Goal: Task Accomplishment & Management: Use online tool/utility

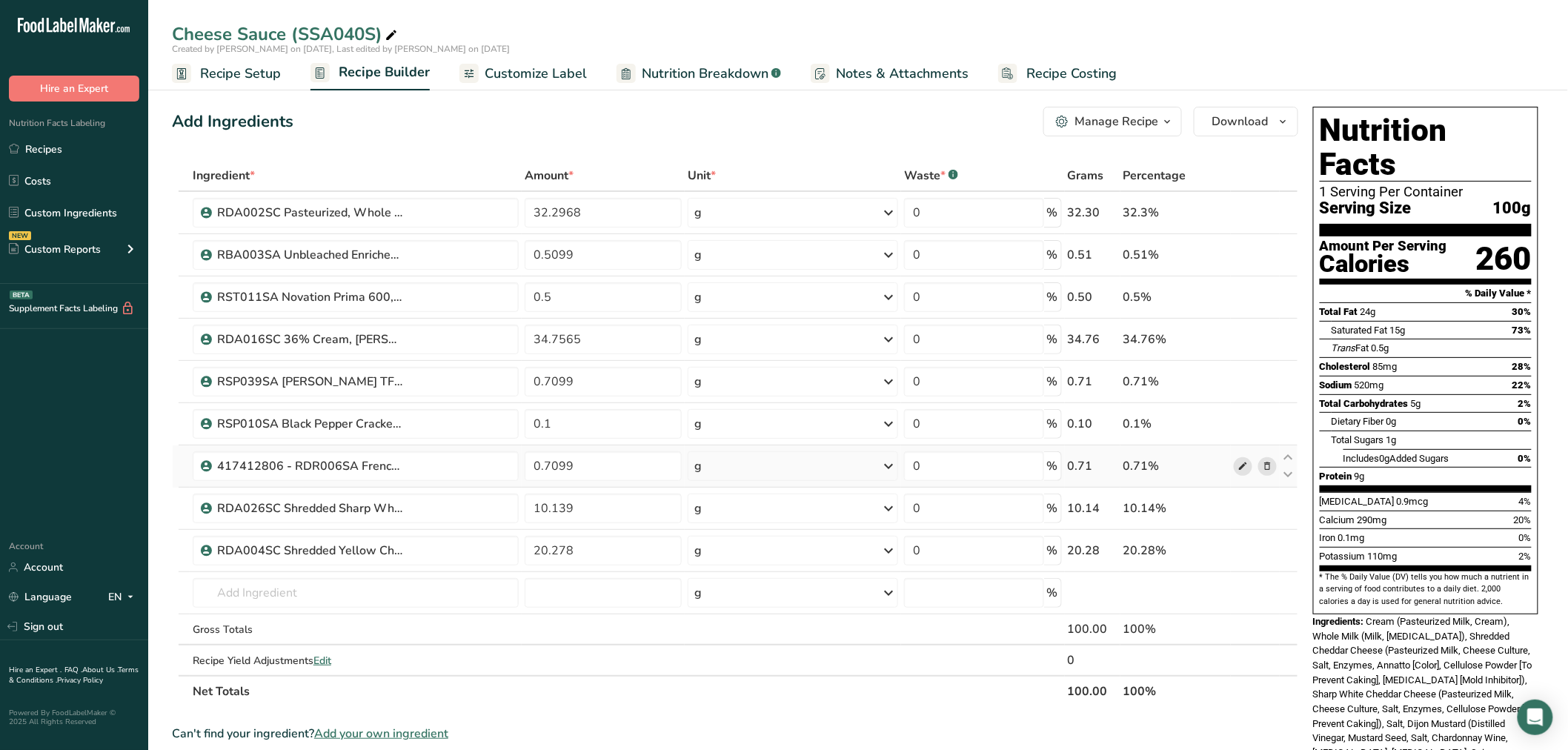
click at [1239, 464] on icon at bounding box center [1243, 466] width 10 height 15
click at [1241, 215] on icon at bounding box center [1243, 213] width 10 height 15
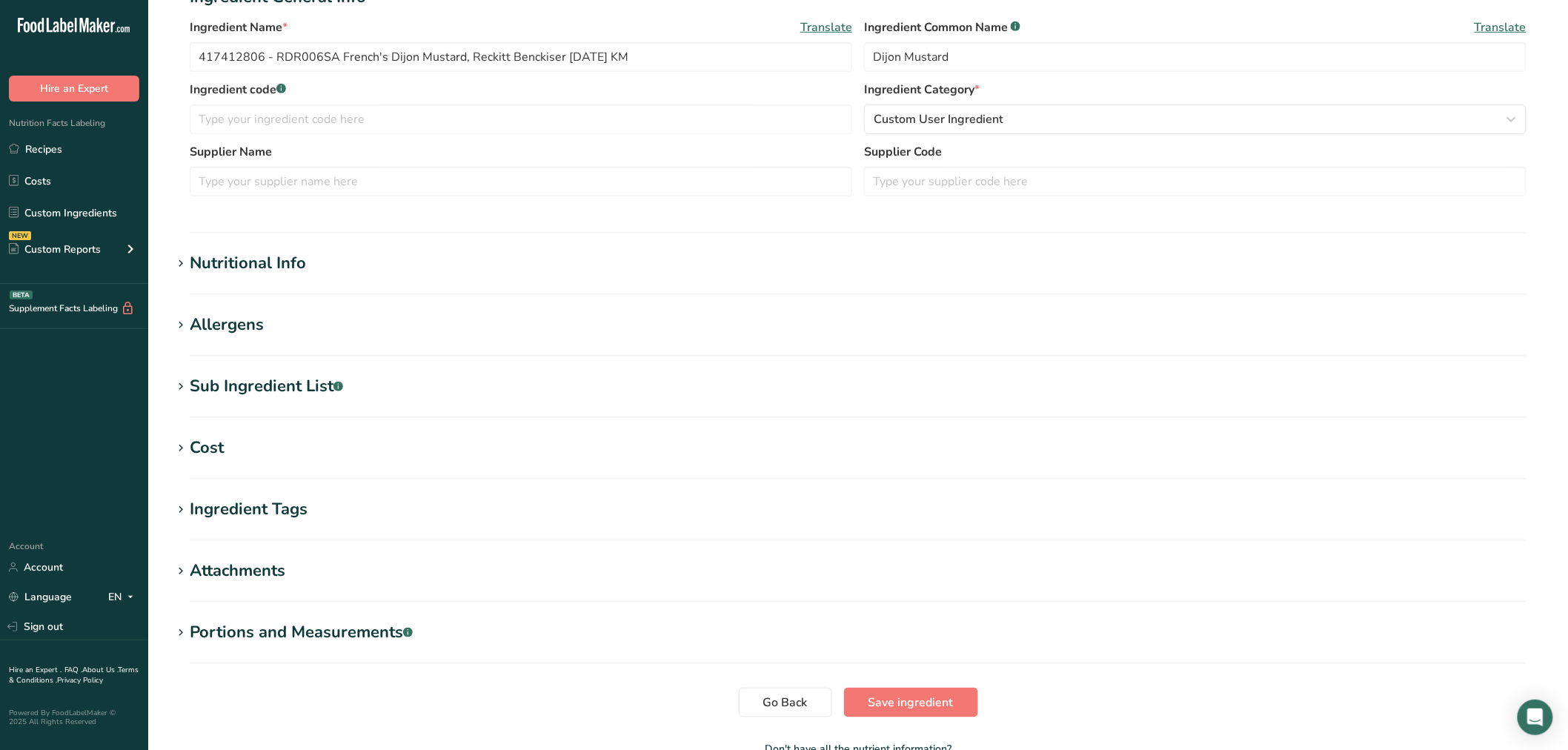
scroll to position [329, 0]
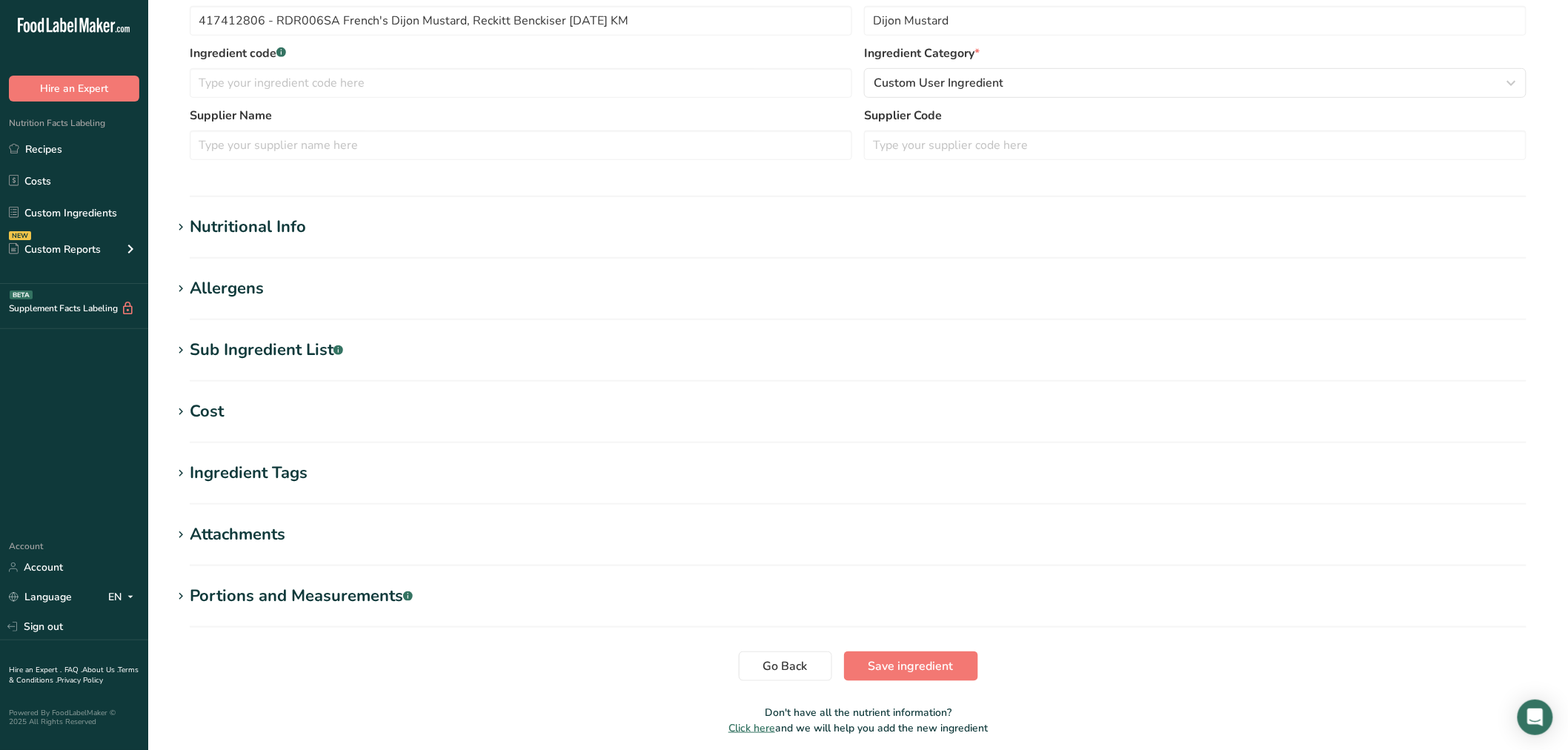
click at [312, 357] on div "Sub Ingredient List .a-a{fill:#347362;}.b-a{fill:#fff;}" at bounding box center [266, 350] width 153 height 25
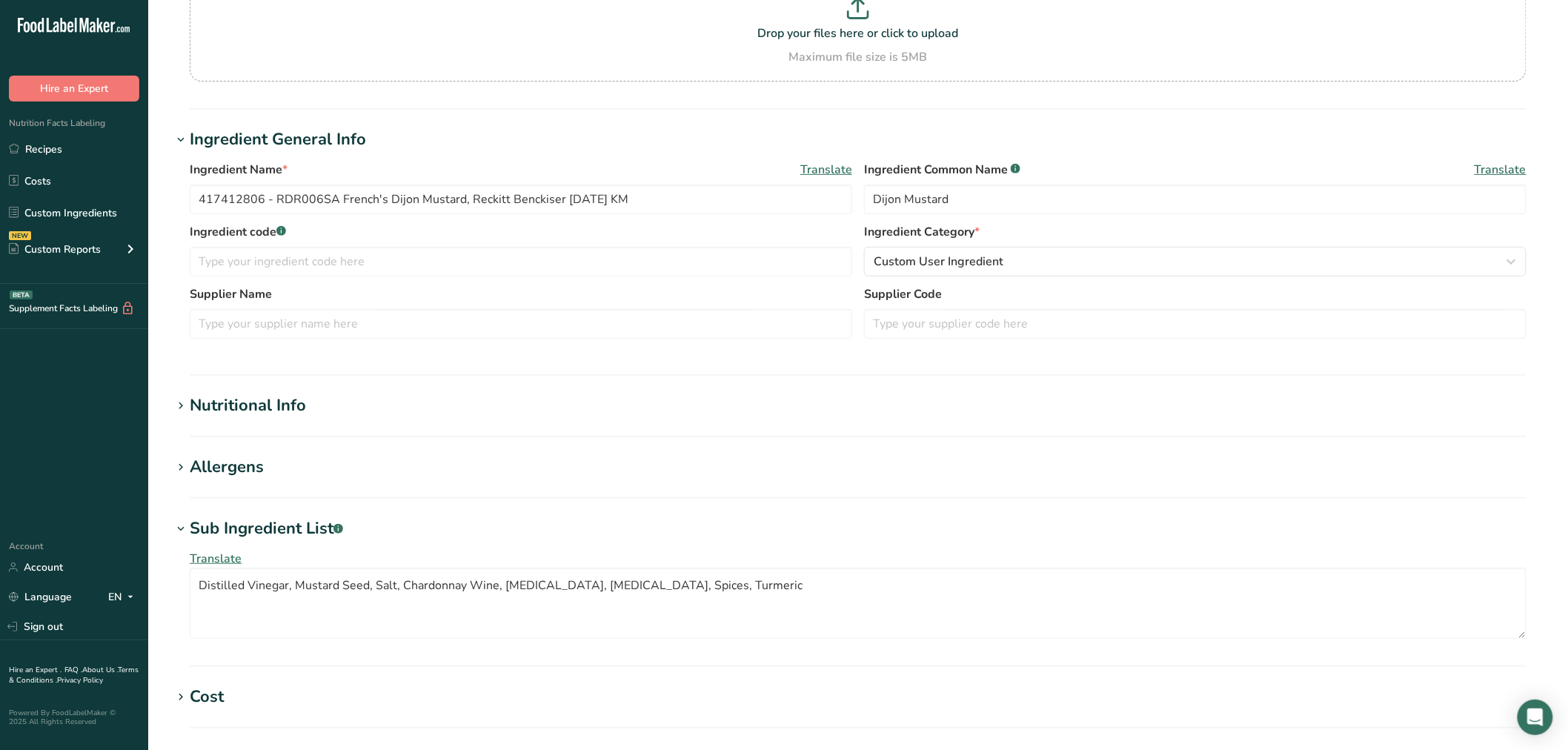
scroll to position [0, 0]
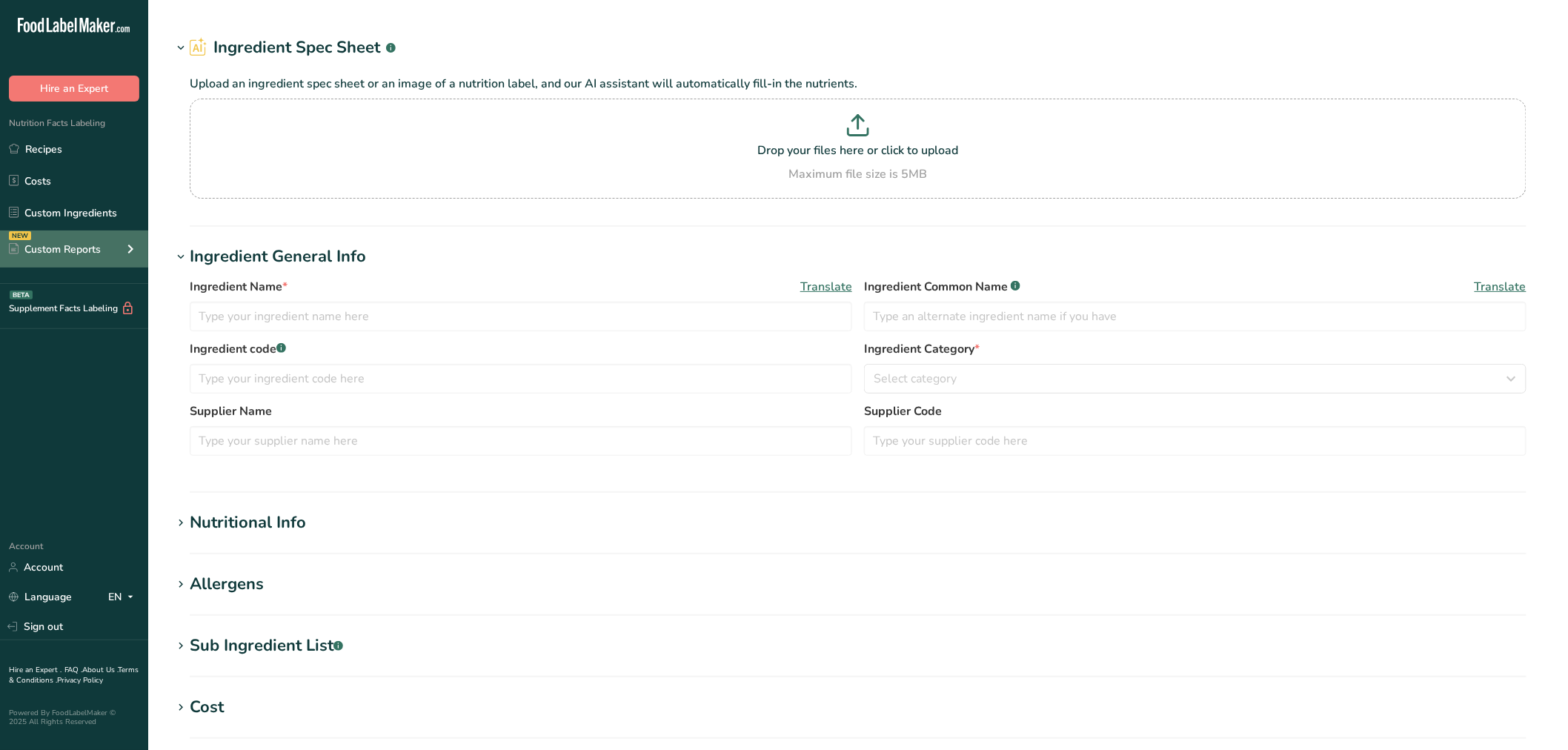
type input "RDA002SC Pasteurized, Whole Milk, Hiland Dairy 01-10-20 CC"
type input "Whole Milk"
type input "RDA002SC"
type input "Hiland Dairy"
type input "01-01-0404"
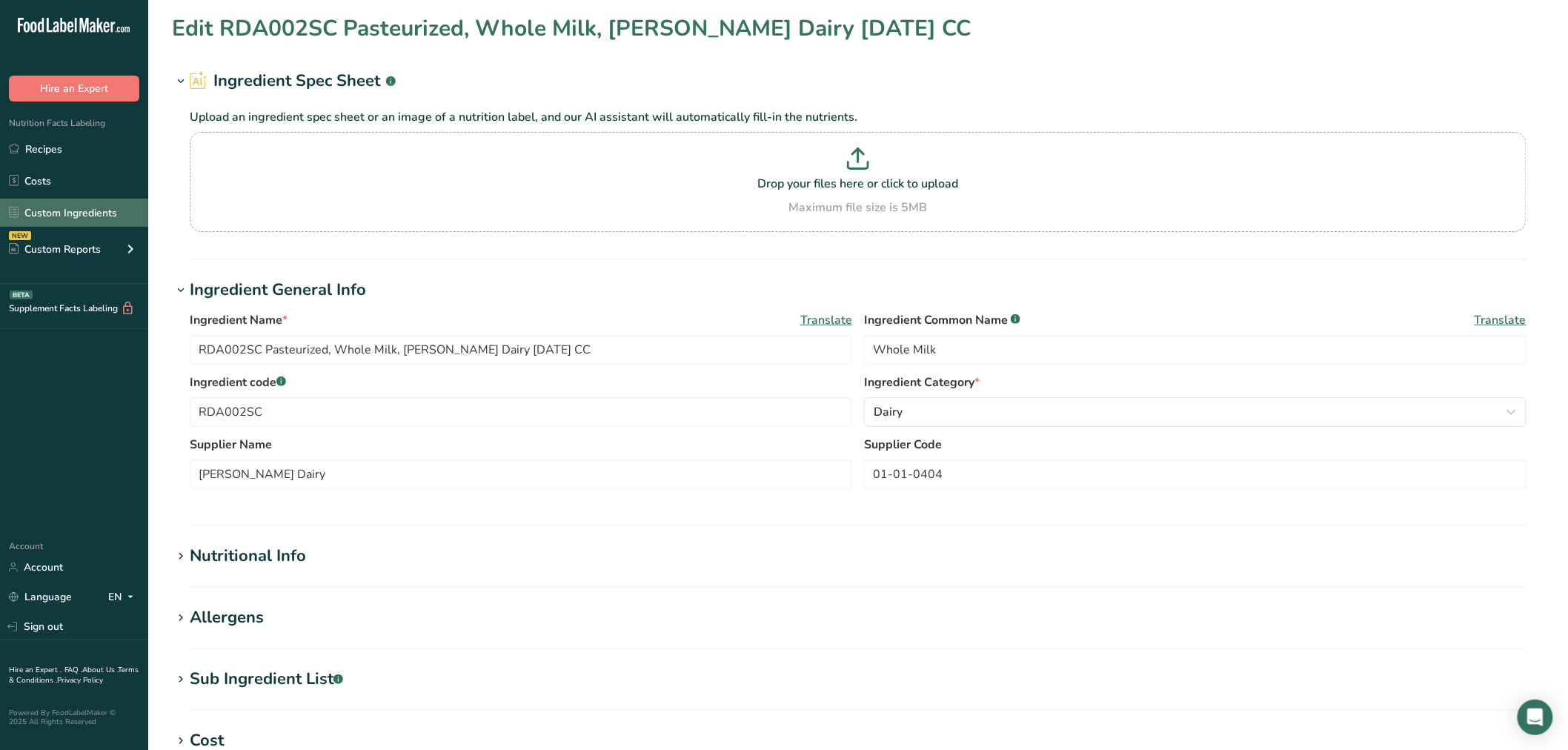
click at [74, 215] on link "Custom Ingredients" at bounding box center [74, 212] width 148 height 28
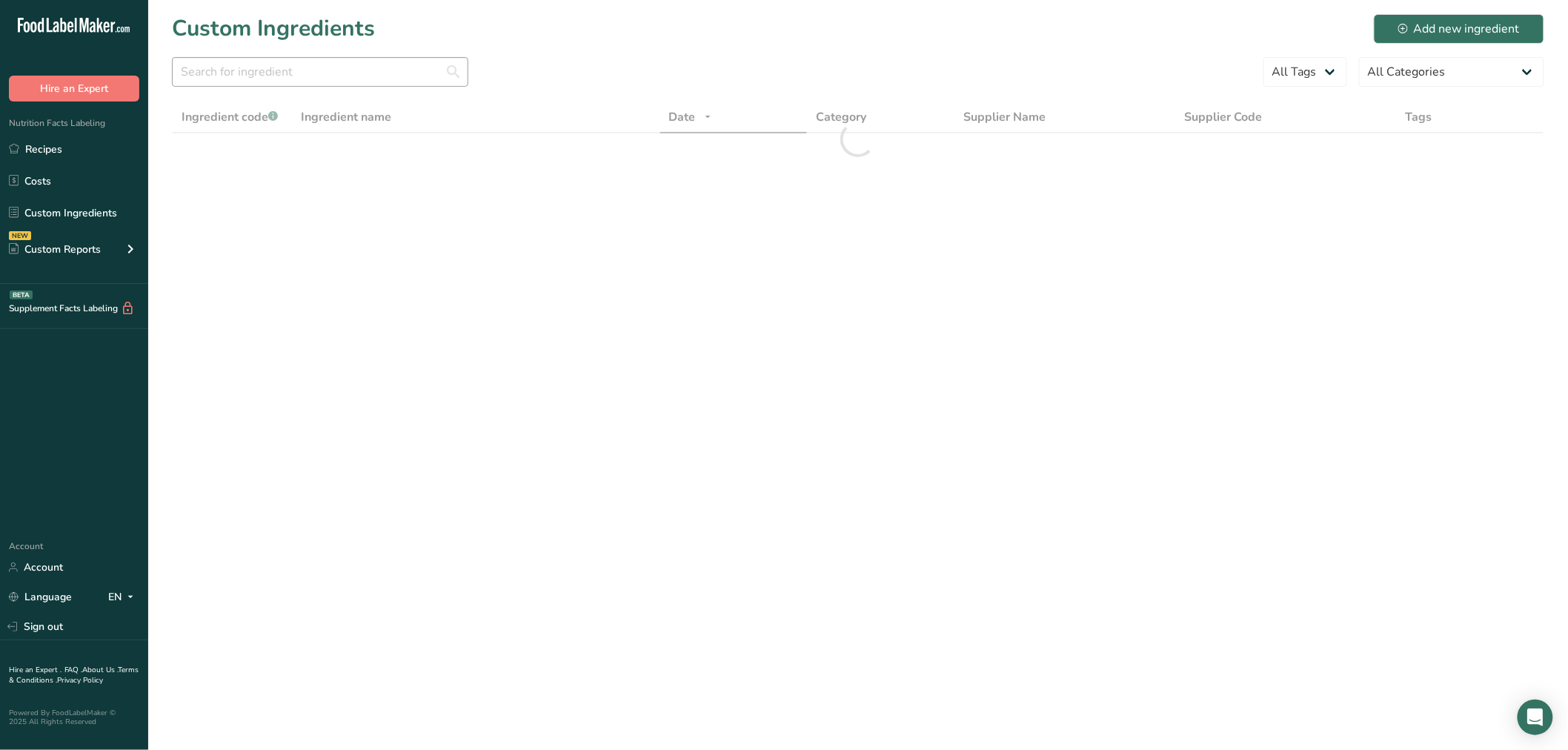
click at [292, 86] on div at bounding box center [320, 75] width 297 height 38
click at [286, 75] on input "text" at bounding box center [320, 71] width 297 height 30
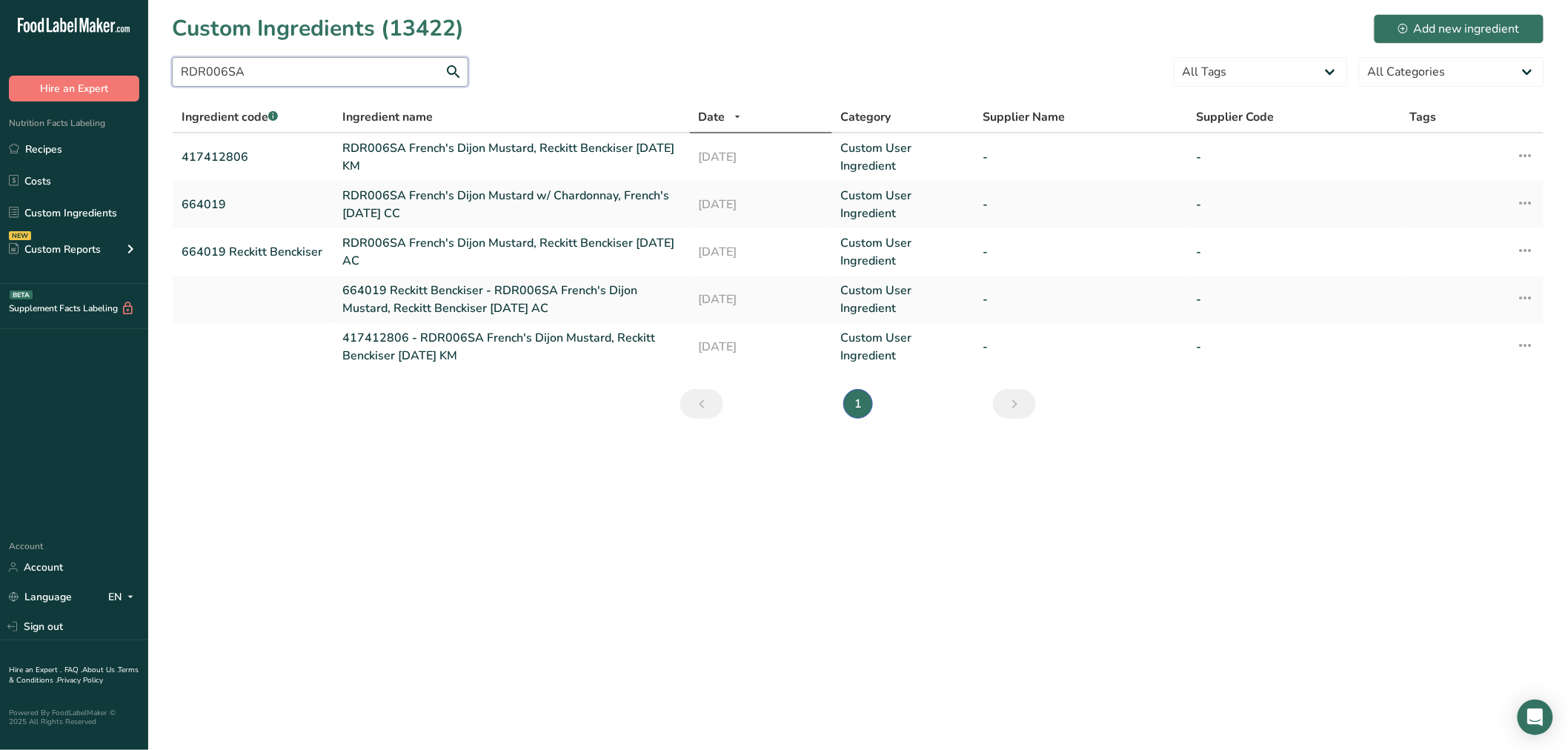
type input "RDR006SA"
click at [430, 149] on link "RDR006SA French's Dijon Mustard, Reckitt Benckiser 01-12-22 KM" at bounding box center [512, 157] width 338 height 36
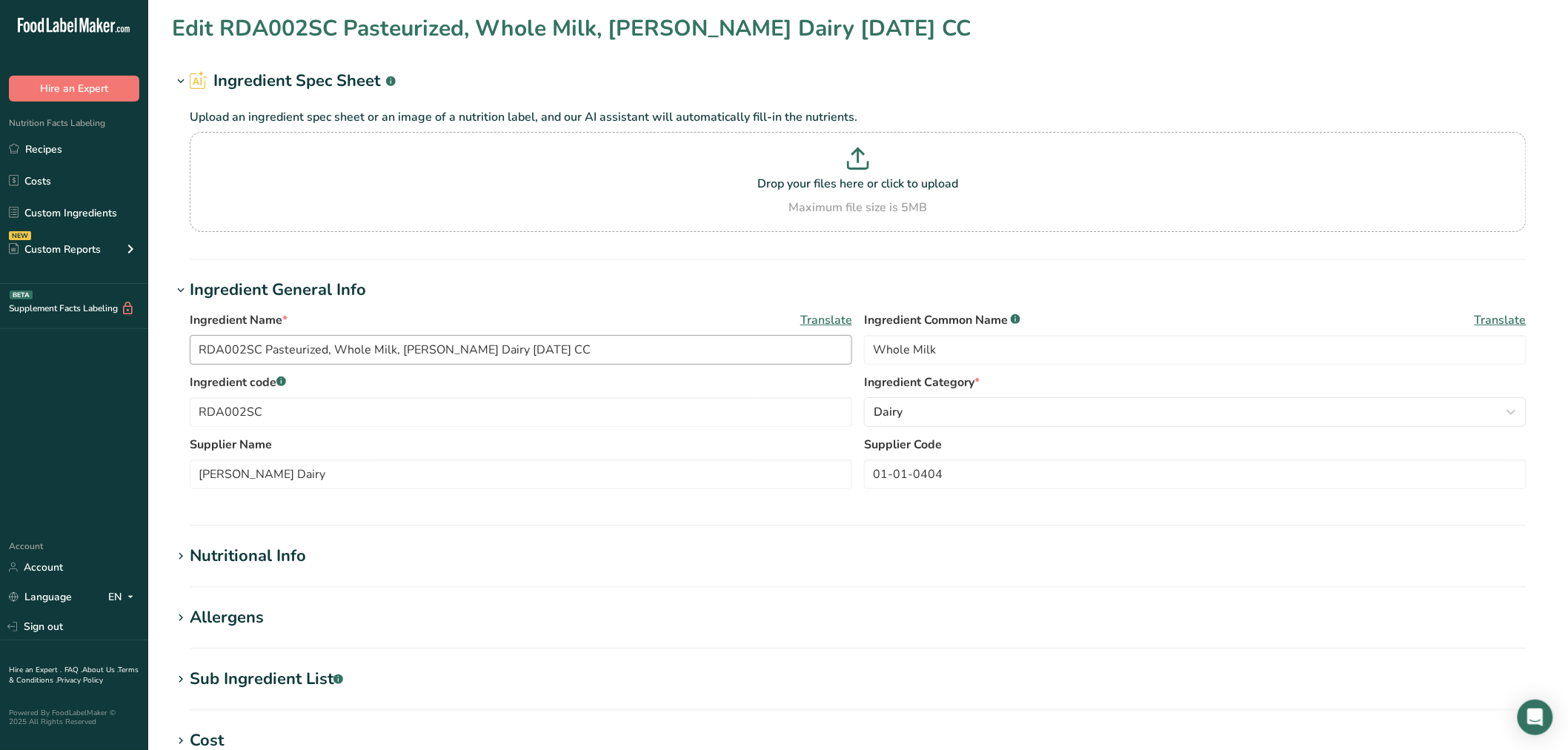
type input "RDR006SA French's Dijon Mustard, Reckitt Benckiser 01-12-22 KM"
type input "Dijon Mustard"
type input "417412806"
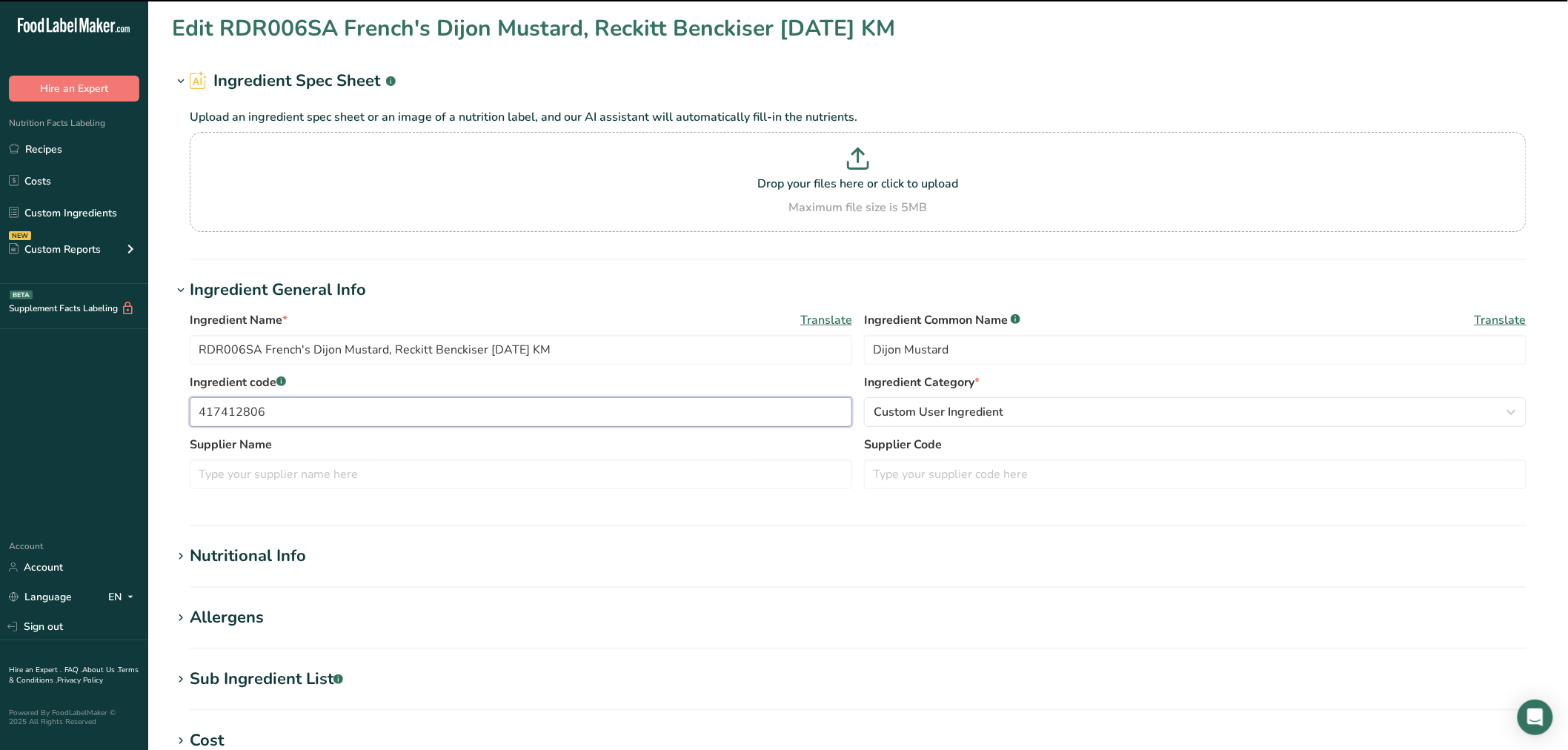
drag, startPoint x: 275, startPoint y: 408, endPoint x: 130, endPoint y: 398, distance: 145.3
click at [130, 398] on div ".a-20{fill:#fff;} Hire an Expert Nutrition Facts Labeling Recipes Costs Custom …" at bounding box center [784, 568] width 1568 height 1136
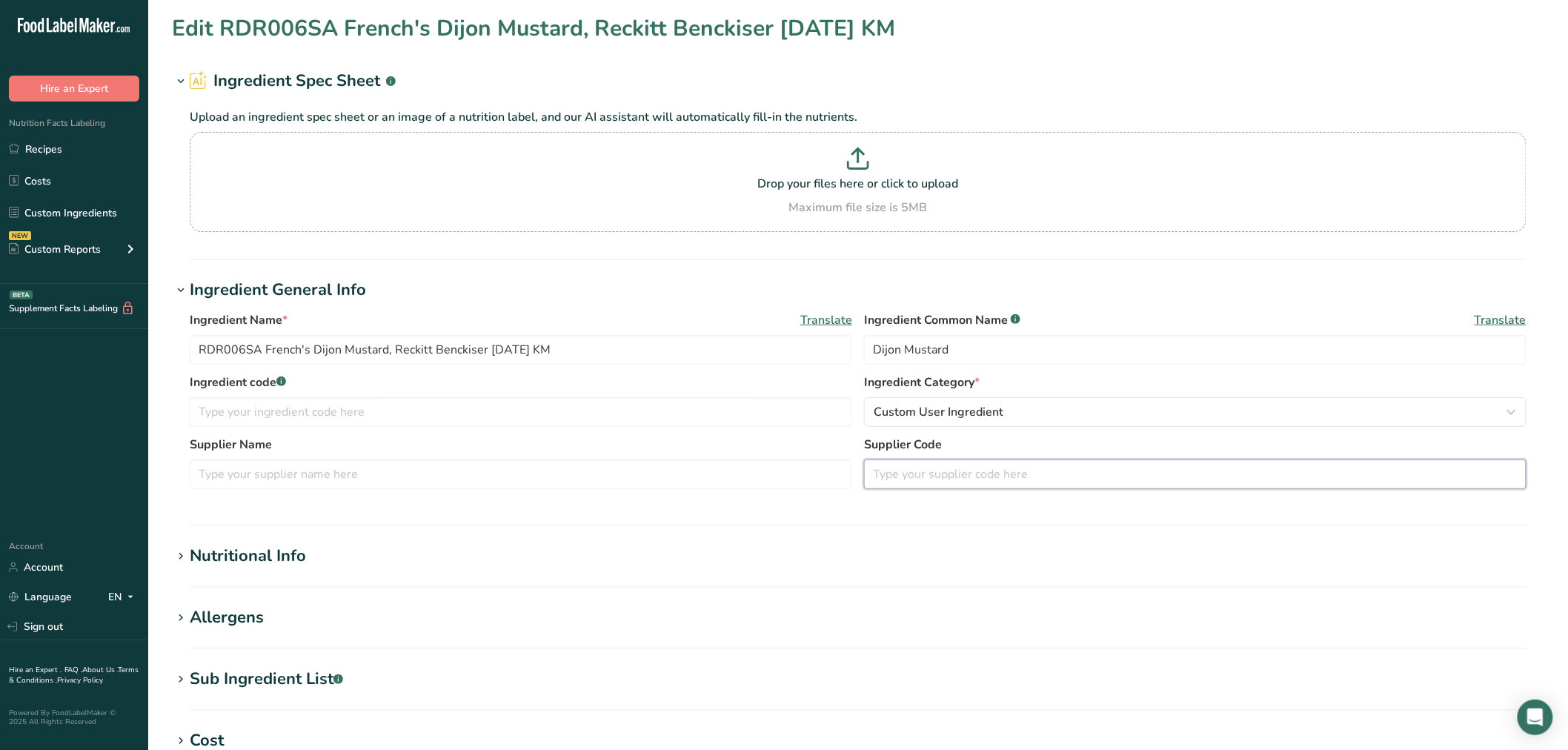
click at [993, 463] on input "text" at bounding box center [1195, 474] width 663 height 30
paste input "417412806"
type input "417412806"
drag, startPoint x: 263, startPoint y: 352, endPoint x: -11, endPoint y: 322, distance: 275.6
click at [0, 322] on html ".a-20{fill:#fff;} Hire an Expert Nutrition Facts Labeling Recipes Costs Custom …" at bounding box center [784, 568] width 1568 height 1136
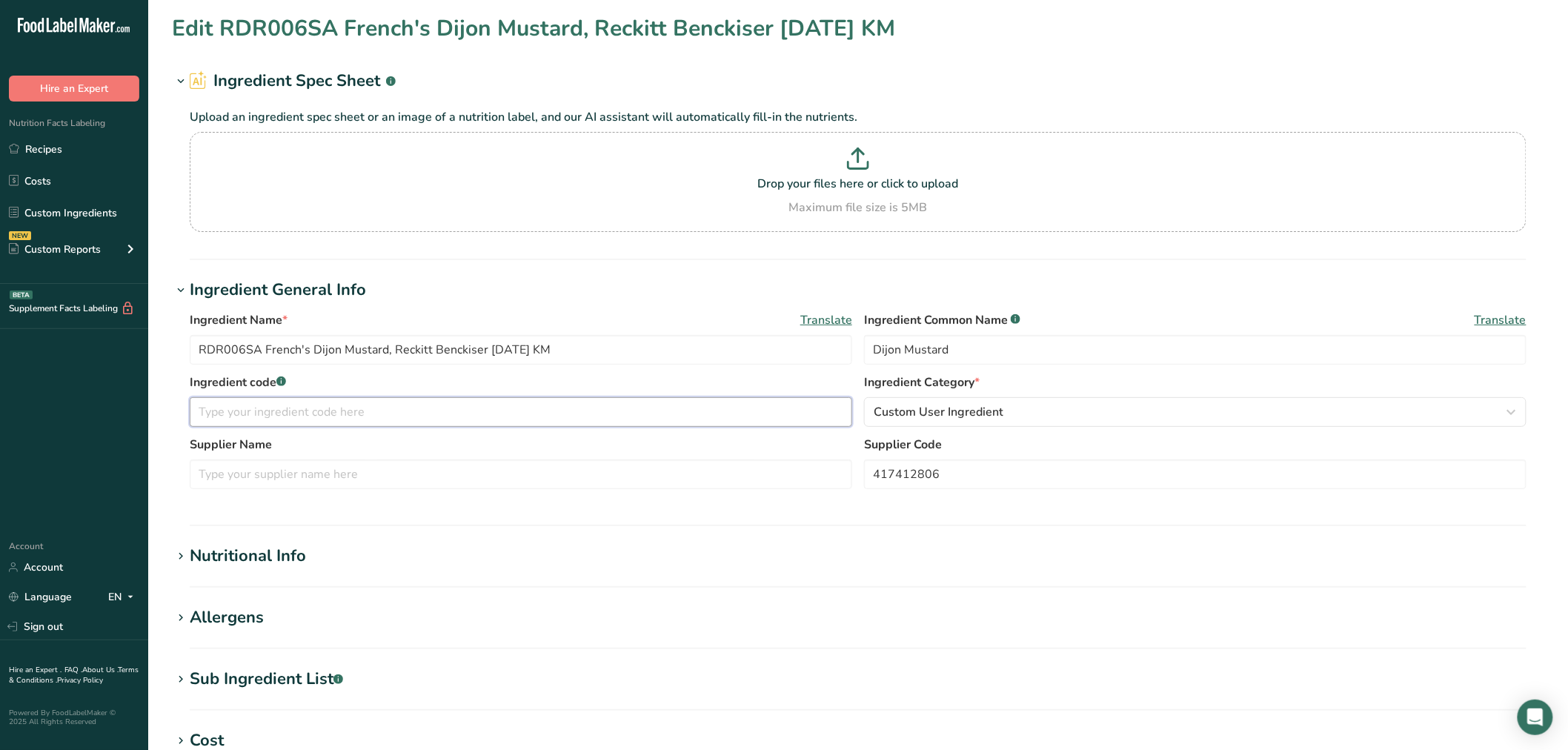
click at [225, 419] on input "text" at bounding box center [521, 412] width 663 height 30
paste input "RDR006SA"
type input "OBSOLETE - RDR006SA"
drag, startPoint x: 393, startPoint y: 350, endPoint x: 486, endPoint y: 346, distance: 93.1
click at [486, 346] on input "RDR006SA French's Dijon Mustard, Reckitt Benckiser 01-12-22 KM" at bounding box center [521, 349] width 663 height 30
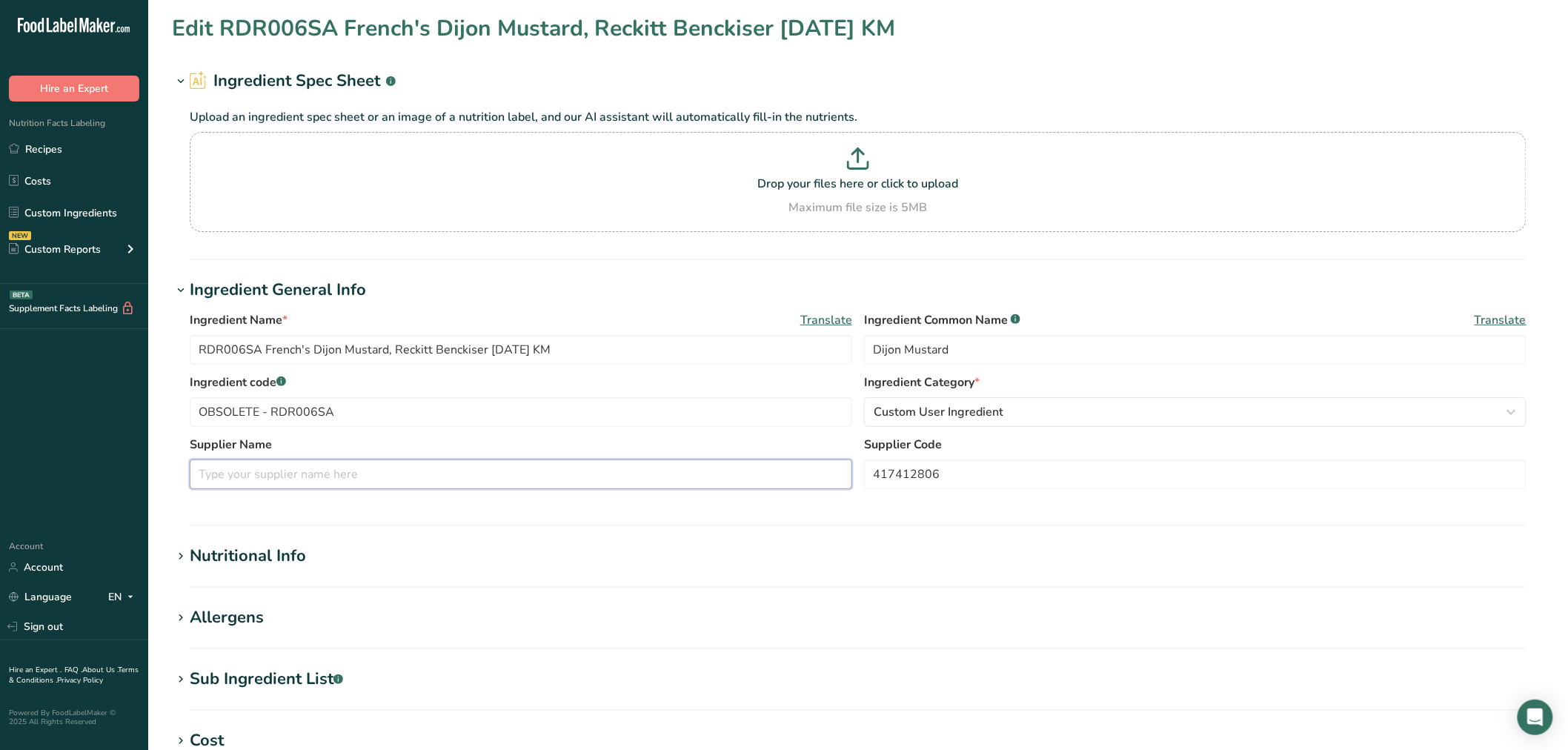
click at [427, 475] on input "text" at bounding box center [521, 474] width 663 height 30
paste input "Reckitt Benckiser"
type input "Reckitt Benckiser"
click at [305, 545] on h1 "Nutritional Info" at bounding box center [858, 556] width 1372 height 25
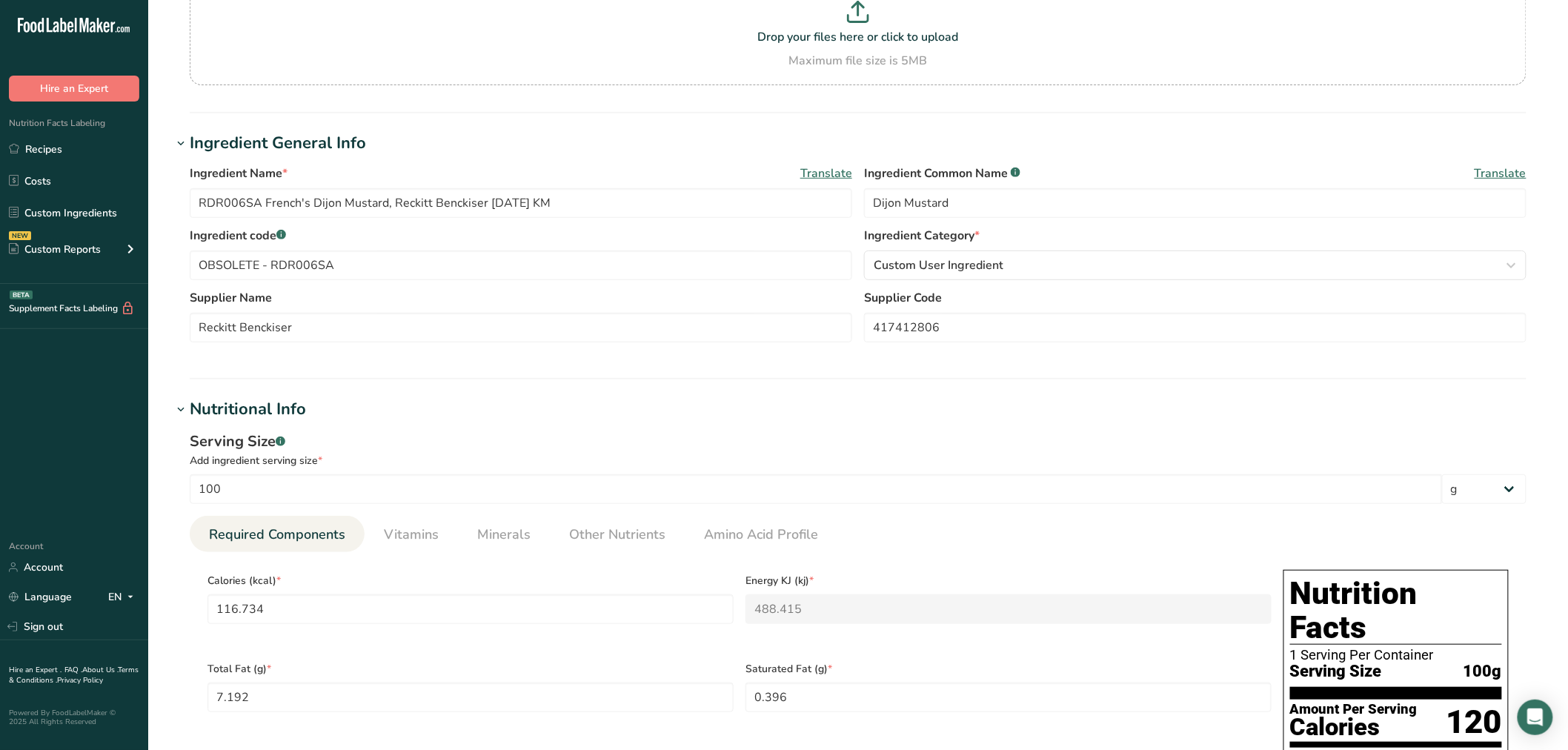
scroll to position [411, 0]
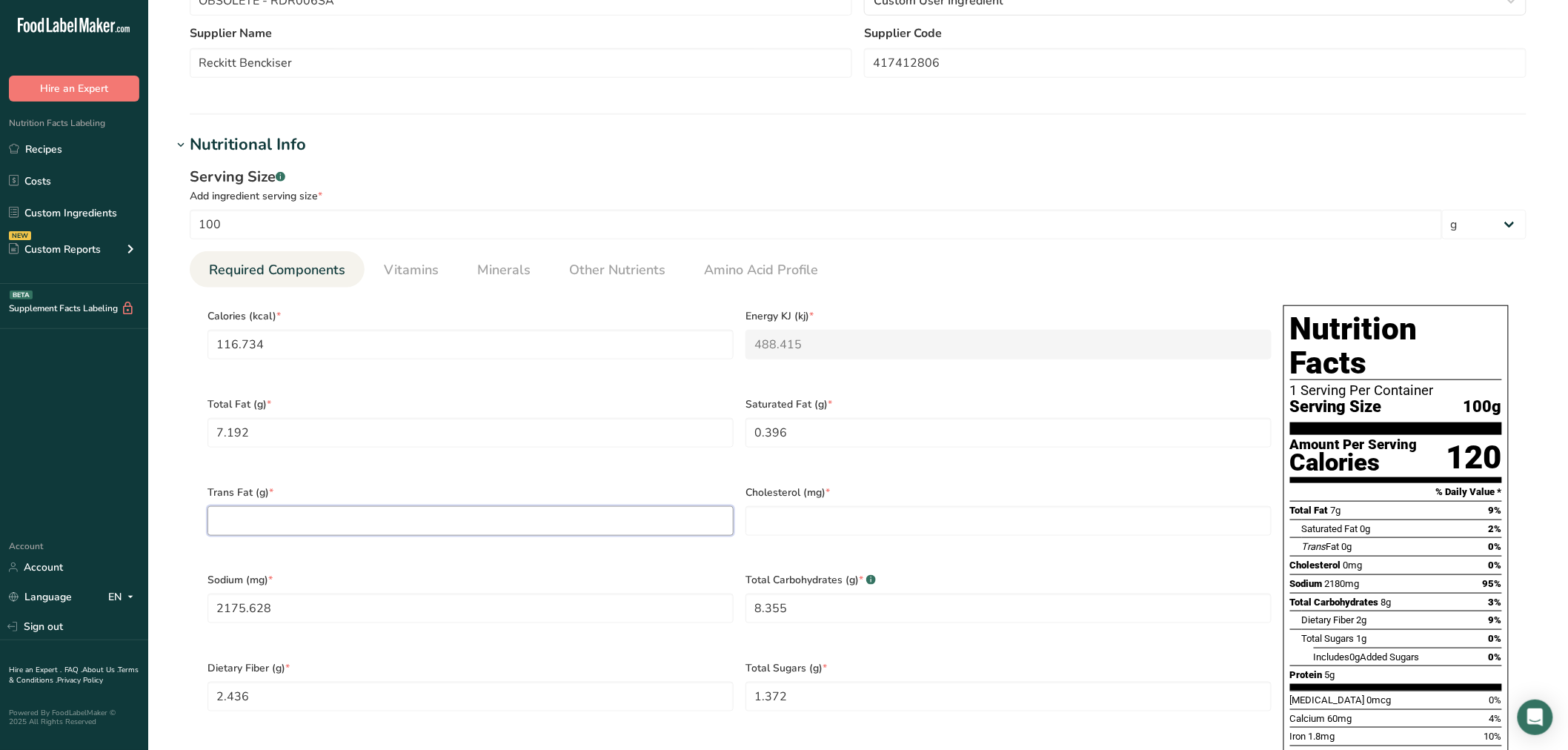
click at [386, 507] on Fat "number" at bounding box center [470, 520] width 526 height 30
type Fat "0"
click at [758, 516] on input "number" at bounding box center [1009, 520] width 526 height 30
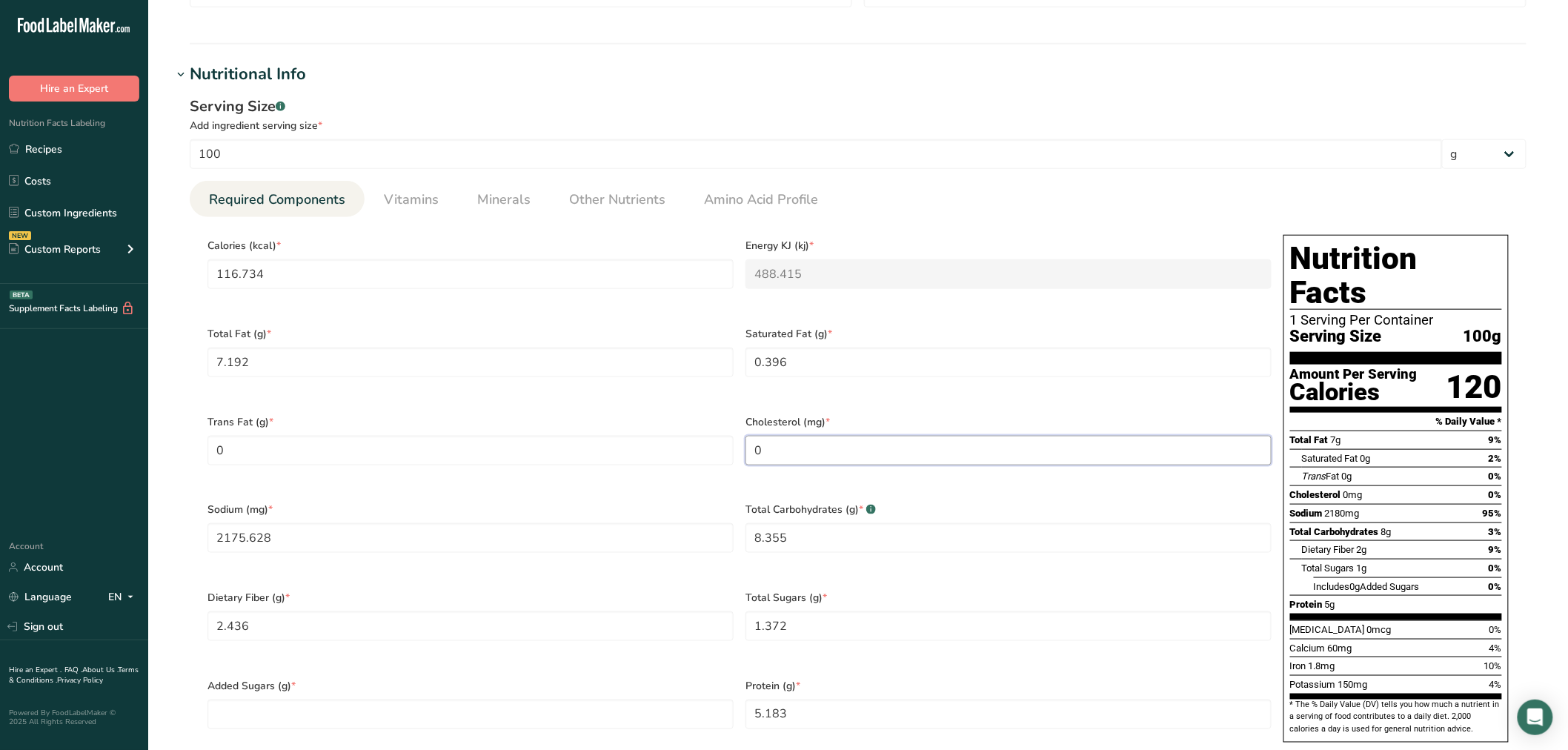
scroll to position [575, 0]
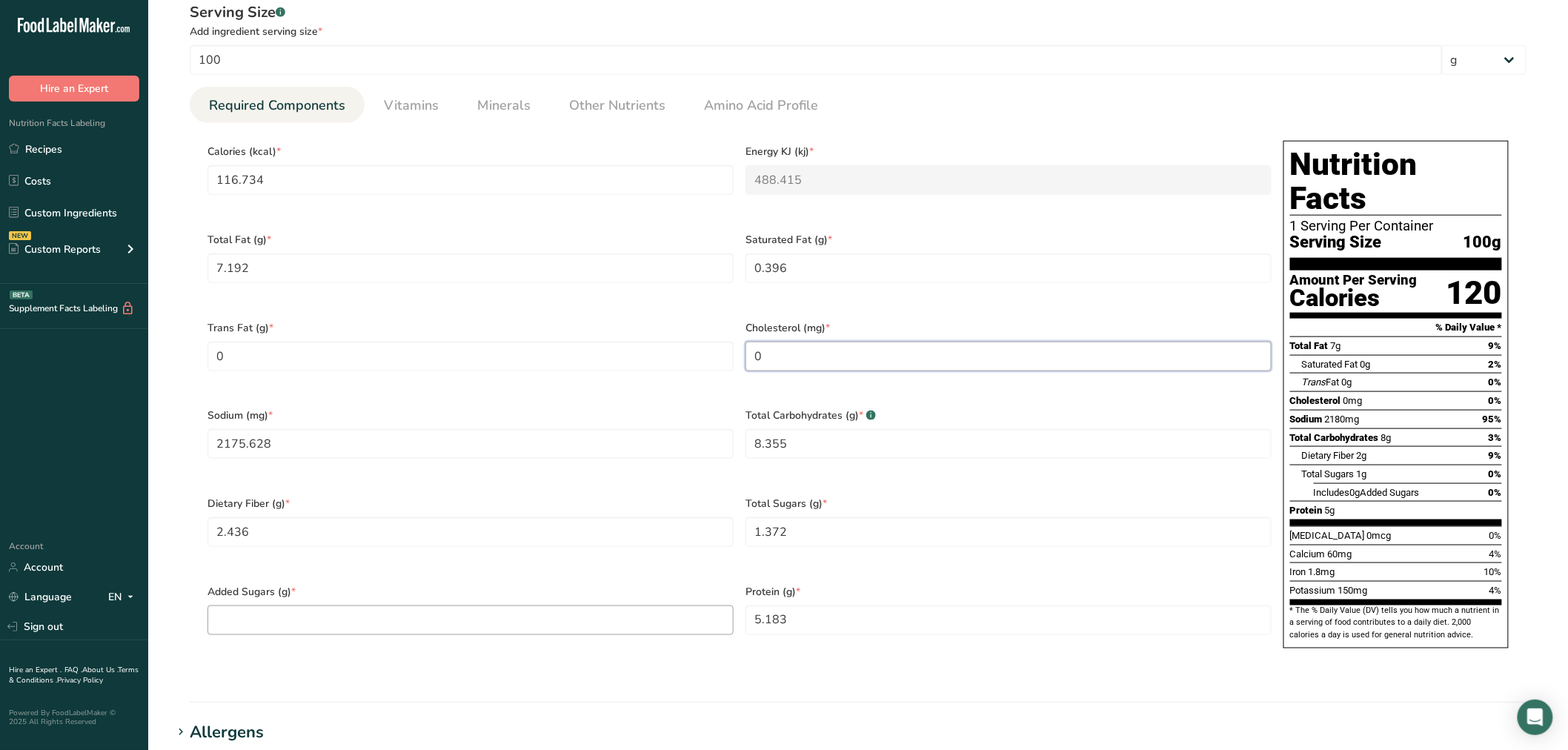
type input "0"
click at [357, 605] on Sugars "number" at bounding box center [470, 619] width 526 height 30
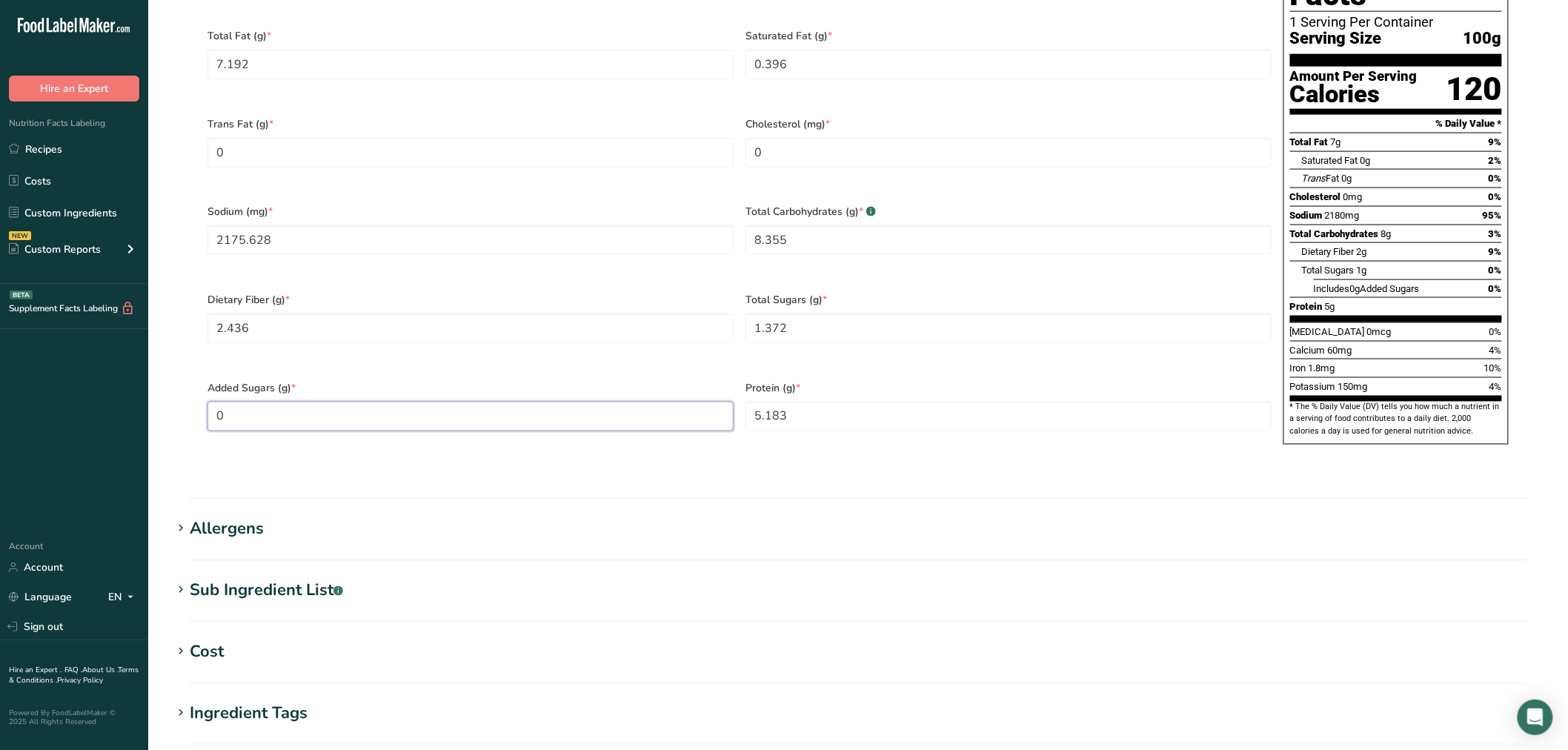
scroll to position [905, 0]
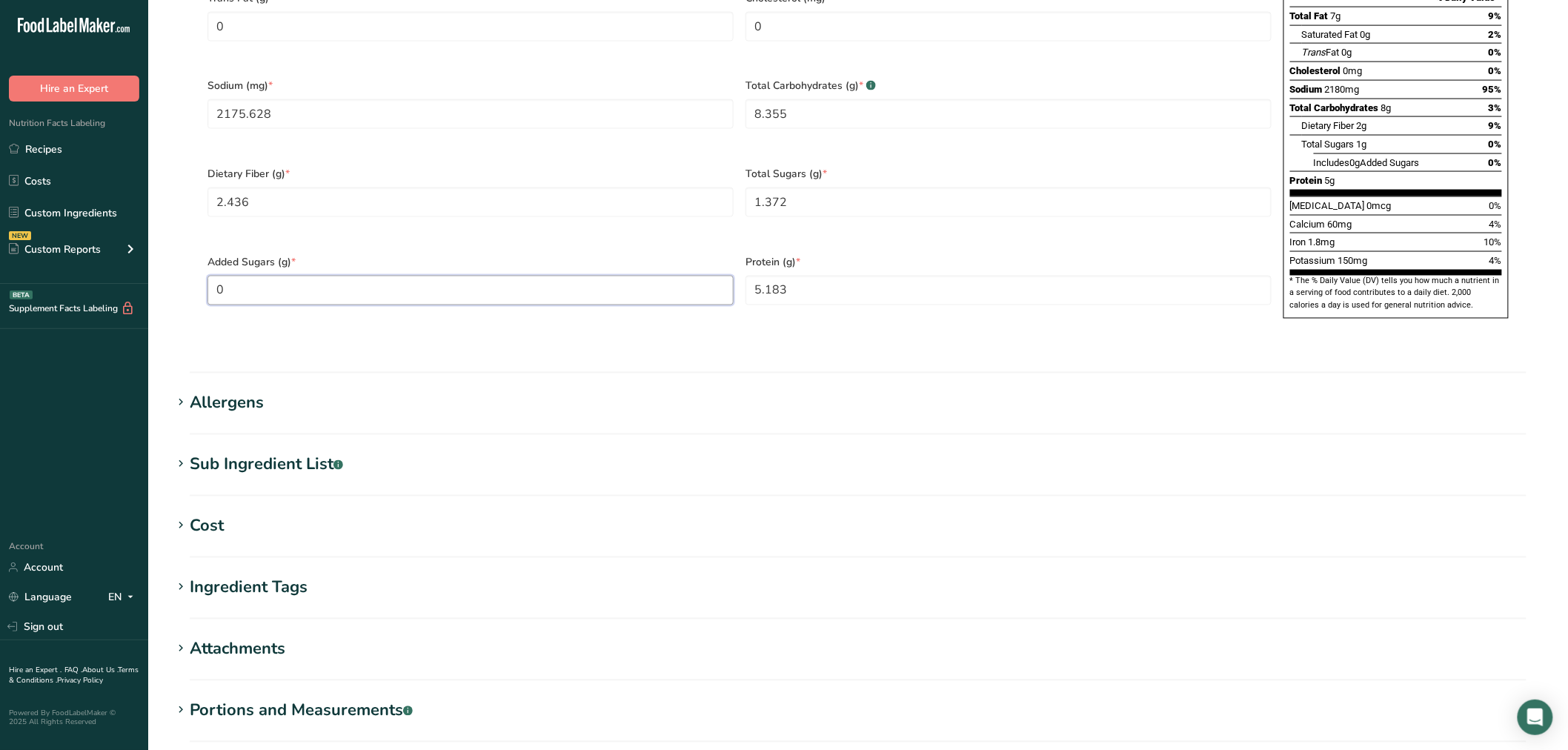
type Sugars "0"
click at [326, 453] on div "Sub Ingredient List .a-a{fill:#347362;}.b-a{fill:#fff;}" at bounding box center [266, 464] width 153 height 25
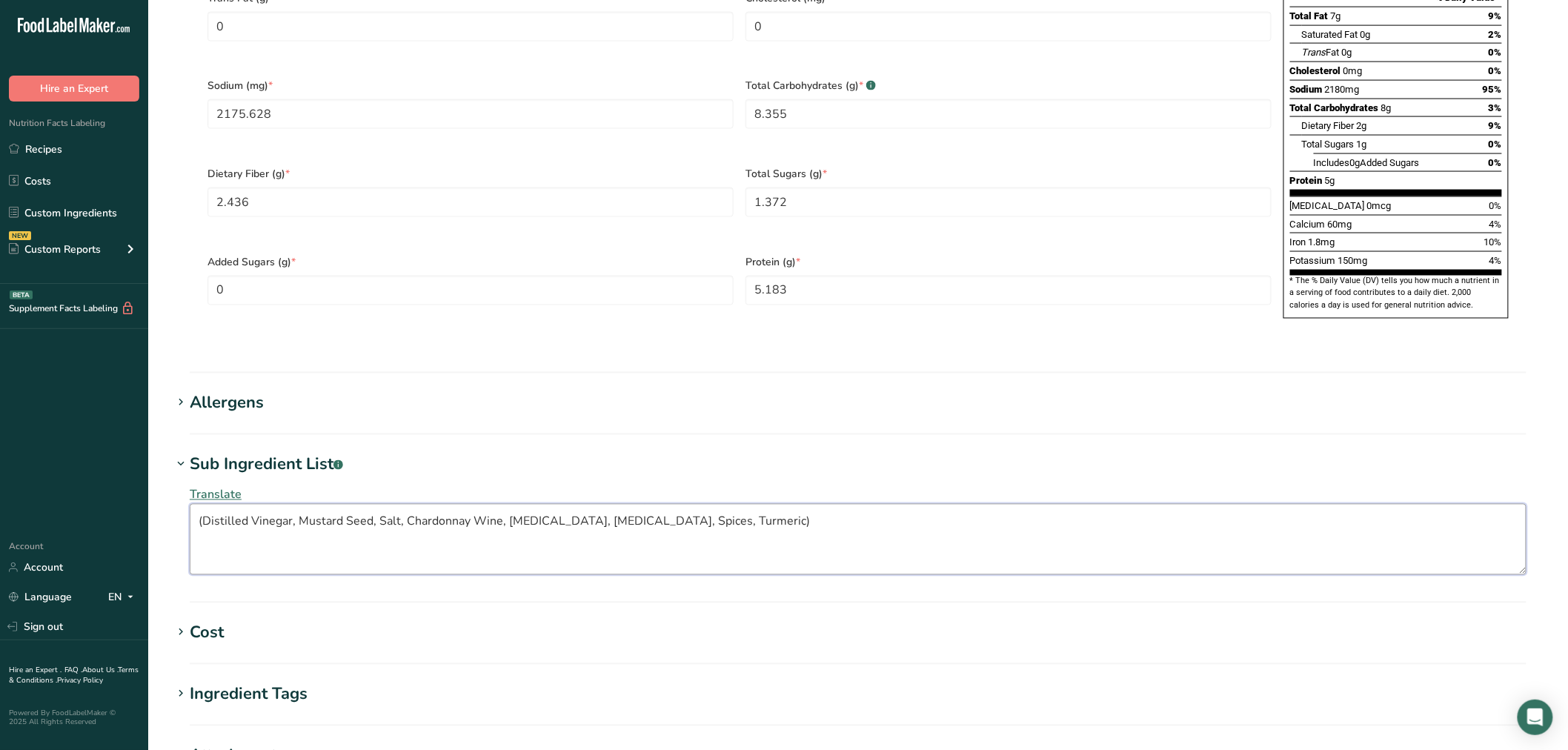
click at [209, 504] on textarea "(Distilled Vinegar, Mustard Seed, Salt, Chardonnay Wine, Citric Acid, Tartaric …" at bounding box center [858, 540] width 1337 height 71
click at [203, 504] on textarea "(Distilled Vinegar, Mustard Seed, Salt, Chardonnay Wine, Citric Acid, Tartaric …" at bounding box center [858, 540] width 1337 height 71
click at [830, 504] on textarea "Distilled Vinegar, Mustard Seed, Salt, Chardonnay Wine, Citric Acid, Tartaric A…" at bounding box center [858, 540] width 1337 height 71
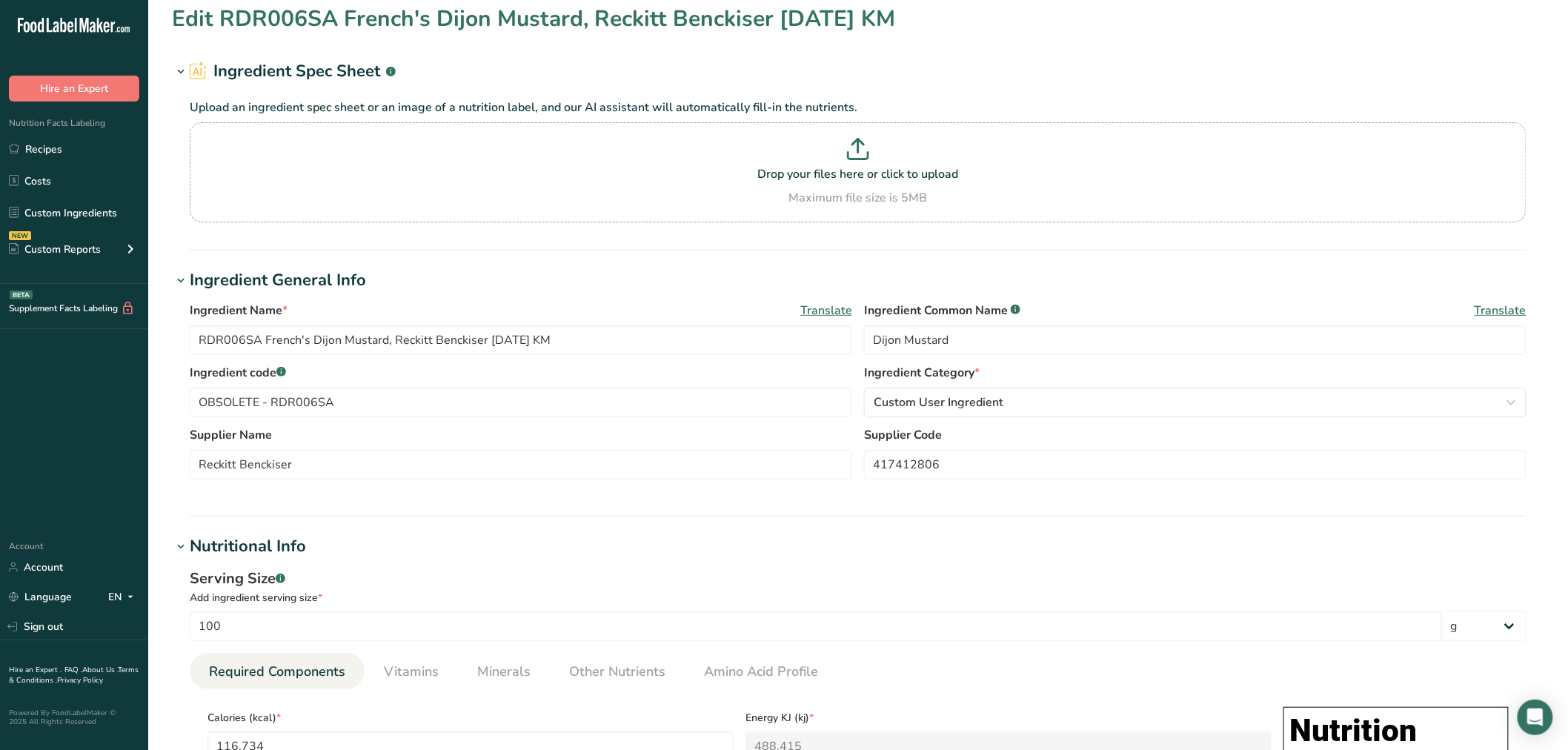
scroll to position [0, 0]
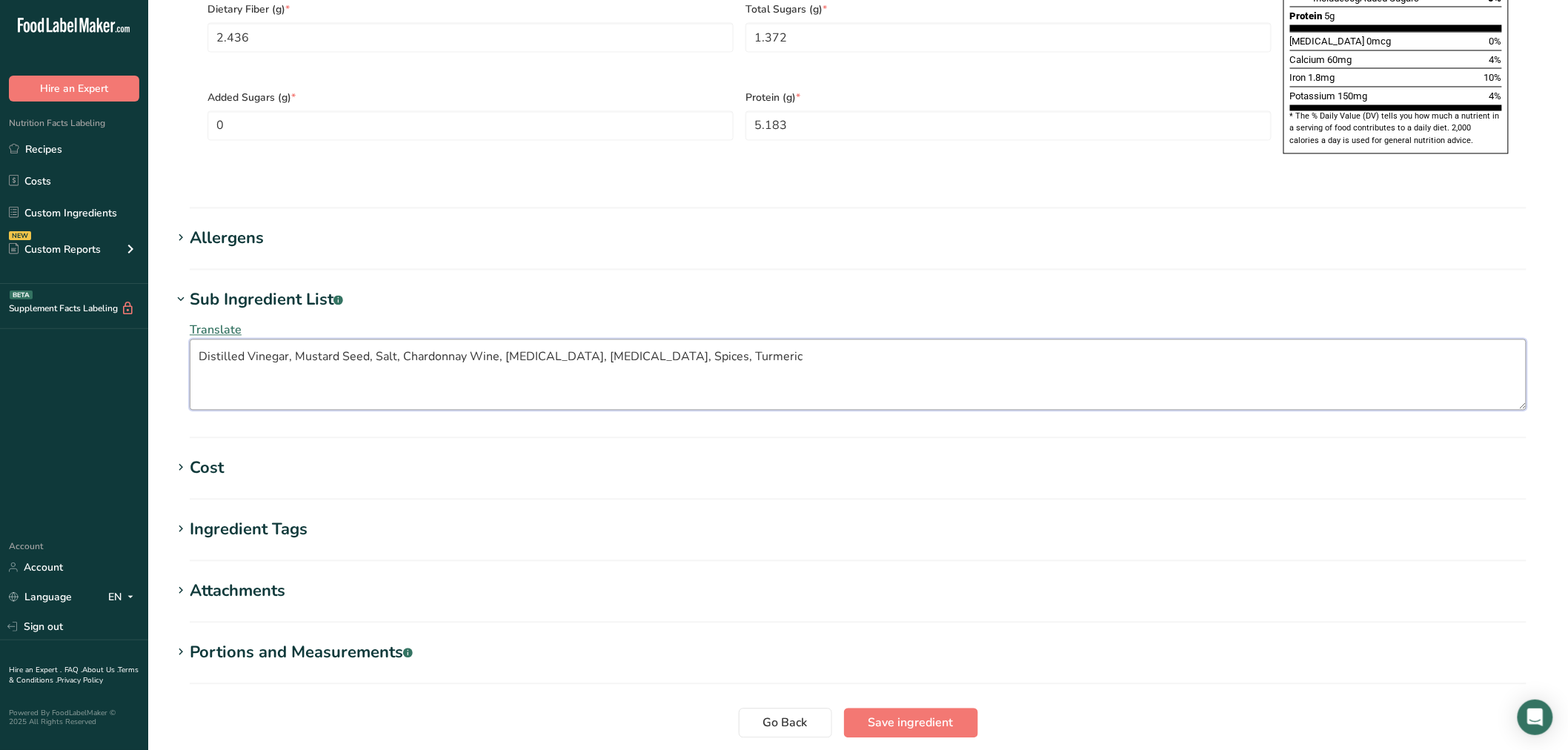
type textarea "Distilled Vinegar, Mustard Seed, Salt, Chardonnay Wine, Citric Acid, Tartaric A…"
click at [889, 714] on span "Save ingredient" at bounding box center [911, 723] width 86 height 18
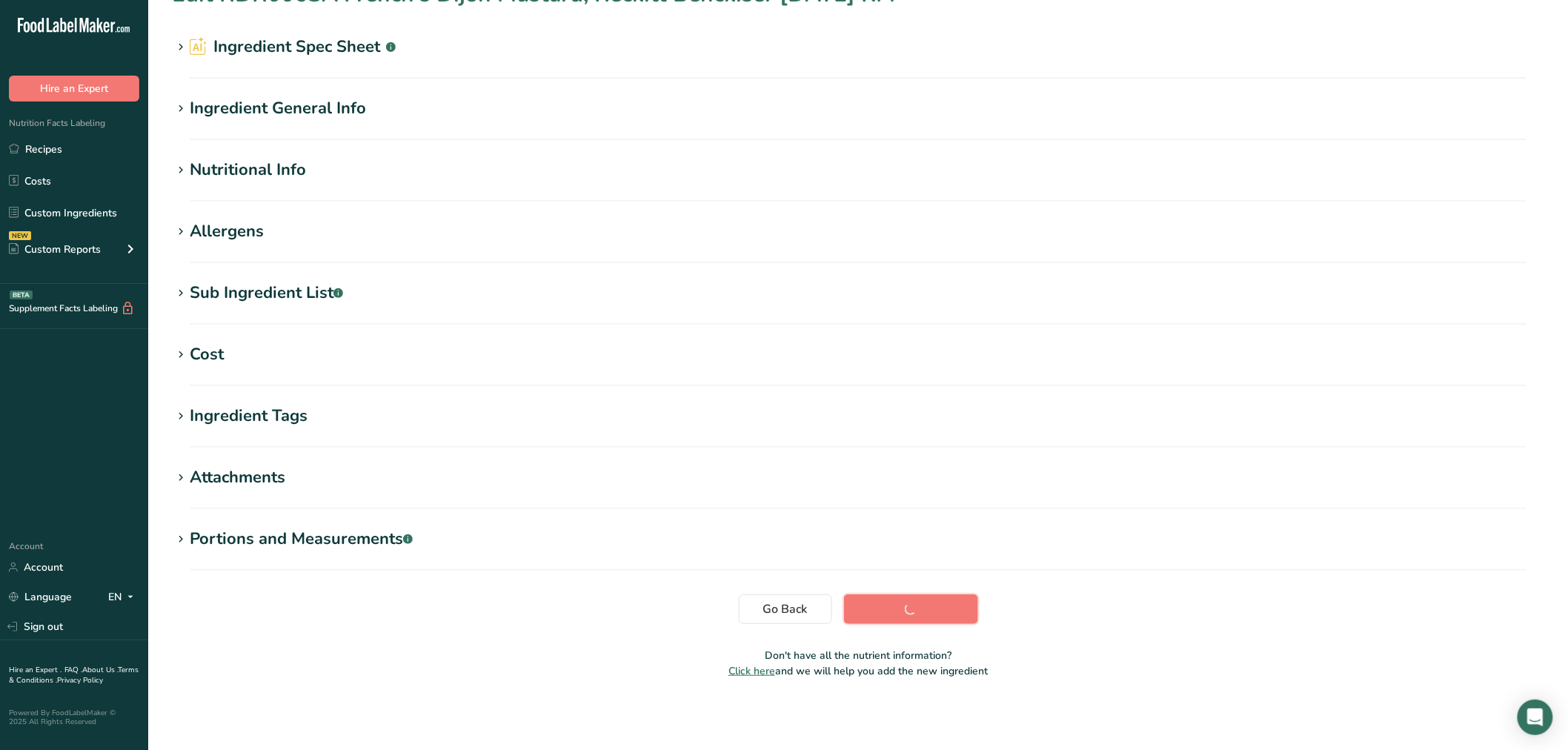
scroll to position [33, 0]
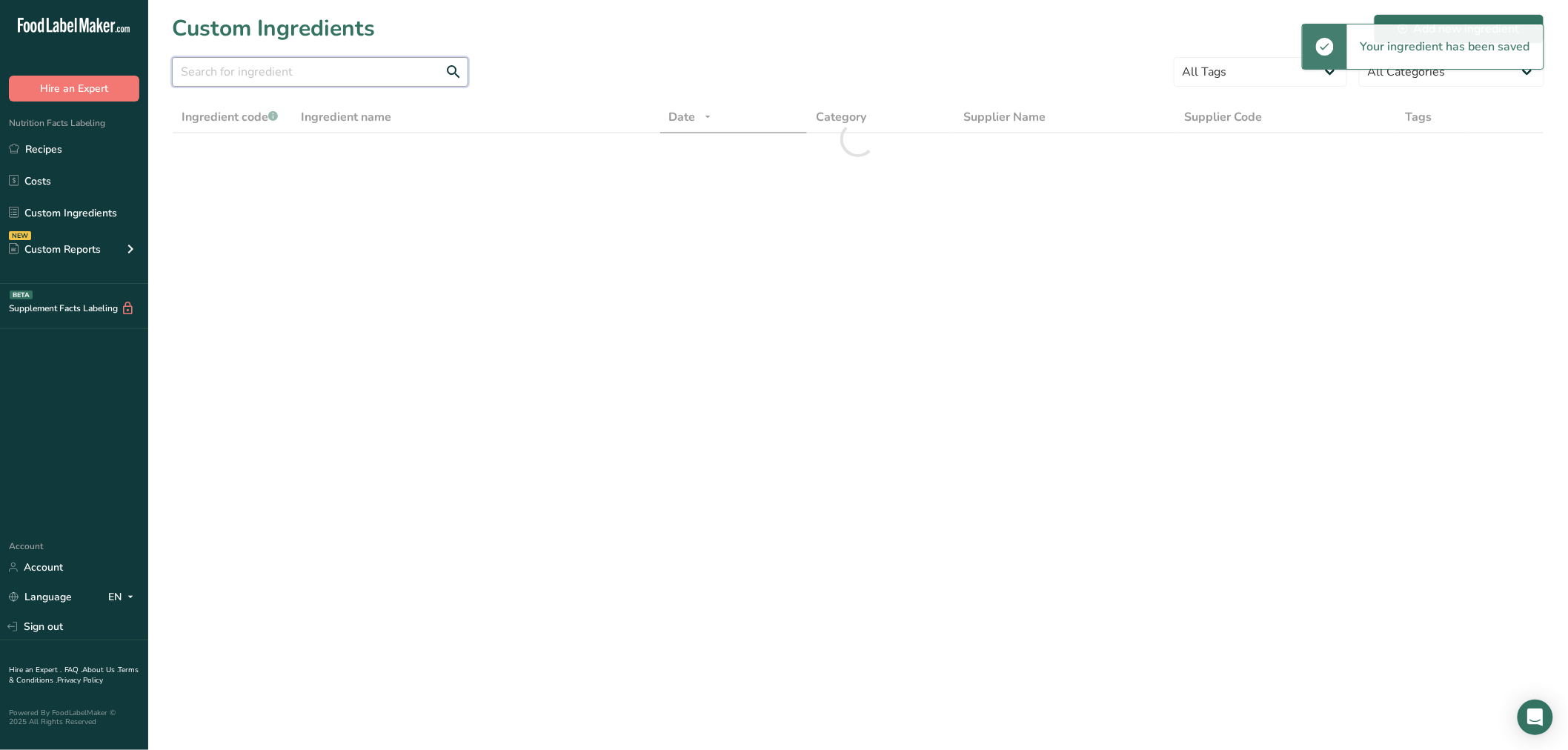
click at [278, 73] on input "text" at bounding box center [320, 71] width 297 height 30
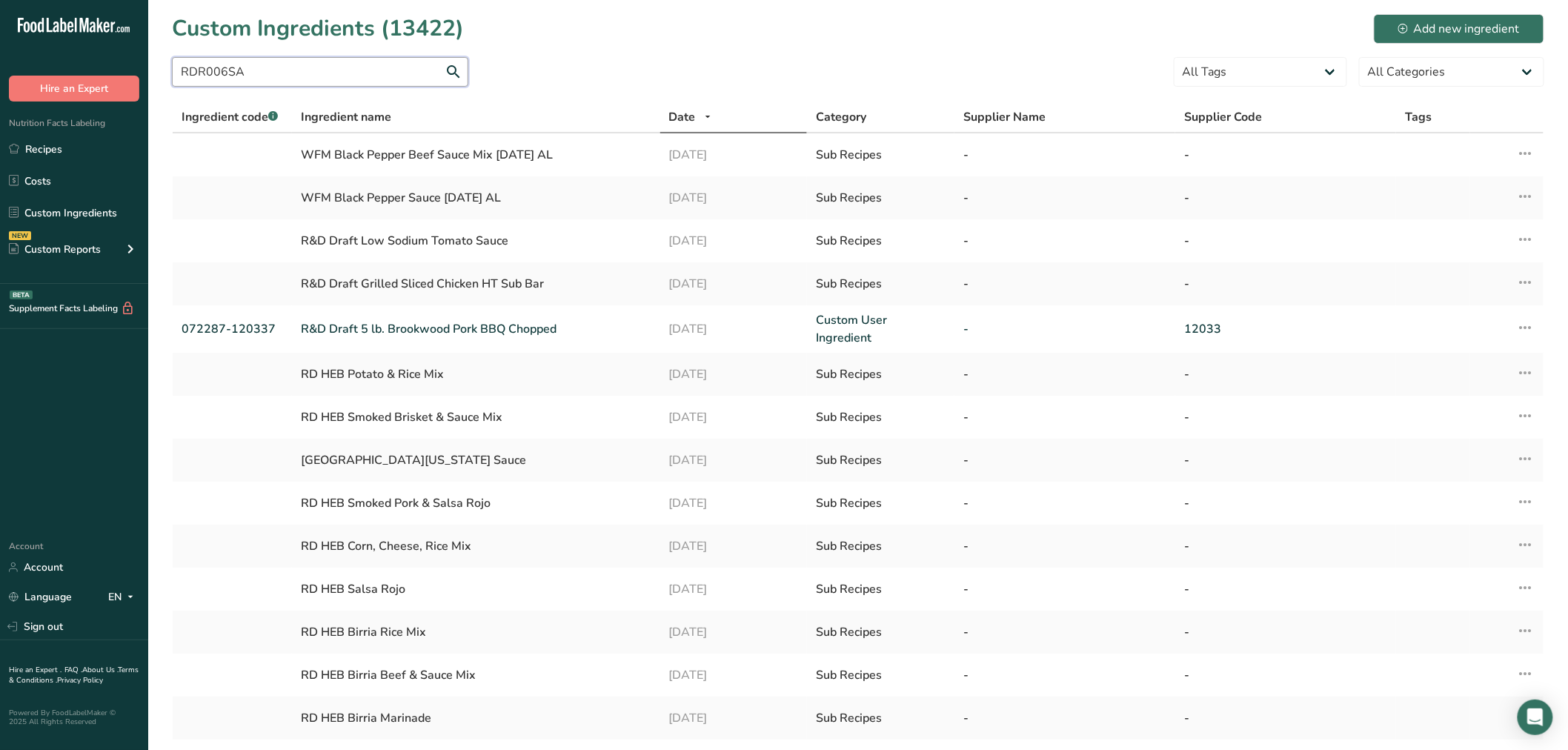
type input "RDR006SA"
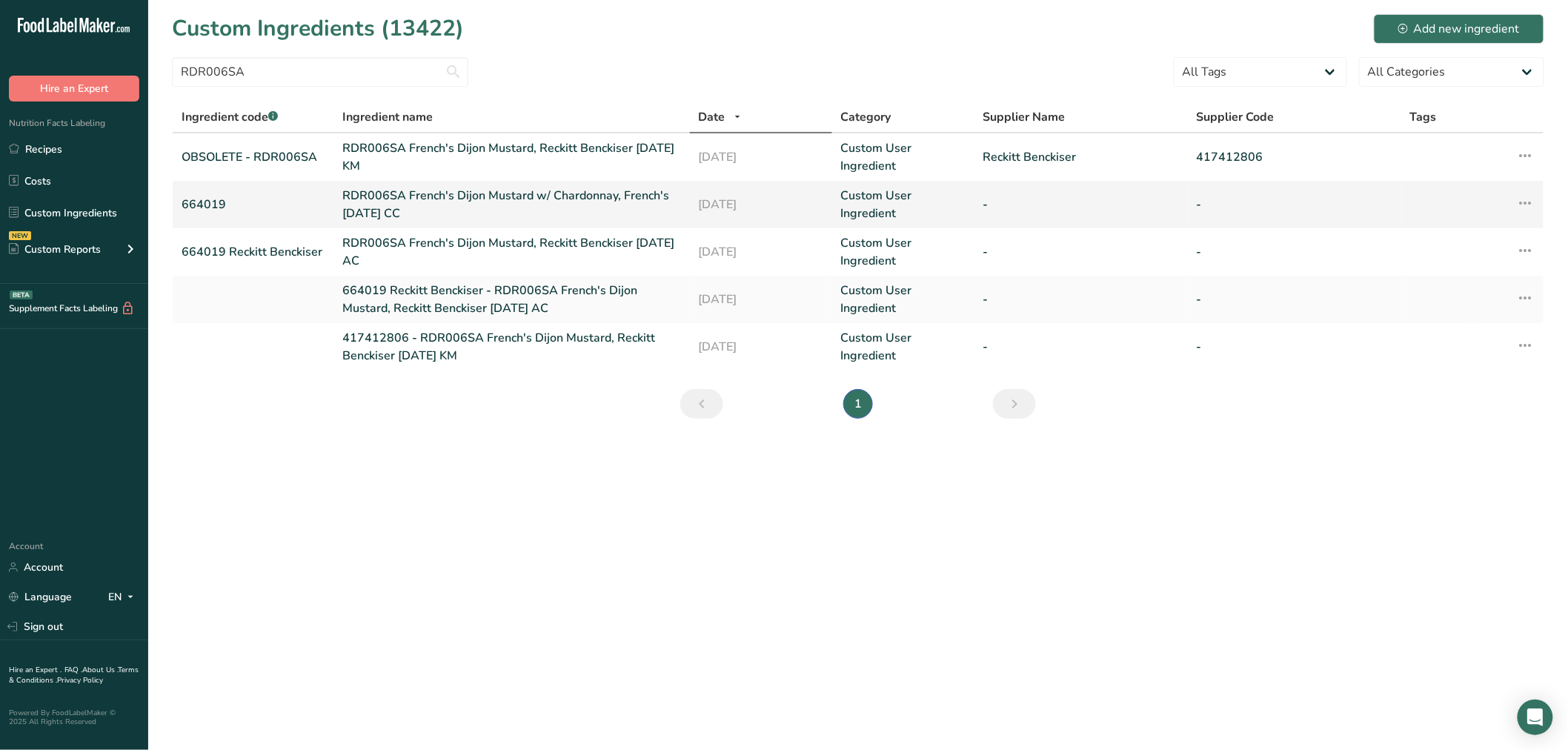
click at [394, 205] on link "RDR006SA French's Dijon Mustard w/ Chardonnay, French's 01-12-22 CC" at bounding box center [512, 204] width 338 height 36
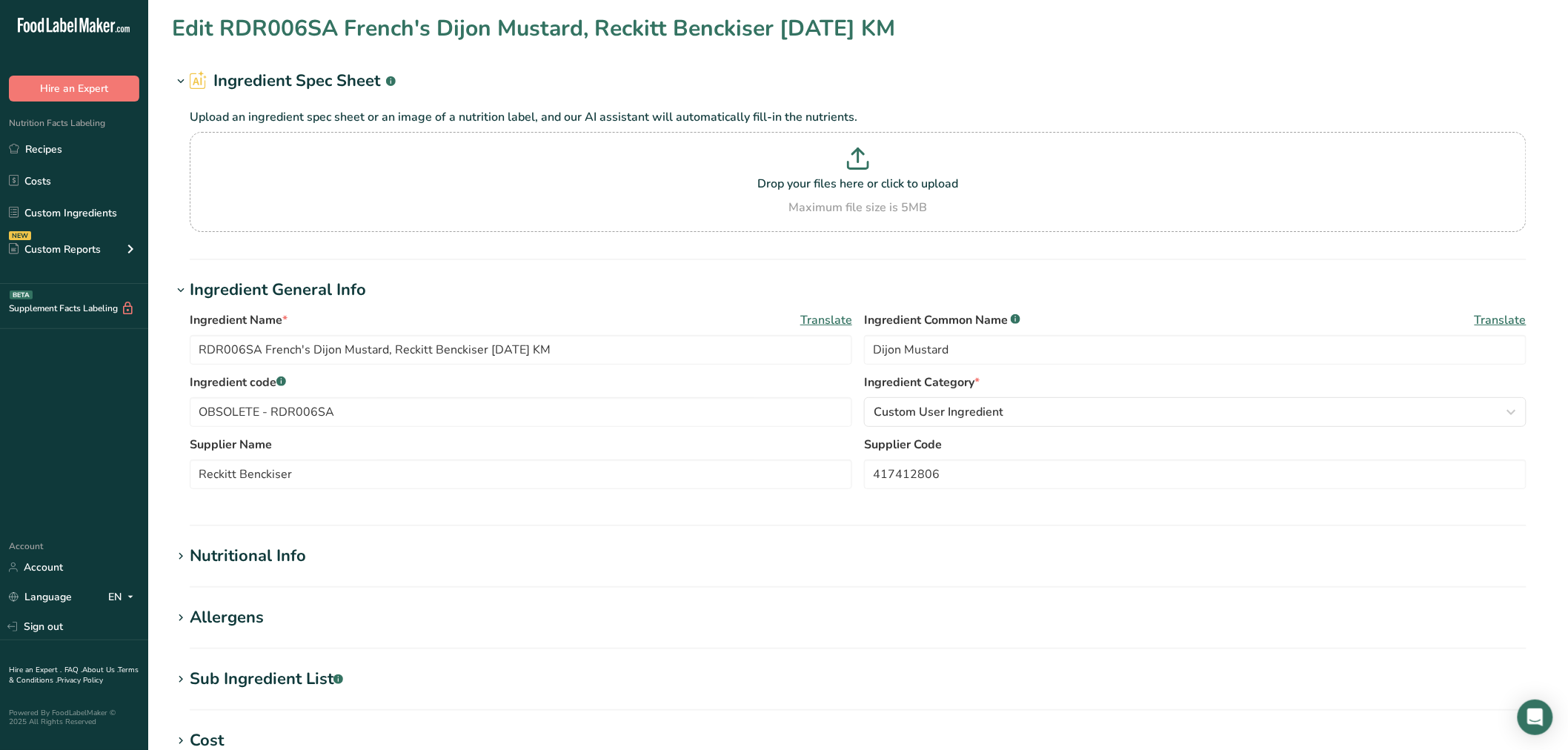
type input "RDR006SA French's Dijon Mustard w/ Chardonnay, French's 01-12-22 CC"
type input "664019"
drag, startPoint x: 269, startPoint y: 410, endPoint x: 115, endPoint y: 396, distance: 154.6
click at [115, 396] on div ".a-20{fill:#fff;} Hire an Expert Nutrition Facts Labeling Recipes Costs Custom …" at bounding box center [784, 568] width 1568 height 1136
click at [1030, 486] on input "text" at bounding box center [1195, 474] width 663 height 30
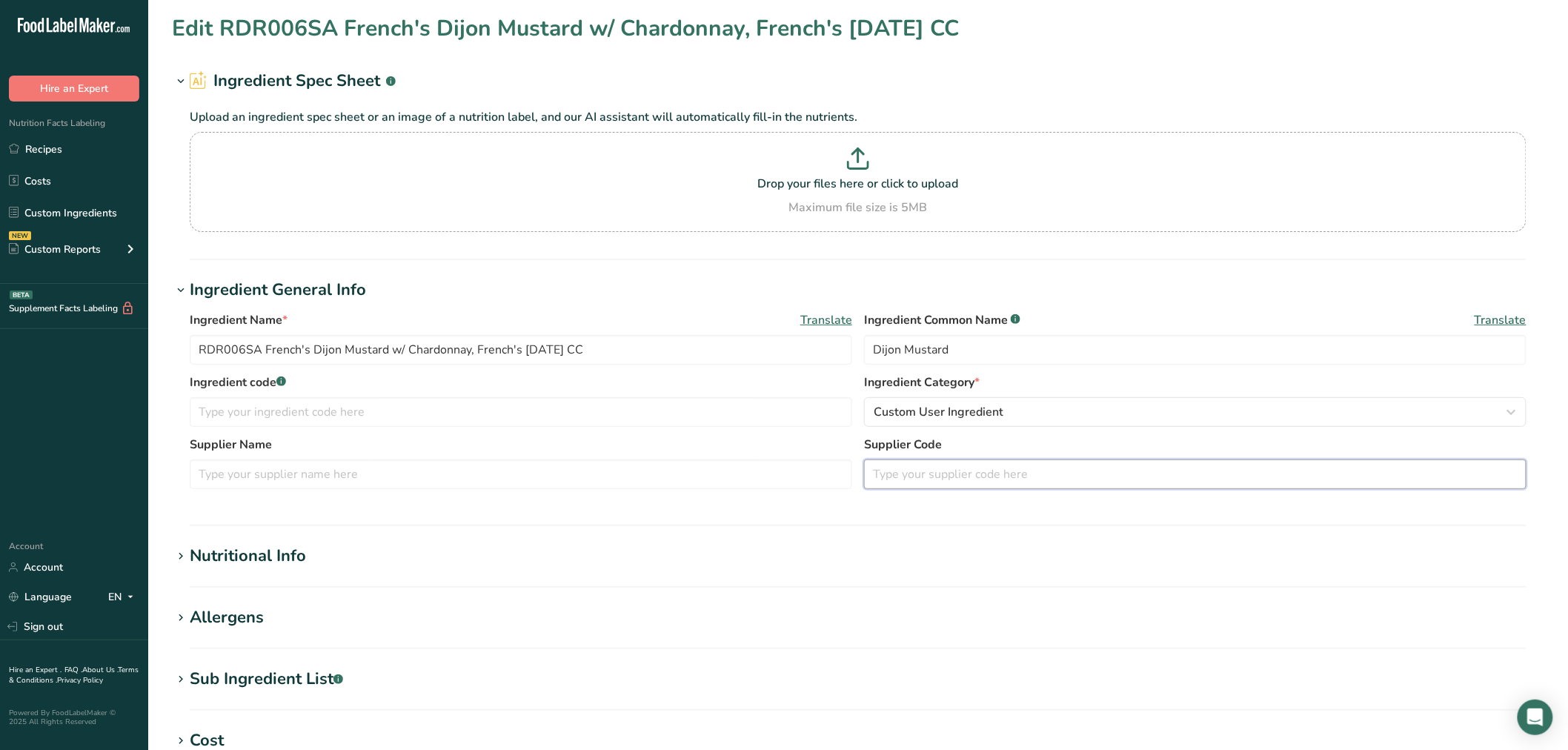
paste input "664019"
type input "664019"
drag, startPoint x: 258, startPoint y: 345, endPoint x: 108, endPoint y: 345, distance: 150.0
click at [108, 345] on div ".a-20{fill:#fff;} Hire an Expert Nutrition Facts Labeling Recipes Costs Custom …" at bounding box center [784, 568] width 1568 height 1136
click at [237, 404] on input "text" at bounding box center [521, 412] width 663 height 30
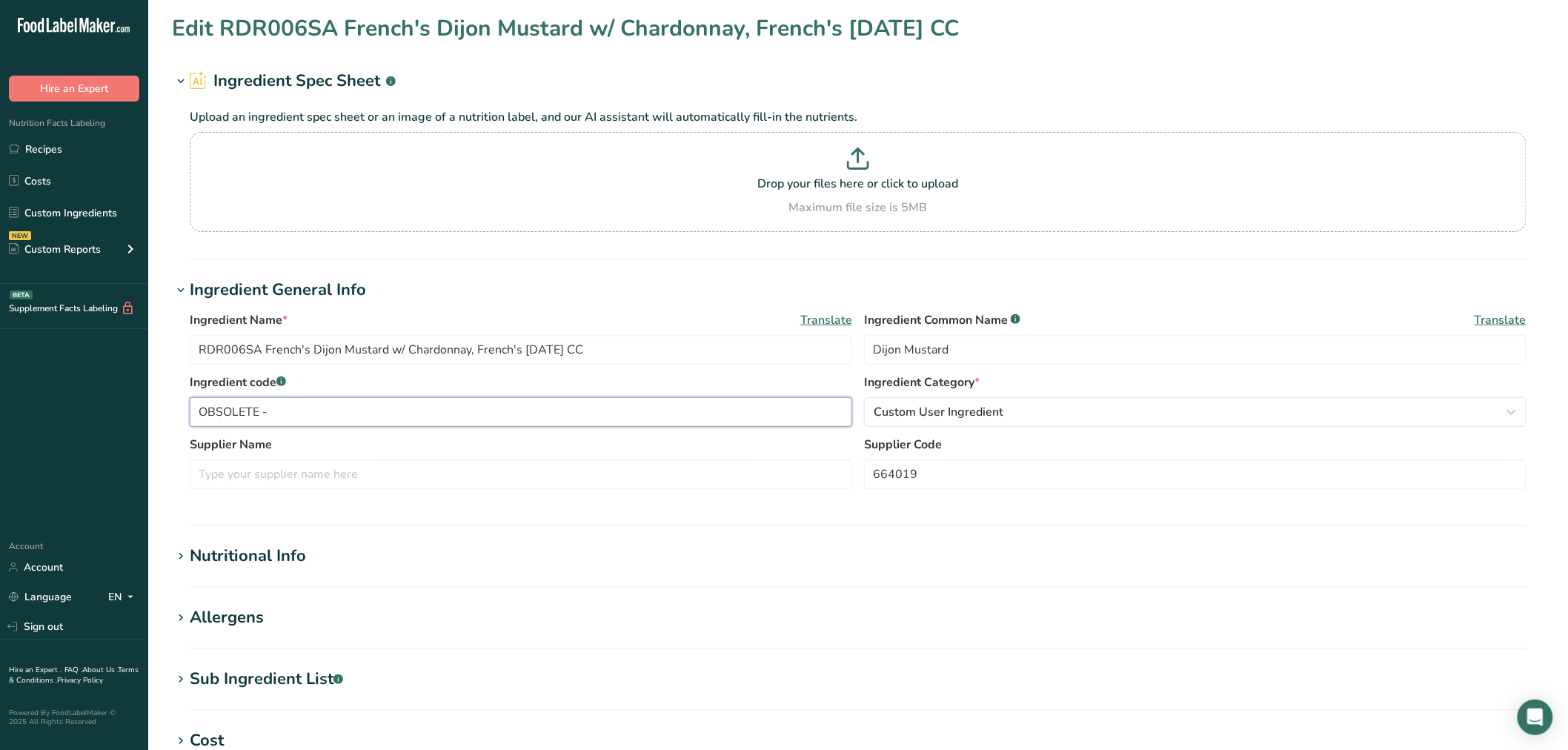
paste input "RDR006SA"
type input "OBSOLETE - RDR006SA"
drag, startPoint x: 476, startPoint y: 348, endPoint x: 517, endPoint y: 353, distance: 41.3
click at [517, 353] on input "RDR006SA French's Dijon Mustard w/ Chardonnay, French's 01-12-22 CC" at bounding box center [521, 349] width 663 height 30
click at [386, 469] on input "text" at bounding box center [521, 474] width 663 height 30
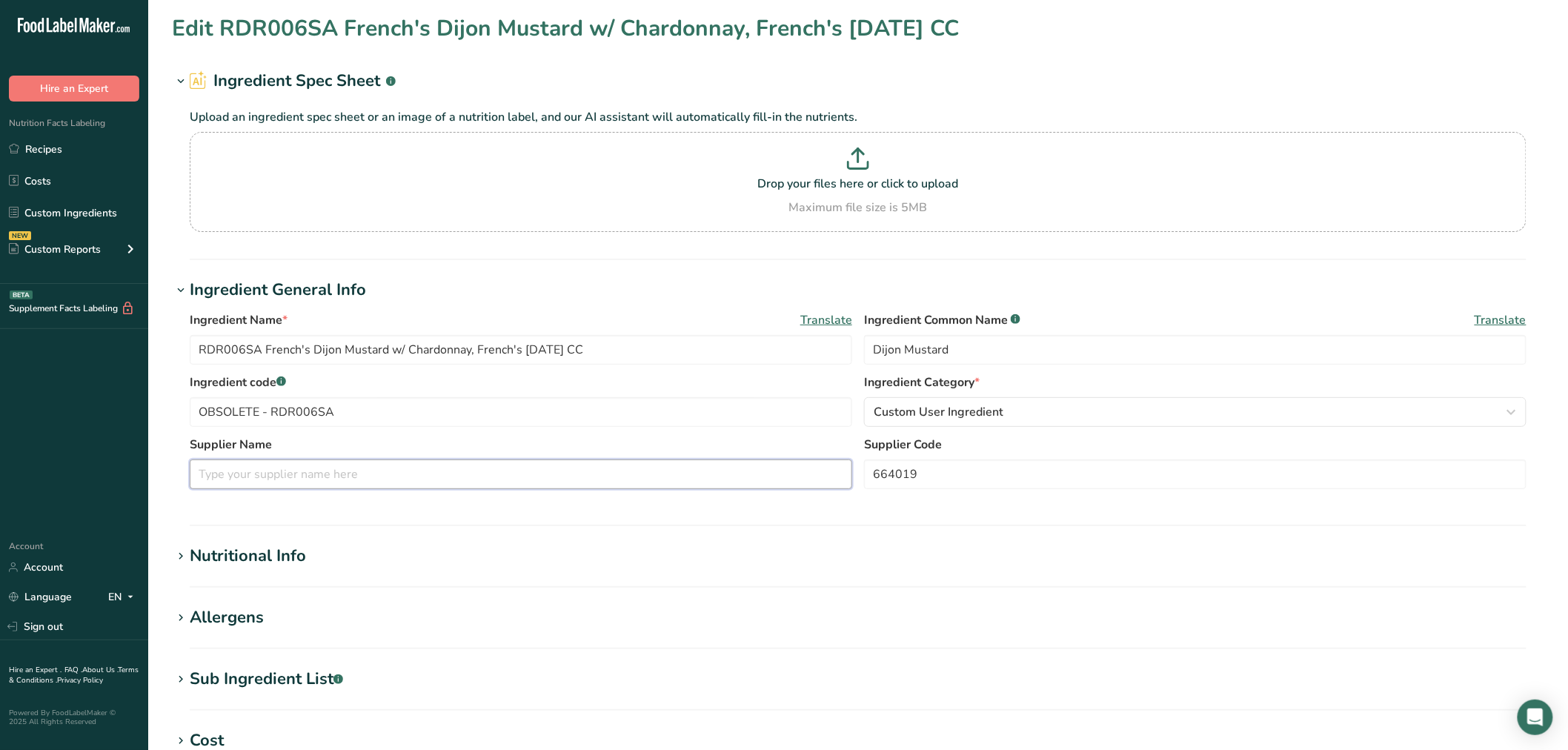
paste input "French's"
type input "French's"
click at [292, 561] on div "Nutritional Info" at bounding box center [247, 556] width 116 height 25
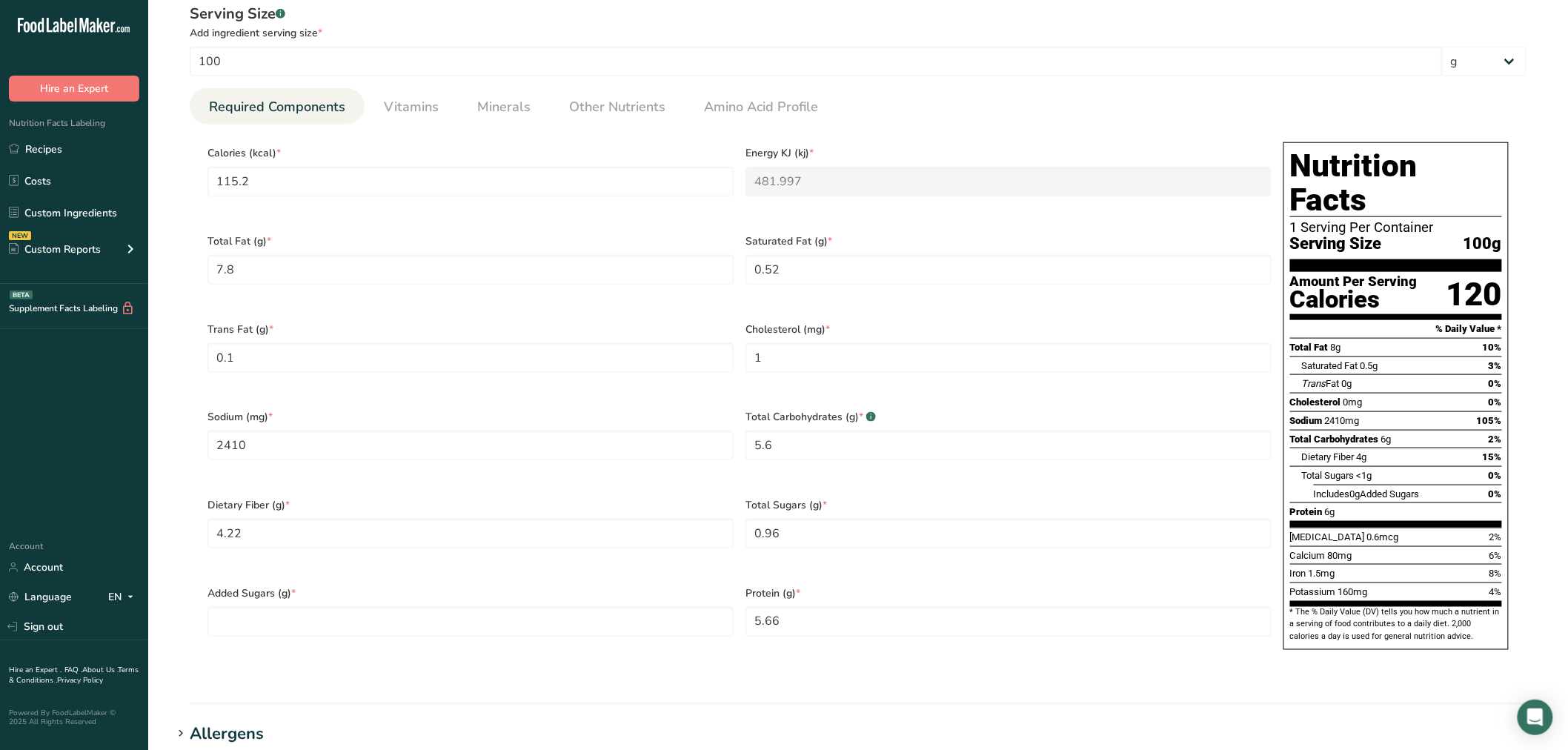
scroll to position [575, 0]
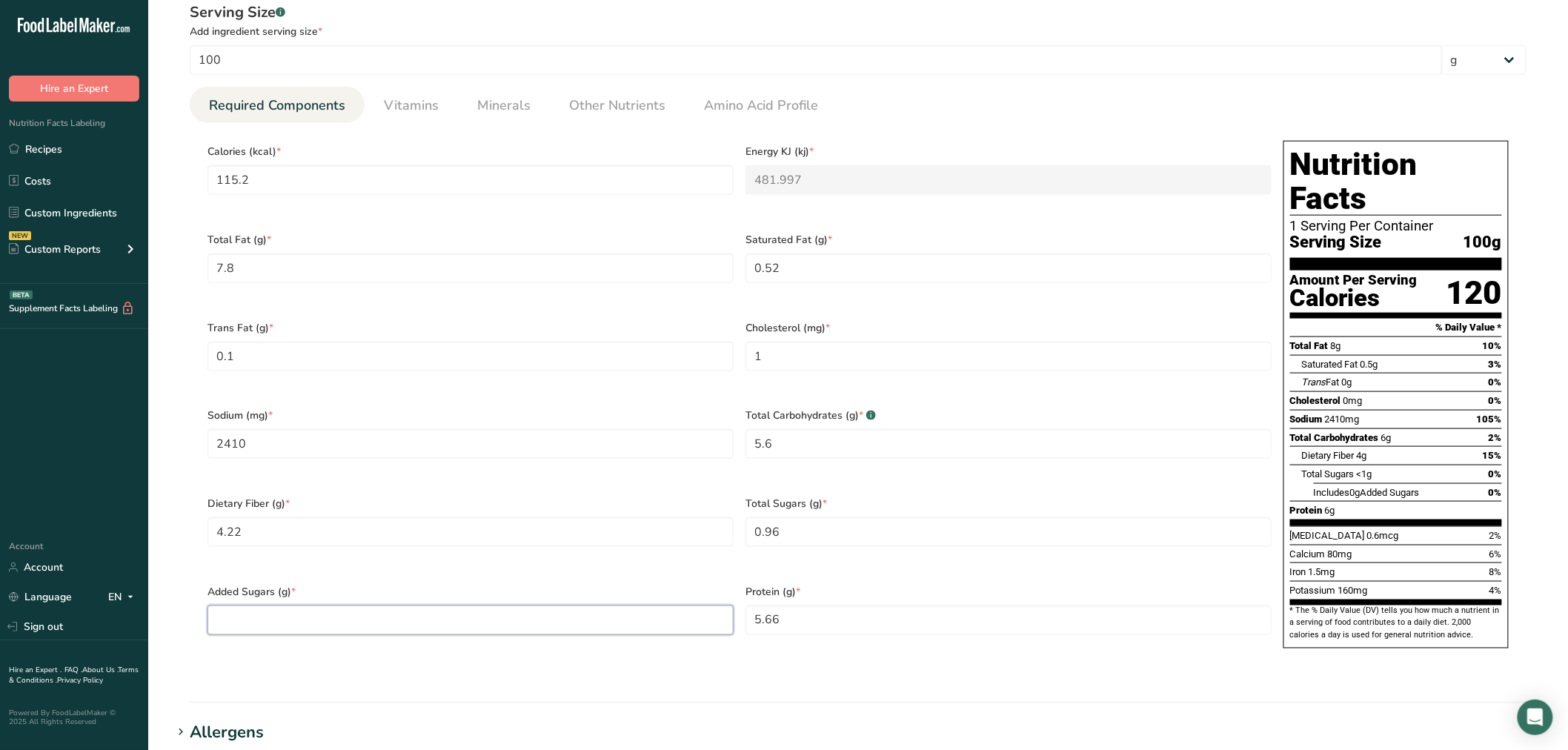
click at [484, 605] on Sugars "number" at bounding box center [470, 619] width 526 height 30
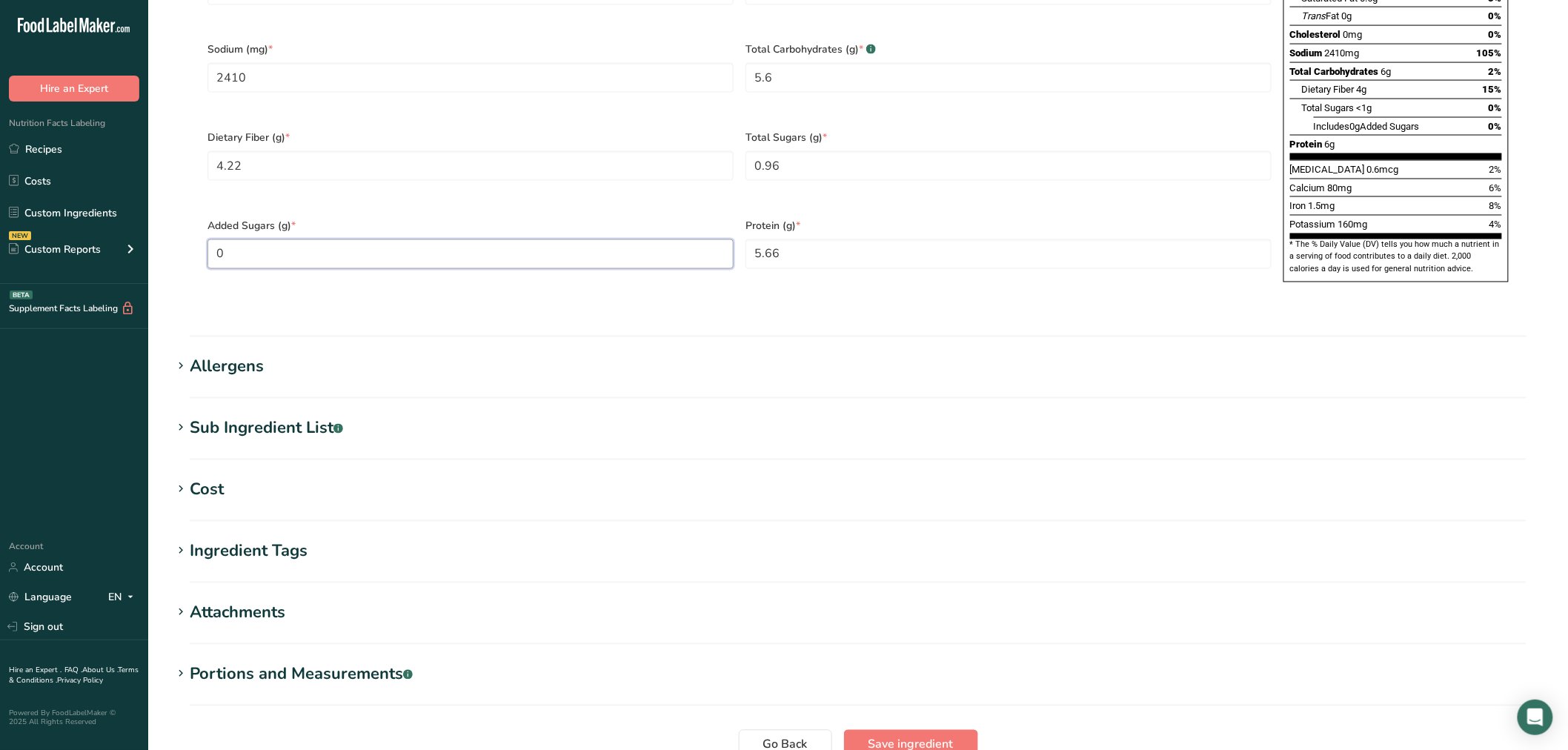
scroll to position [988, 0]
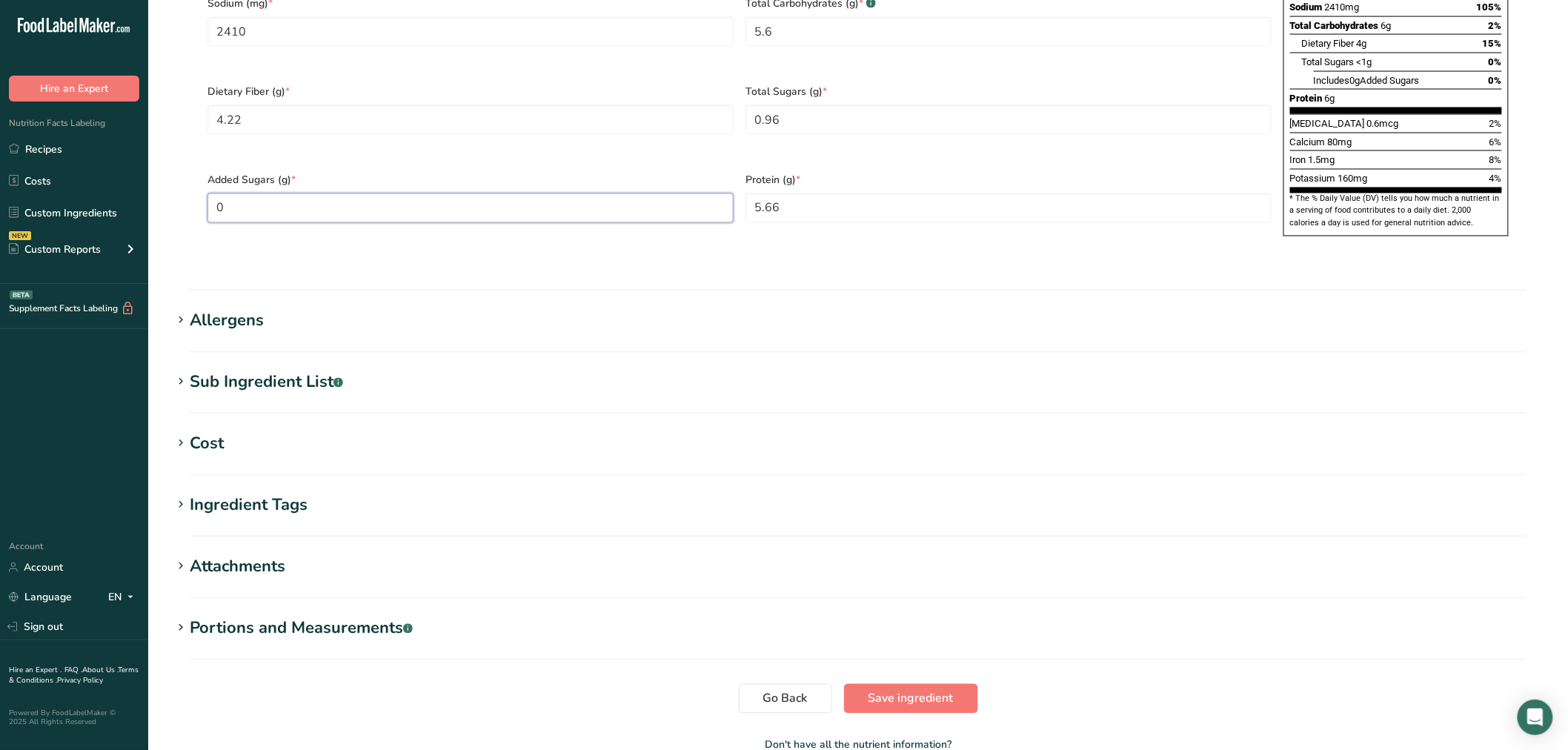
type Sugars "0"
click at [294, 370] on div "Sub Ingredient List .a-a{fill:#347362;}.b-a{fill:#fff;}" at bounding box center [266, 382] width 153 height 25
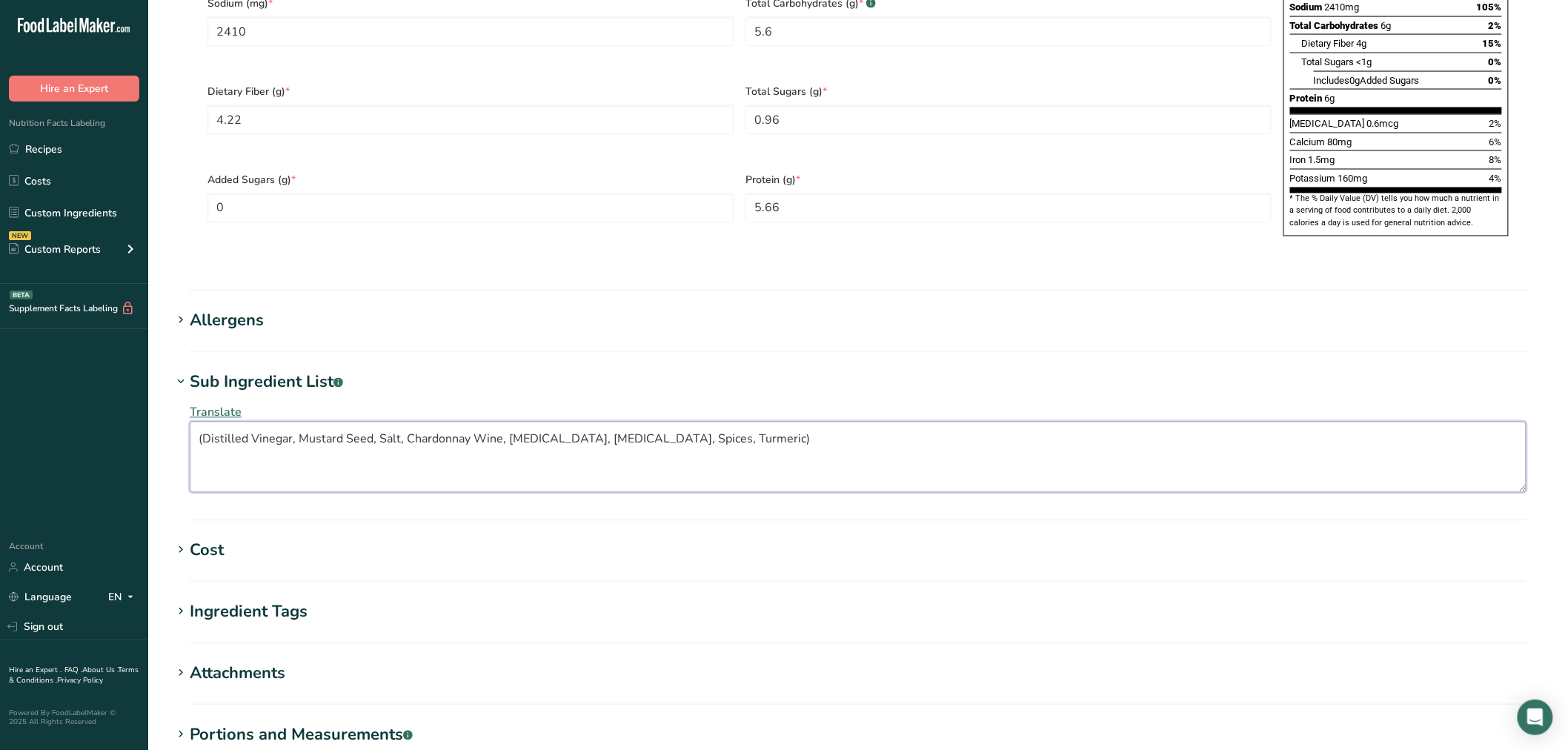
drag, startPoint x: 203, startPoint y: 416, endPoint x: 215, endPoint y: 418, distance: 12.2
click at [203, 422] on textarea "(Distilled Vinegar, Mustard Seed, Salt, Chardonnay Wine, Citric Acid, Tartaric …" at bounding box center [858, 458] width 1337 height 71
click at [839, 422] on textarea "Distilled Vinegar, Mustard Seed, Salt, Chardonnay Wine, Citric Acid, Tartaric A…" at bounding box center [858, 458] width 1337 height 71
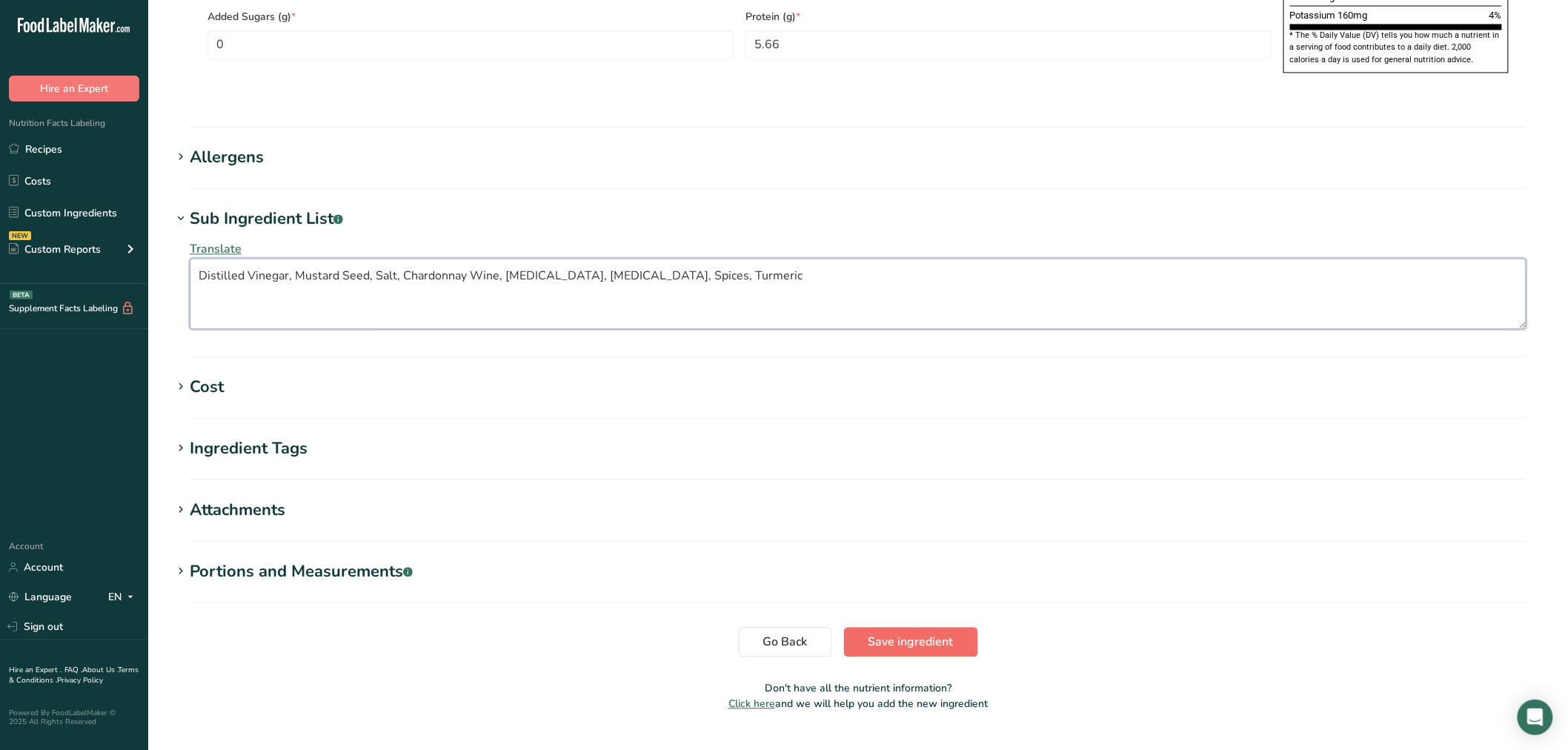
type textarea "Distilled Vinegar, Mustard Seed, Salt, Chardonnay Wine, Citric Acid, Tartaric A…"
click at [945, 634] on span "Save ingredient" at bounding box center [911, 642] width 86 height 18
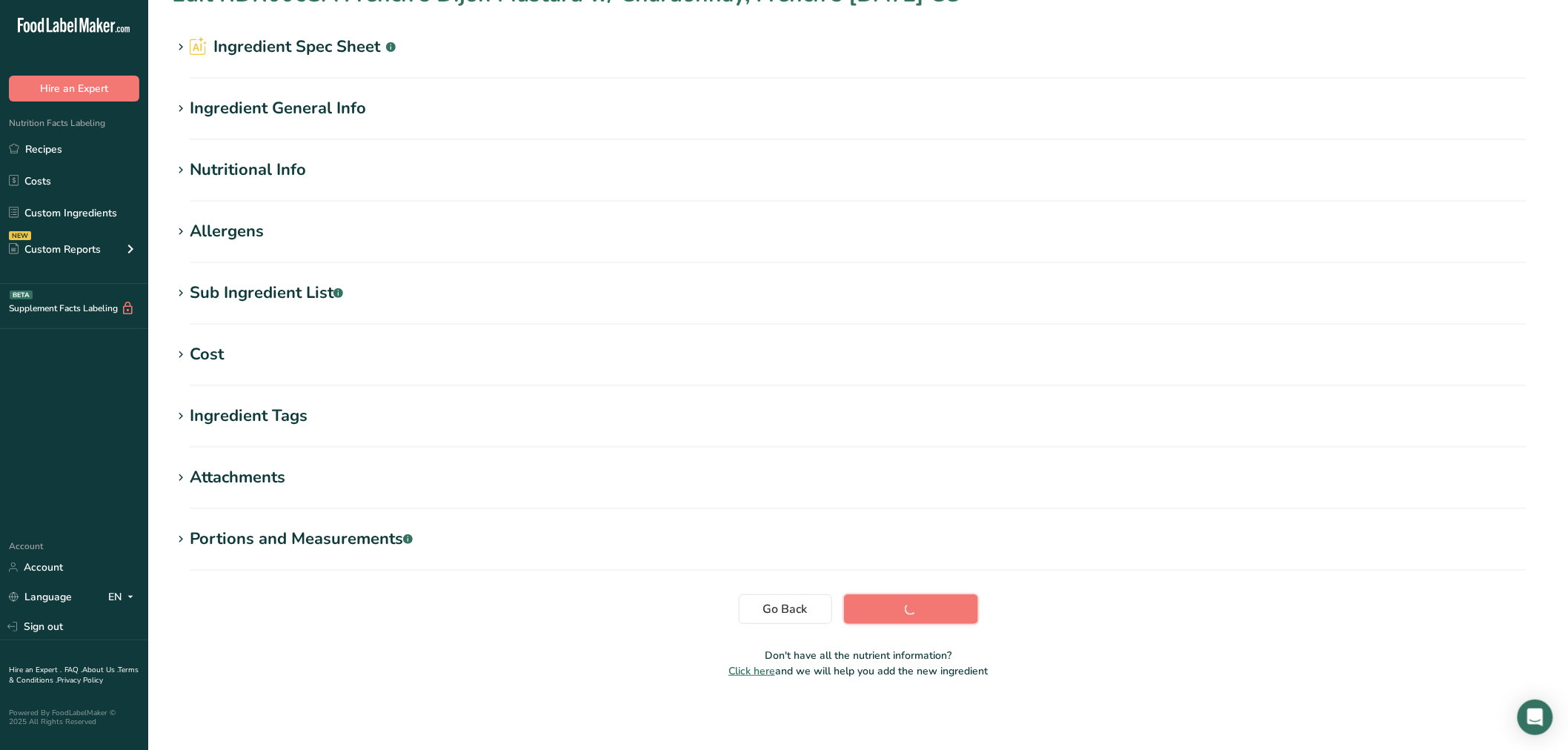
scroll to position [33, 0]
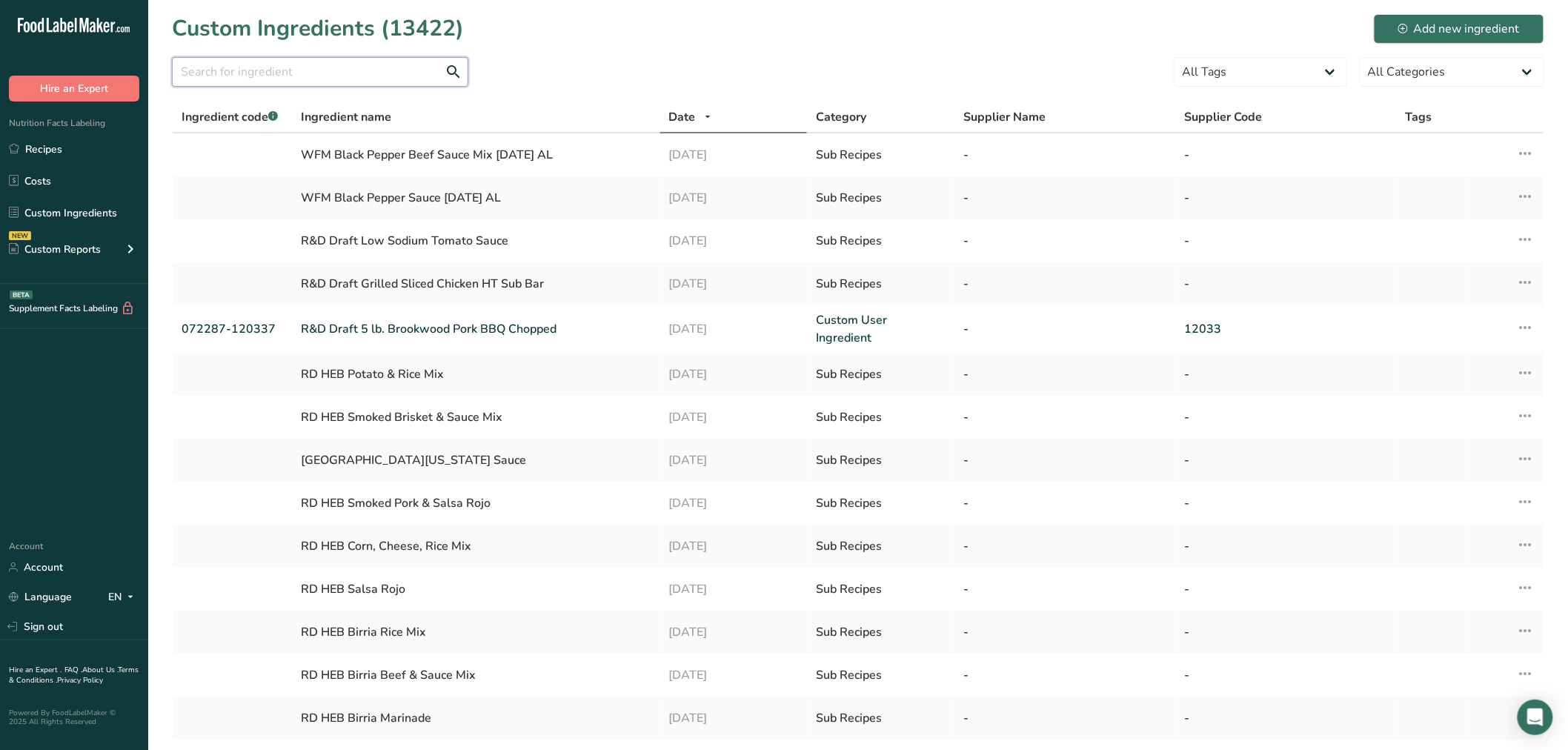
click at [297, 69] on input "text" at bounding box center [320, 71] width 297 height 30
click at [305, 79] on input "text" at bounding box center [320, 71] width 297 height 30
type input "RDR006SA"
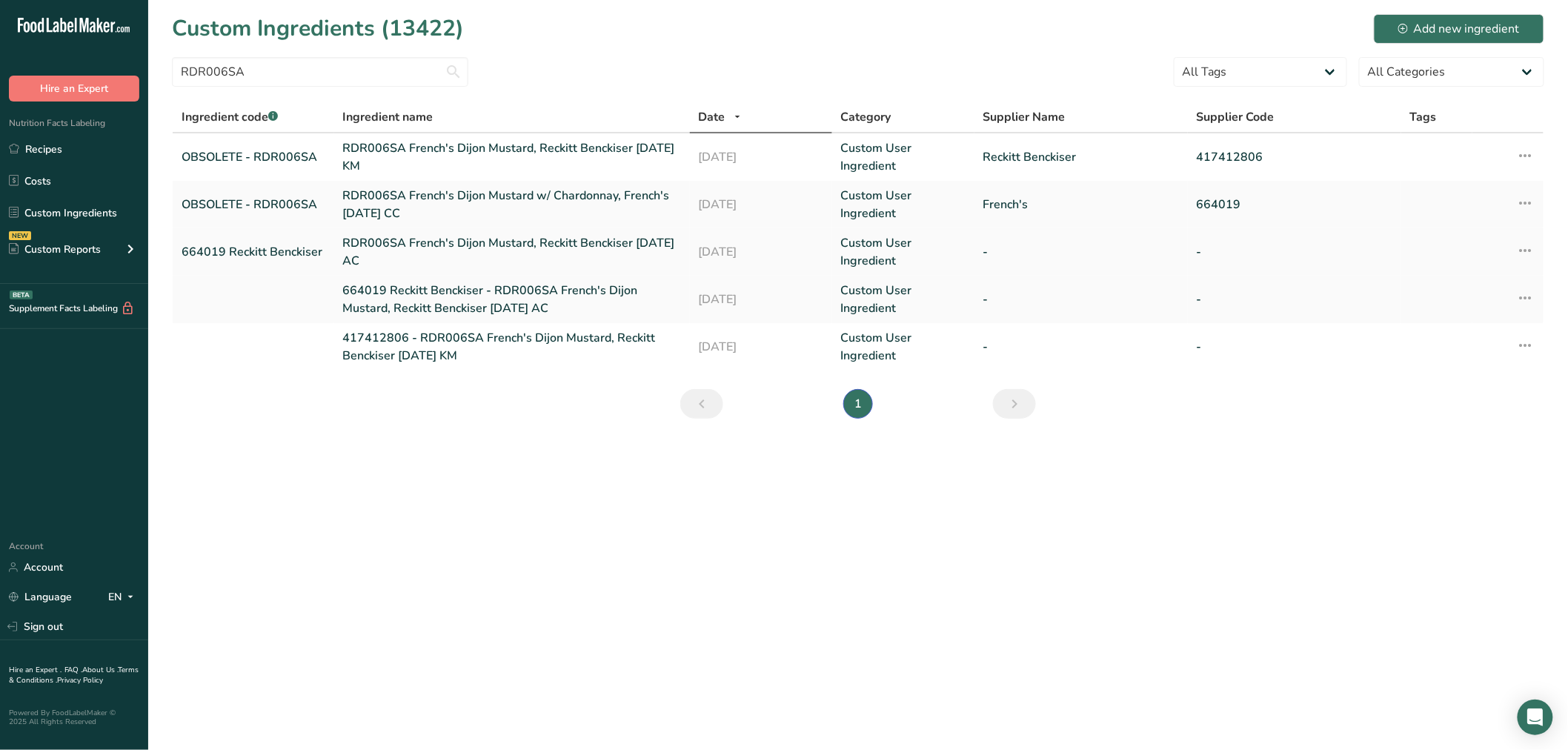
click at [382, 248] on link "RDR006SA French's Dijon Mustard, Reckitt Benckiser 09-26-18 AC" at bounding box center [512, 252] width 338 height 36
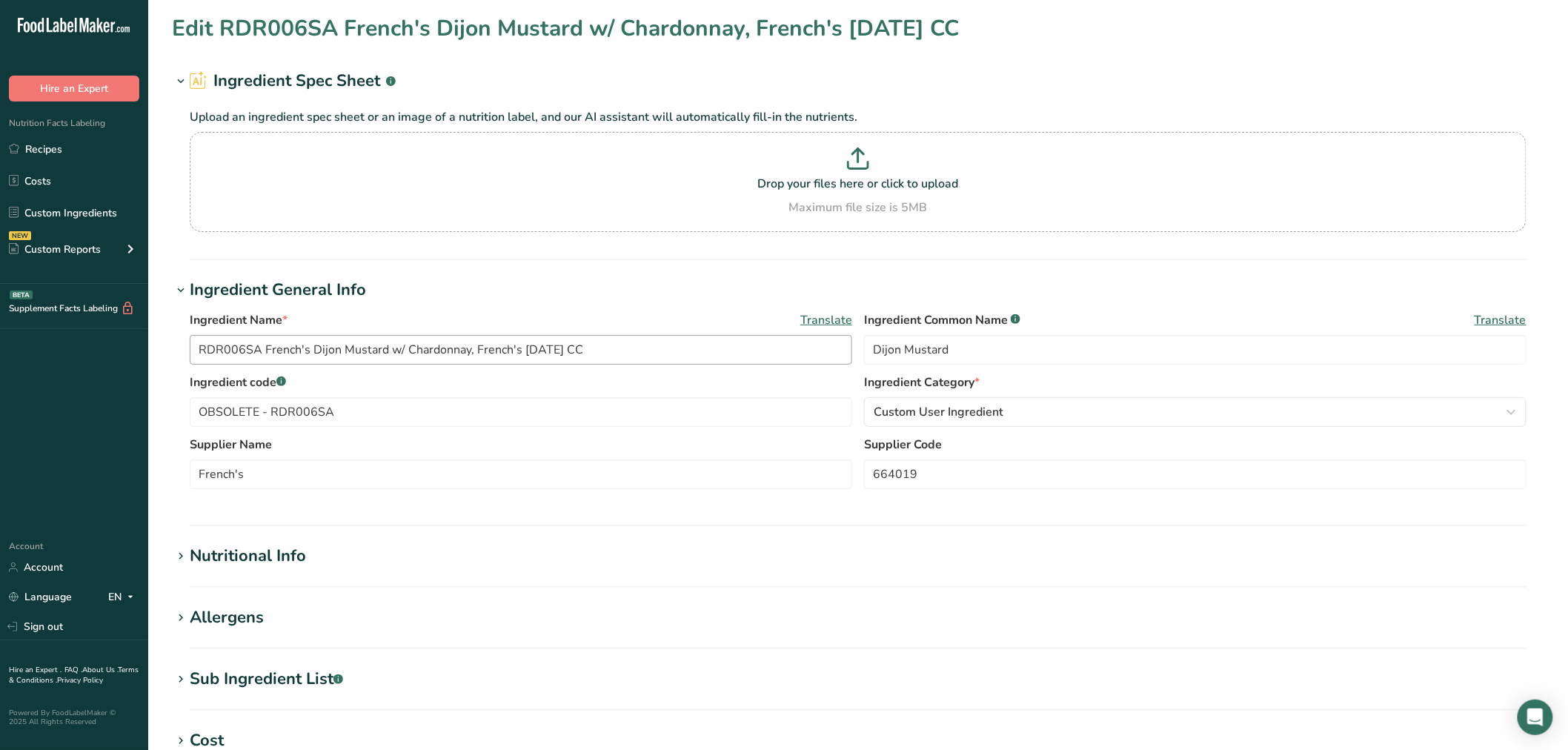
type input "RDR006SA French's Dijon Mustard, Reckitt Benckiser 09-26-18 AC"
type input "664019 Reckitt Benckiser"
drag, startPoint x: 352, startPoint y: 408, endPoint x: 75, endPoint y: 389, distance: 277.7
click at [75, 389] on div ".a-20{fill:#fff;} Hire an Expert Nutrition Facts Labeling Recipes Costs Custom …" at bounding box center [784, 568] width 1568 height 1136
click at [987, 469] on input "text" at bounding box center [1195, 474] width 663 height 30
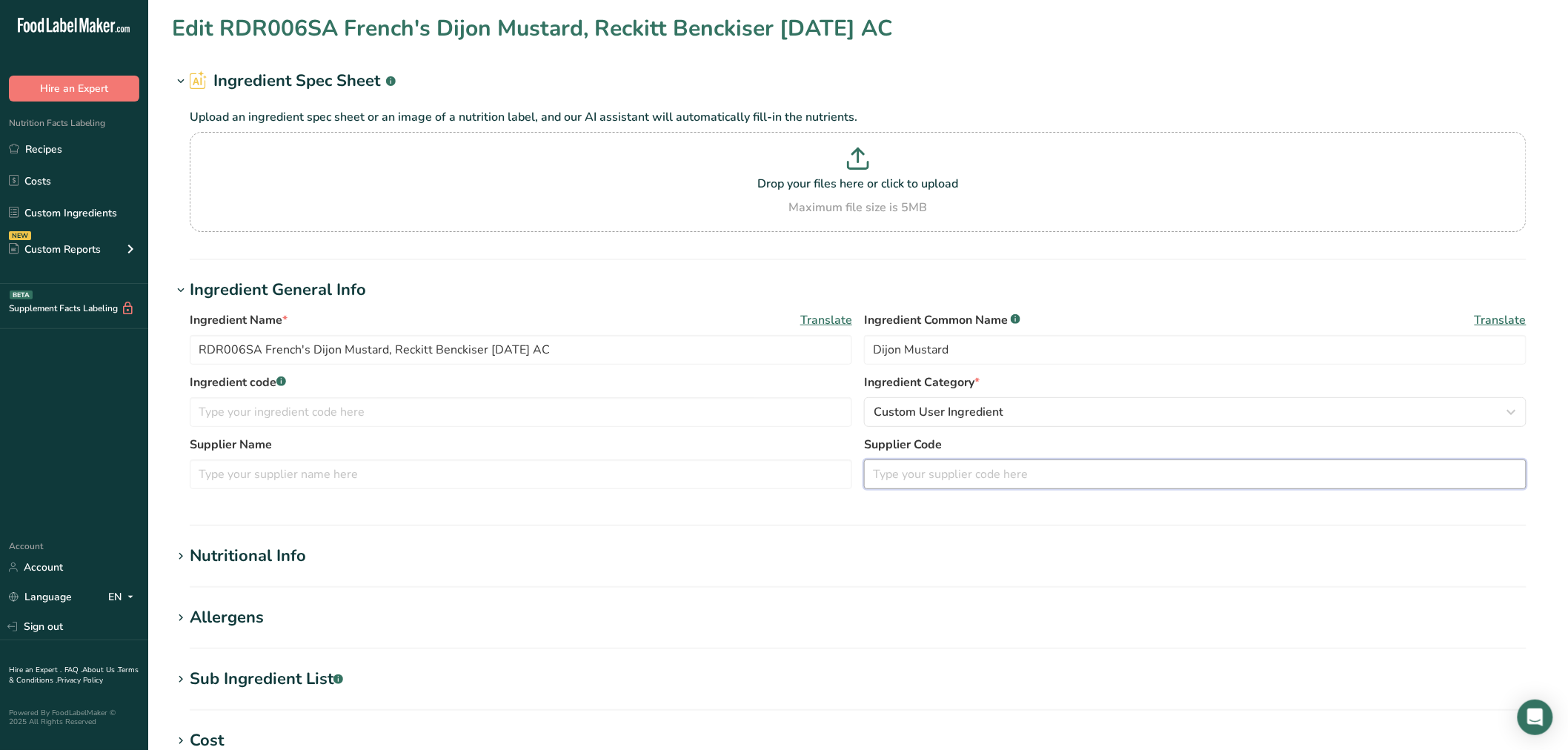
paste input "664019 Reckitt Benckiser"
type input "664019 Reckitt Benckiser"
drag, startPoint x: 264, startPoint y: 347, endPoint x: 92, endPoint y: 349, distance: 172.0
click at [92, 349] on div ".a-20{fill:#fff;} Hire an Expert Nutrition Facts Labeling Recipes Costs Custom …" at bounding box center [784, 568] width 1568 height 1136
click at [238, 419] on input "text" at bounding box center [521, 412] width 663 height 30
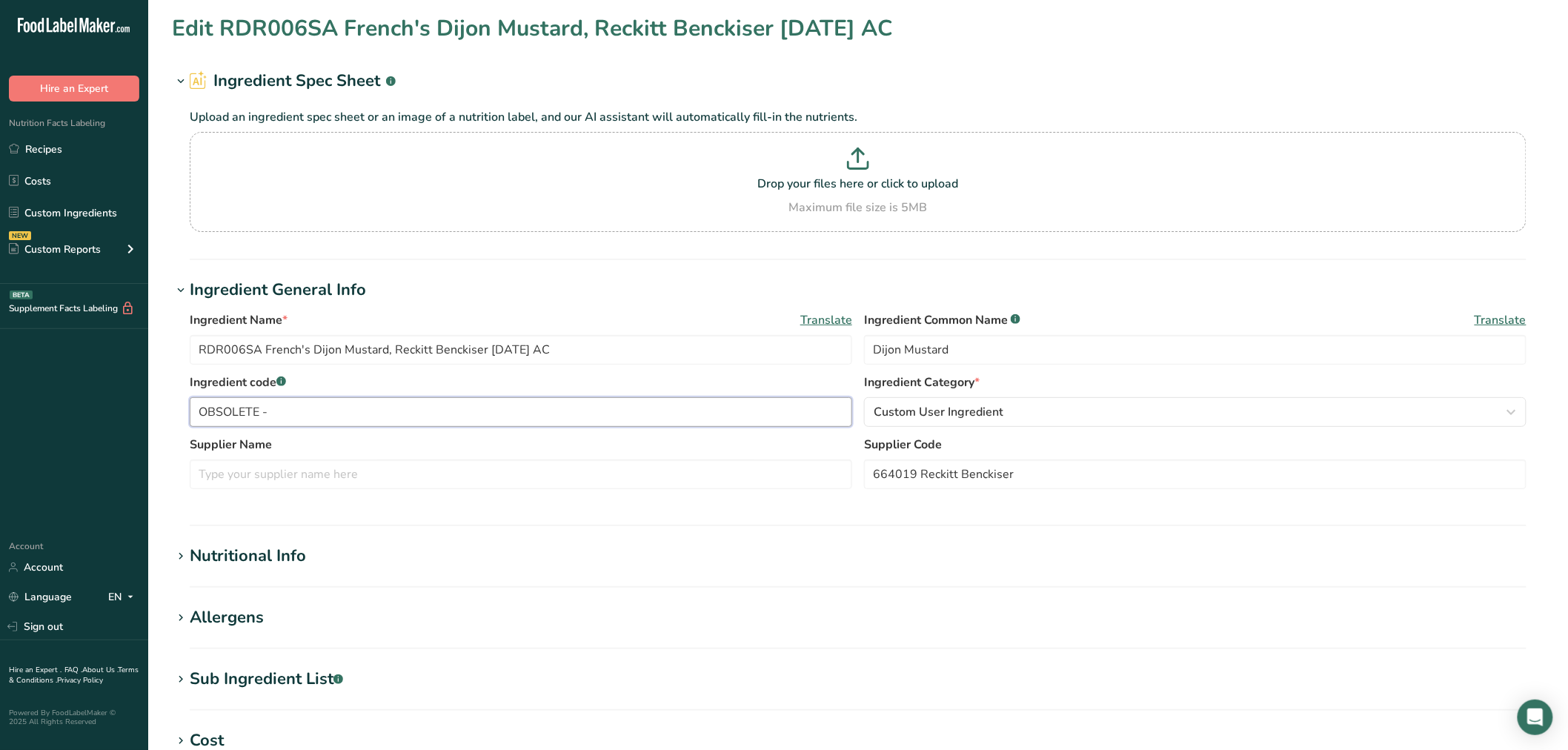
paste input "RDR006SA"
type input "OBSOLETE - RDR006SA"
drag, startPoint x: 391, startPoint y: 353, endPoint x: 482, endPoint y: 351, distance: 91.0
click at [482, 351] on input "RDR006SA French's Dijon Mustard, Reckitt Benckiser 09-26-18 AC" at bounding box center [521, 349] width 663 height 30
click at [375, 464] on input "text" at bounding box center [521, 474] width 663 height 30
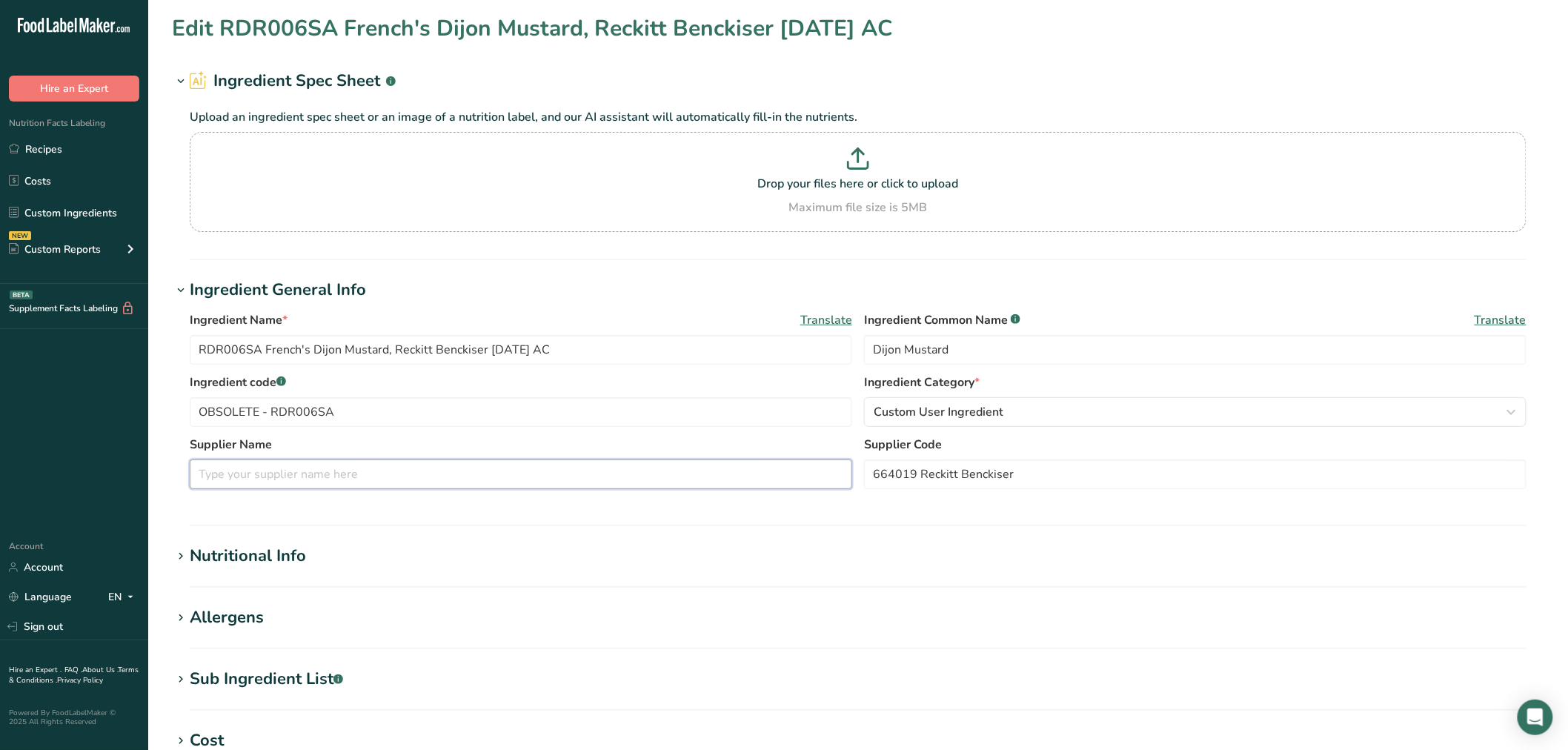
paste input "Reckitt Benckiser"
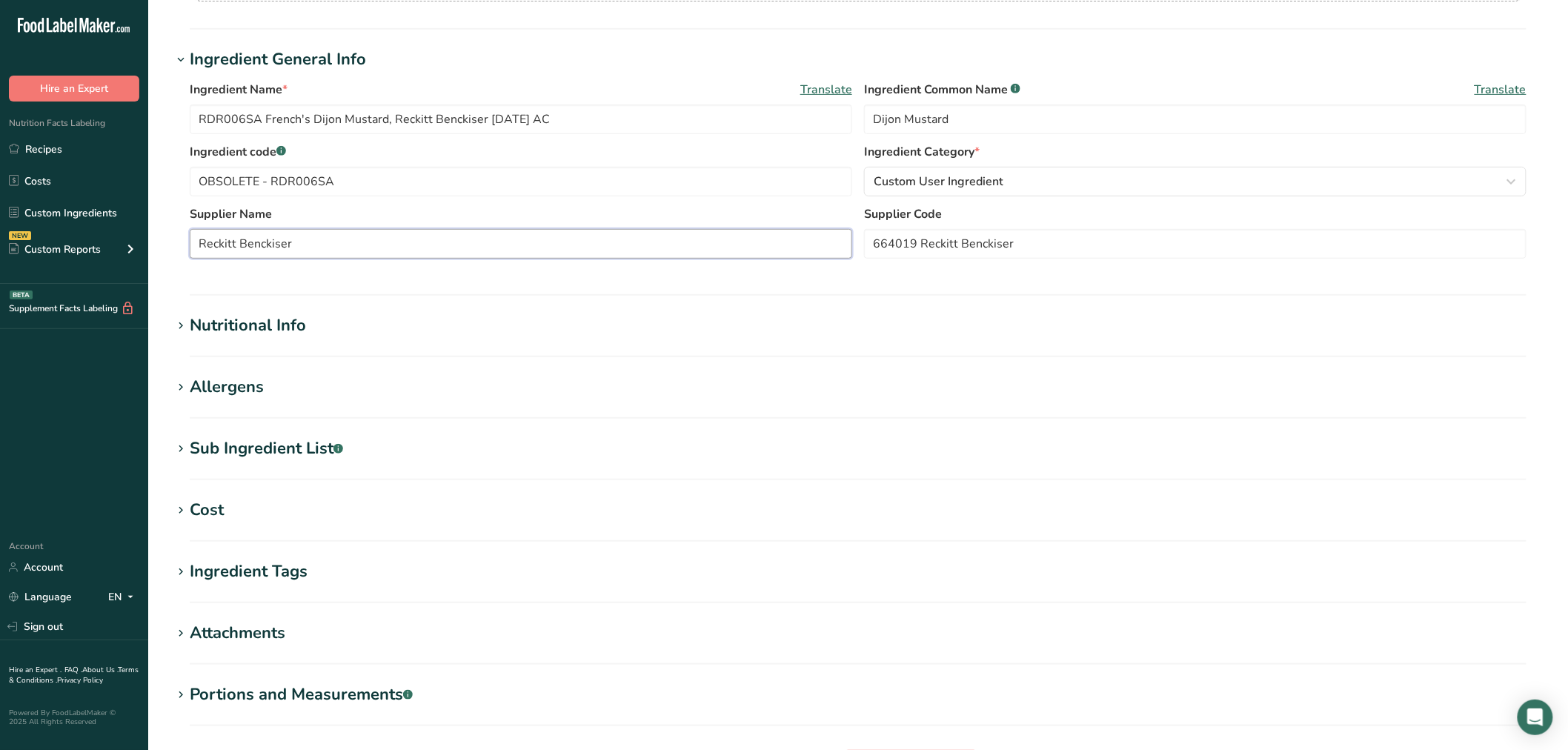
scroll to position [329, 0]
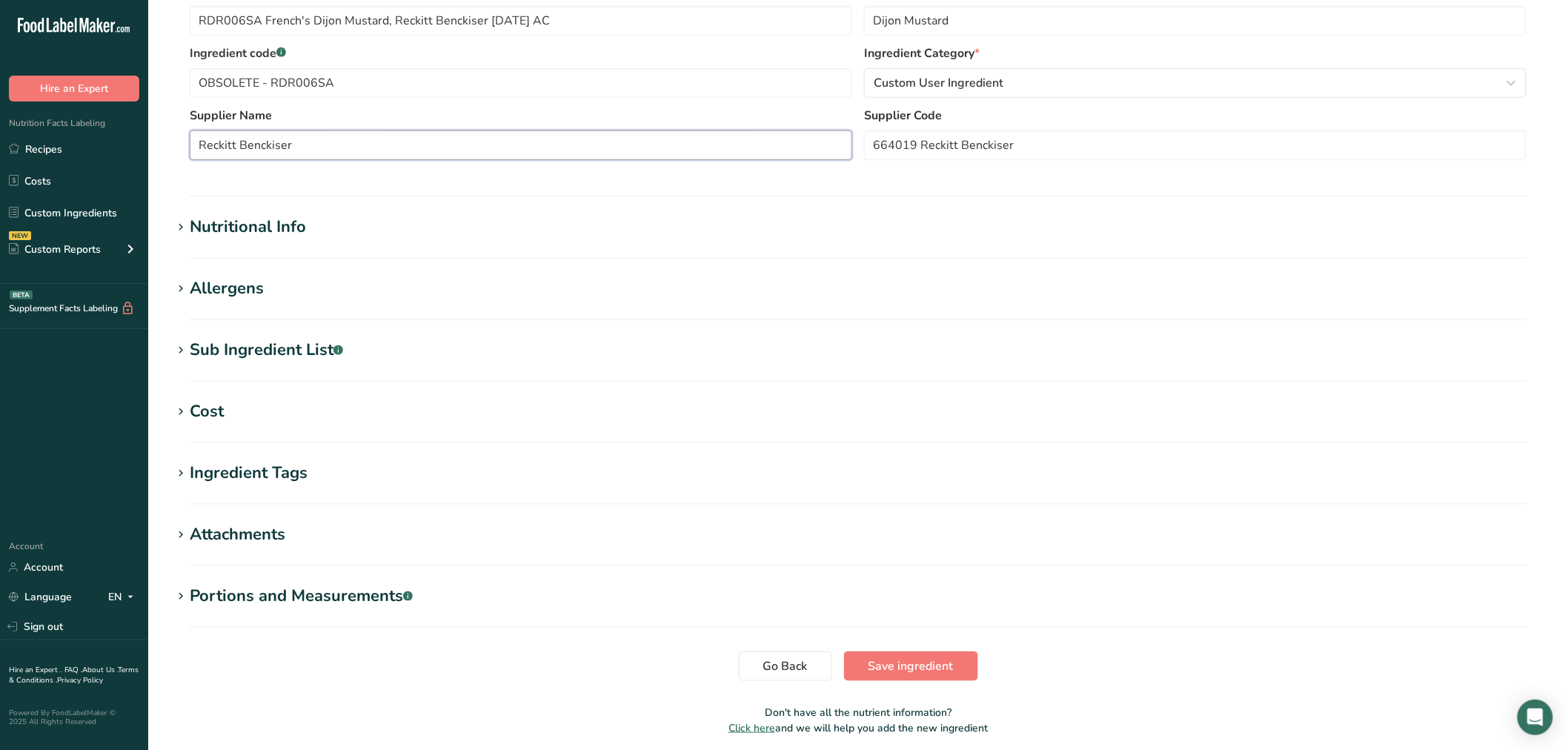
type input "Reckitt Benckiser"
click at [292, 343] on div "Sub Ingredient List .a-a{fill:#347362;}.b-a{fill:#fff;}" at bounding box center [266, 350] width 153 height 25
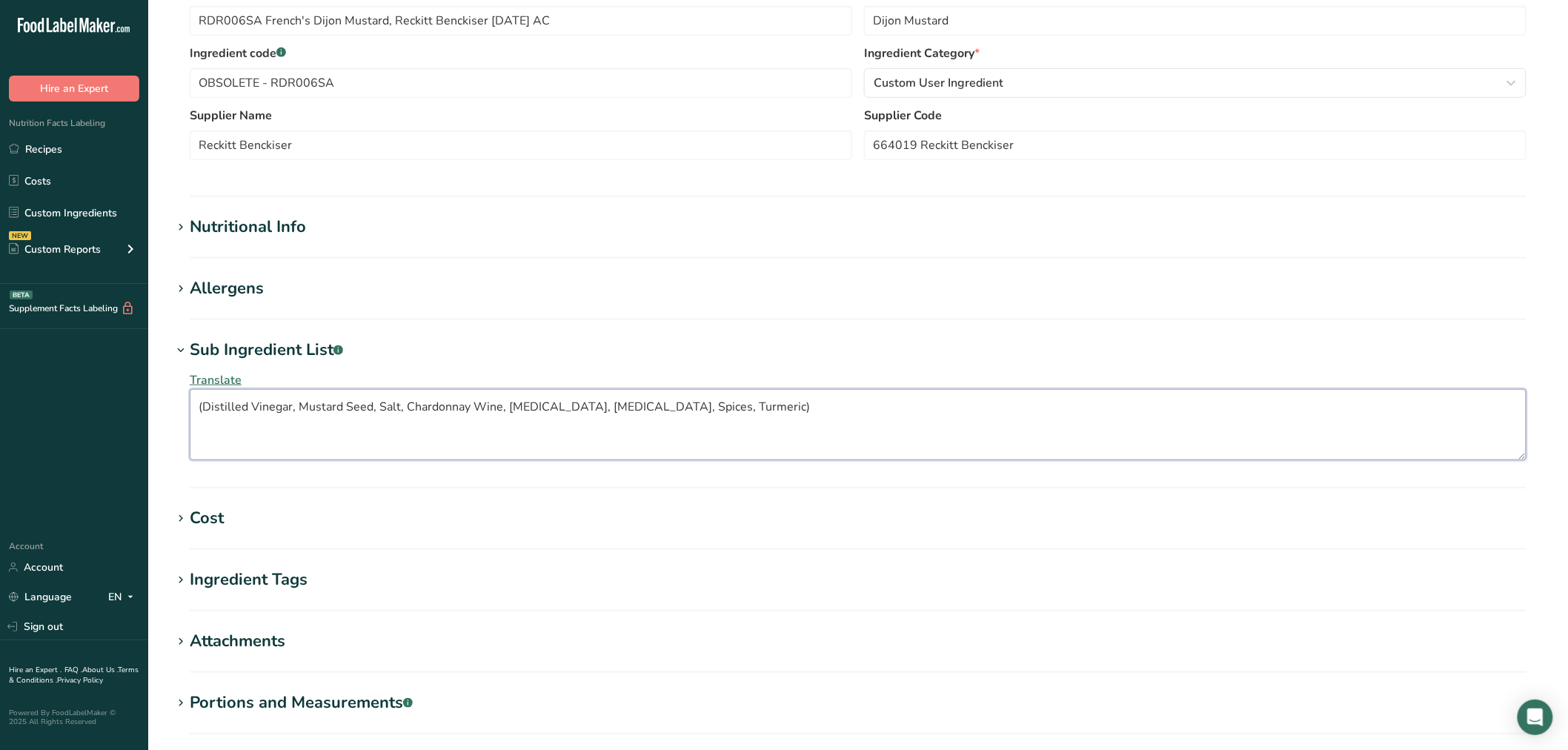
click at [205, 409] on textarea "(Distilled Vinegar, Mustard Seed, Salt, Chardonnay Wine, Citric Acid, Tartaric …" at bounding box center [858, 425] width 1337 height 71
click at [747, 408] on textarea "Distilled Vinegar, Mustard Seed, Salt, Chardonnay Wine, Citric Acid, Tartaric A…" at bounding box center [858, 425] width 1337 height 71
type textarea "Distilled Vinegar, Mustard Seed, Salt, Chardonnay Wine, Citric Acid, Tartaric A…"
click at [242, 283] on div "Allergens" at bounding box center [226, 288] width 74 height 25
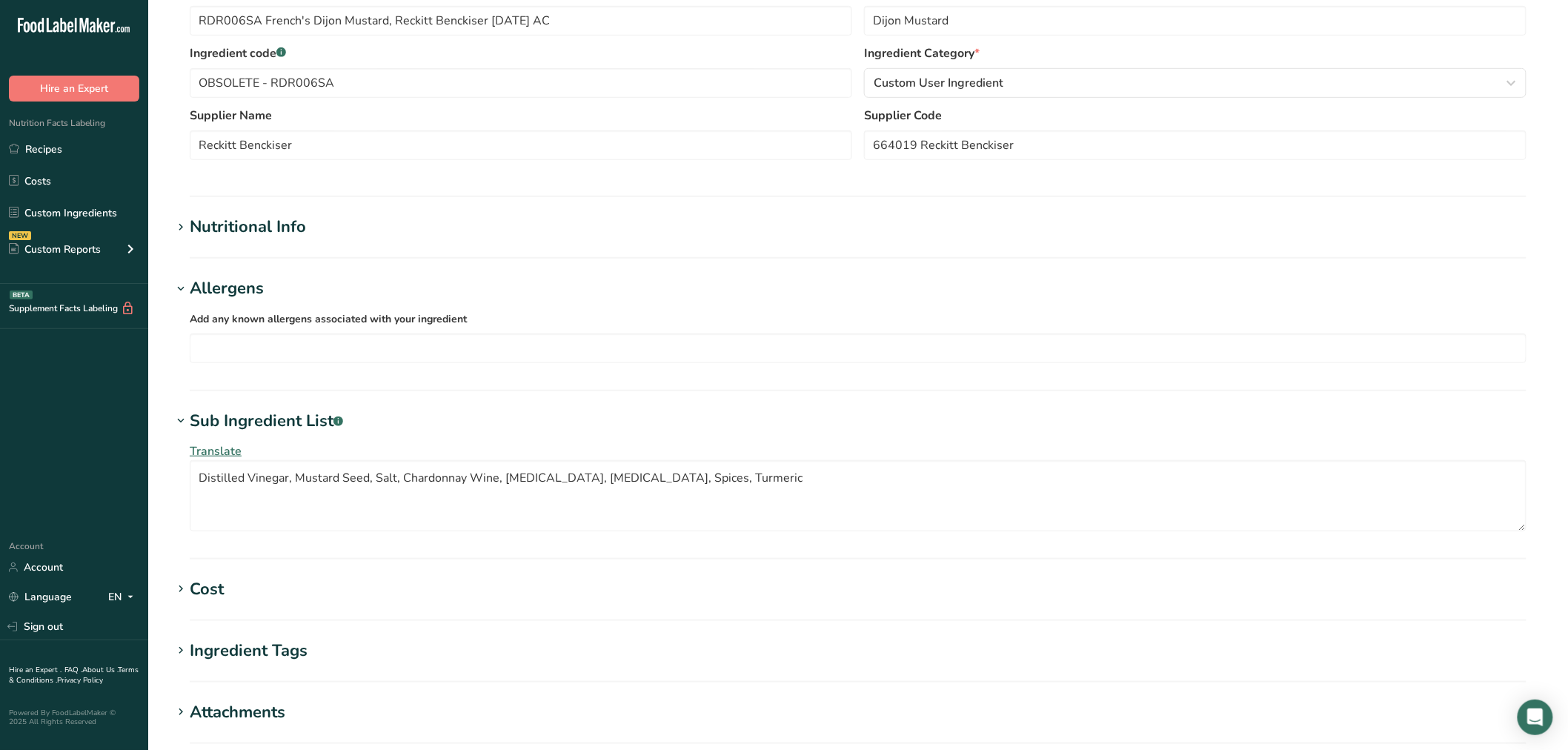
drag, startPoint x: 241, startPoint y: 281, endPoint x: 240, endPoint y: 270, distance: 11.0
click at [241, 282] on div "Allergens" at bounding box center [226, 288] width 74 height 25
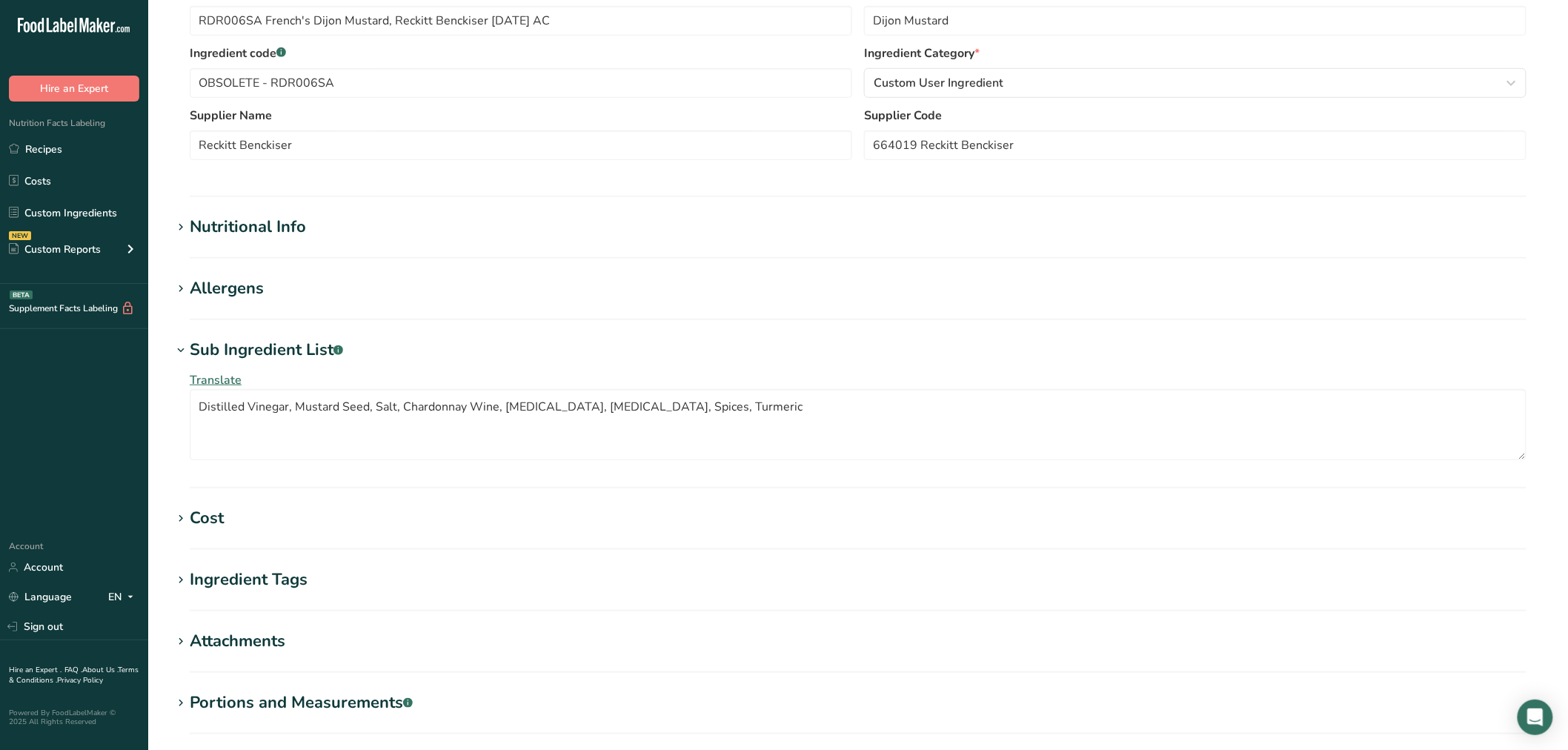
click at [264, 209] on section "Edit RDR006SA French's Dijon Mustard, Reckitt Benckiser 09-26-18 AC Ingredient …" at bounding box center [858, 269] width 1420 height 1195
click at [263, 219] on div "Nutritional Info" at bounding box center [247, 227] width 116 height 25
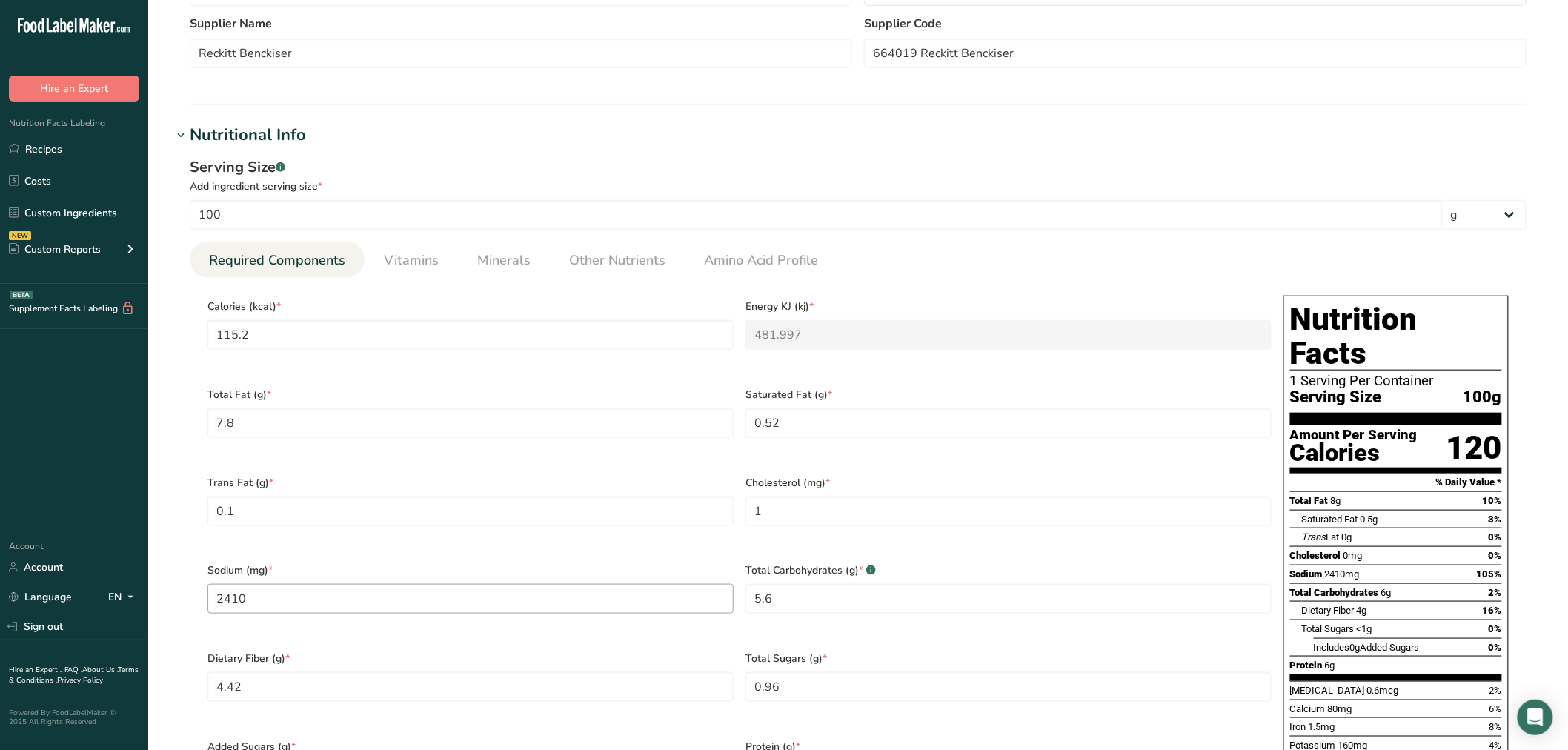
scroll to position [741, 0]
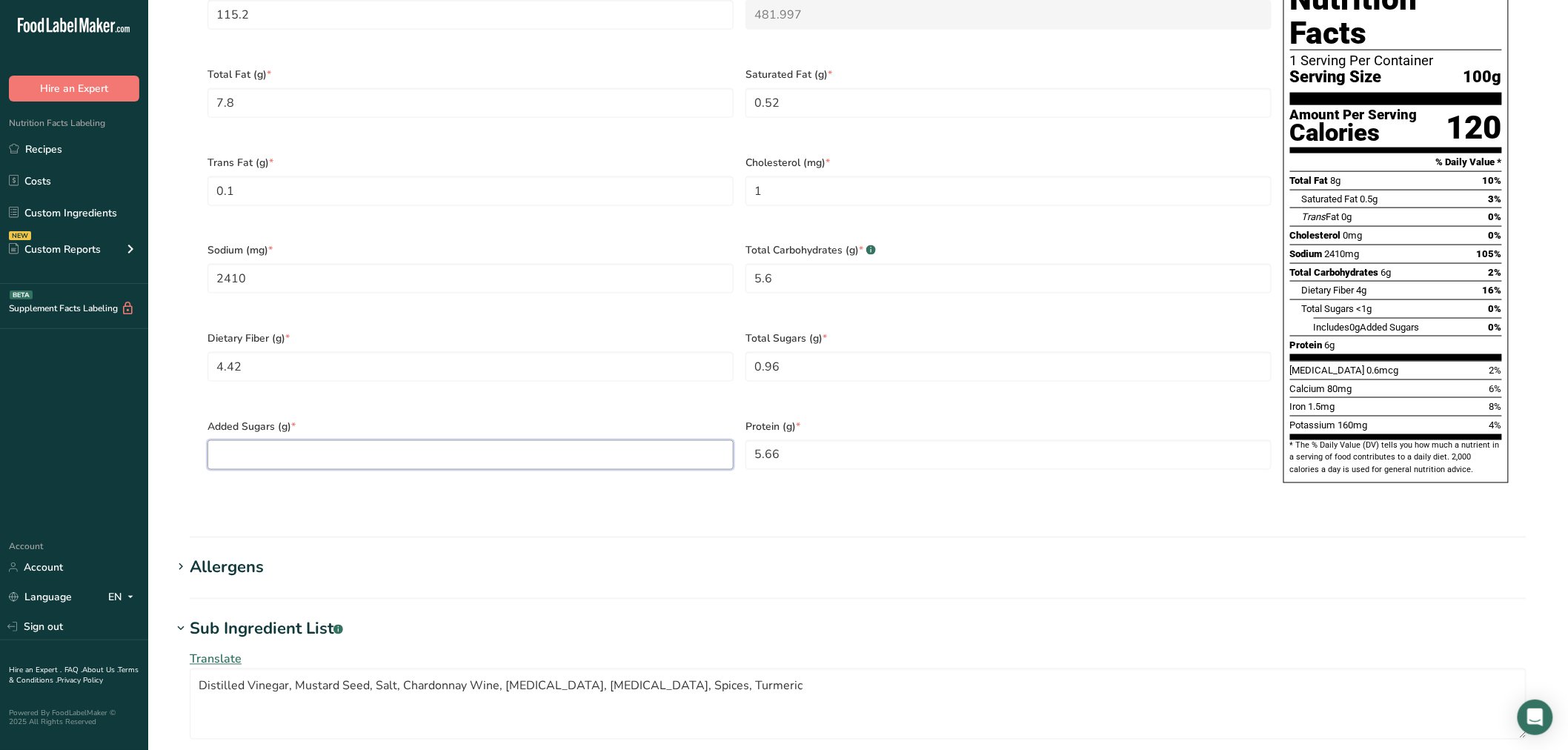
click at [392, 440] on Sugars "number" at bounding box center [470, 454] width 526 height 30
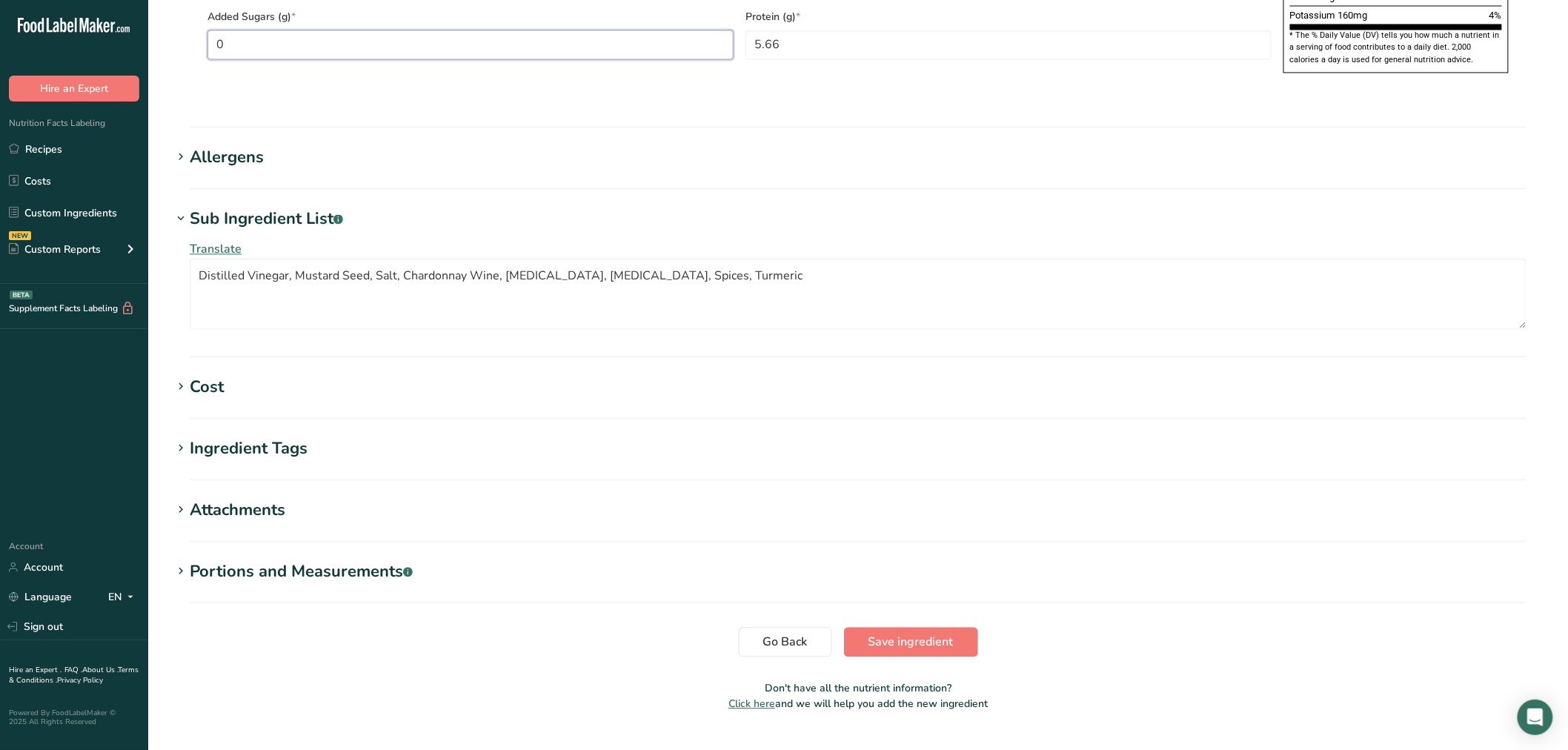
type Sugars "0"
click at [912, 634] on span "Save ingredient" at bounding box center [911, 642] width 86 height 18
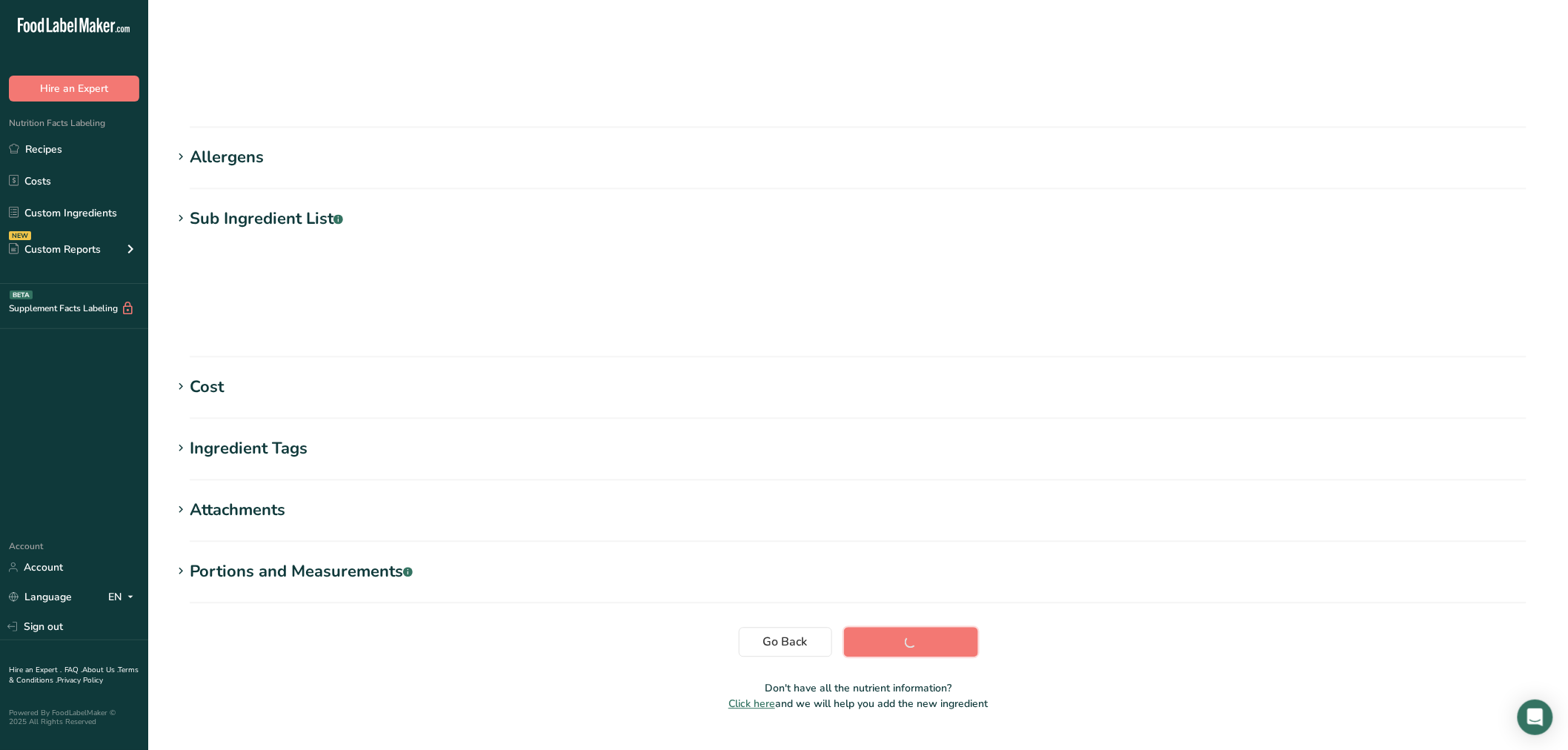
scroll to position [33, 0]
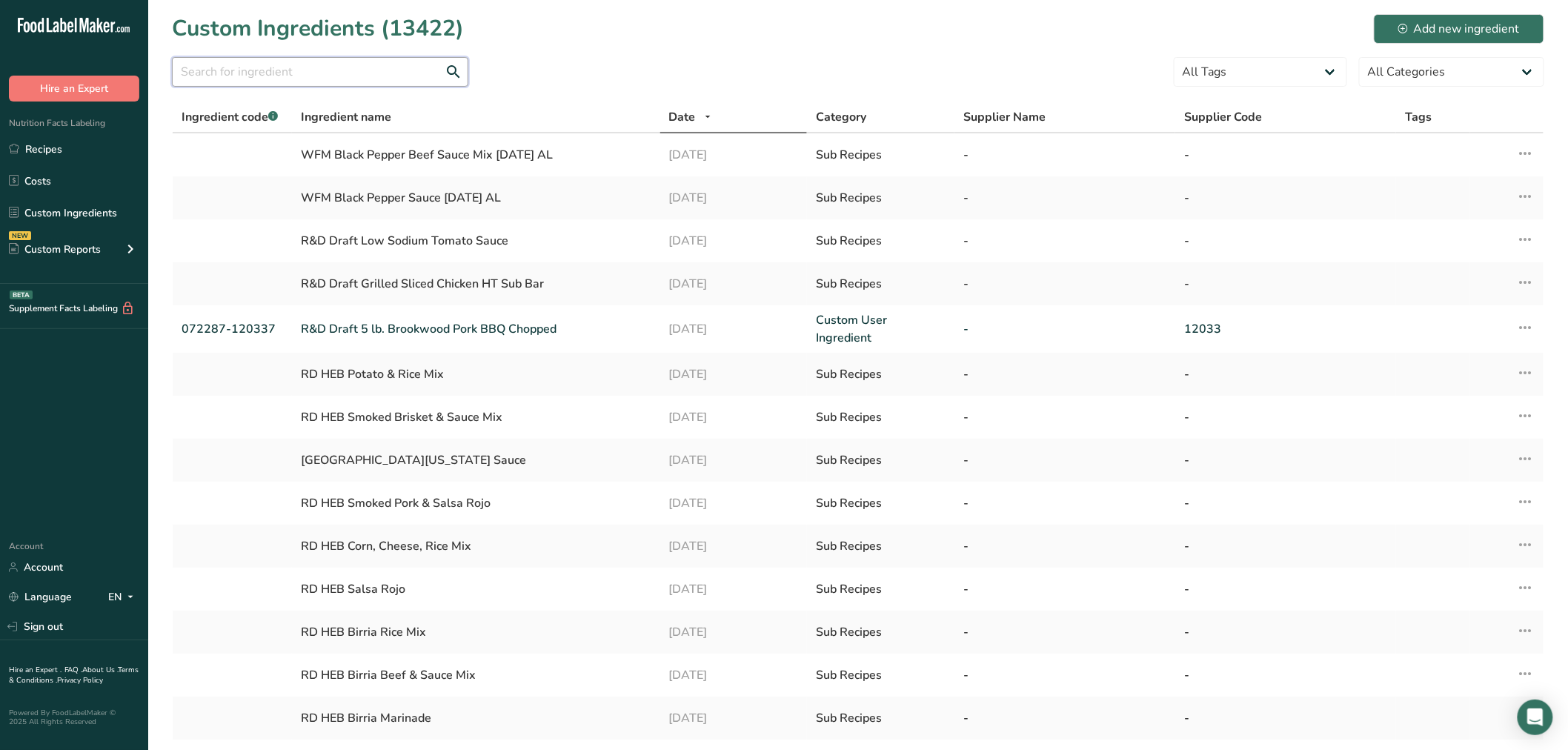
click at [334, 75] on input "text" at bounding box center [320, 71] width 297 height 30
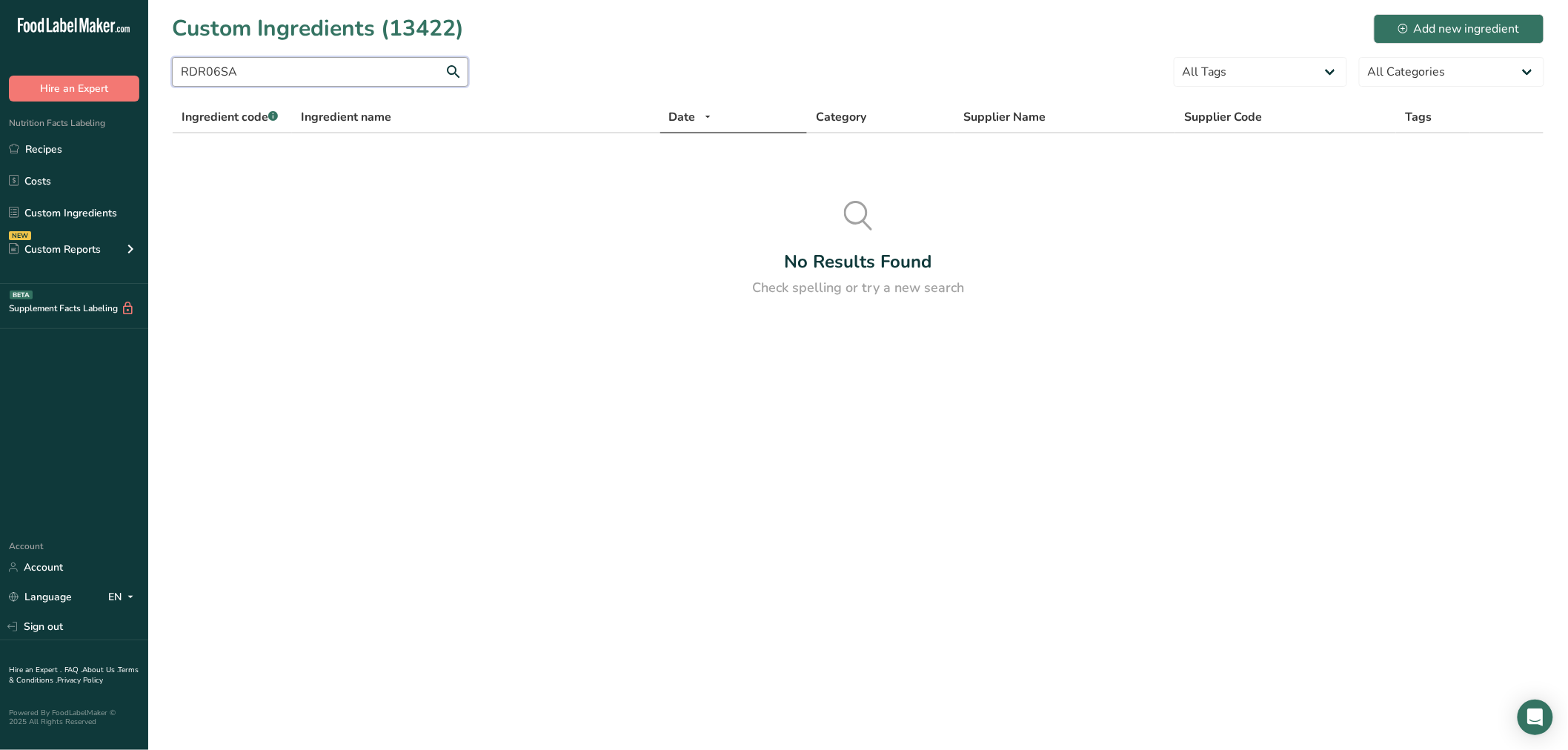
click at [216, 70] on input "RDR06SA" at bounding box center [320, 71] width 297 height 30
drag, startPoint x: 210, startPoint y: 69, endPoint x: 233, endPoint y: 80, distance: 25.5
click at [211, 69] on input "RDR06SA" at bounding box center [320, 71] width 297 height 30
type input "RDR006SA"
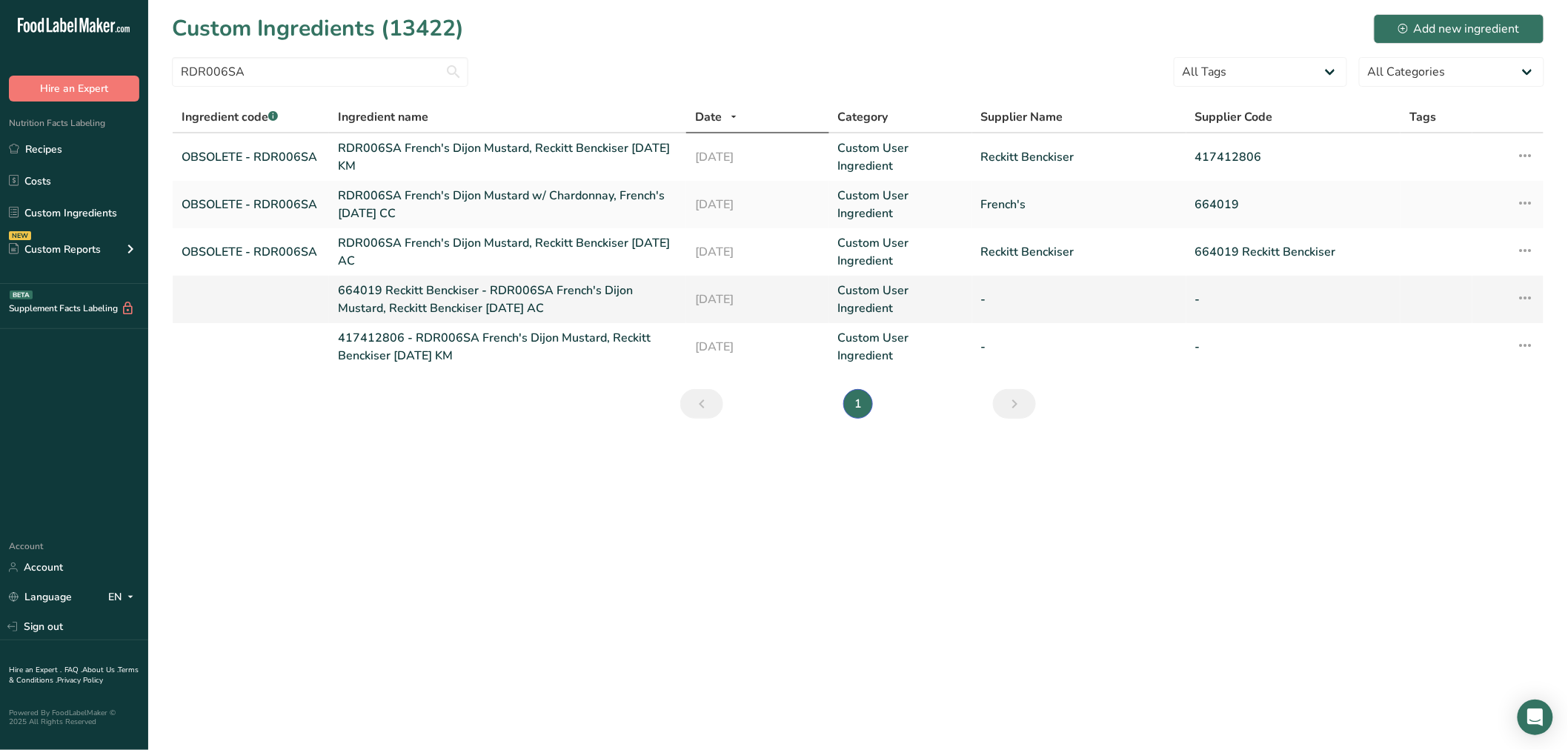
click at [482, 297] on link "664019 Reckitt Benckiser - RDR006SA French's Dijon Mustard, Reckitt Benckiser 0…" at bounding box center [508, 299] width 339 height 36
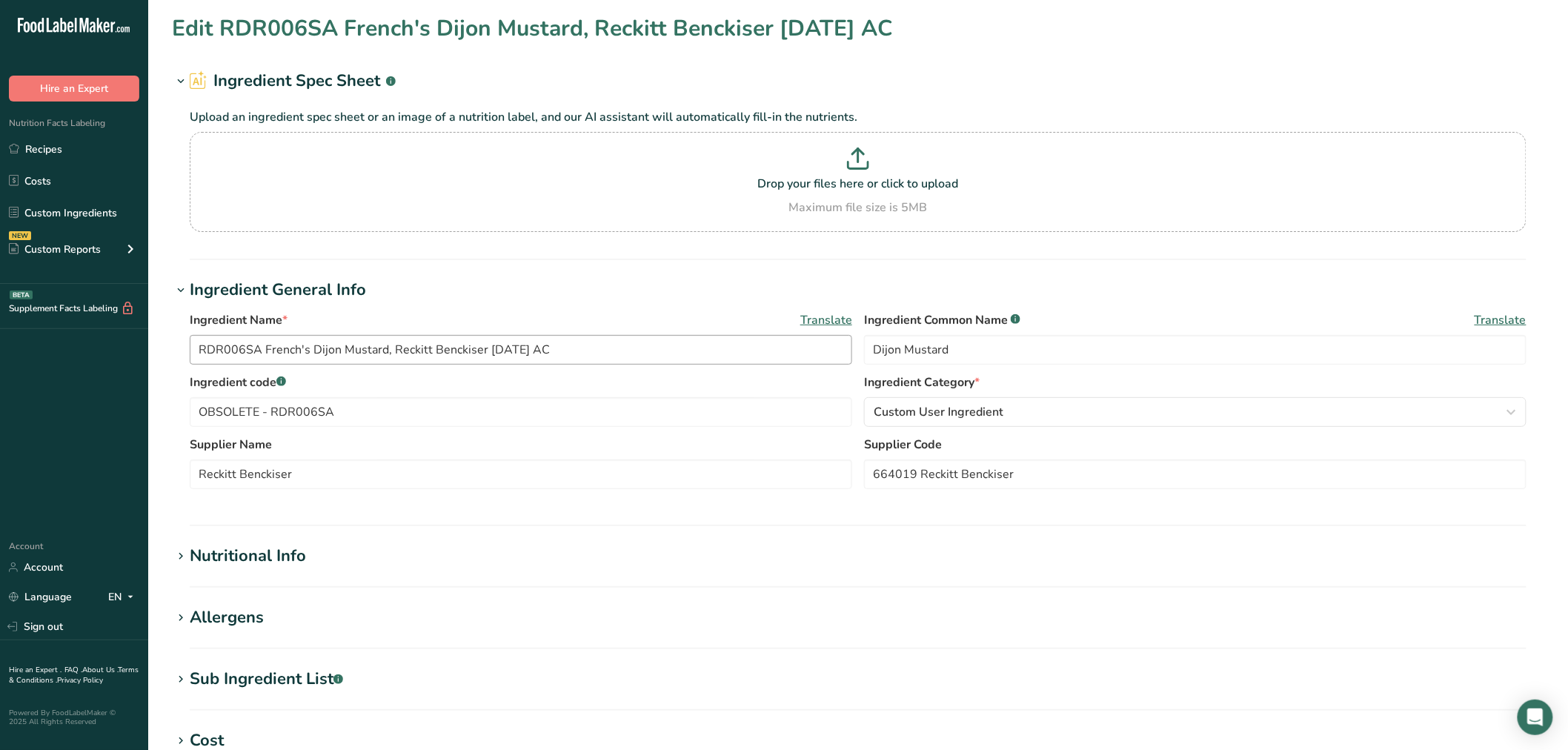
type input "664019 Reckitt Benckiser - RDR006SA French's Dijon Mustard, Reckitt Benckiser 0…"
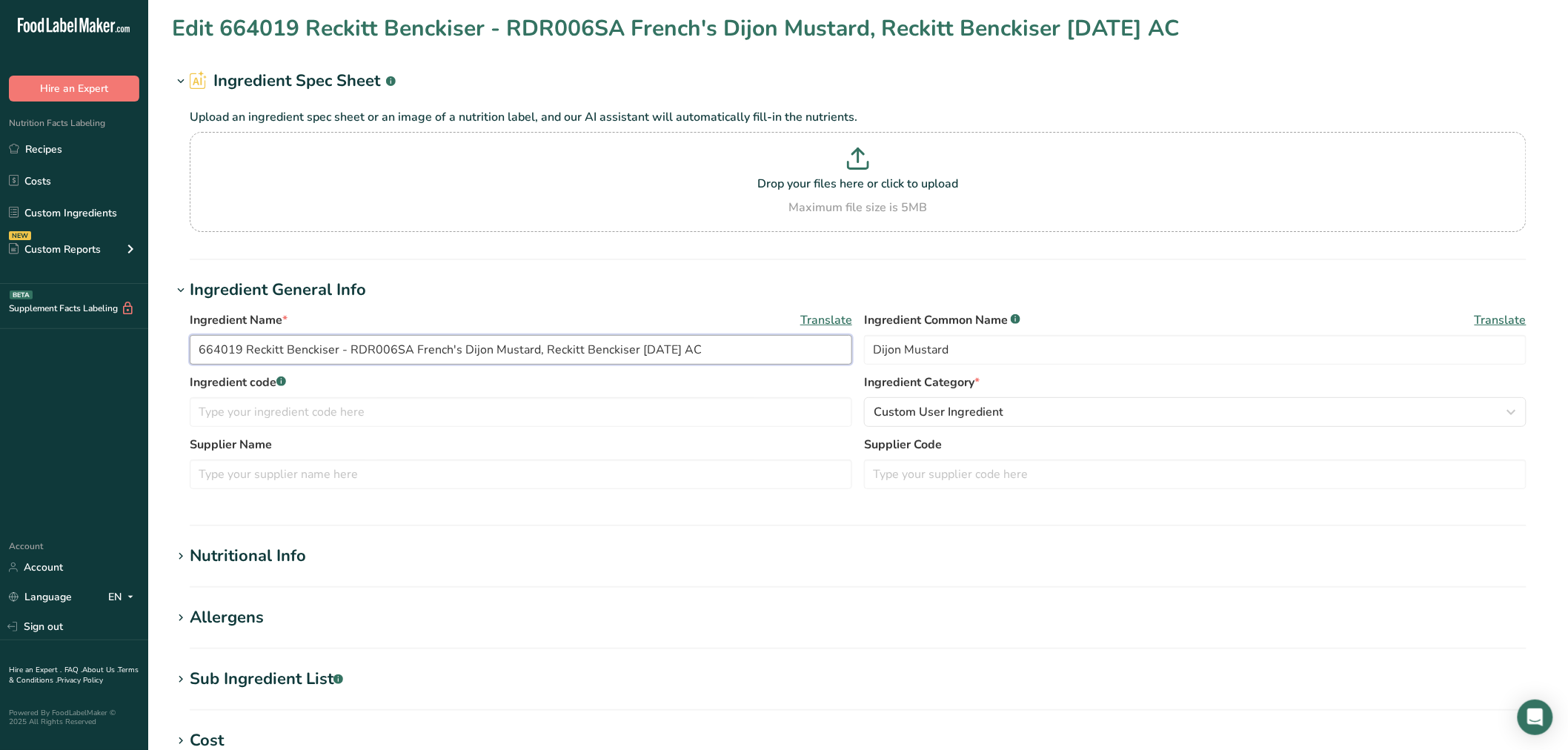
drag, startPoint x: 347, startPoint y: 346, endPoint x: 82, endPoint y: 330, distance: 265.5
click at [81, 331] on div ".a-20{fill:#fff;} Hire an Expert Nutrition Facts Labeling Recipes Costs Custom …" at bounding box center [784, 568] width 1568 height 1136
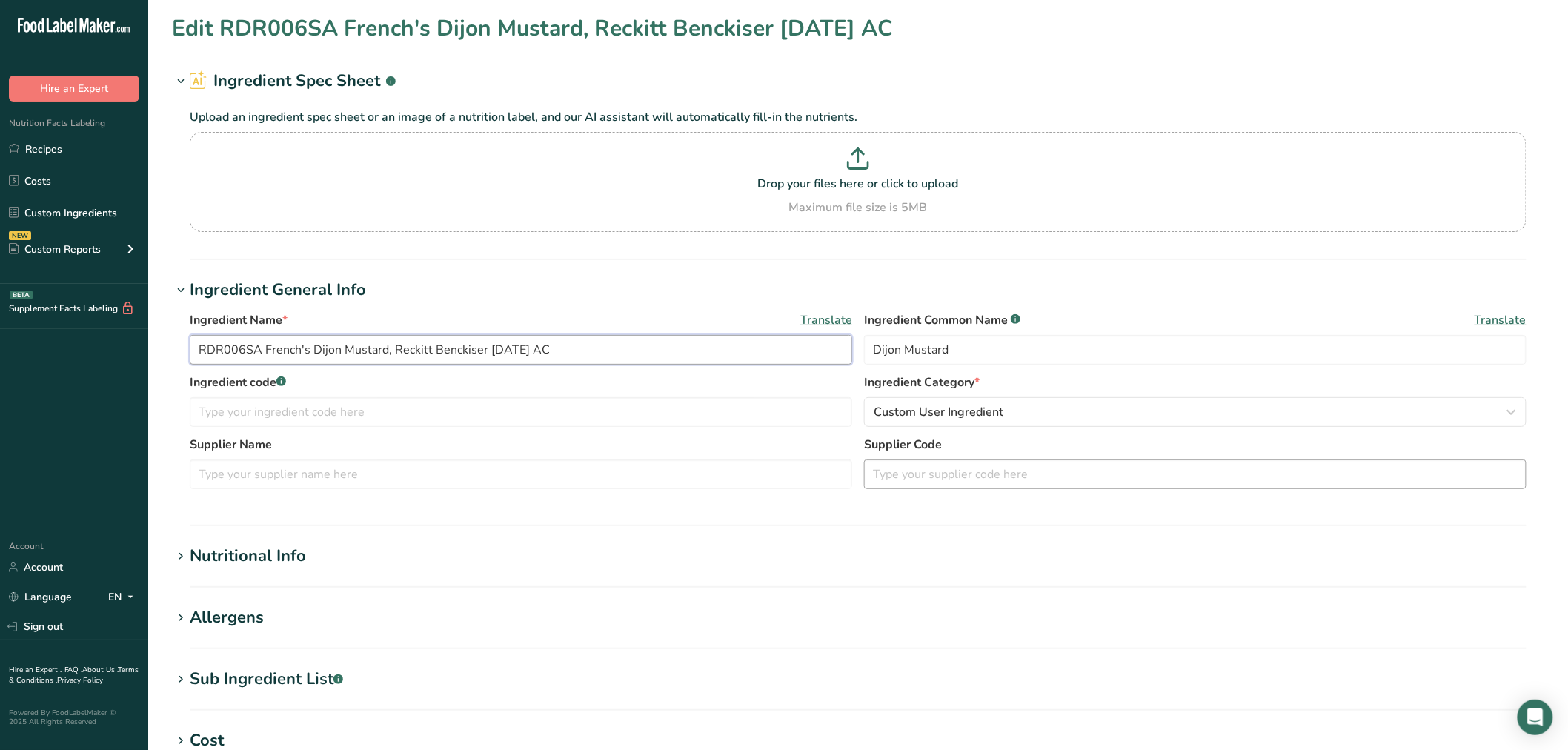
type input "RDR006SA French's Dijon Mustard, Reckitt Benckiser 09-26-18 AC"
click at [940, 485] on input "text" at bounding box center [1195, 474] width 663 height 30
paste input "664019 Reckitt Benckiser -"
type input "664019 Reckitt Benckiser"
drag, startPoint x: 262, startPoint y: 351, endPoint x: 137, endPoint y: 344, distance: 125.2
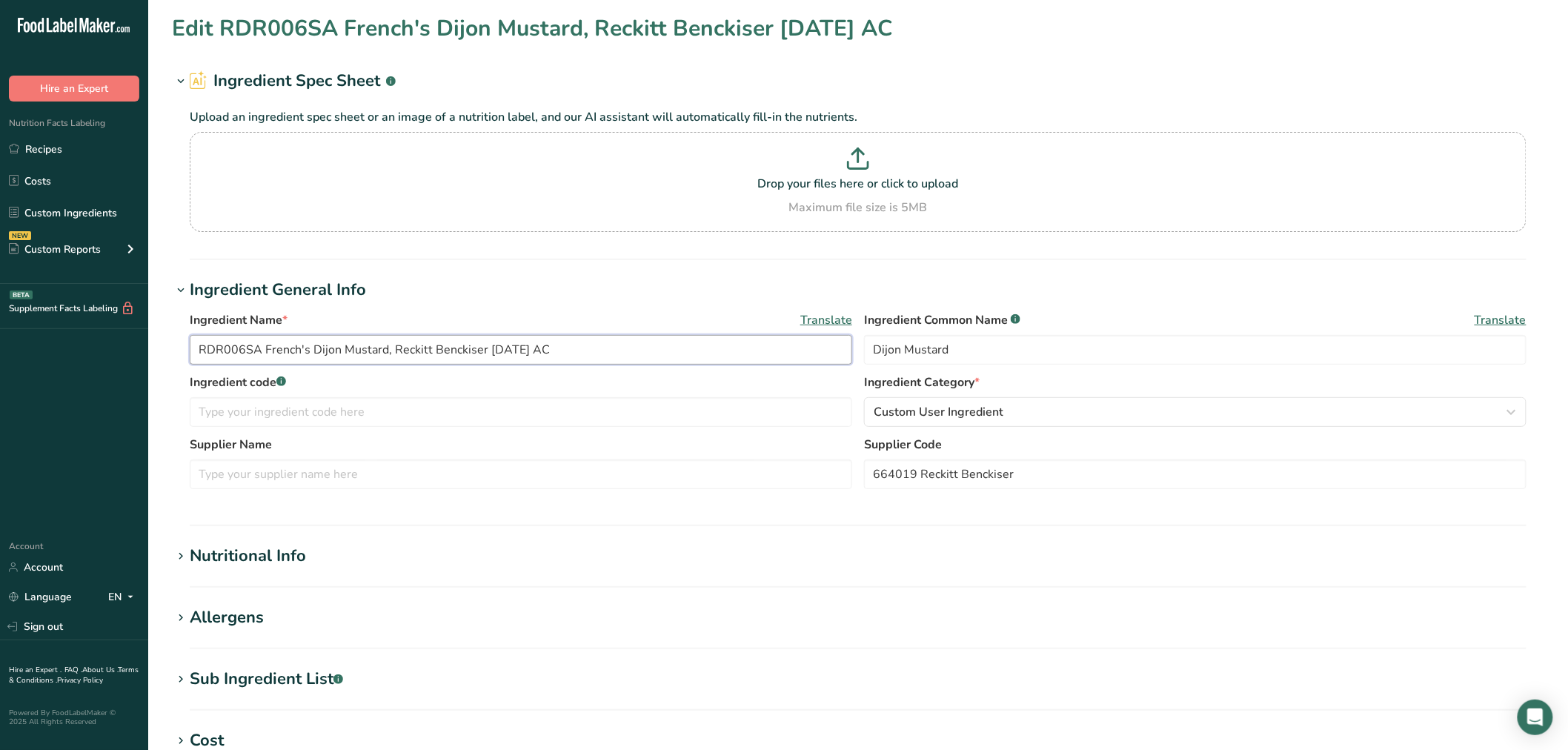
click at [137, 345] on div ".a-20{fill:#fff;} Hire an Expert Nutrition Facts Labeling Recipes Costs Custom …" at bounding box center [784, 568] width 1568 height 1136
click at [216, 408] on input "text" at bounding box center [521, 412] width 663 height 30
paste input "RDR006SA"
type input "OBSOLETE - RDR006SA"
drag, startPoint x: 392, startPoint y: 353, endPoint x: 483, endPoint y: 352, distance: 91.0
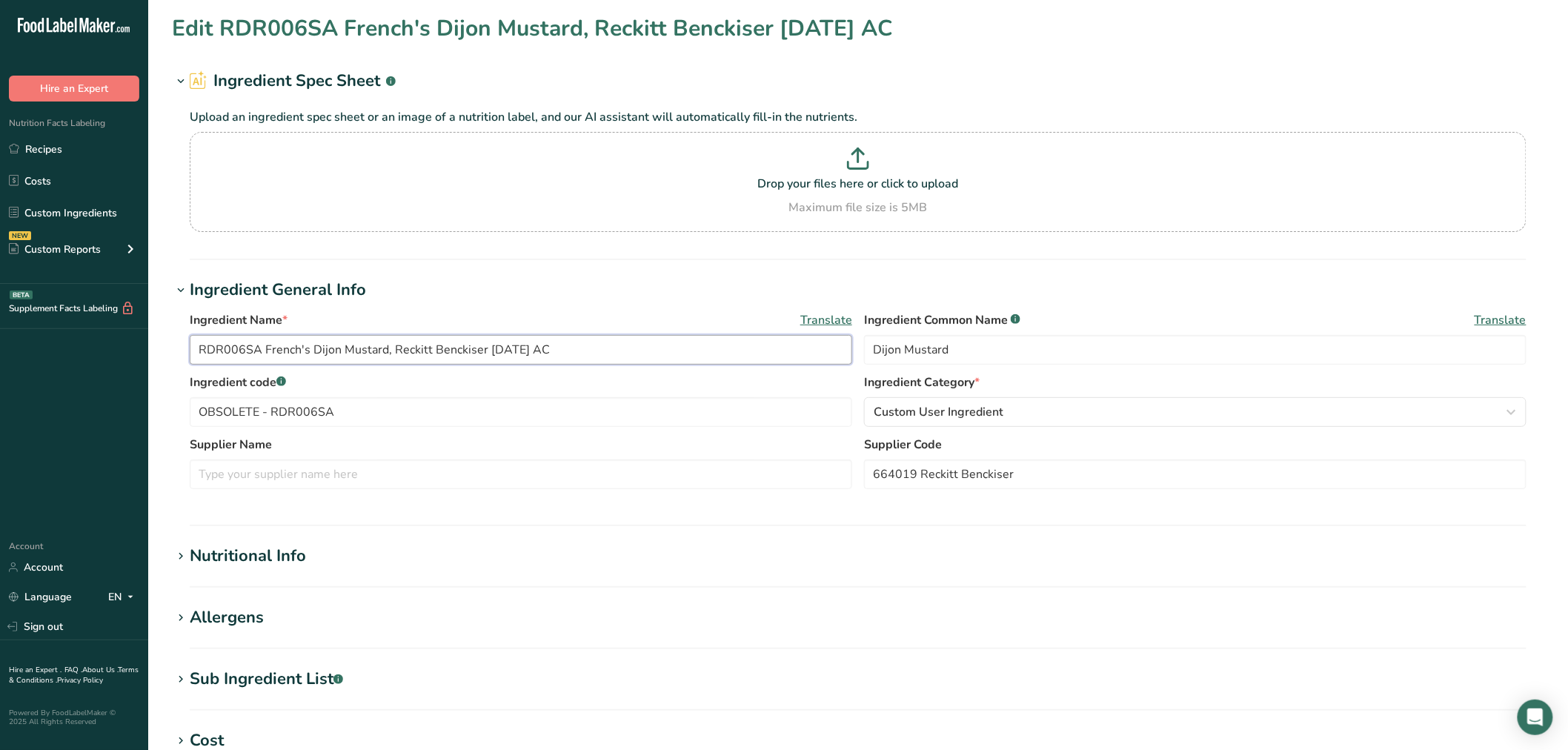
click at [483, 352] on input "RDR006SA French's Dijon Mustard, Reckitt Benckiser 09-26-18 AC" at bounding box center [521, 349] width 663 height 30
click at [367, 481] on input "text" at bounding box center [521, 474] width 663 height 30
paste input "Reckitt Benckiser"
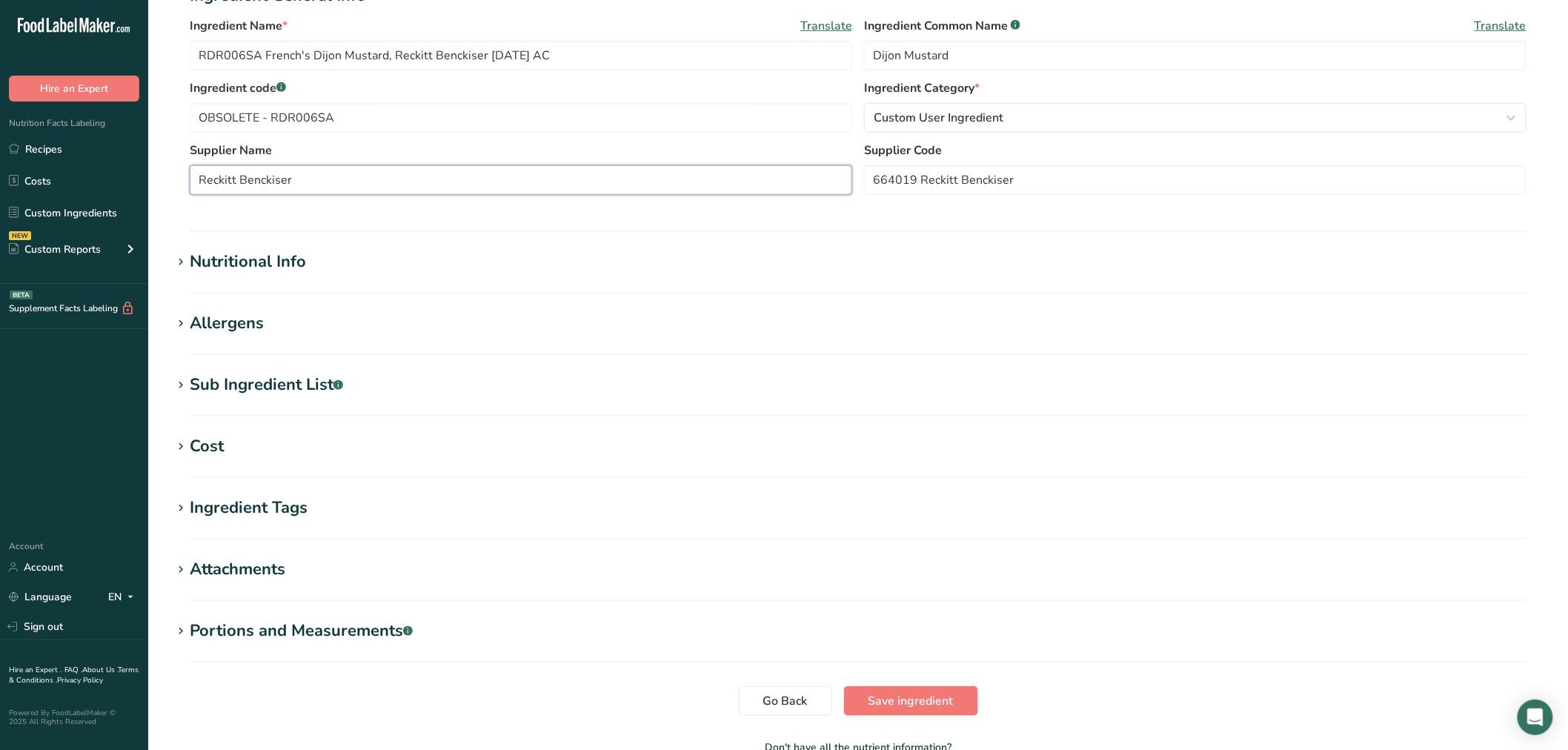
scroll to position [329, 0]
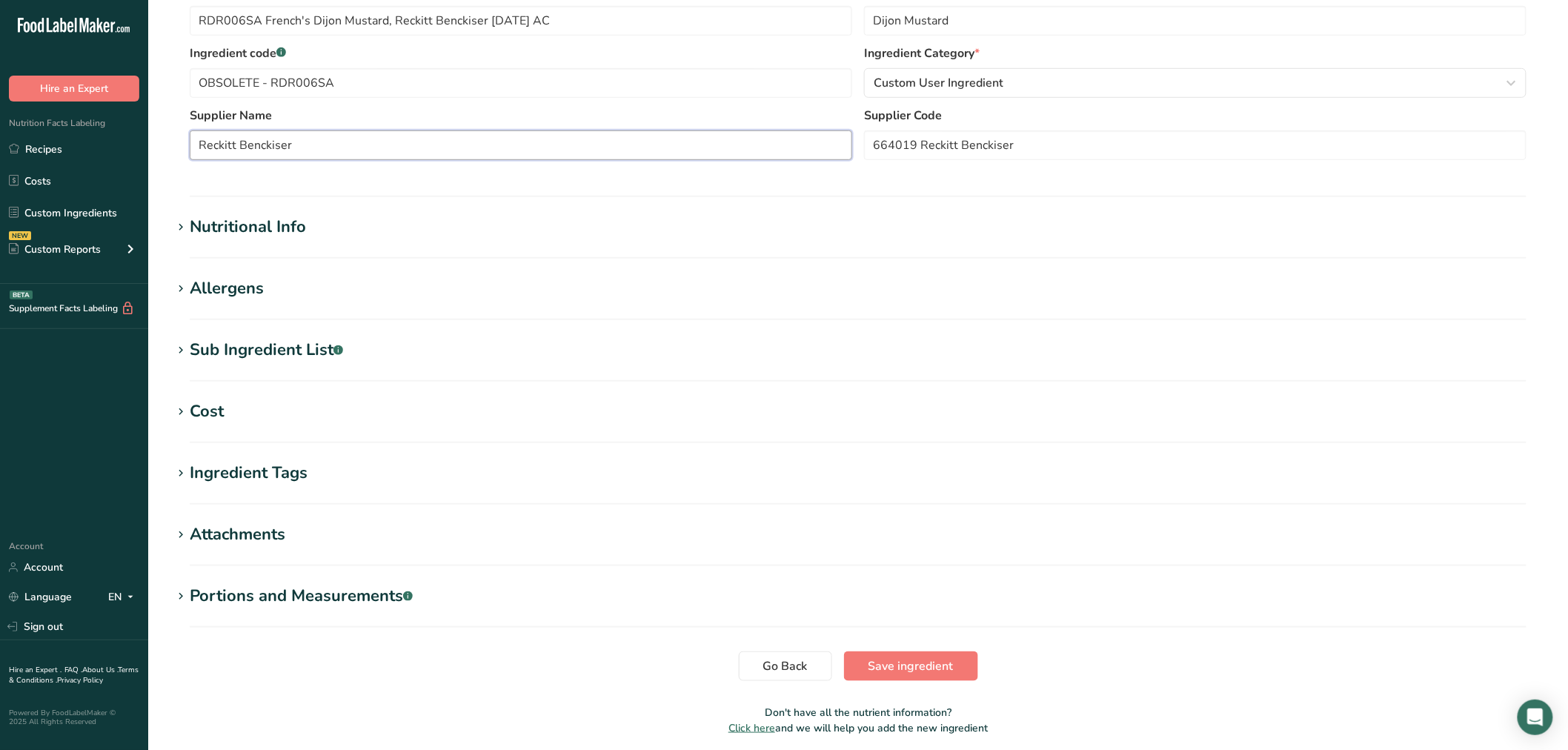
type input "Reckitt Benckiser"
click at [253, 219] on div "Nutritional Info" at bounding box center [247, 227] width 116 height 25
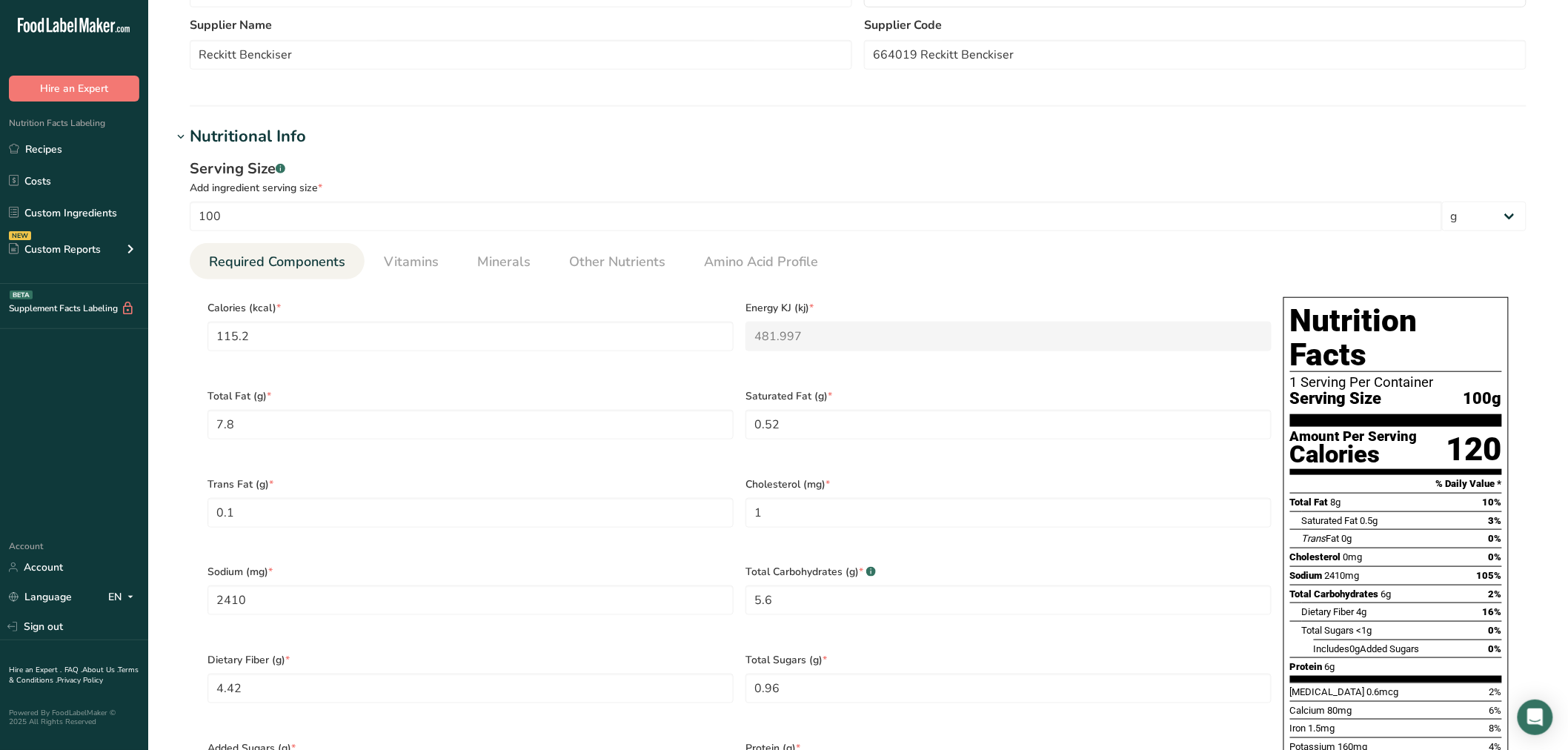
scroll to position [575, 0]
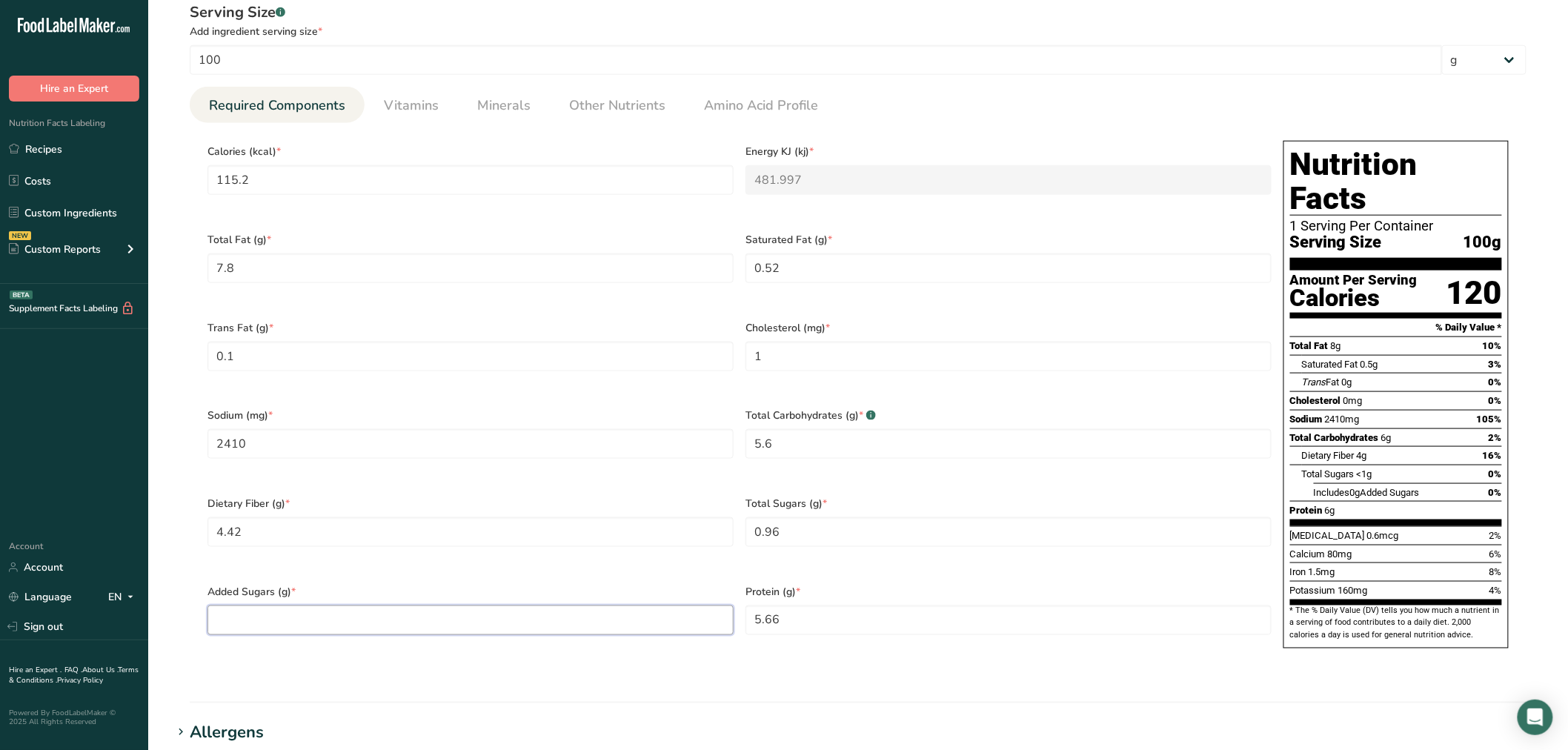
click at [315, 605] on Sugars "number" at bounding box center [470, 619] width 526 height 30
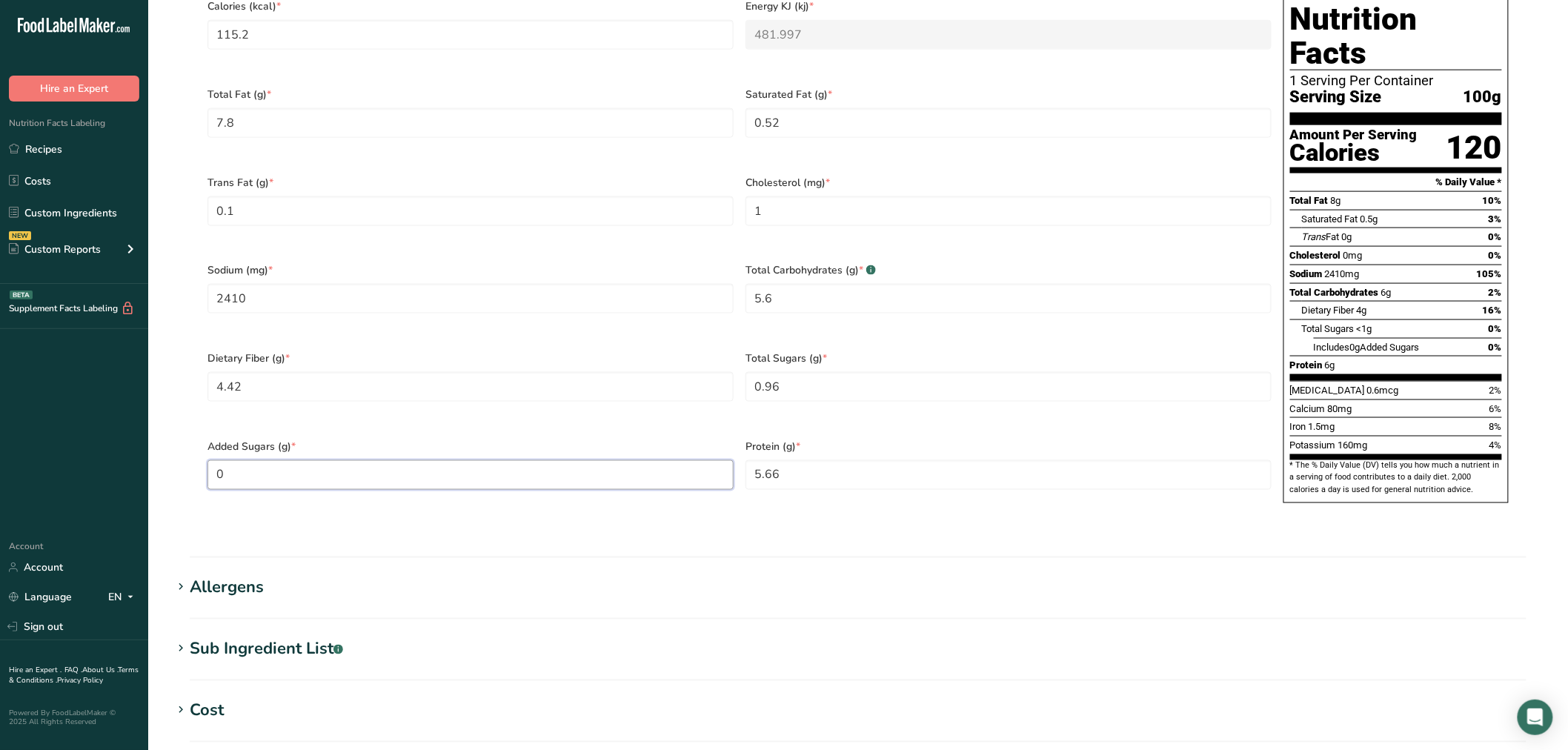
scroll to position [988, 0]
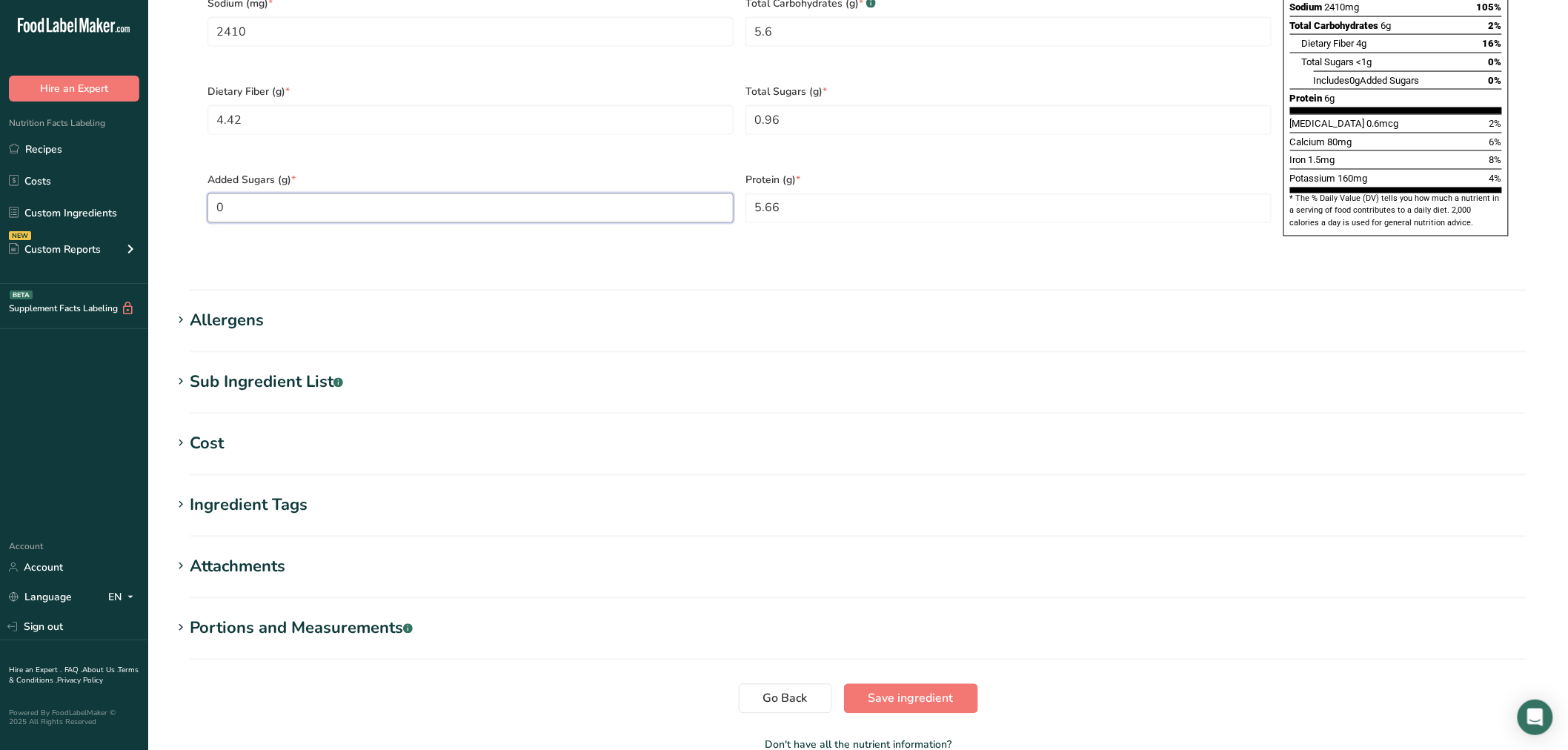
type Sugars "0"
click at [268, 370] on div "Sub Ingredient List .a-a{fill:#347362;}.b-a{fill:#fff;}" at bounding box center [266, 382] width 153 height 25
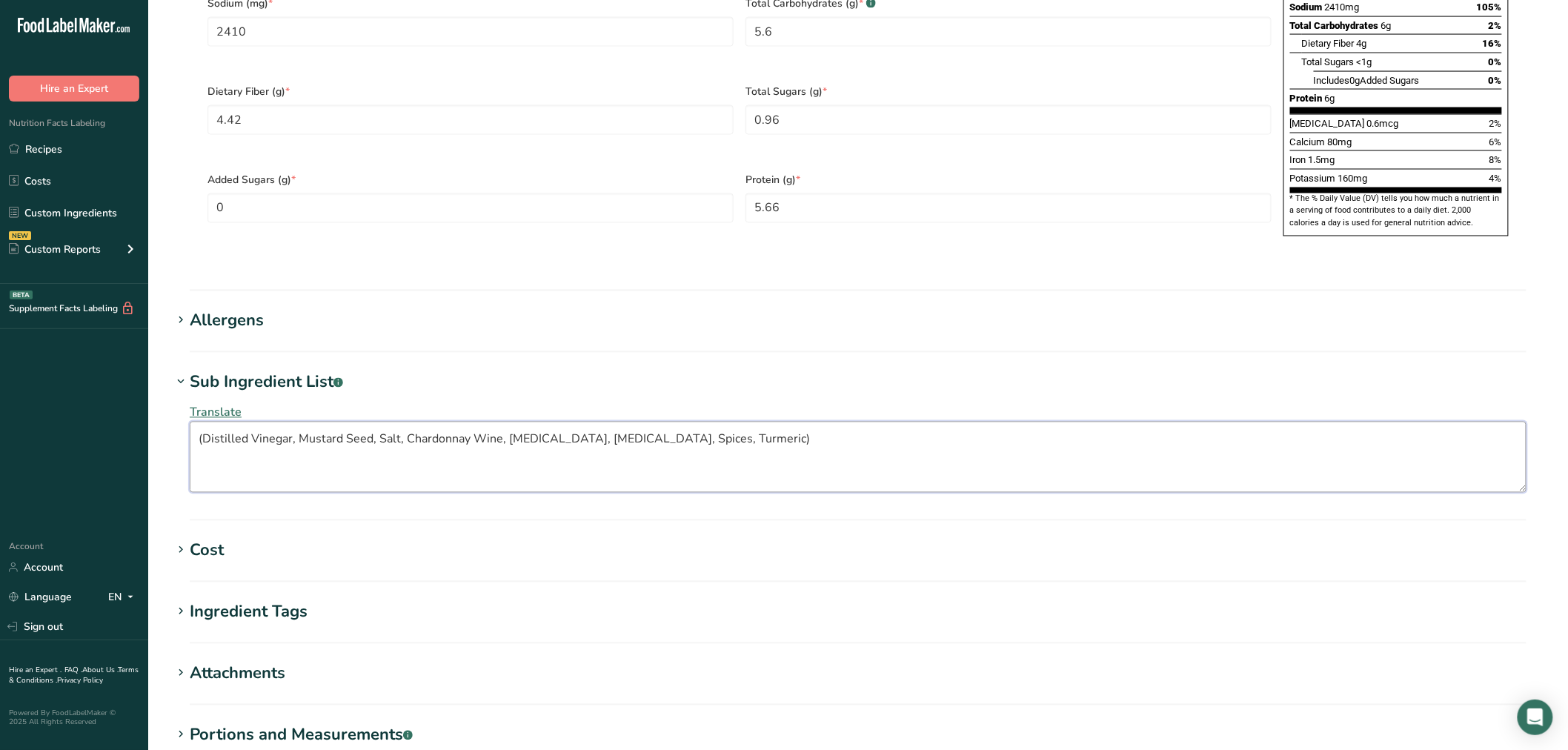
click at [206, 422] on textarea "(Distilled Vinegar, Mustard Seed, Salt, Chardonnay Wine, Citric Acid, Tartaric …" at bounding box center [858, 458] width 1337 height 71
click at [812, 422] on textarea "Distilled Vinegar, Mustard Seed, Salt, Chardonnay Wine, Citric Acid, Tartaric A…" at bounding box center [858, 458] width 1337 height 71
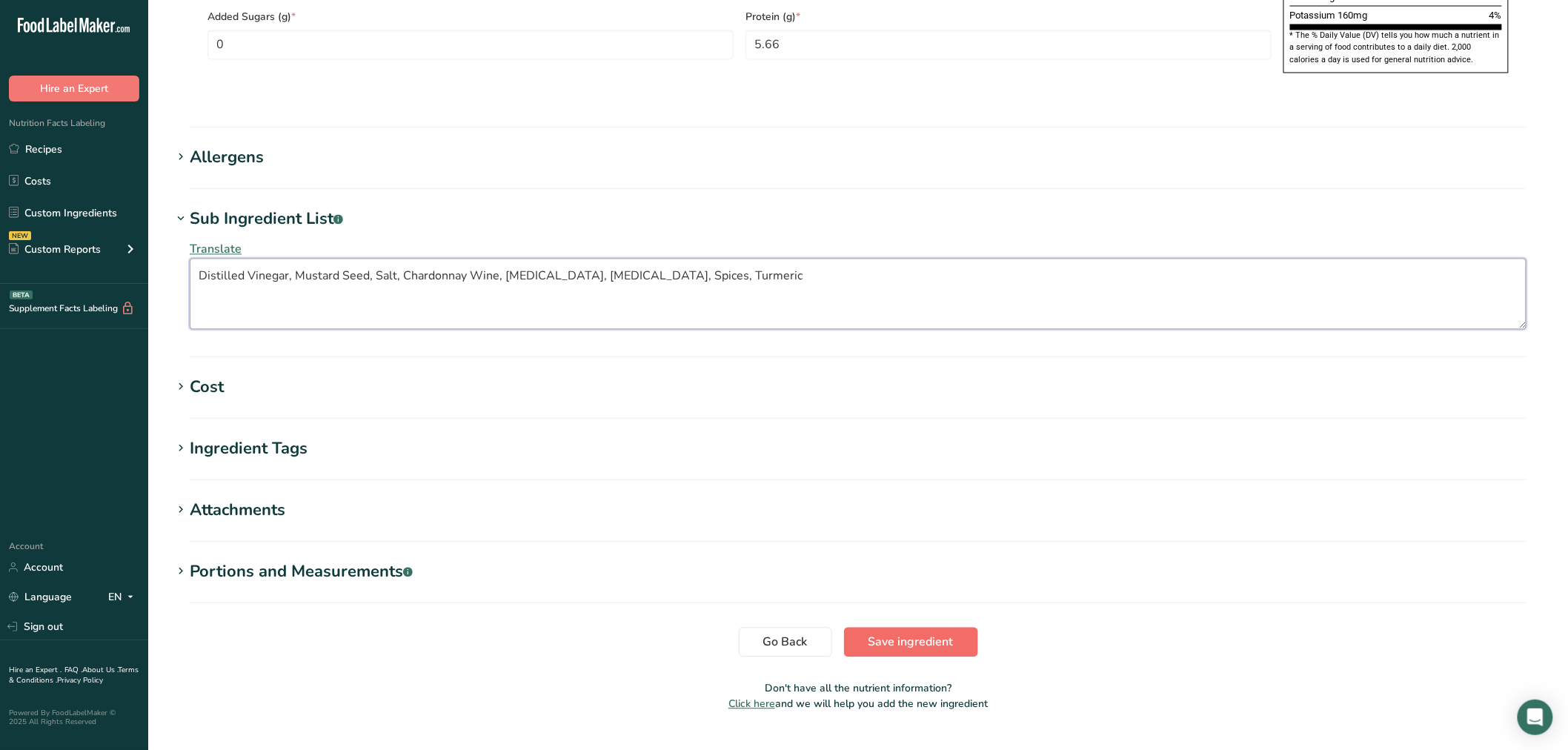
type textarea "Distilled Vinegar, Mustard Seed, Salt, Chardonnay Wine, Citric Acid, Tartaric A…"
click at [915, 628] on button "Save ingredient" at bounding box center [911, 642] width 134 height 30
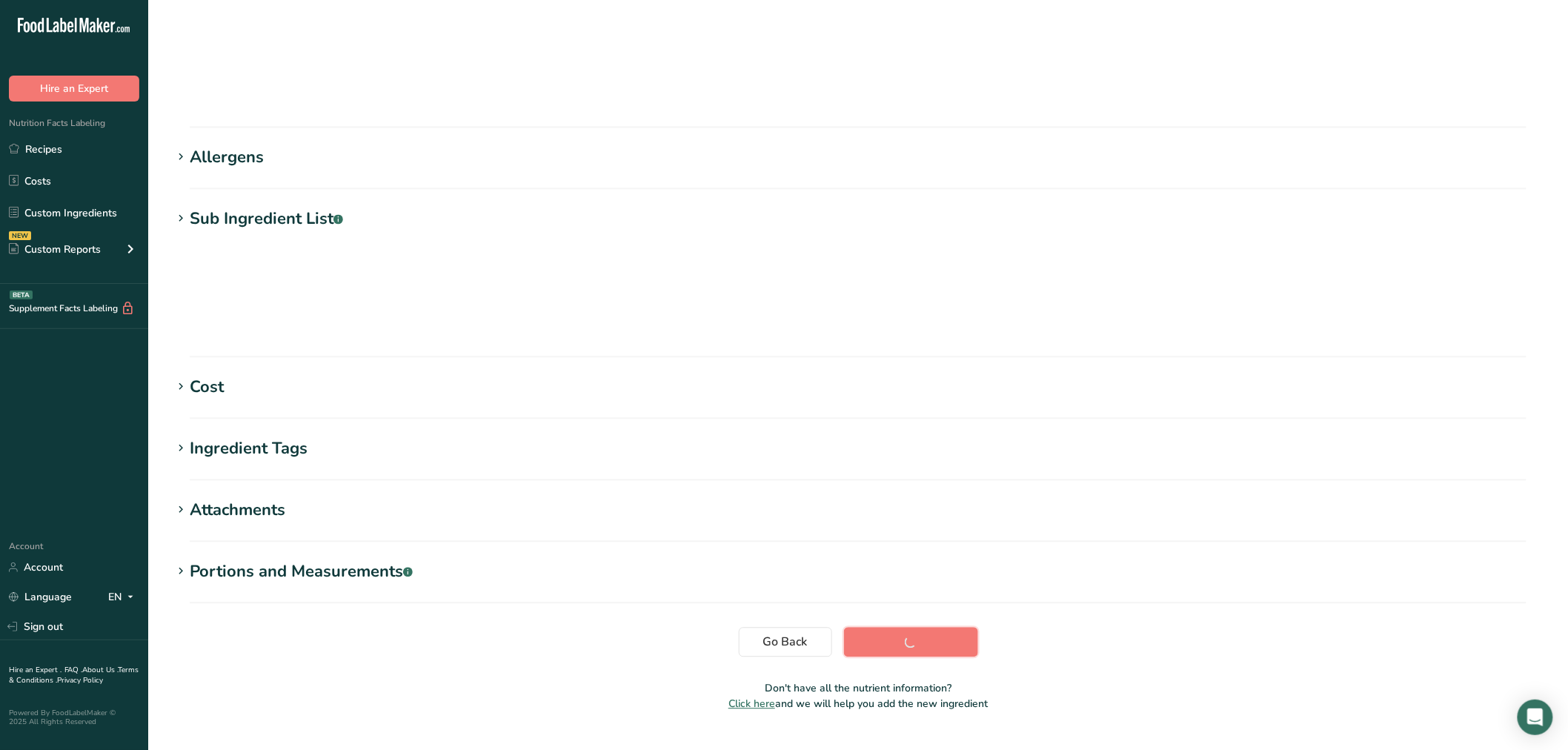
scroll to position [33, 0]
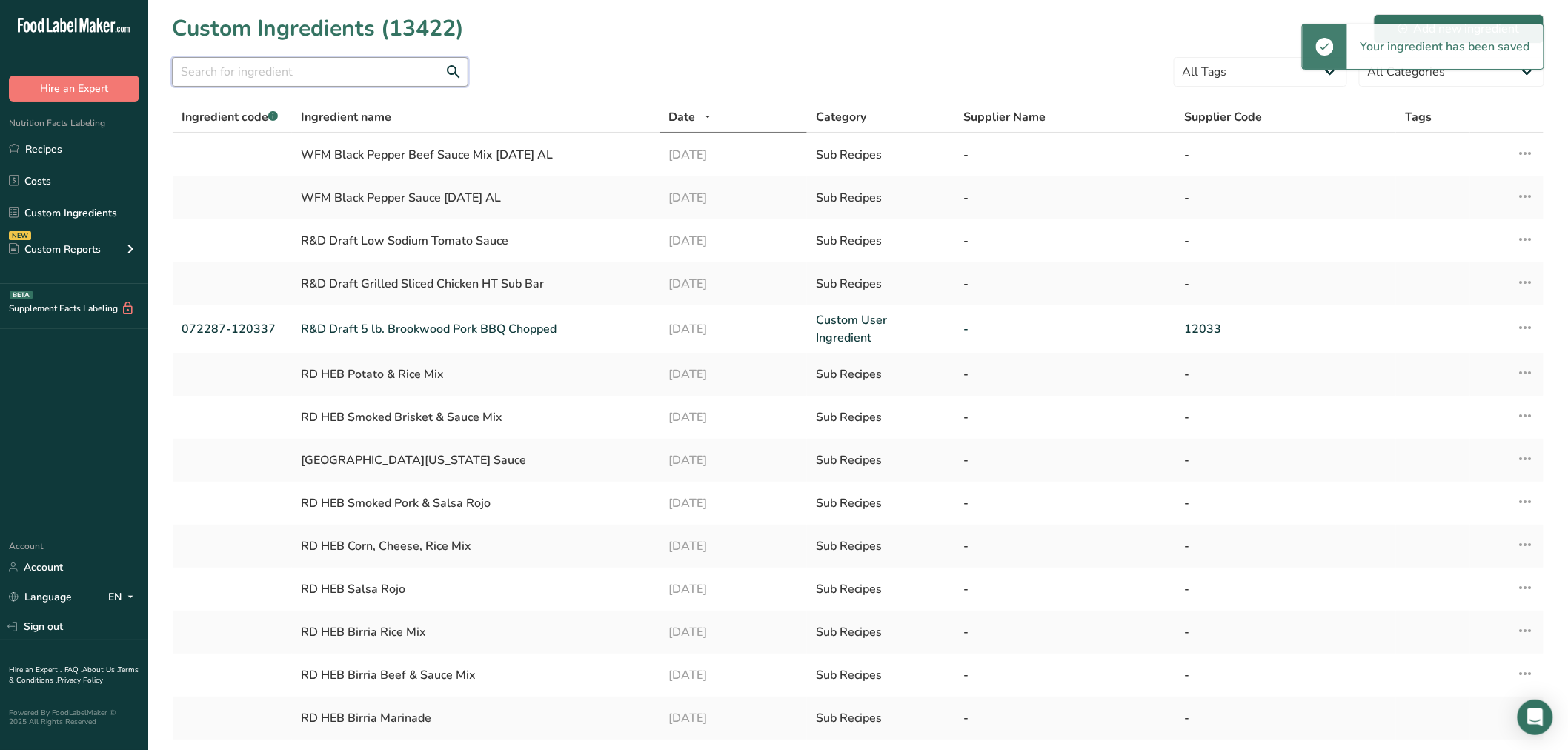
click at [269, 77] on input "text" at bounding box center [320, 71] width 297 height 30
type input "RDR006SA"
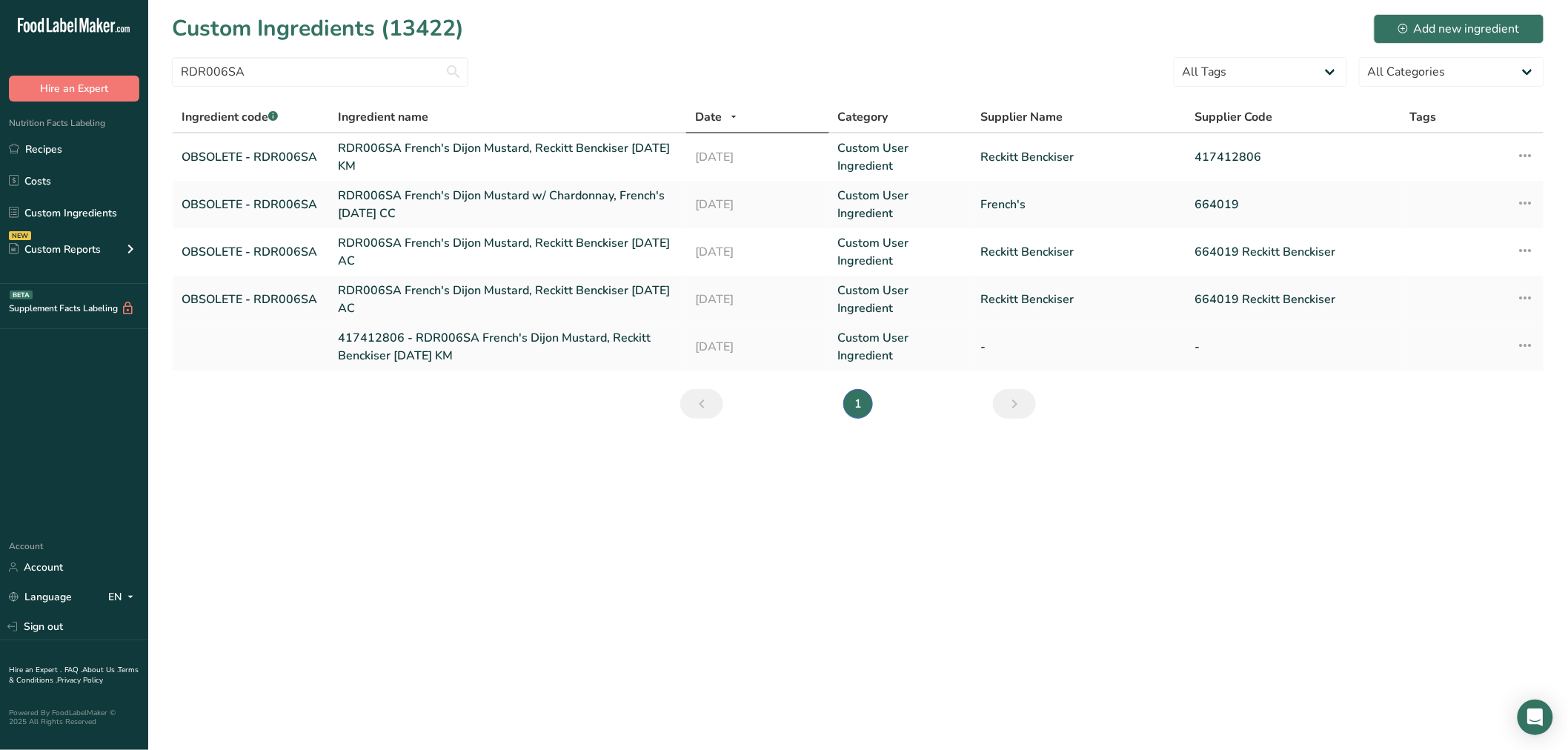
click at [398, 344] on link "417412806 - RDR006SA French's Dijon Mustard, Reckitt Benckiser 01-12-22 KM" at bounding box center [508, 347] width 339 height 36
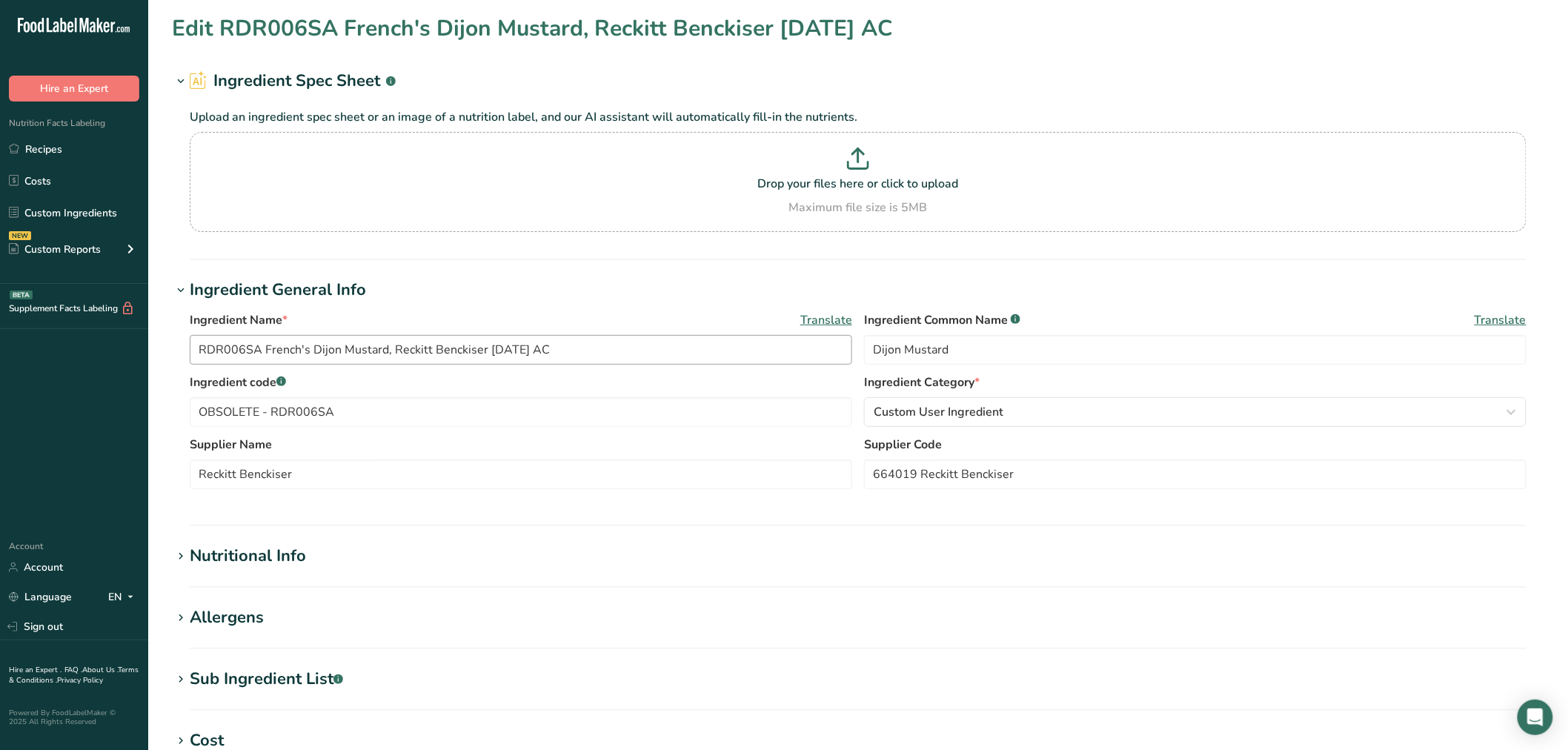
type input "417412806 - RDR006SA French's Dijon Mustard, Reckitt Benckiser 01-12-22 KM"
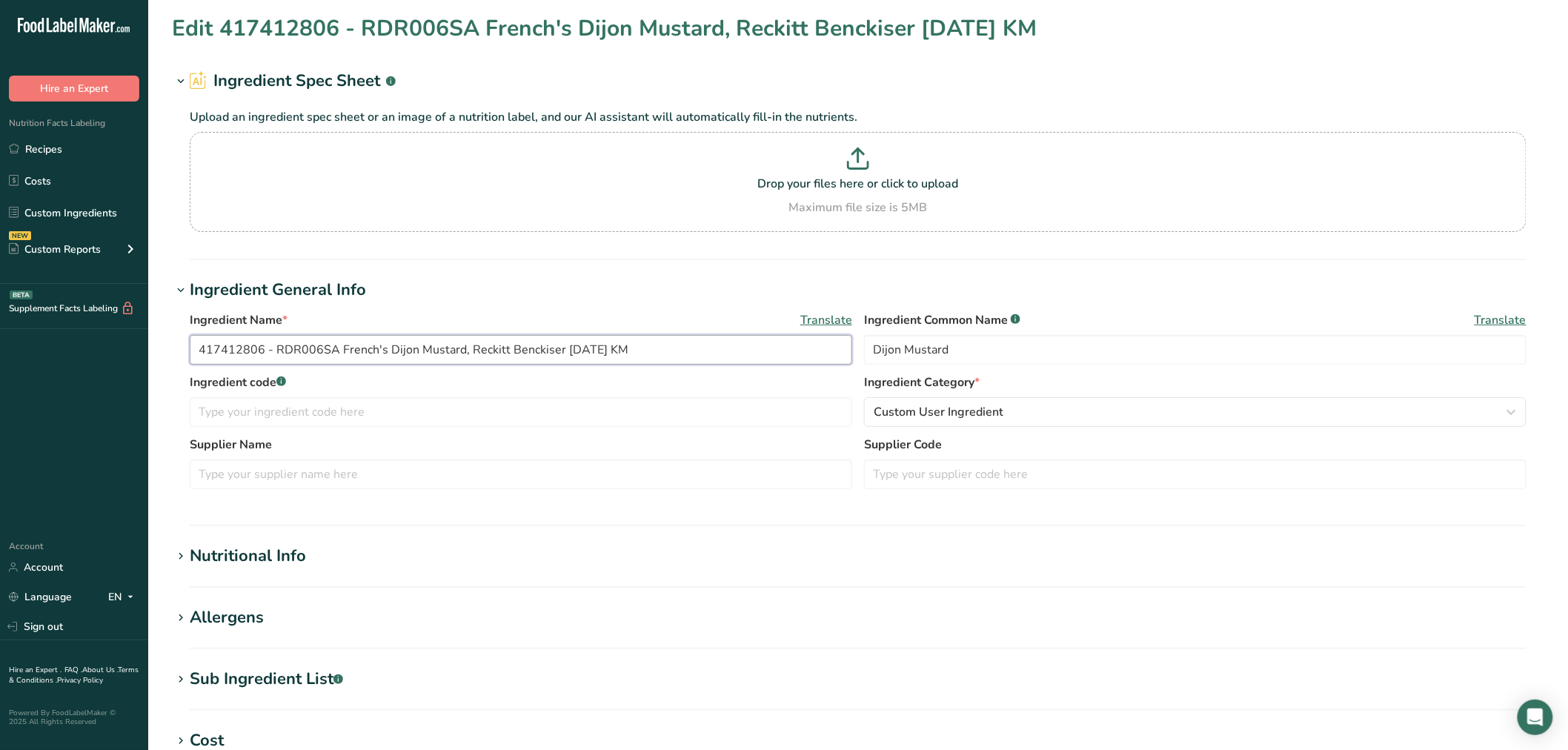
drag, startPoint x: 272, startPoint y: 352, endPoint x: 92, endPoint y: 329, distance: 181.5
click at [92, 329] on div ".a-20{fill:#fff;} Hire an Expert Nutrition Facts Labeling Recipes Costs Custom …" at bounding box center [784, 568] width 1568 height 1136
type input "RDR006SA French's Dijon Mustard, Reckitt Benckiser 01-12-22 KM"
click at [1114, 481] on input "text" at bounding box center [1195, 474] width 663 height 30
paste input "417412806 -"
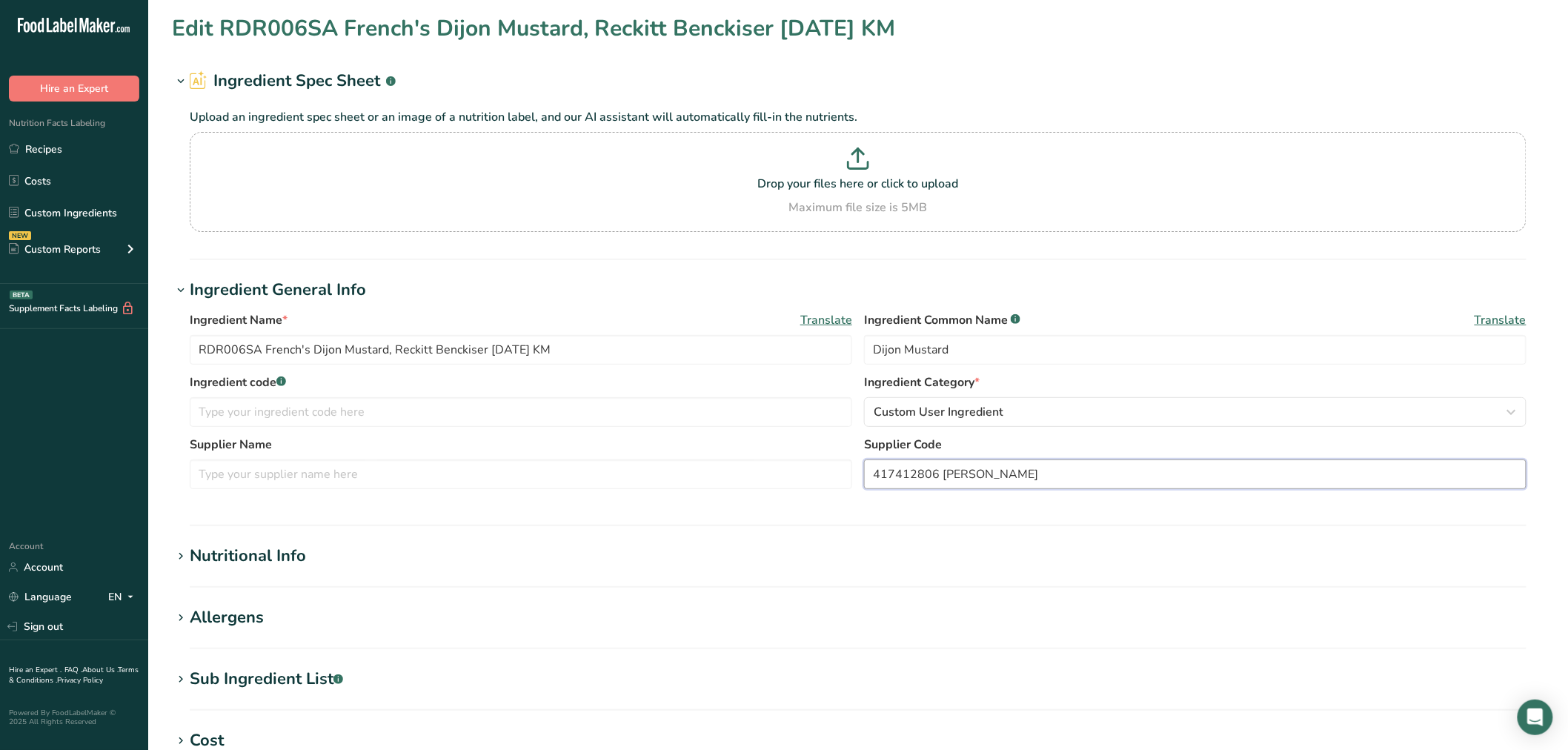
click at [941, 476] on input "417412806 McCormick" at bounding box center [1195, 474] width 663 height 30
type input "417412806 McCormick"
click at [590, 469] on input "text" at bounding box center [521, 474] width 663 height 30
click at [337, 483] on input "text" at bounding box center [521, 474] width 663 height 30
paste input "Ben E Keith Foods - McCormick, Hunt Valley MD"
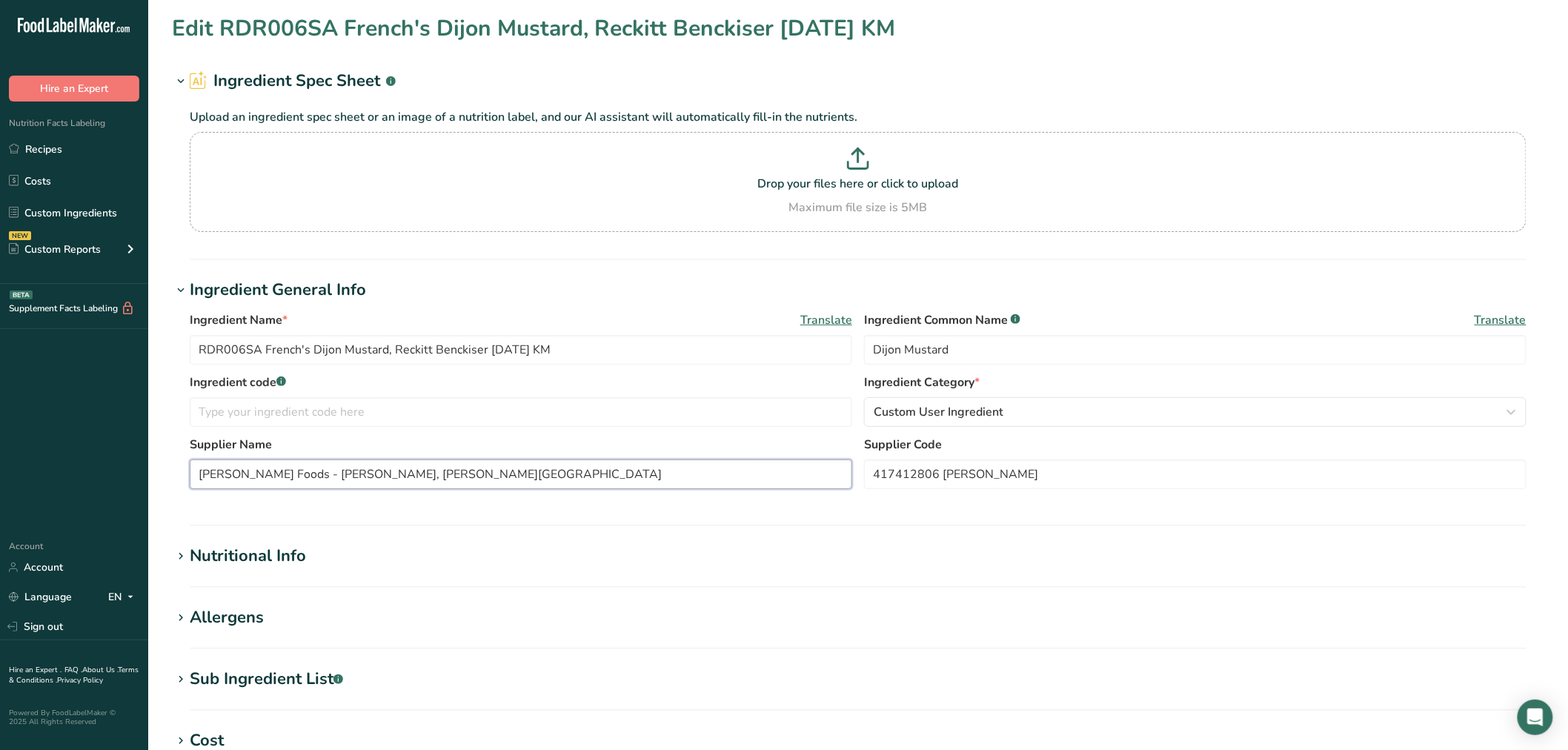
click at [305, 473] on input "Ben E Keith Foods - McCormick, Hunt Valley MD" at bounding box center [521, 474] width 663 height 30
drag, startPoint x: 471, startPoint y: 478, endPoint x: 363, endPoint y: 475, distance: 108.0
click at [363, 475] on input "Ben E Keith Foods / McCormick, Hunt Valley MD" at bounding box center [521, 474] width 663 height 30
type input "Ben E Keith Foods / McCormick"
drag, startPoint x: 1026, startPoint y: 469, endPoint x: 942, endPoint y: 469, distance: 84.0
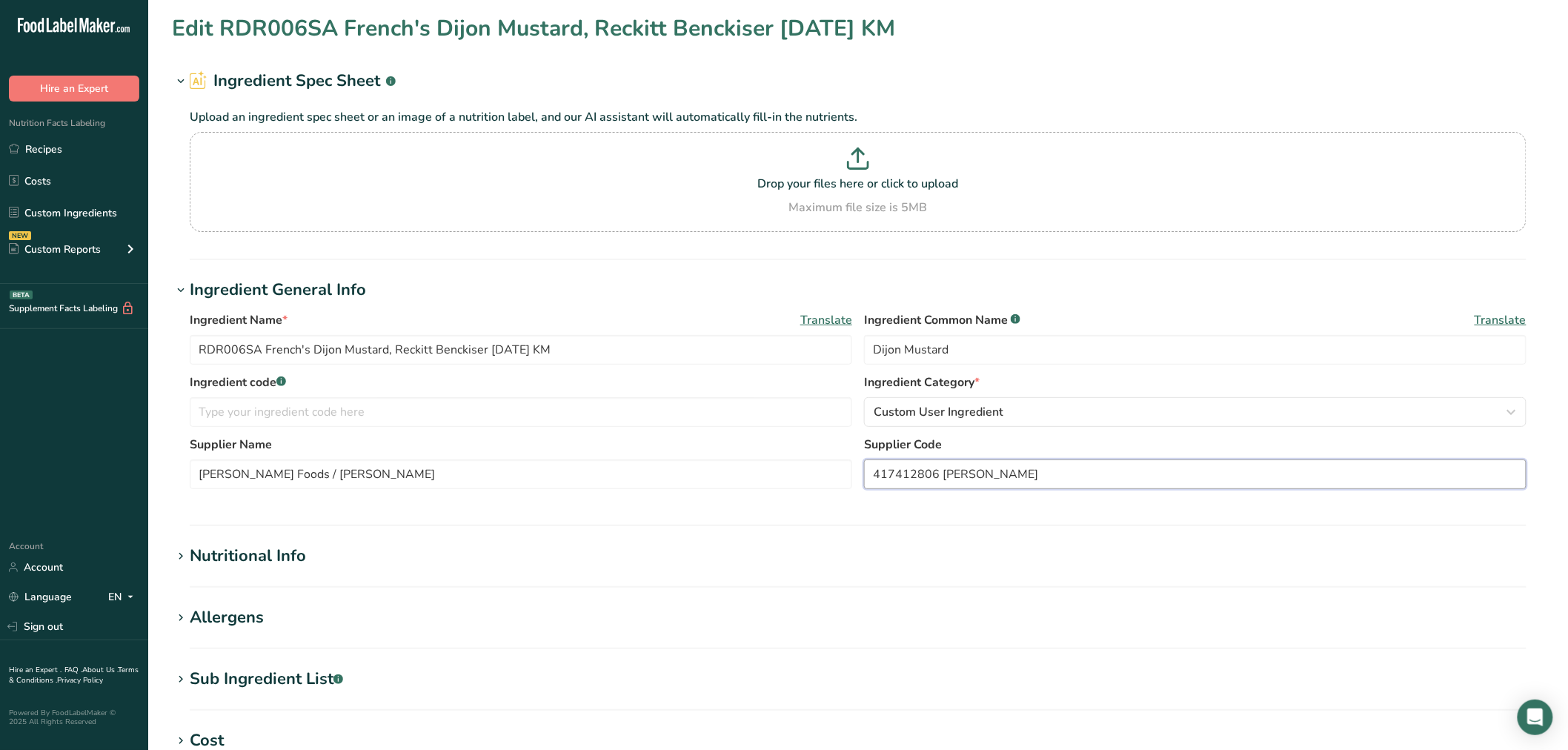
click at [942, 469] on input "417412806 McCormick" at bounding box center [1195, 474] width 663 height 30
drag, startPoint x: 485, startPoint y: 348, endPoint x: 394, endPoint y: 345, distance: 91.0
click at [394, 345] on input "RDR006SA French's Dijon Mustard, Reckitt Benckiser 01-12-22 KM" at bounding box center [521, 349] width 663 height 30
click at [432, 348] on input "RDR006SA French's Dijon Mustard, Reckitt Benckiser 01-12-22 KM" at bounding box center [521, 349] width 663 height 30
drag, startPoint x: 481, startPoint y: 347, endPoint x: 393, endPoint y: 346, distance: 88.0
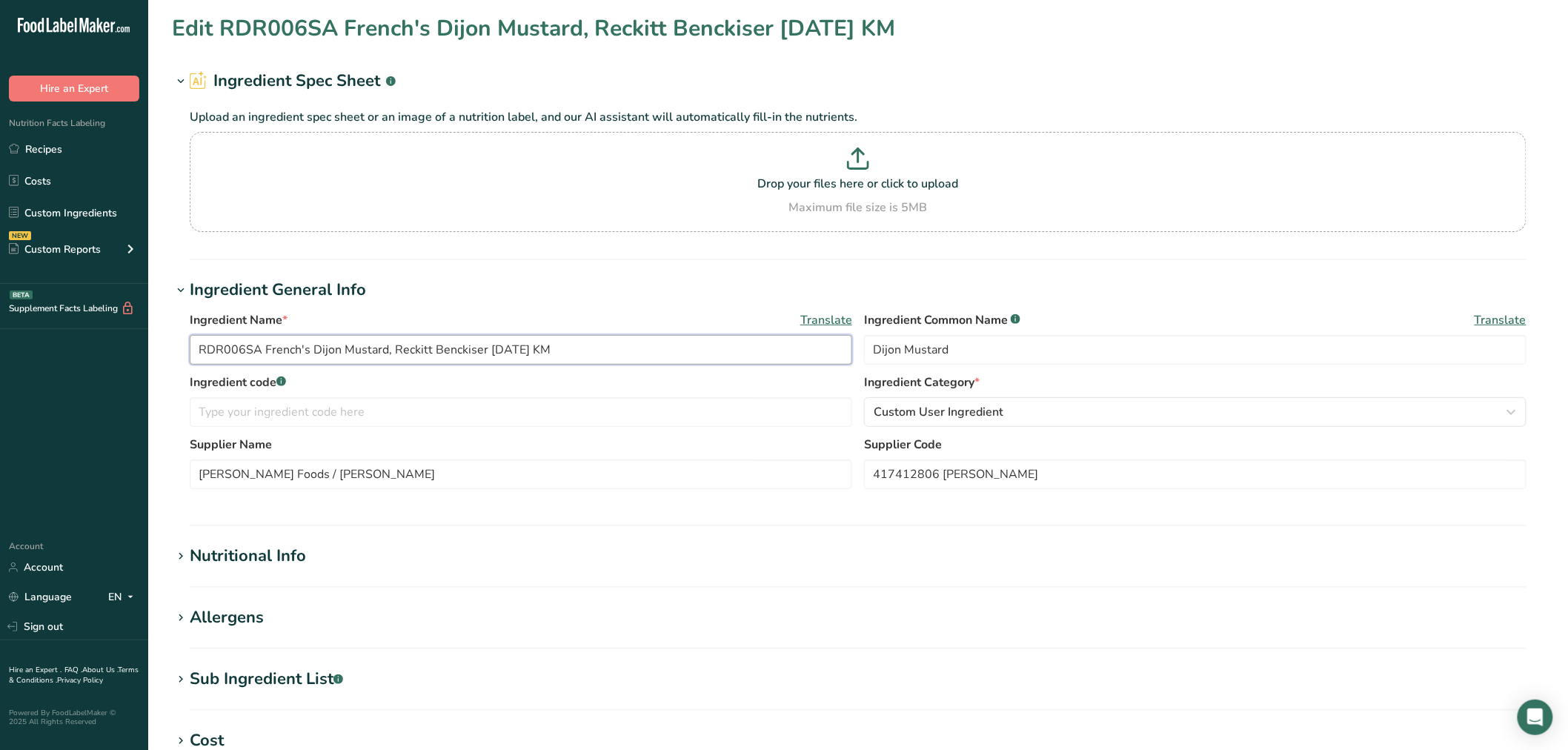
click at [393, 346] on input "RDR006SA French's Dijon Mustard, Reckitt Benckiser 01-12-22 KM" at bounding box center [521, 349] width 663 height 30
paste input "McCormick"
drag, startPoint x: 460, startPoint y: 351, endPoint x: 489, endPoint y: 368, distance: 33.6
click at [462, 351] on input "RDR006SA French's Dijon Mustard, McCormick 01-12-22 KM" at bounding box center [521, 349] width 663 height 30
click at [256, 347] on input "RDR006SA French's Dijon Mustard, McCormick 11-18-24 CC" at bounding box center [521, 349] width 663 height 30
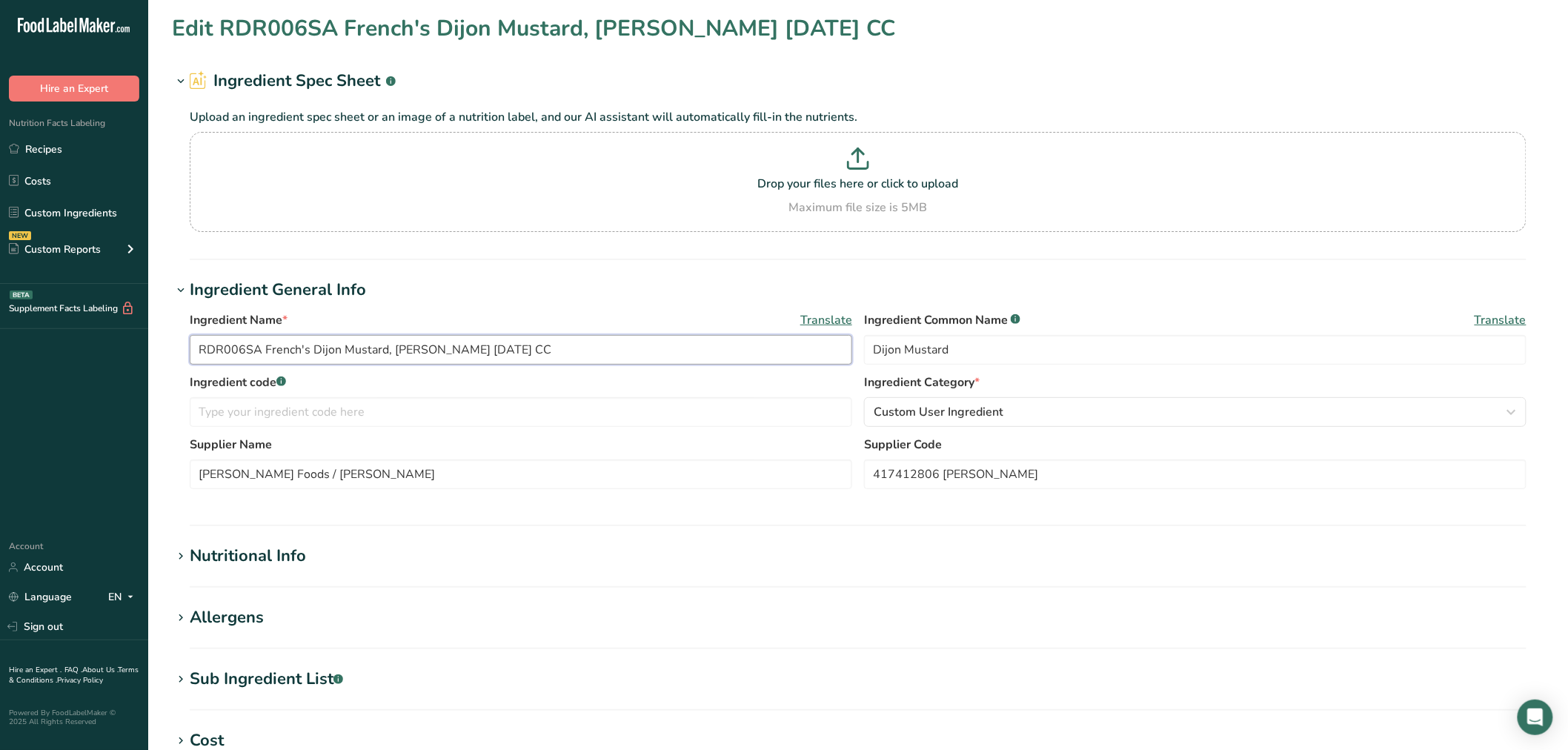
click at [256, 347] on input "RDR006SA French's Dijon Mustard, McCormick 11-18-24 CC" at bounding box center [521, 349] width 663 height 30
type input "RDR006SA French's Dijon Mustard, McCormick 11-18-24 CC"
click at [396, 412] on input "text" at bounding box center [521, 412] width 663 height 30
paste input "RDR006SA"
type input "RDR006SA"
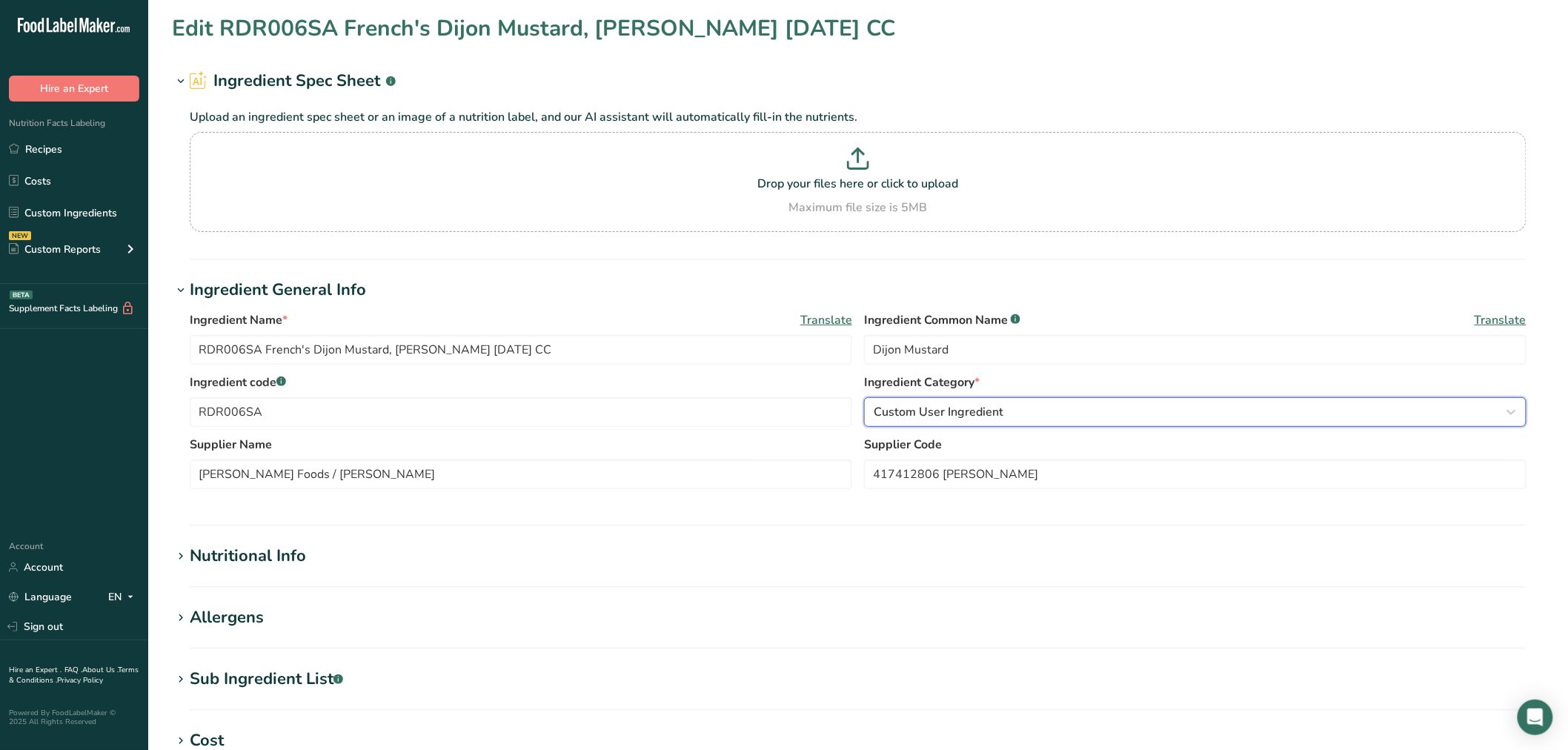
click at [1041, 416] on div "Custom User Ingredient" at bounding box center [1191, 412] width 634 height 18
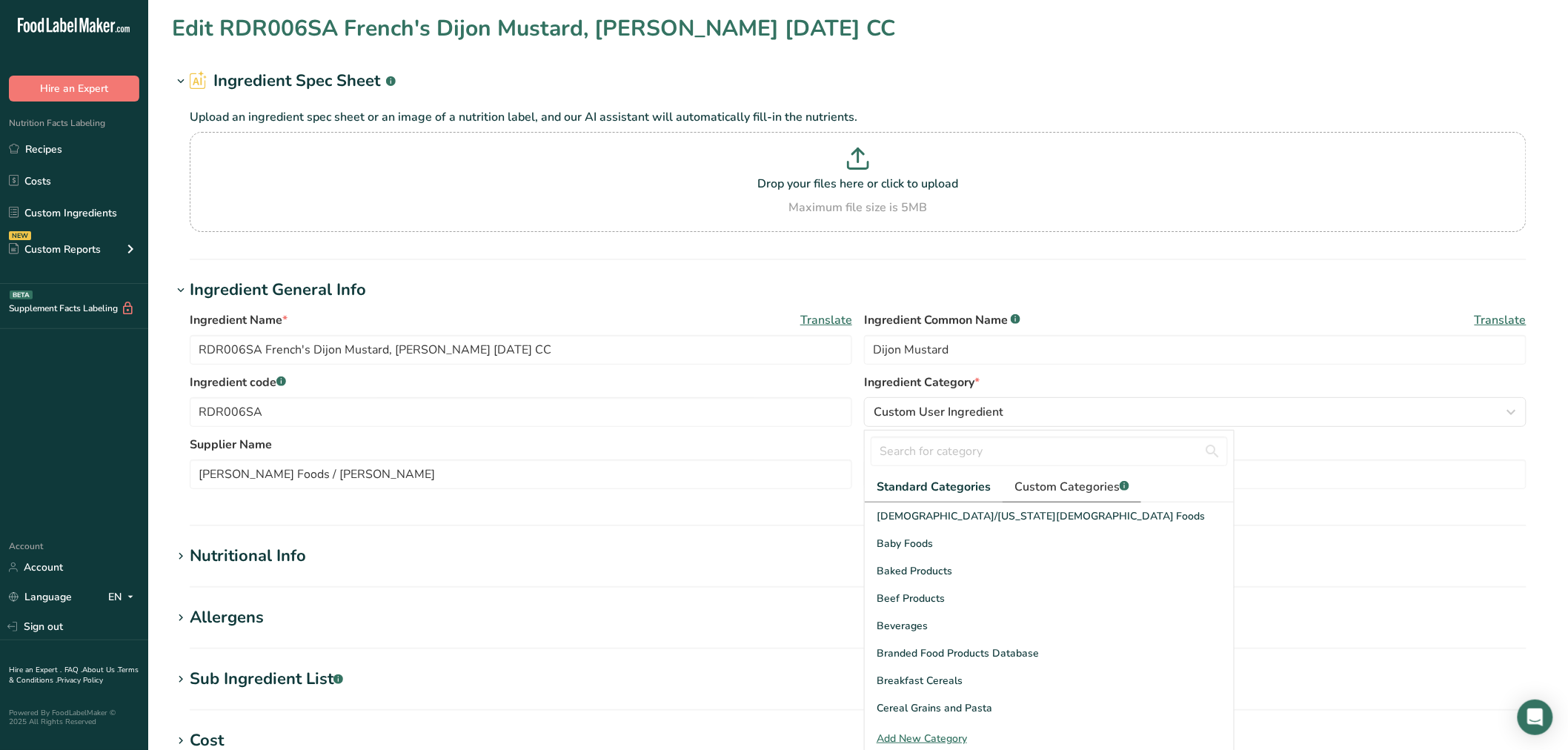
click at [1070, 500] on link "Custom Categories .a-a{fill:#347362;}.b-a{fill:#fff;}" at bounding box center [1072, 487] width 139 height 31
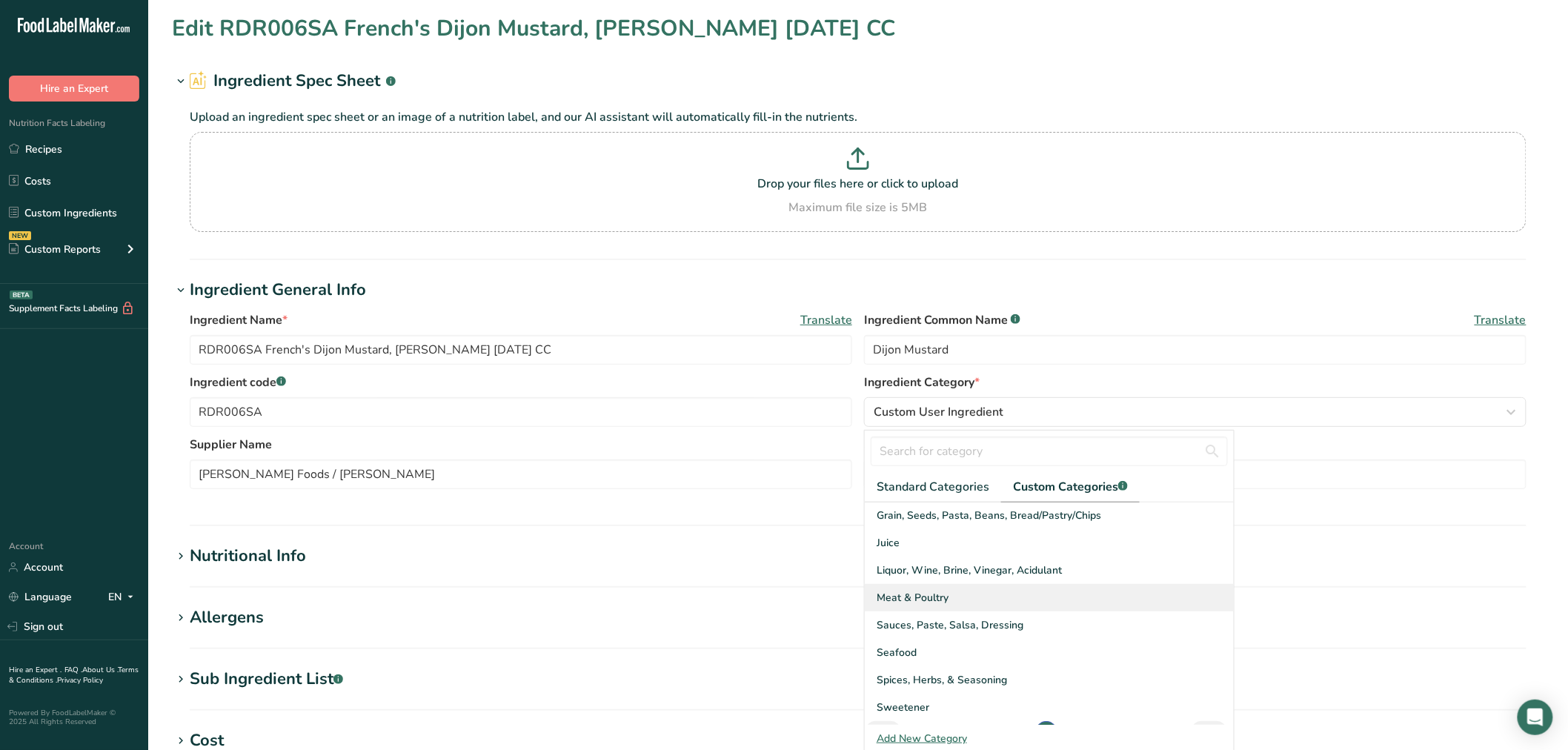
scroll to position [216, 0]
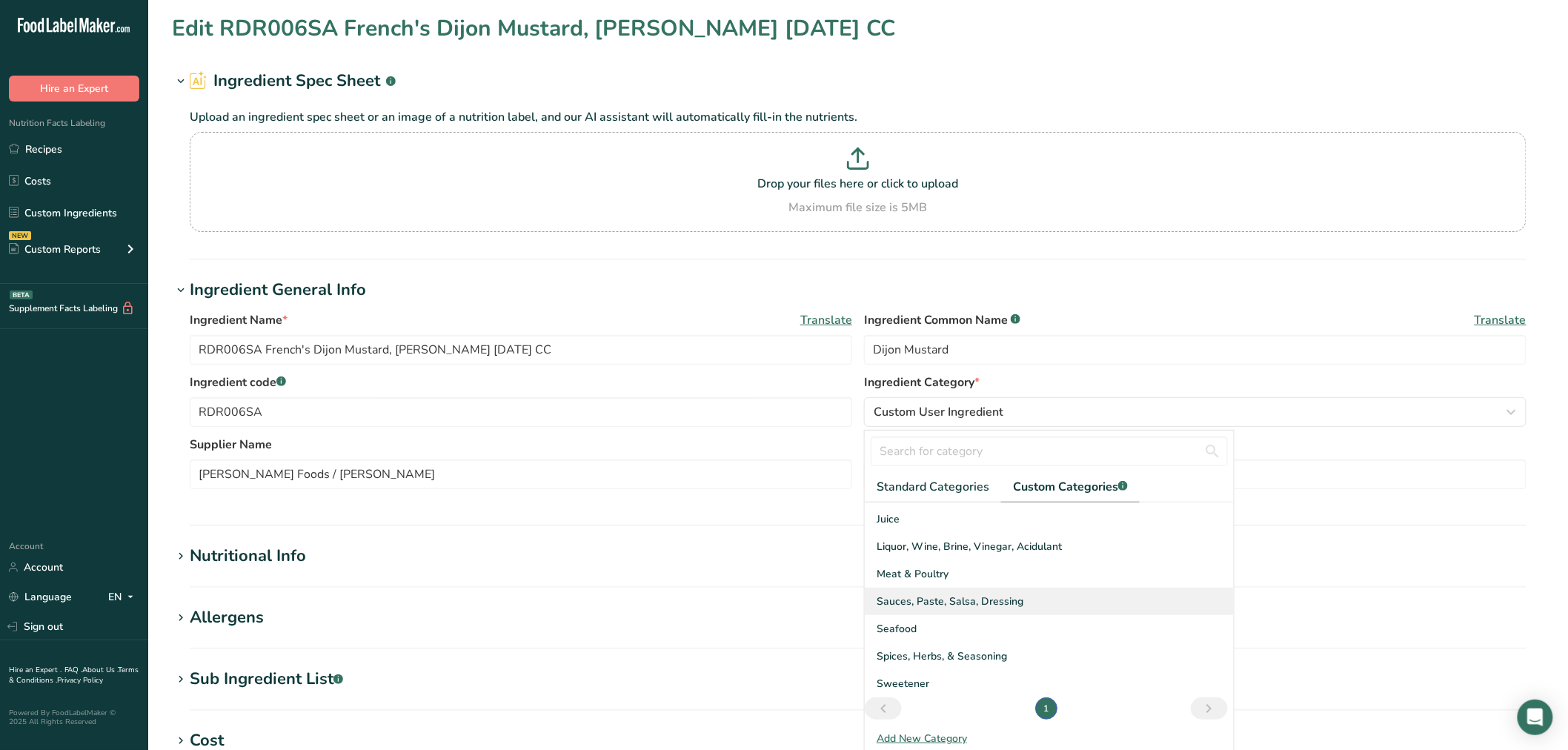
click at [981, 604] on span "Sauces, Paste, Salsa, Dressing" at bounding box center [949, 601] width 147 height 15
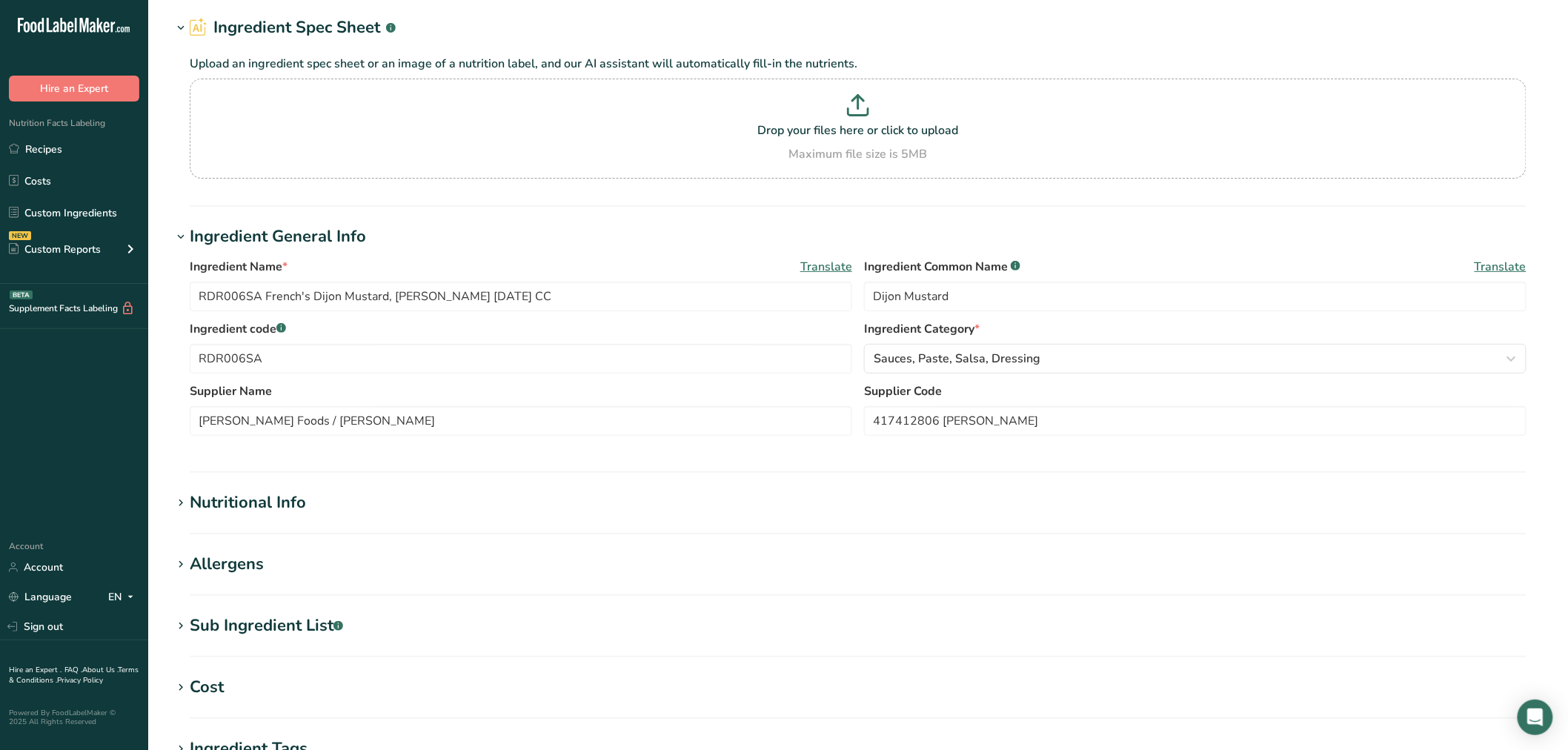
scroll to position [82, 0]
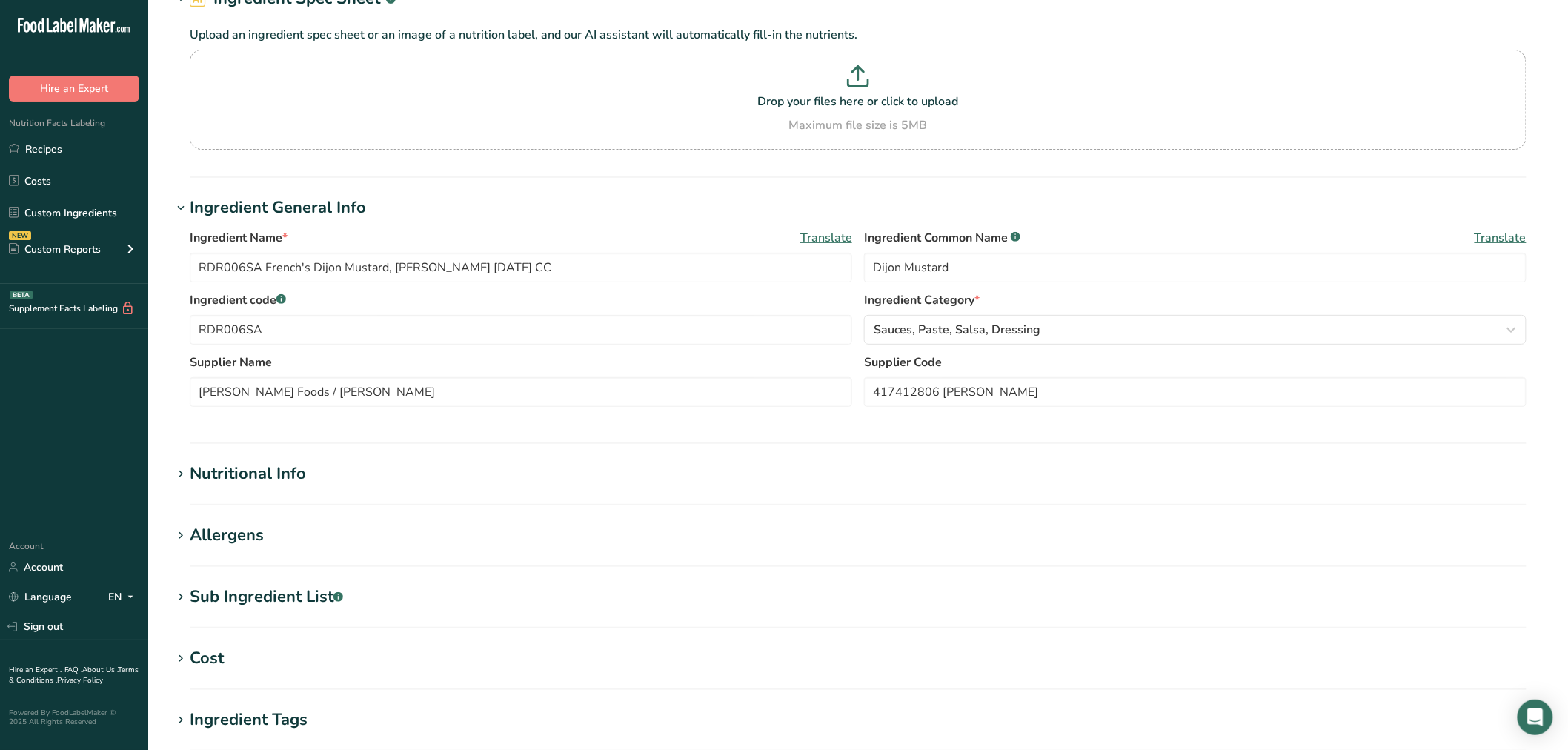
click at [262, 586] on div "Sub Ingredient List .a-a{fill:#347362;}.b-a{fill:#fff;}" at bounding box center [266, 597] width 153 height 25
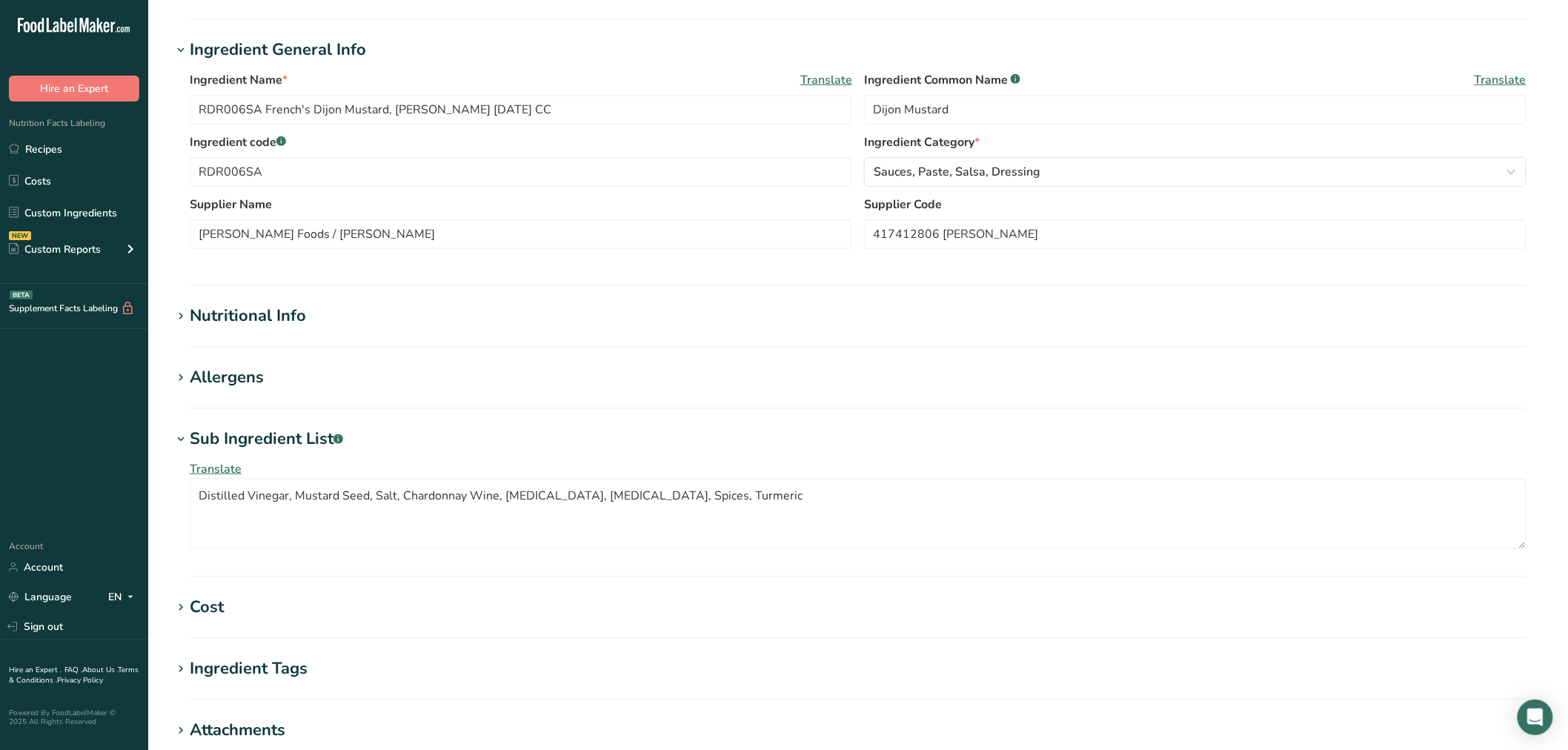
scroll to position [247, 0]
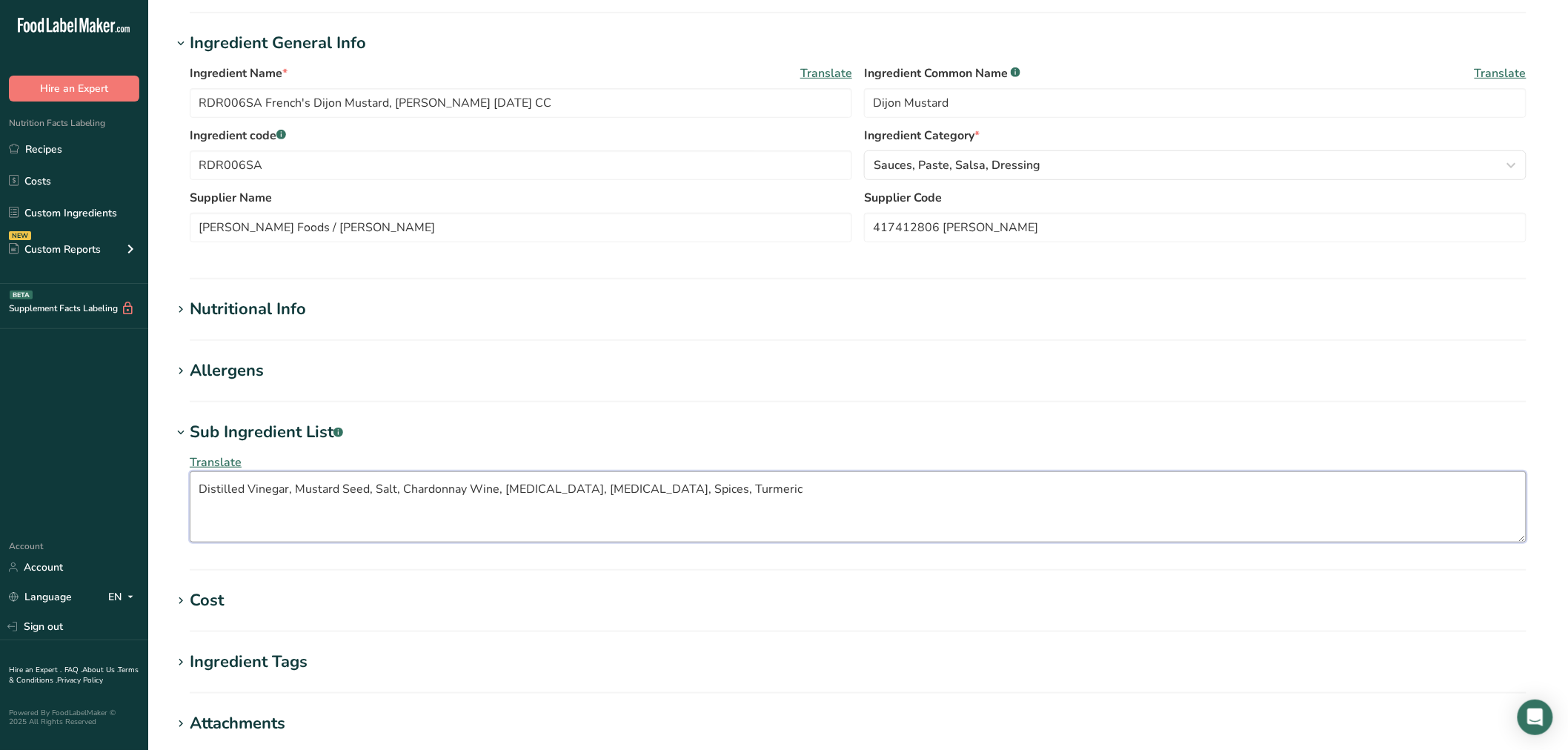
click at [294, 489] on textarea "Distilled Vinegar, Mustard Seed, Salt, Chardonnay Wine, Citric Acid, Tartaric A…" at bounding box center [858, 507] width 1337 height 71
type textarea "Distilled Vinegar, Mustard Seed, Salt, Chardonnay Wine, Citric Acid, Tartaric A…"
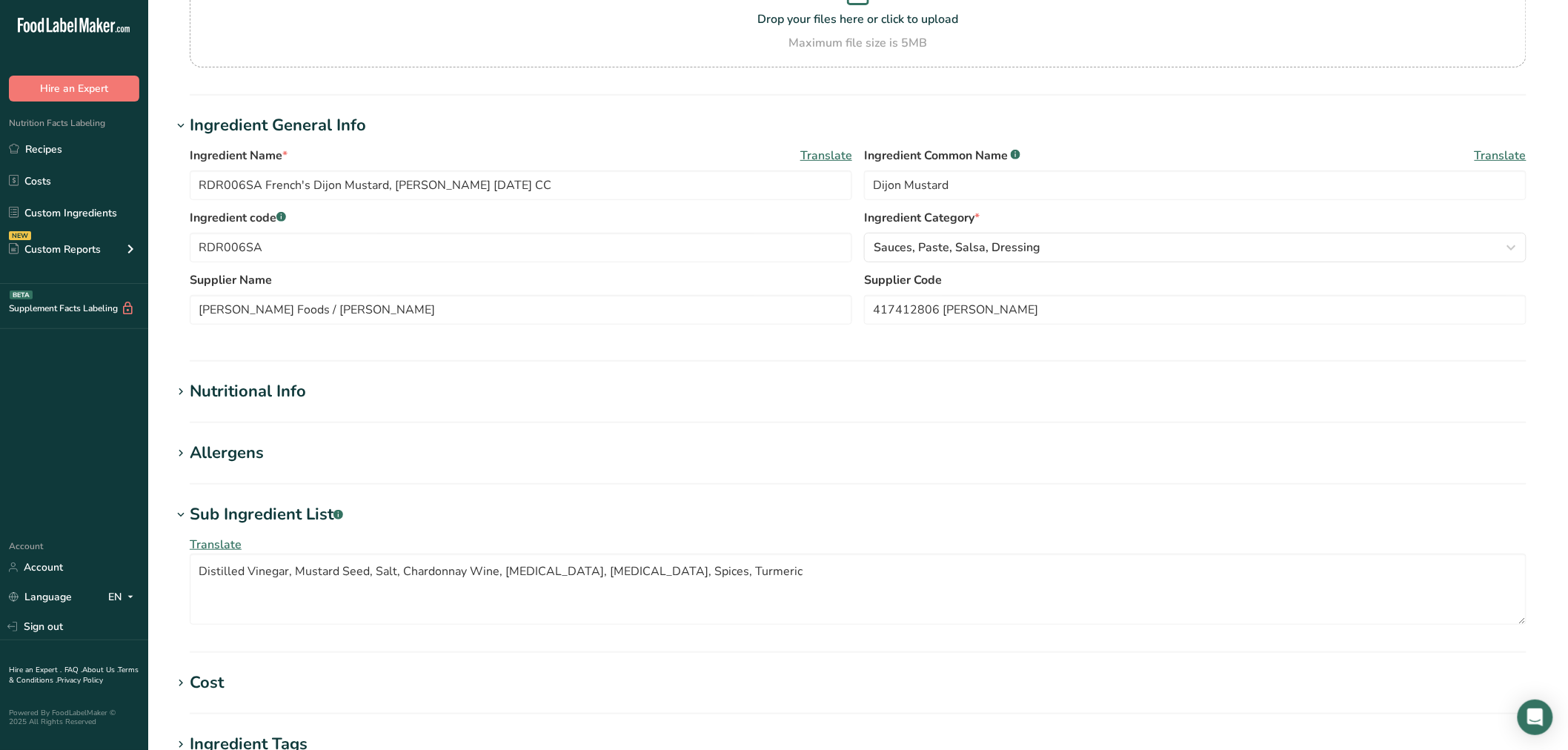
scroll to position [82, 0]
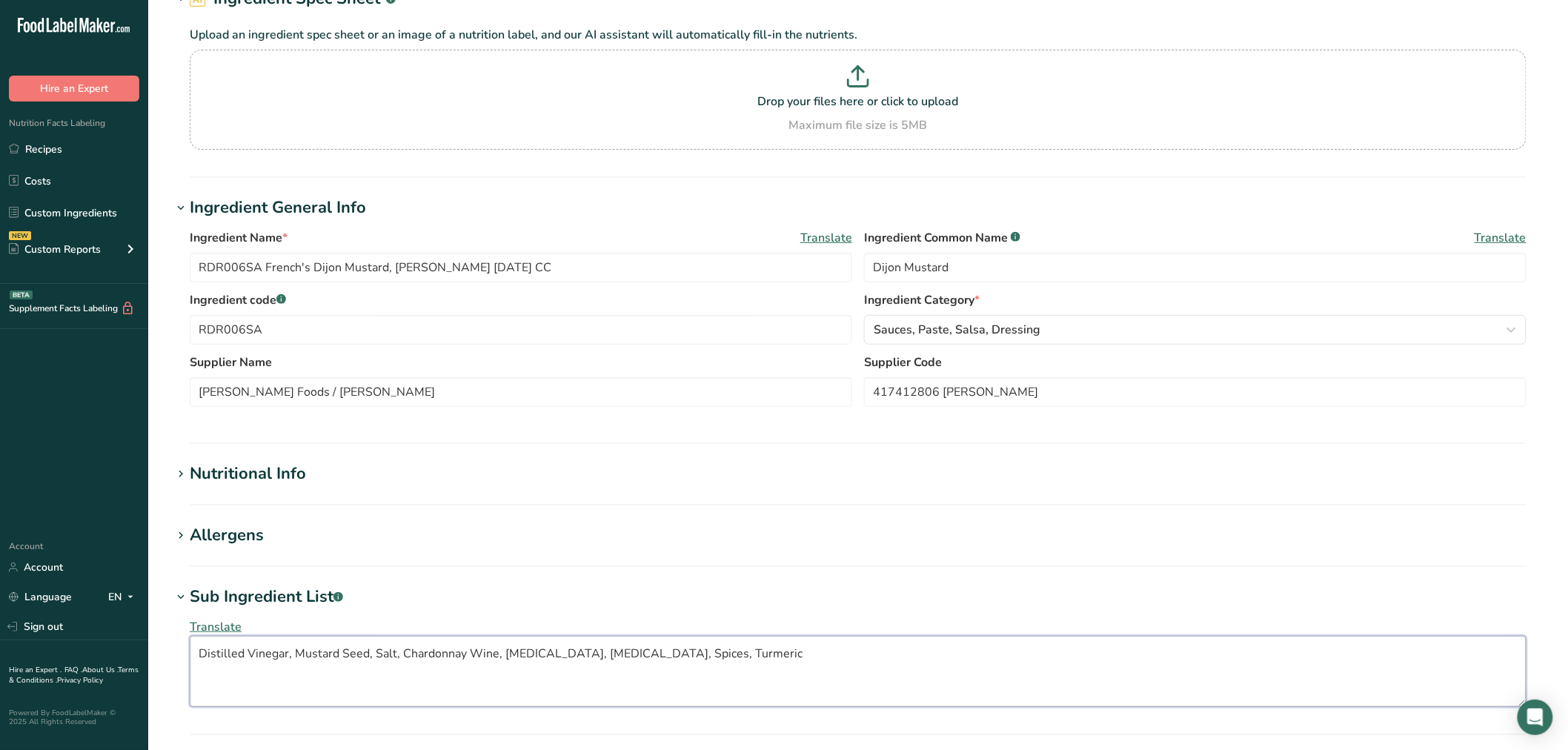
drag, startPoint x: 752, startPoint y: 660, endPoint x: 197, endPoint y: 653, distance: 555.0
click at [197, 653] on textarea "Distilled Vinegar, Mustard Seed, Salt, Chardonnay Wine, Citric Acid, Tartaric A…" at bounding box center [858, 671] width 1337 height 71
click at [303, 468] on div "Nutritional Info" at bounding box center [247, 474] width 116 height 25
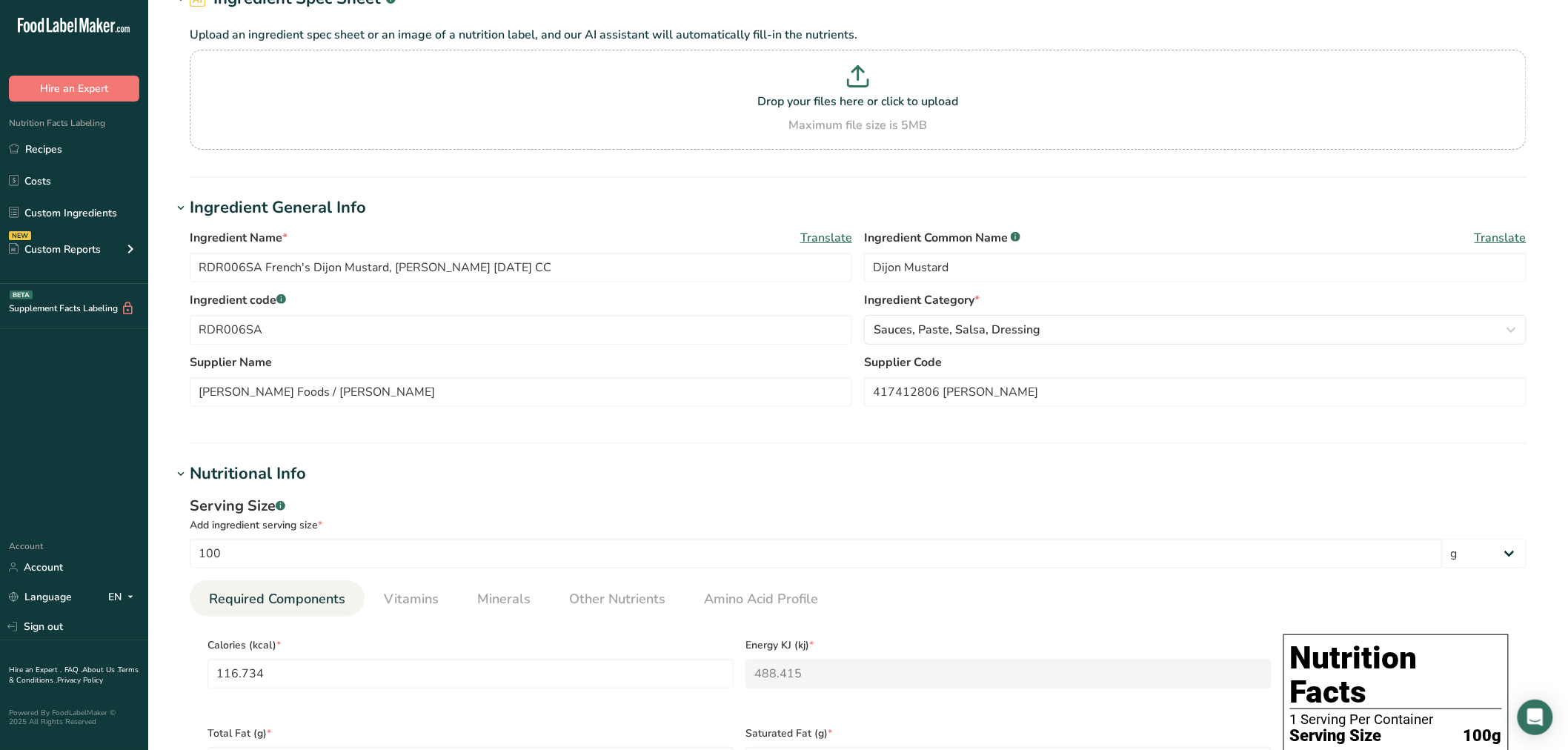
click at [316, 442] on hr at bounding box center [858, 443] width 1337 height 2
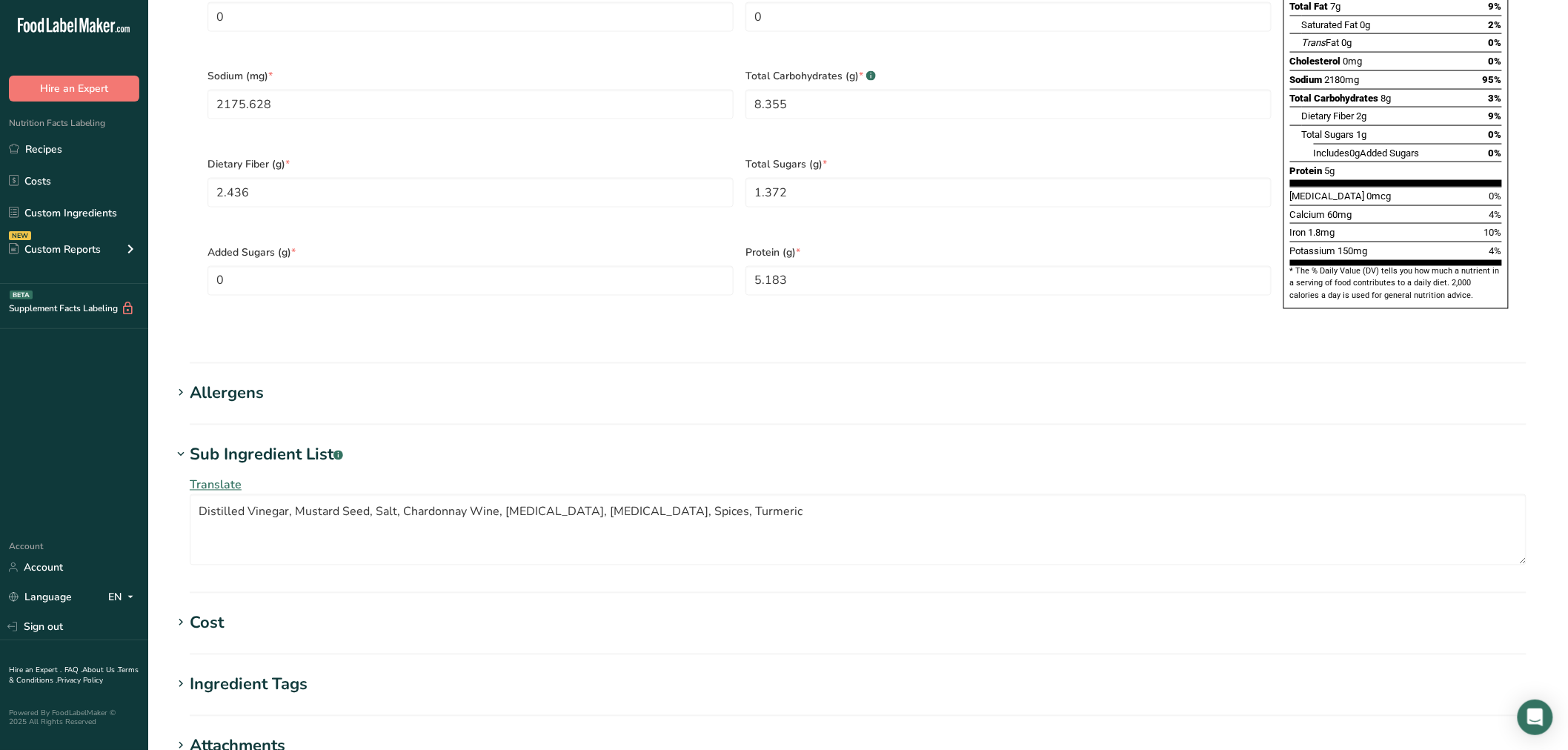
scroll to position [1151, 0]
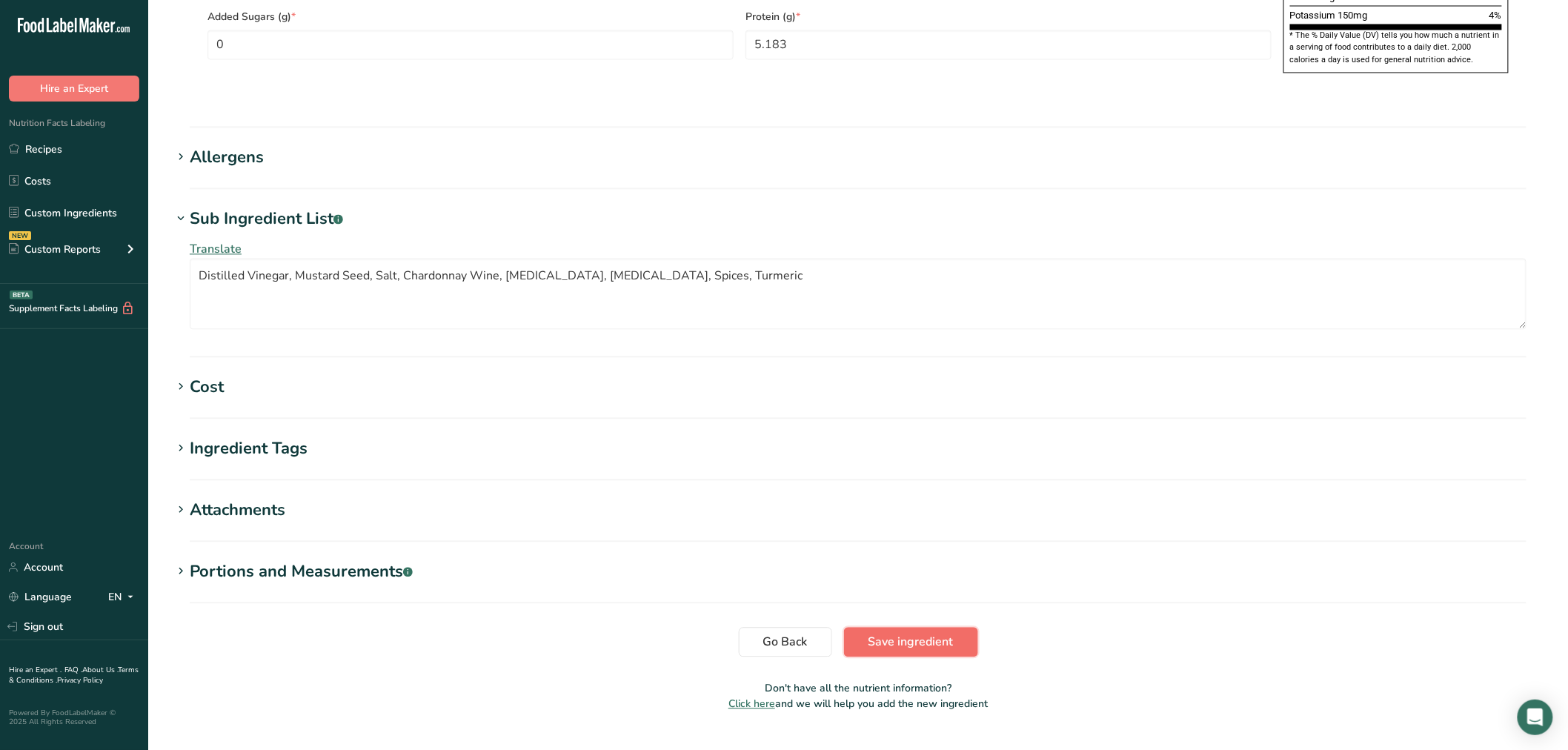
click at [917, 628] on button "Save ingredient" at bounding box center [911, 642] width 134 height 30
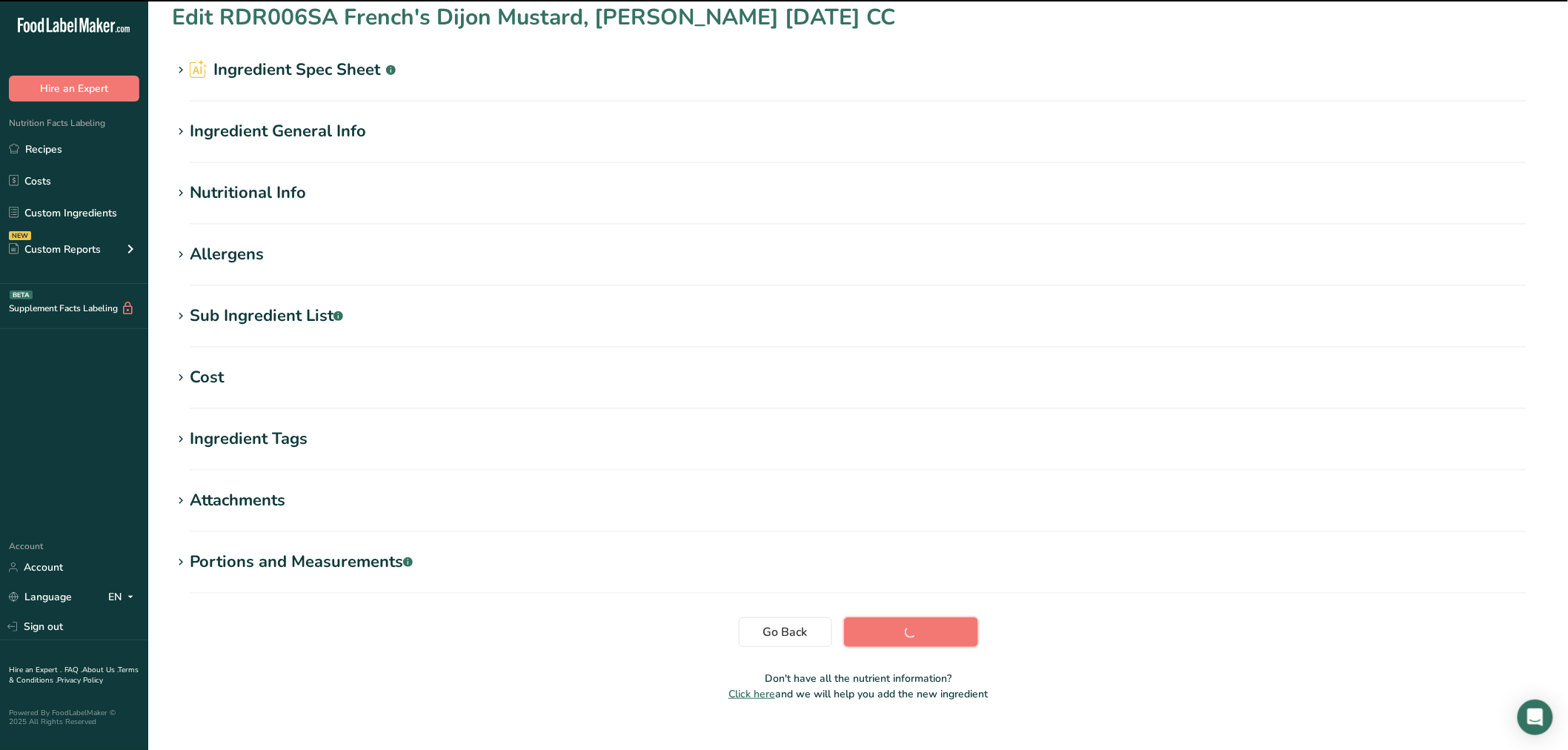
scroll to position [0, 0]
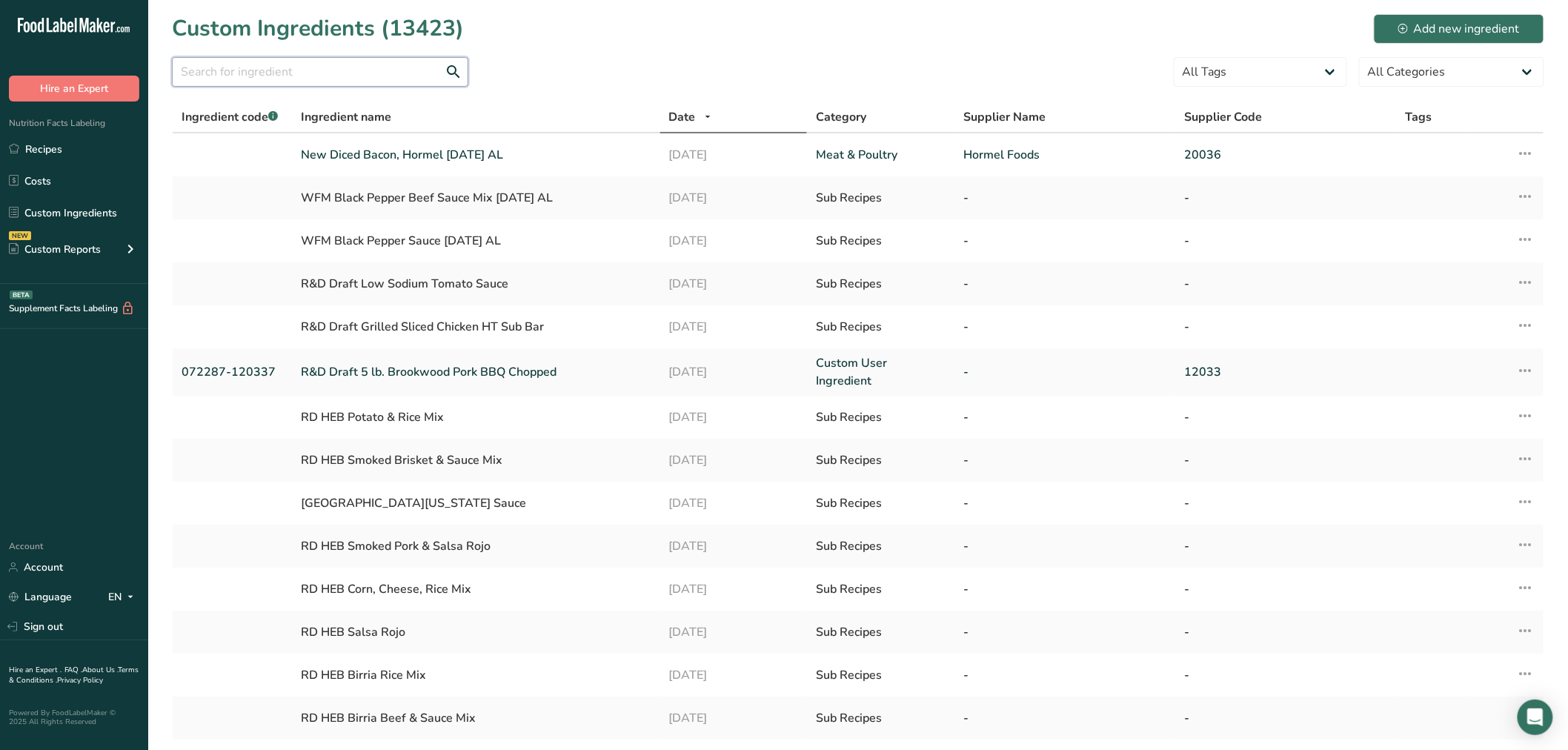
click at [269, 74] on input "text" at bounding box center [320, 71] width 297 height 30
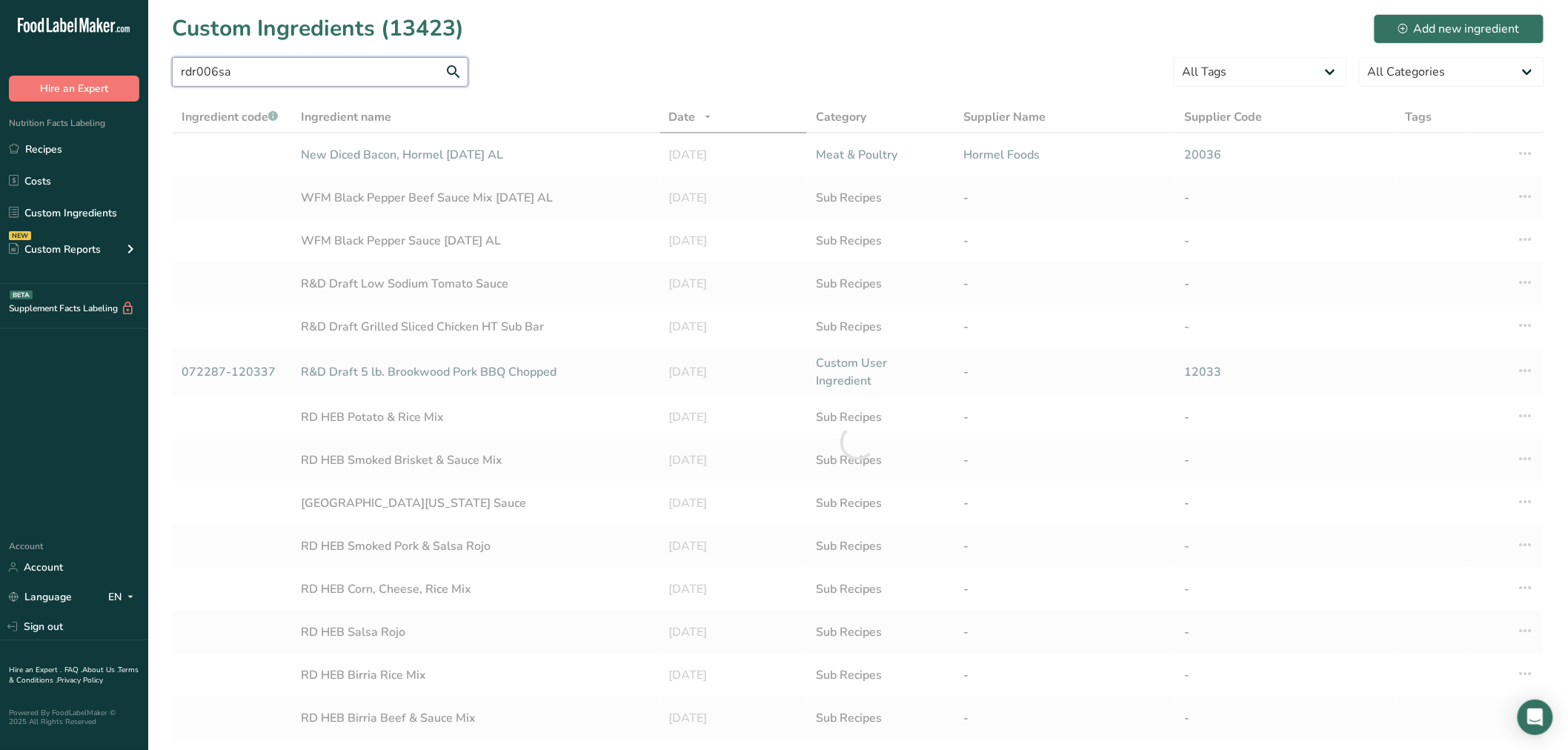
type input "rdr006sa"
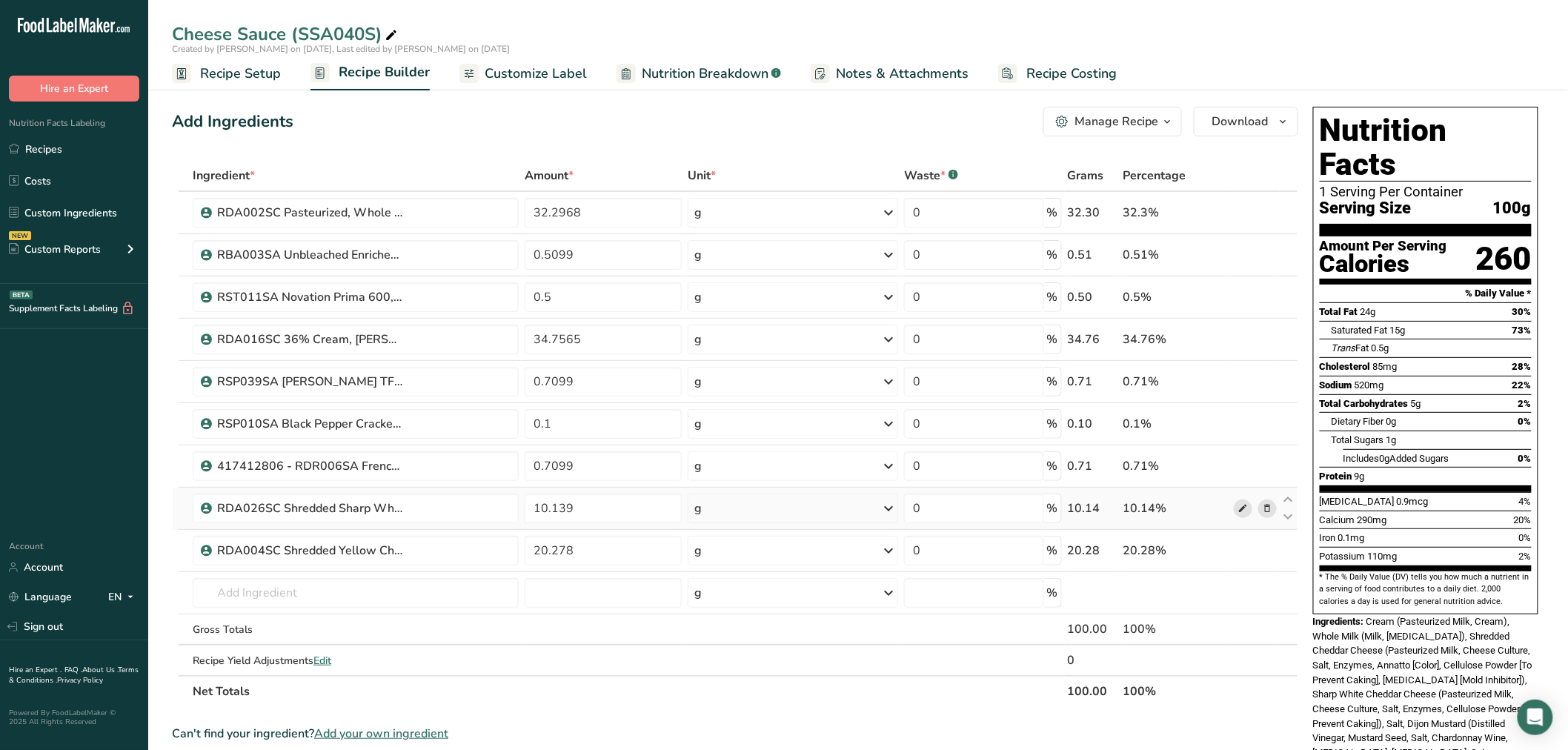
click at [1241, 511] on icon at bounding box center [1243, 508] width 10 height 15
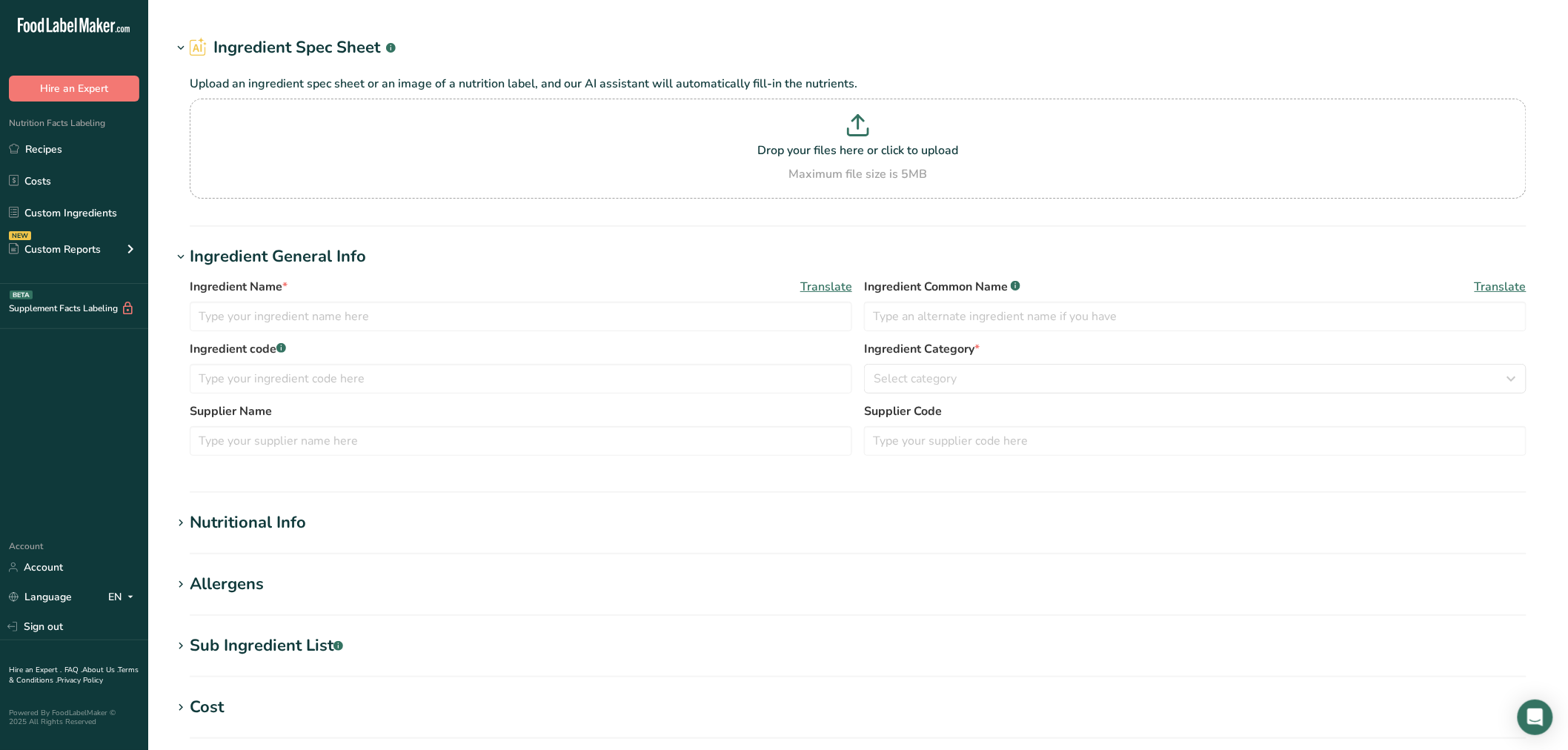
type input "RDA026SC Shredded Sharp White Cheddar Cheese, Talamo Foods 12-30-21 KM"
type input "Sharp White Cheddar Cheese"
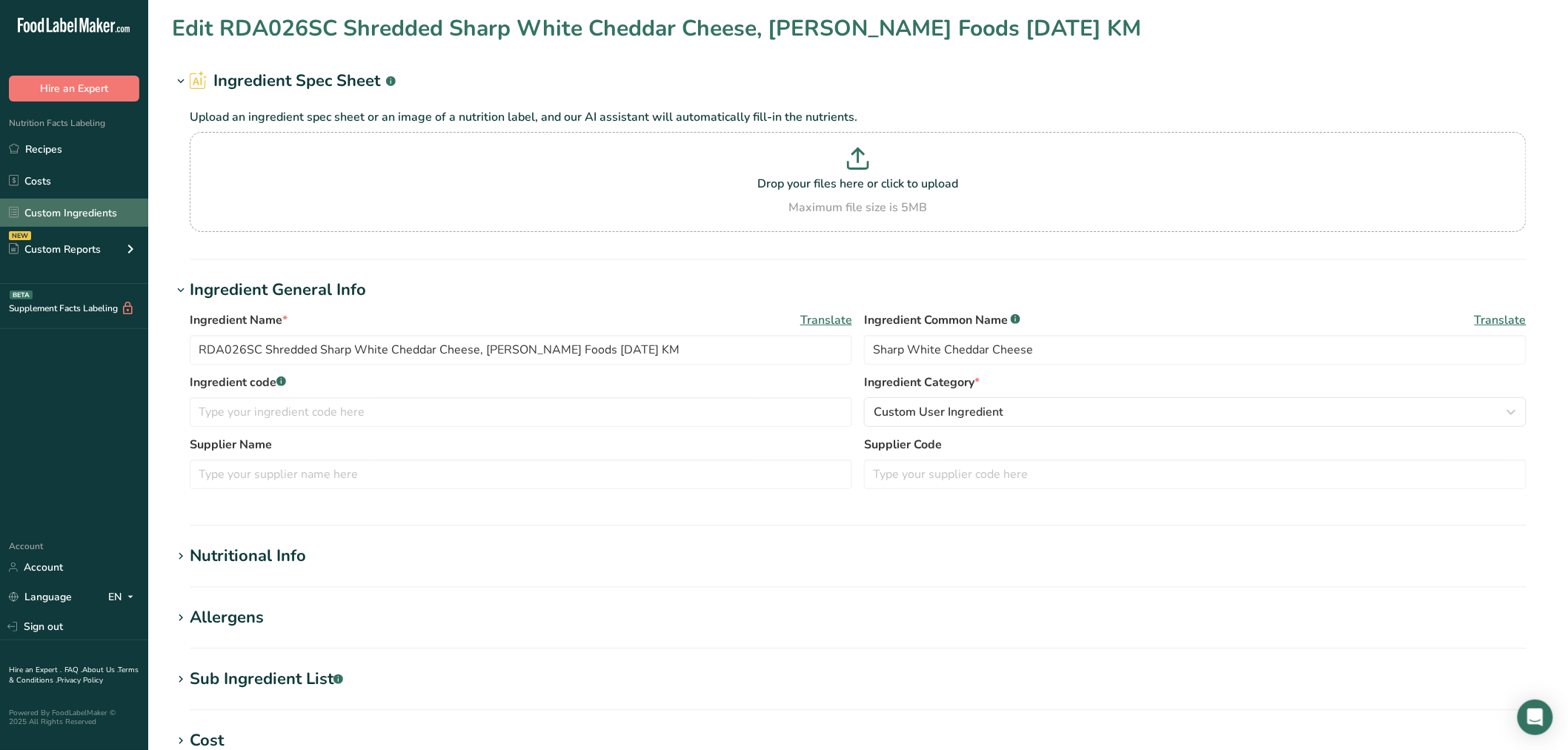
click at [57, 221] on link "Custom Ingredients" at bounding box center [74, 212] width 148 height 28
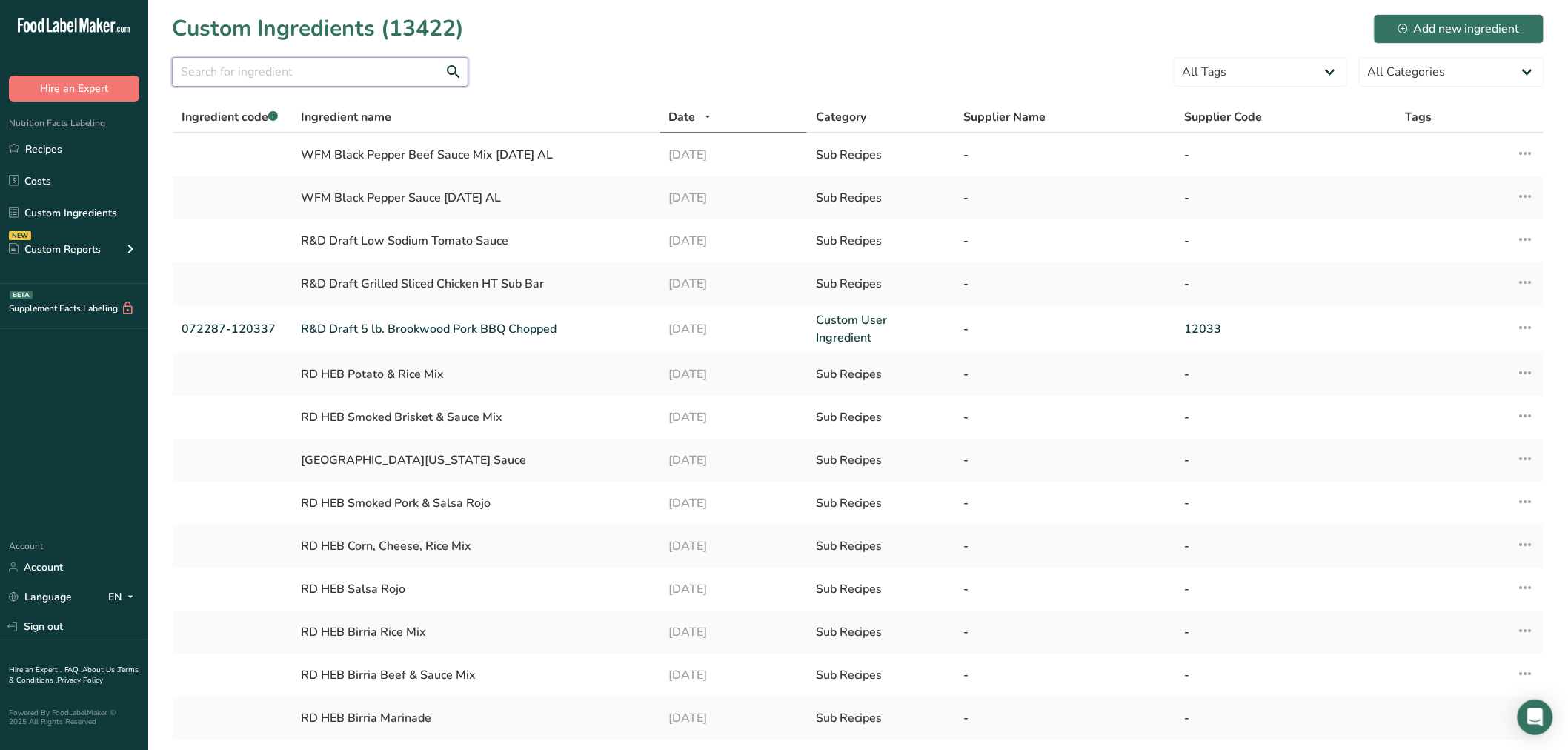
click at [239, 78] on input "text" at bounding box center [320, 71] width 297 height 30
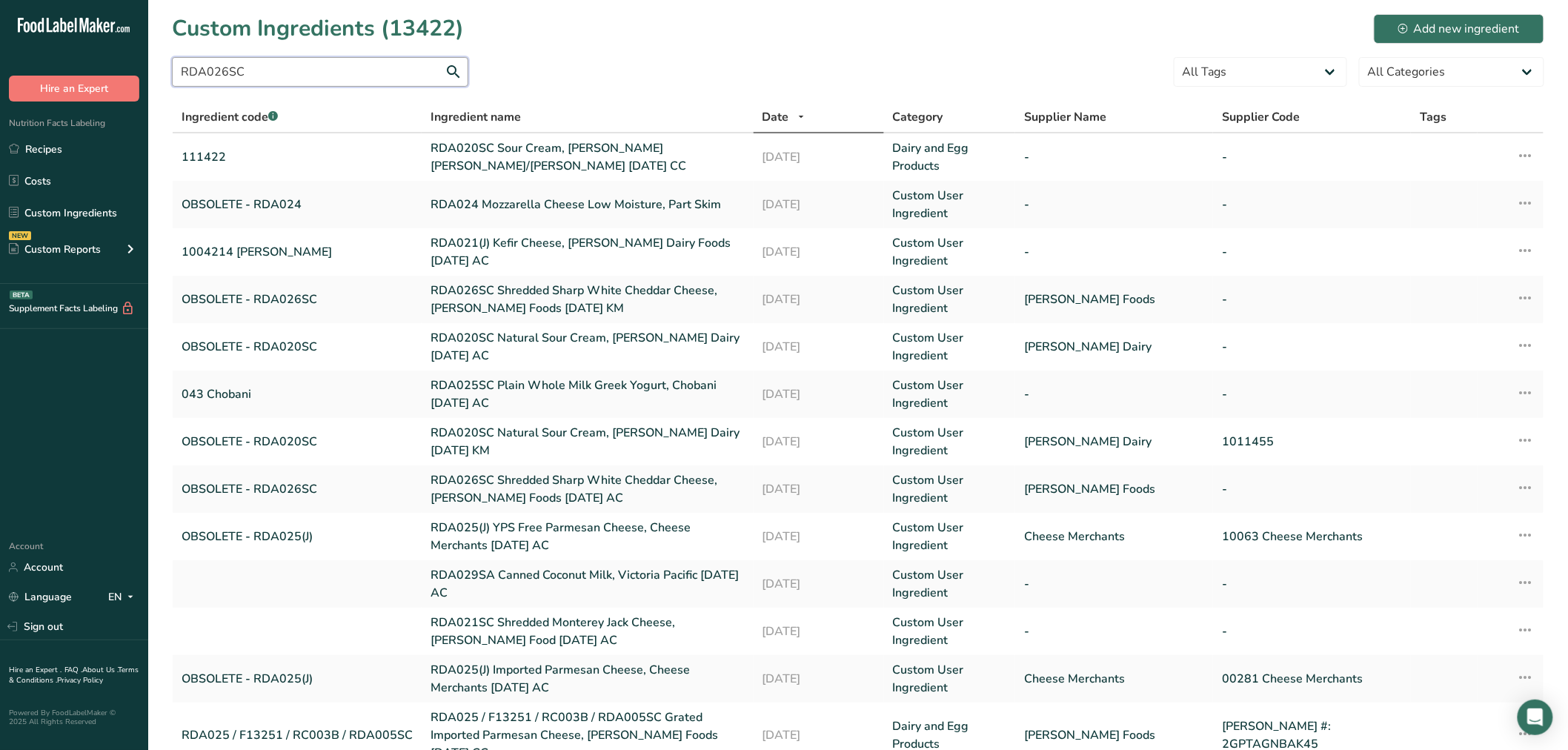
type input "RDA026SC"
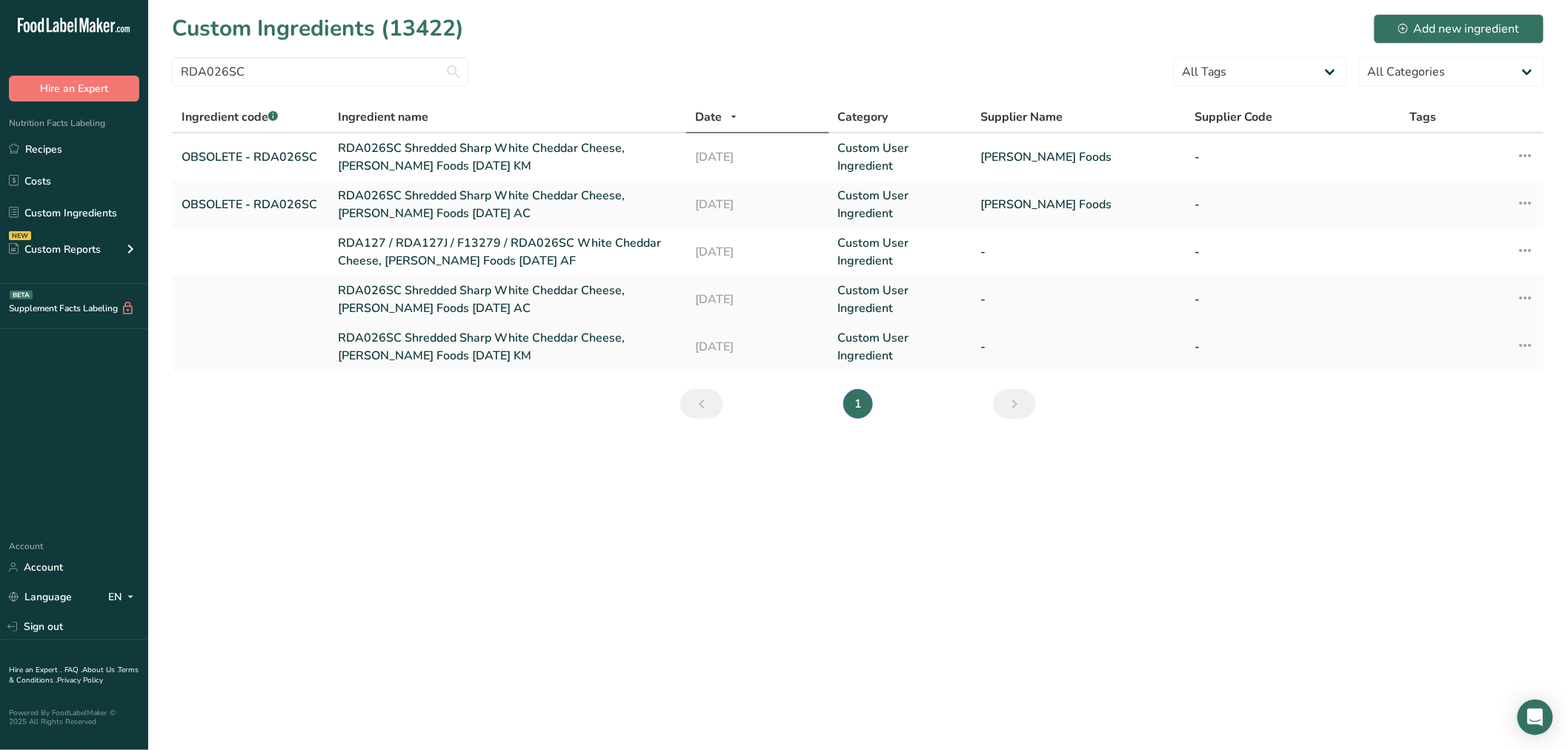
click at [433, 341] on link "RDA026SC Shredded Sharp White Cheddar Cheese, Talamo Foods 12-30-21 KM" at bounding box center [508, 347] width 339 height 36
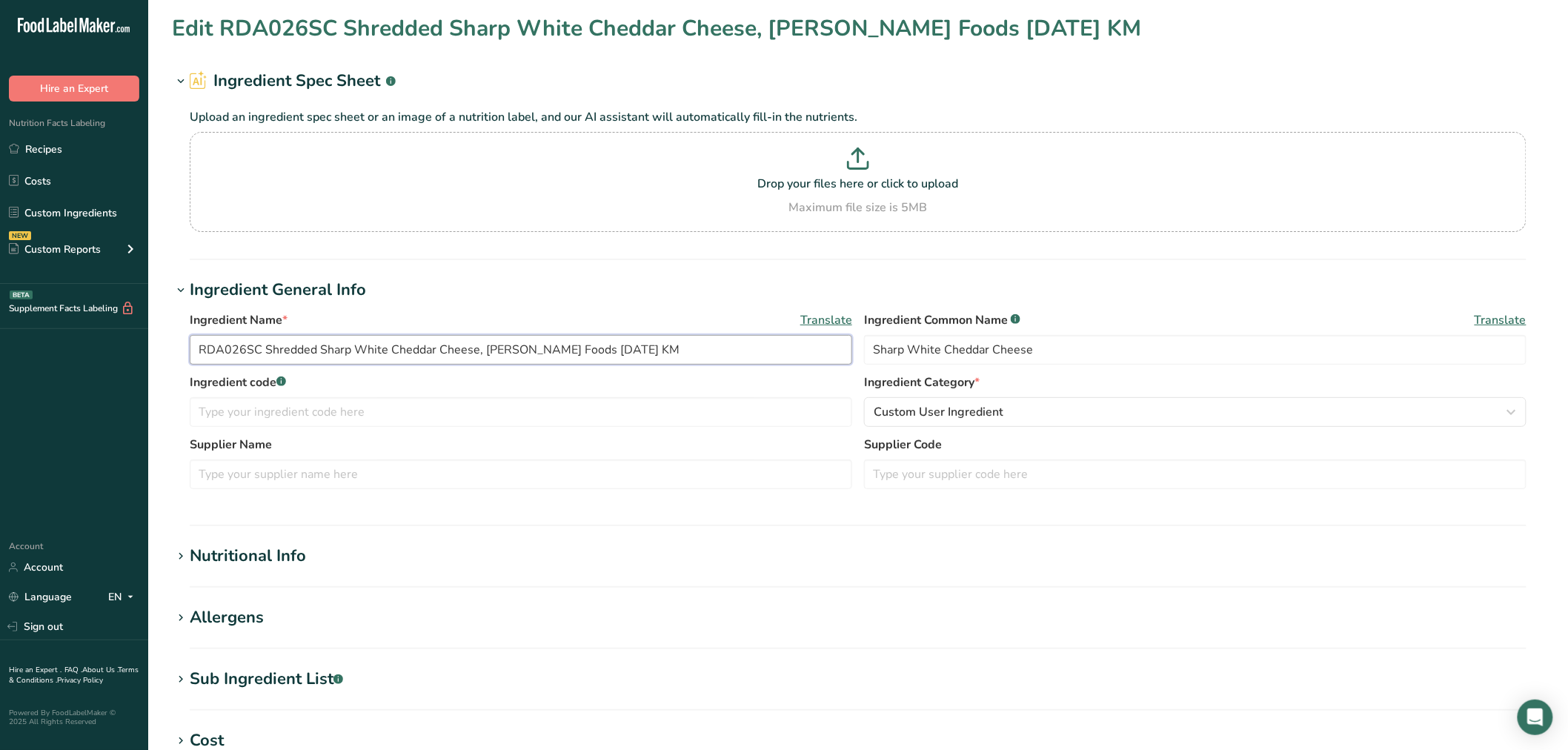
drag, startPoint x: 258, startPoint y: 349, endPoint x: 1, endPoint y: 324, distance: 258.2
click at [1, 325] on div ".a-20{fill:#fff;} Hire an Expert Nutrition Facts Labeling Recipes Costs Custom …" at bounding box center [784, 568] width 1568 height 1136
click at [336, 416] on input "text" at bounding box center [521, 412] width 663 height 30
paste input "RDA026SC"
type input "OBSOLETE - RDA026SC"
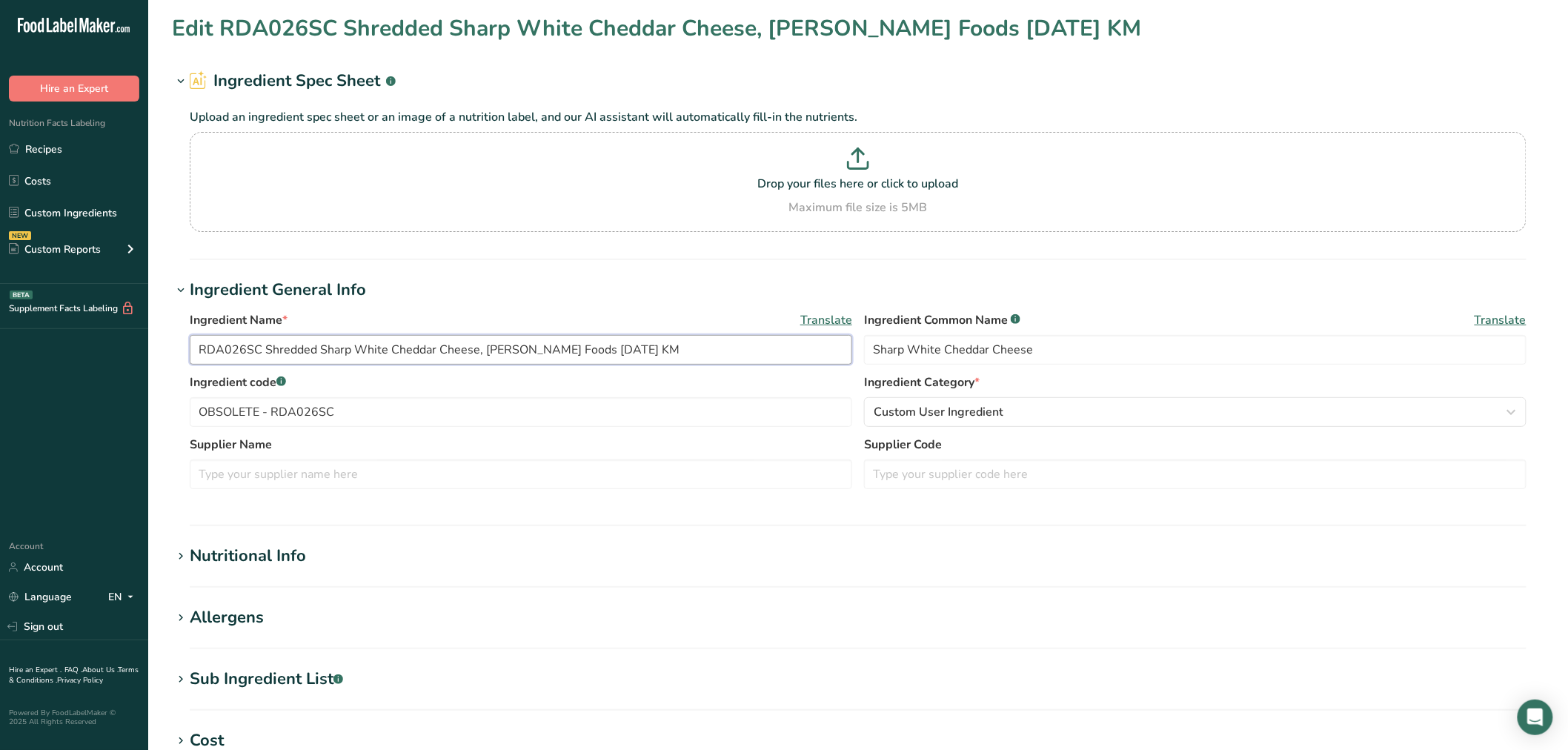
drag, startPoint x: 485, startPoint y: 345, endPoint x: 557, endPoint y: 356, distance: 72.8
click at [557, 356] on input "RDA026SC Shredded Sharp White Cheddar Cheese, Talamo Foods 12-30-21 KM" at bounding box center [521, 349] width 663 height 30
click at [402, 482] on input "text" at bounding box center [521, 474] width 663 height 30
paste input "Talamo Foods"
type input "Talamo Foods"
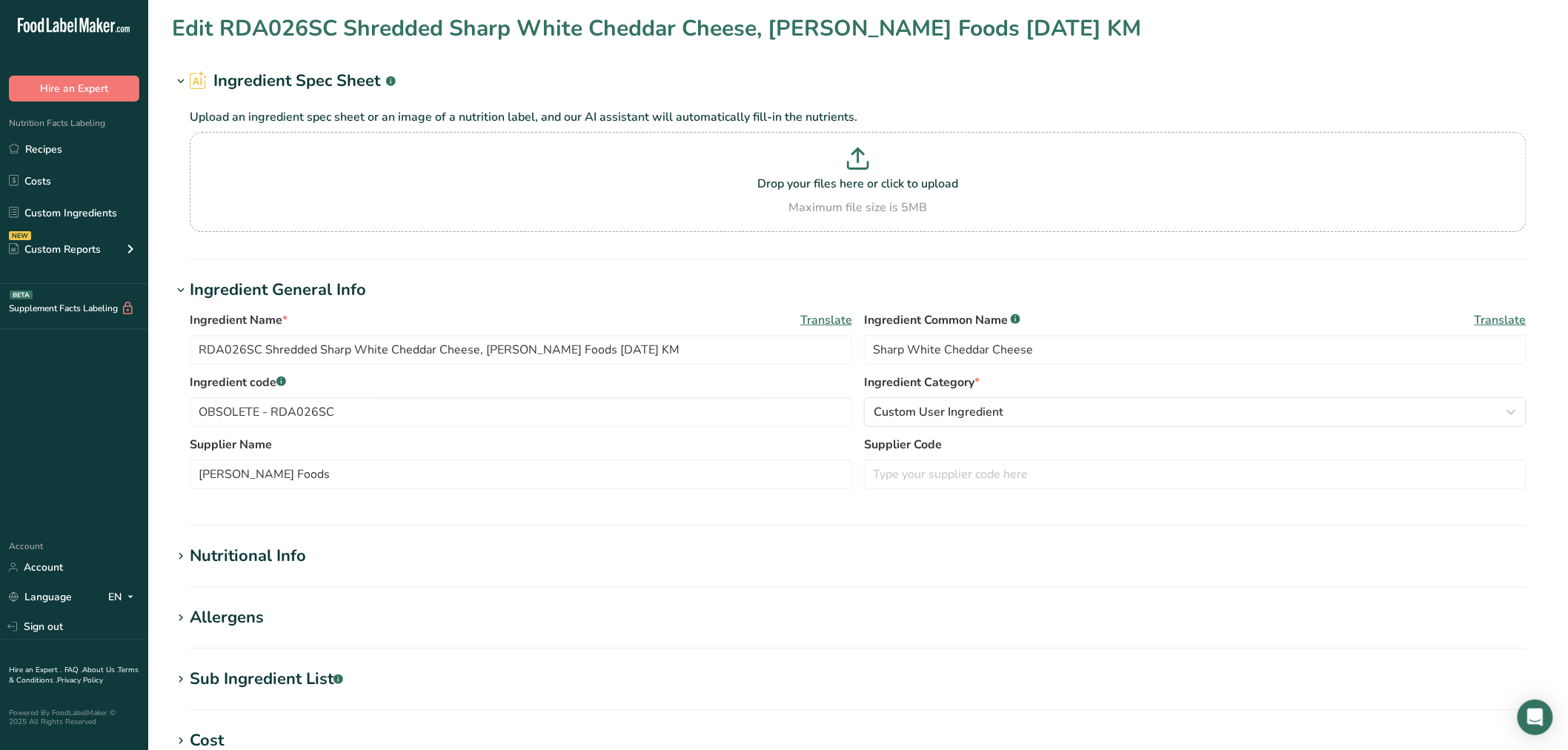
click at [297, 558] on div "Nutritional Info" at bounding box center [247, 556] width 116 height 25
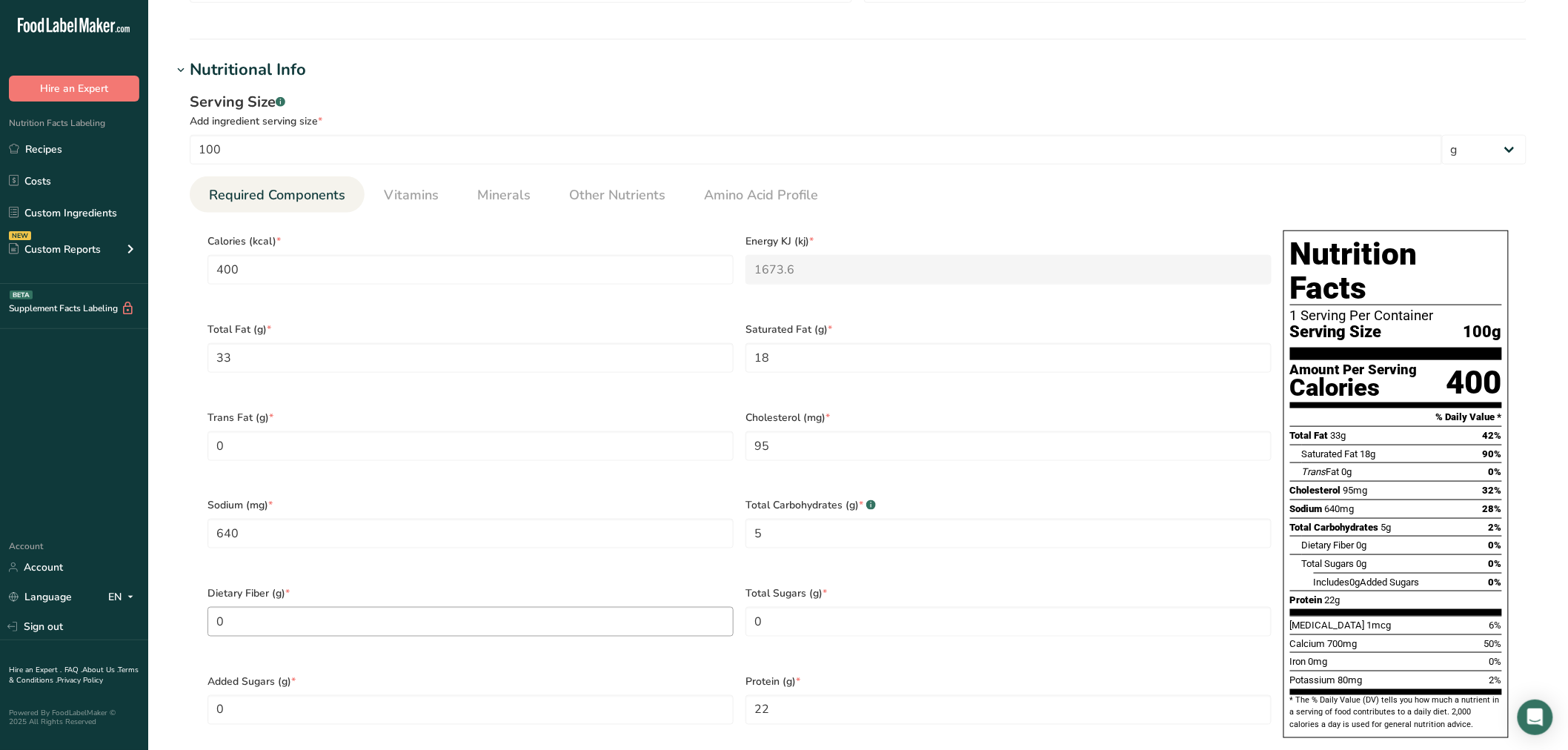
scroll to position [493, 0]
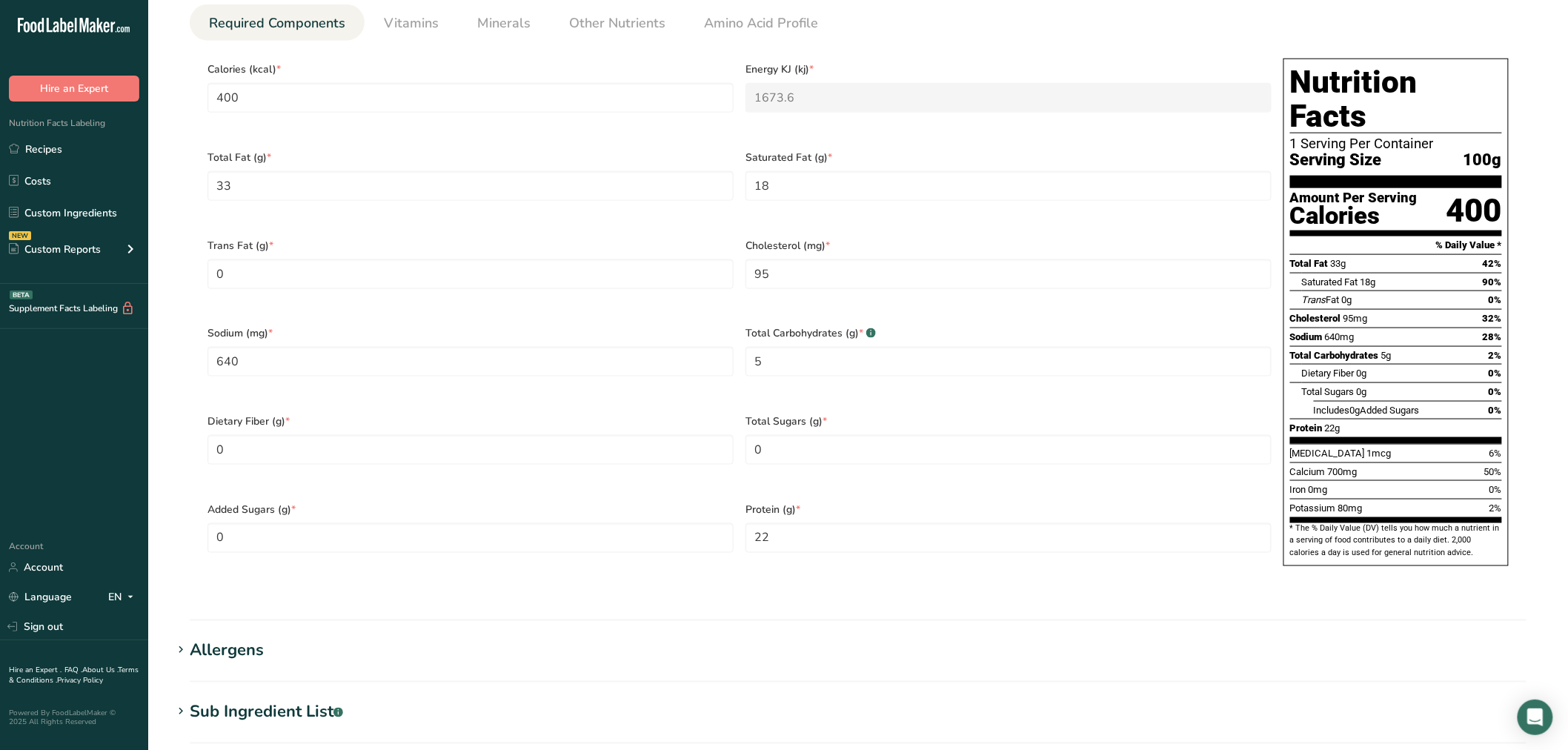
click at [282, 700] on div "Sub Ingredient List .a-a{fill:#347362;}.b-a{fill:#fff;}" at bounding box center [266, 712] width 153 height 25
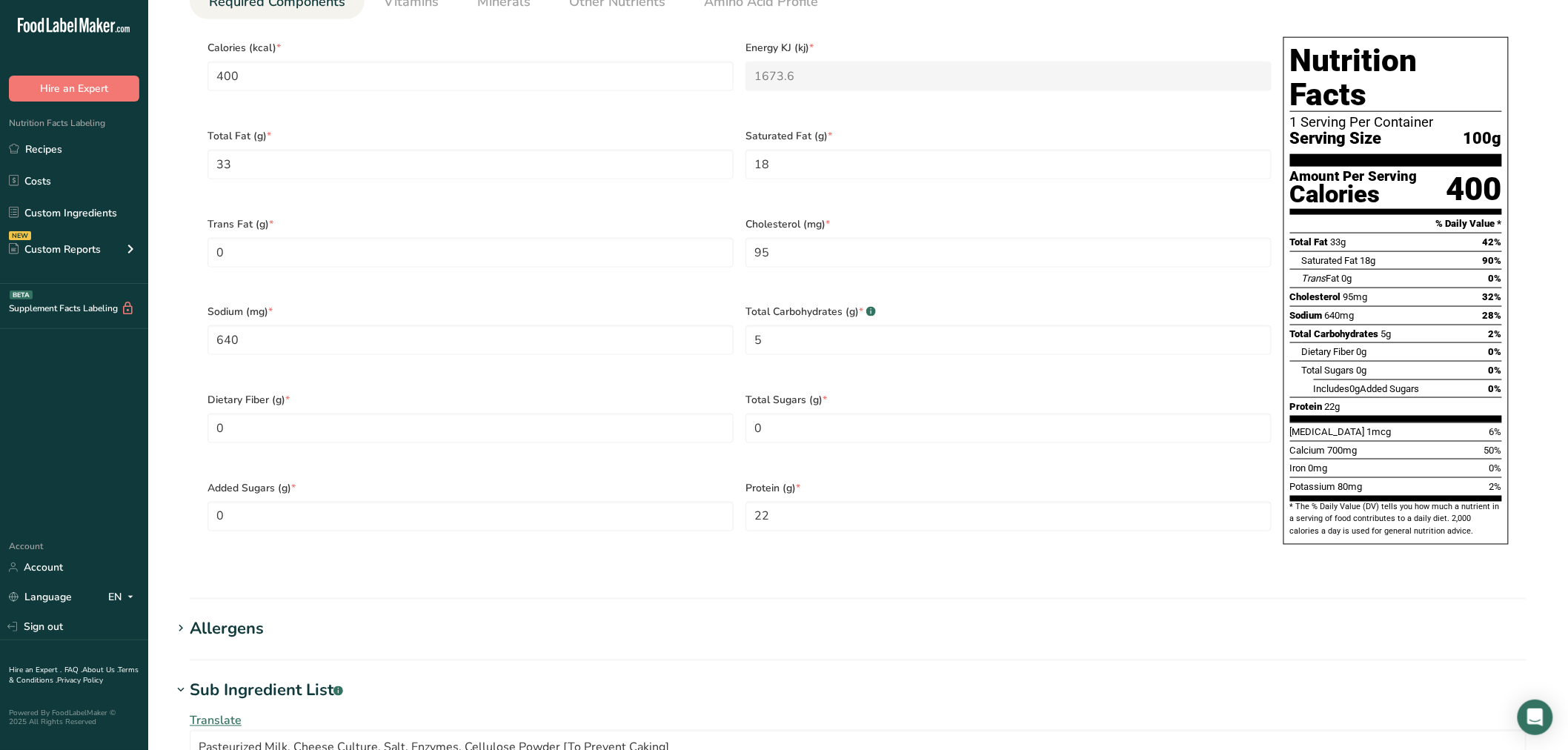
scroll to position [1070, 0]
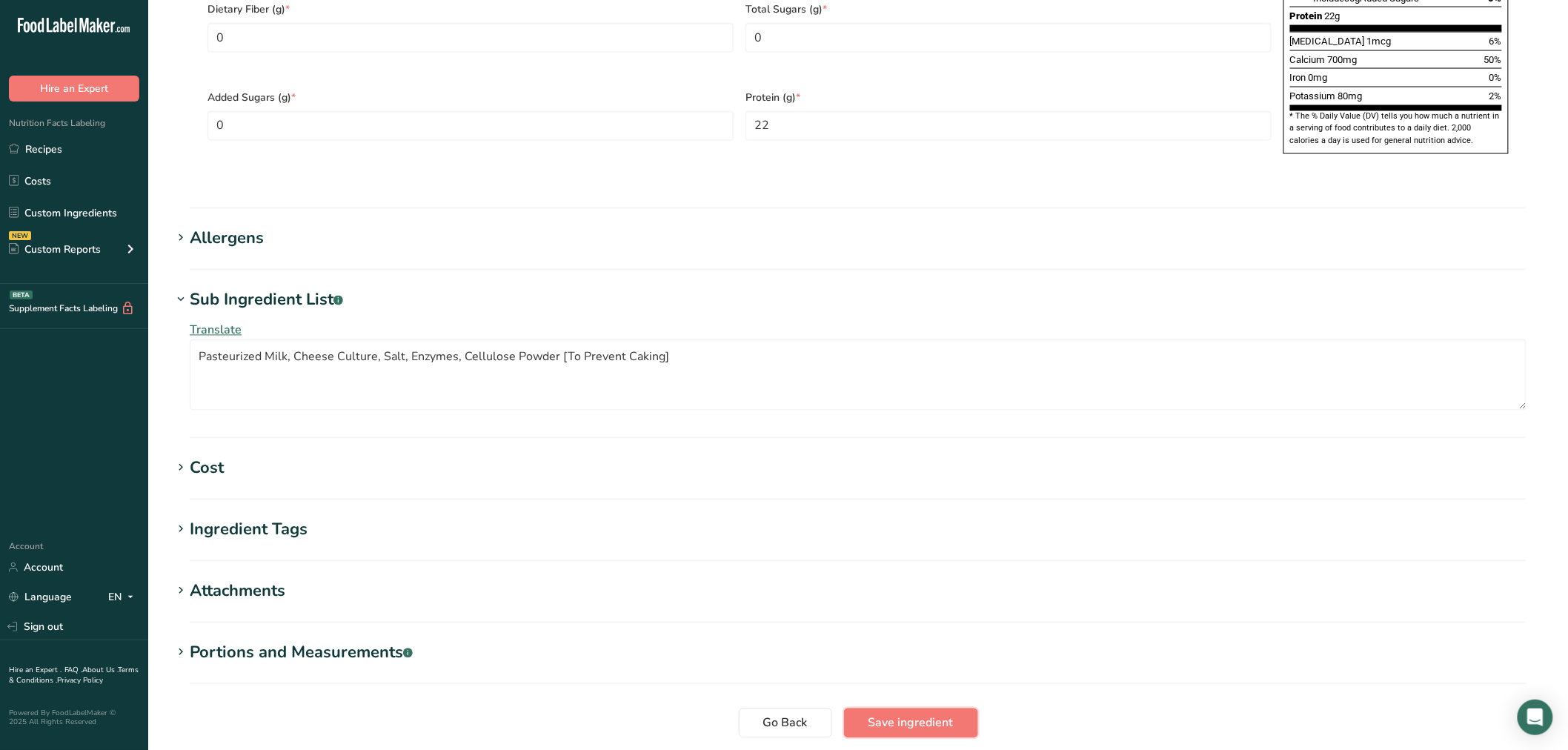
click at [893, 714] on span "Save ingredient" at bounding box center [911, 723] width 86 height 18
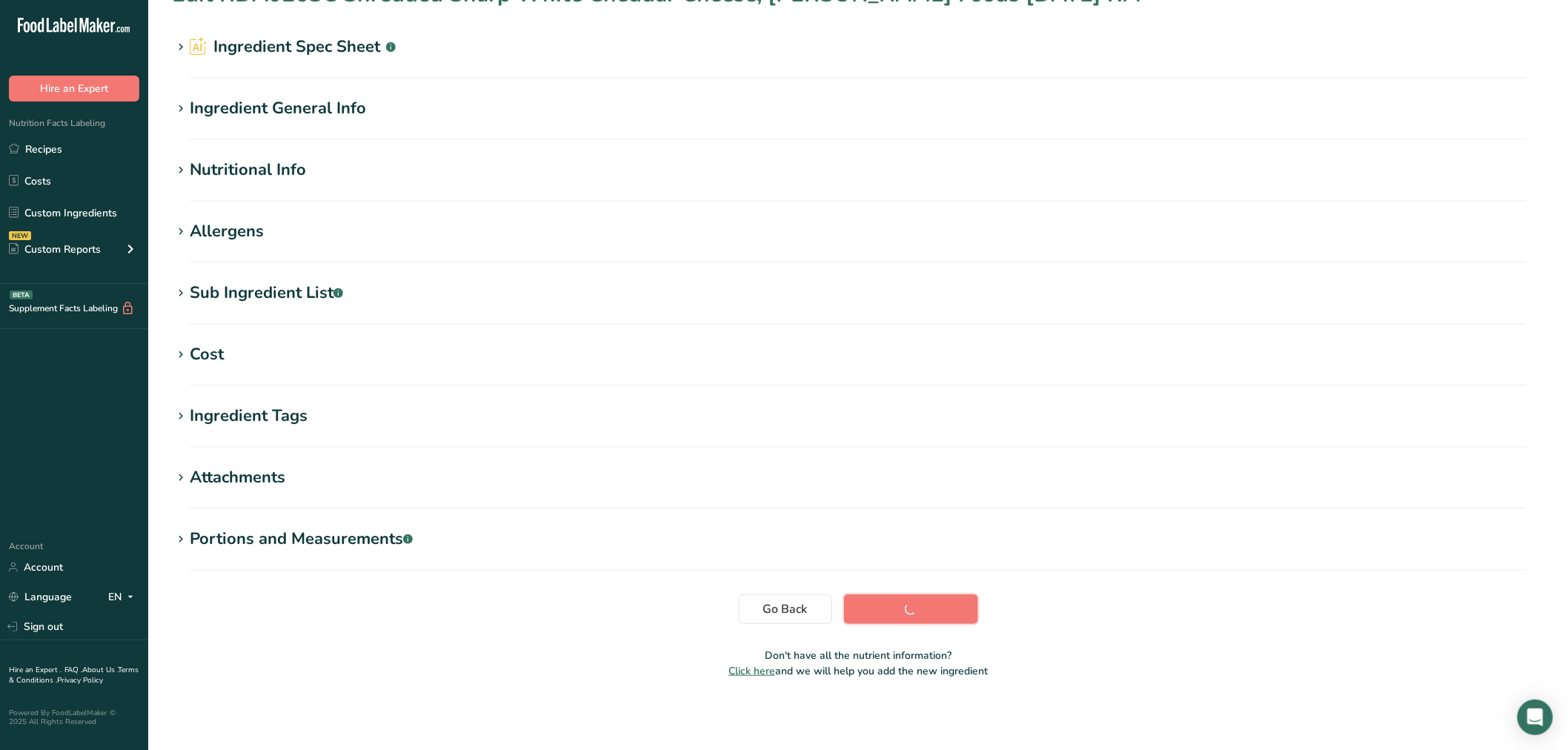
scroll to position [33, 0]
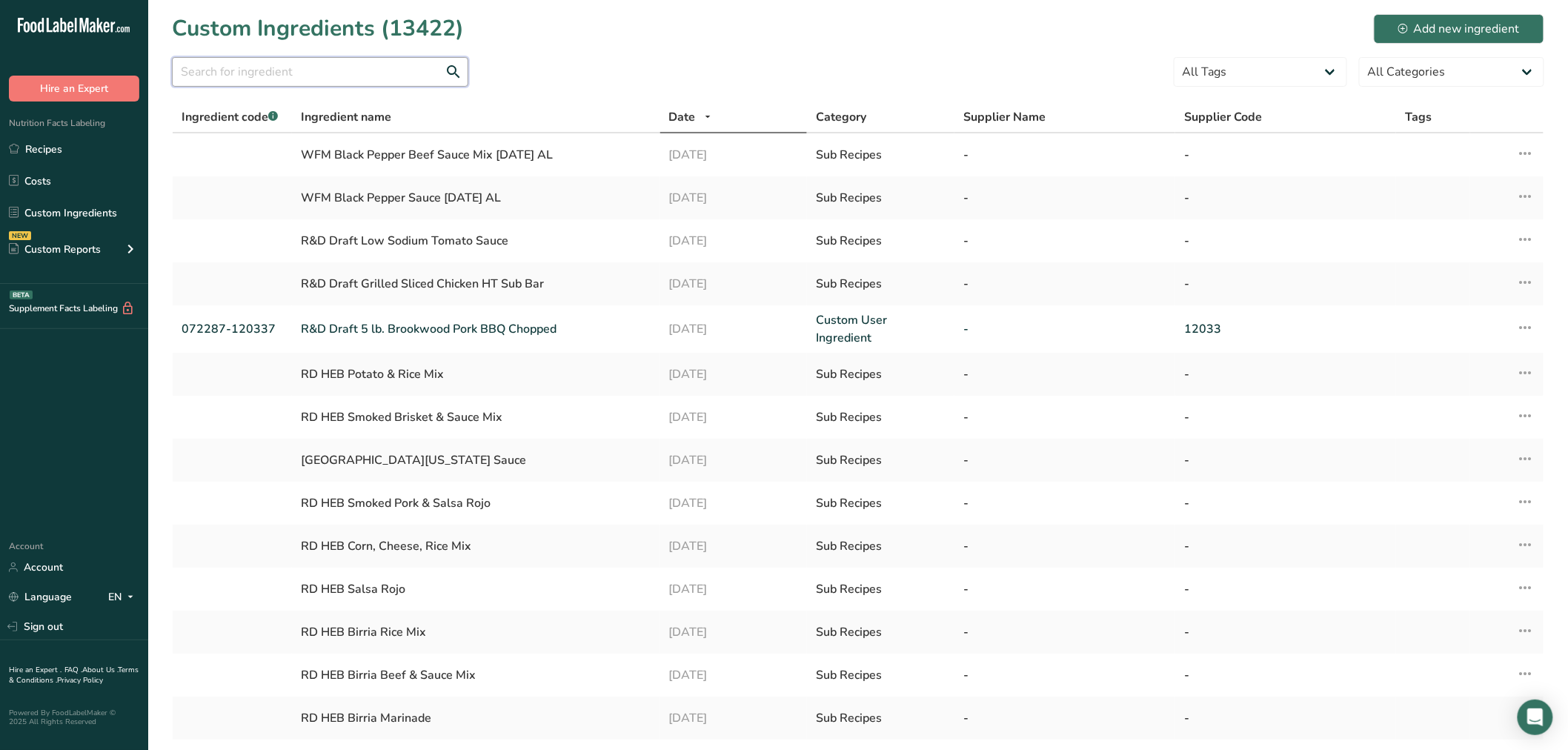
click at [202, 68] on input "text" at bounding box center [320, 71] width 297 height 30
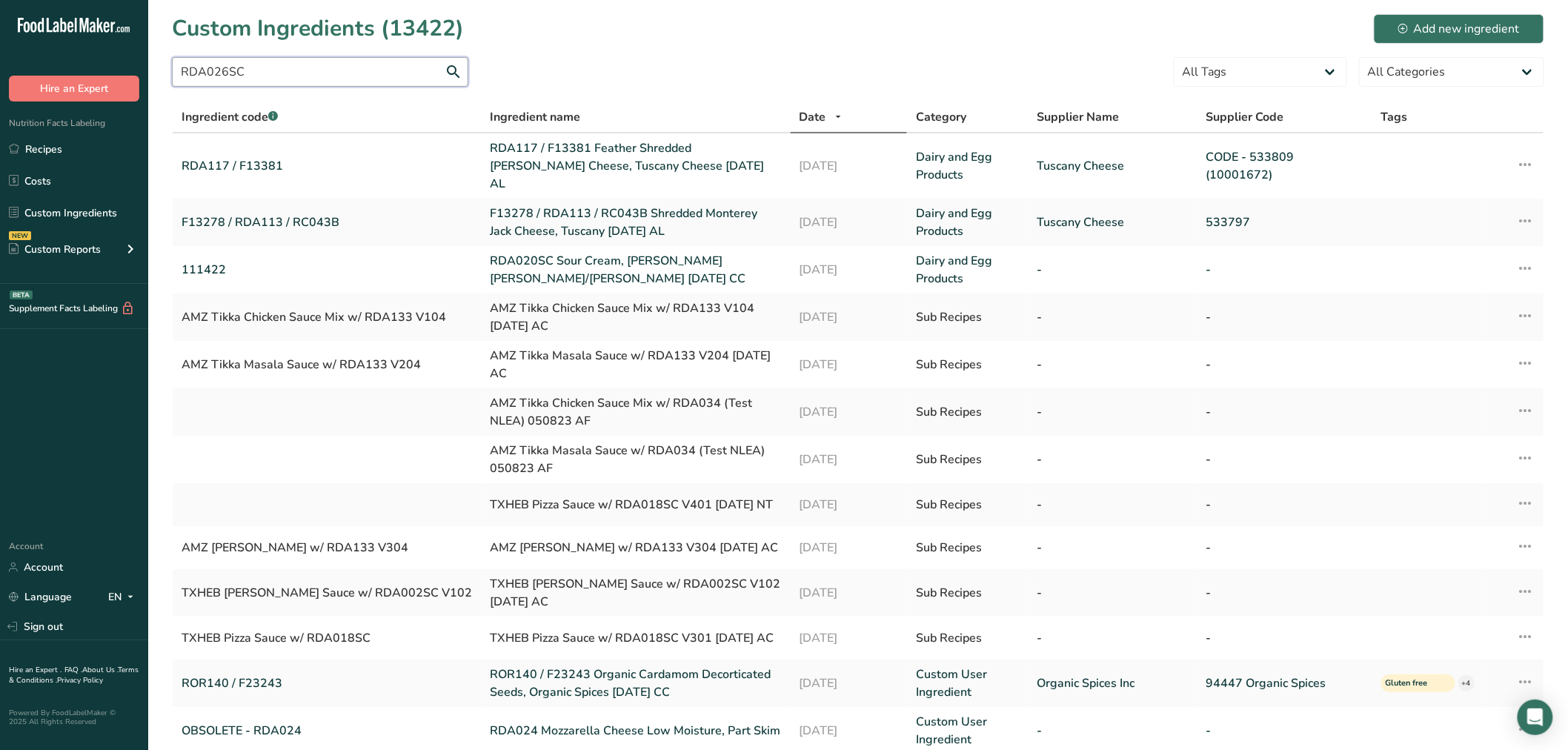
type input "RDA026SC"
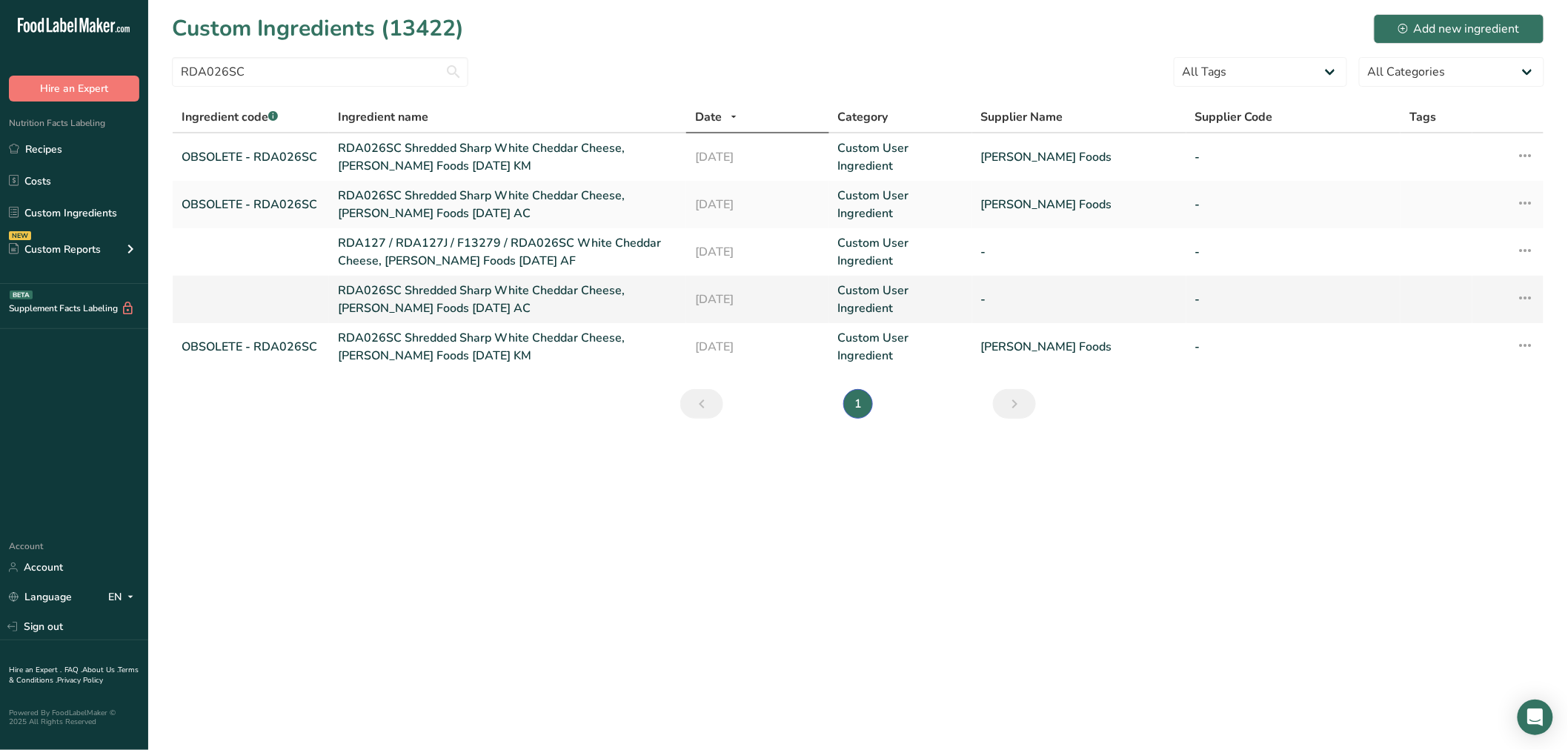
click at [412, 297] on link "RDA026SC Shredded Sharp White Cheddar Cheese, Talamo Foods 02-28-19 AC" at bounding box center [508, 299] width 339 height 36
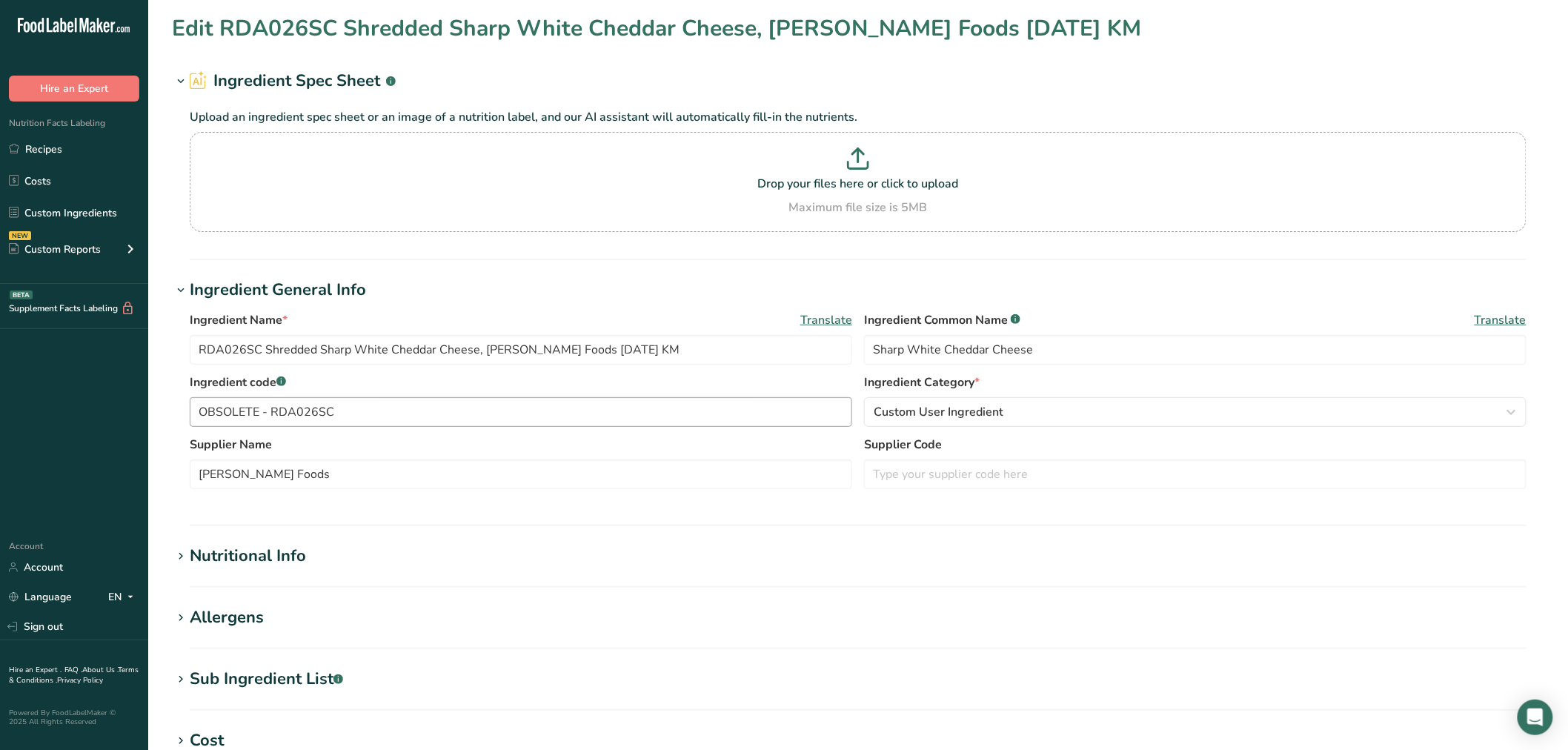
type input "RDA026SC Shredded Sharp White Cheddar Cheese, Talamo Foods 02-28-19 AC"
type input "White Cheddar Cheese"
drag, startPoint x: 263, startPoint y: 347, endPoint x: 148, endPoint y: 345, distance: 115.0
click at [148, 345] on section "Edit RDA026SC Shredded Sharp White Cheddar Cheese, Talamo Foods 02-28-19 AC Ing…" at bounding box center [858, 544] width 1420 height 1088
click at [330, 414] on input "text" at bounding box center [521, 412] width 663 height 30
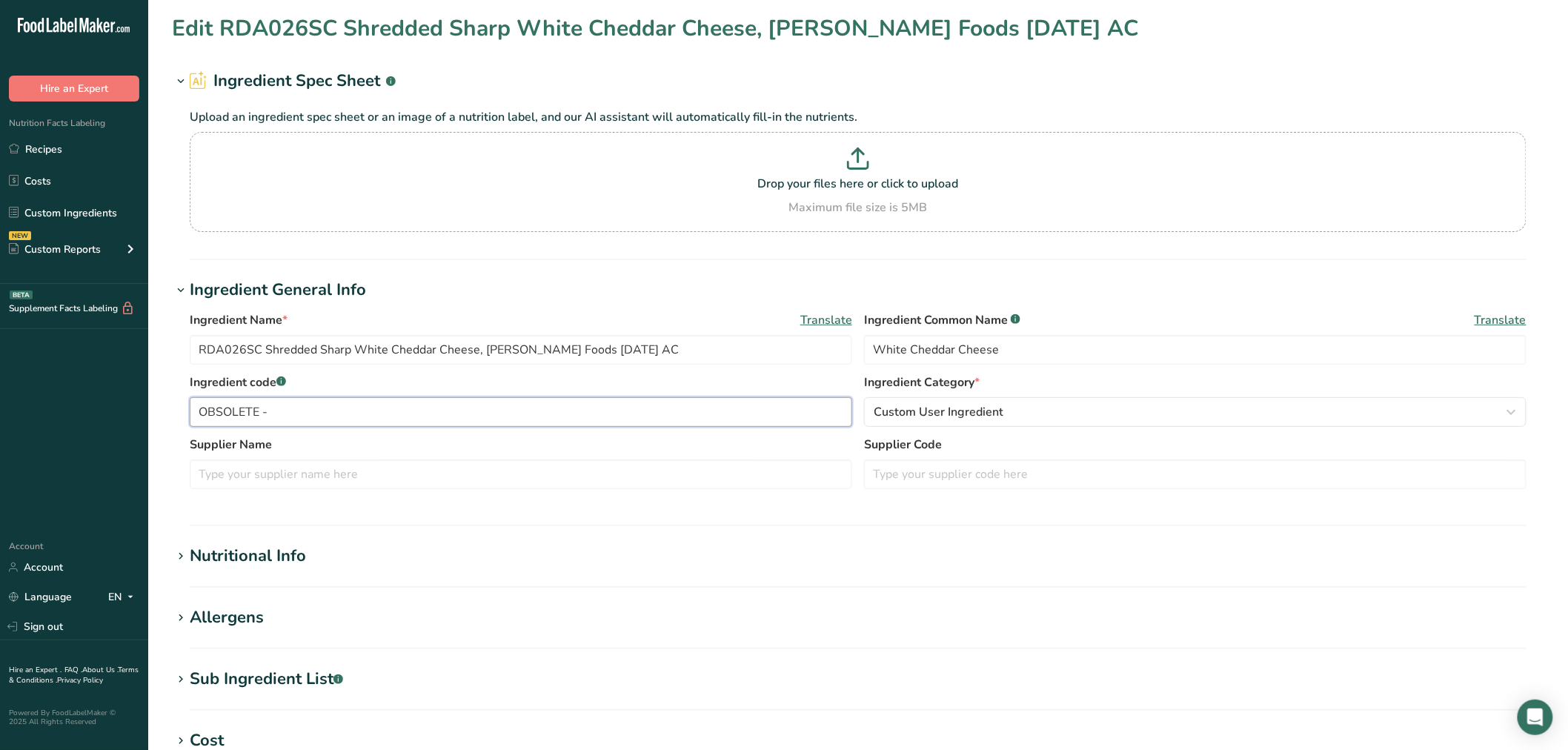
paste input "RDA026SC"
type input "OBSOLETE - RDA026SC"
drag, startPoint x: 481, startPoint y: 348, endPoint x: 557, endPoint y: 356, distance: 76.4
click at [557, 356] on input "RDA026SC Shredded Sharp White Cheddar Cheese, Talamo Foods 02-28-19 AC" at bounding box center [521, 349] width 663 height 30
click at [559, 353] on input "RDA026SC Shredded Sharp White Cheddar Cheese, Talamo Foods 02-28-19 AC" at bounding box center [521, 349] width 663 height 30
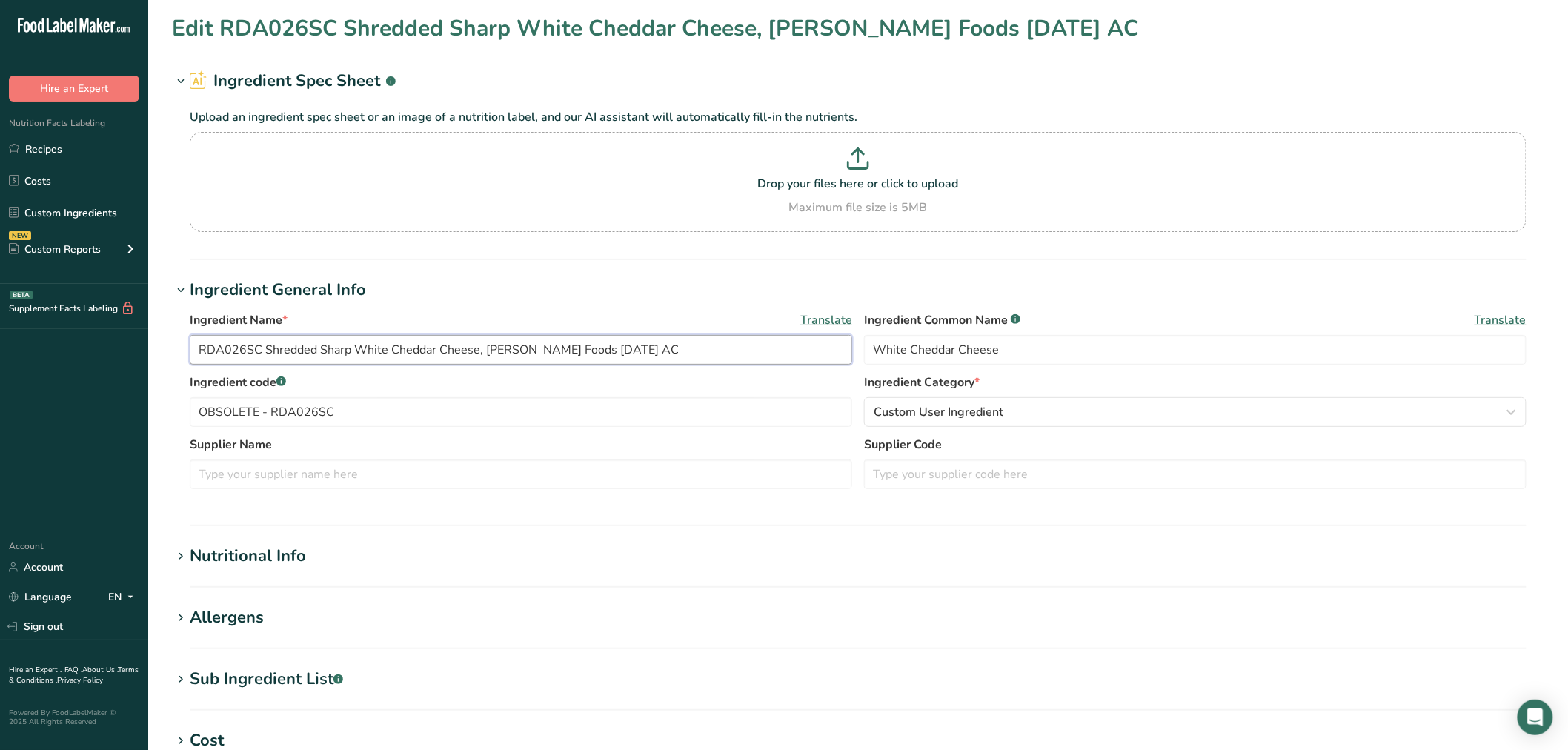
drag, startPoint x: 559, startPoint y: 347, endPoint x: 484, endPoint y: 345, distance: 75.0
click at [484, 345] on input "RDA026SC Shredded Sharp White Cheddar Cheese, Talamo Foods 02-28-19 AC" at bounding box center [521, 349] width 663 height 30
click at [309, 477] on input "text" at bounding box center [521, 474] width 663 height 30
paste input "Talamo Foods"
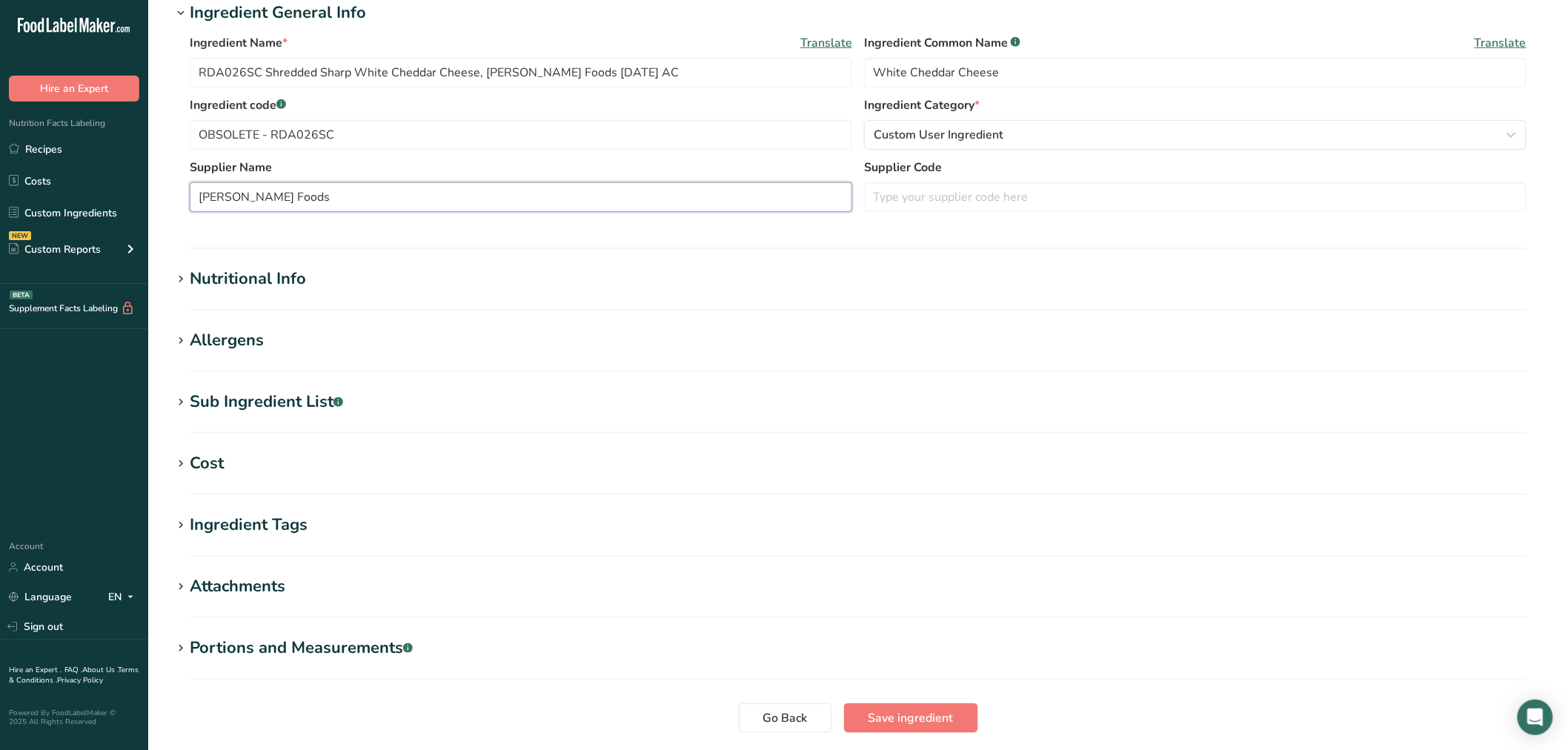
scroll to position [329, 0]
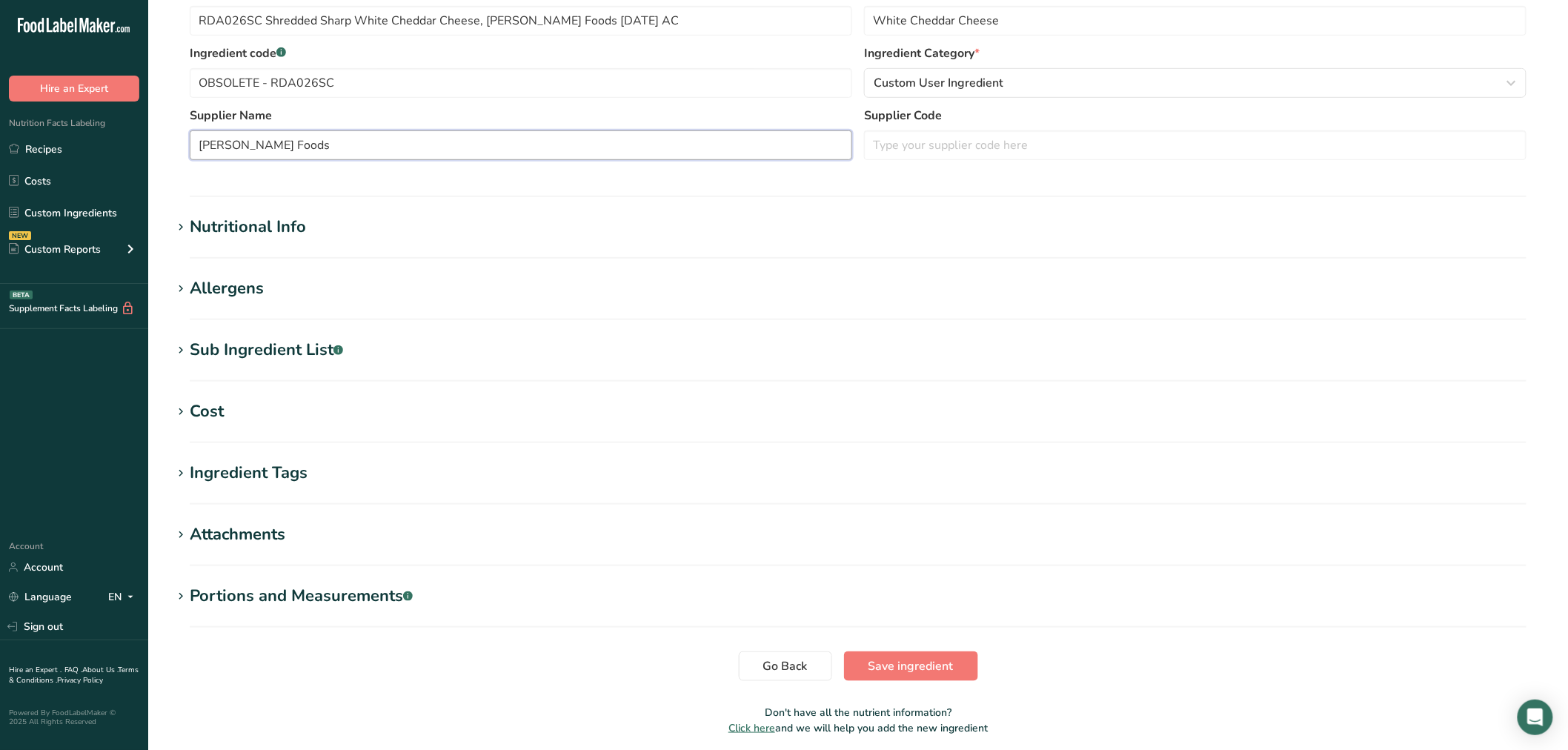
type input "Talamo Foods"
click at [257, 239] on div "Nutritional Info" at bounding box center [247, 227] width 116 height 25
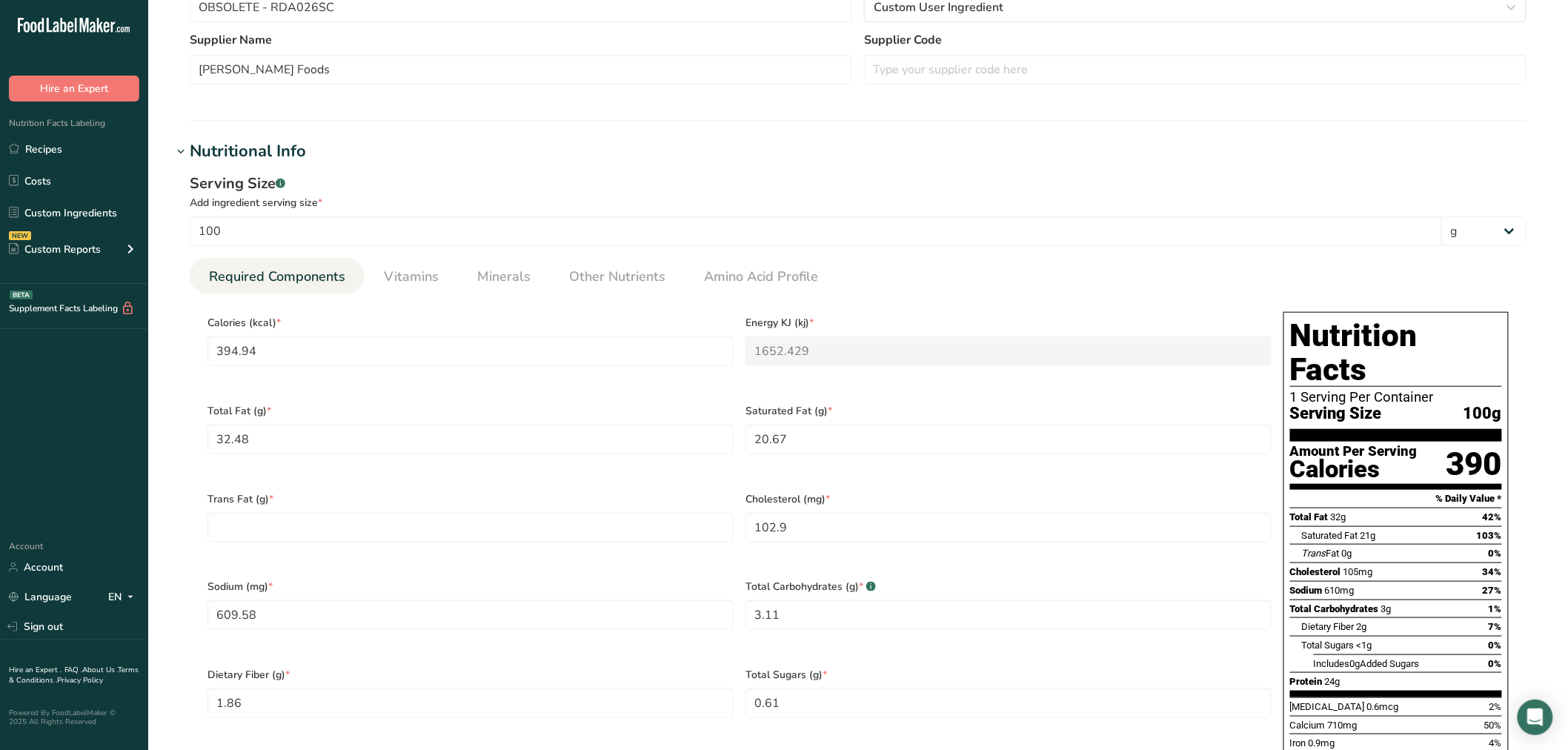
scroll to position [493, 0]
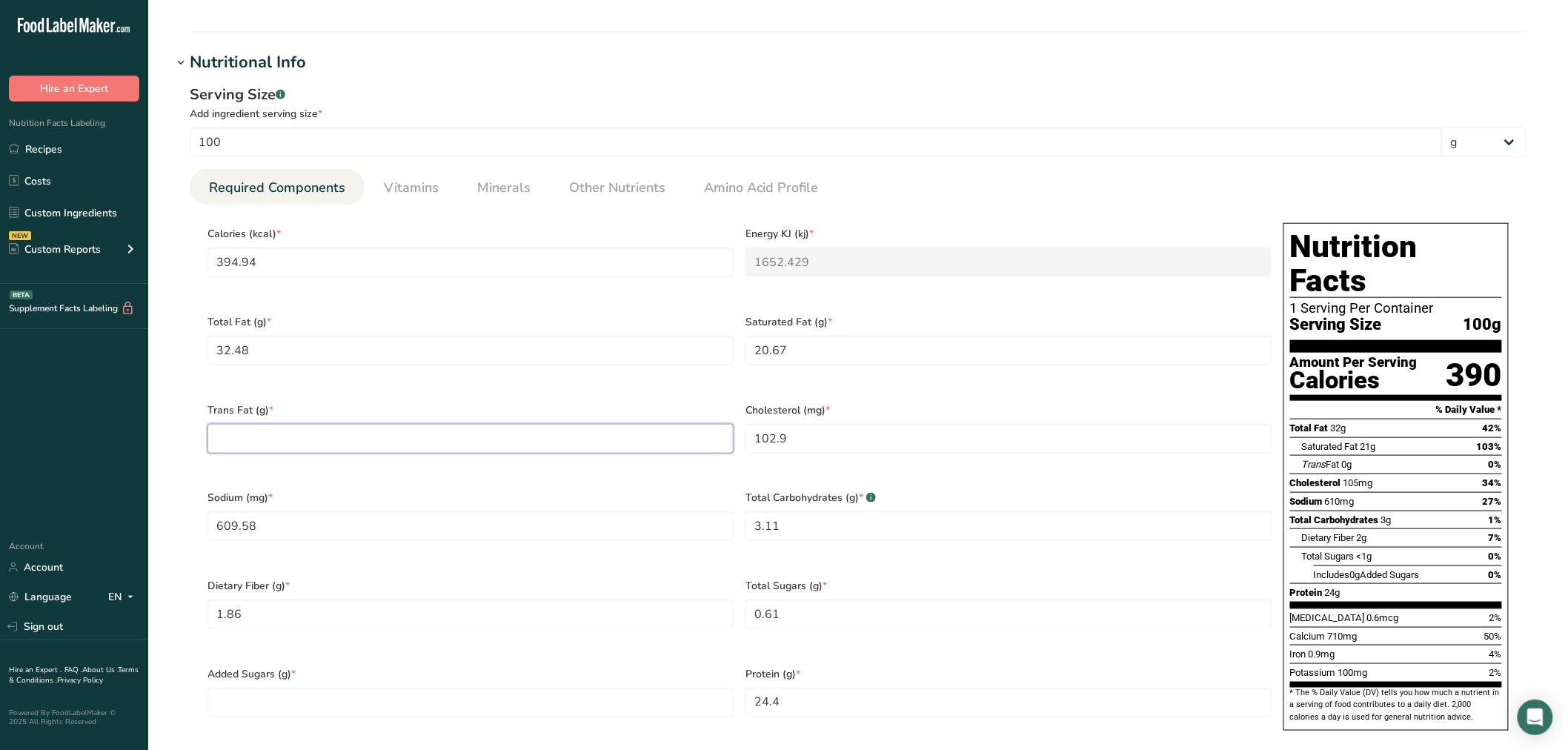
click at [320, 430] on Fat "number" at bounding box center [470, 438] width 526 height 30
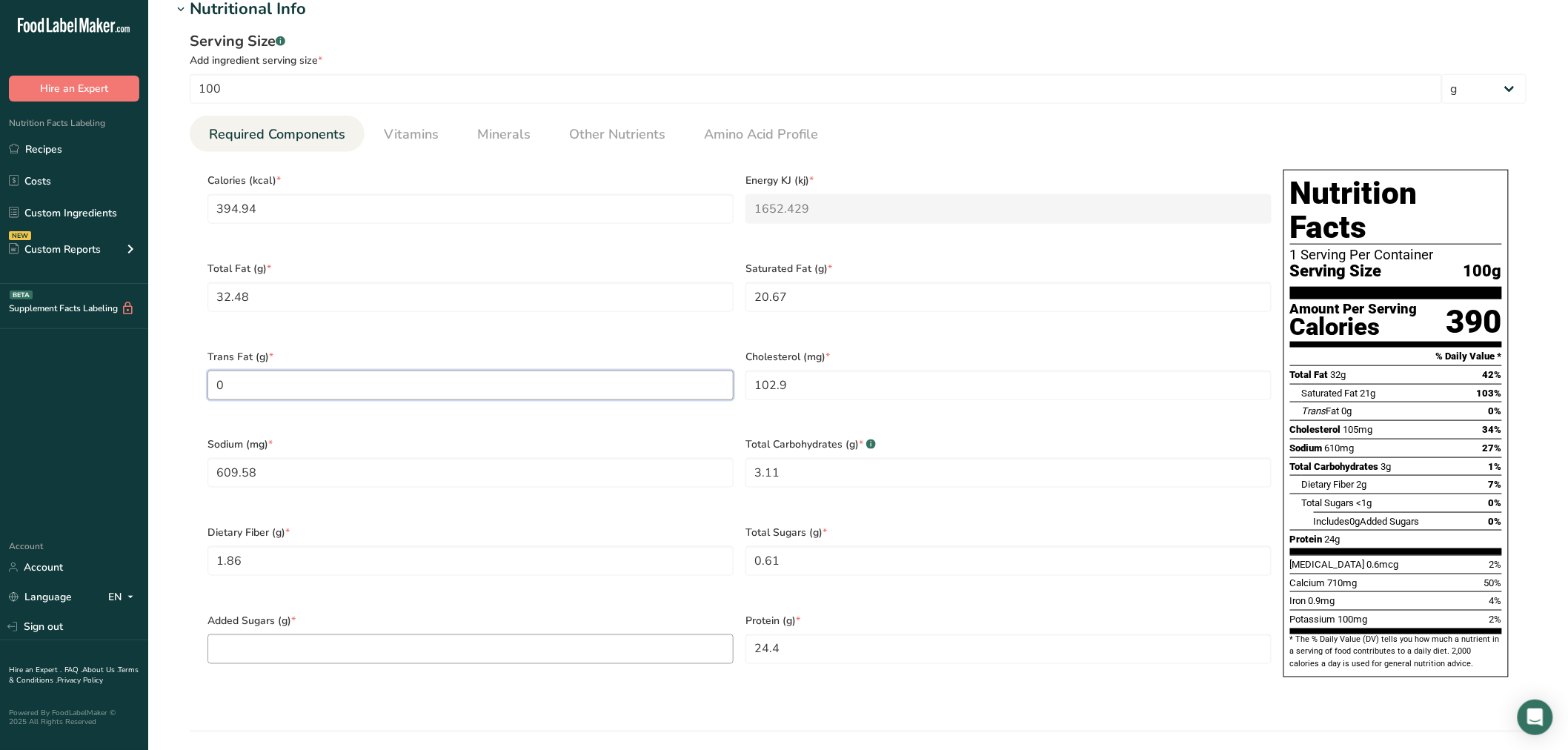
scroll to position [575, 0]
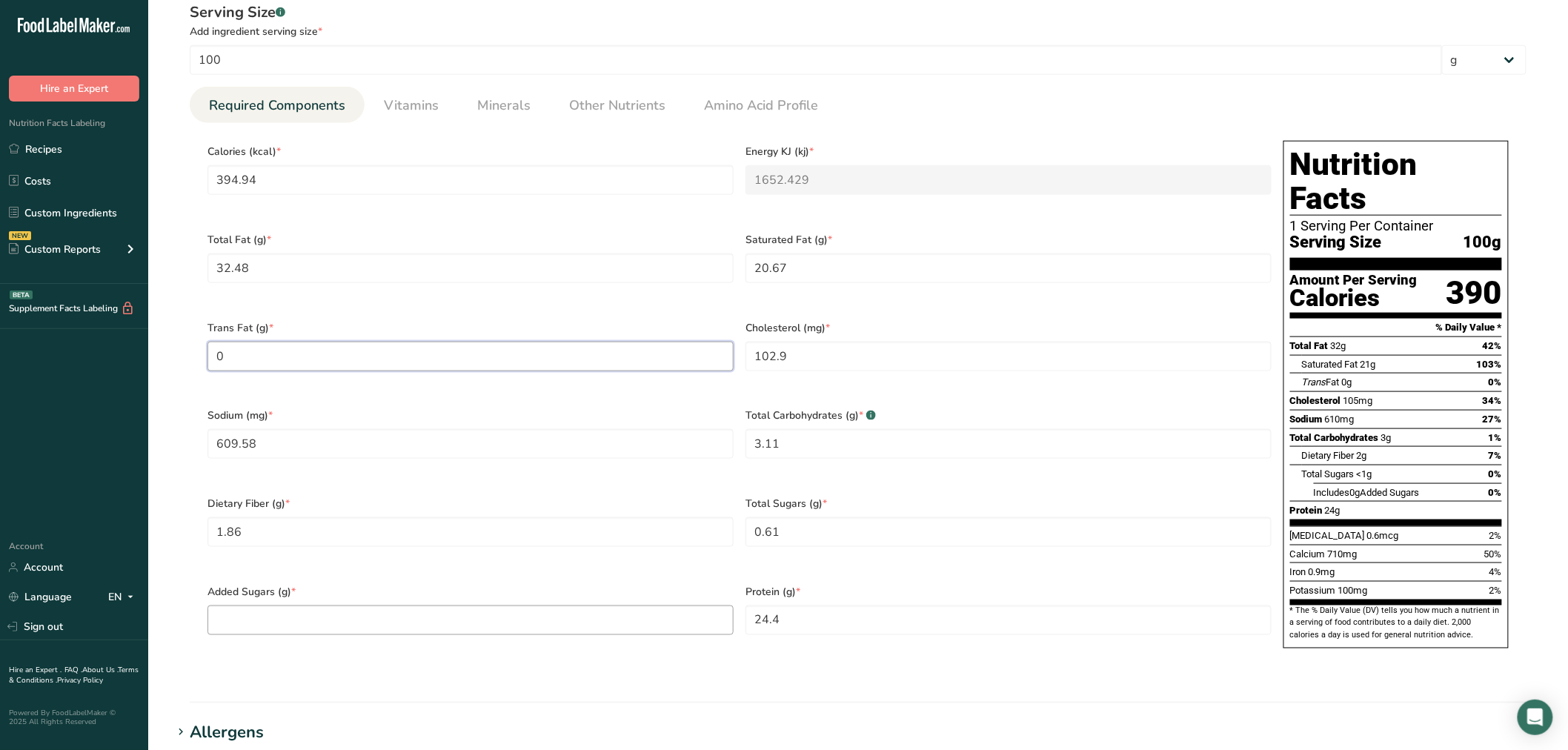
type Fat "0"
click at [392, 605] on Sugars "number" at bounding box center [470, 619] width 526 height 30
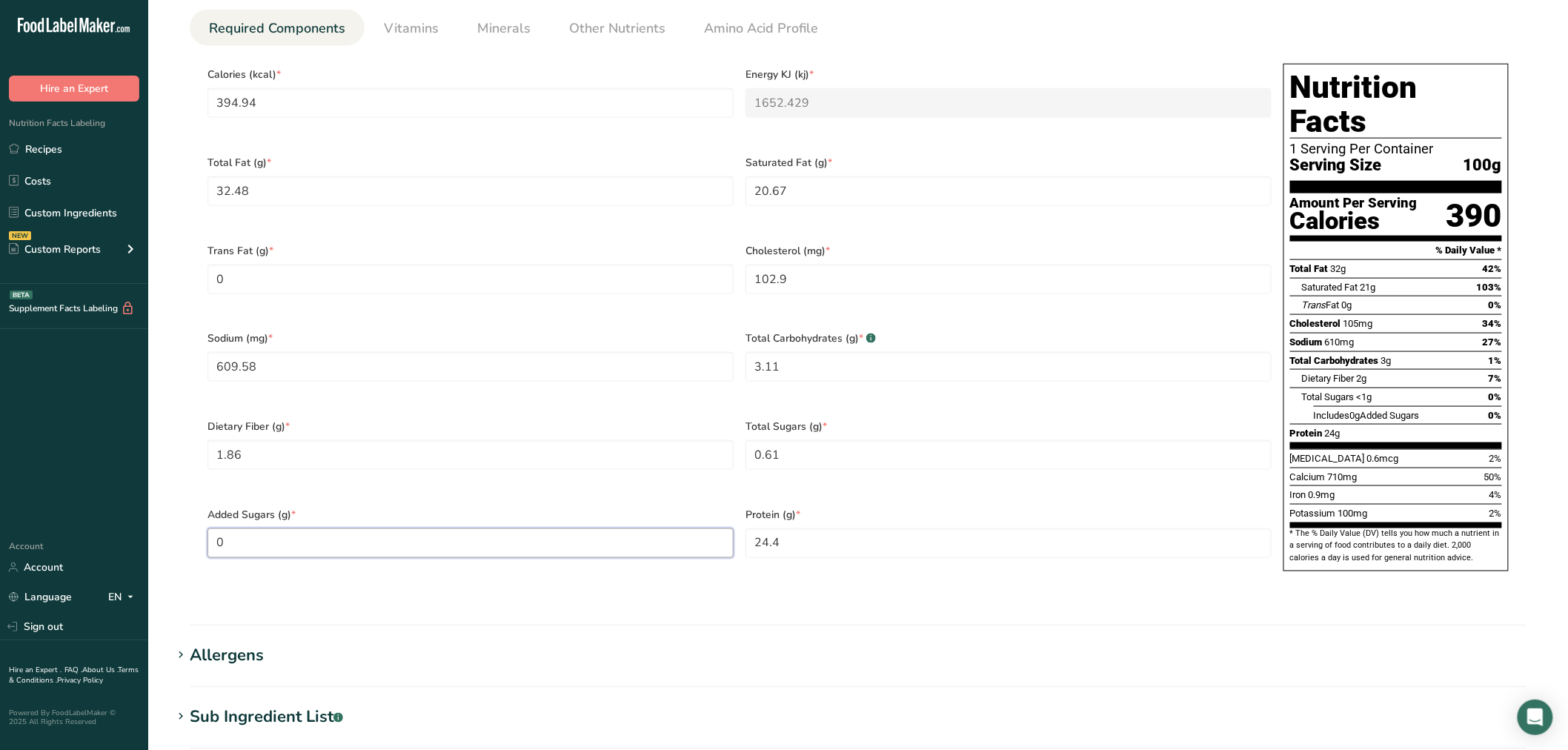
scroll to position [741, 0]
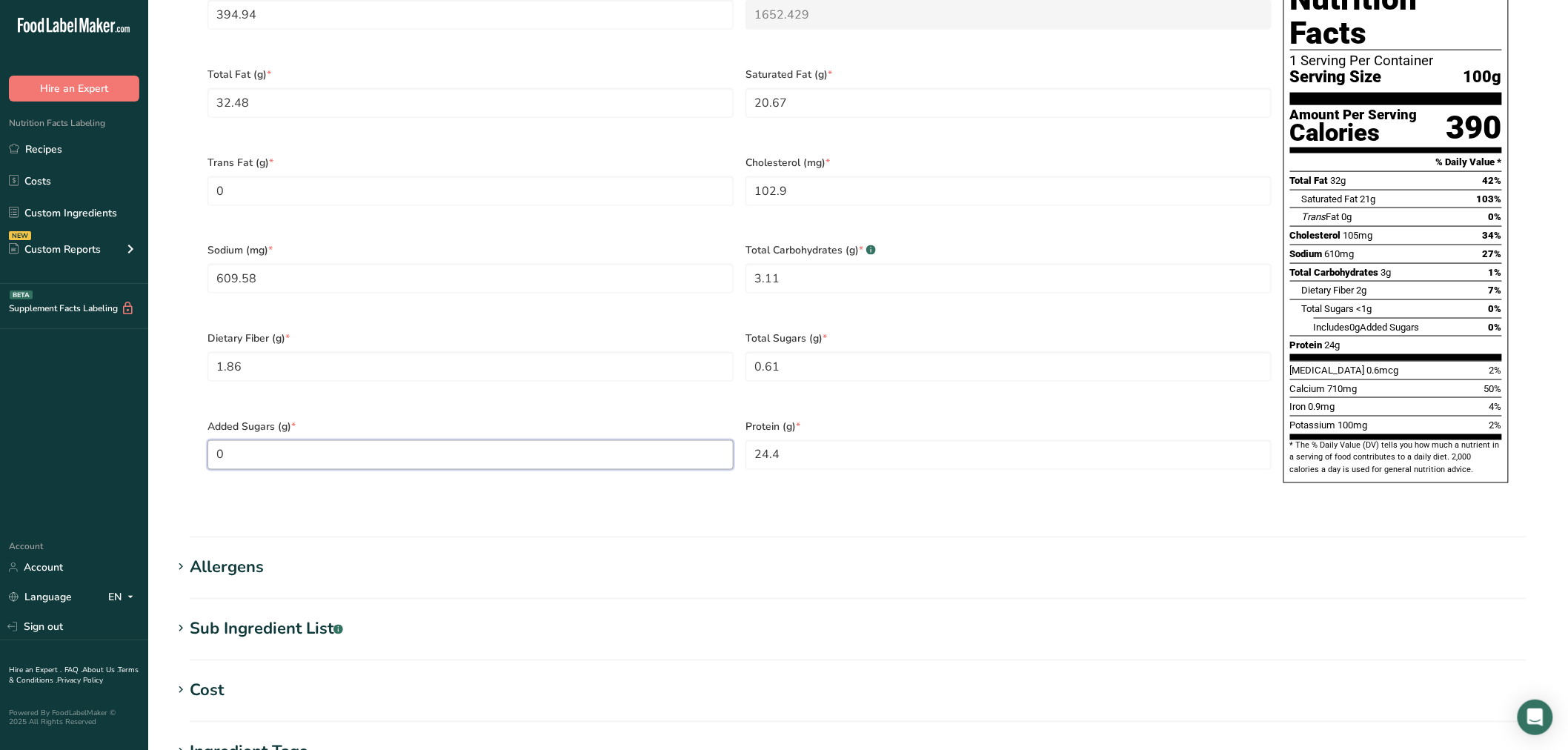
type Sugars "0"
click at [309, 617] on div "Sub Ingredient List .a-a{fill:#347362;}.b-a{fill:#fff;}" at bounding box center [266, 629] width 153 height 25
click at [203, 669] on textarea "(Pasteurized Milk, Cheese Culture, Salt, Enzymes, Cellulose Powder [To Prevent …" at bounding box center [858, 704] width 1337 height 71
click at [726, 669] on textarea "Pasteurized Milk, Cheese Culture, Salt, Enzymes, Cellulose Powder [To Prevent C…" at bounding box center [858, 704] width 1337 height 71
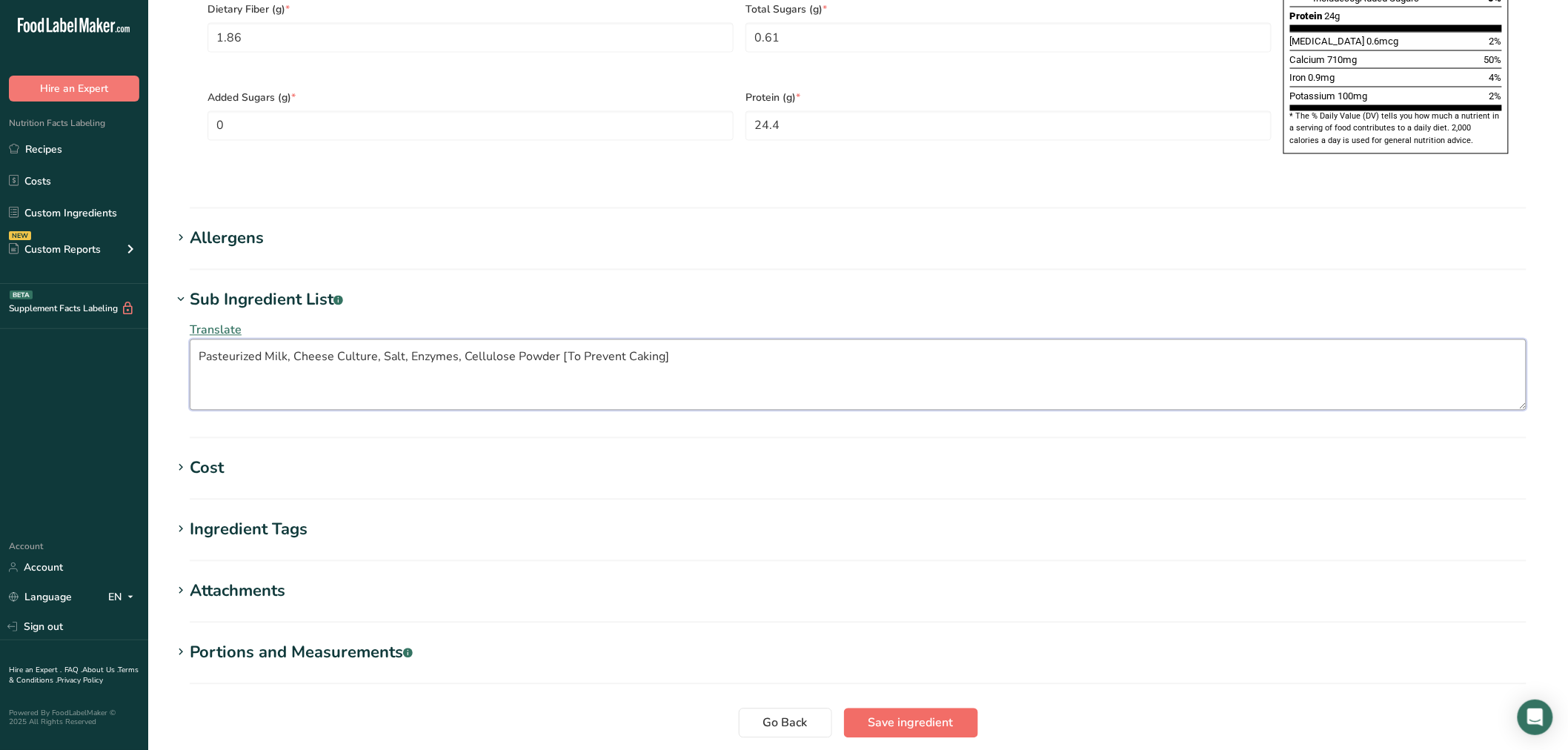
type textarea "Pasteurized Milk, Cheese Culture, Salt, Enzymes, Cellulose Powder [To Prevent C…"
click at [920, 714] on span "Save ingredient" at bounding box center [911, 723] width 86 height 18
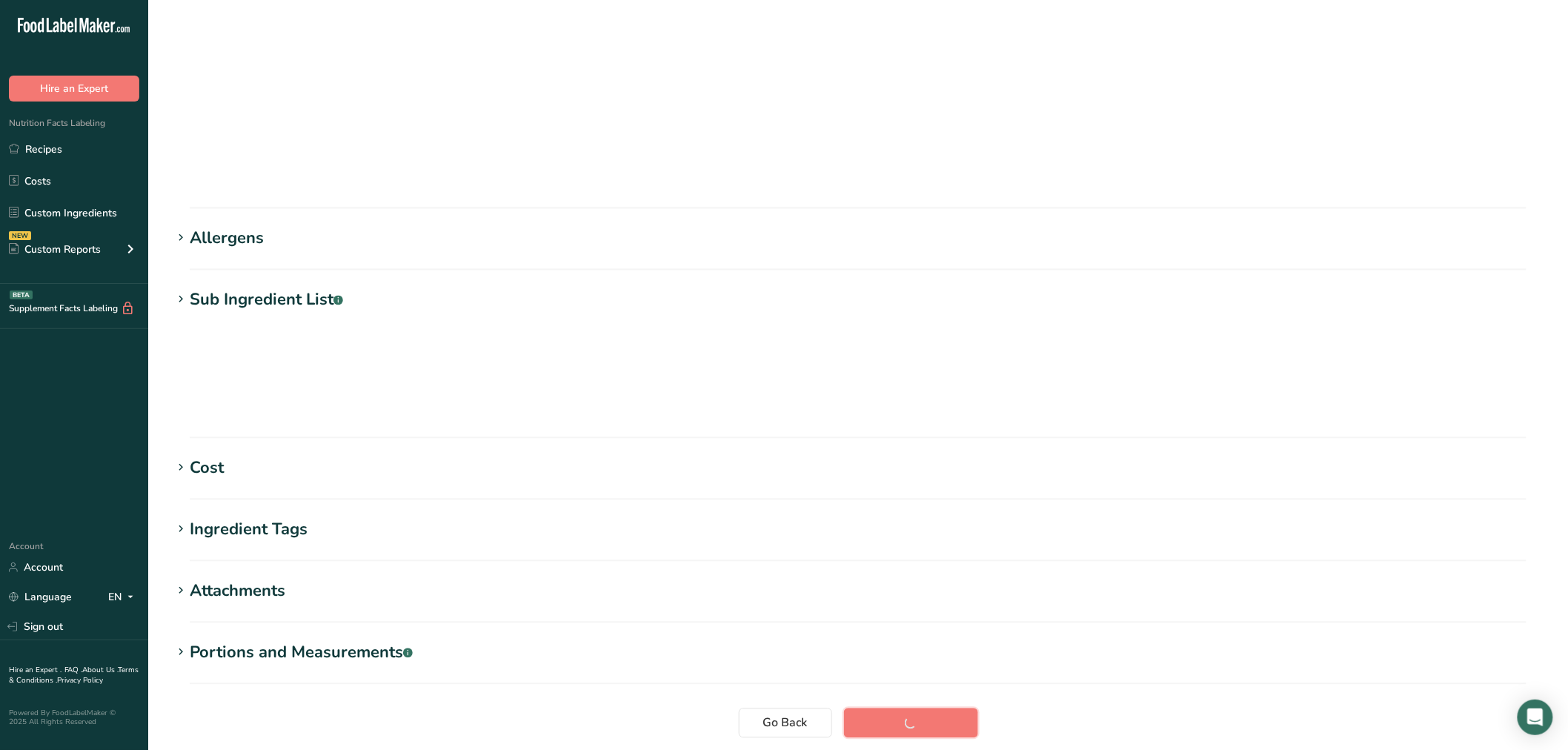
scroll to position [33, 0]
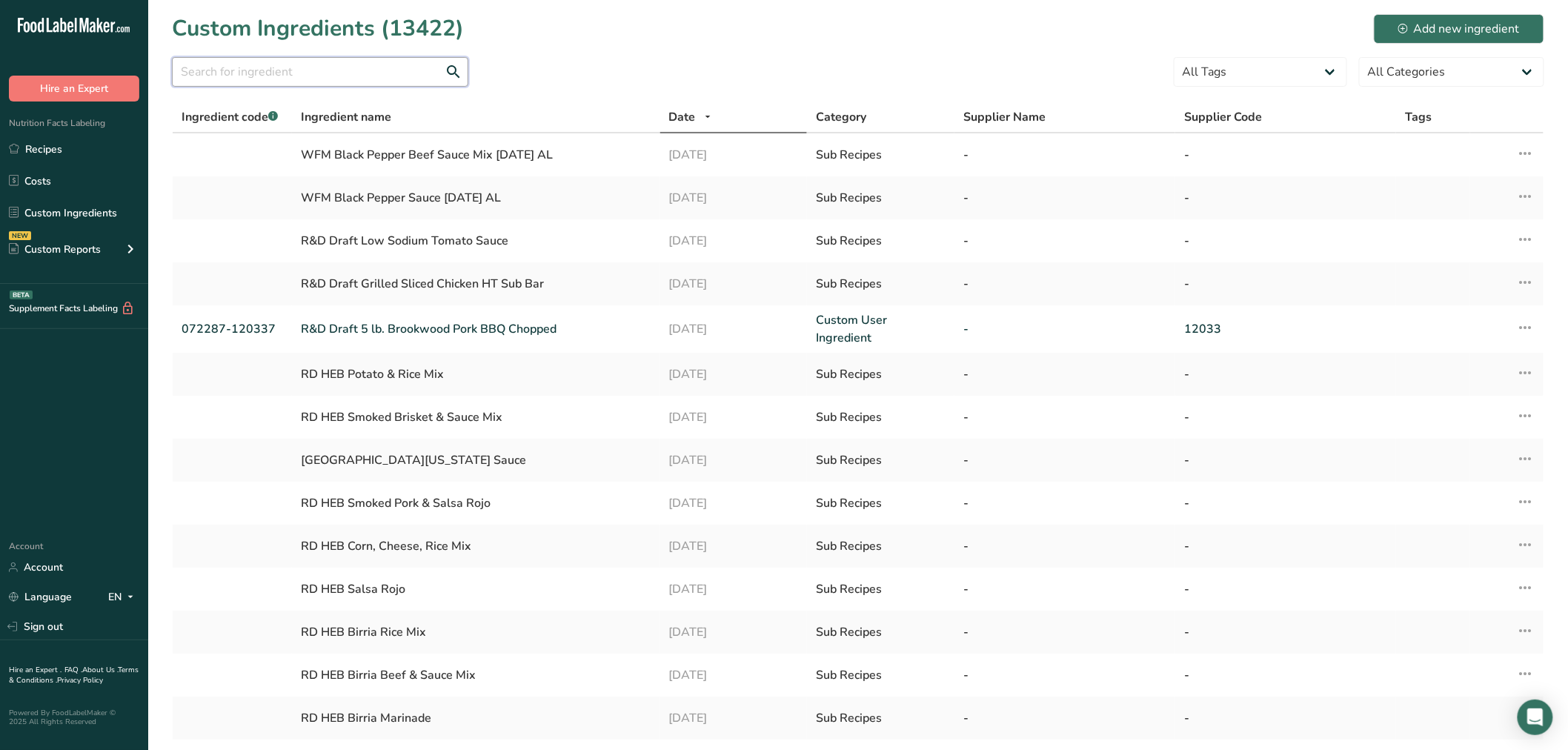
click at [233, 78] on input "text" at bounding box center [320, 71] width 297 height 30
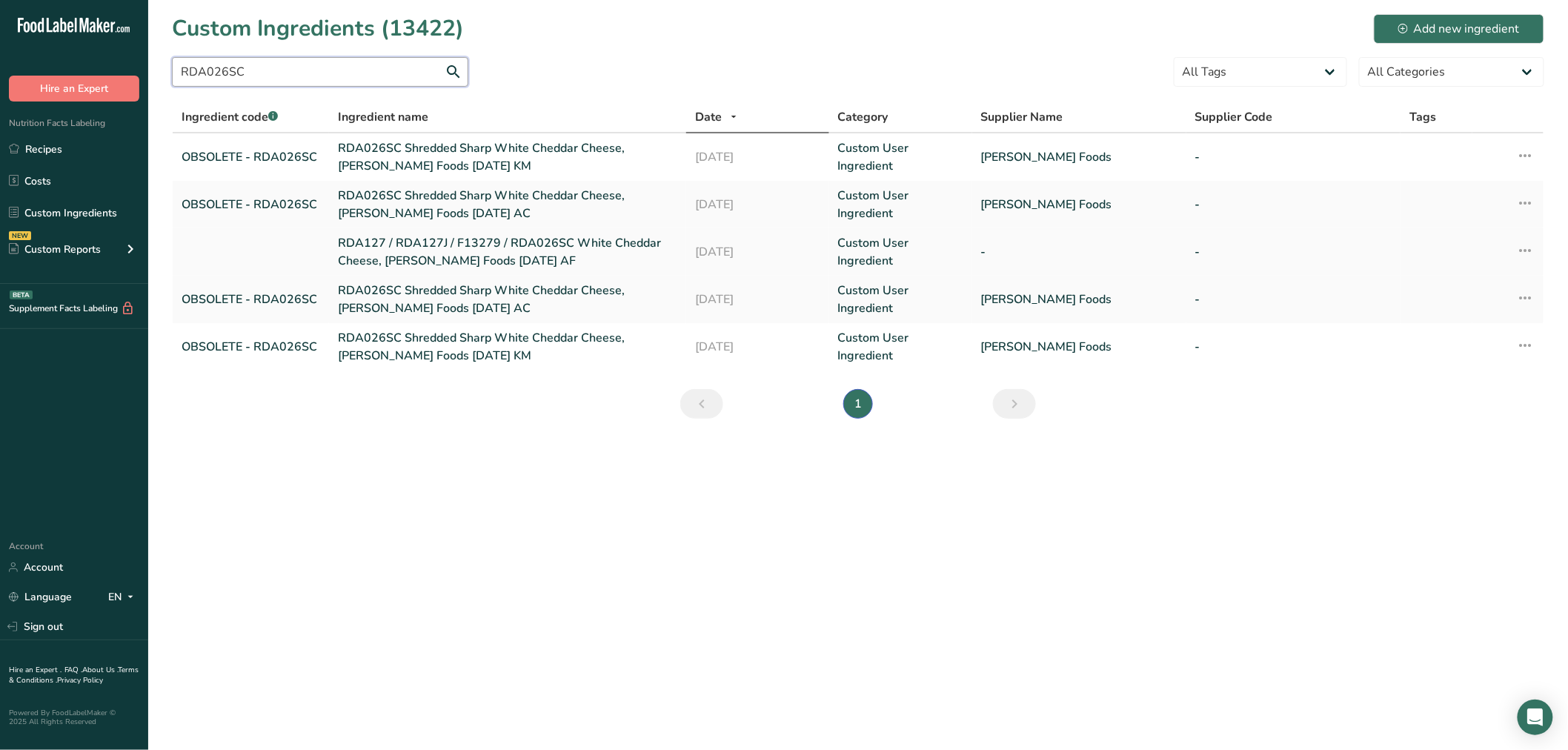
type input "RDA026SC"
click at [472, 251] on link "RDA127 / RDA127J / F13279 / RDA026SC White Cheddar Cheese, Talamo Foods 03-30-2…" at bounding box center [508, 252] width 339 height 36
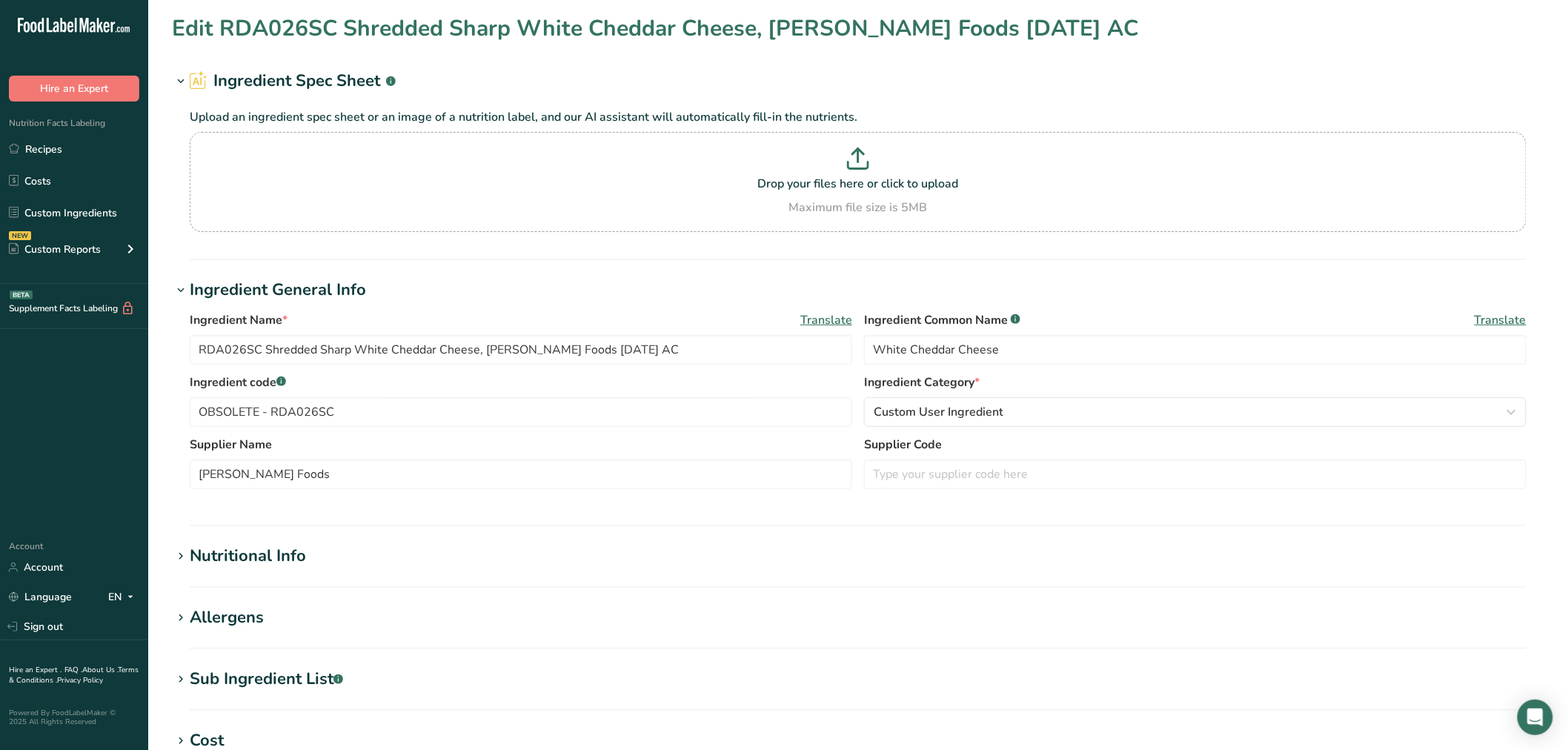
type input "RDA127 / RDA127J / F13279 / RDA026SC White Cheddar Cheese, Talamo Foods 03-30-2…"
type input "Shredded Sharp White Cheddar Cheese"
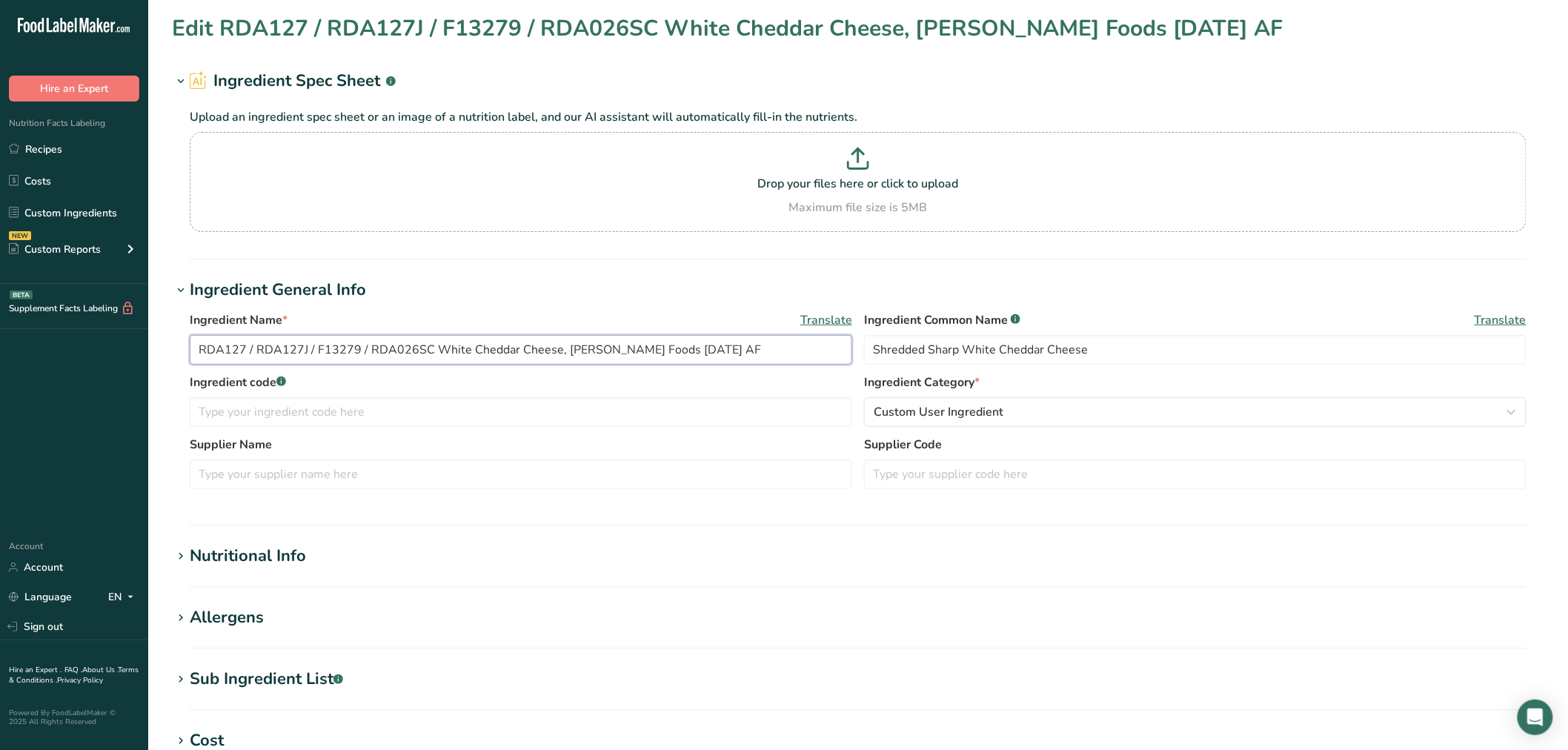
drag, startPoint x: 431, startPoint y: 352, endPoint x: 157, endPoint y: 345, distance: 274.1
click at [157, 345] on section "Edit RDA127 / RDA127J / F13279 / RDA026SC White Cheddar Cheese, Talamo Foods 03…" at bounding box center [858, 544] width 1420 height 1088
click at [307, 348] on input "RDA127 / RDA127J / F13279 / RDA026SC White Cheddar Cheese, Talamo Foods 03-30-2…" at bounding box center [521, 349] width 663 height 30
drag, startPoint x: 369, startPoint y: 353, endPoint x: -116, endPoint y: 331, distance: 485.5
click at [0, 331] on html ".a-20{fill:#fff;} Hire an Expert Nutrition Facts Labeling Recipes Costs Custom …" at bounding box center [784, 568] width 1568 height 1136
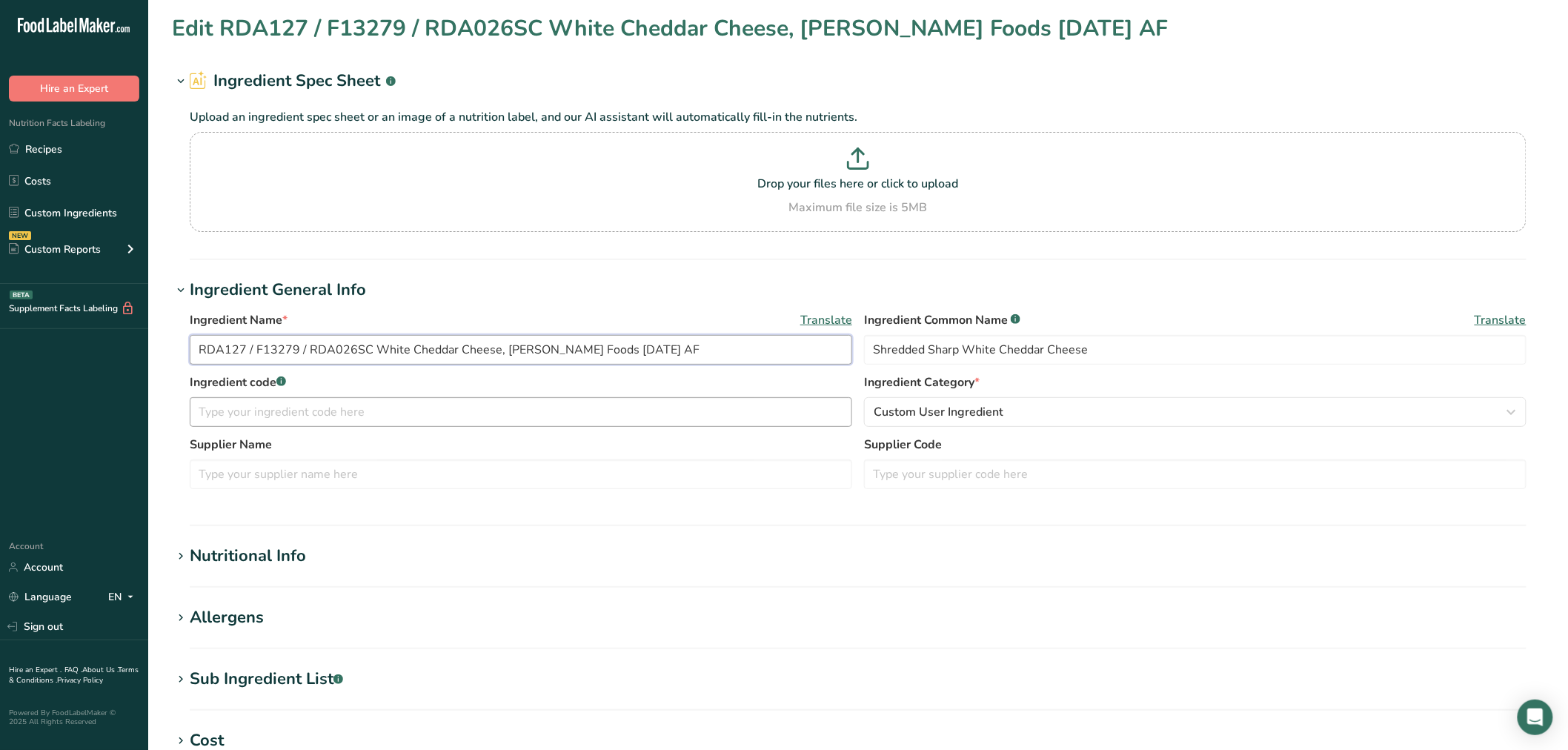
type input "RDA127 / F13279 / RDA026SC White Cheddar Cheese, Talamo Foods 03-30-24 AF"
click at [311, 403] on input "text" at bounding box center [521, 412] width 663 height 30
paste input "RDA127 / F13279 / RDA026SC"
type input "RDA127 / F13279 / RDA026SC"
drag, startPoint x: 503, startPoint y: 351, endPoint x: 573, endPoint y: 353, distance: 70.0
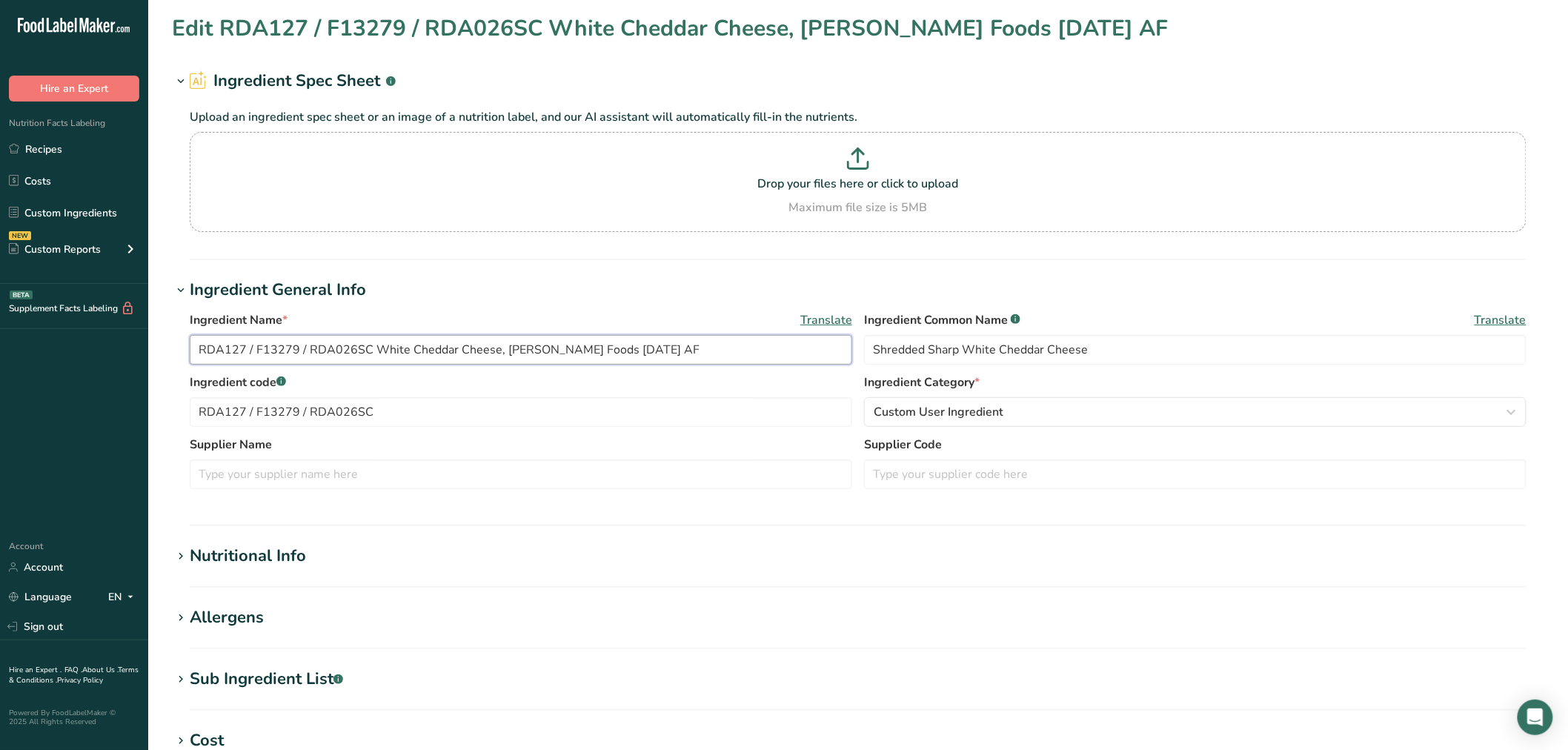
click at [573, 353] on input "RDA127 / F13279 / RDA026SC White Cheddar Cheese, Talamo Foods 03-30-24 AF" at bounding box center [521, 349] width 663 height 30
click at [391, 468] on input "text" at bounding box center [521, 474] width 663 height 30
paste input "Talamo Foods"
type input "Talamo Foods"
click at [959, 411] on span "Custom User Ingredient" at bounding box center [938, 412] width 130 height 18
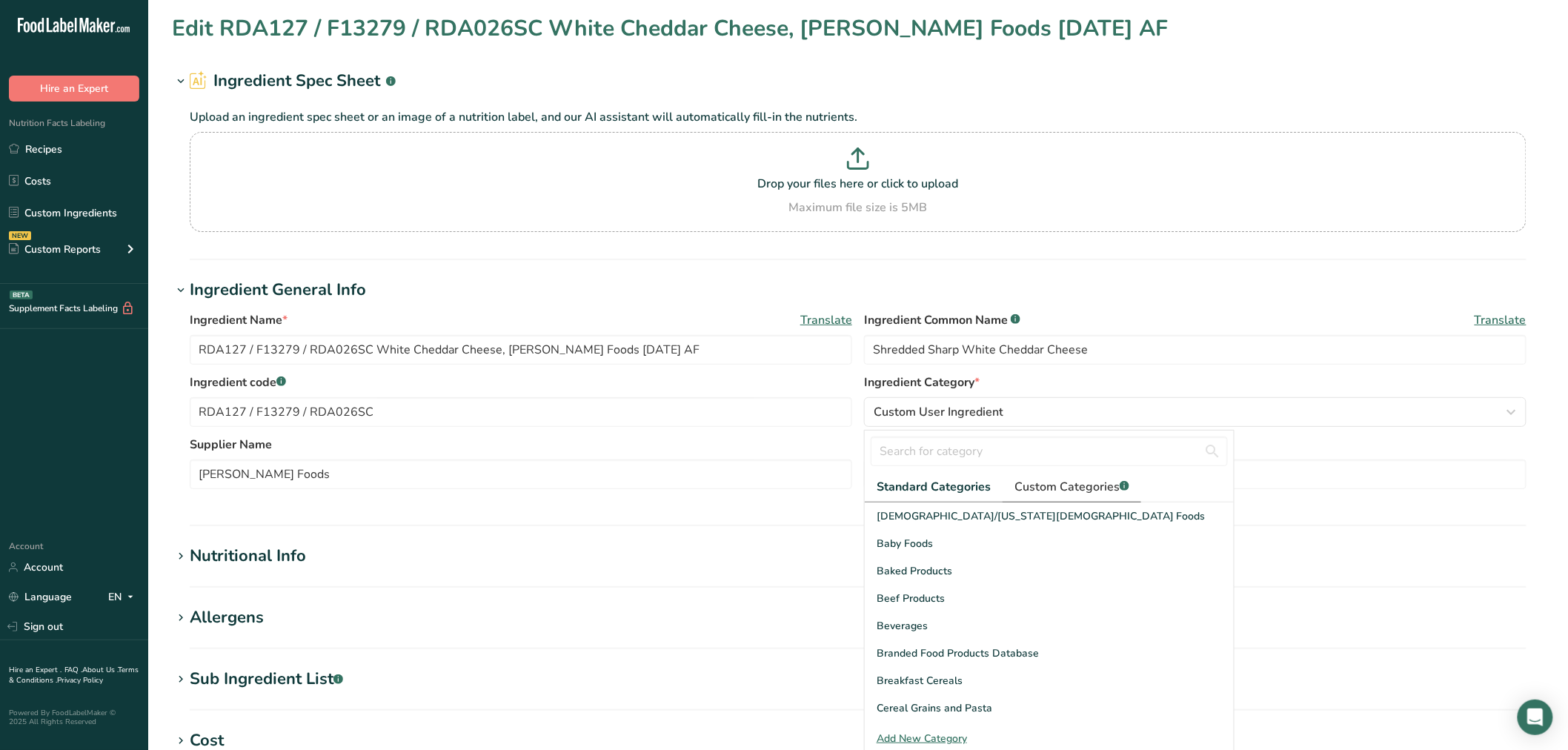
click at [1056, 492] on span "Custom Categories .a-a{fill:#347362;}.b-a{fill:#fff;}" at bounding box center [1072, 486] width 115 height 18
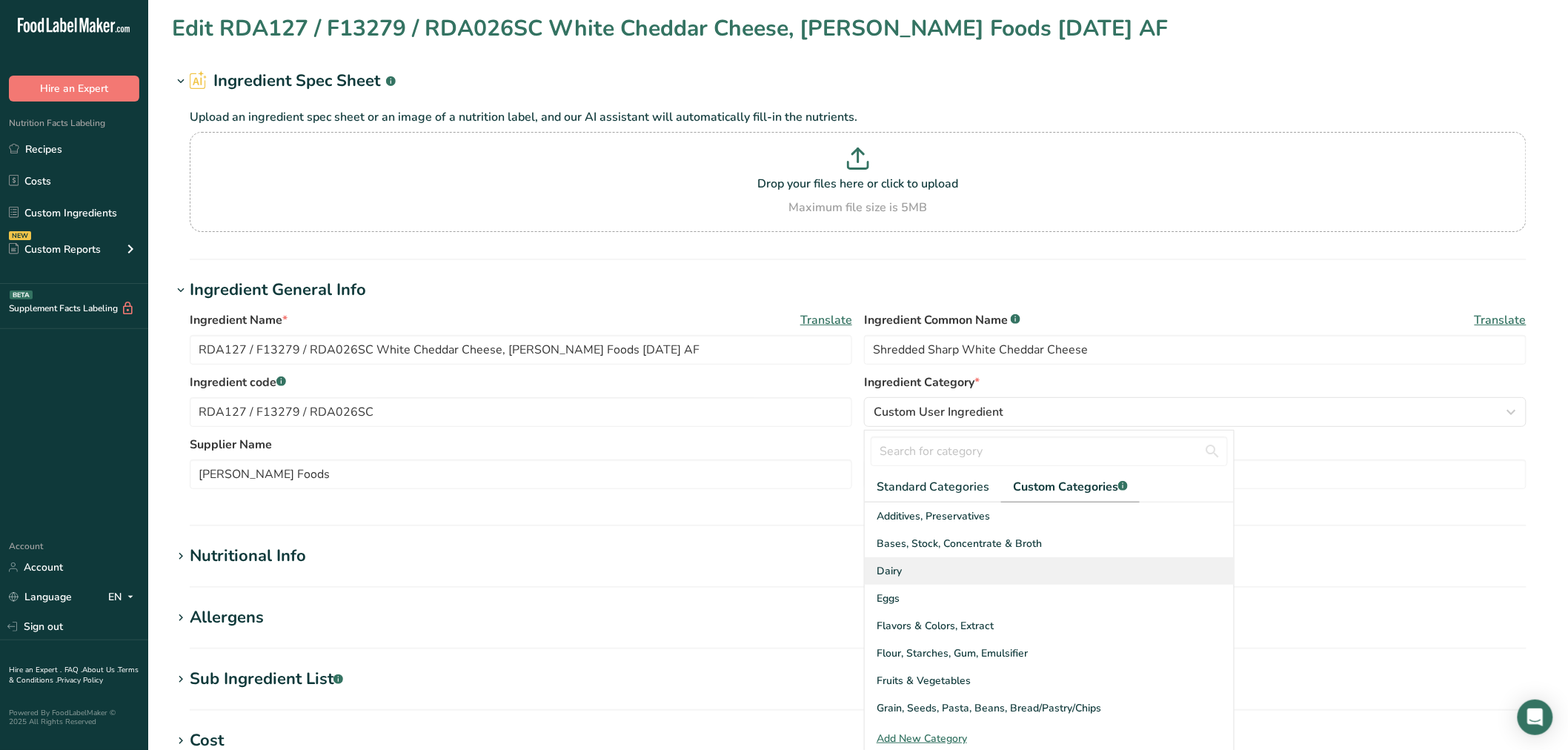
click at [906, 569] on div "Dairy" at bounding box center [1048, 571] width 369 height 27
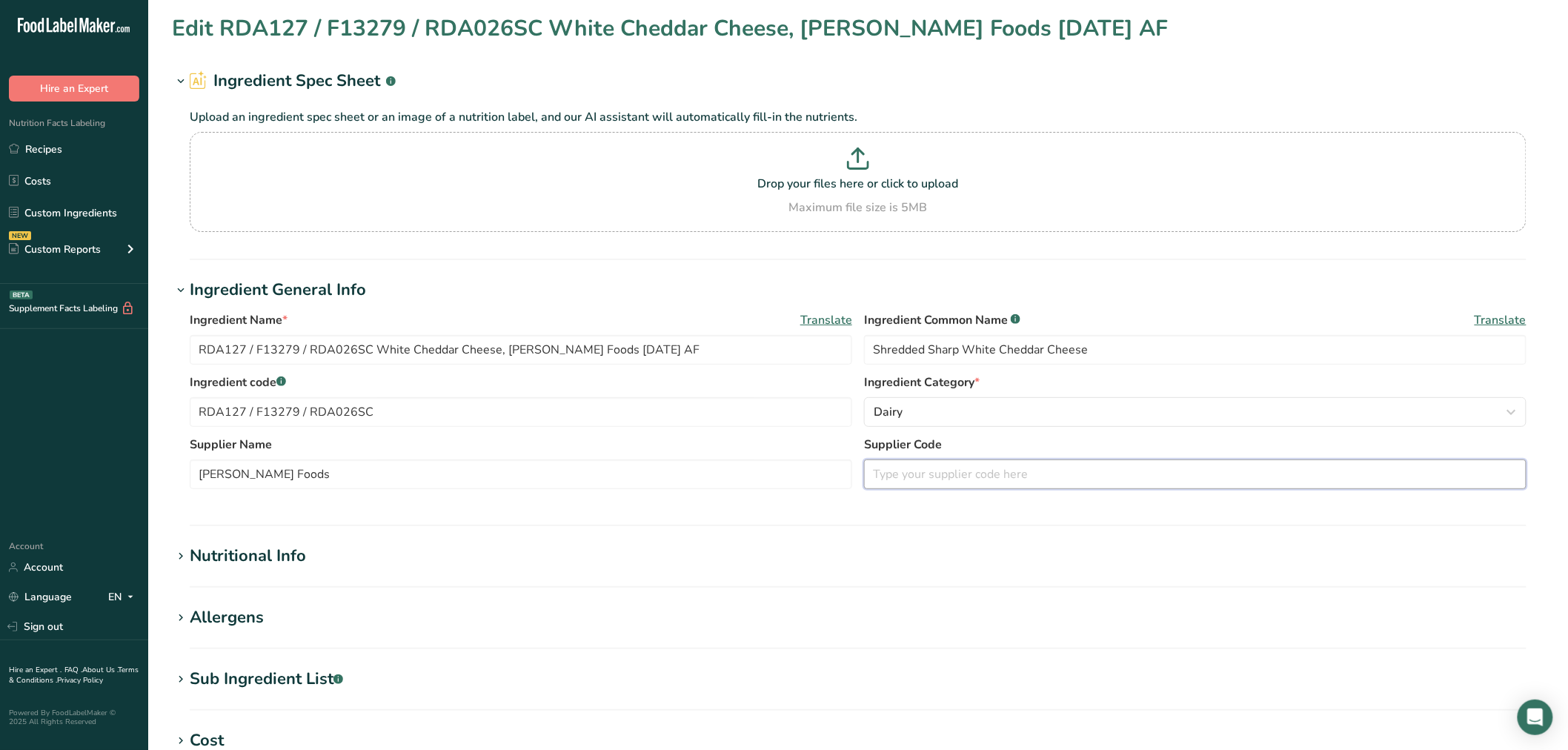
click at [1116, 477] on input "text" at bounding box center [1195, 474] width 663 height 30
paste input "2SSCWTGBKTX45"
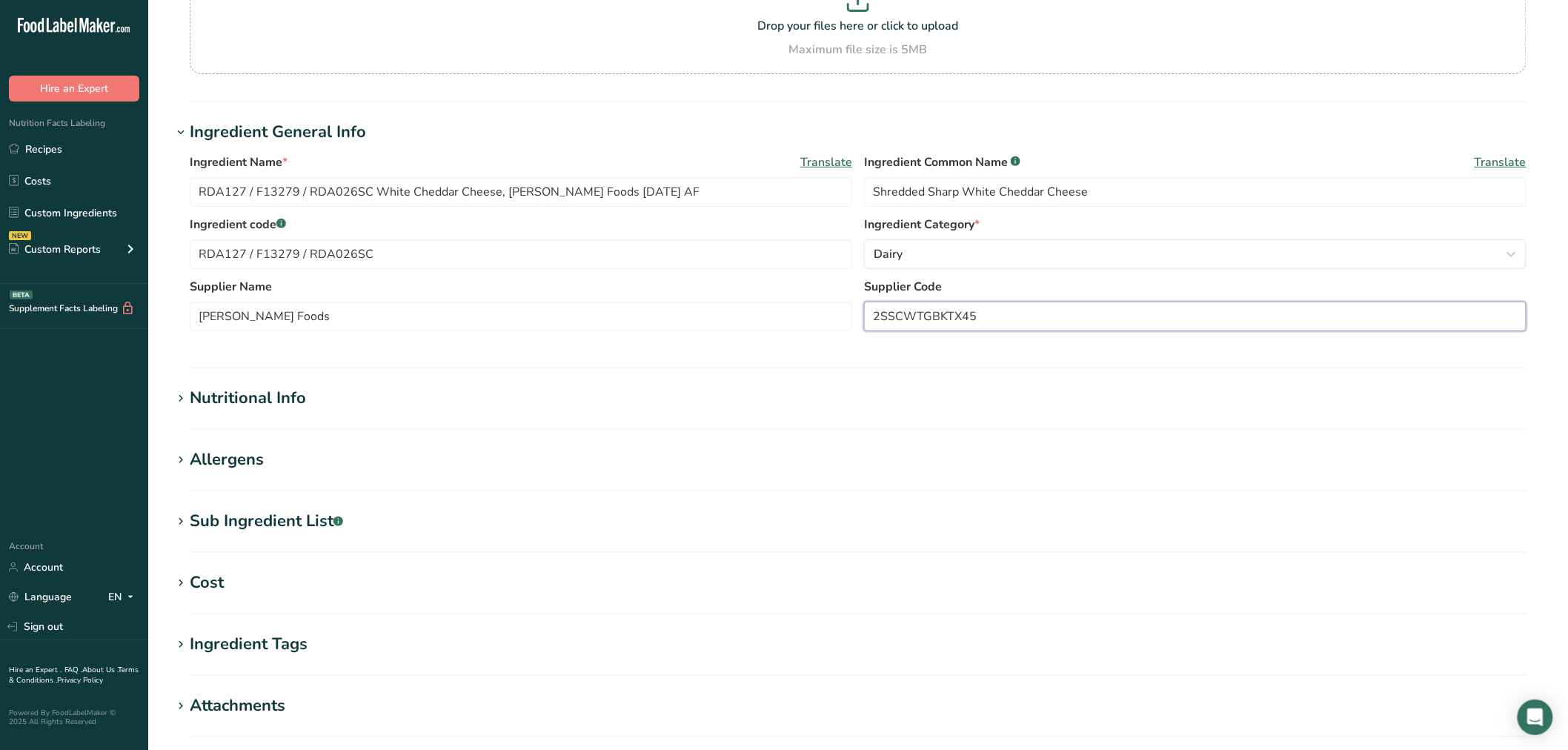
scroll to position [164, 0]
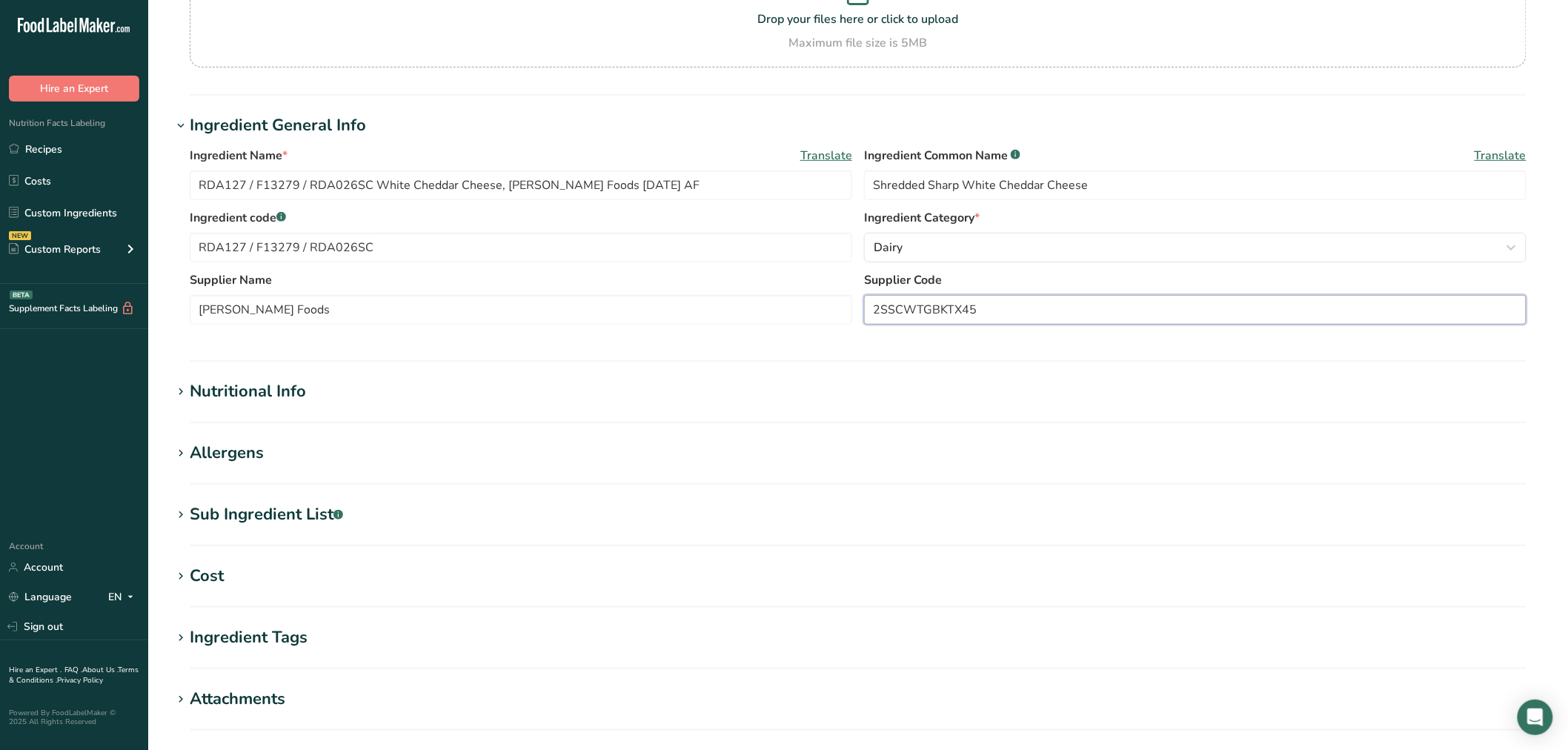
type input "2SSCWTGBKTX45"
click at [265, 514] on div "Sub Ingredient List .a-a{fill:#347362;}.b-a{fill:#fff;}" at bounding box center [266, 514] width 153 height 25
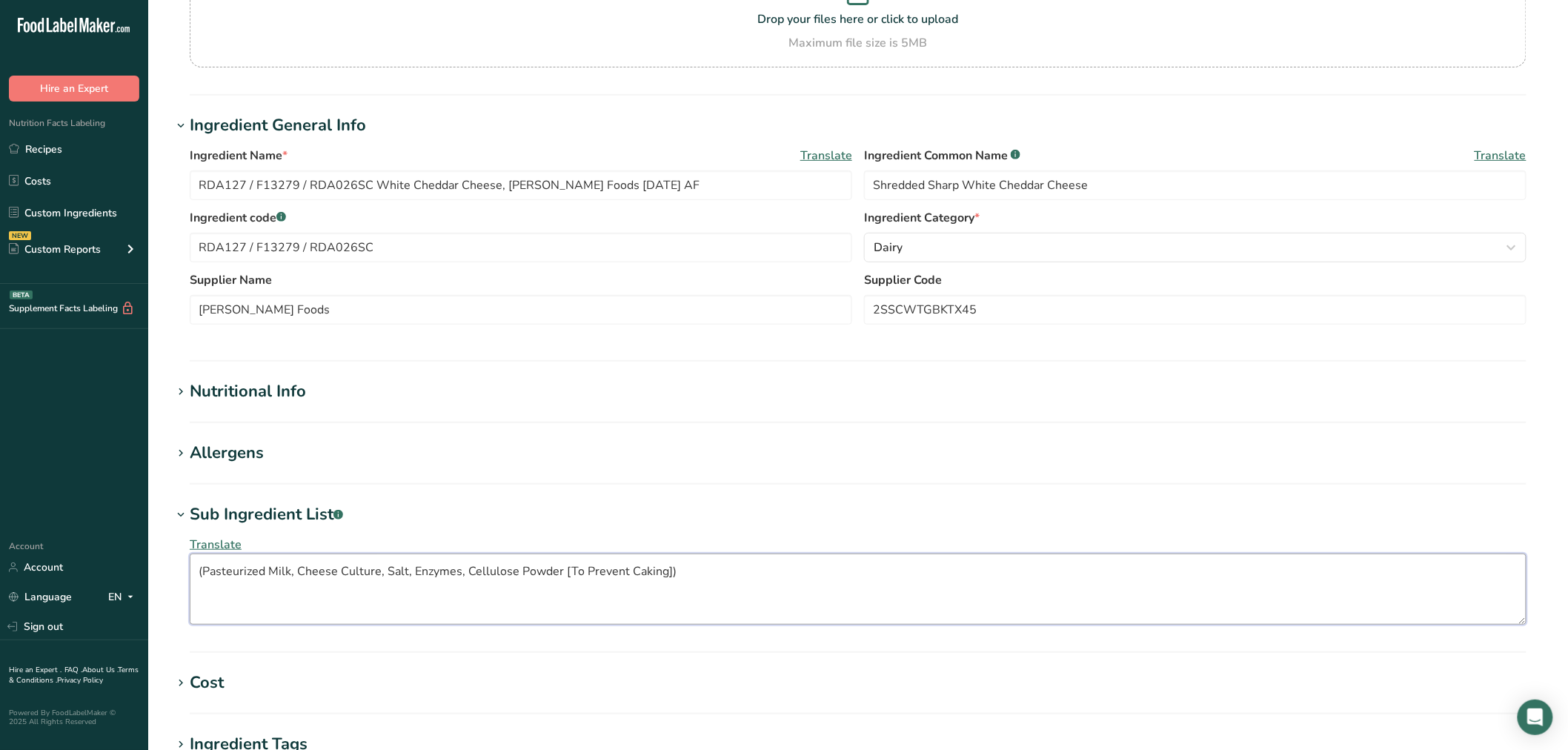
click at [203, 570] on textarea "(Pasteurized Milk, Cheese Culture, Salt, Enzymes, Cellulose Powder [To Prevent …" at bounding box center [858, 589] width 1337 height 71
click at [899, 586] on textarea "Pasteurized Milk, Cheese Culture, Salt, Enzymes, Cellulose Powder [To Prevent C…" at bounding box center [858, 589] width 1337 height 71
type textarea "Pasteurized Milk, Cheese Culture, Salt, Enzymes, Cellulose Powder [To Prevent C…"
click at [231, 453] on div "Allergens" at bounding box center [226, 453] width 74 height 25
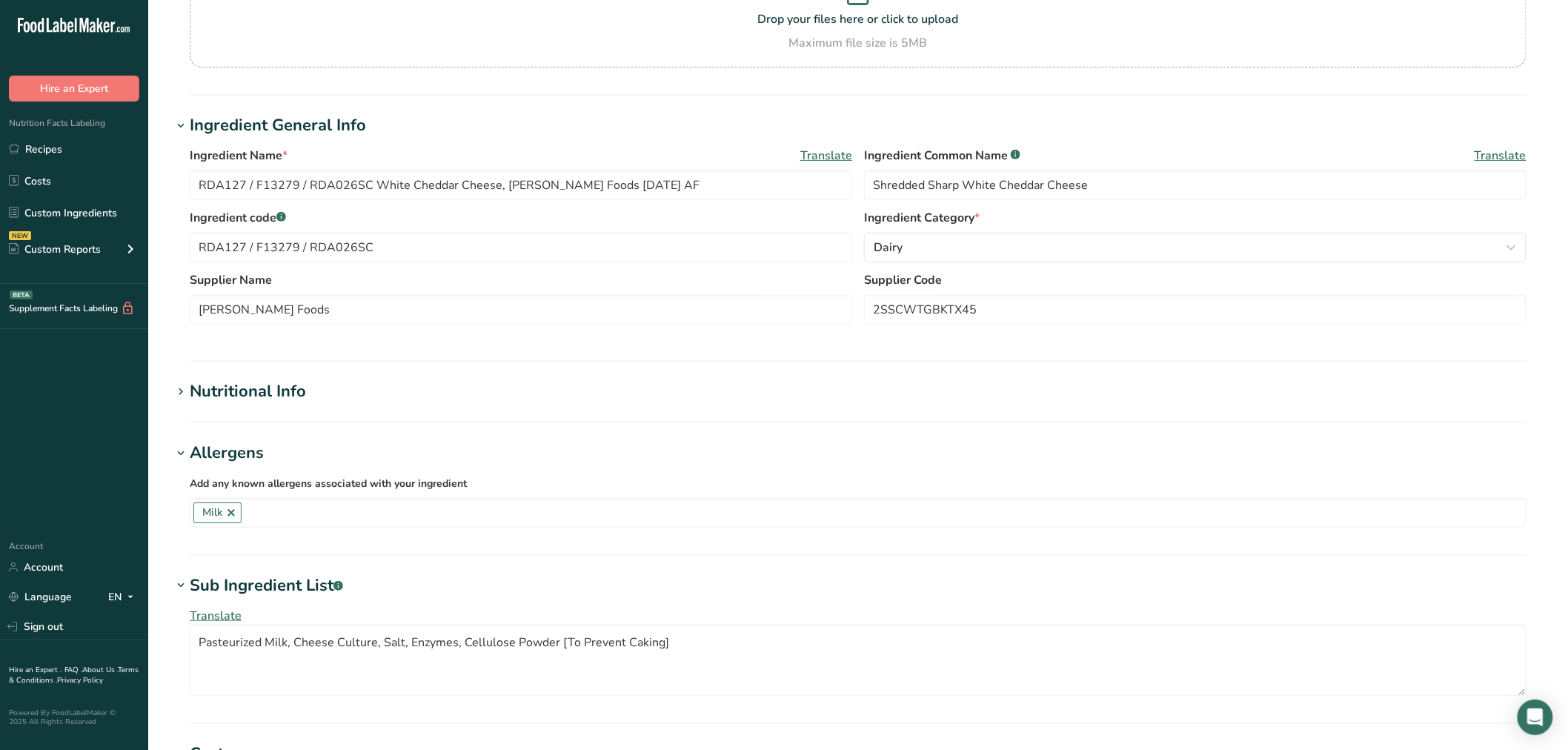
click at [231, 453] on div "Allergens" at bounding box center [226, 453] width 74 height 25
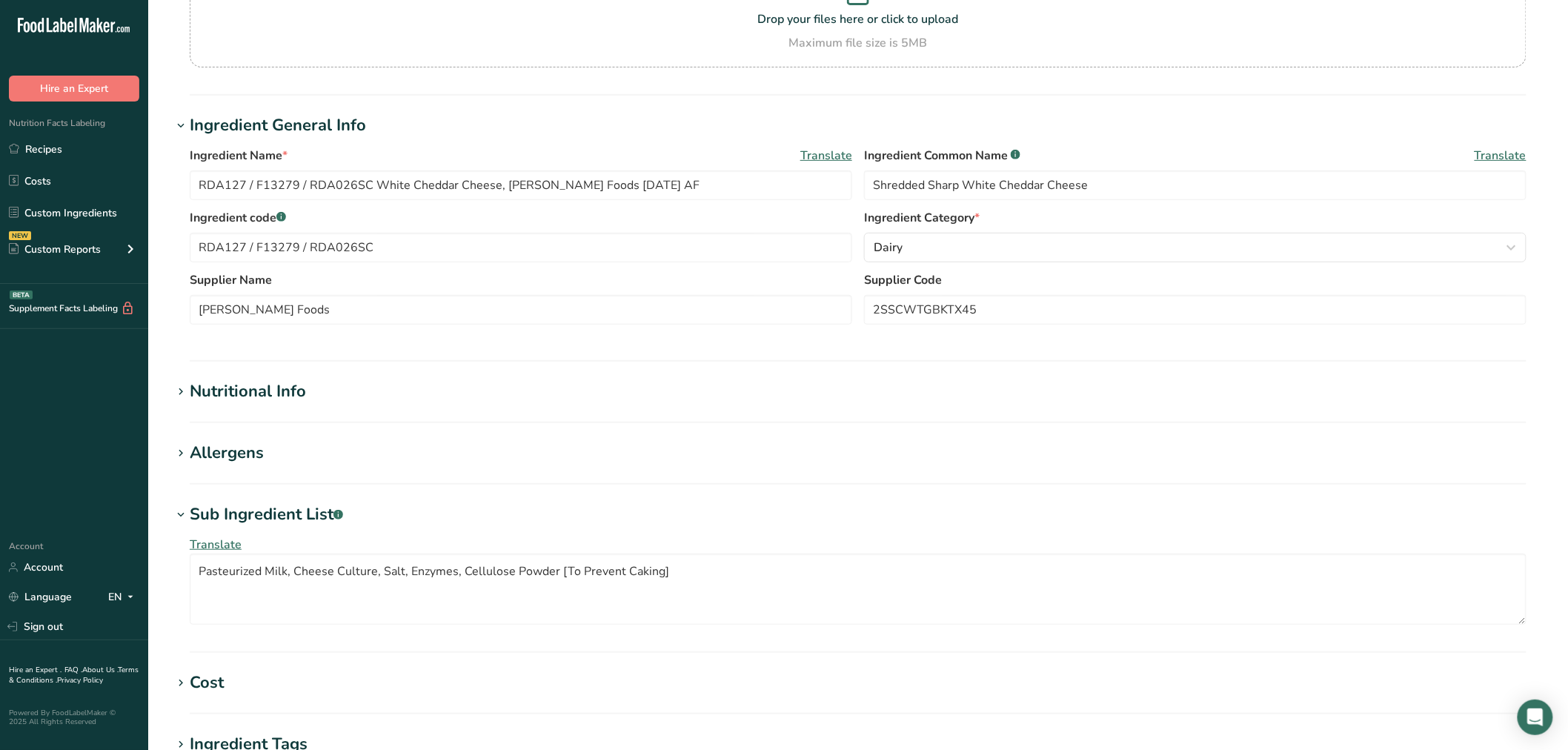
click at [245, 393] on div "Nutritional Info" at bounding box center [247, 392] width 116 height 25
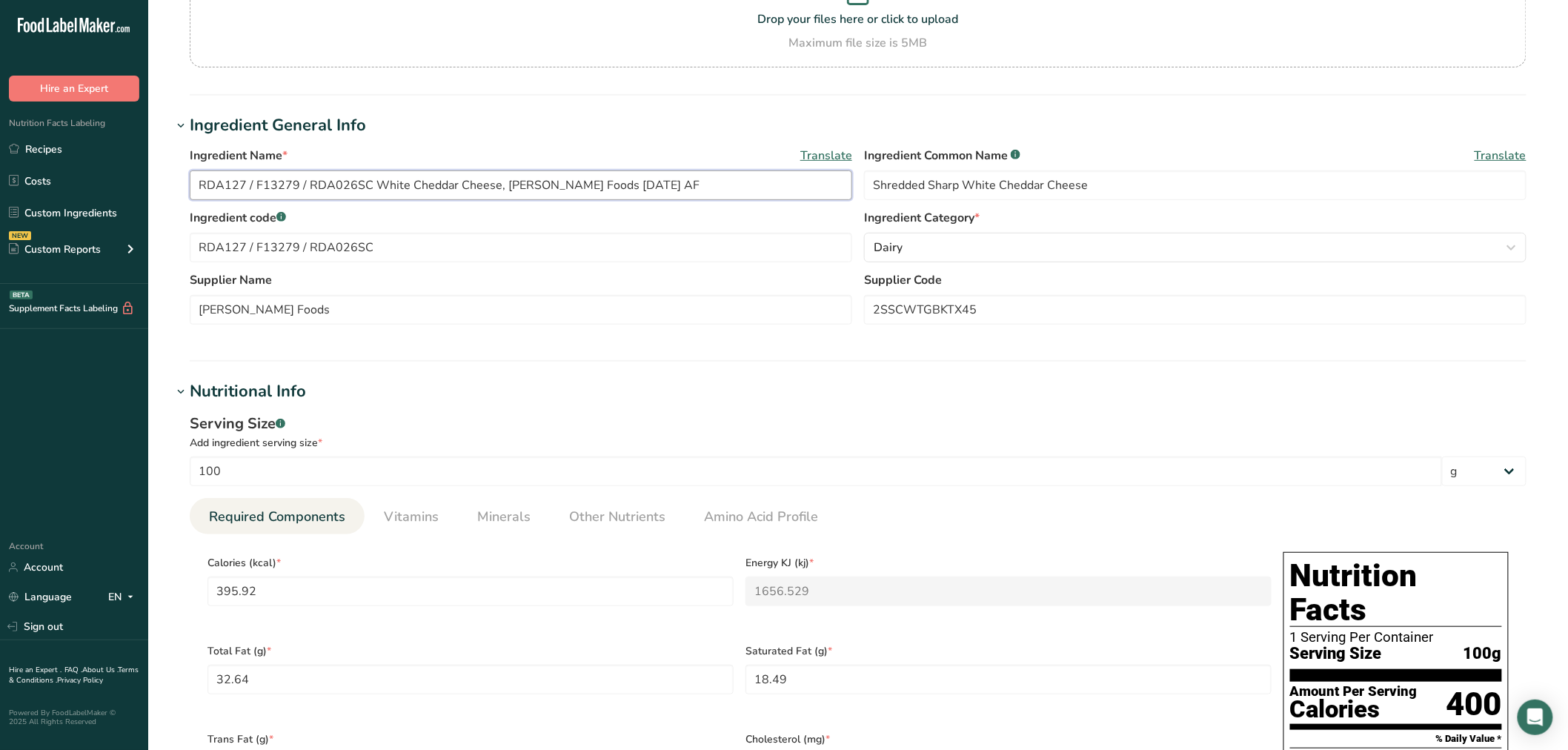
click at [587, 186] on input "RDA127 / F13279 / RDA026SC White Cheddar Cheese, Talamo Foods 03-30-24 AF" at bounding box center [521, 185] width 663 height 30
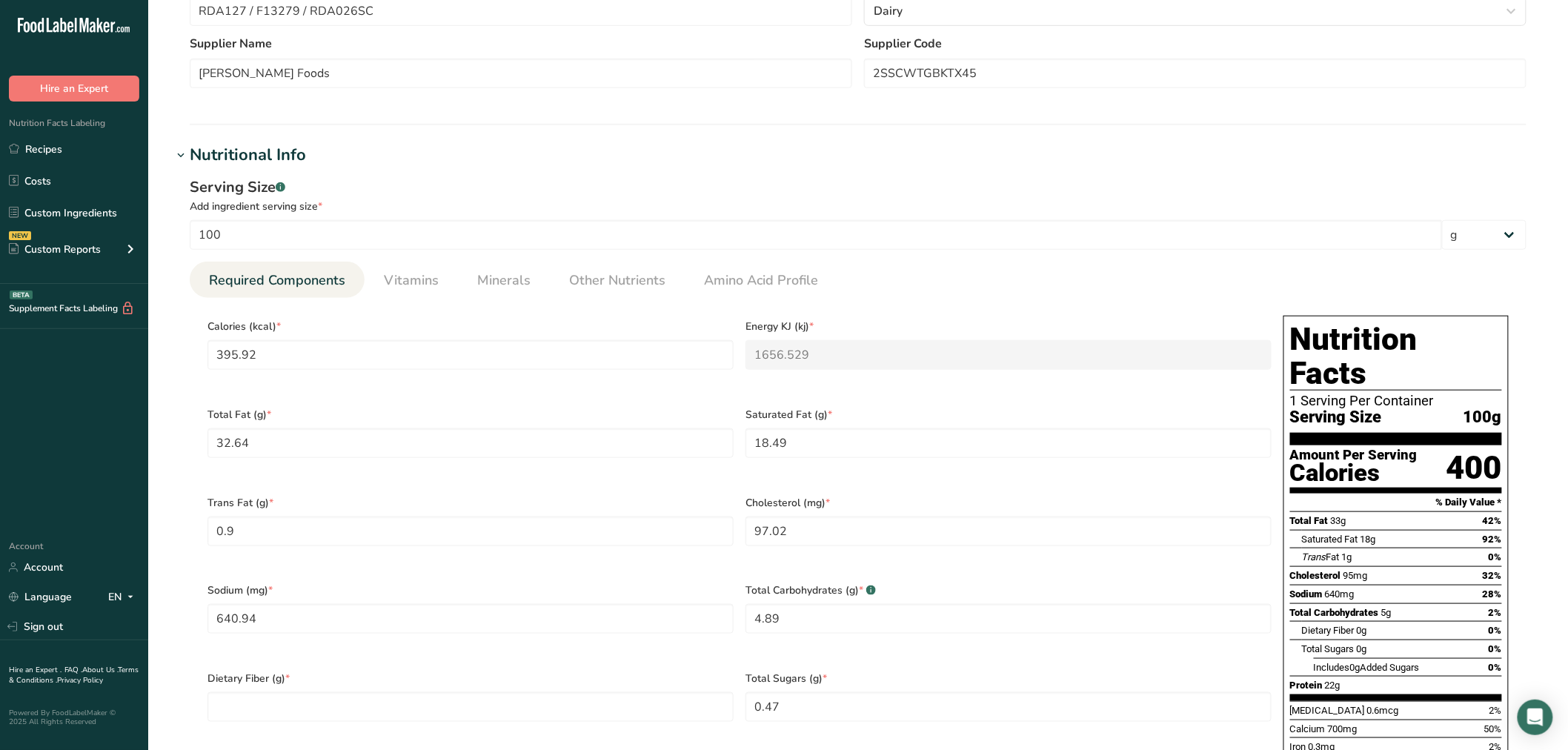
scroll to position [411, 0]
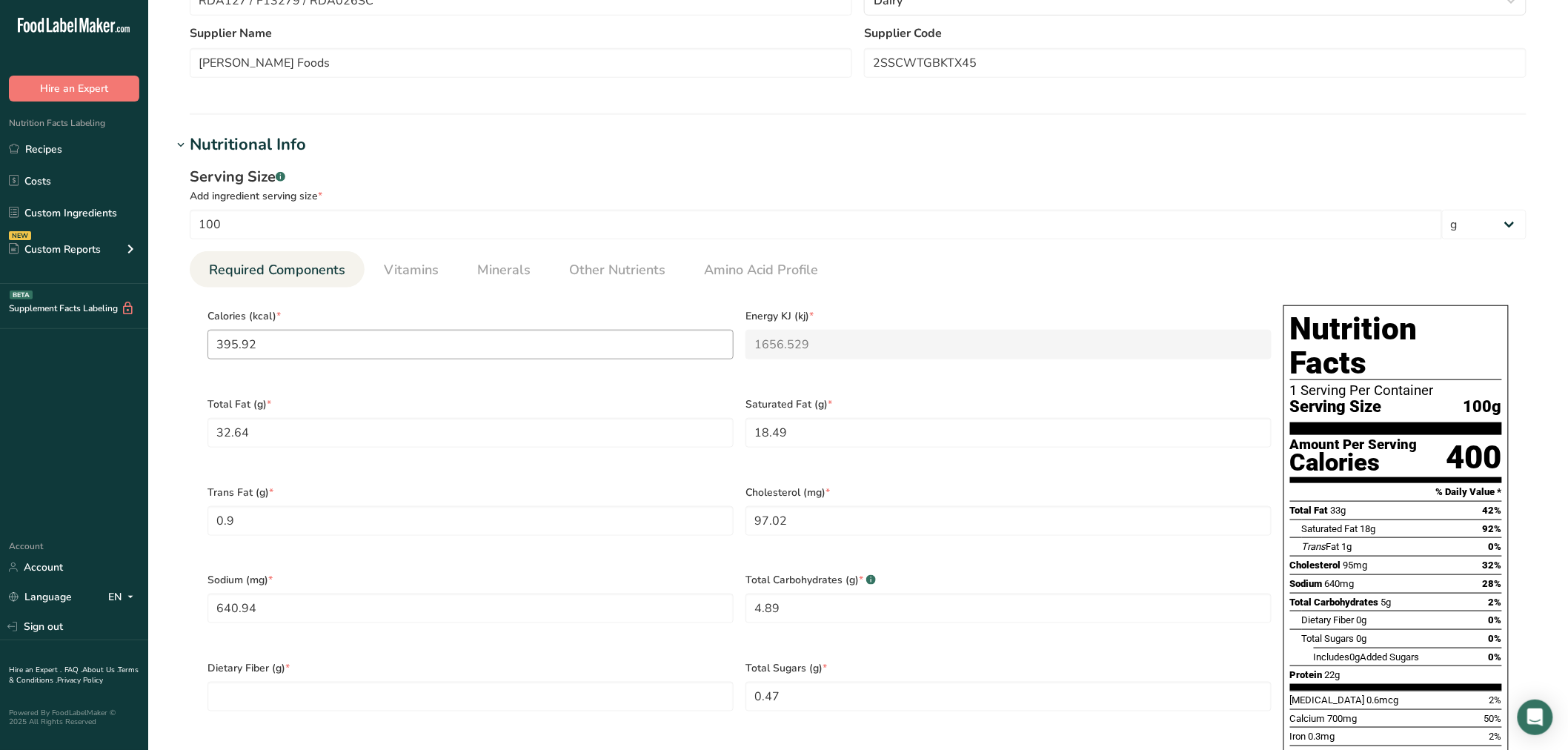
type input "RDA127 / F13279 / RDA026SC White Cheddar Cheese, Talamo Foods 3-30-24 AF"
click at [375, 339] on input "395.92" at bounding box center [470, 344] width 526 height 30
type Fiber "0"
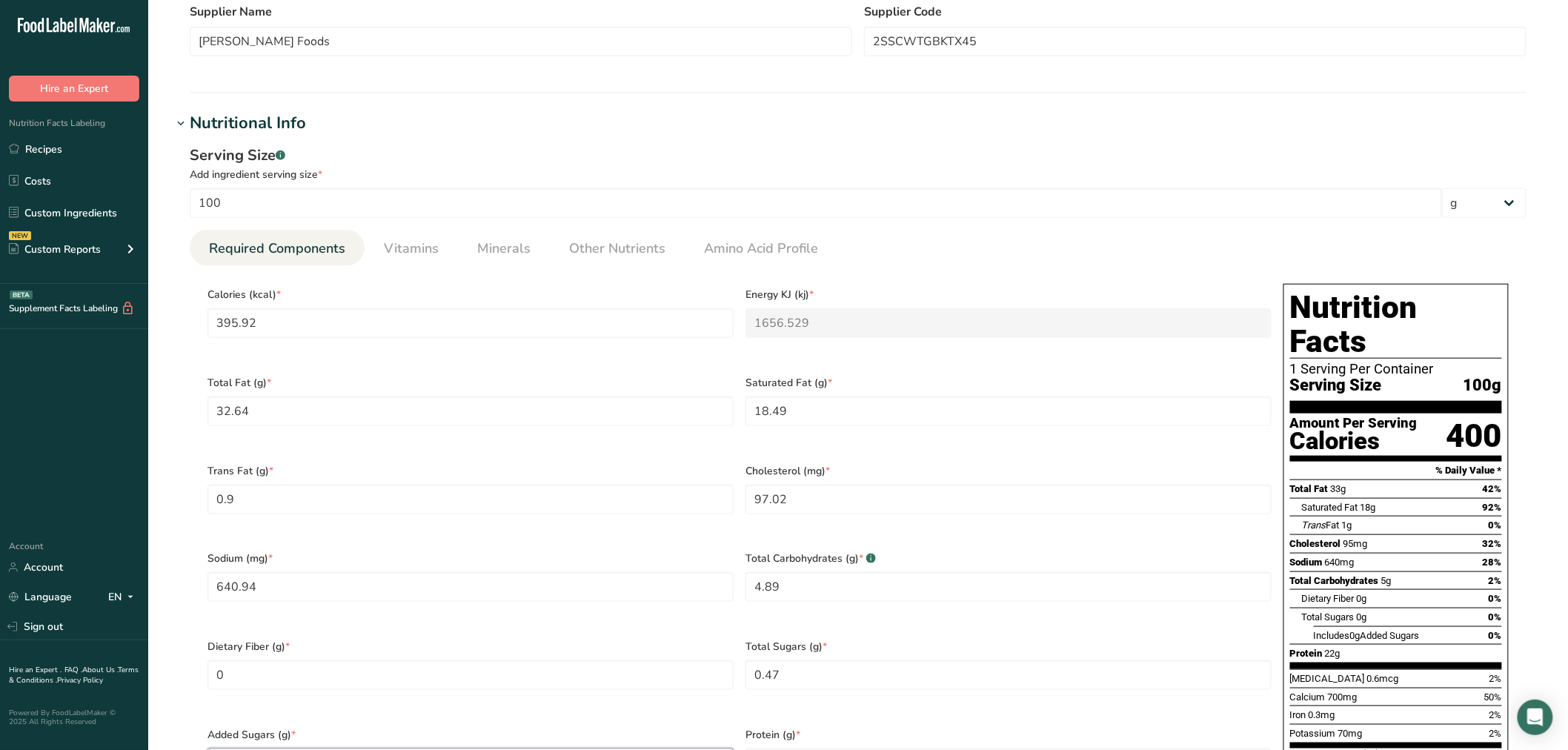
type Sugars "0"
click at [386, 241] on span "Vitamins" at bounding box center [411, 249] width 55 height 20
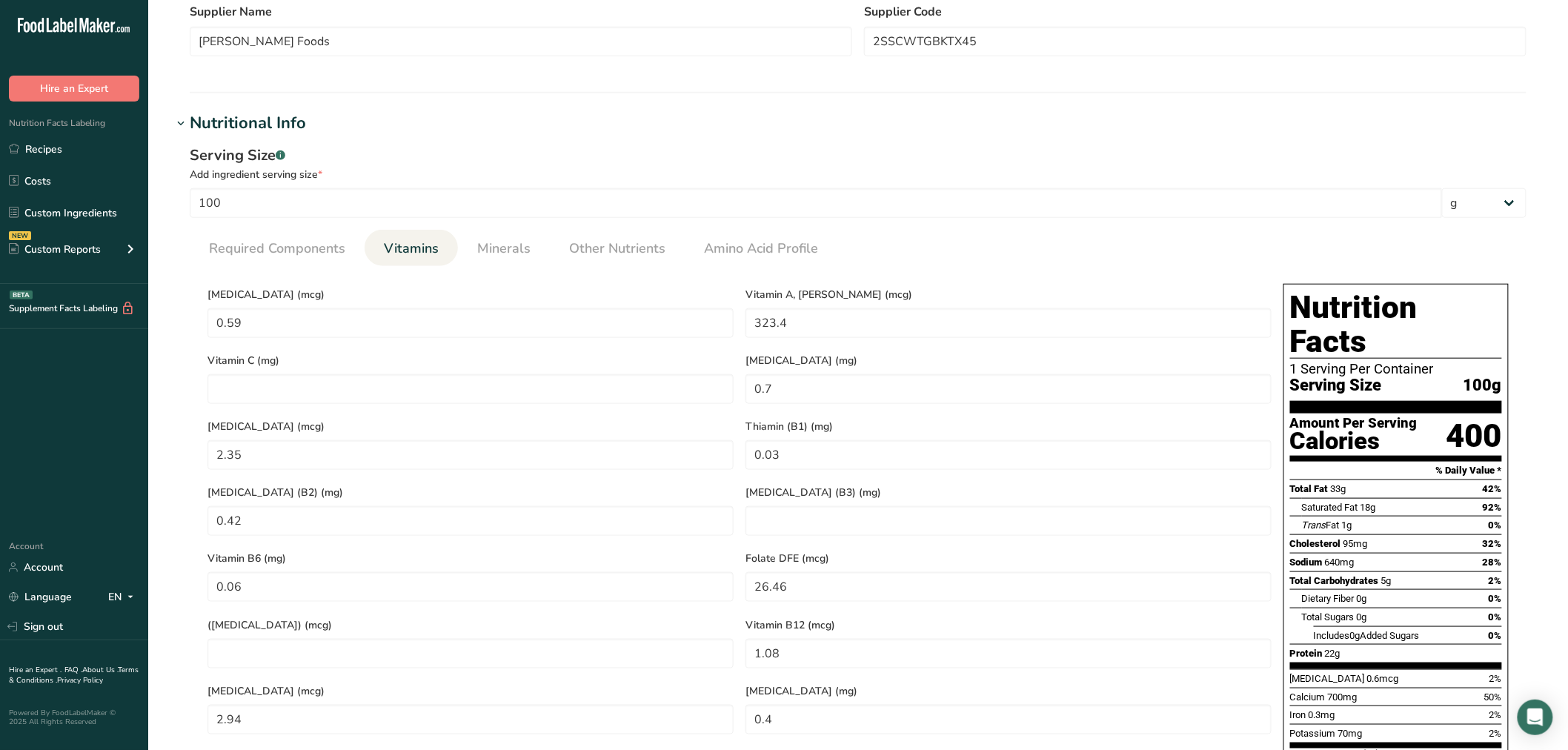
click at [371, 300] on span "Vitamin D (mcg)" at bounding box center [470, 294] width 526 height 15
click at [374, 321] on D "0.59" at bounding box center [470, 323] width 526 height 30
type C "0"
type \(B3\) "8.99"
type Acid\) "0"
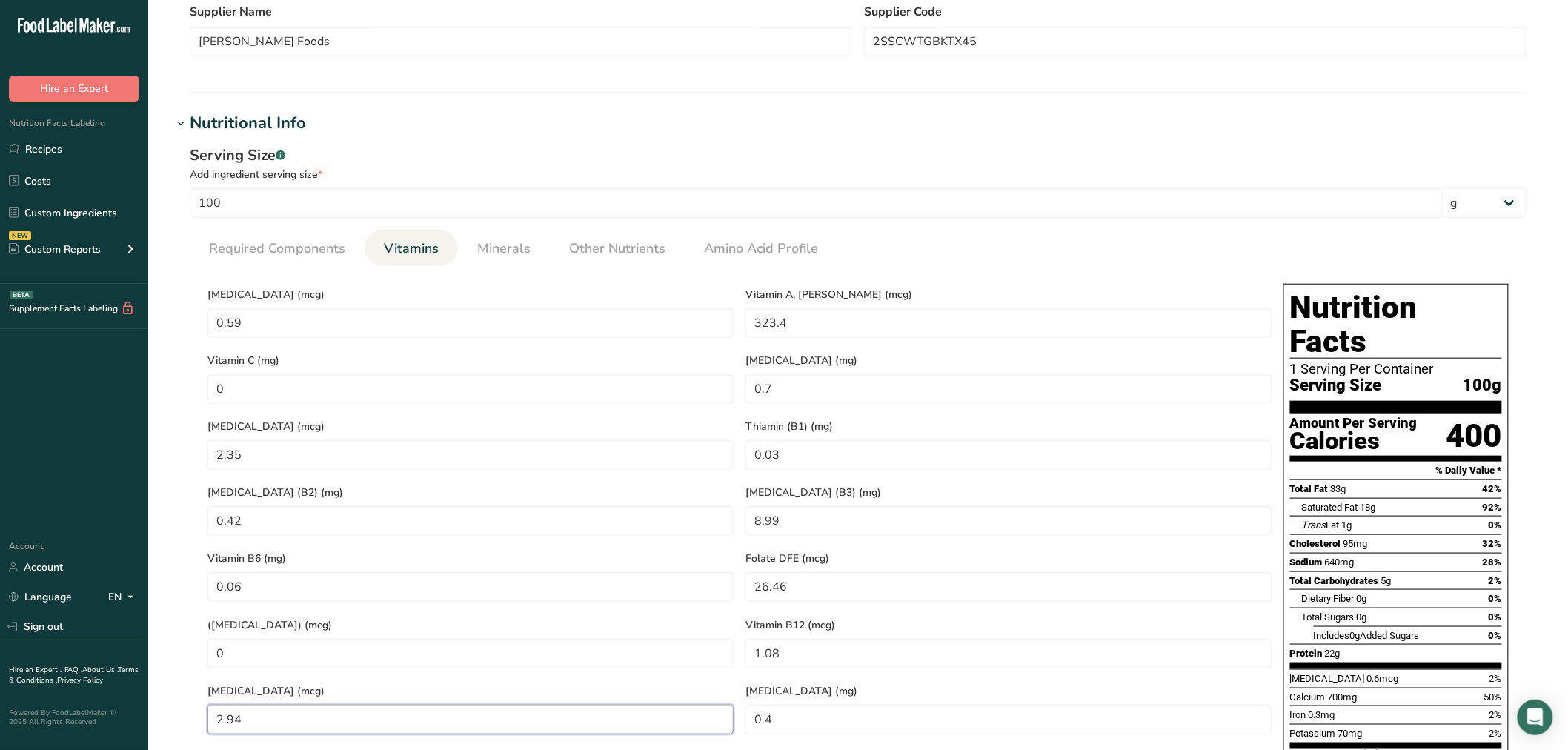
type input "0"
type acid "0"
click at [498, 239] on link "Minerals" at bounding box center [503, 248] width 65 height 38
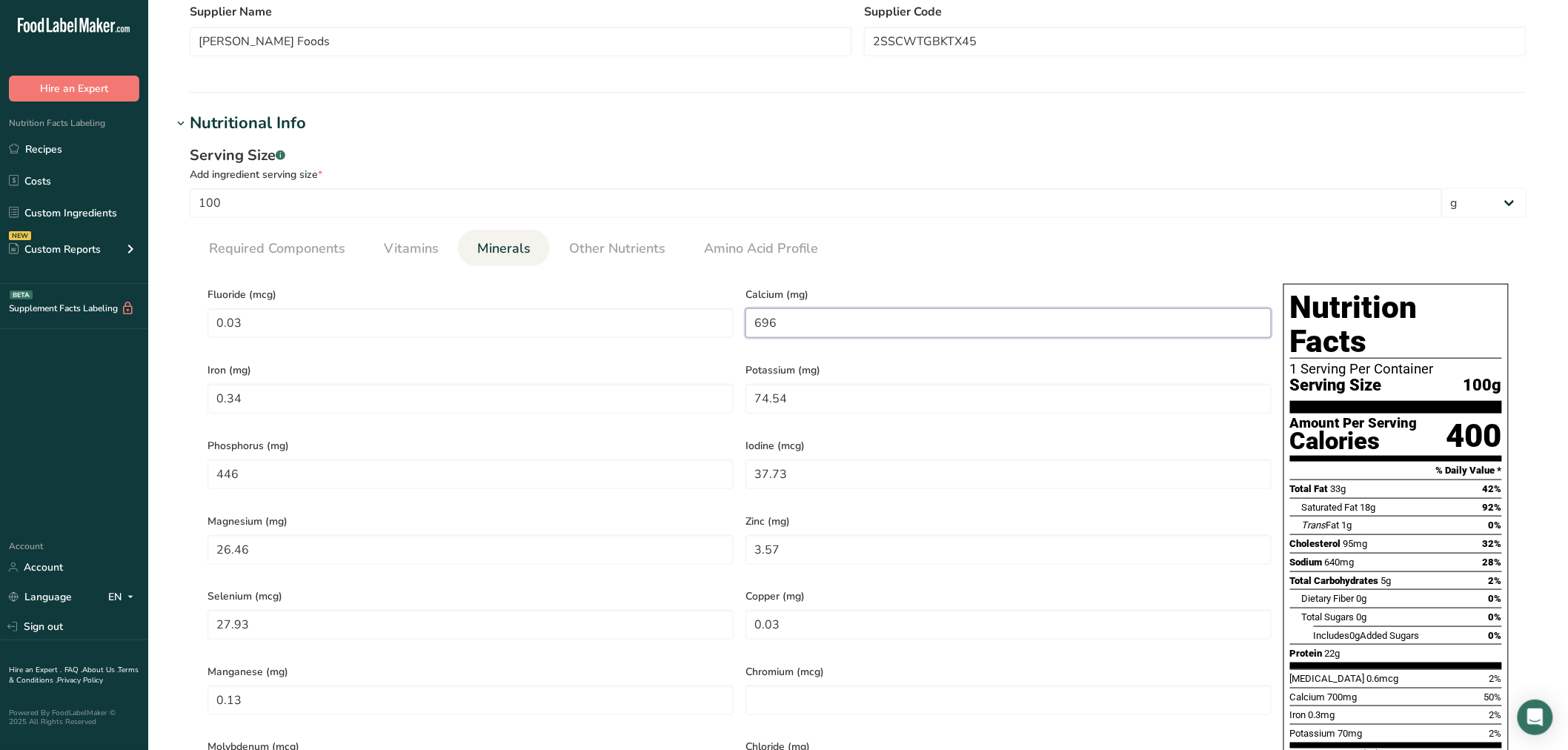
click at [820, 319] on input "696" at bounding box center [1009, 323] width 526 height 30
click at [887, 336] on input "696" at bounding box center [1009, 323] width 526 height 30
click at [885, 333] on input "696" at bounding box center [1009, 323] width 526 height 30
click at [620, 248] on span "Other Nutrients" at bounding box center [618, 249] width 97 height 20
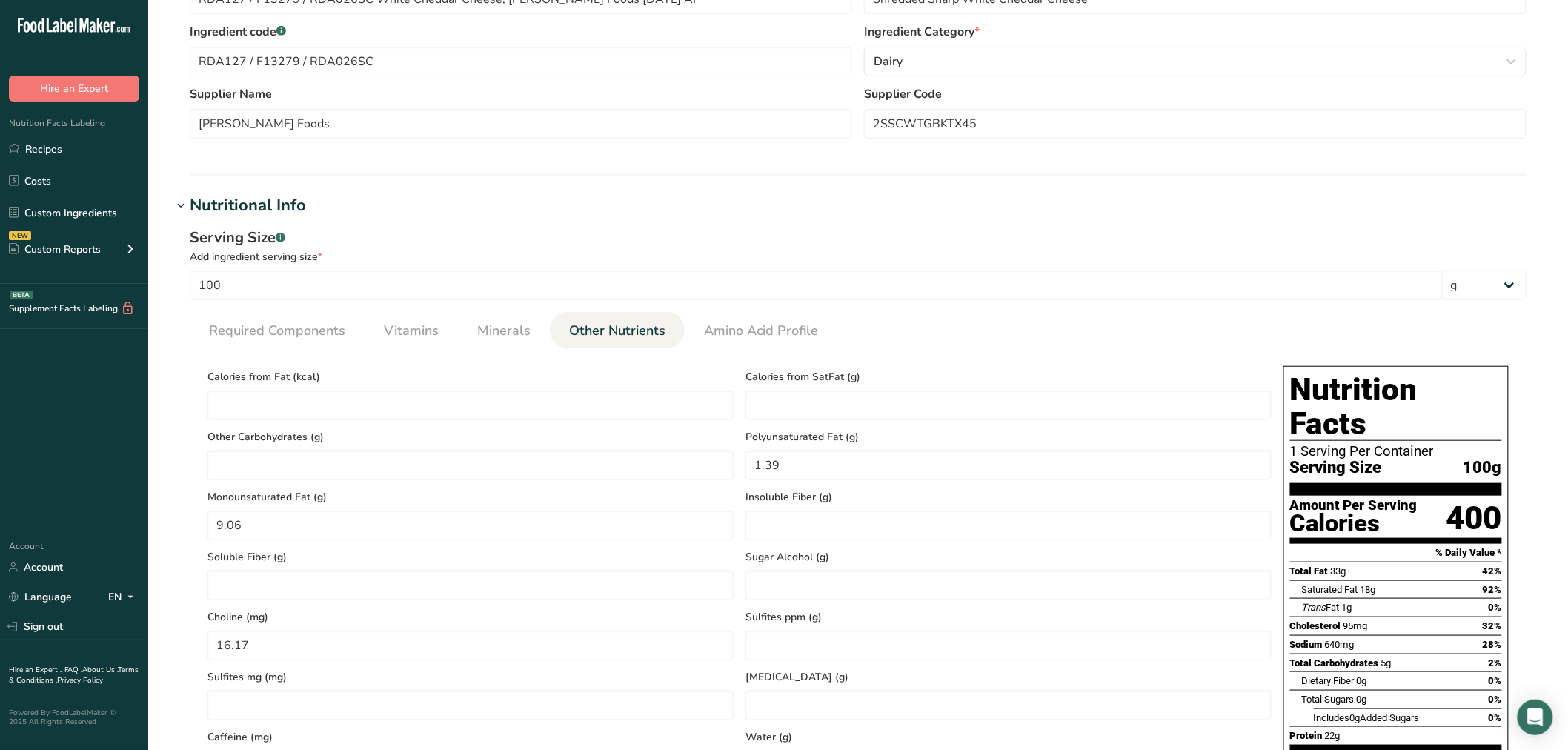
scroll to position [0, 0]
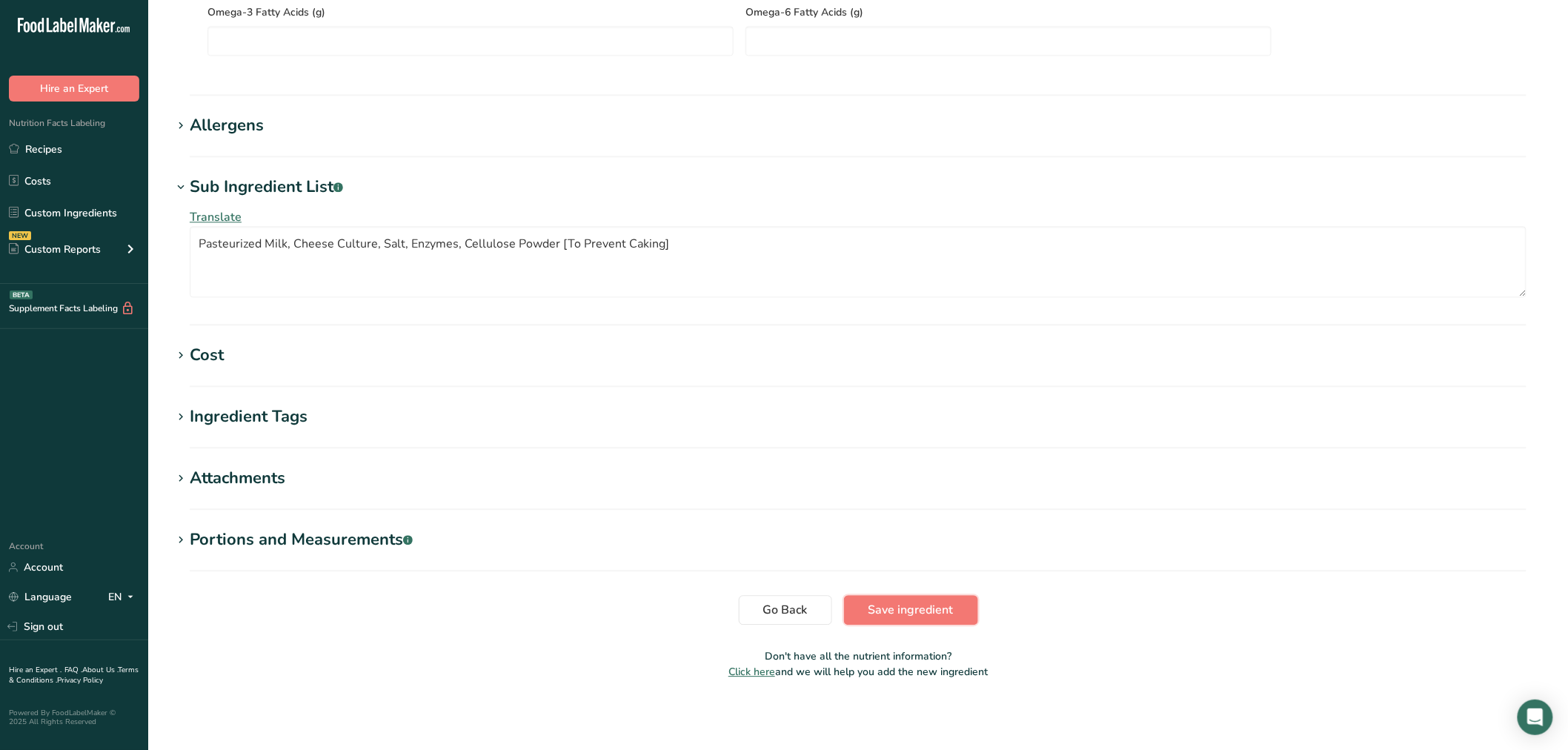
click at [885, 610] on span "Save ingredient" at bounding box center [911, 609] width 86 height 18
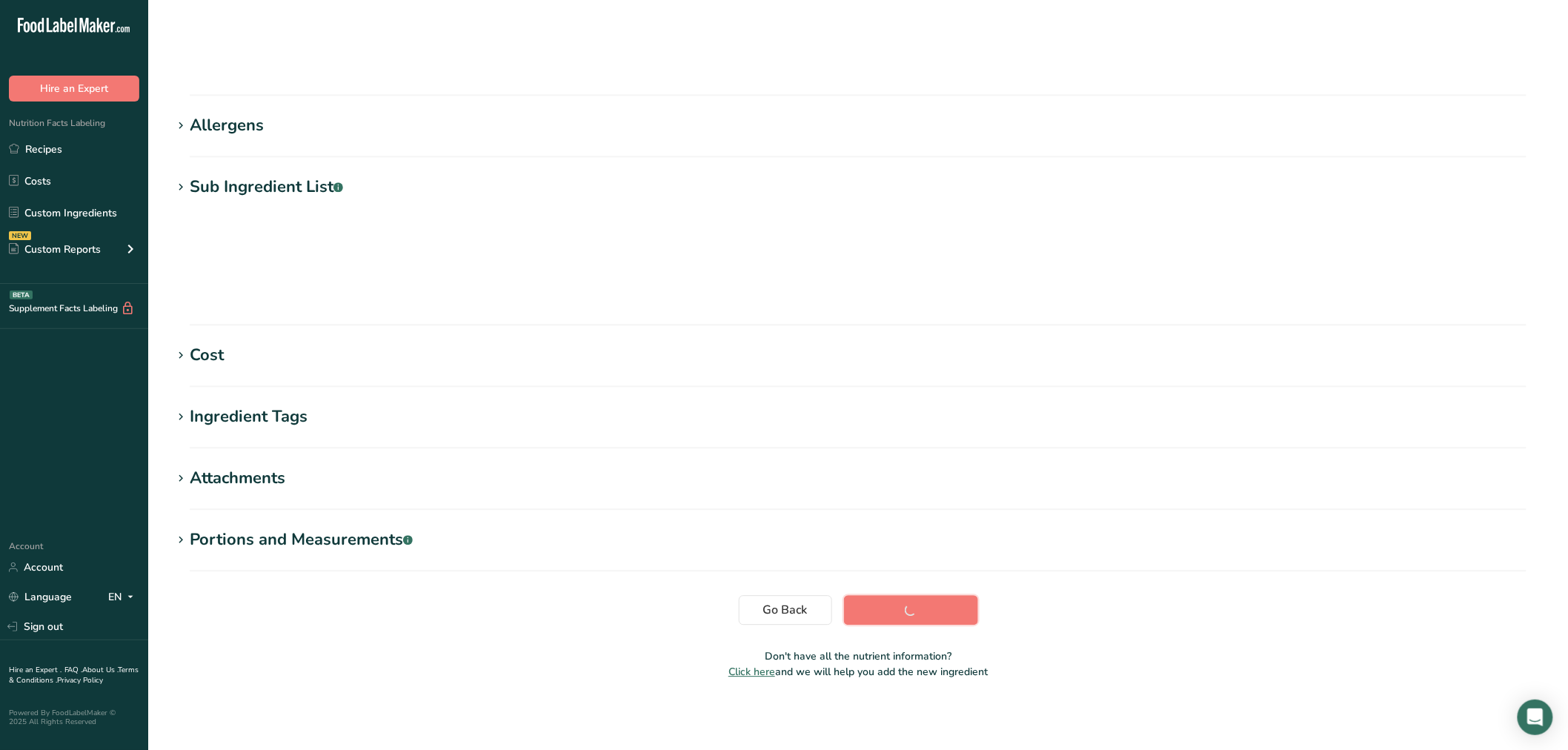
scroll to position [33, 0]
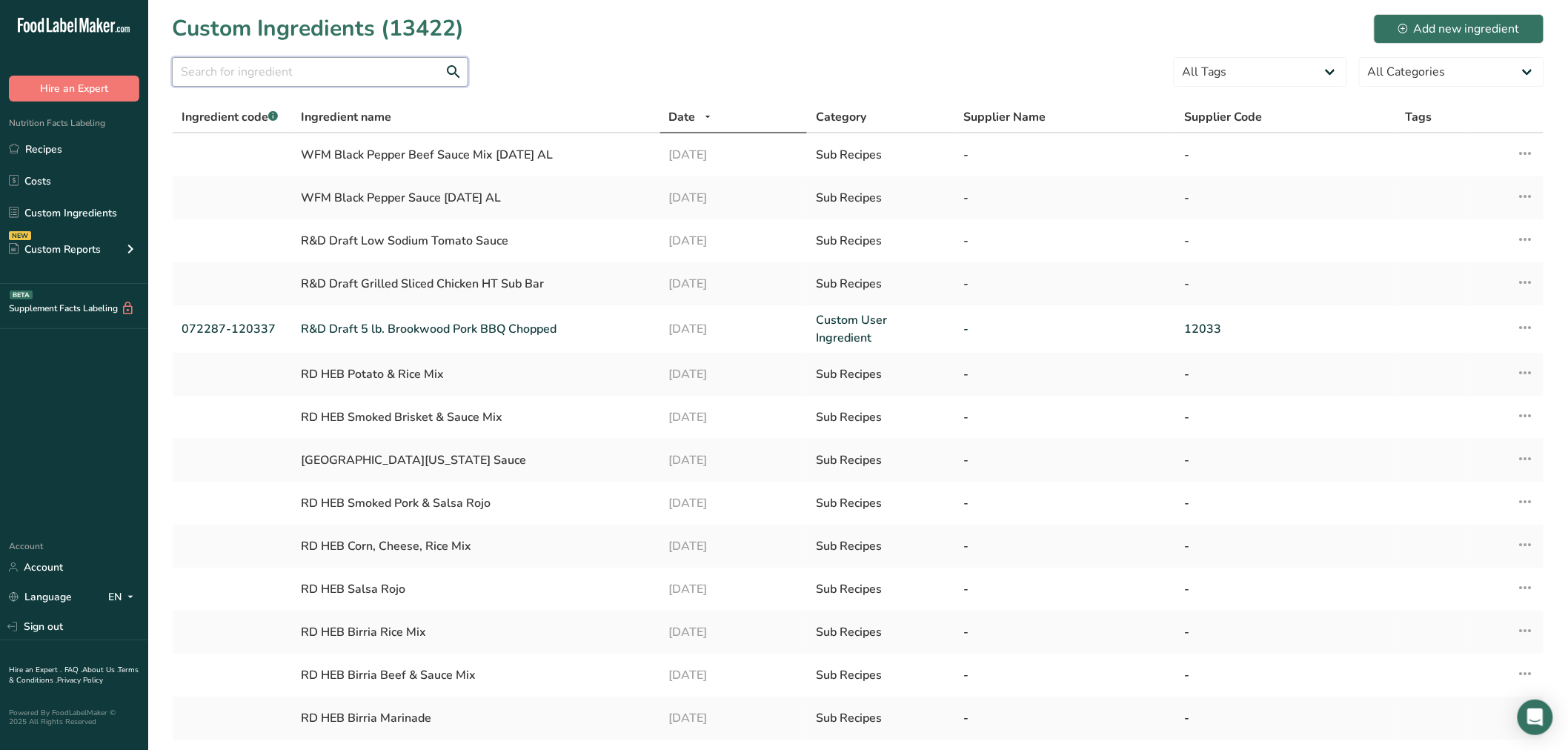
click at [225, 69] on input "text" at bounding box center [320, 71] width 297 height 30
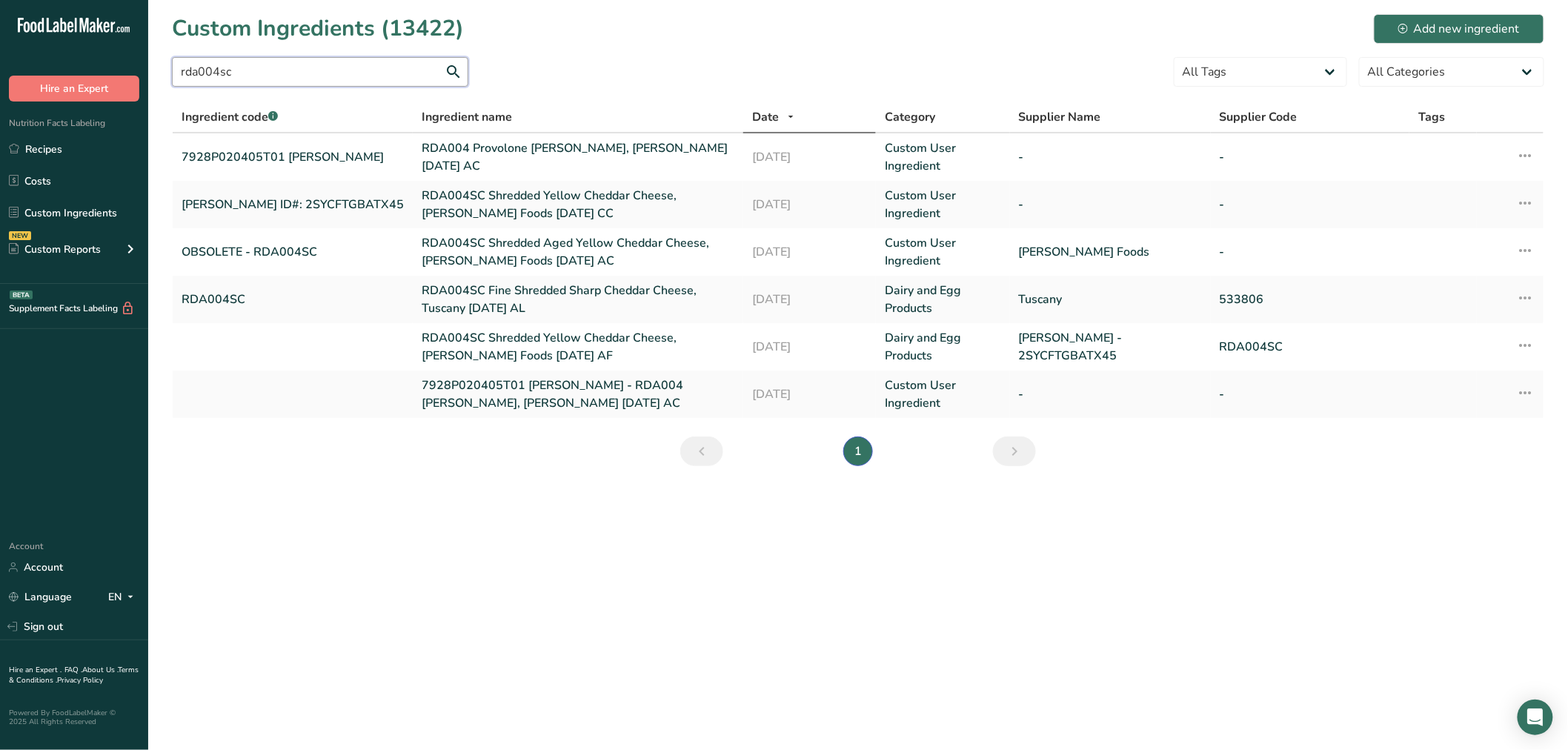
type input "rda004sc"
click at [469, 195] on link "RDA004SC Shredded Yellow Cheddar Cheese, Talamo Foods 03-29-24 CC" at bounding box center [578, 204] width 313 height 36
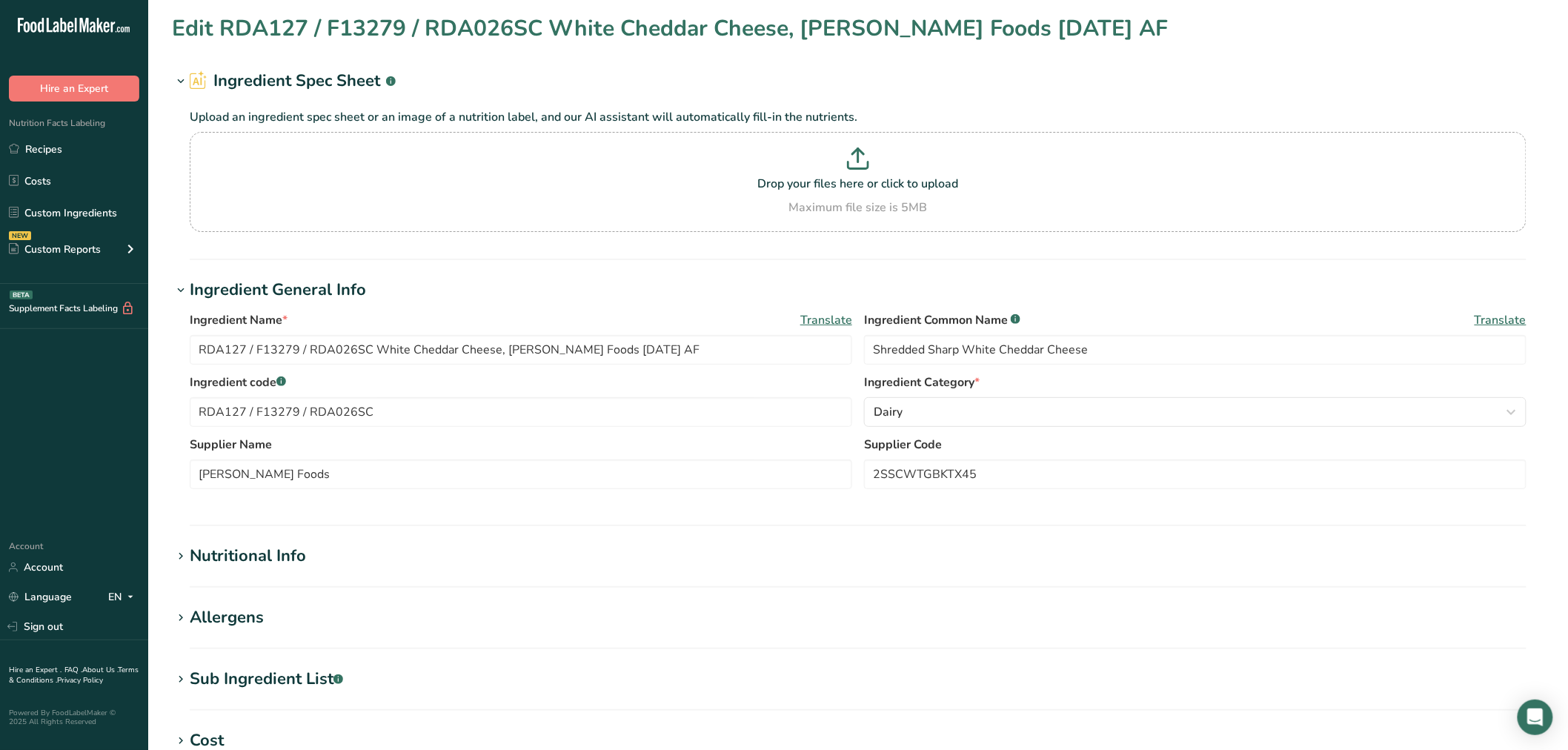
type input "RDA004SC Shredded Yellow Cheddar Cheese, Talamo Foods 03-29-24 CC"
type input "Yellow Cheddar Cheese"
type input "Talamo ID#: 2SYCFTGBATX45"
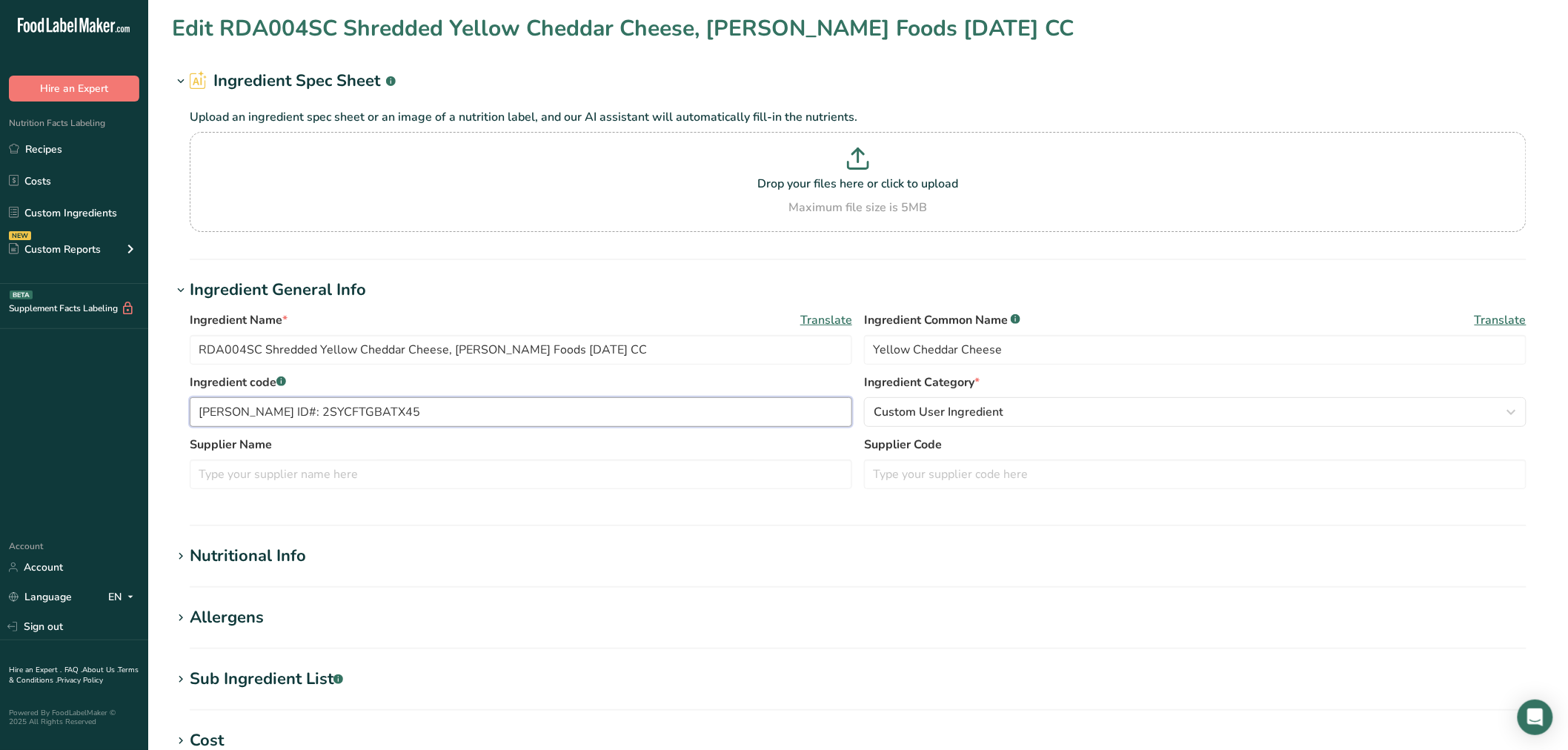
drag, startPoint x: 389, startPoint y: 416, endPoint x: 11, endPoint y: 412, distance: 378.0
click at [11, 412] on div ".a-20{fill:#fff;} Hire an Expert Nutrition Facts Labeling Recipes Costs Custom …" at bounding box center [784, 568] width 1568 height 1136
click at [992, 475] on input "text" at bounding box center [1195, 474] width 663 height 30
paste input "Talamo ID#: 2SYCFTGBATX45"
type input "Talamo ID#: 2SYCFTGBATX45"
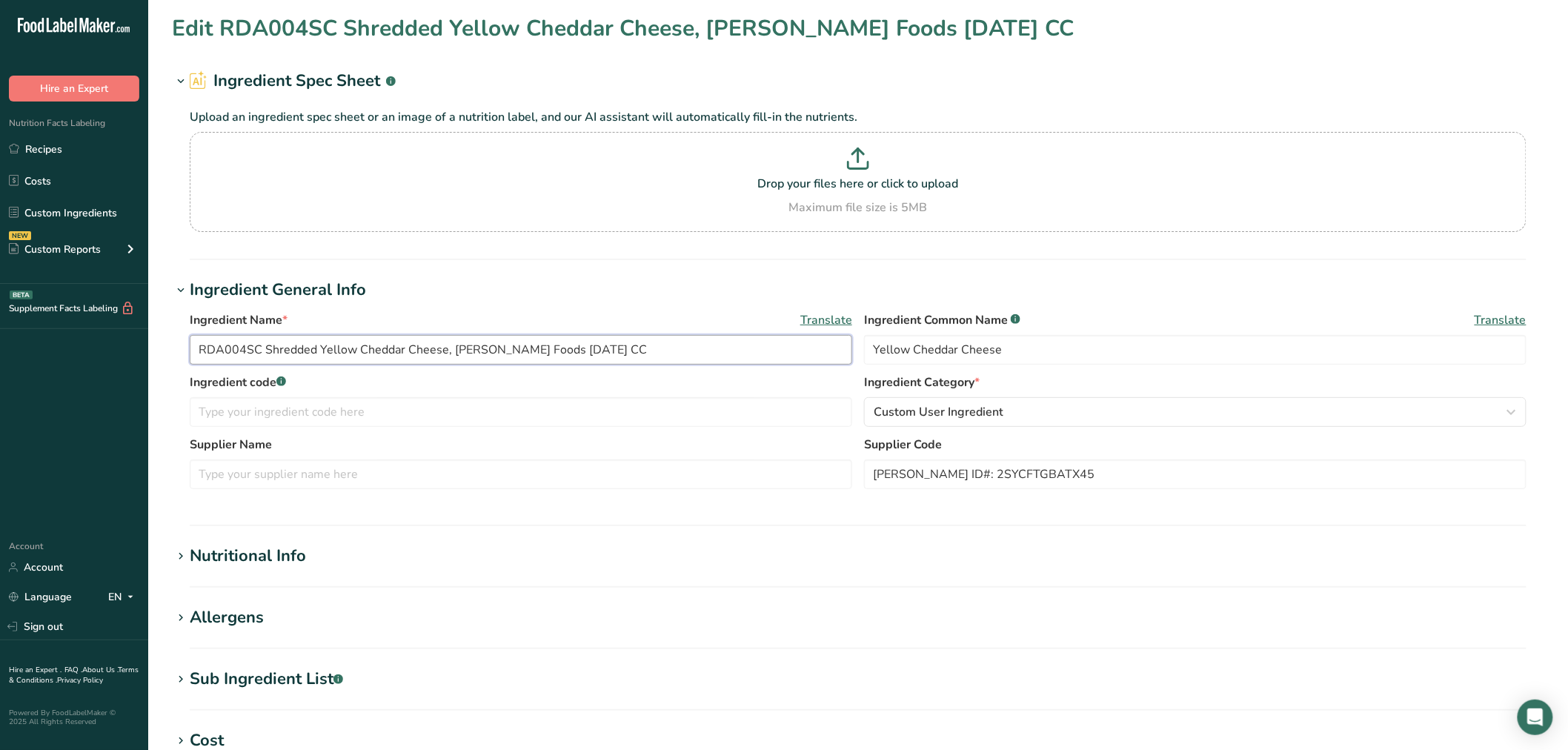
drag, startPoint x: 254, startPoint y: 353, endPoint x: 181, endPoint y: 364, distance: 73.8
click at [149, 353] on section "Edit RDA004SC Shredded Yellow Cheddar Cheese, Talamo Foods 03-29-24 CC Ingredie…" at bounding box center [858, 544] width 1420 height 1088
click at [254, 417] on input "text" at bounding box center [521, 412] width 663 height 30
paste input "RDA004SC"
type input "RDA004SC"
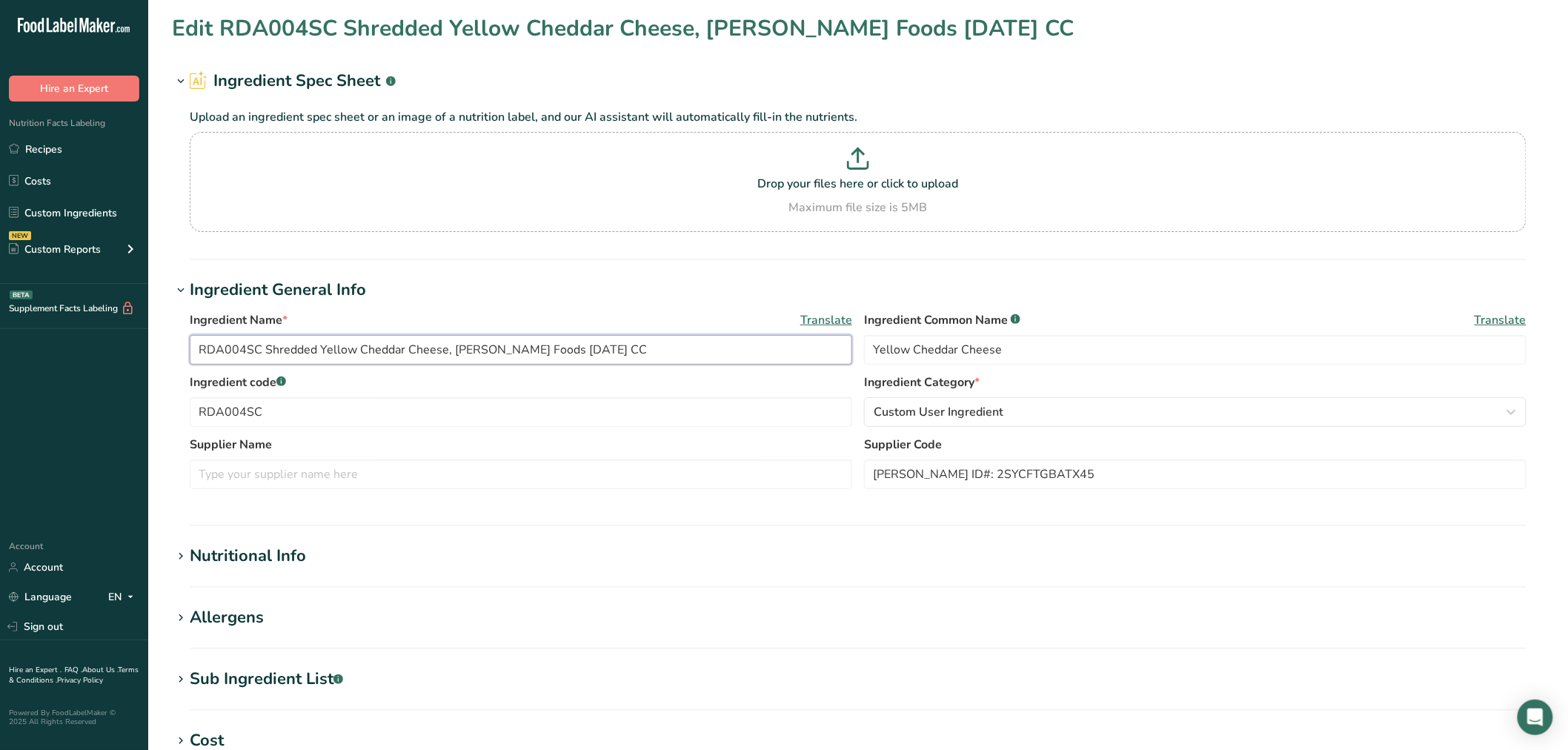
drag, startPoint x: 452, startPoint y: 349, endPoint x: 522, endPoint y: 348, distance: 70.0
click at [522, 348] on input "RDA004SC Shredded Yellow Cheddar Cheese, Talamo Foods 03-29-24 CC" at bounding box center [521, 349] width 663 height 30
click at [404, 473] on input "text" at bounding box center [521, 474] width 663 height 30
paste input "Talamo Foods"
type input "Talamo Foods"
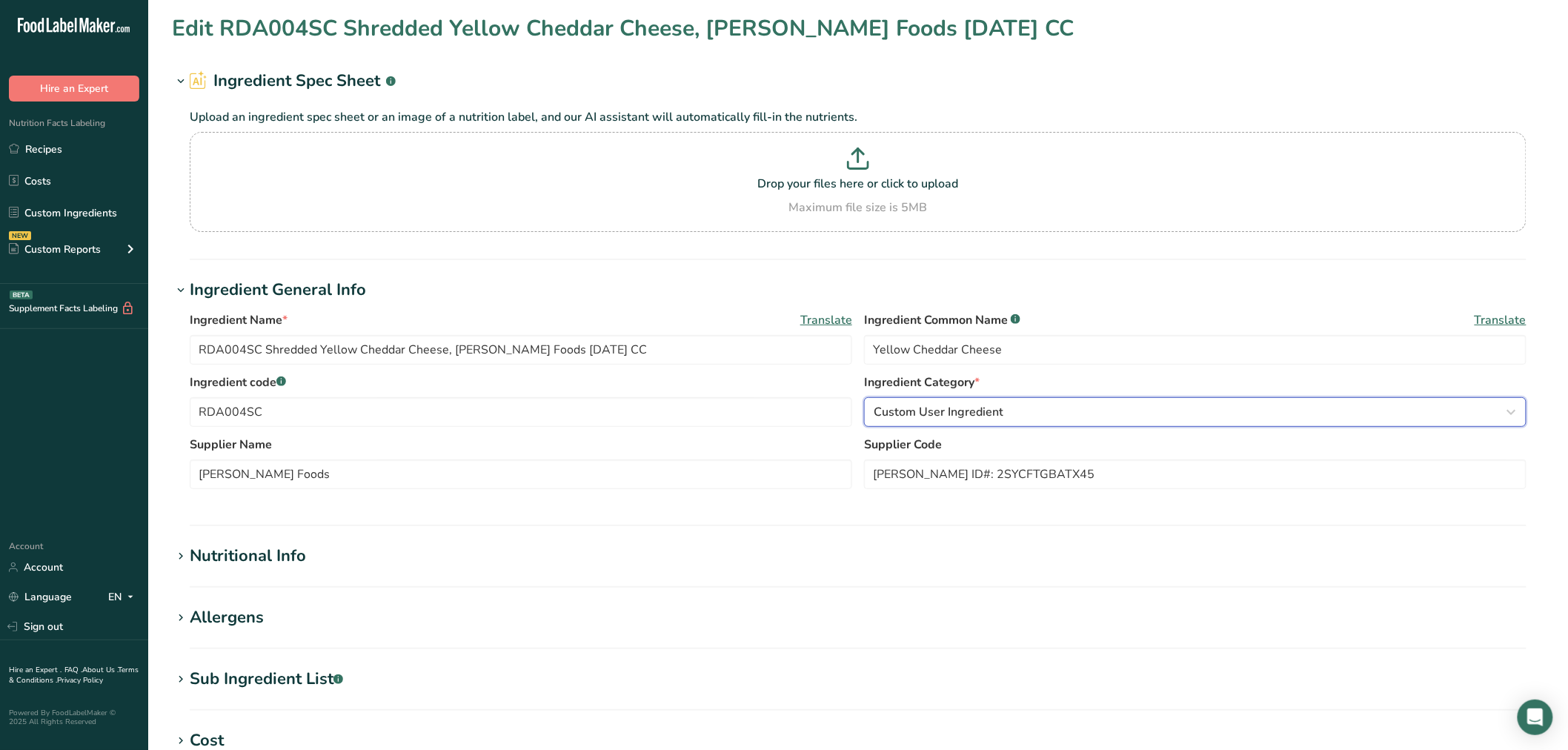
click at [914, 410] on span "Custom User Ingredient" at bounding box center [938, 412] width 130 height 18
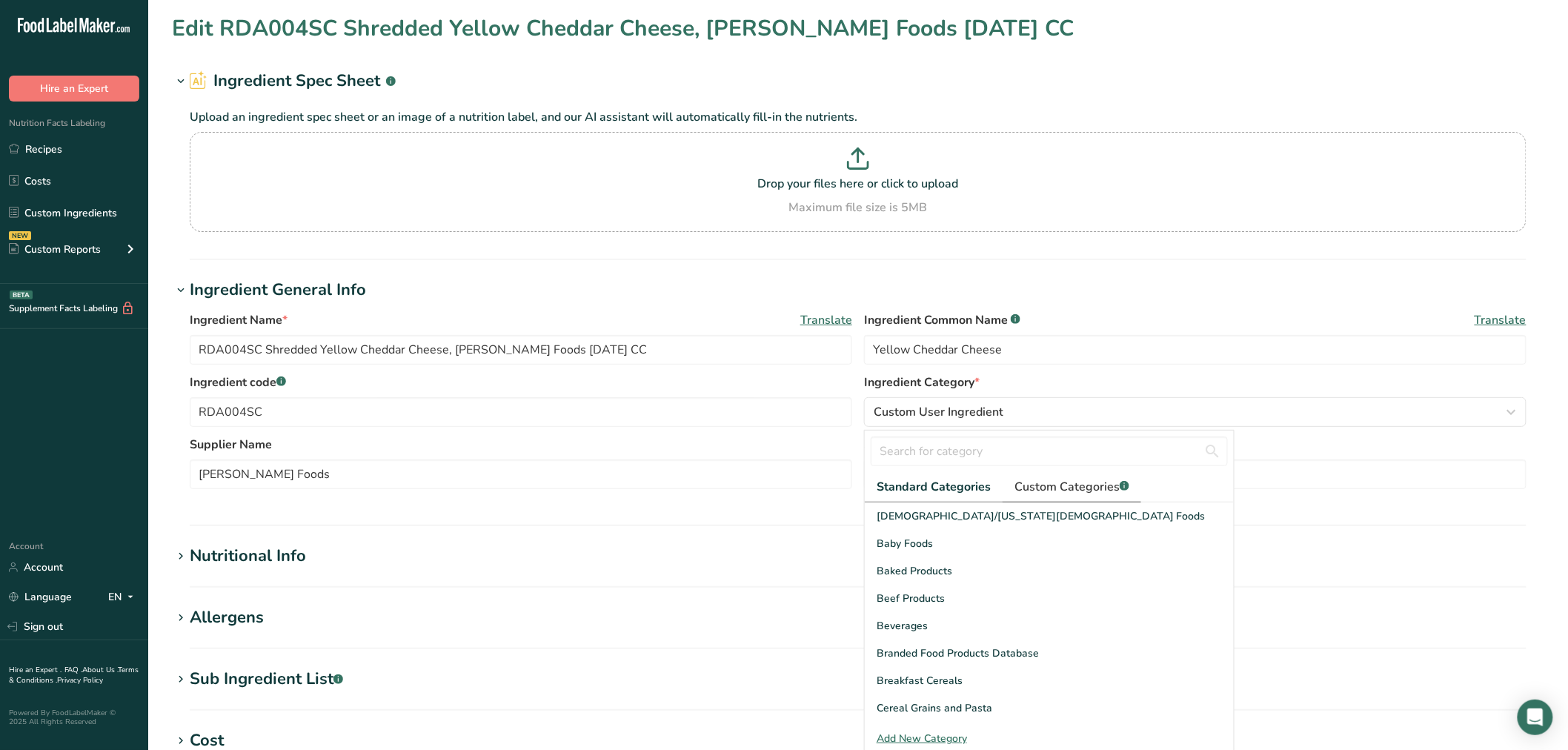
click at [1071, 497] on link "Custom Categories .a-a{fill:#347362;}.b-a{fill:#fff;}" at bounding box center [1072, 487] width 139 height 31
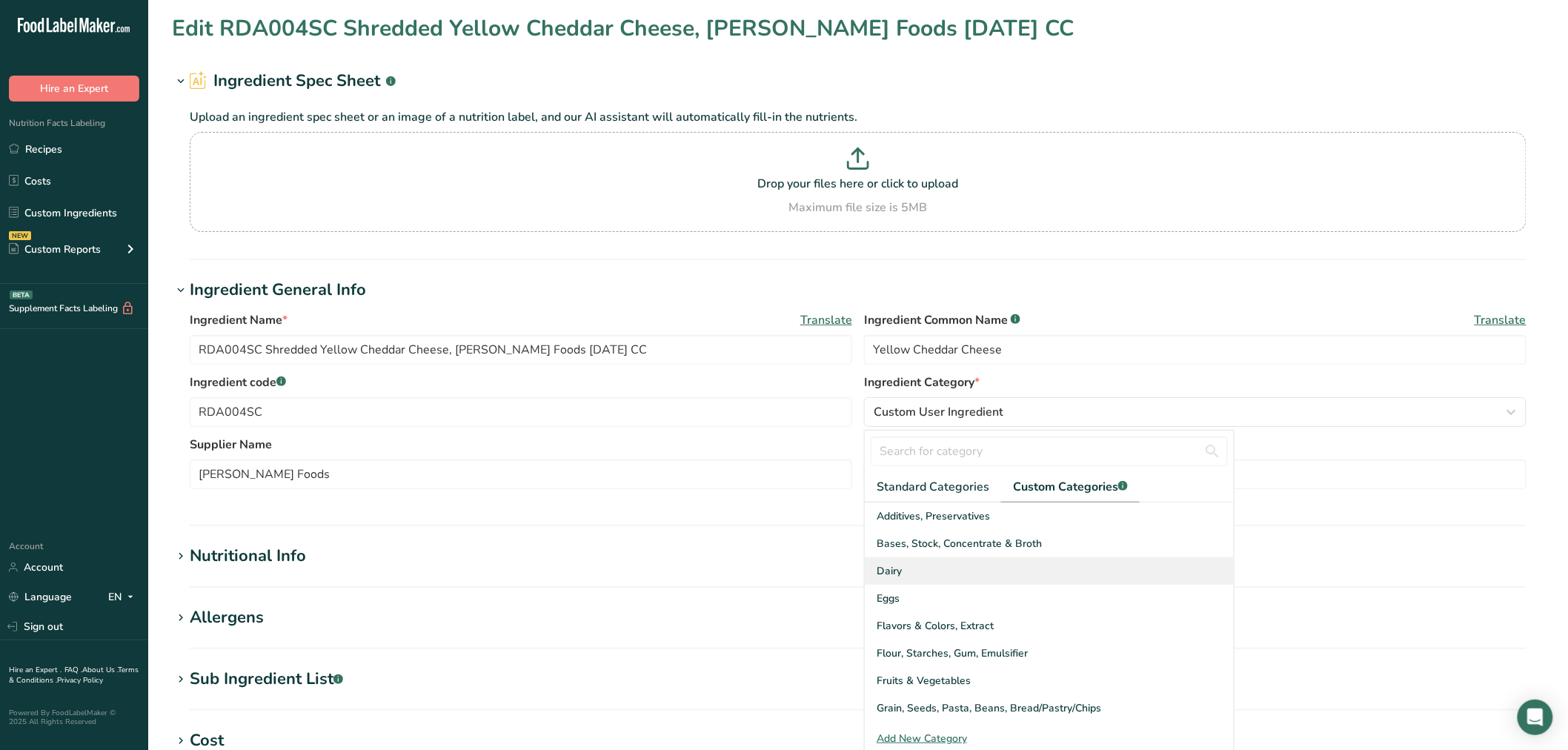
click at [892, 575] on span "Dairy" at bounding box center [889, 571] width 25 height 15
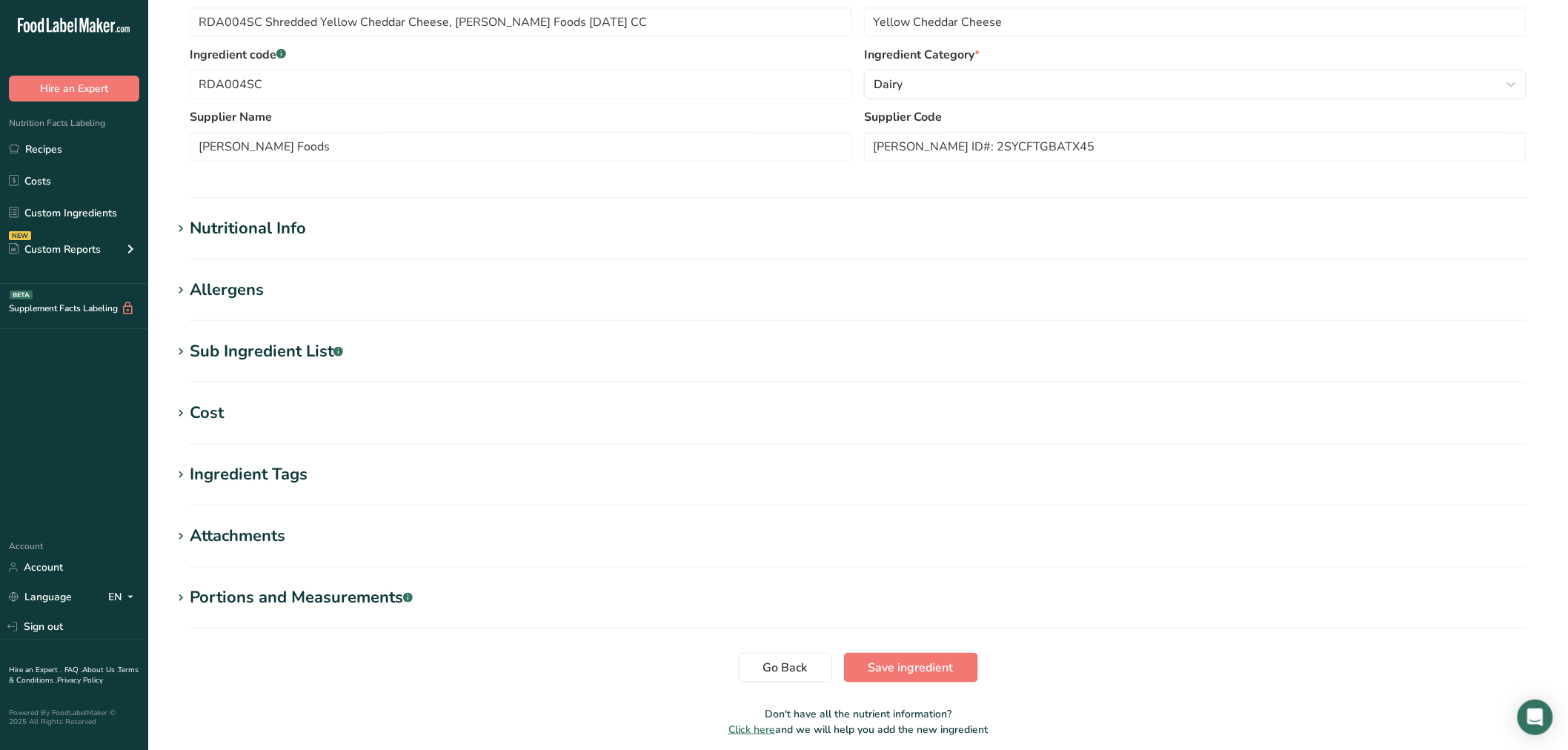
scroll to position [329, 0]
click at [323, 353] on div "Sub Ingredient List .a-a{fill:#347362;}.b-a{fill:#fff;}" at bounding box center [266, 350] width 153 height 25
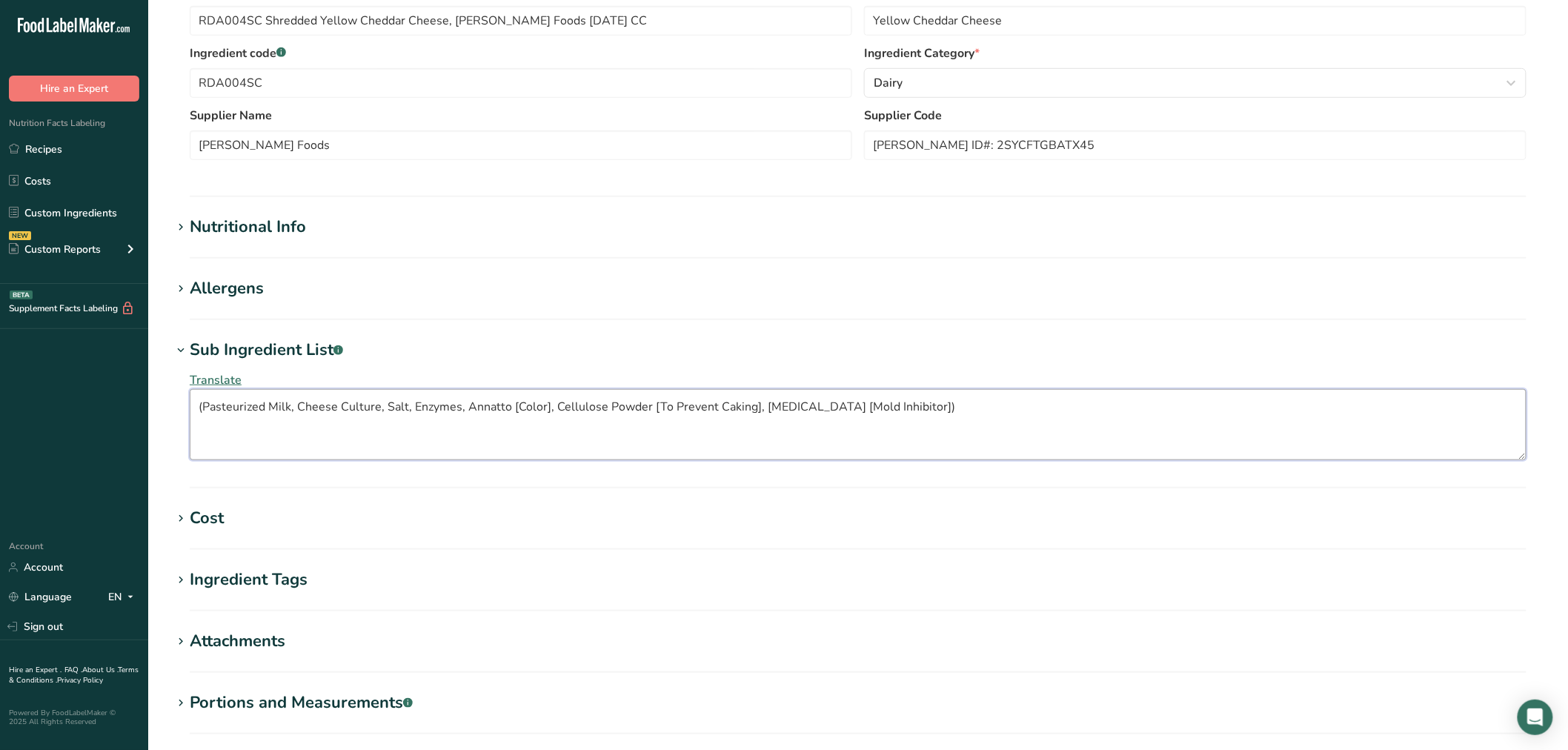
click at [208, 409] on textarea "(Pasteurized Milk, Cheese Culture, Salt, Enzymes, Annatto [Color], Cellulose Po…" at bounding box center [858, 425] width 1337 height 71
click at [201, 405] on textarea "(Pasteurized Milk, Cheese Culture, Salt, Enzymes, Annatto [Color], Cellulose Po…" at bounding box center [858, 425] width 1337 height 71
click at [205, 406] on textarea "(Pasteurized Milk, Cheese Culture, Salt, Enzymes, Annatto [Color], Cellulose Po…" at bounding box center [858, 425] width 1337 height 71
click at [964, 418] on textarea "Pasteurized Milk, Cheese Culture, Salt, Enzymes, Annatto [Color], Cellulose Pow…" at bounding box center [858, 425] width 1337 height 71
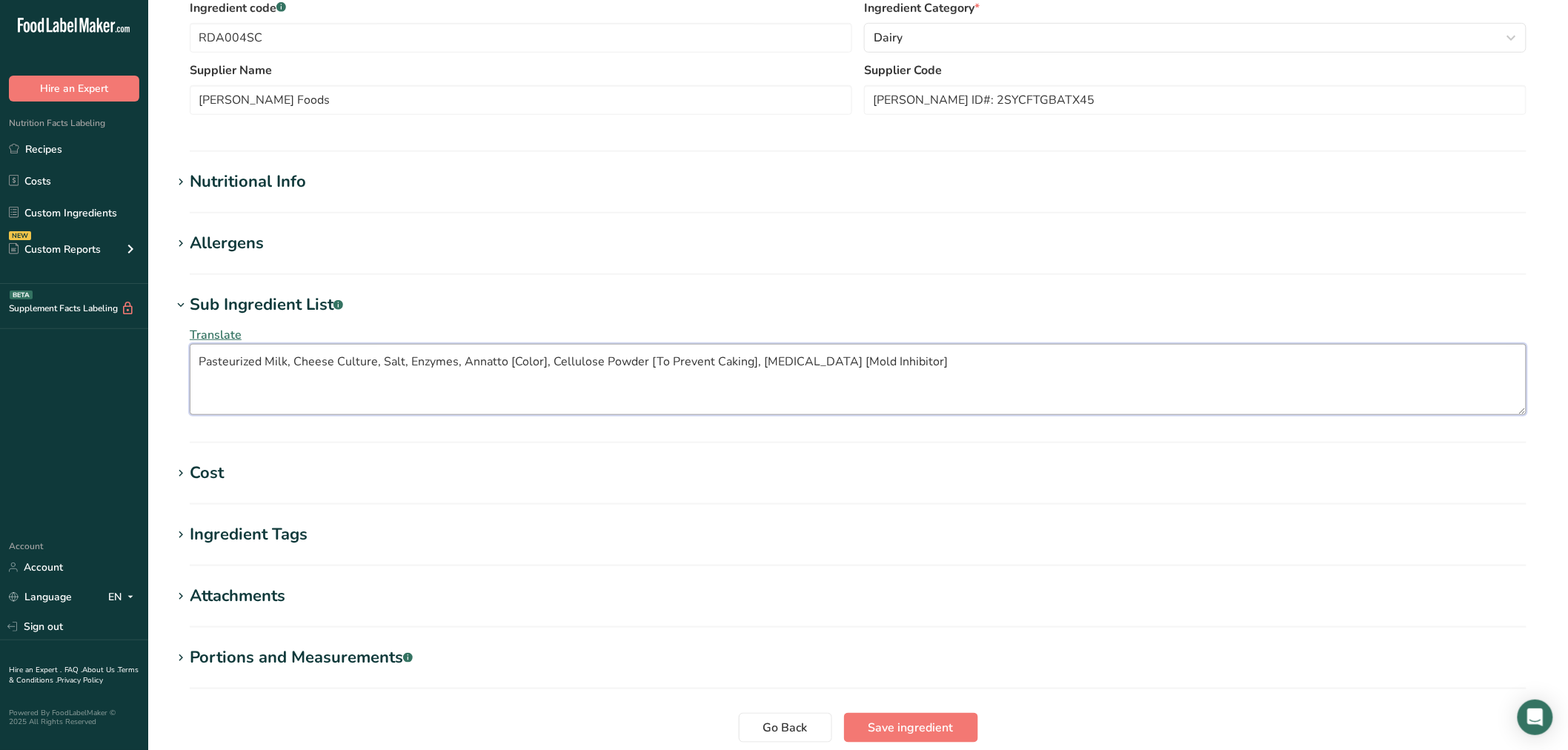
scroll to position [411, 0]
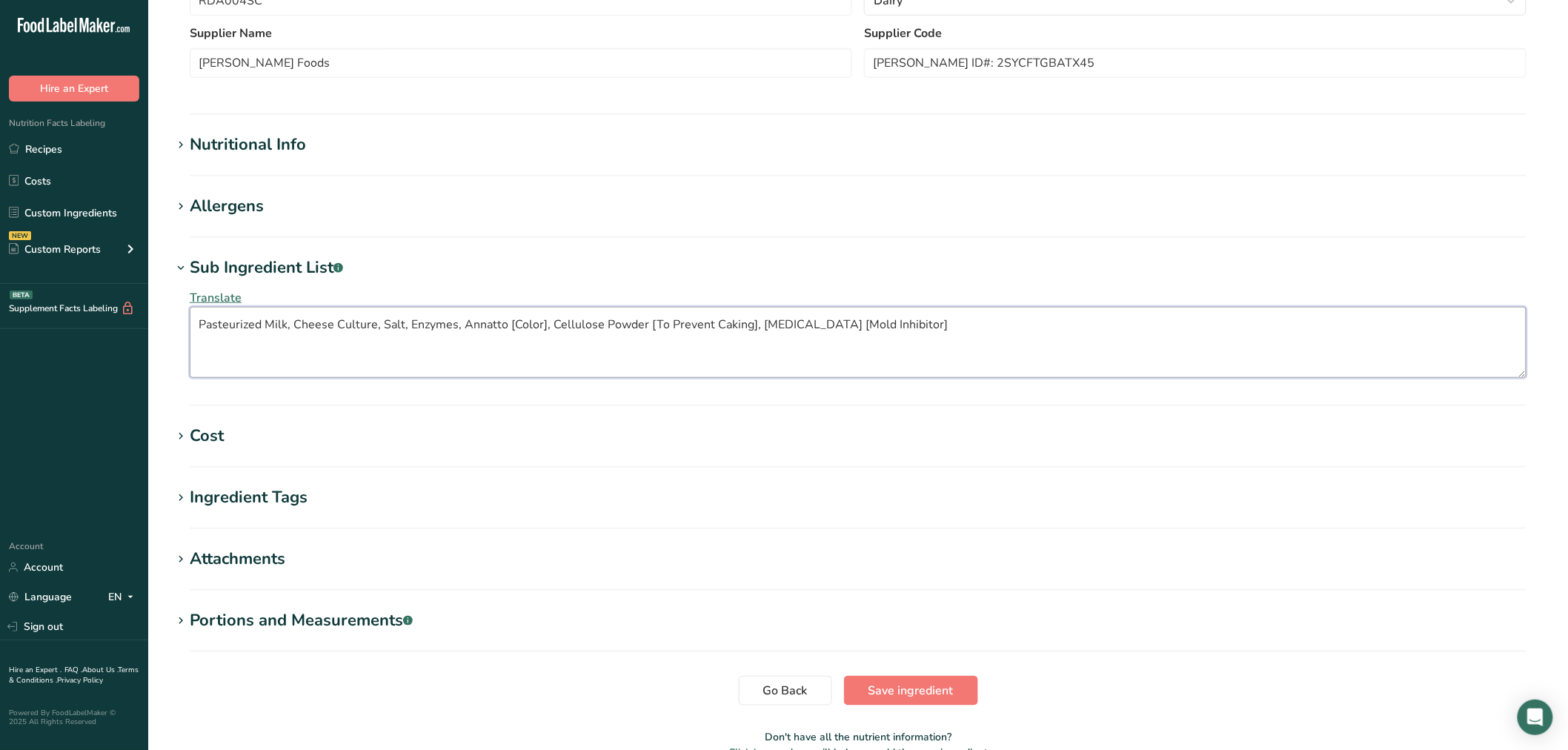
type textarea "Pasteurized Milk, Cheese Culture, Salt, Enzymes, Annatto [Color], Cellulose Pow…"
click at [216, 170] on section "Nutritional Info Serving Size .a-a{fill:#347362;}.b-a{fill:#fff;} Add ingredien…" at bounding box center [858, 155] width 1372 height 44
click at [233, 203] on div "Allergens" at bounding box center [226, 206] width 74 height 25
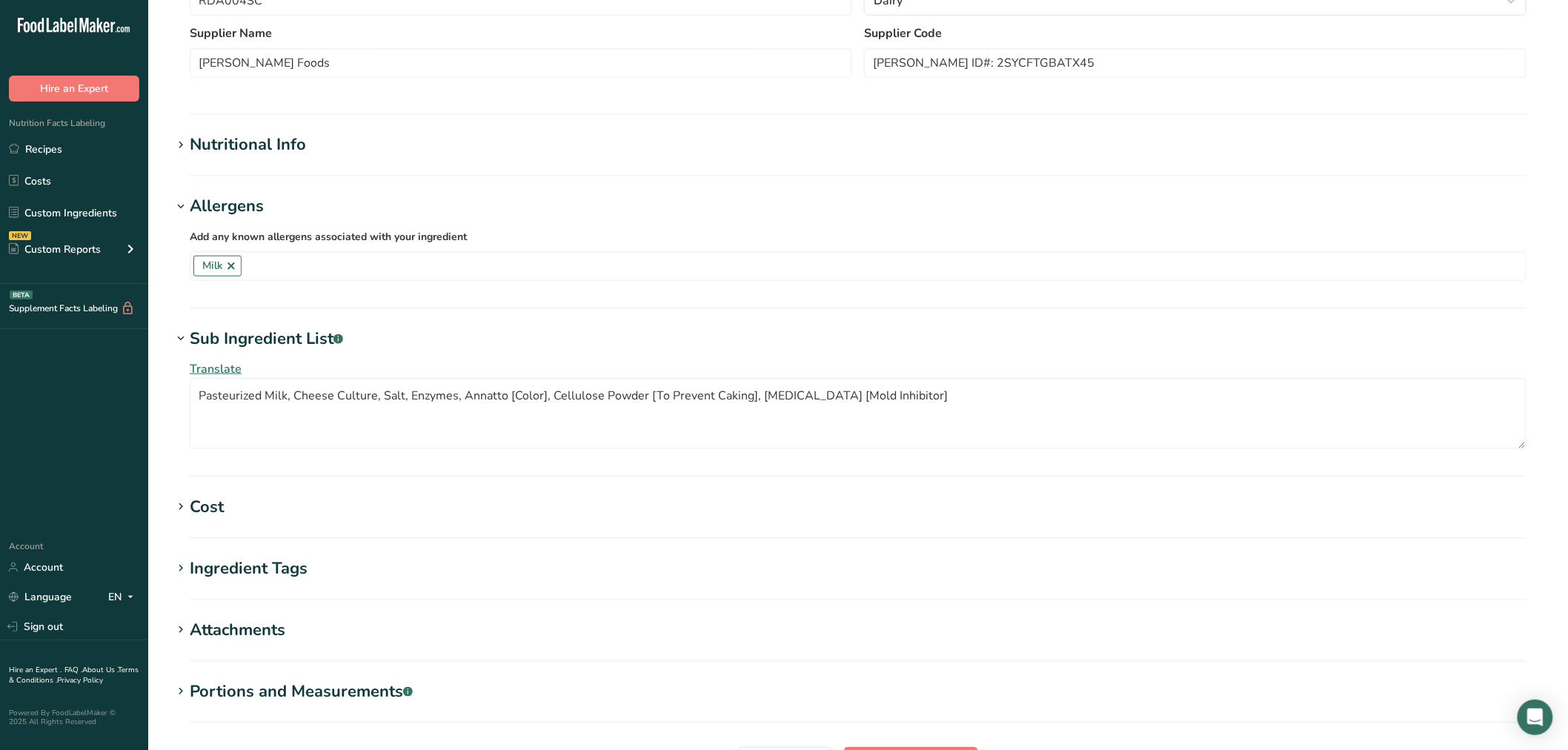
click at [233, 203] on div "Allergens" at bounding box center [226, 206] width 74 height 25
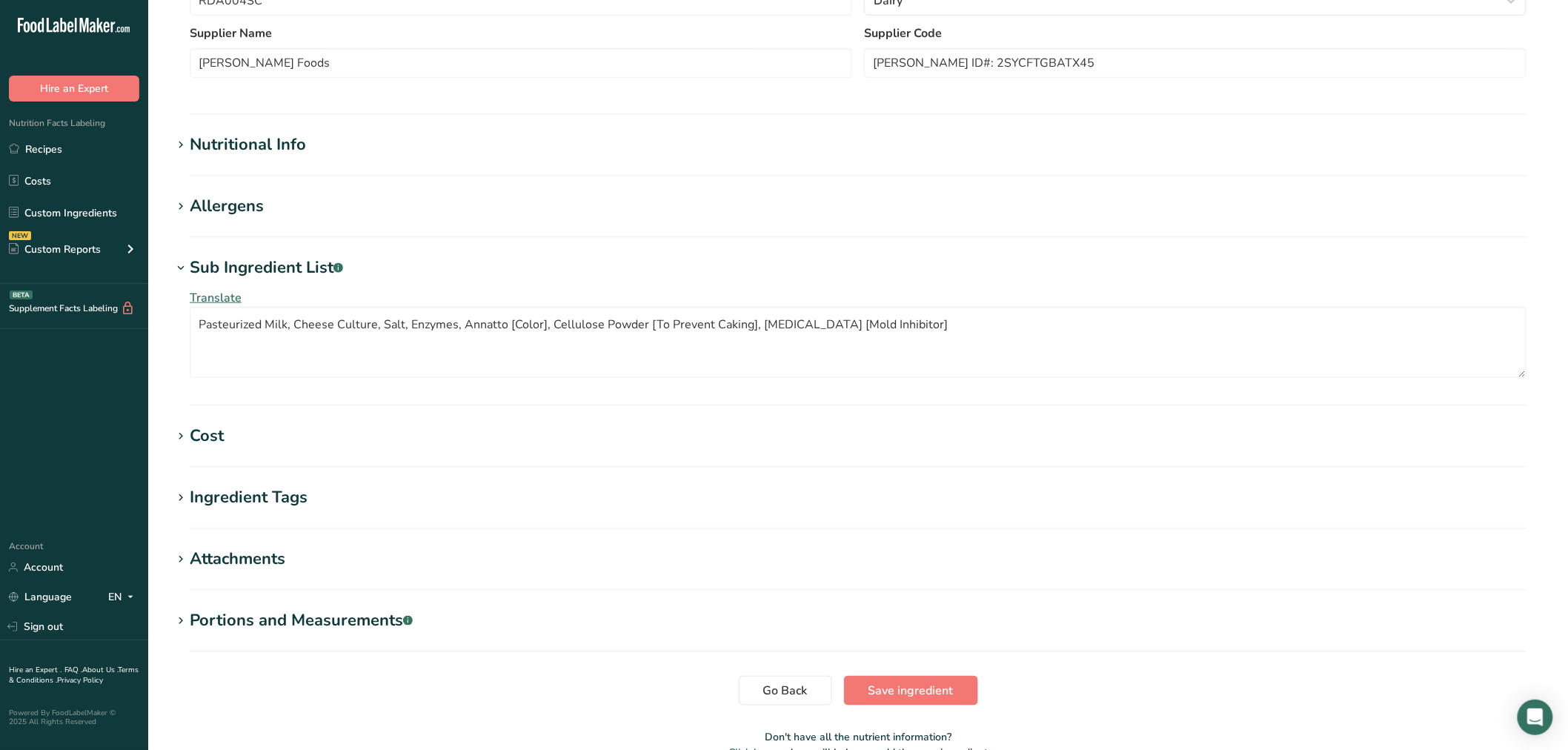
click at [237, 154] on div "Nutritional Info" at bounding box center [247, 145] width 116 height 25
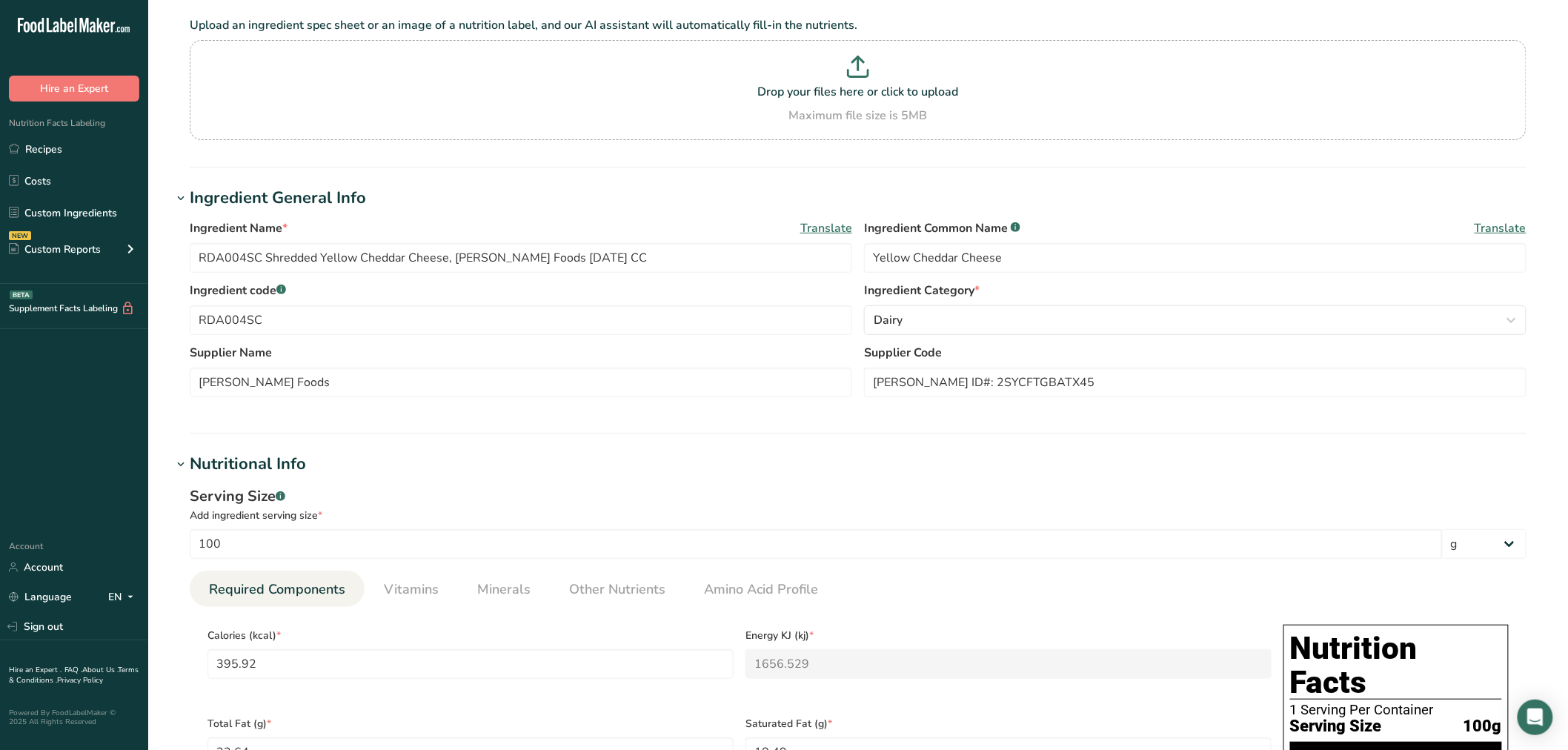
scroll to position [82, 0]
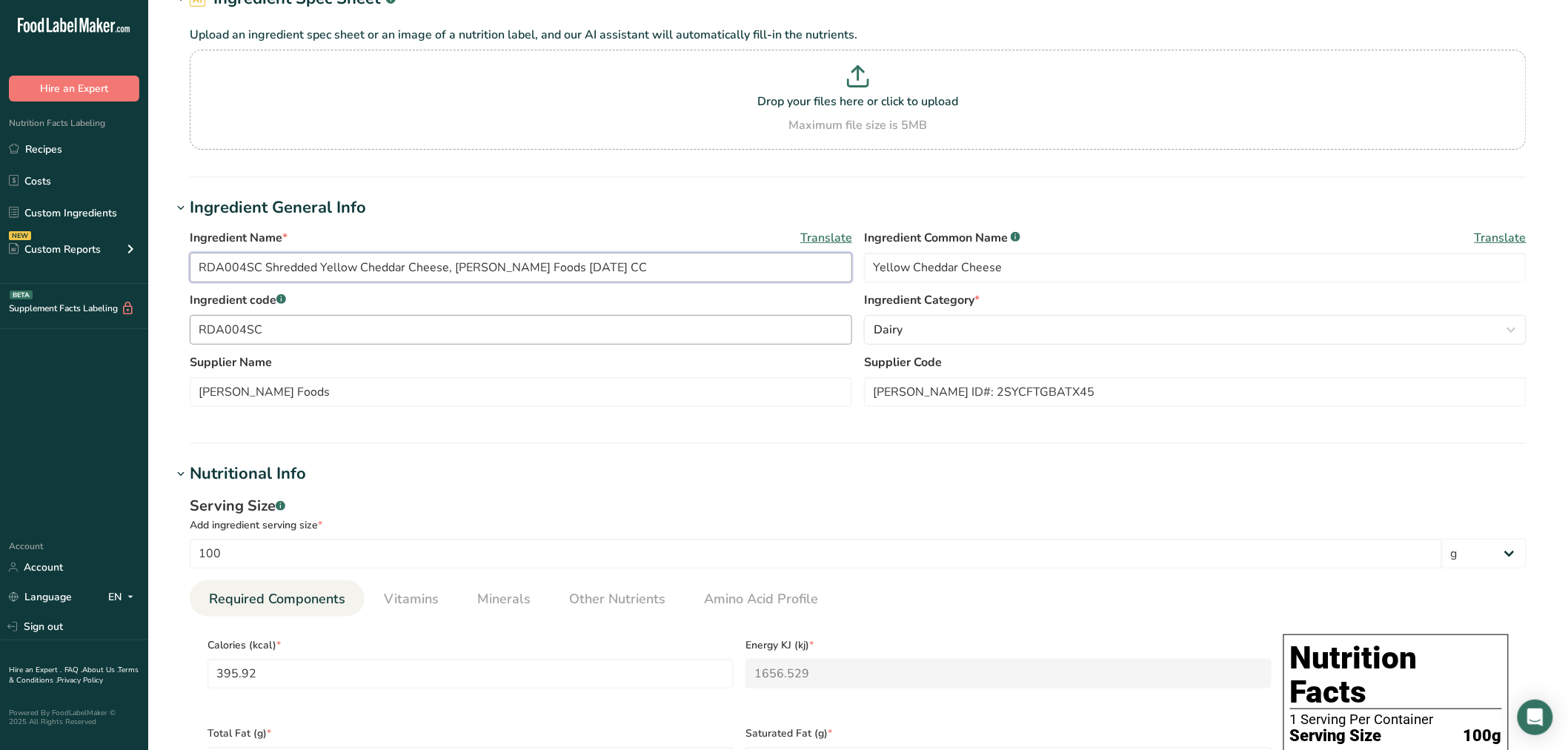
drag, startPoint x: 532, startPoint y: 269, endPoint x: 623, endPoint y: 328, distance: 108.5
click at [534, 269] on input "RDA004SC Shredded Yellow Cheddar Cheese, Talamo Foods 03-29-24 CC" at bounding box center [521, 267] width 663 height 30
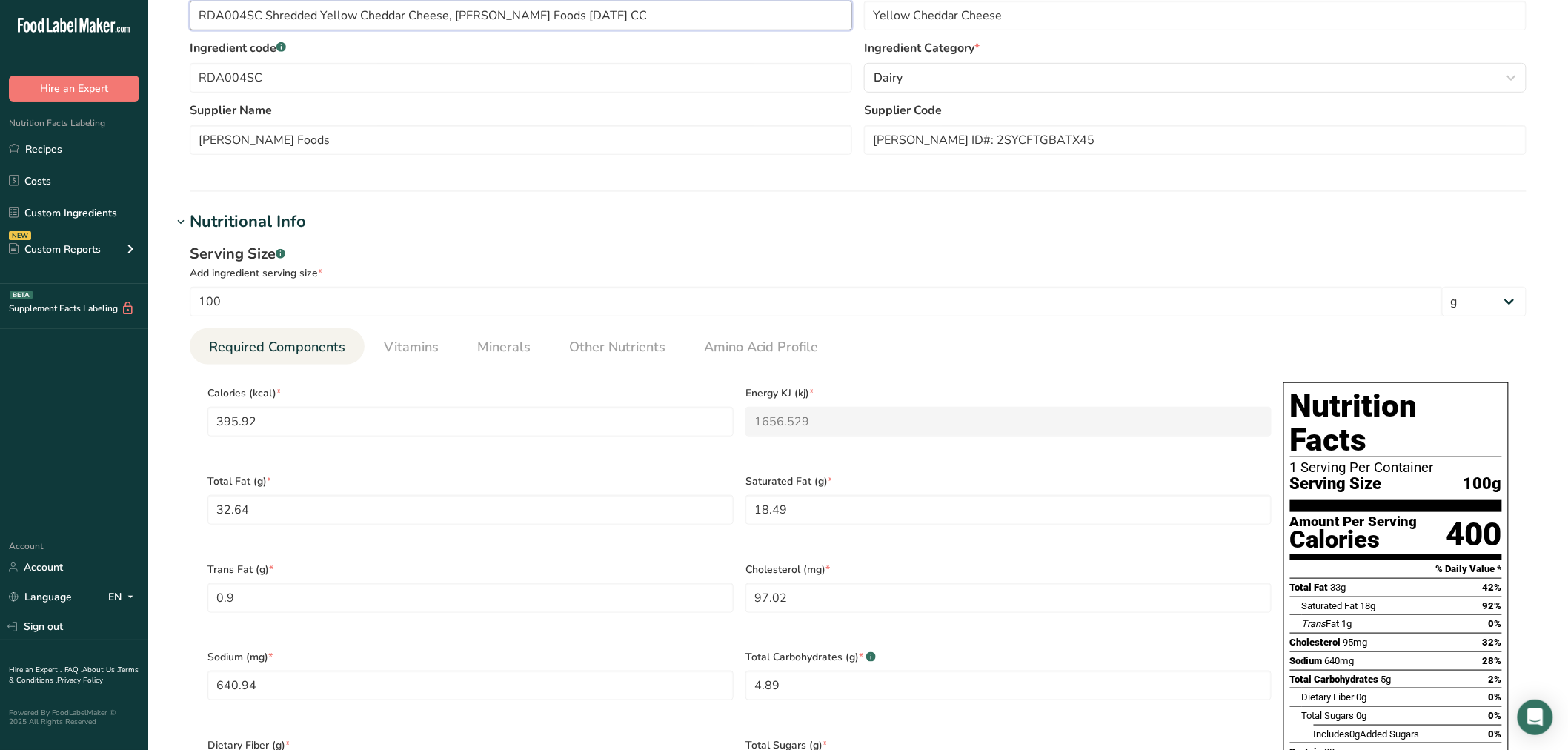
scroll to position [493, 0]
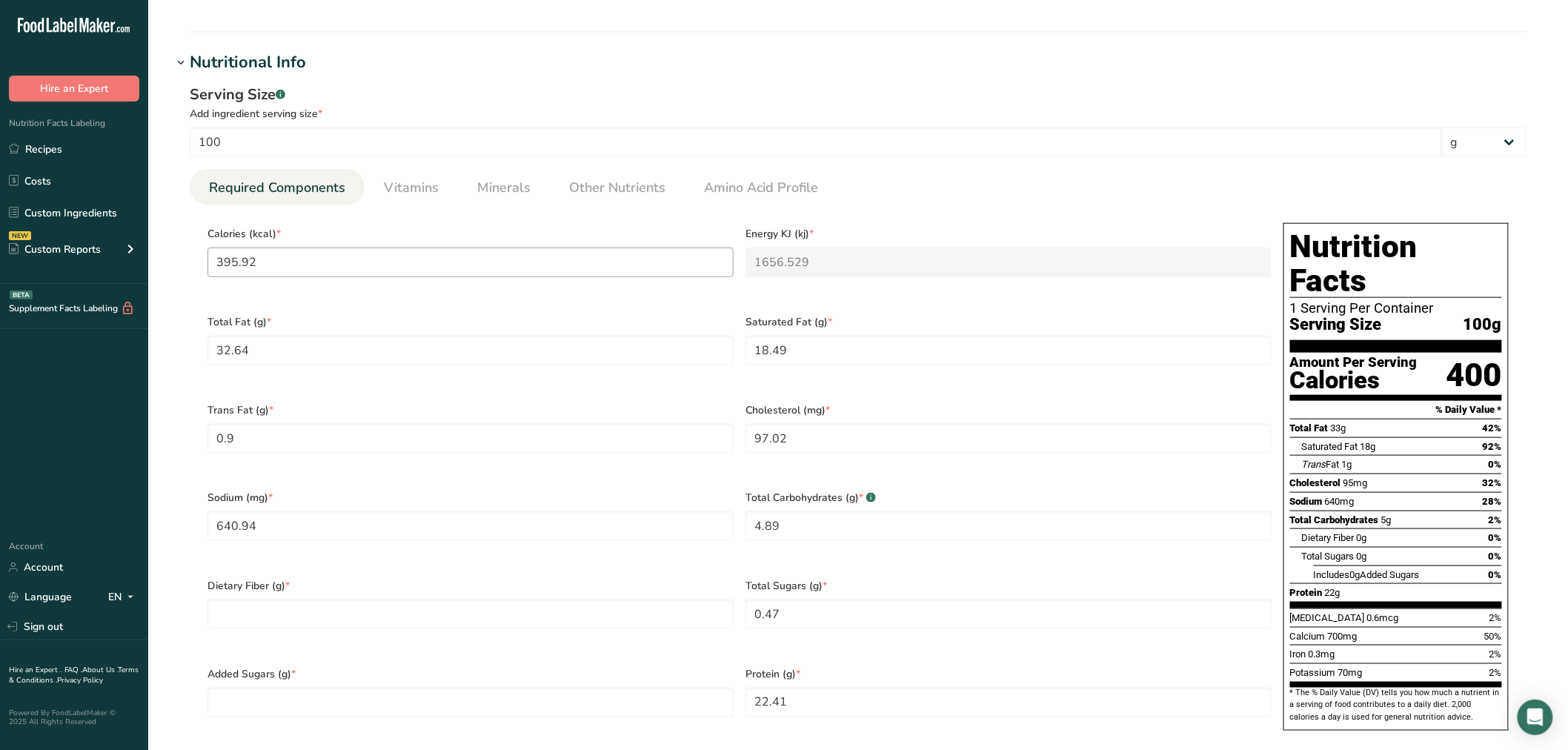
type input "RDA004SC Shredded Yellow Cheddar Cheese, Talamo Foods 3-29-24 CC"
drag, startPoint x: 324, startPoint y: 275, endPoint x: 319, endPoint y: 267, distance: 9.4
click at [320, 269] on input "395.92" at bounding box center [470, 262] width 526 height 30
type Fiber "0"
type Sugars "0"
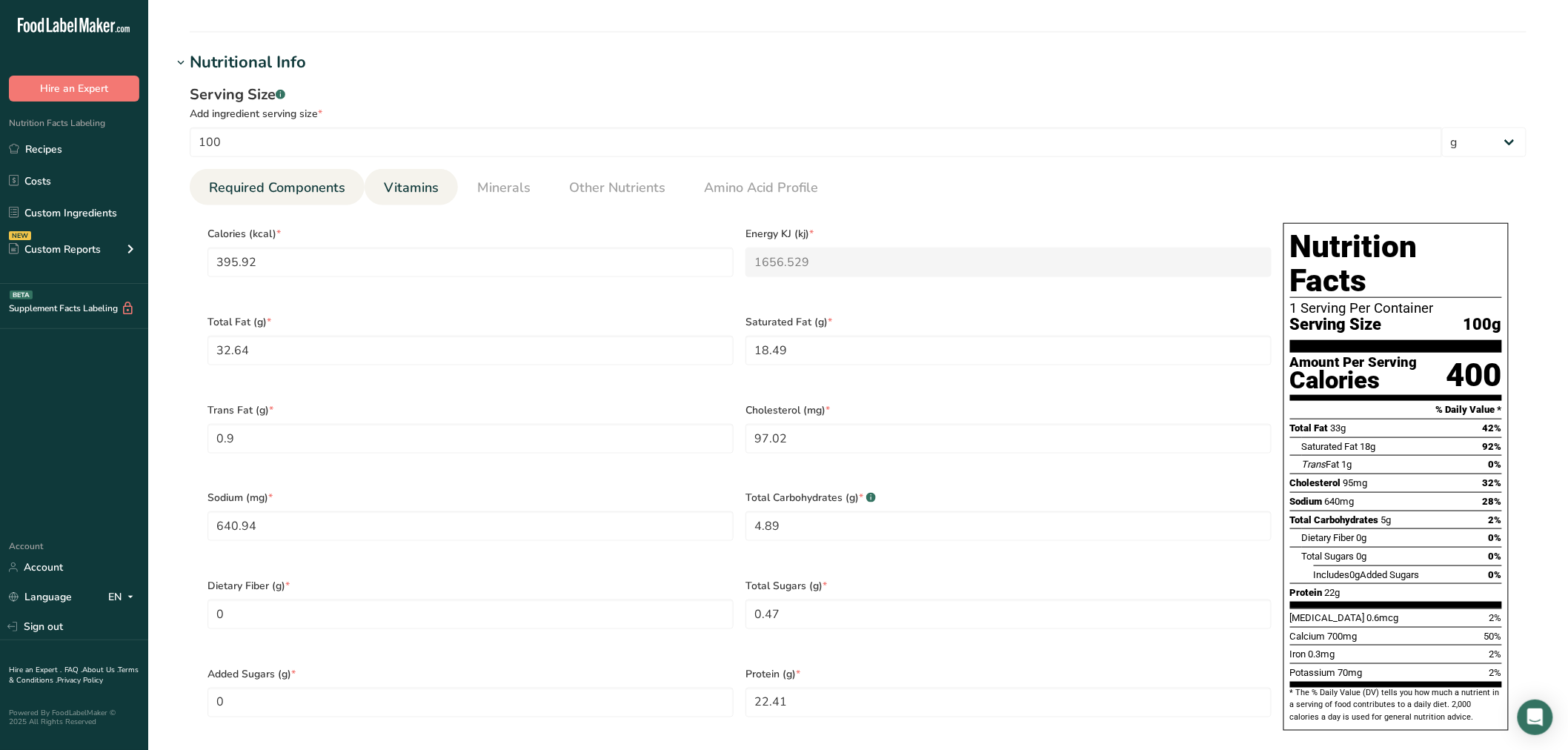
click at [428, 188] on span "Vitamins" at bounding box center [411, 188] width 55 height 20
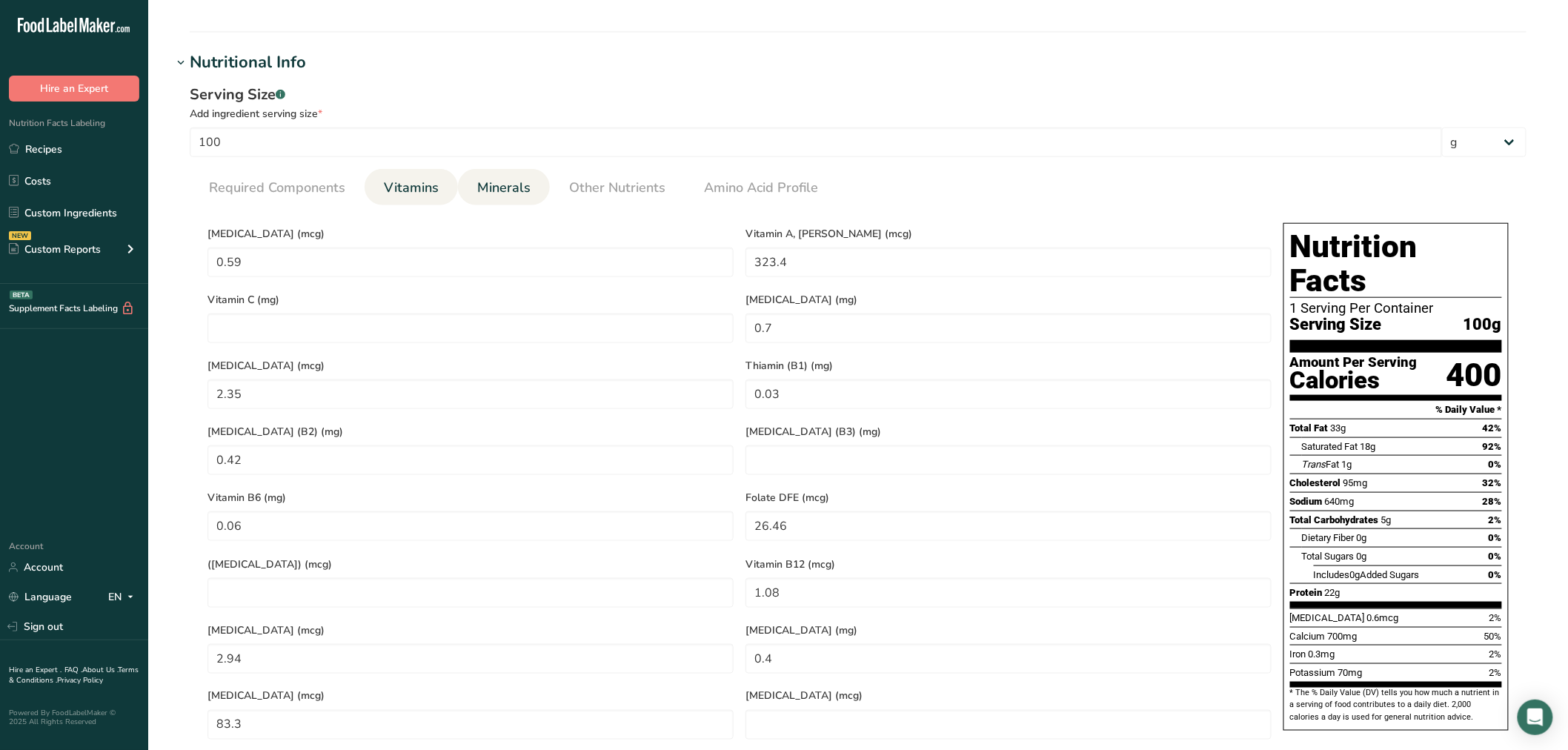
click at [490, 186] on span "Minerals" at bounding box center [503, 188] width 53 height 20
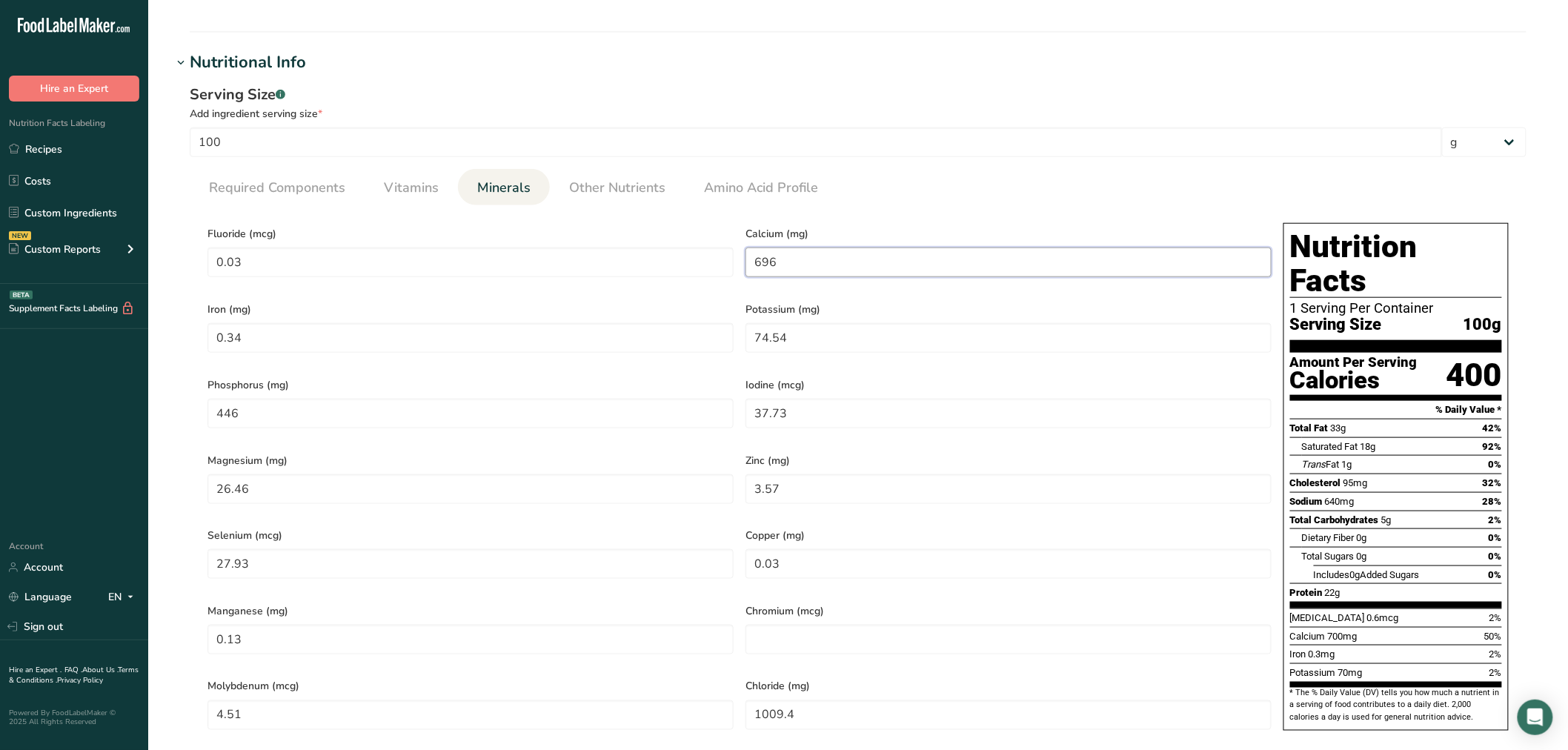
click at [871, 269] on input "696" at bounding box center [1009, 262] width 526 height 30
click at [570, 186] on span "Other Nutrients" at bounding box center [618, 188] width 97 height 20
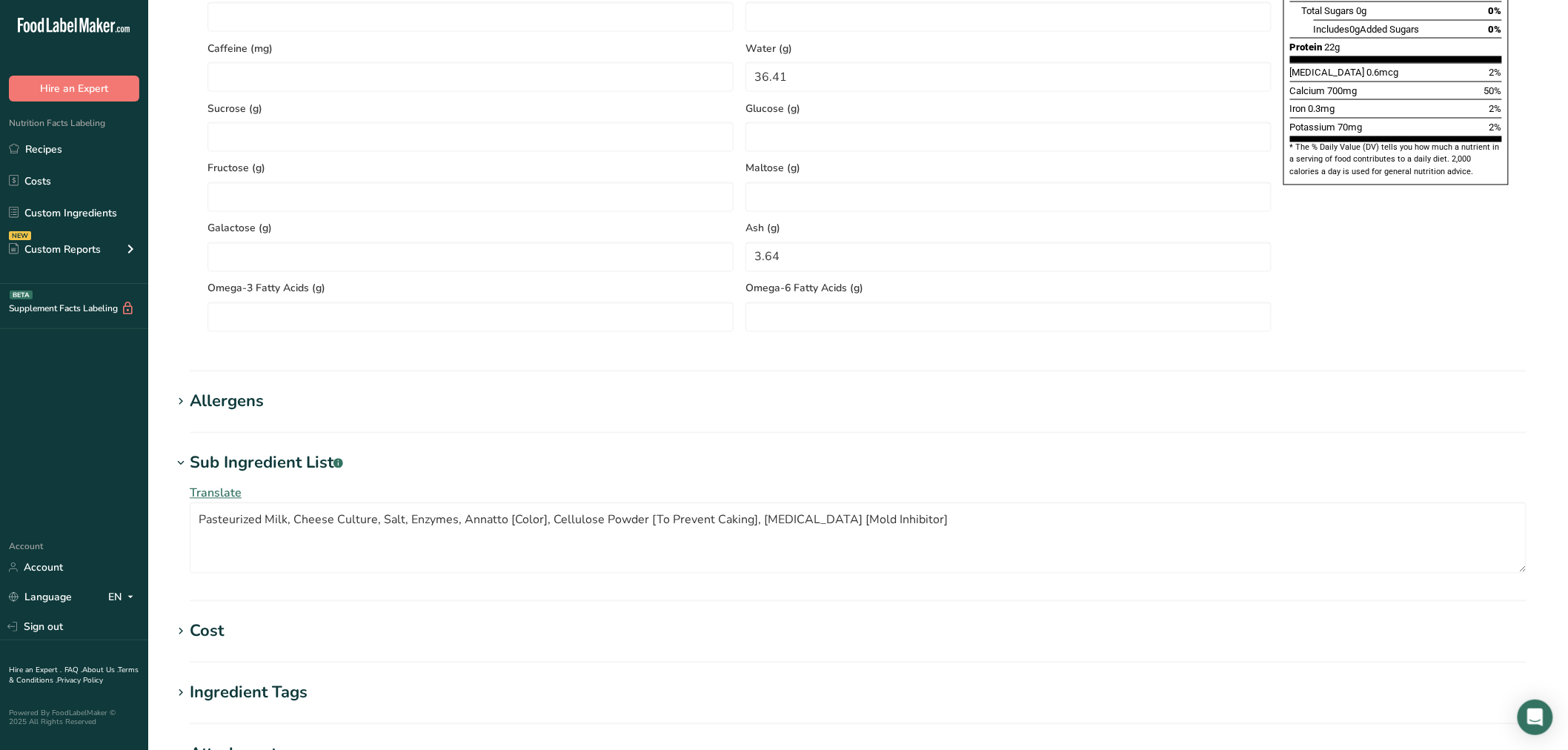
scroll to position [1315, 0]
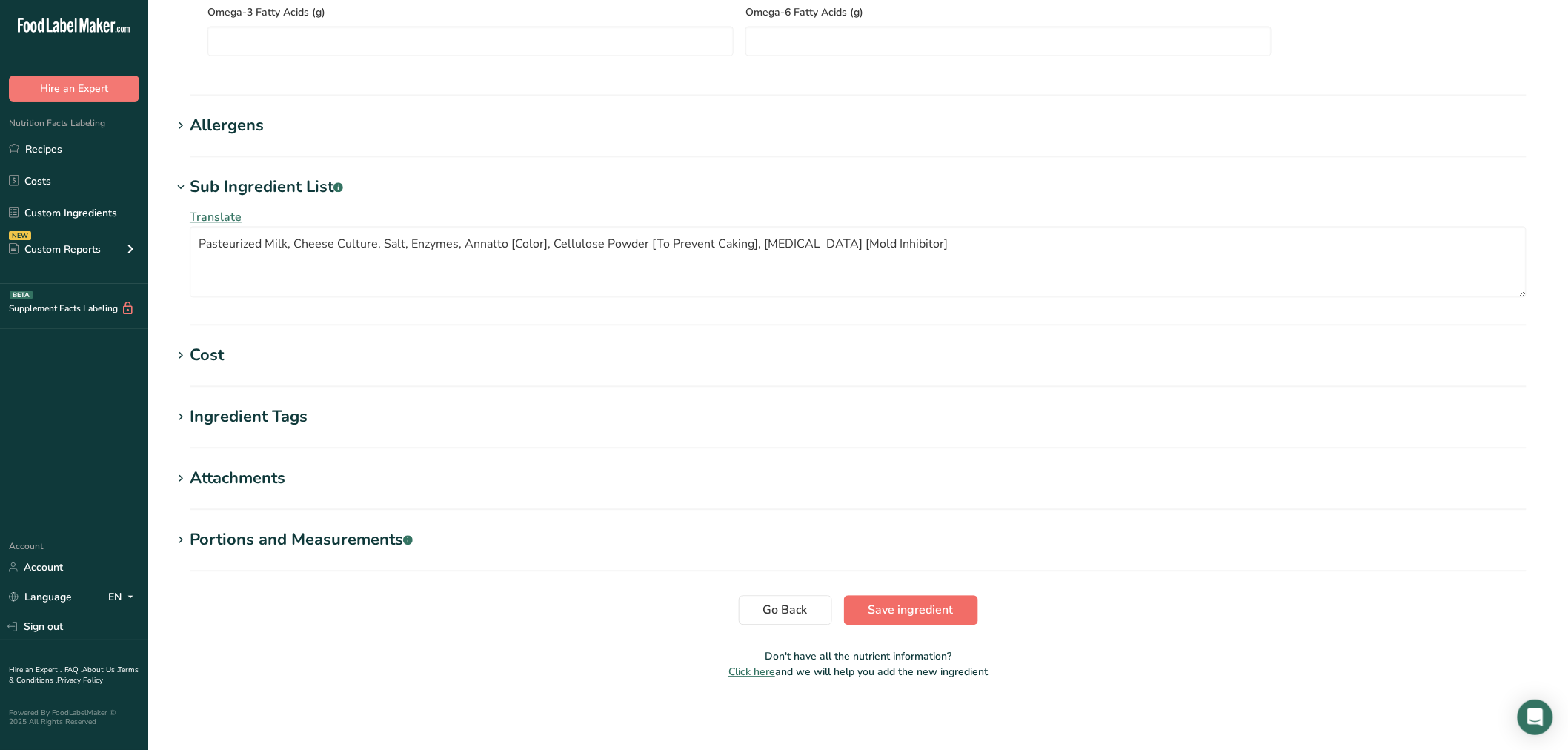
click at [921, 616] on span "Save ingredient" at bounding box center [911, 609] width 86 height 18
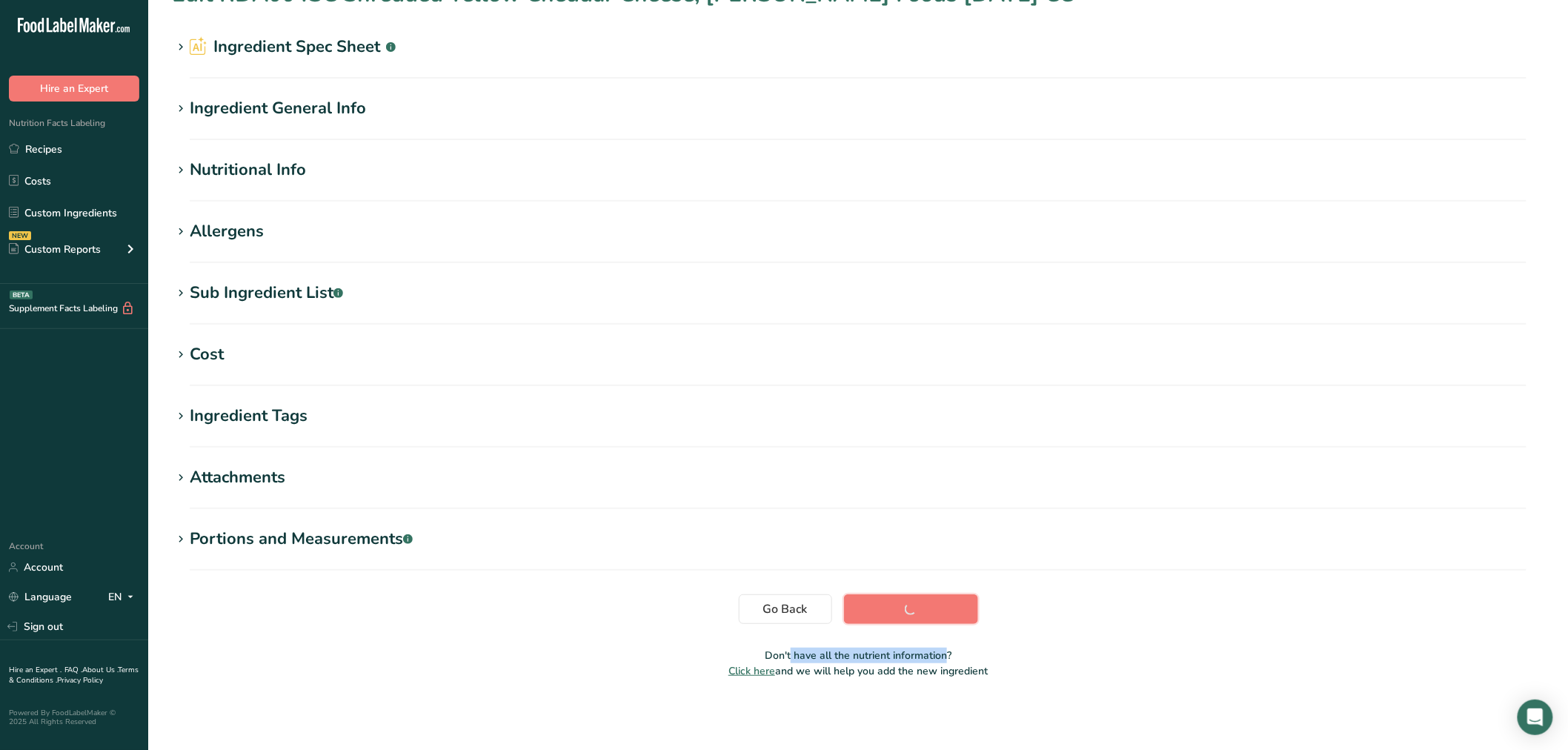
scroll to position [33, 0]
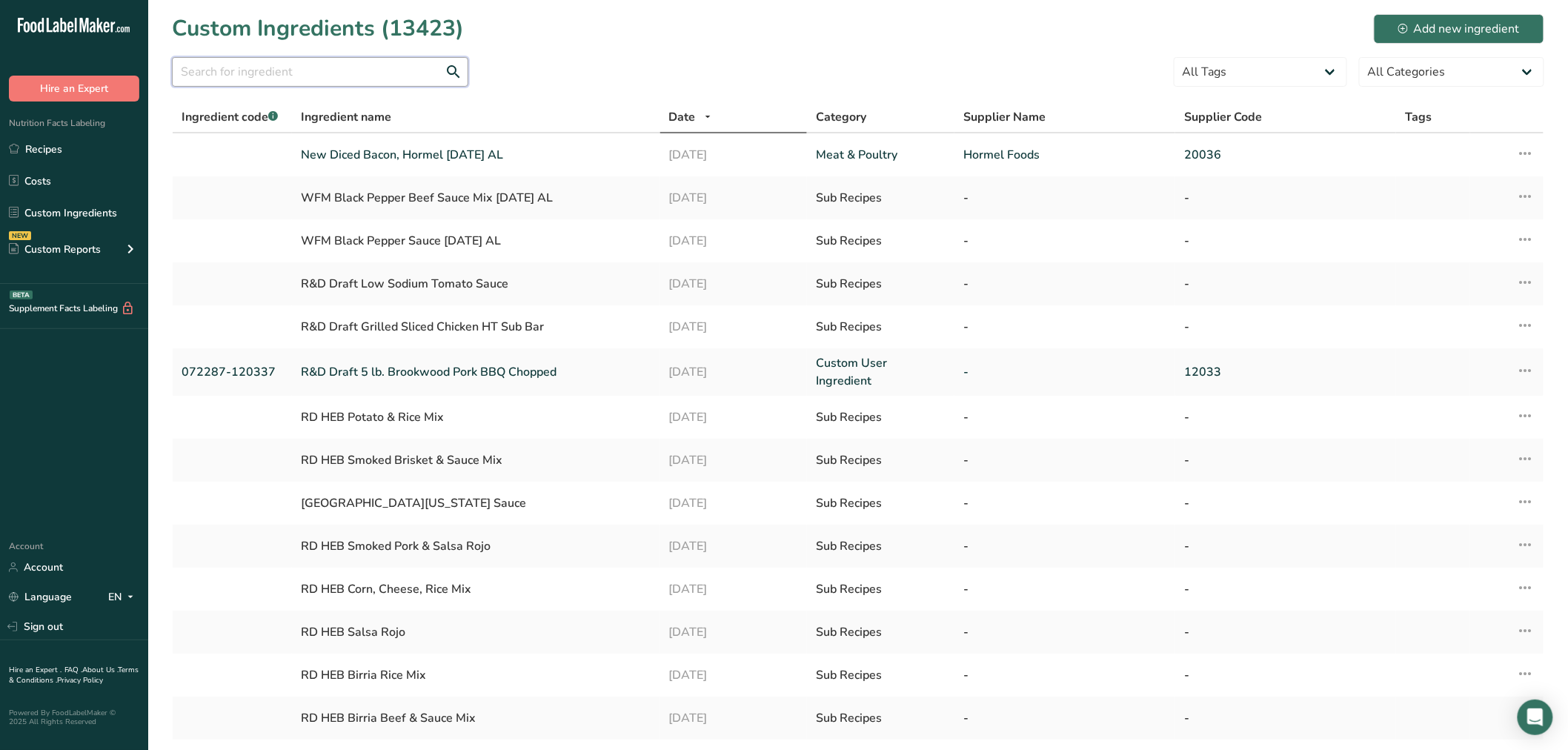
click at [271, 76] on input "text" at bounding box center [320, 71] width 297 height 30
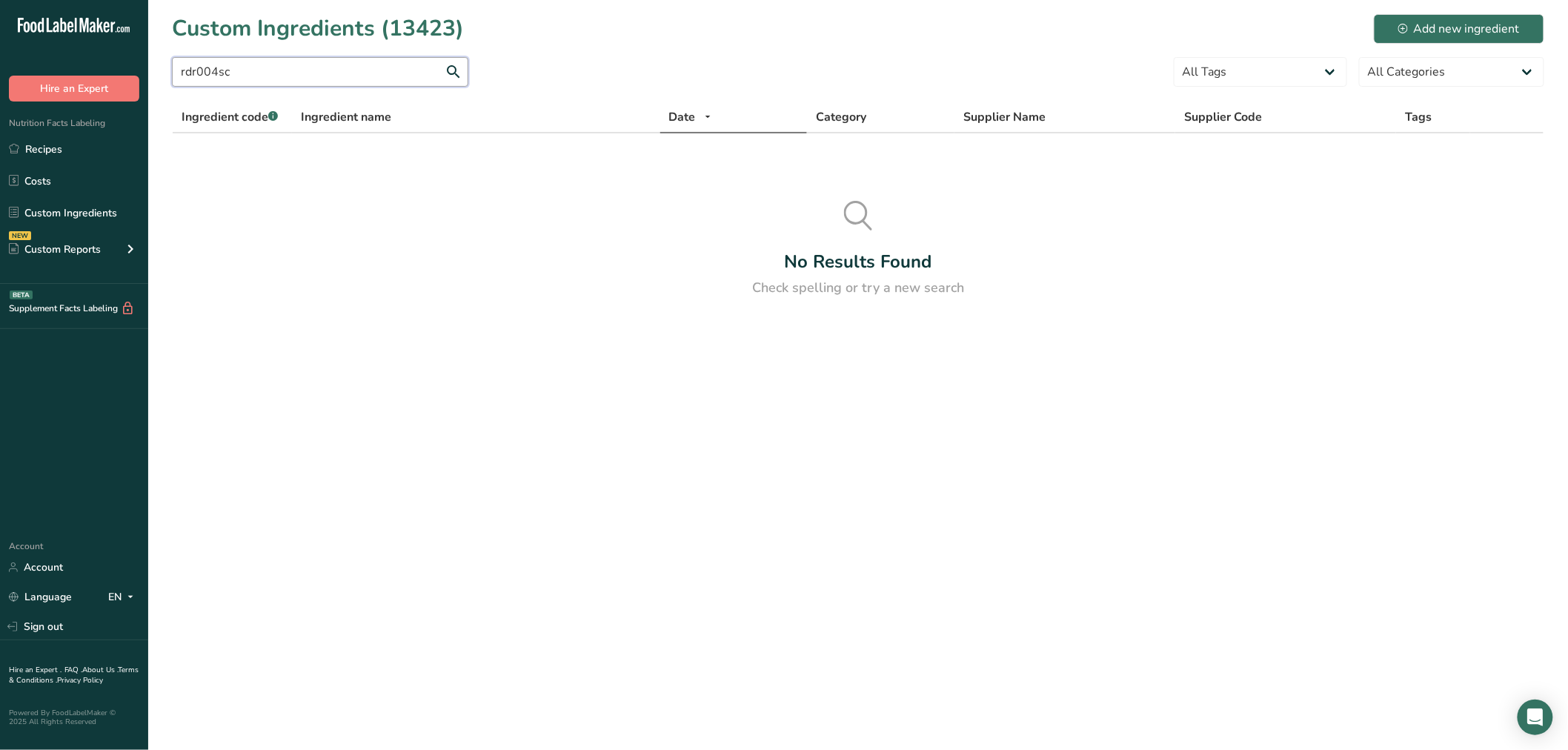
click at [309, 73] on input "rdr004sc" at bounding box center [320, 71] width 297 height 30
click at [198, 65] on input "rdr004sc" at bounding box center [320, 71] width 297 height 30
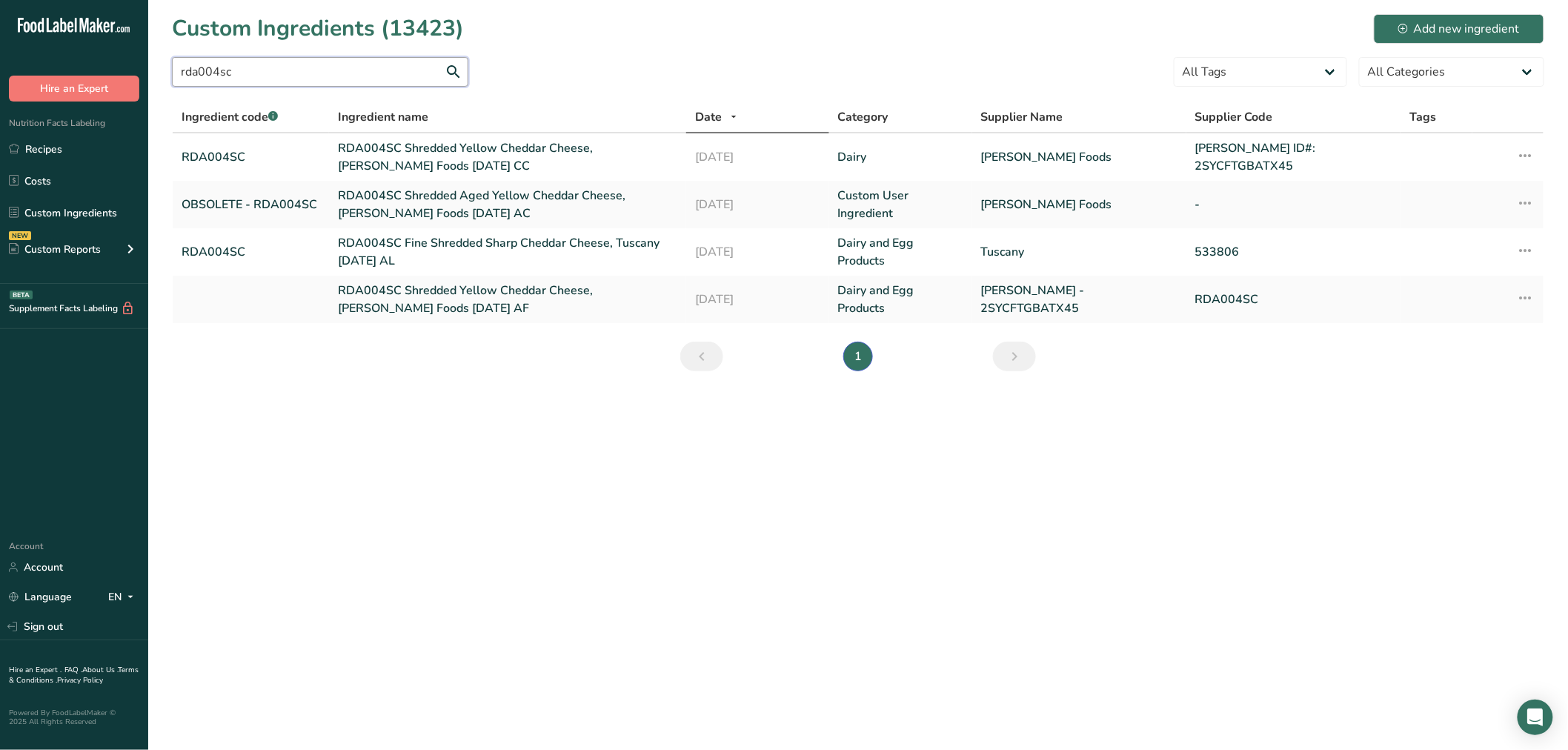
type input "rda004sc"
click at [379, 307] on link "RDA004SC Shredded Yellow Cheddar Cheese, Talamo Foods 07-10-23 AF" at bounding box center [508, 299] width 339 height 36
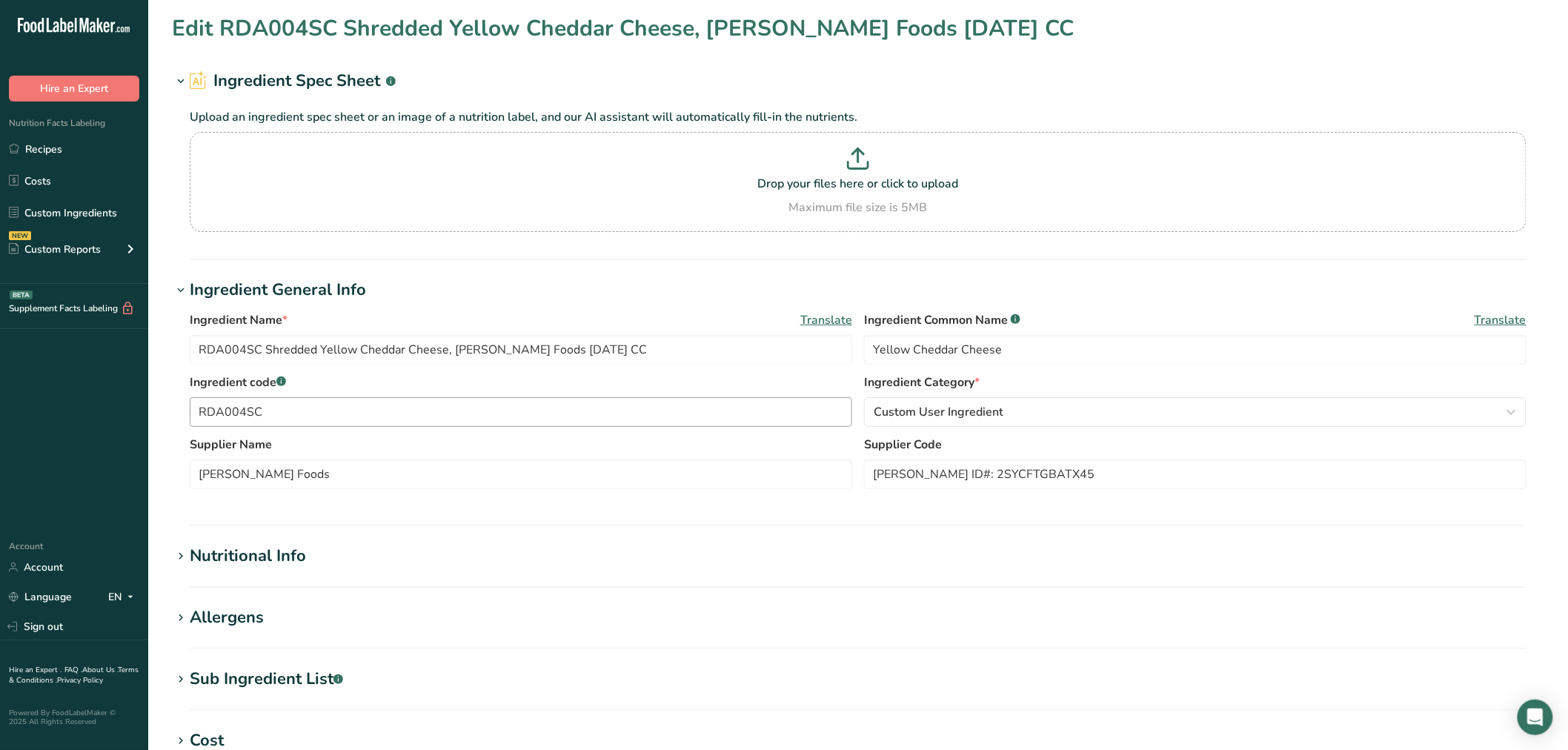
type input "RDA004SC Shredded Yellow Cheddar Cheese, Talamo Foods 07-10-23 AF"
type input "Shredded Cheddar Cheese"
type input "Talamo - 2SYCFTGBATX45"
type input "RDA004SC"
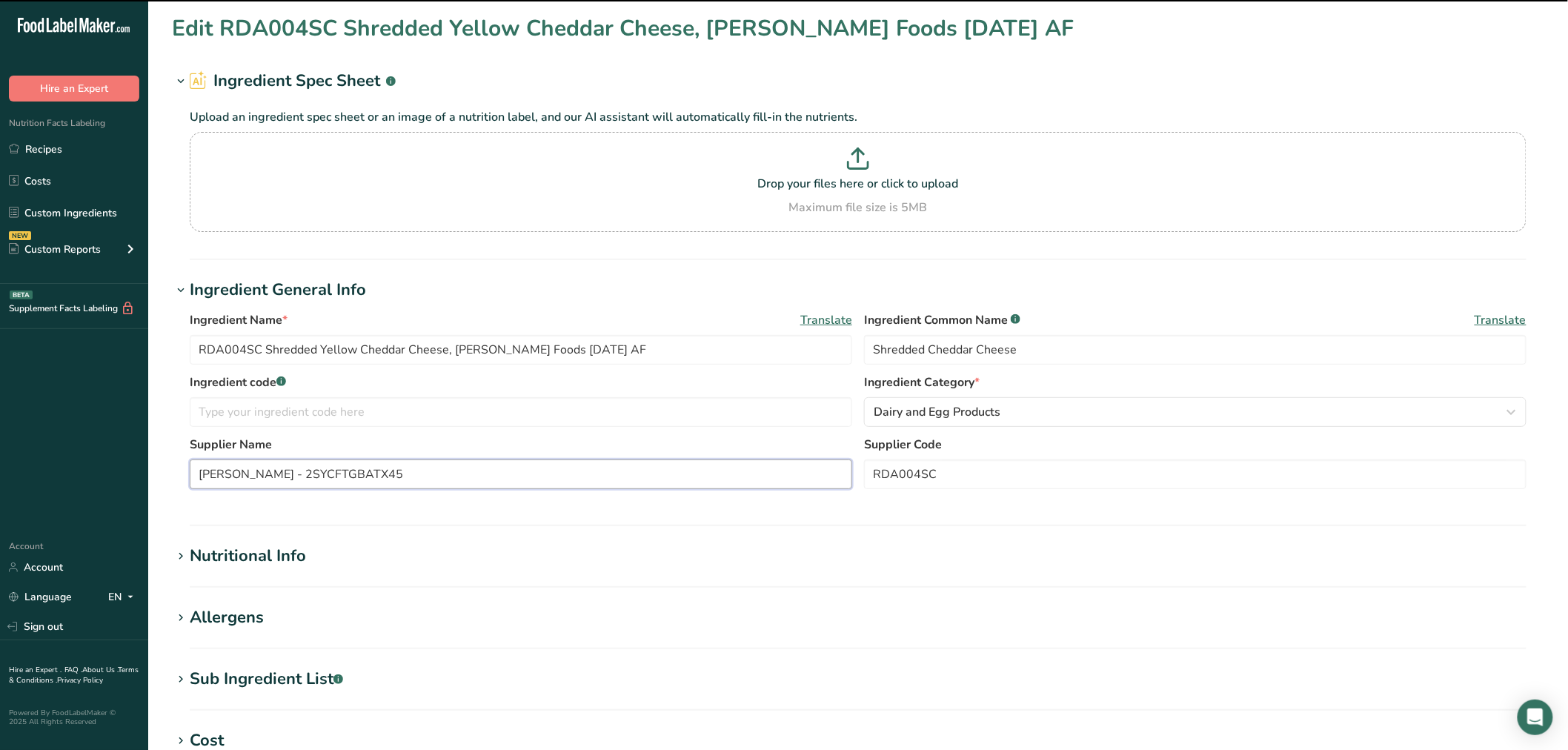
drag, startPoint x: 361, startPoint y: 464, endPoint x: 116, endPoint y: 454, distance: 245.2
click at [116, 454] on div ".a-20{fill:#fff;} Hire an Expert Nutrition Facts Labeling Recipes Costs Custom …" at bounding box center [784, 568] width 1568 height 1136
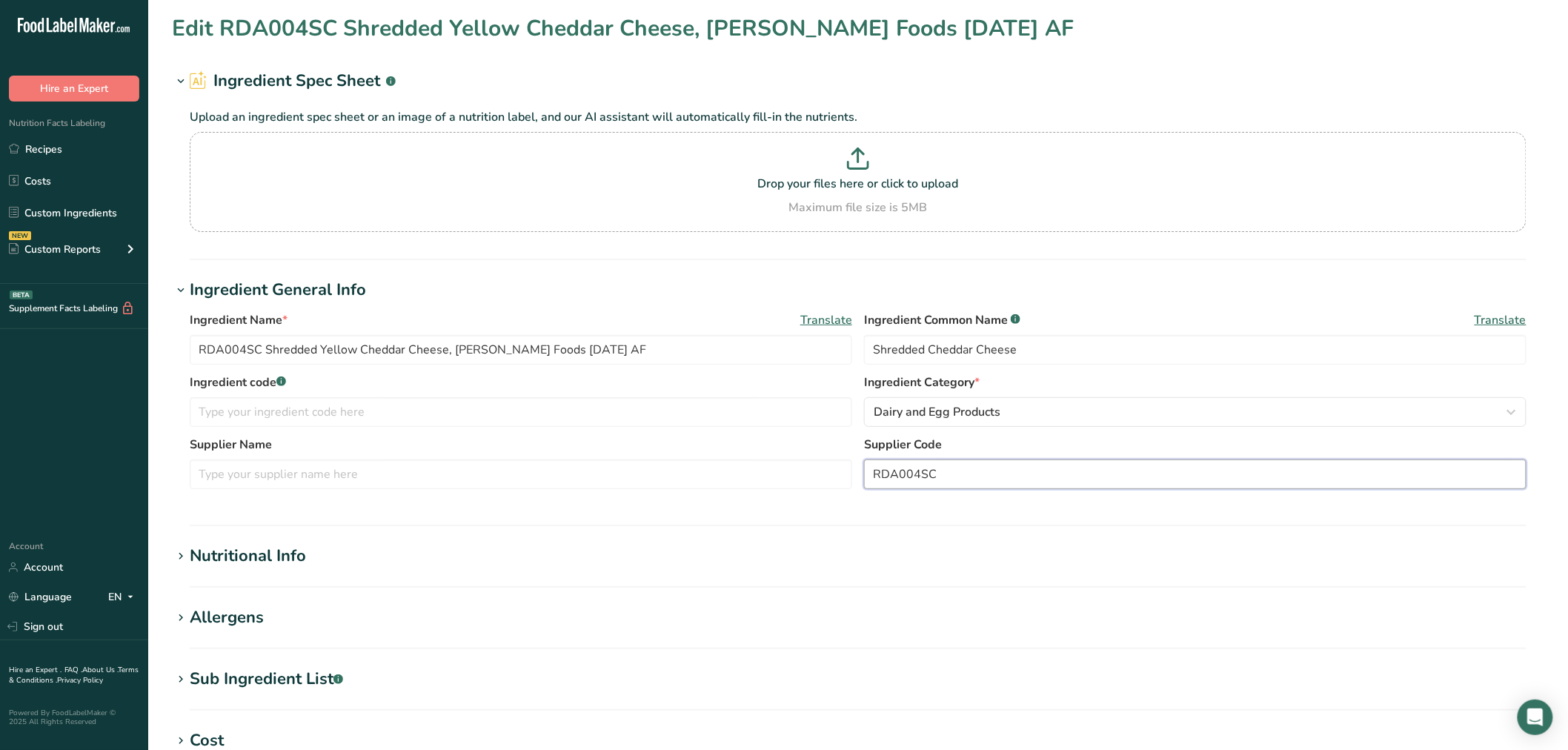
click at [975, 483] on input "RDA004SC" at bounding box center [1195, 474] width 663 height 30
drag, startPoint x: 973, startPoint y: 475, endPoint x: 619, endPoint y: 458, distance: 354.4
click at [619, 458] on div "Supplier Name Supplier Code RDA004SC" at bounding box center [858, 466] width 1337 height 62
paste input "Talamo - 2SYCFTGBATX45"
type input "Talamo - 2SYCFTGBATX45"
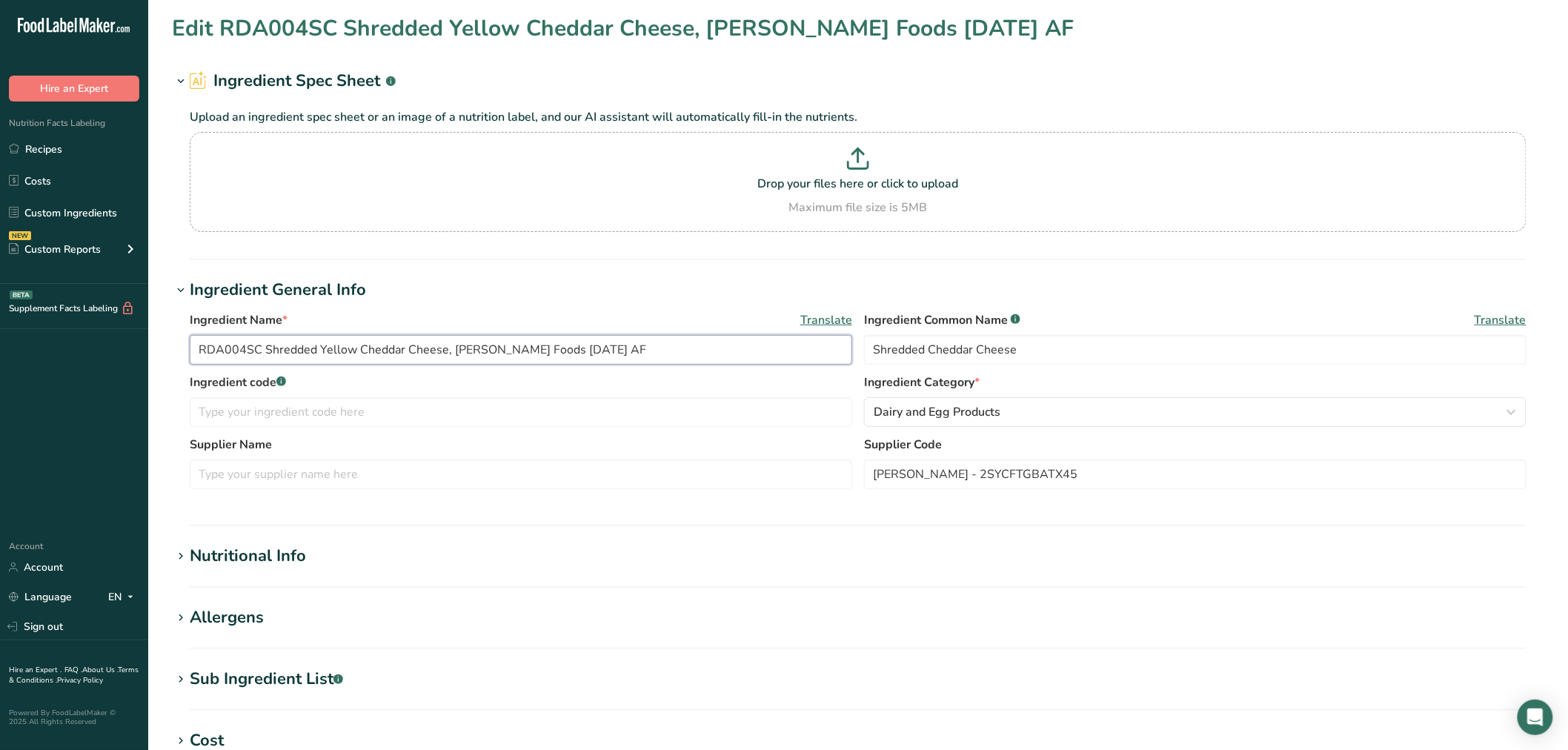
drag, startPoint x: 261, startPoint y: 347, endPoint x: 174, endPoint y: 367, distance: 89.3
click at [52, 347] on div ".a-20{fill:#fff;} Hire an Expert Nutrition Facts Labeling Recipes Costs Custom …" at bounding box center [784, 568] width 1568 height 1136
click at [303, 416] on input "text" at bounding box center [521, 412] width 663 height 30
paste input "RDA004SC"
type input "OBSOLETE - RDA004SC"
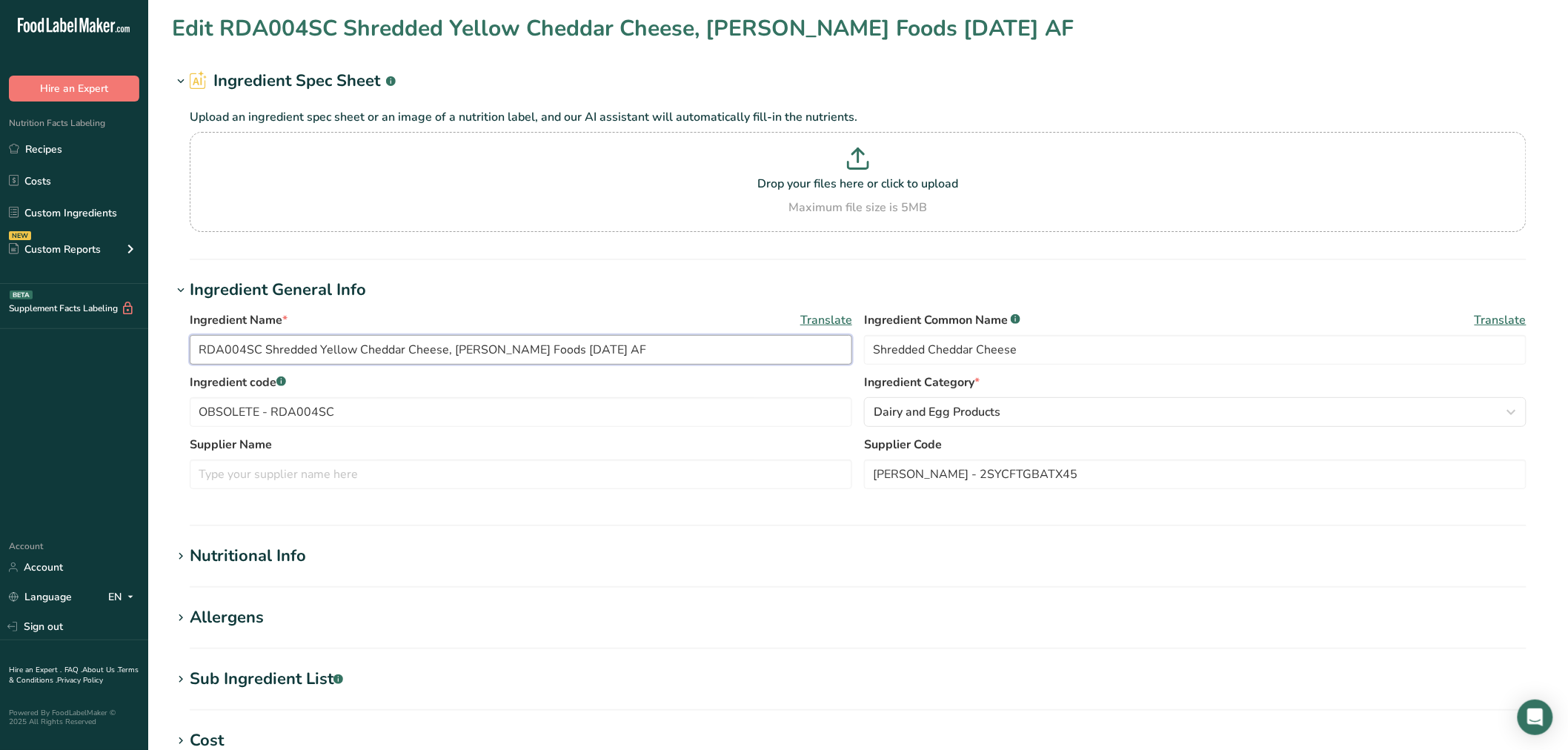
drag, startPoint x: 463, startPoint y: 349, endPoint x: 525, endPoint y: 351, distance: 62.0
click at [525, 351] on input "RDA004SC Shredded Yellow Cheddar Cheese, Talamo Foods 07-10-23 AF" at bounding box center [521, 349] width 663 height 30
click at [252, 479] on input "text" at bounding box center [521, 474] width 663 height 30
paste input "Talamo Foods"
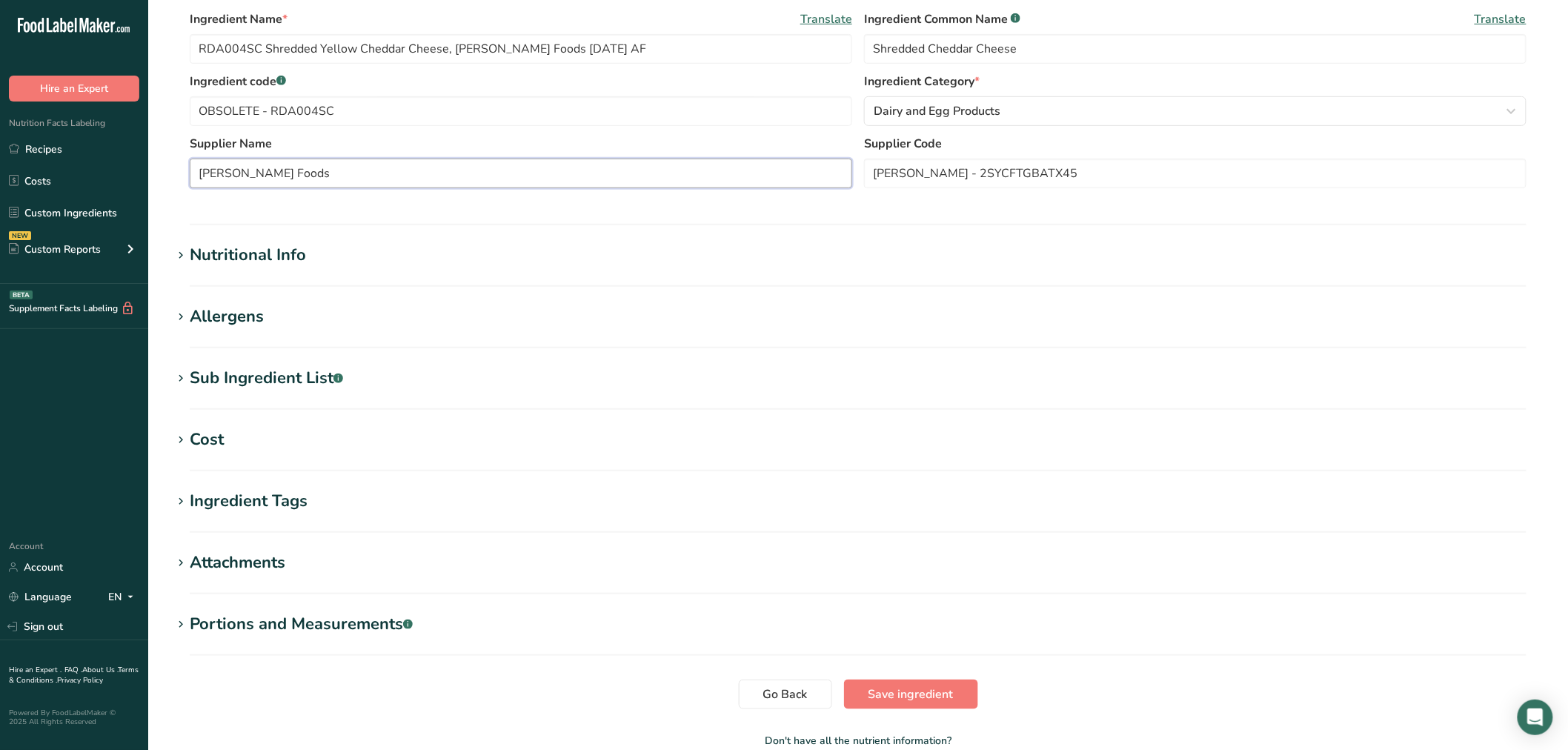
scroll to position [386, 0]
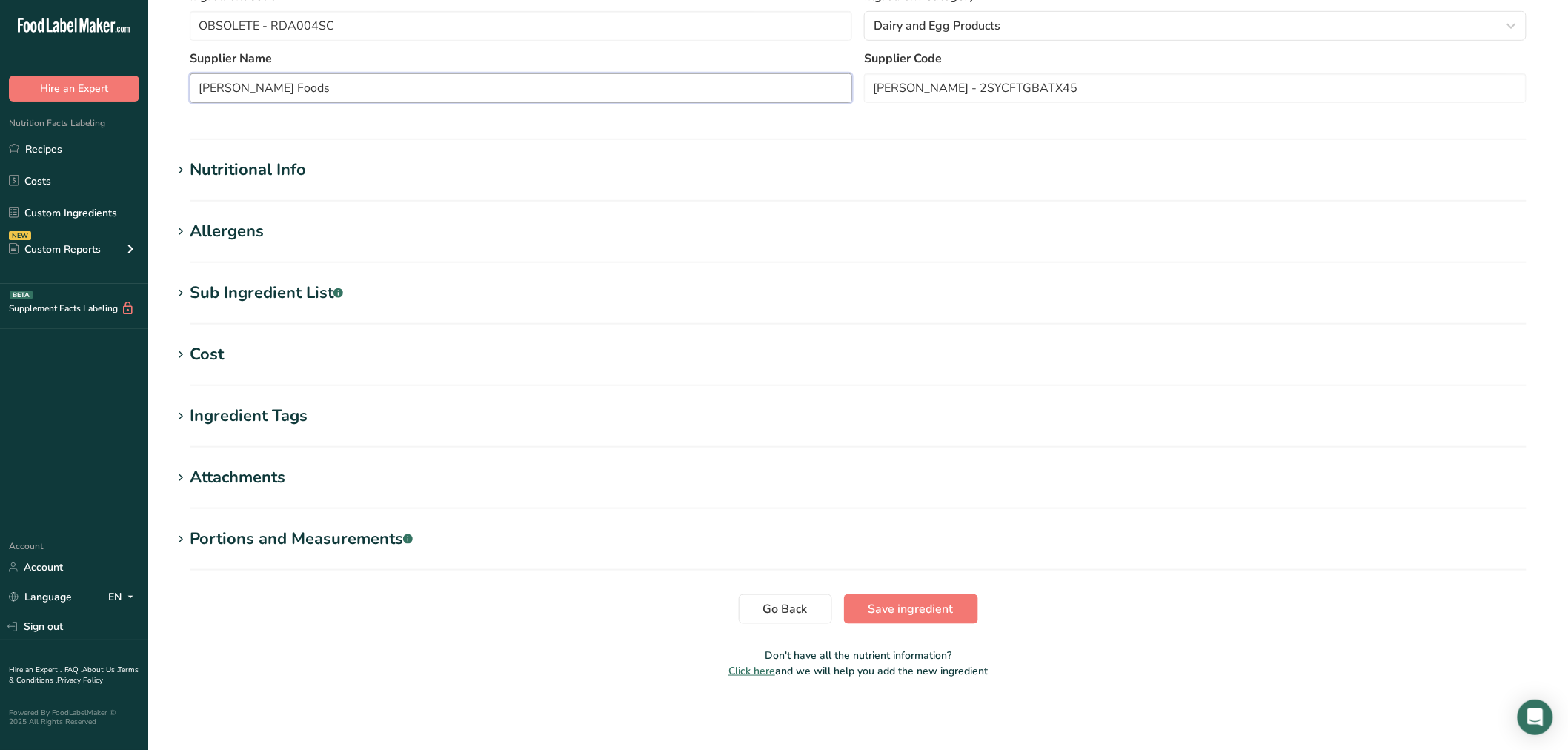
type input "Talamo Foods"
click at [292, 291] on div "Sub Ingredient List .a-a{fill:#347362;}.b-a{fill:#fff;}" at bounding box center [266, 292] width 153 height 25
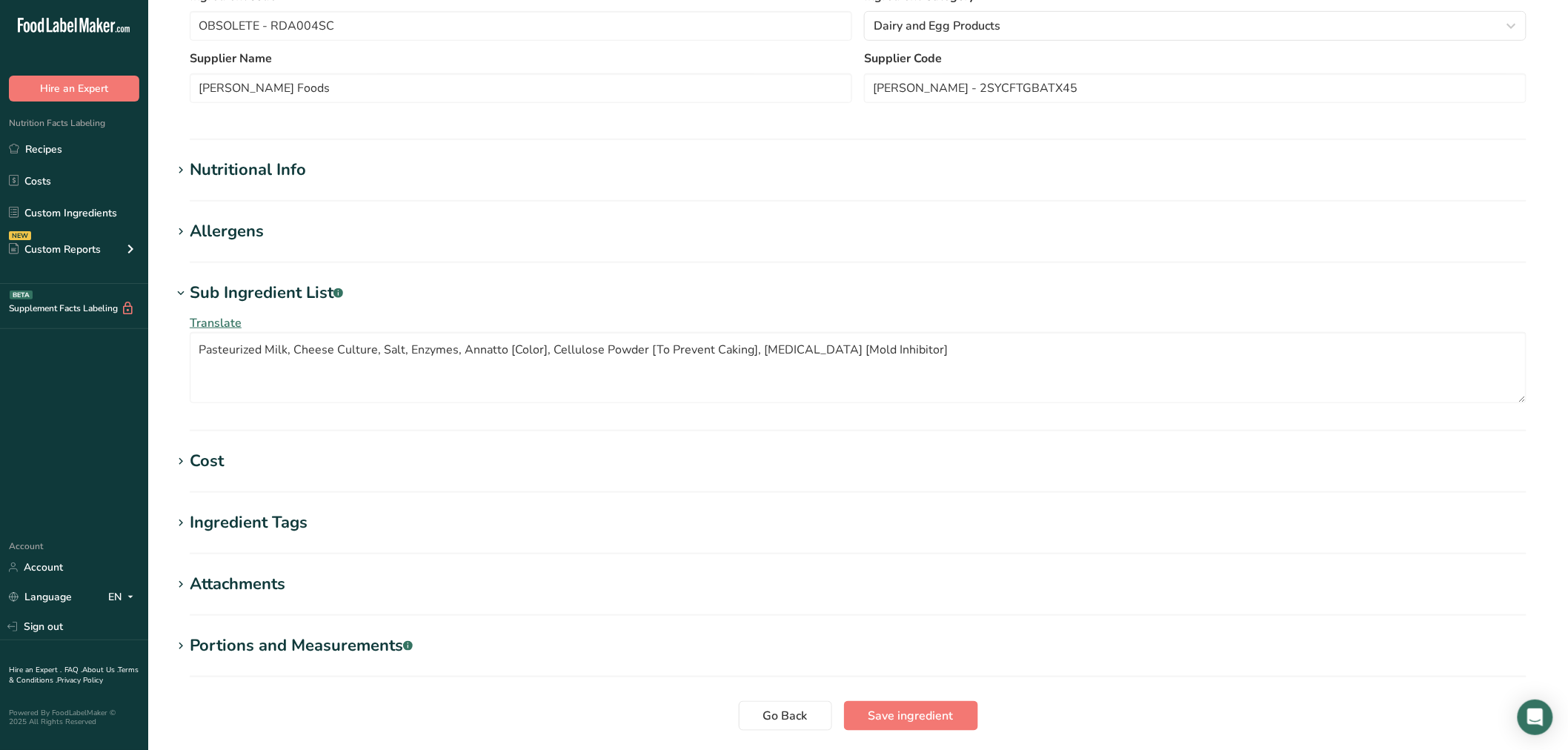
click at [275, 184] on section "Nutritional Info Serving Size .a-a{fill:#347362;}.b-a{fill:#fff;} Add ingredien…" at bounding box center [858, 180] width 1372 height 44
click at [277, 175] on div "Nutritional Info" at bounding box center [247, 169] width 116 height 25
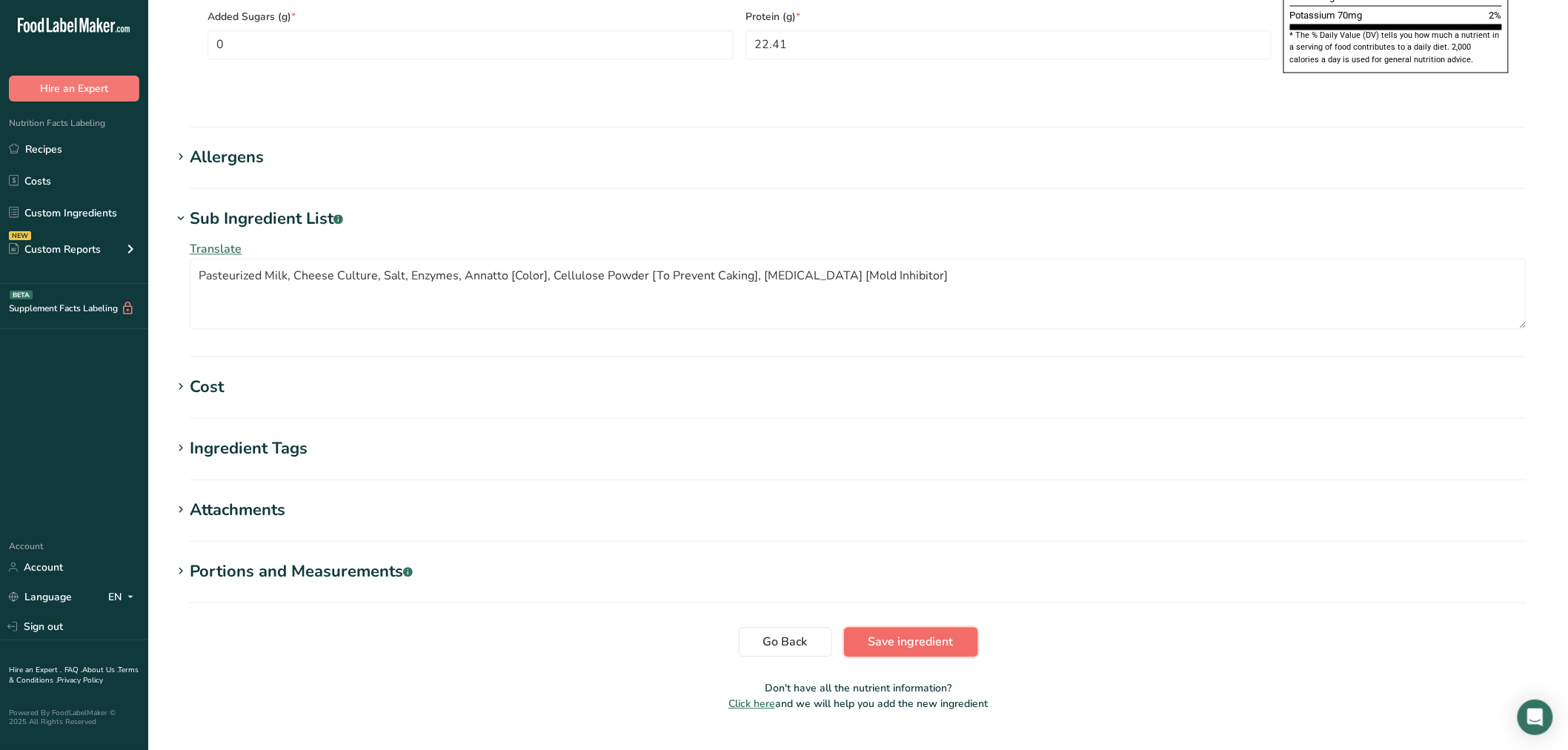
click at [937, 634] on span "Save ingredient" at bounding box center [911, 642] width 86 height 18
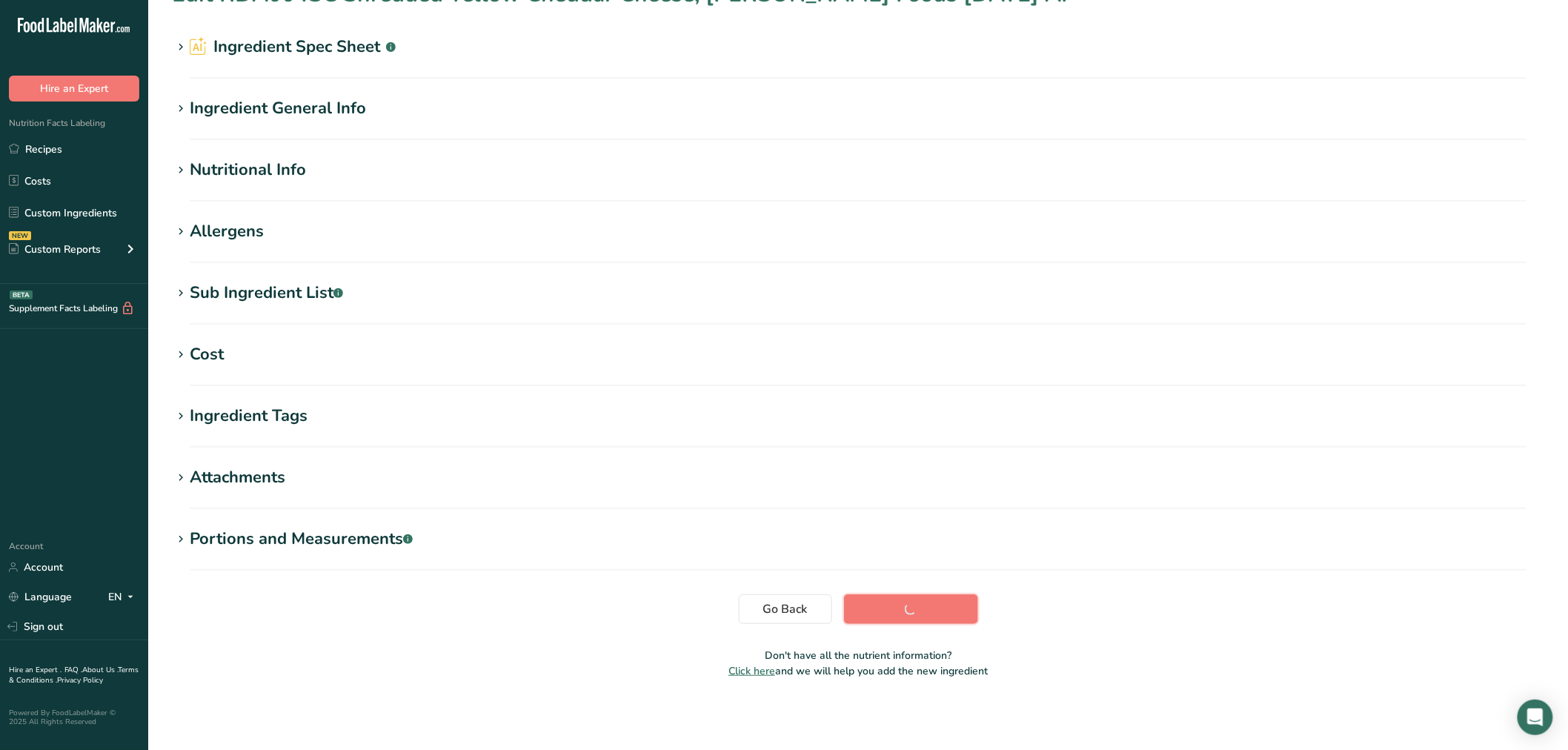
scroll to position [33, 0]
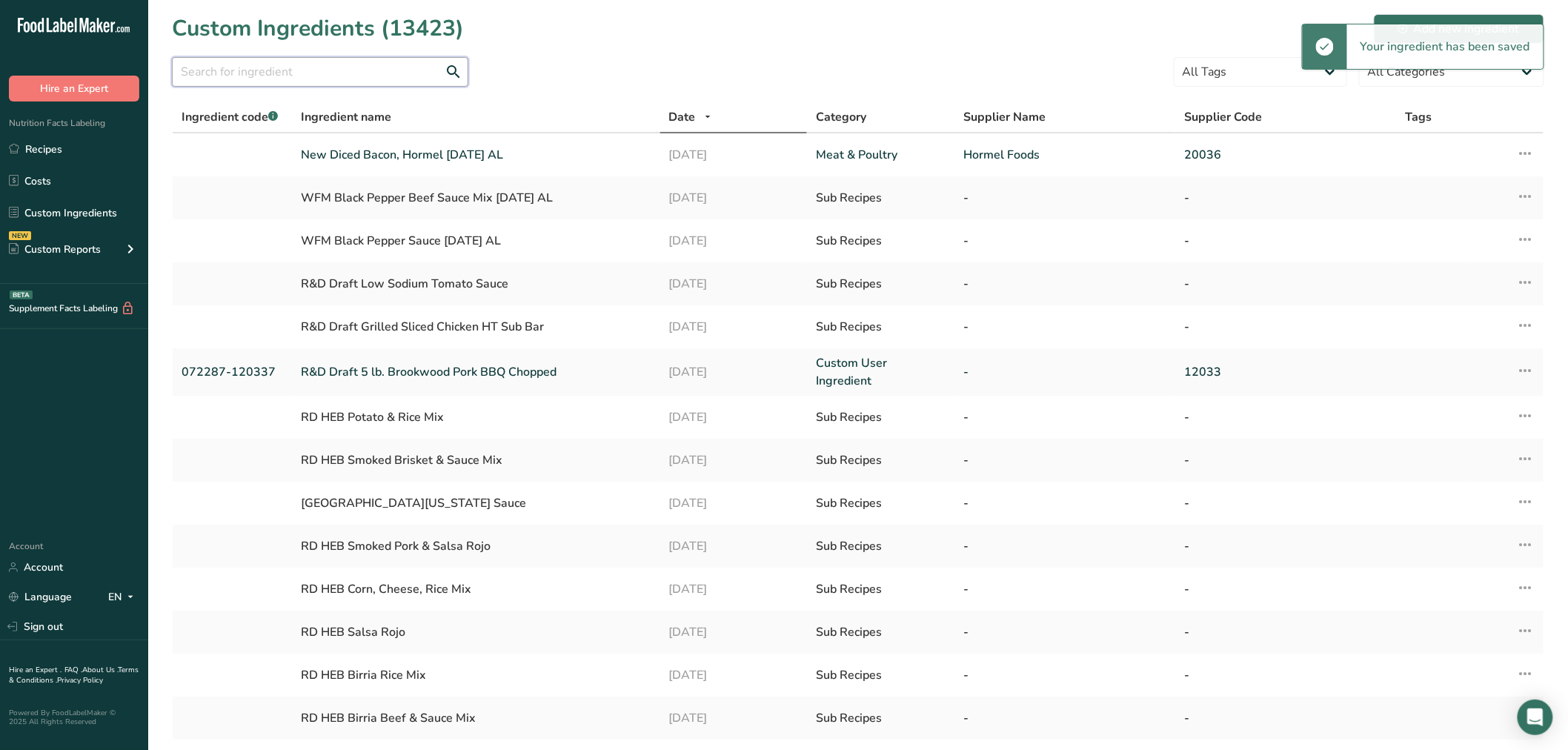
click at [324, 68] on input "text" at bounding box center [320, 71] width 297 height 30
type input "RDA004SC"
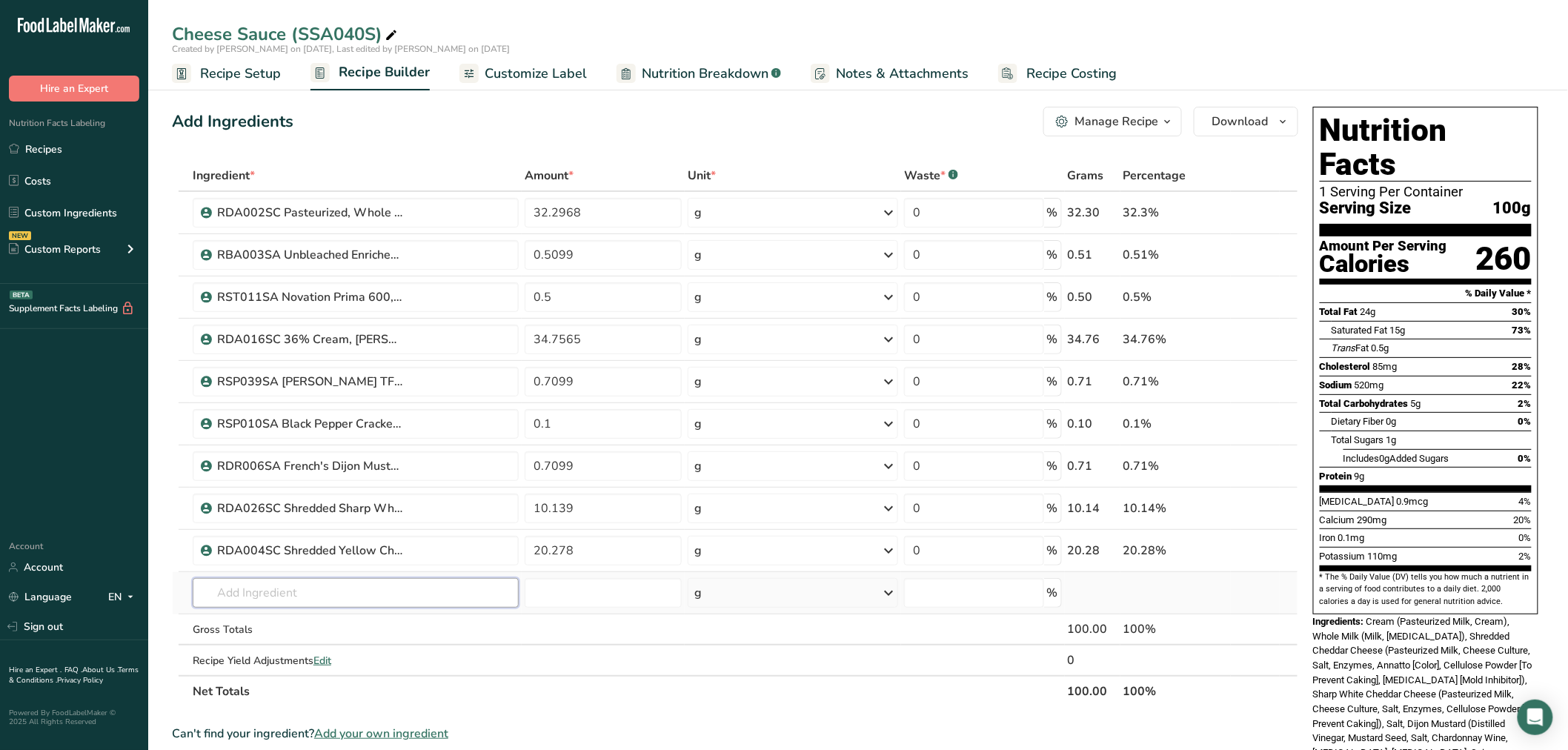
click at [327, 586] on input "text" at bounding box center [355, 592] width 326 height 30
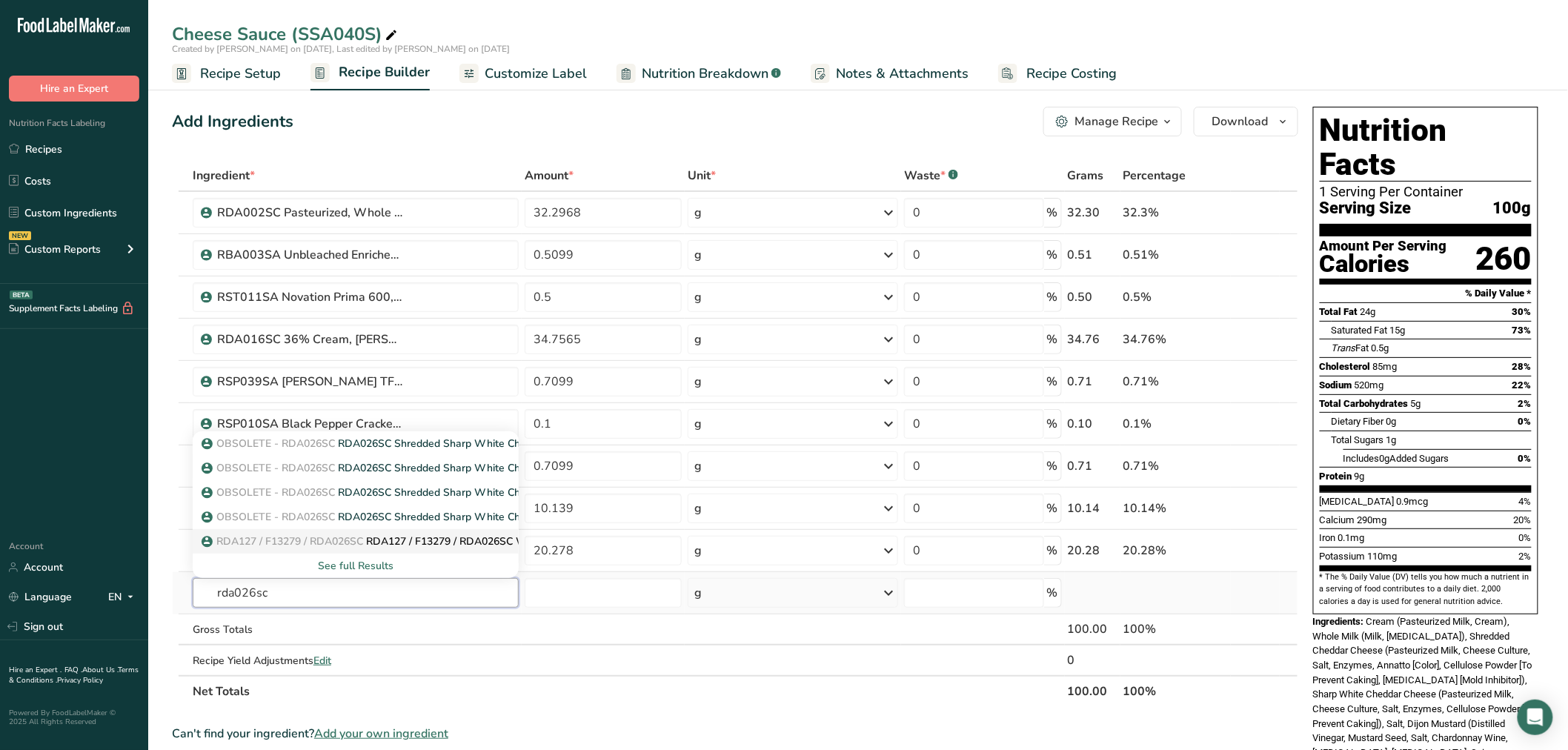
type input "rda026sc"
click at [359, 541] on span "RDA127 / F13279 / RDA026SC" at bounding box center [289, 541] width 147 height 14
type input "RDA127 / F13279 / RDA026SC White Cheddar Cheese, Talamo Foods 3-30-24 AF"
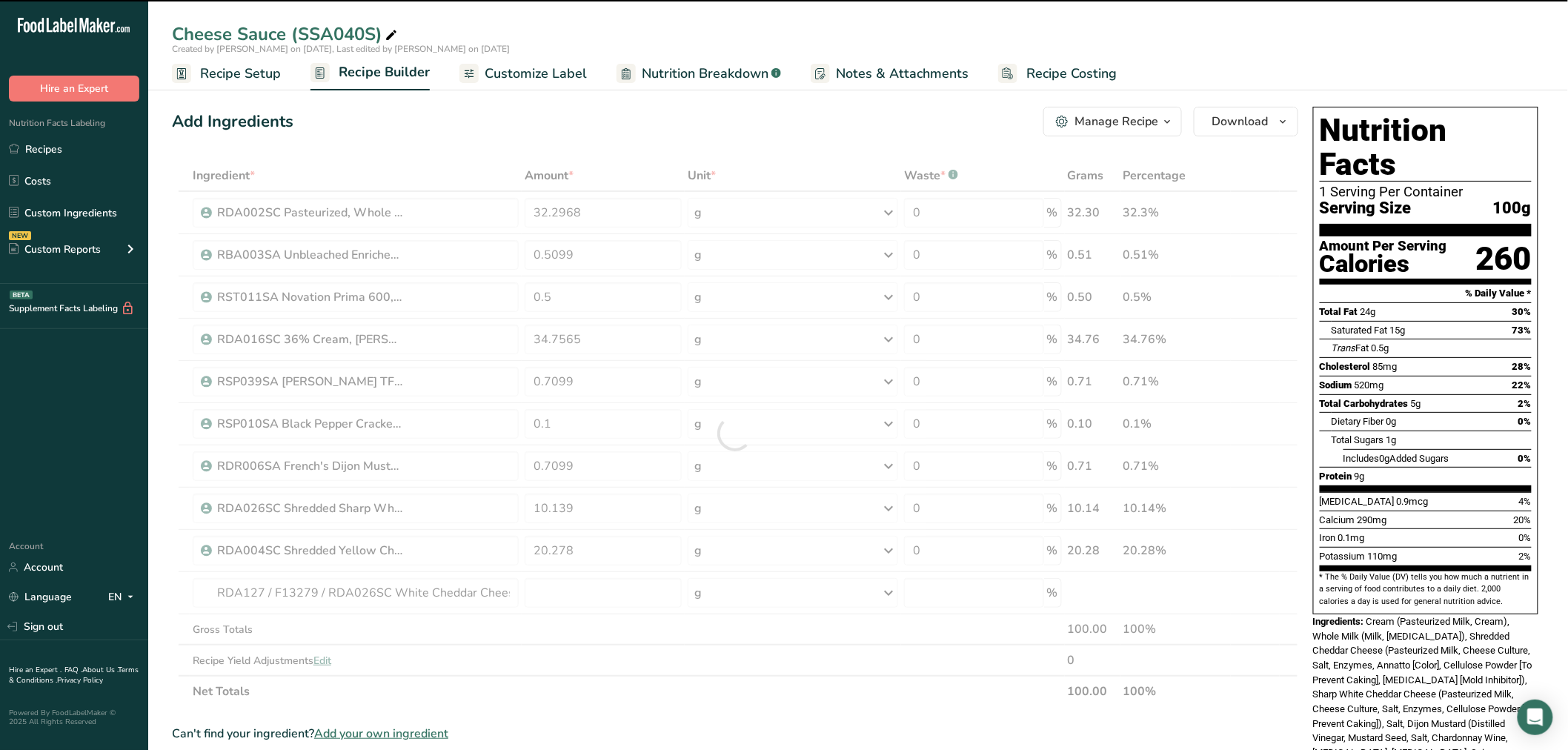
type input "0"
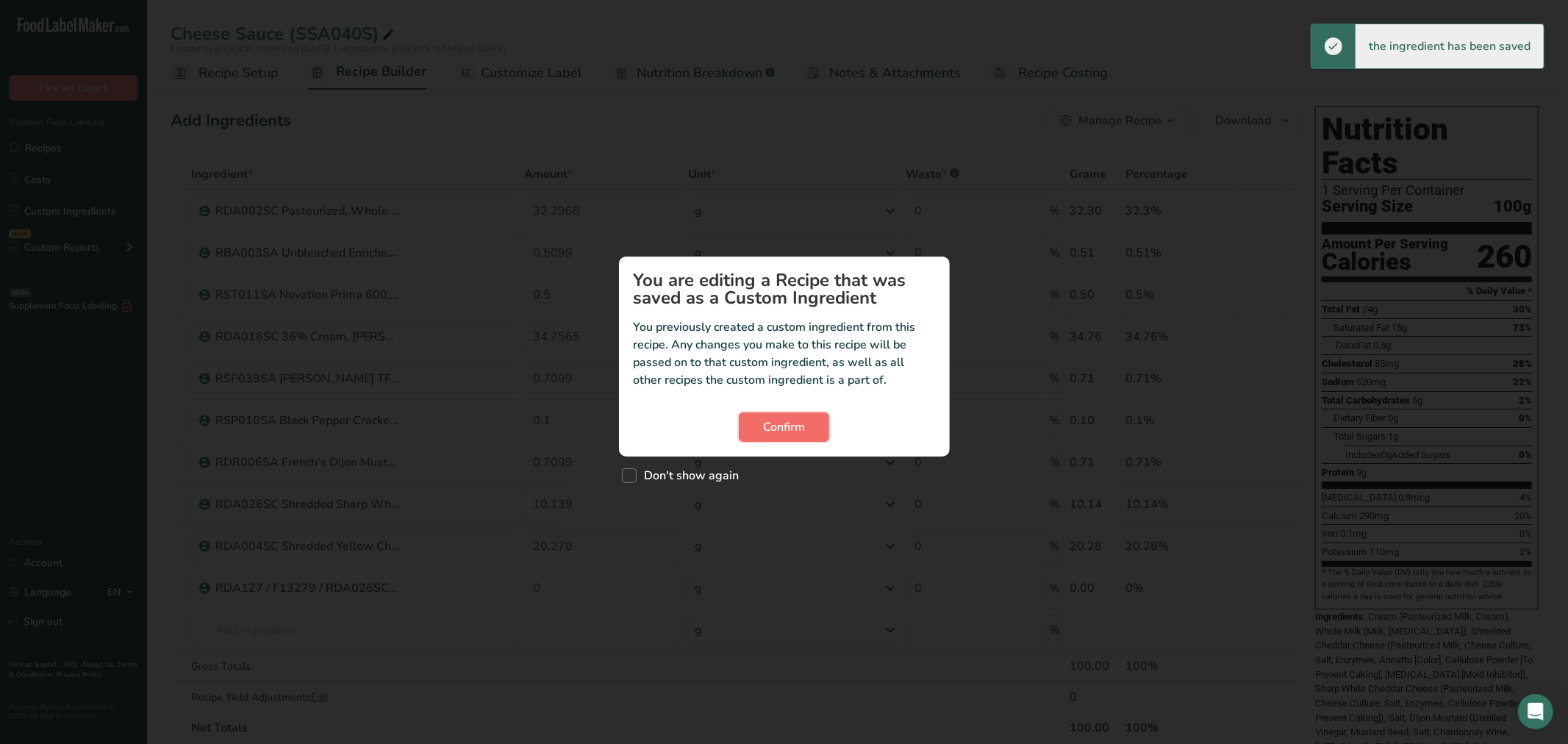
click at [791, 430] on span "Confirm" at bounding box center [784, 427] width 42 height 18
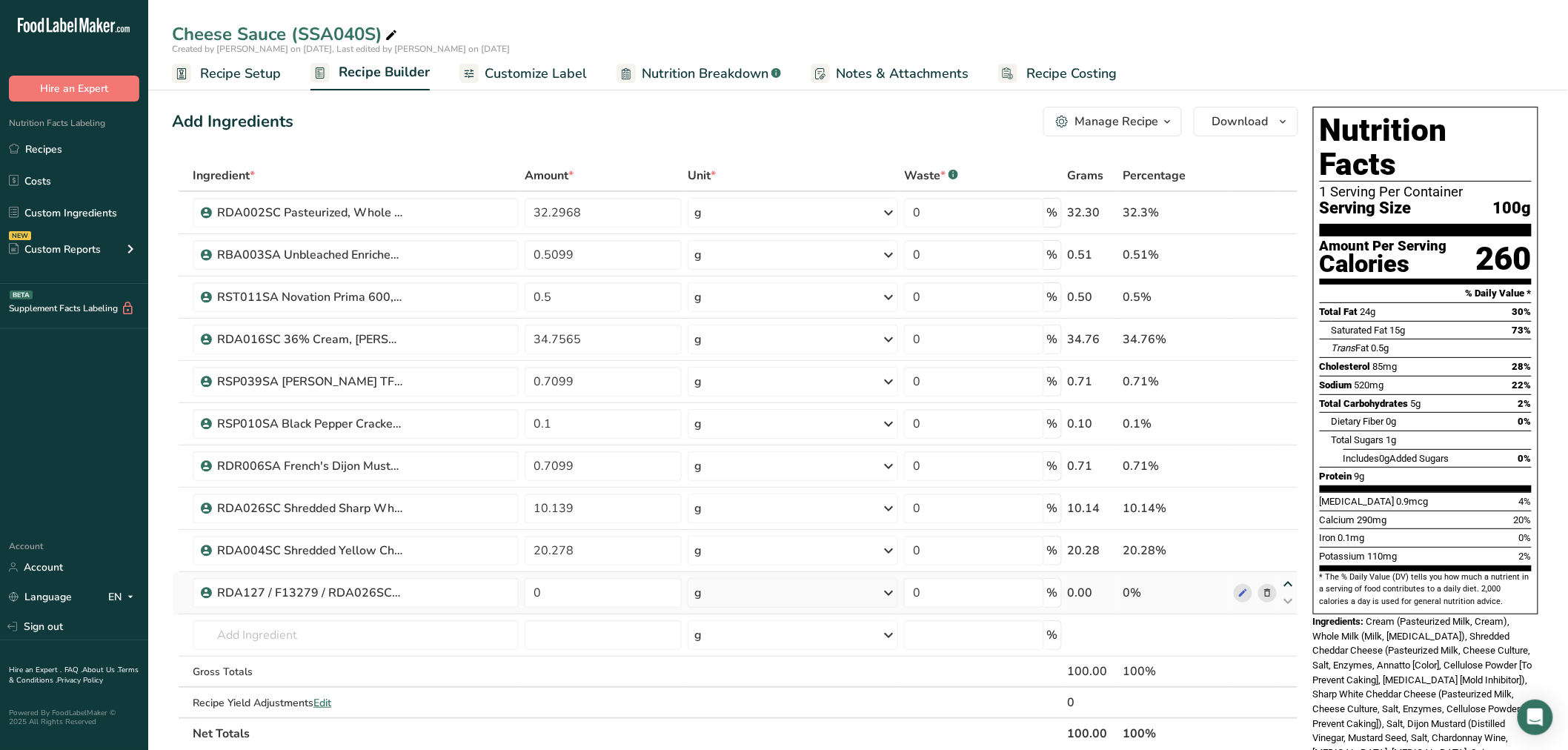
click at [1287, 582] on icon at bounding box center [1288, 584] width 18 height 11
type input "0"
type input "20.278"
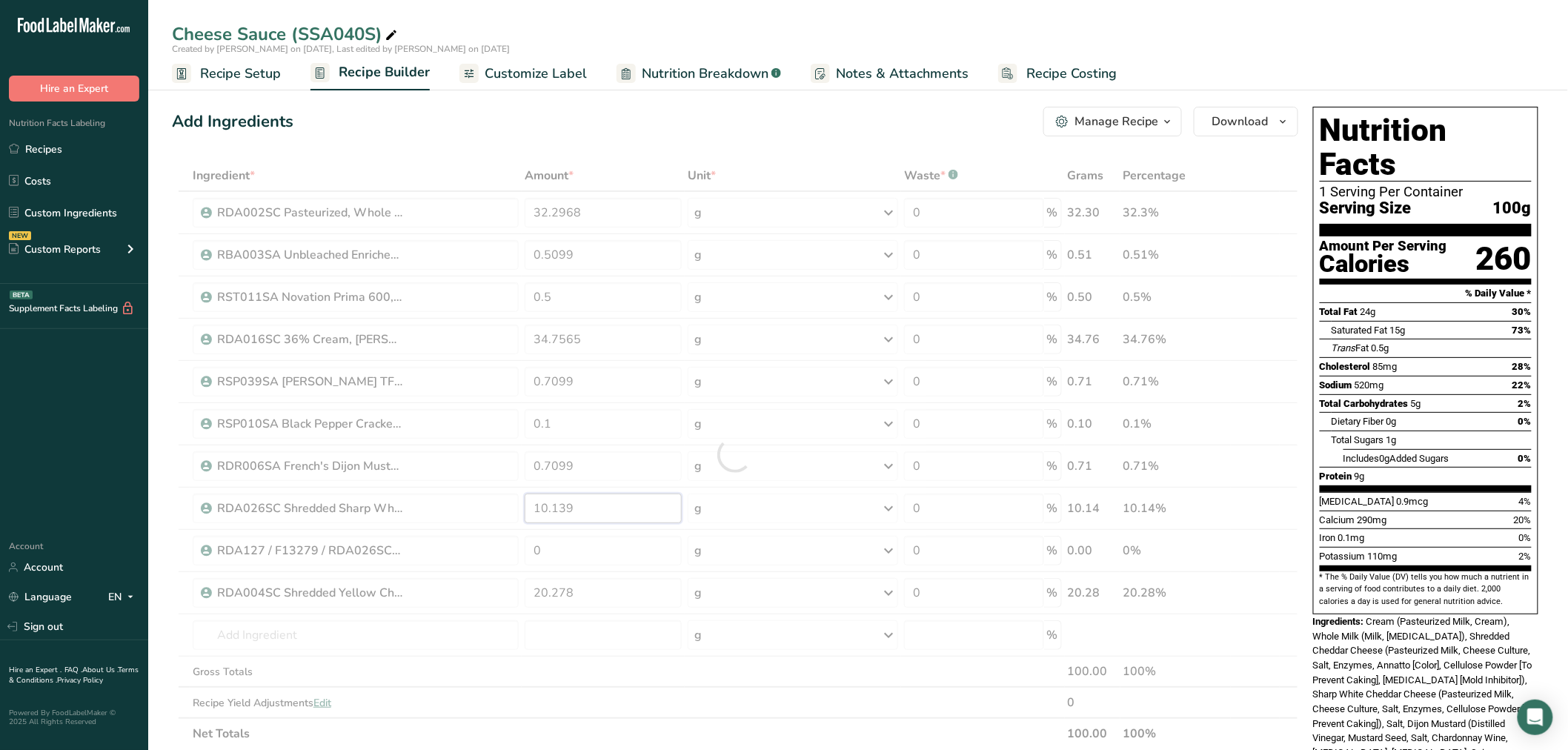
drag, startPoint x: 625, startPoint y: 508, endPoint x: 442, endPoint y: 497, distance: 183.3
click at [442, 497] on div "Ingredient * Amount * Unit * Waste * .a-a{fill:#347362;}.b-a{fill:#fff;} Grams …" at bounding box center [735, 454] width 1126 height 589
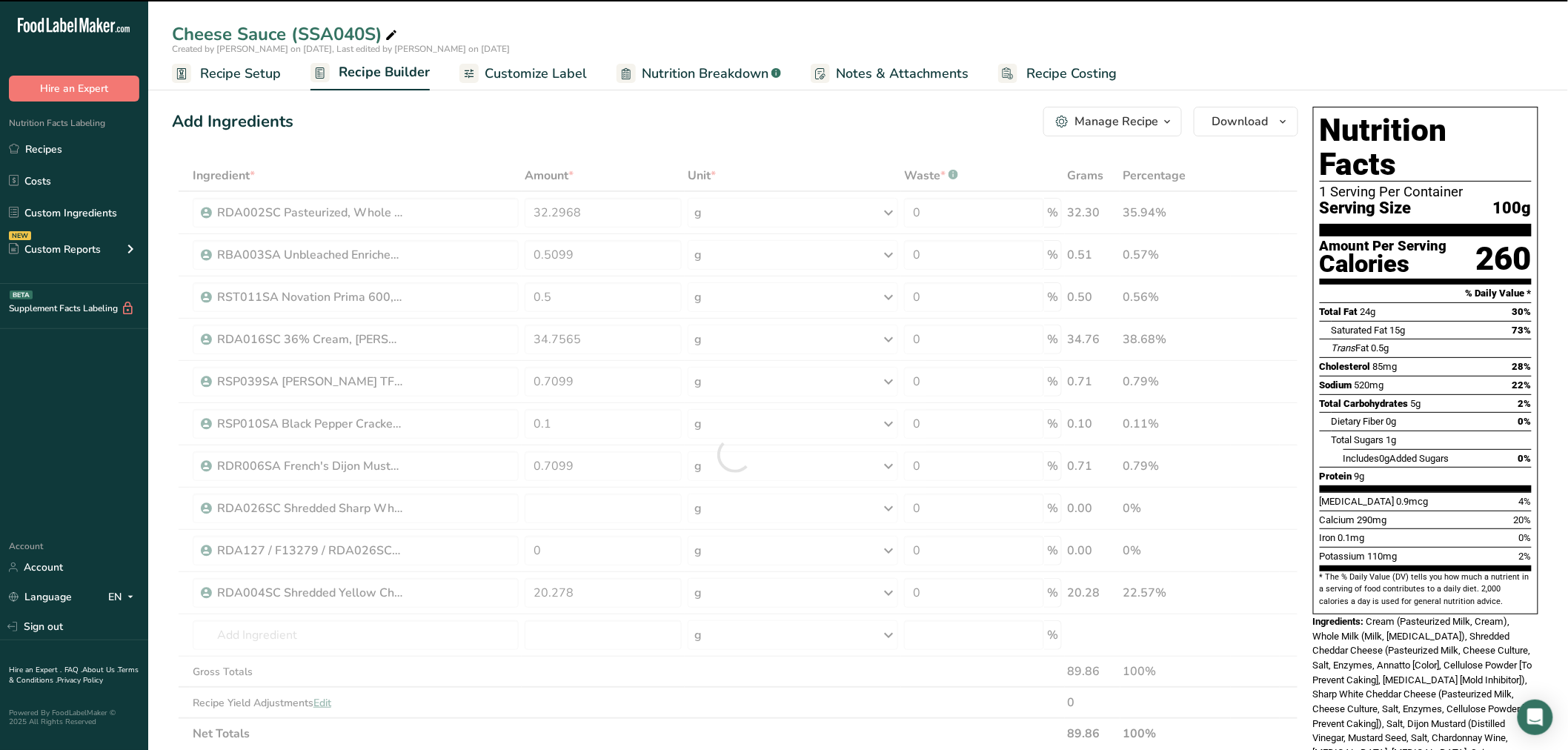
type input "10.139"
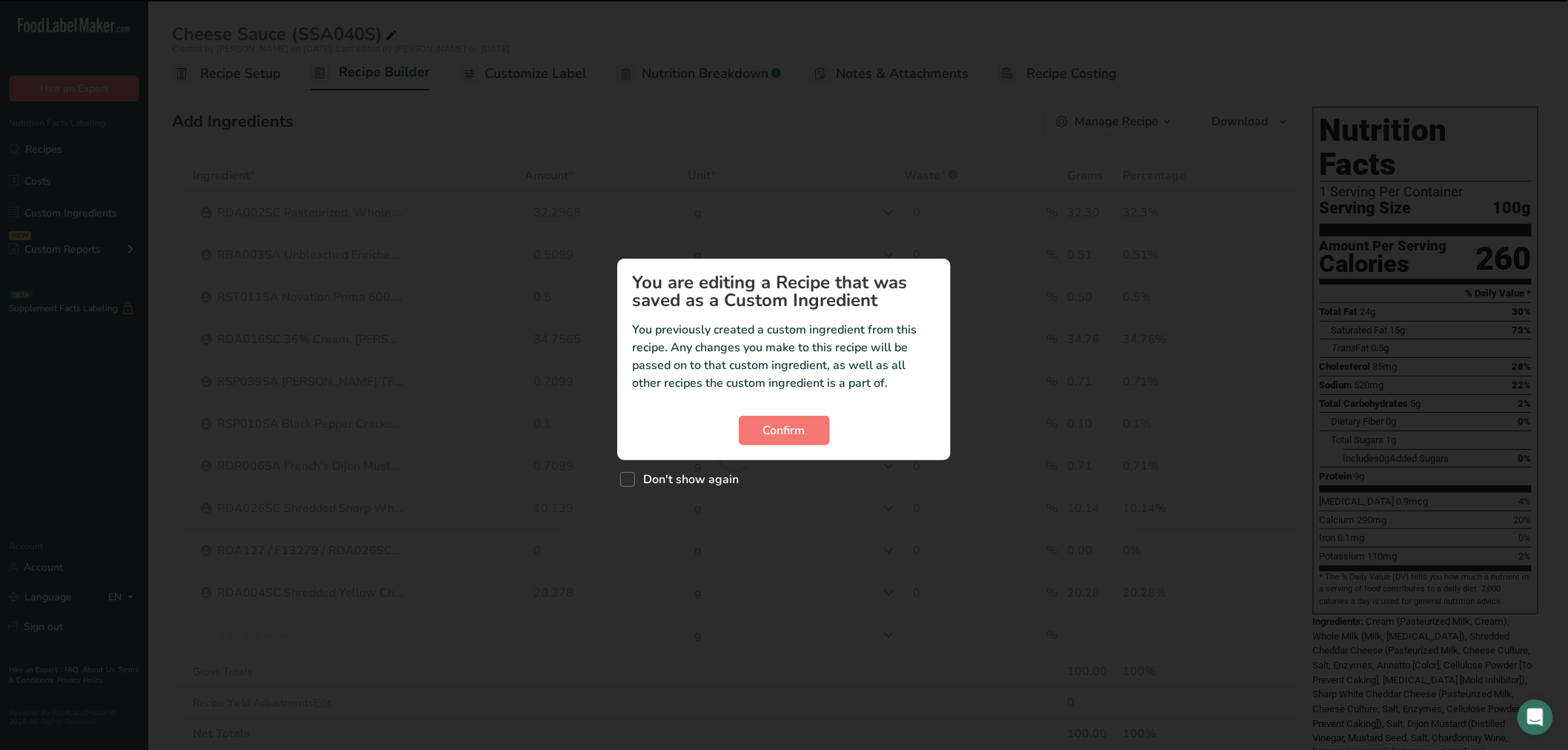
click at [623, 540] on div "Custom ingredient modal" at bounding box center [784, 375] width 1568 height 750
click at [787, 424] on span "Confirm" at bounding box center [791, 431] width 42 height 18
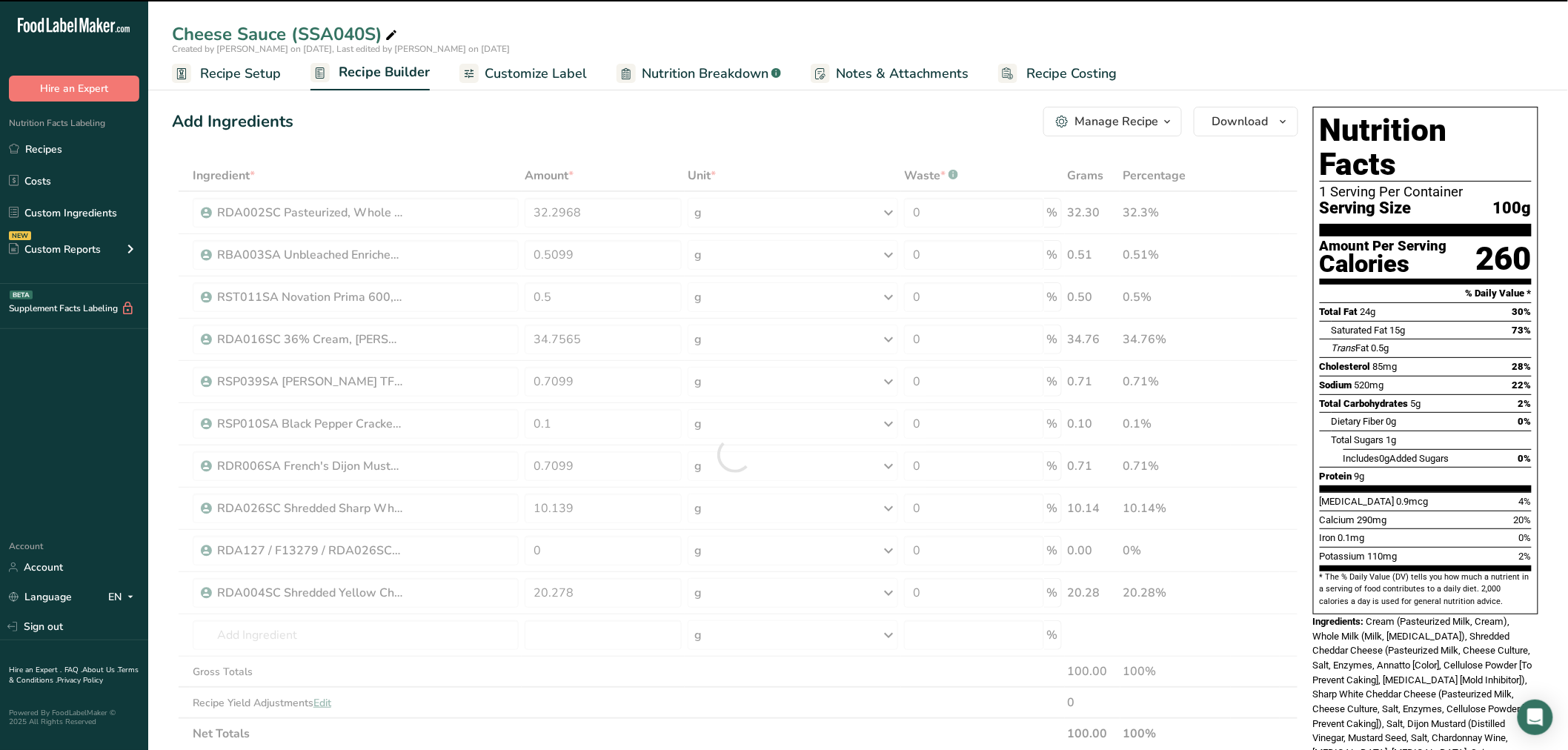
click at [609, 505] on div at bounding box center [735, 454] width 1126 height 589
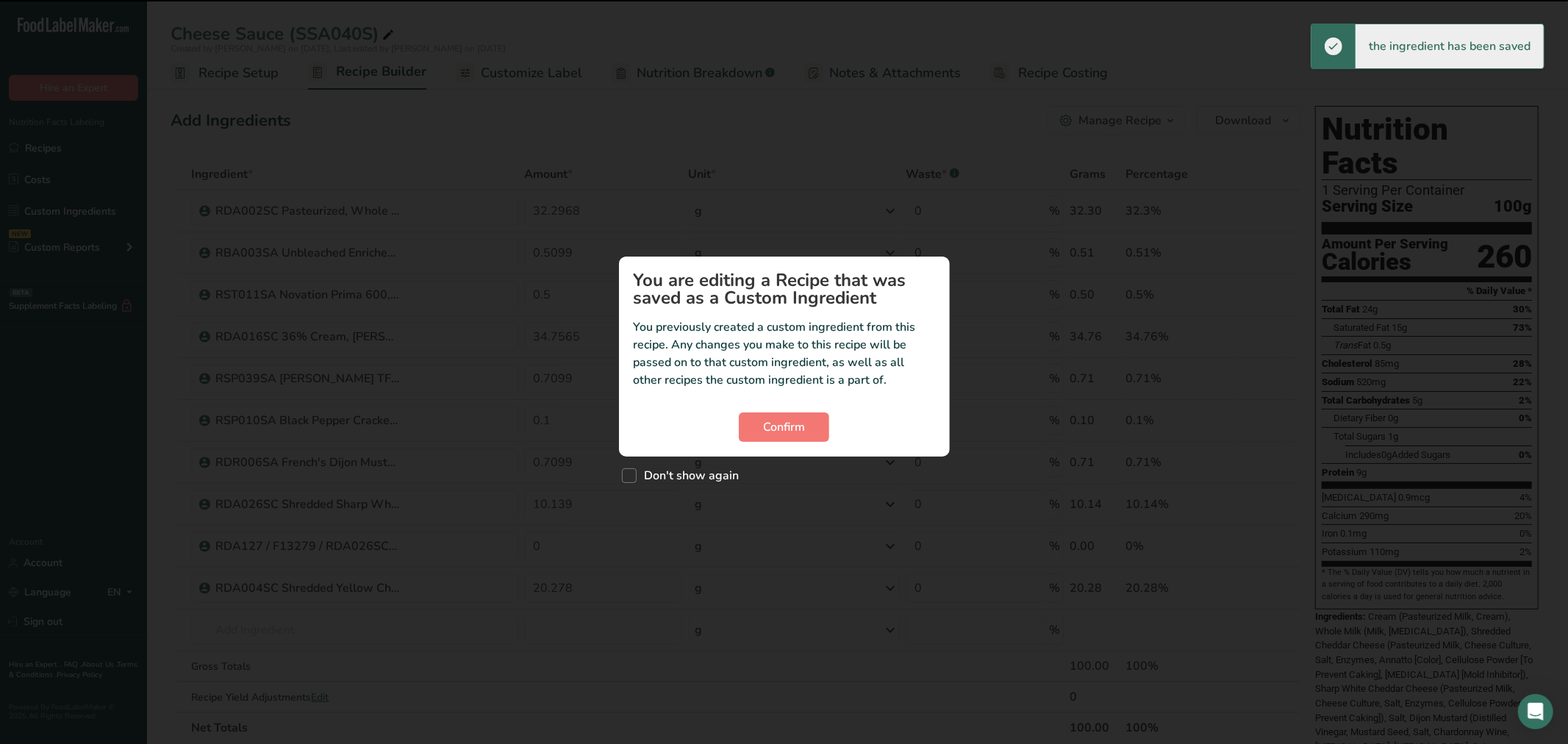
click at [604, 501] on div "Custom ingredient modal" at bounding box center [784, 372] width 1568 height 744
click at [840, 415] on div "Confirm" at bounding box center [784, 427] width 301 height 29
click at [779, 438] on button "Confirm" at bounding box center [784, 427] width 91 height 29
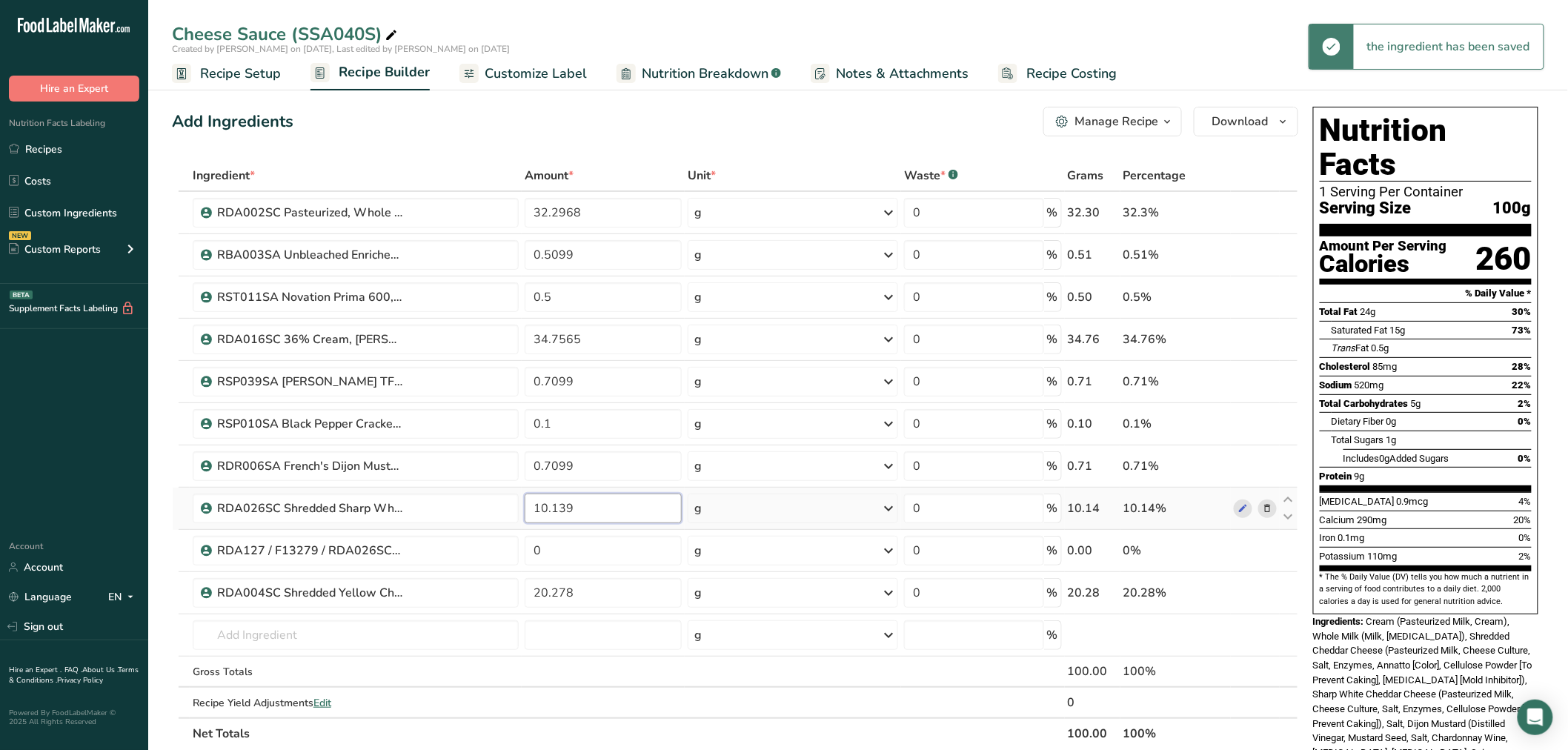
click at [642, 507] on input "10.139" at bounding box center [603, 508] width 157 height 30
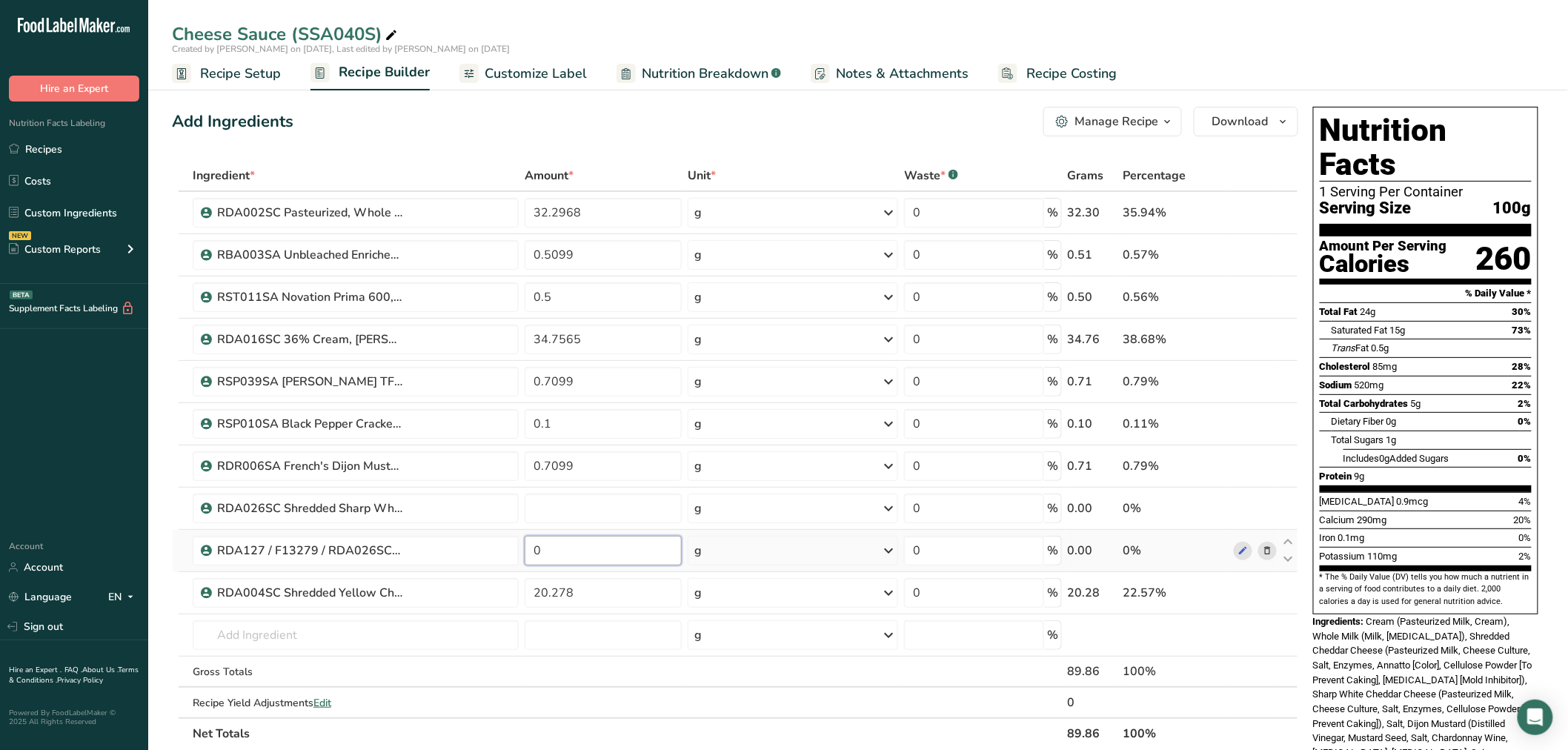
type input "0"
click at [597, 544] on div "Ingredient * Amount * Unit * Waste * .a-a{fill:#347362;}.b-a{fill:#fff;} Grams …" at bounding box center [735, 454] width 1126 height 589
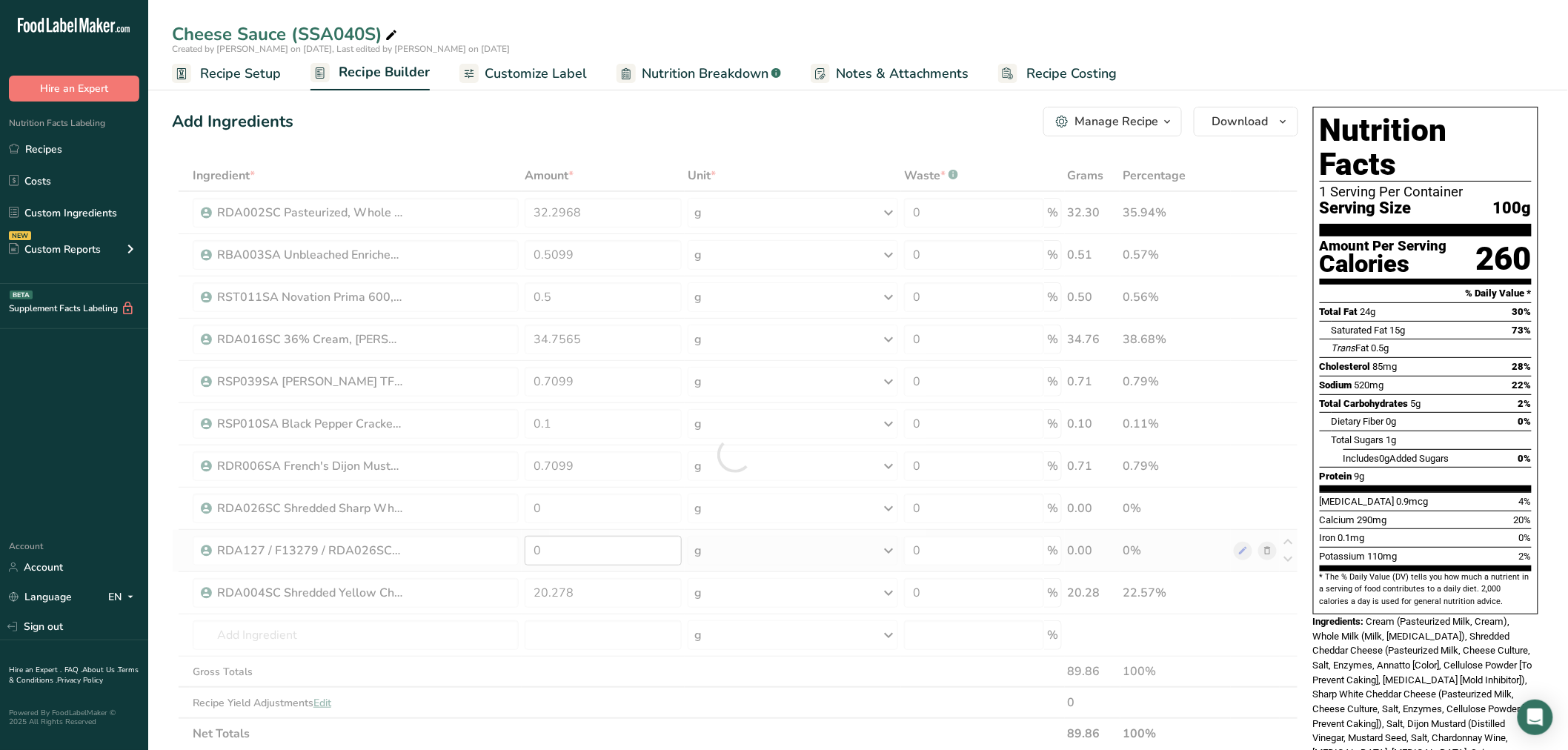
click at [597, 544] on div at bounding box center [735, 454] width 1126 height 589
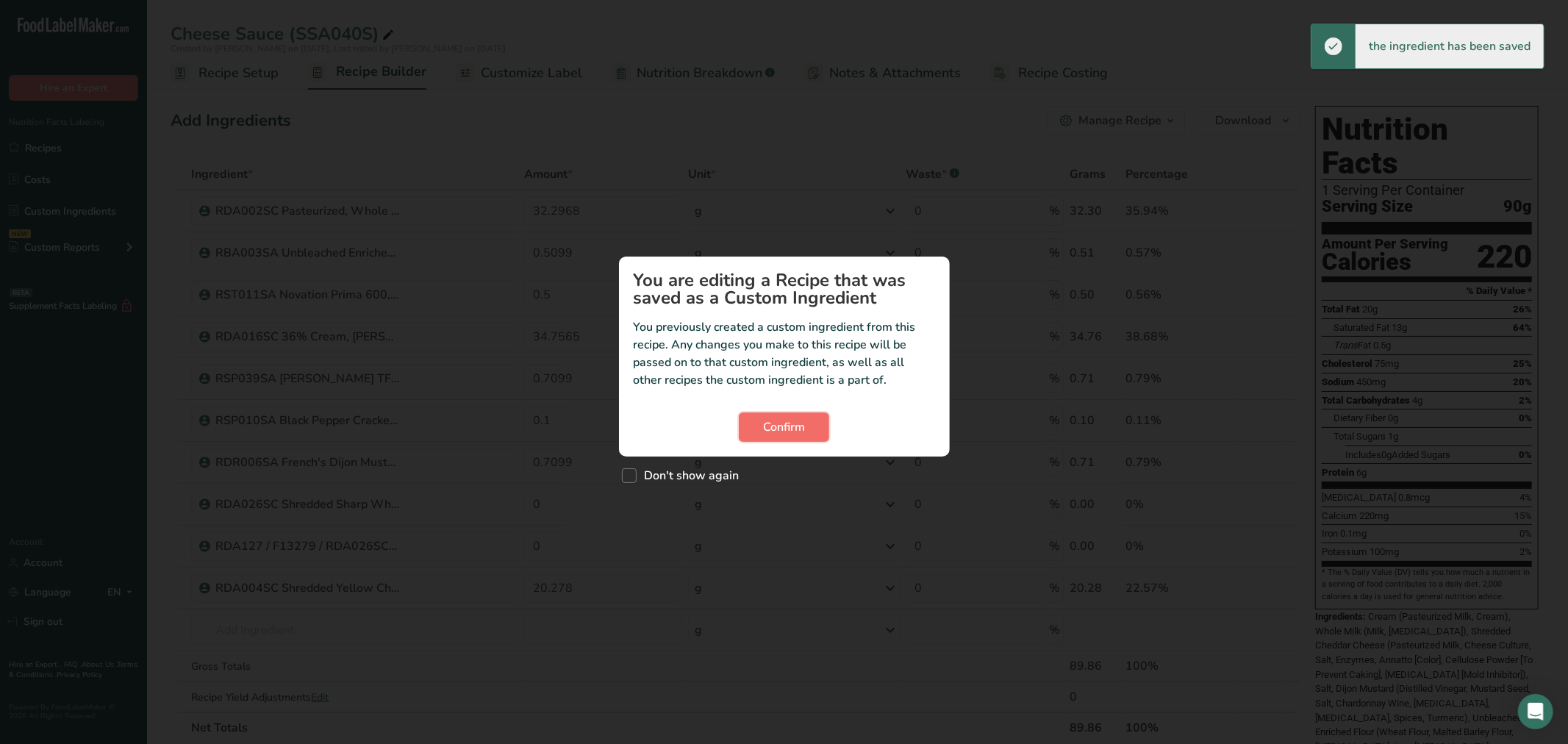
click at [758, 430] on button "Confirm" at bounding box center [784, 427] width 91 height 29
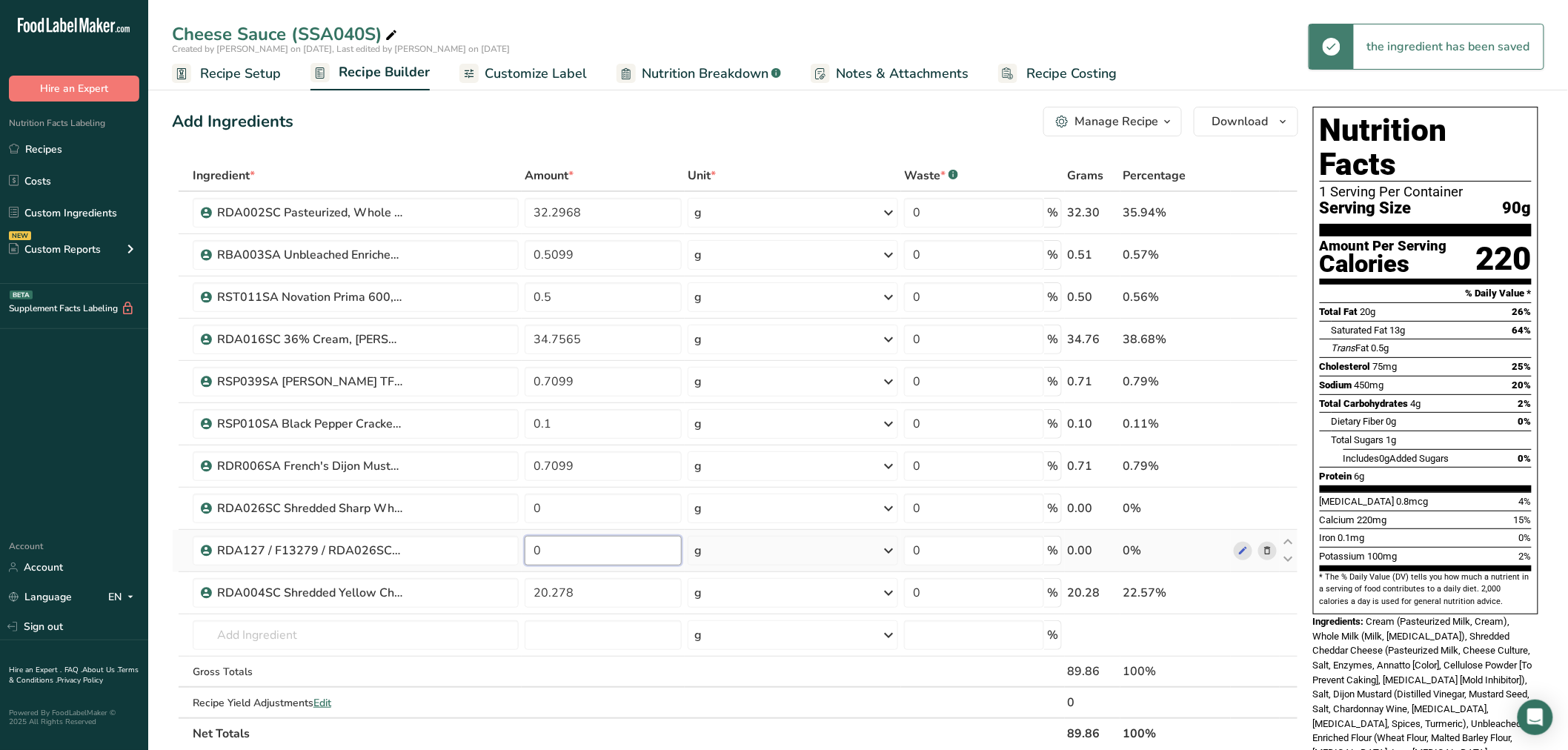
click at [643, 543] on input "0" at bounding box center [603, 550] width 157 height 30
click at [643, 542] on input "0" at bounding box center [603, 550] width 157 height 30
paste input "10.139"
type input "10.139"
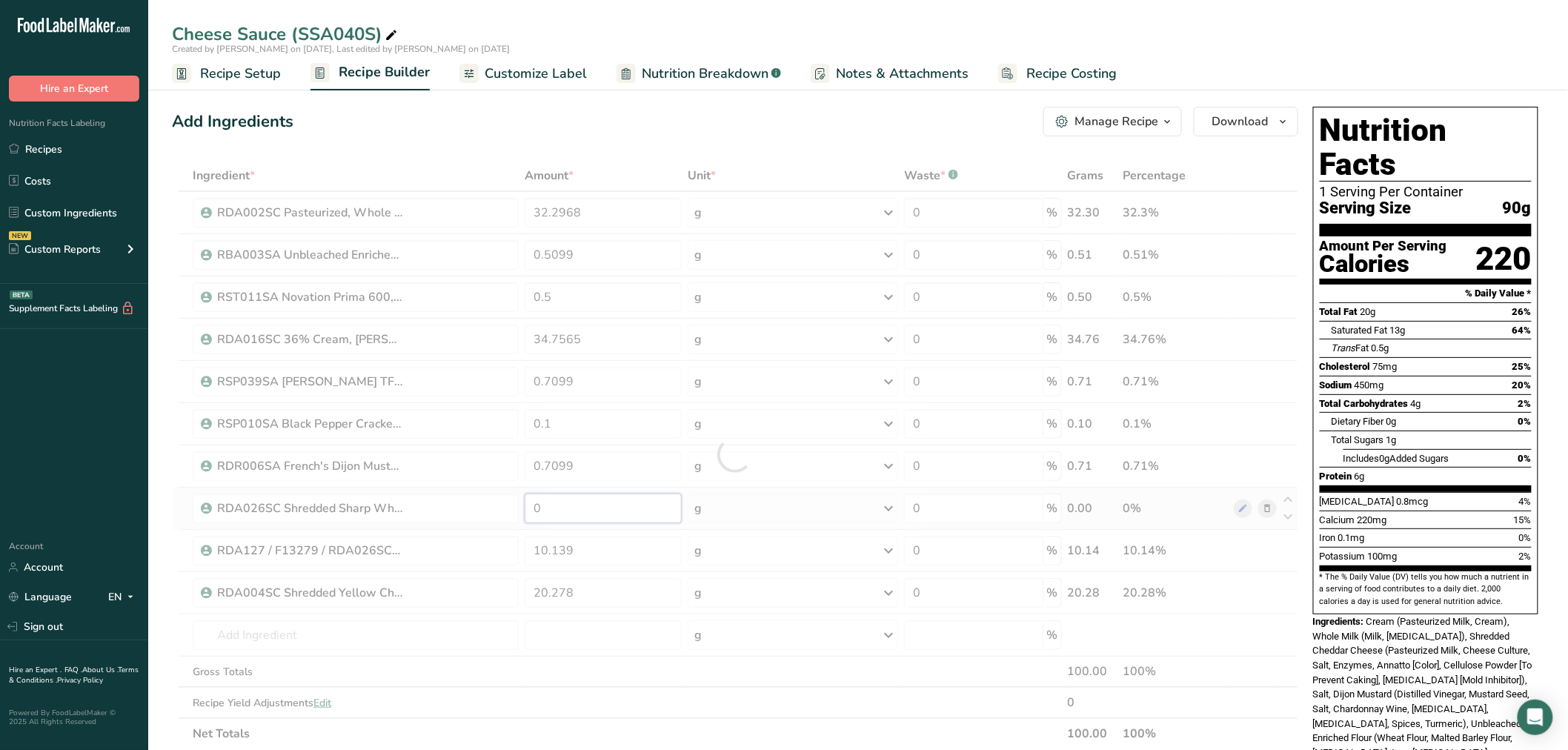
click at [647, 511] on div "Ingredient * Amount * Unit * Waste * .a-a{fill:#347362;}.b-a{fill:#fff;} Grams …" at bounding box center [735, 454] width 1126 height 589
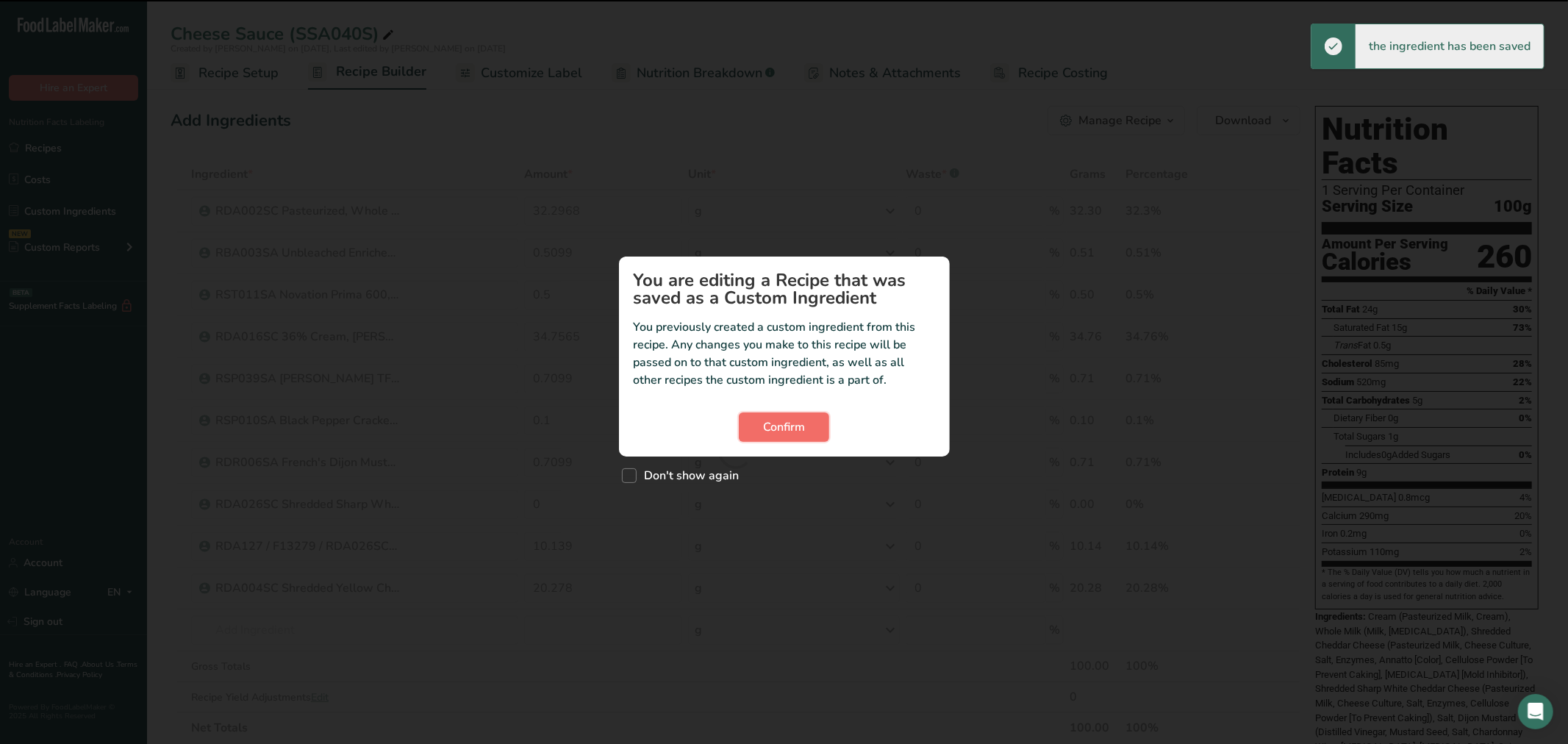
click at [772, 430] on span "Confirm" at bounding box center [784, 427] width 42 height 18
click at [764, 425] on span "Confirm" at bounding box center [784, 427] width 42 height 18
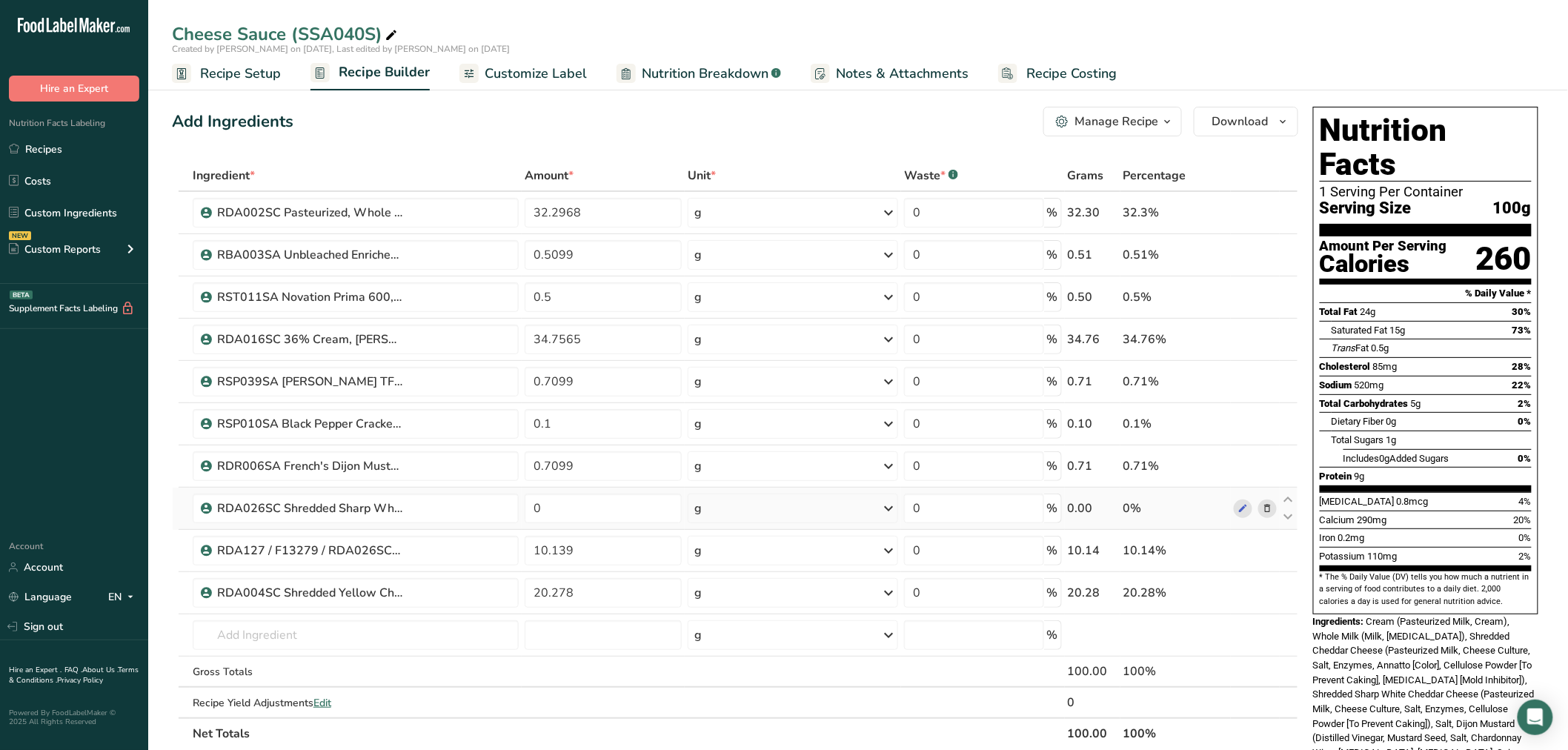
click at [1262, 508] on icon at bounding box center [1267, 508] width 10 height 15
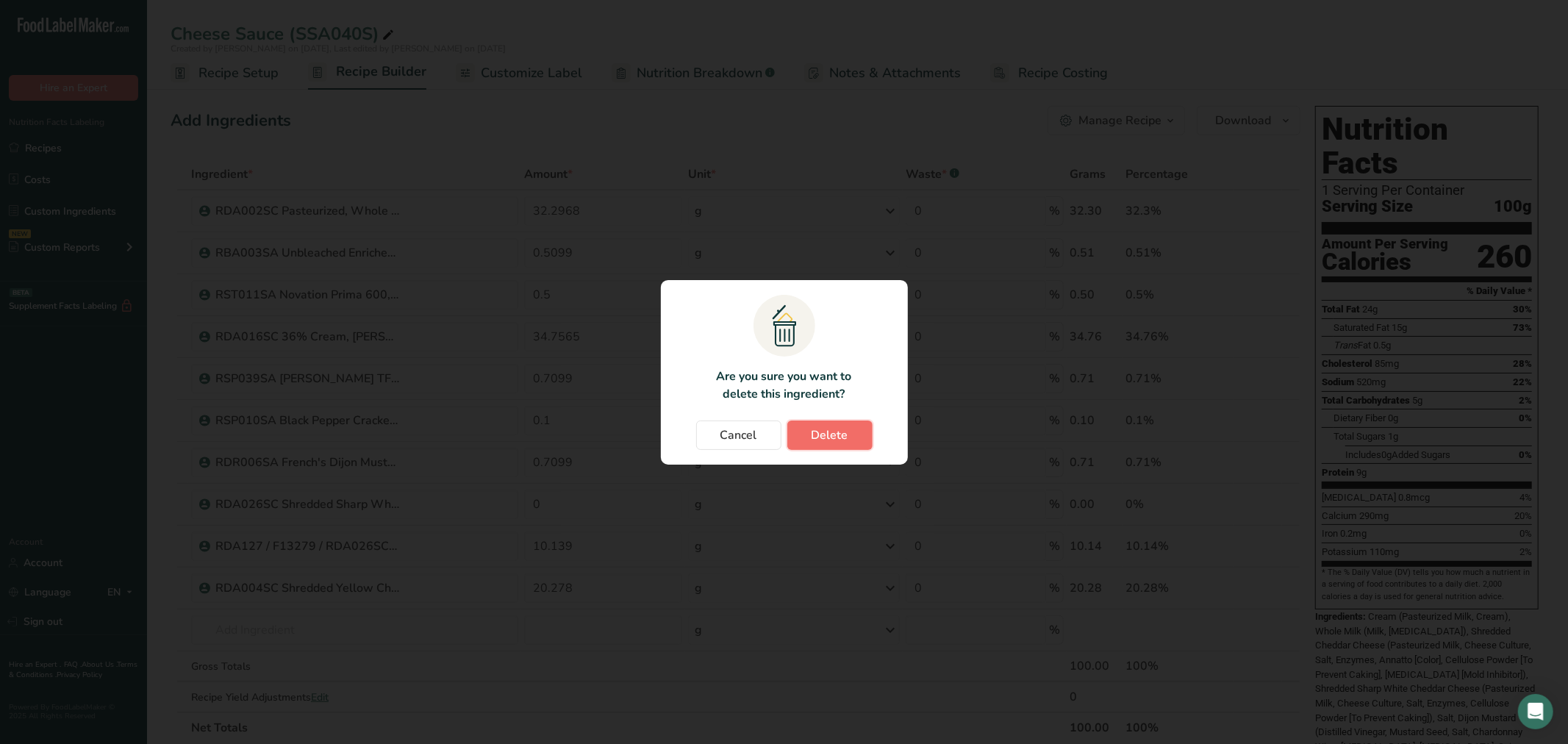
click at [870, 445] on button "Delete" at bounding box center [829, 435] width 85 height 29
type input "10.139"
type input "20.278"
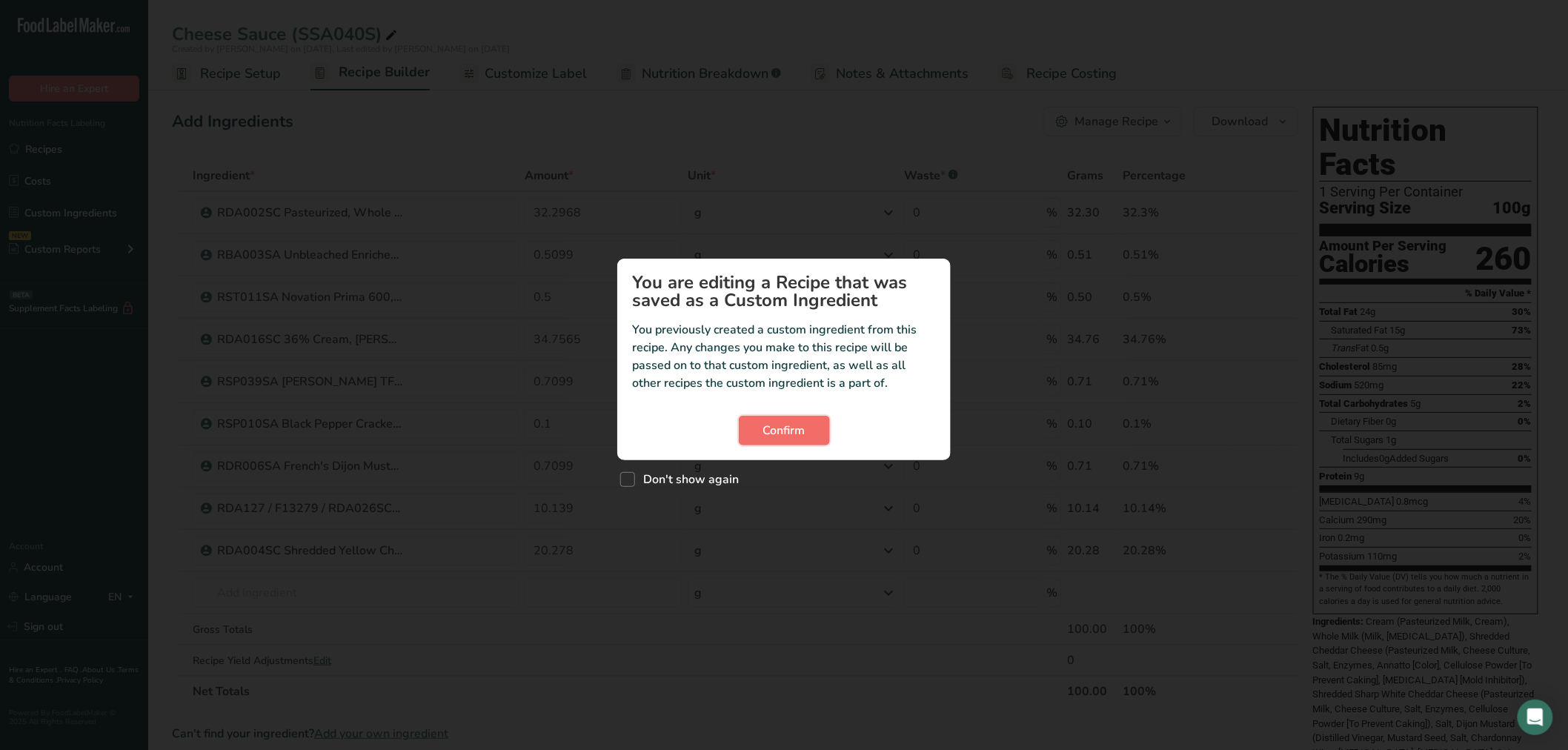
click at [827, 416] on button "Confirm" at bounding box center [785, 431] width 92 height 30
click at [806, 434] on button "Confirm" at bounding box center [785, 431] width 92 height 30
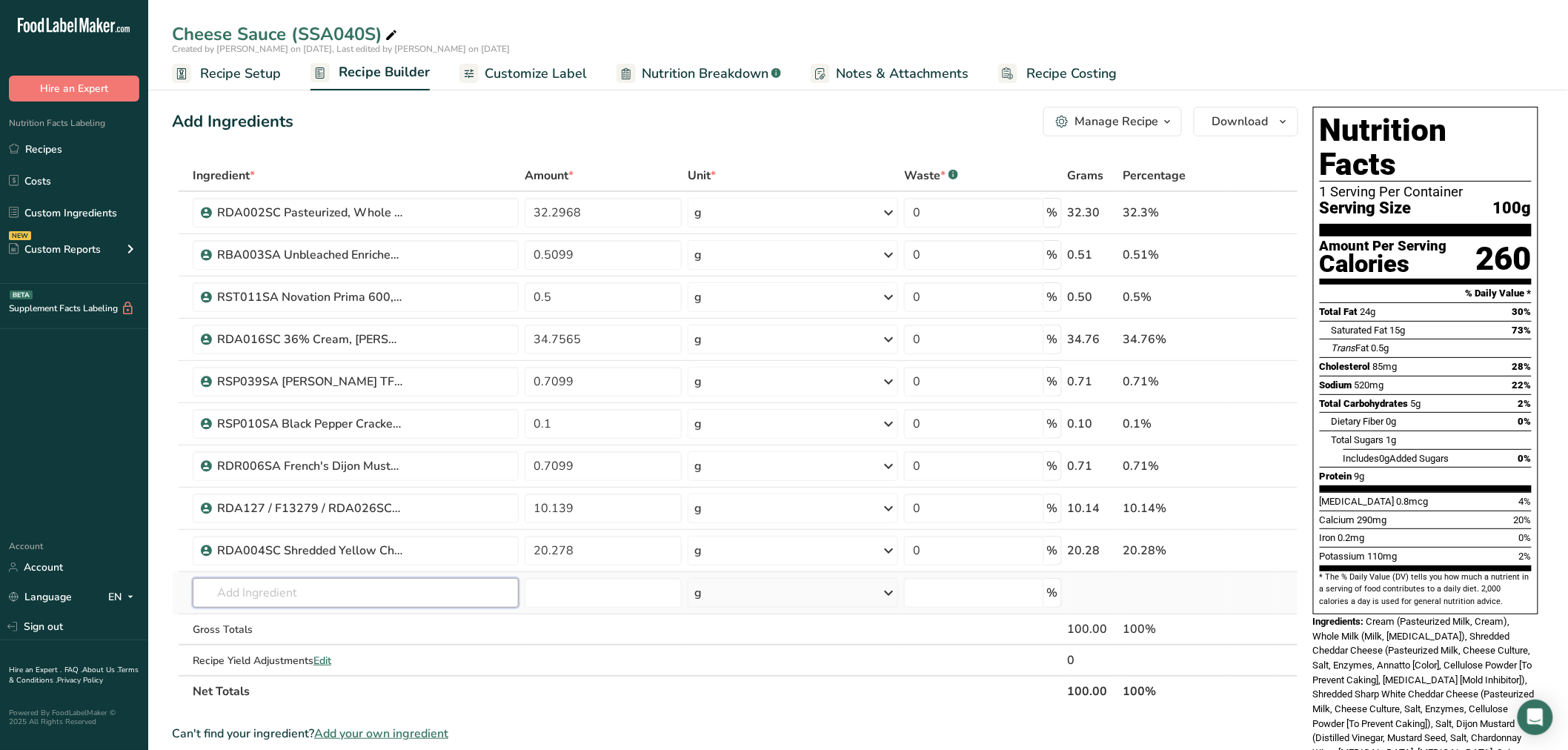
click at [342, 581] on input "text" at bounding box center [355, 592] width 326 height 30
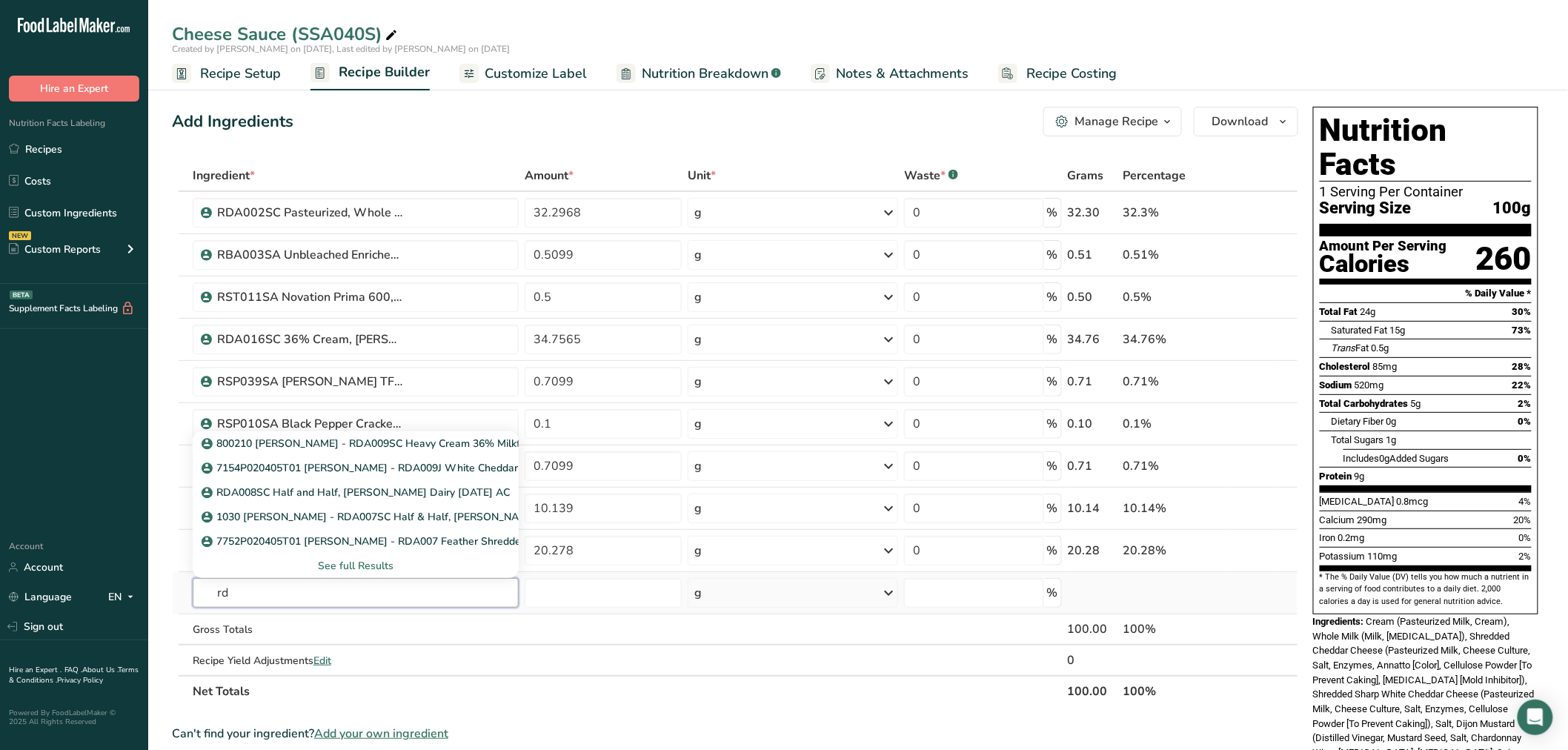
type input "r"
type input "rda004sc"
click at [403, 641] on td "Gross Totals" at bounding box center [356, 630] width 332 height 31
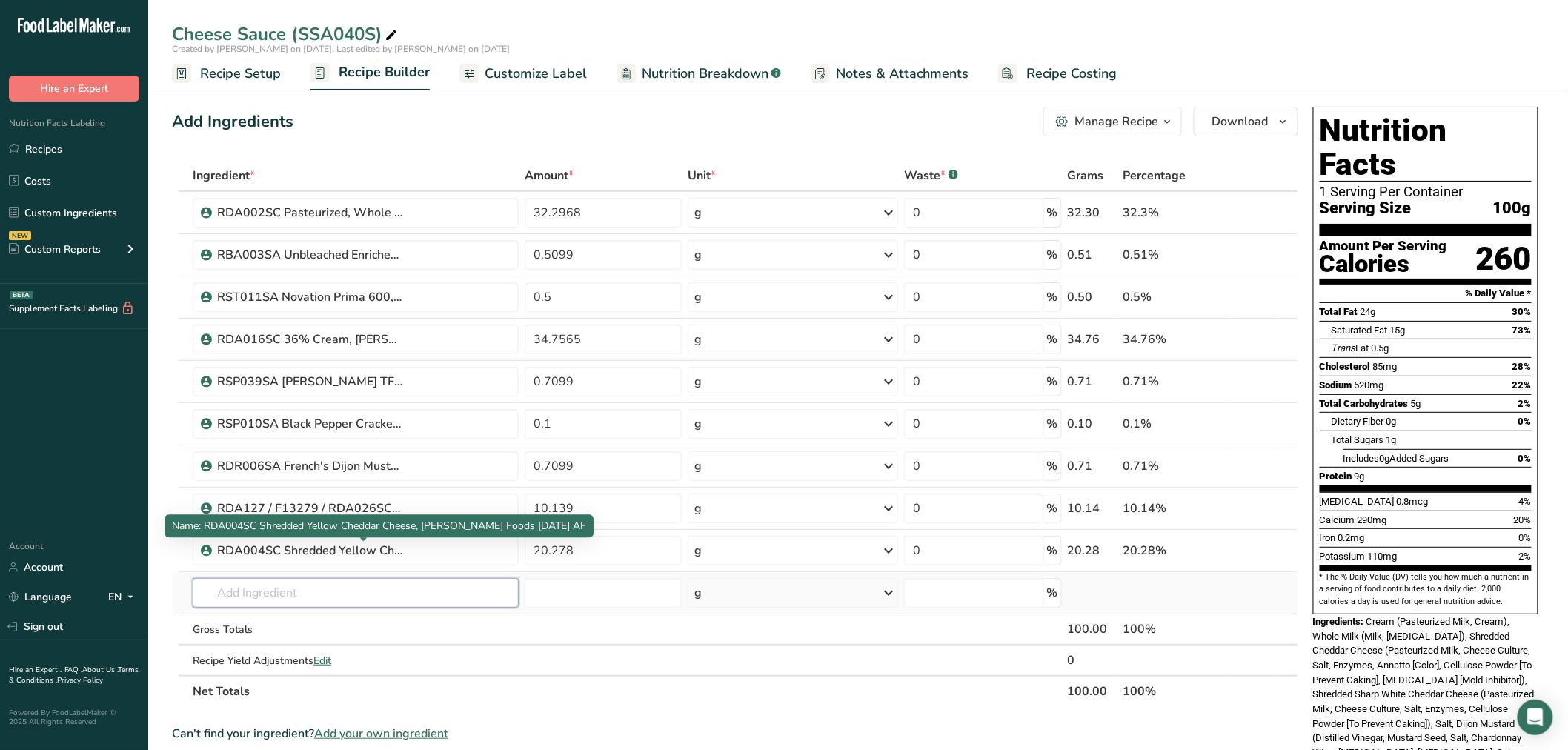
click at [336, 592] on input "text" at bounding box center [355, 592] width 326 height 30
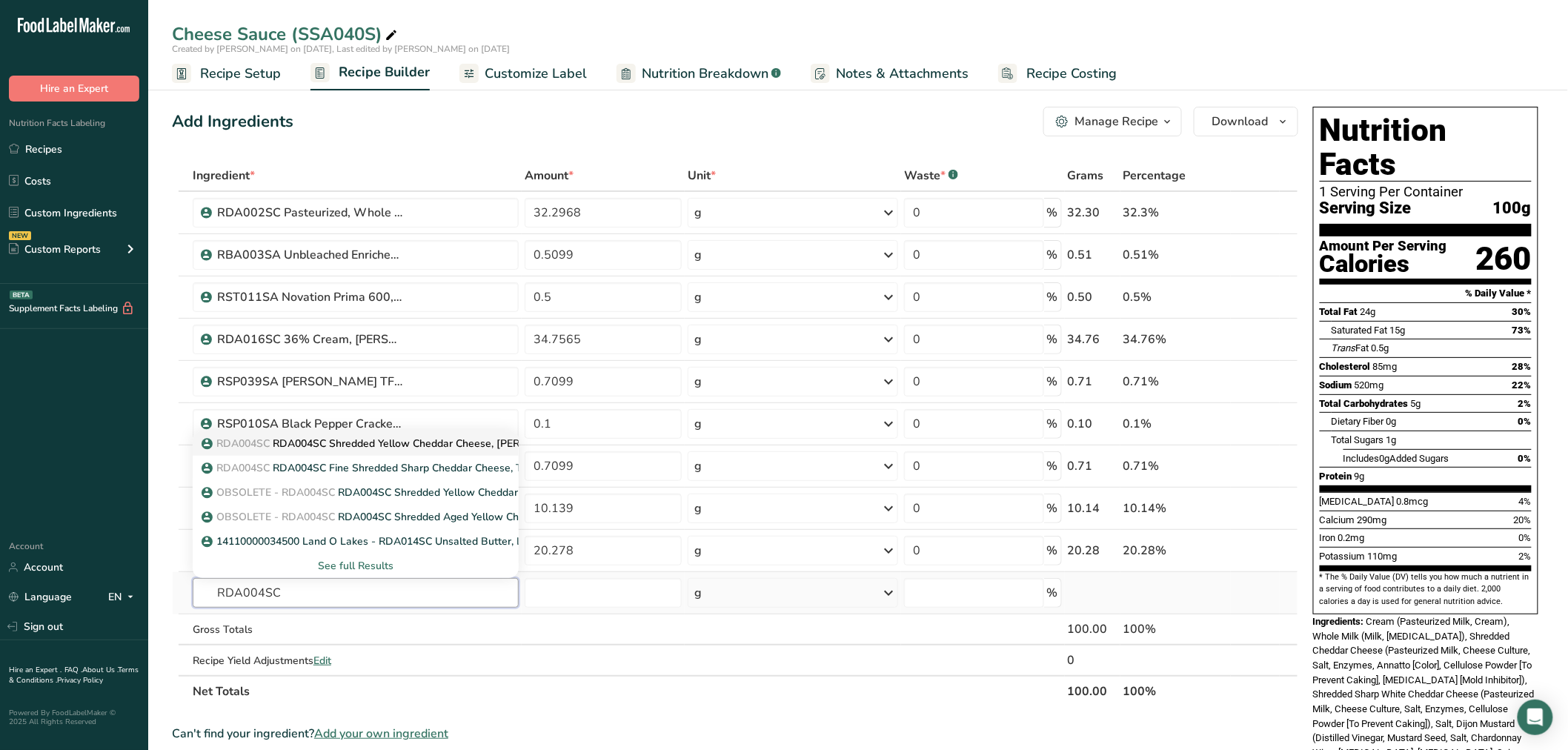
type input "RDA004SC"
click at [414, 445] on p "RDA004SC RDA004SC Shredded Yellow Cheddar Cheese, Talamo Foods 3-29-24 CC" at bounding box center [435, 443] width 462 height 15
type input "RDA004SC Shredded Yellow Cheddar Cheese, Talamo Foods 3-29-24 CC"
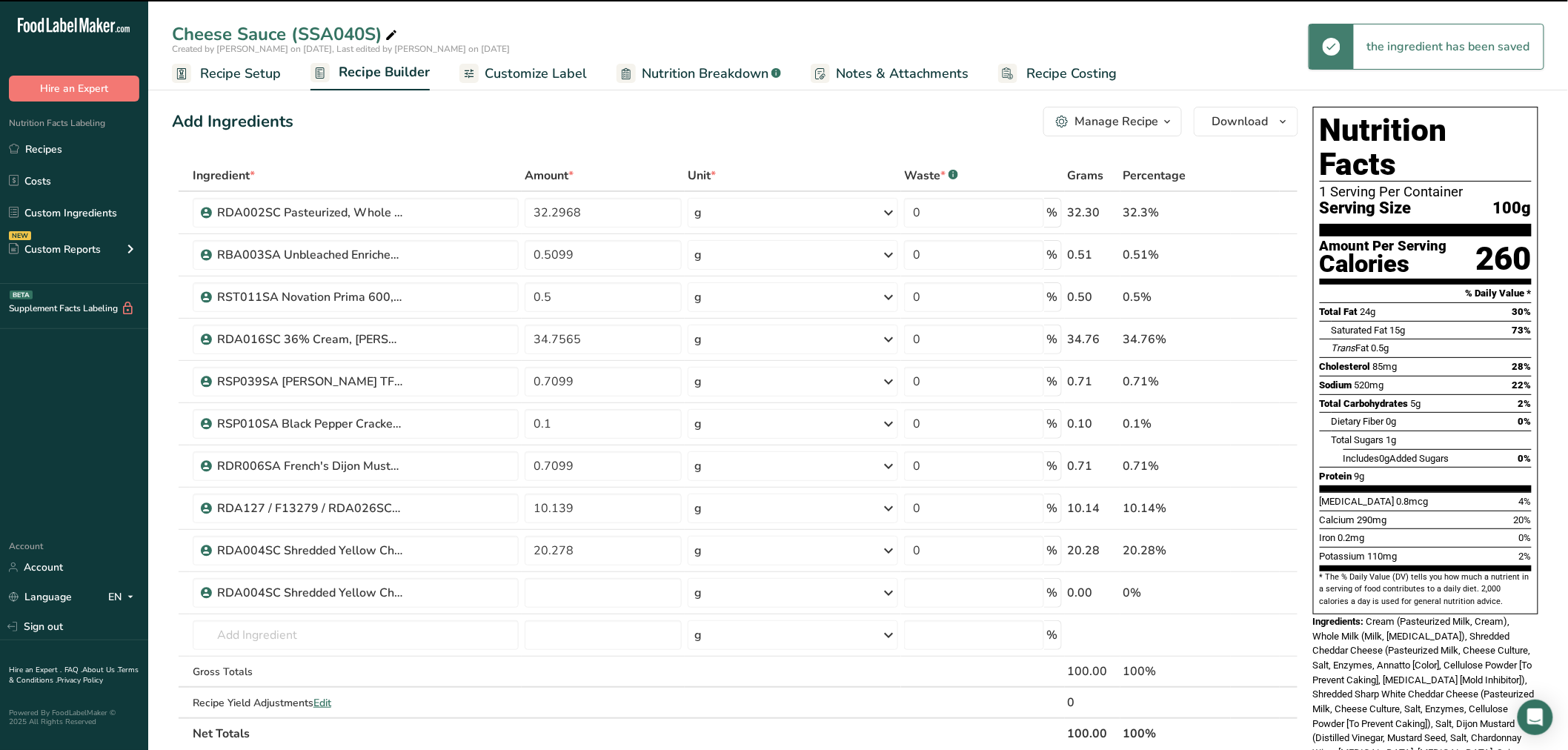
type input "0"
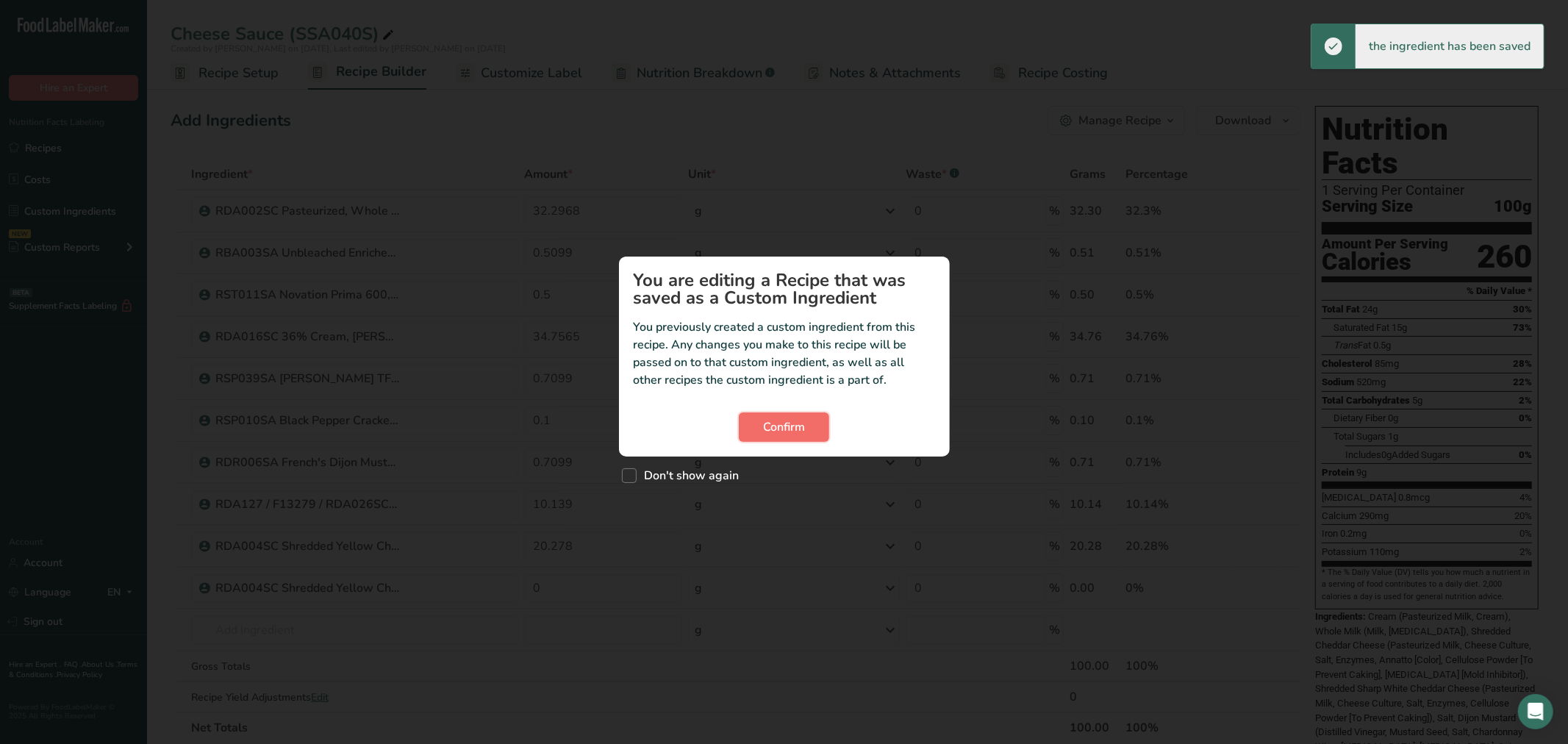
click at [767, 419] on span "Confirm" at bounding box center [784, 427] width 42 height 18
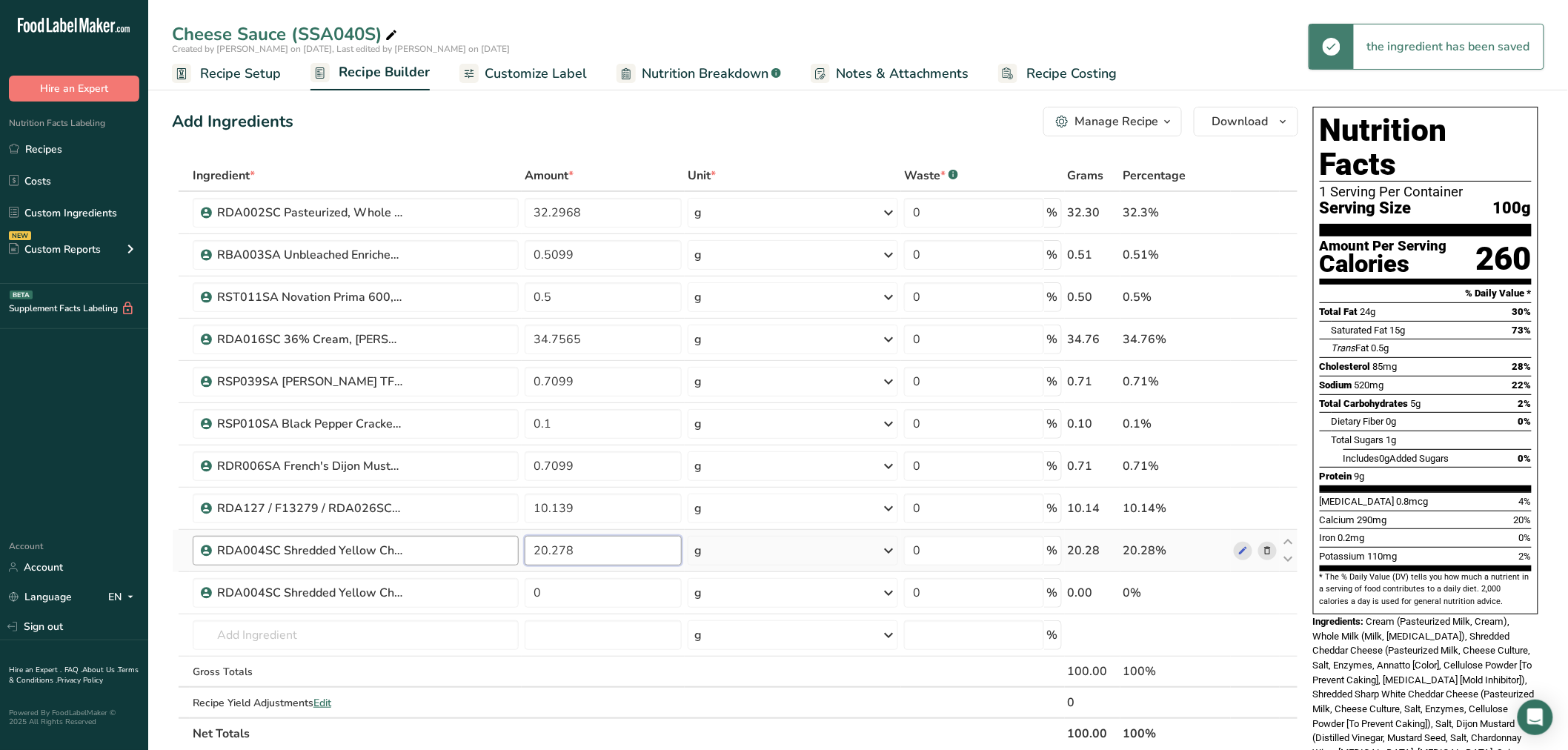
drag, startPoint x: 600, startPoint y: 550, endPoint x: 505, endPoint y: 549, distance: 95.0
click at [507, 547] on tr "RDA004SC Shredded Yellow Cheddar Cheese, Talamo Foods 07-10-23 AF 20.278 g Weig…" at bounding box center [735, 551] width 1125 height 42
click at [588, 595] on div "Ingredient * Amount * Unit * Waste * .a-a{fill:#347362;}.b-a{fill:#fff;} Grams …" at bounding box center [735, 454] width 1126 height 589
type input "0"
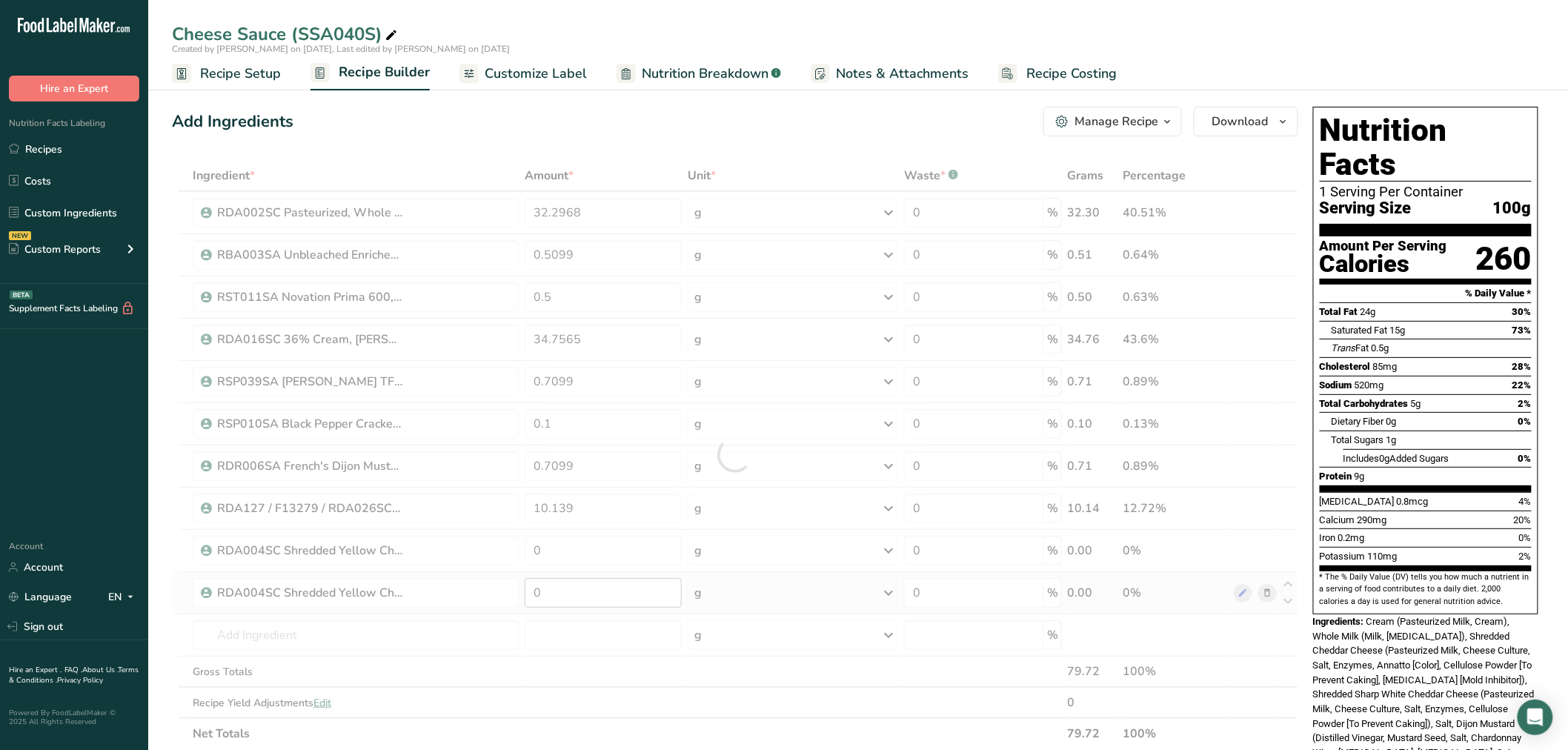
click at [587, 591] on div at bounding box center [735, 454] width 1126 height 589
click at [594, 586] on div at bounding box center [735, 454] width 1126 height 589
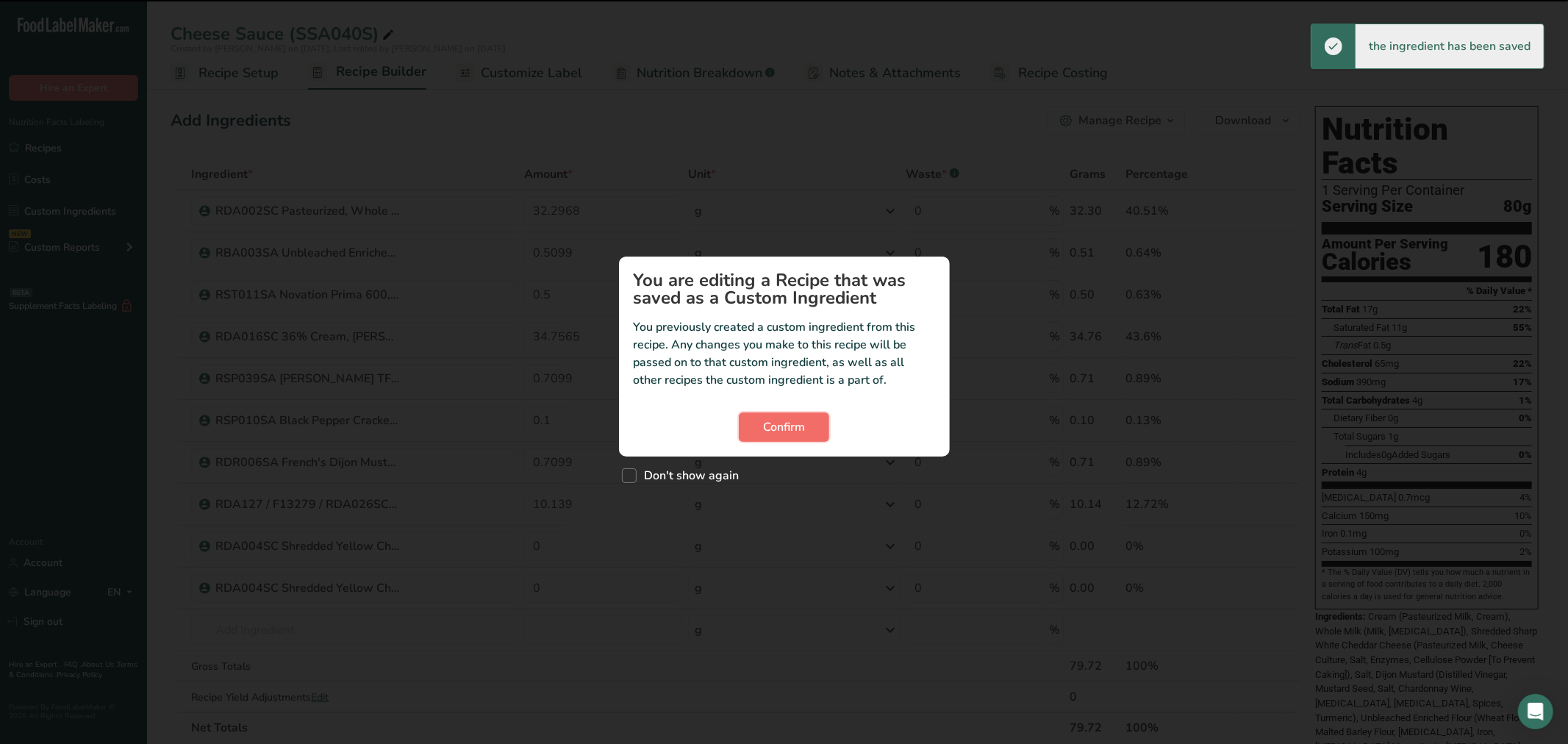
click at [772, 416] on button "Confirm" at bounding box center [784, 427] width 91 height 29
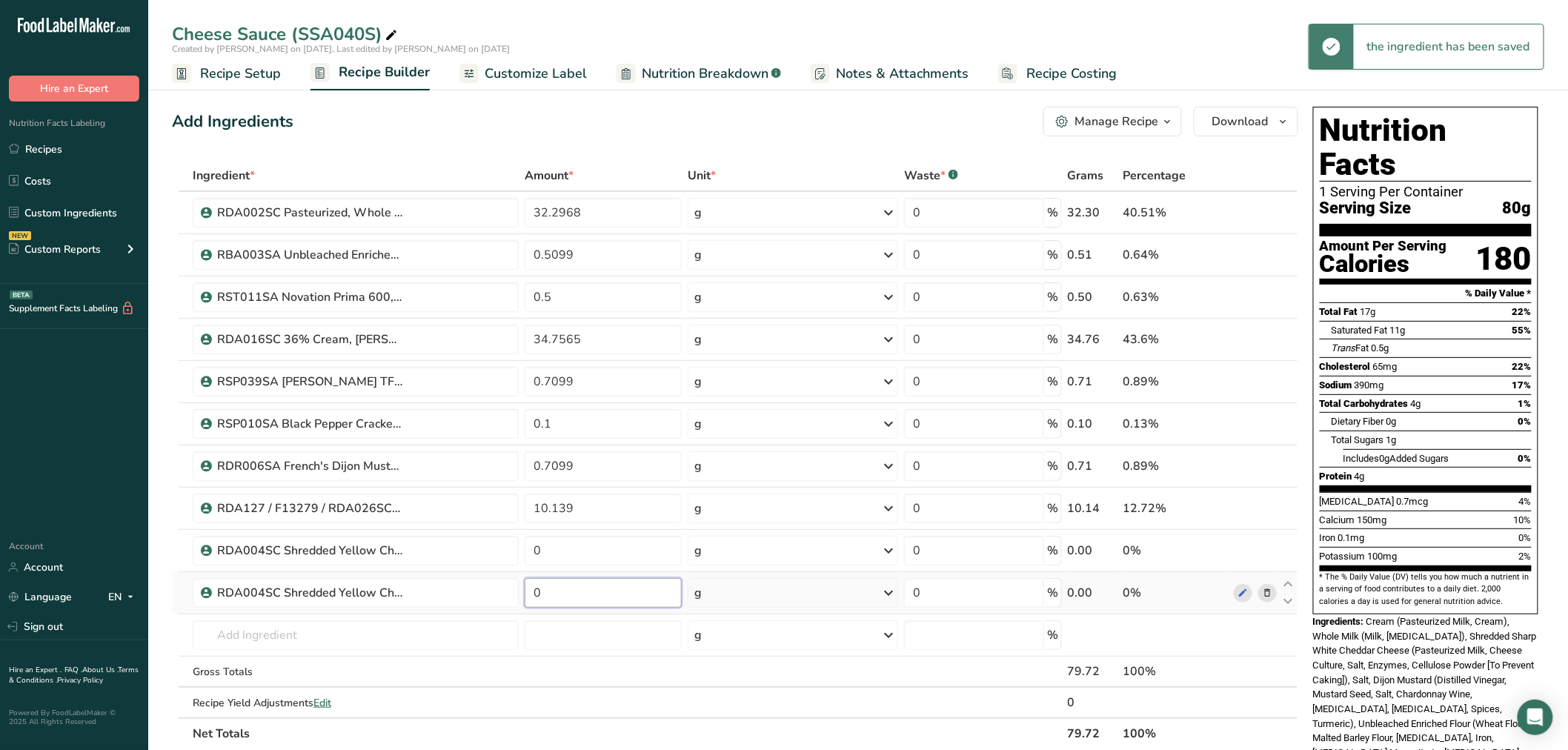
click at [587, 594] on input "0" at bounding box center [603, 592] width 157 height 30
click at [587, 594] on input "0" at bounding box center [603, 592] width 157 height 30
click at [587, 593] on input "0" at bounding box center [603, 592] width 157 height 30
paste input "20.278"
type input "20.278"
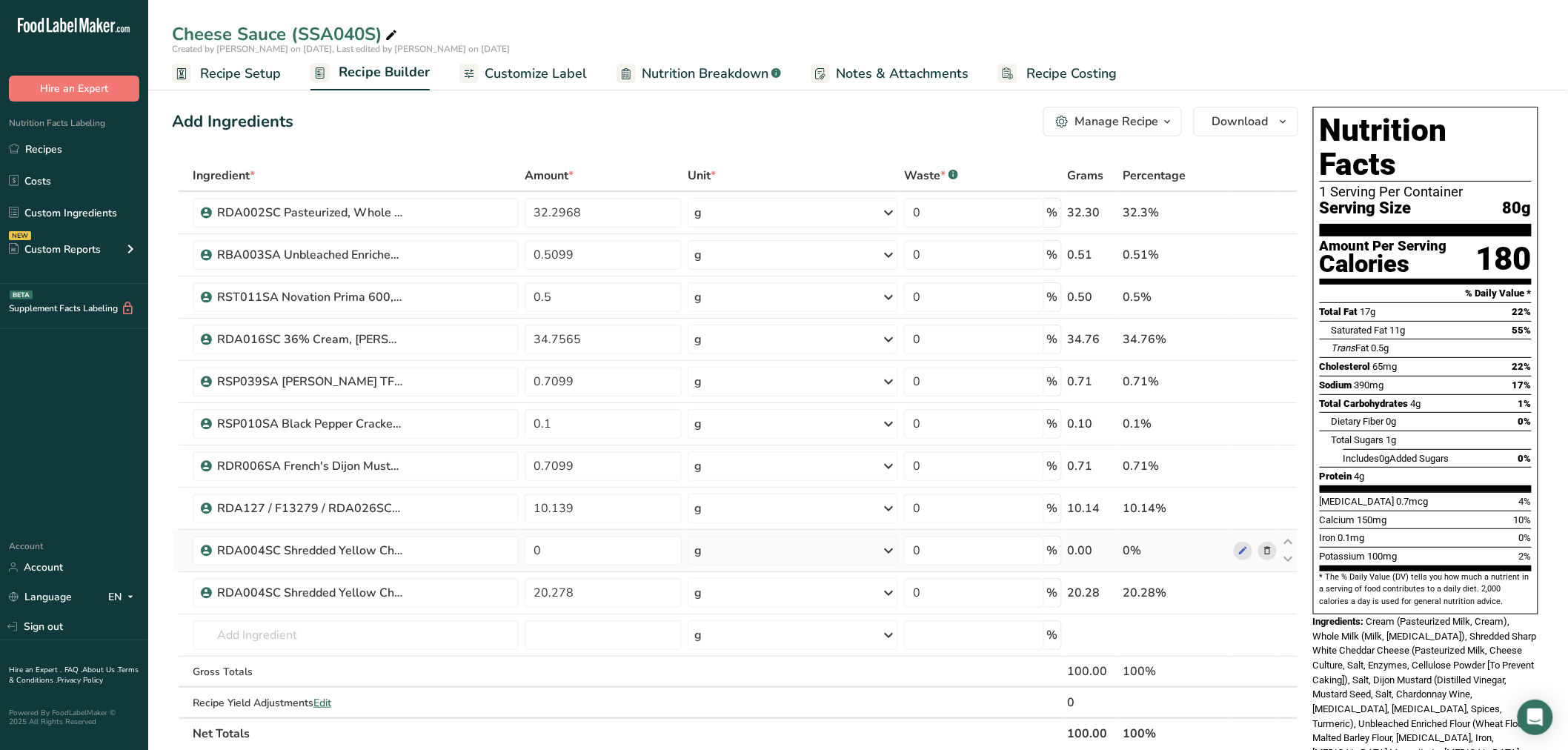
click at [638, 567] on div "Ingredient * Amount * Unit * Waste * .a-a{fill:#347362;}.b-a{fill:#fff;} Grams …" at bounding box center [735, 454] width 1126 height 589
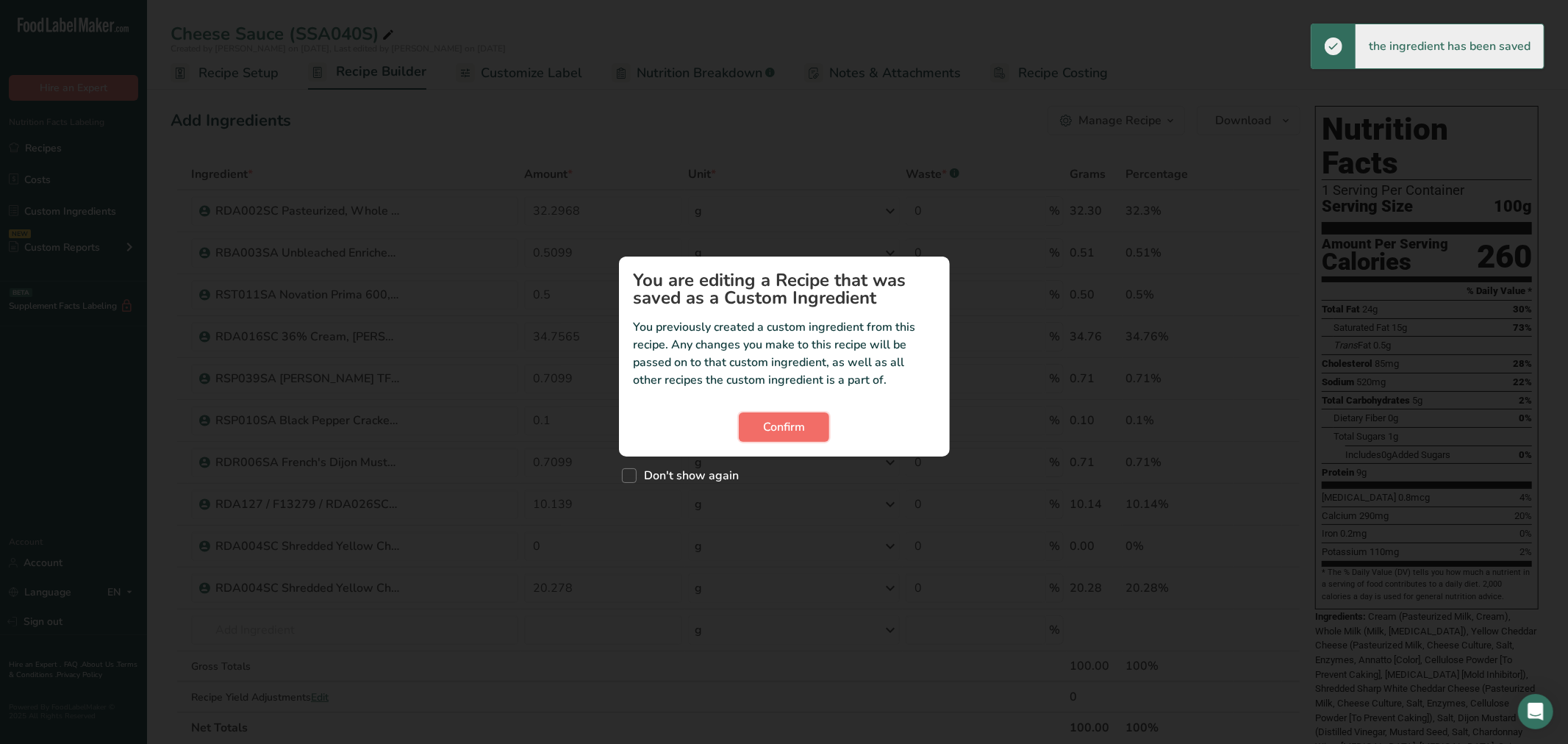
click at [773, 426] on span "Confirm" at bounding box center [784, 427] width 42 height 18
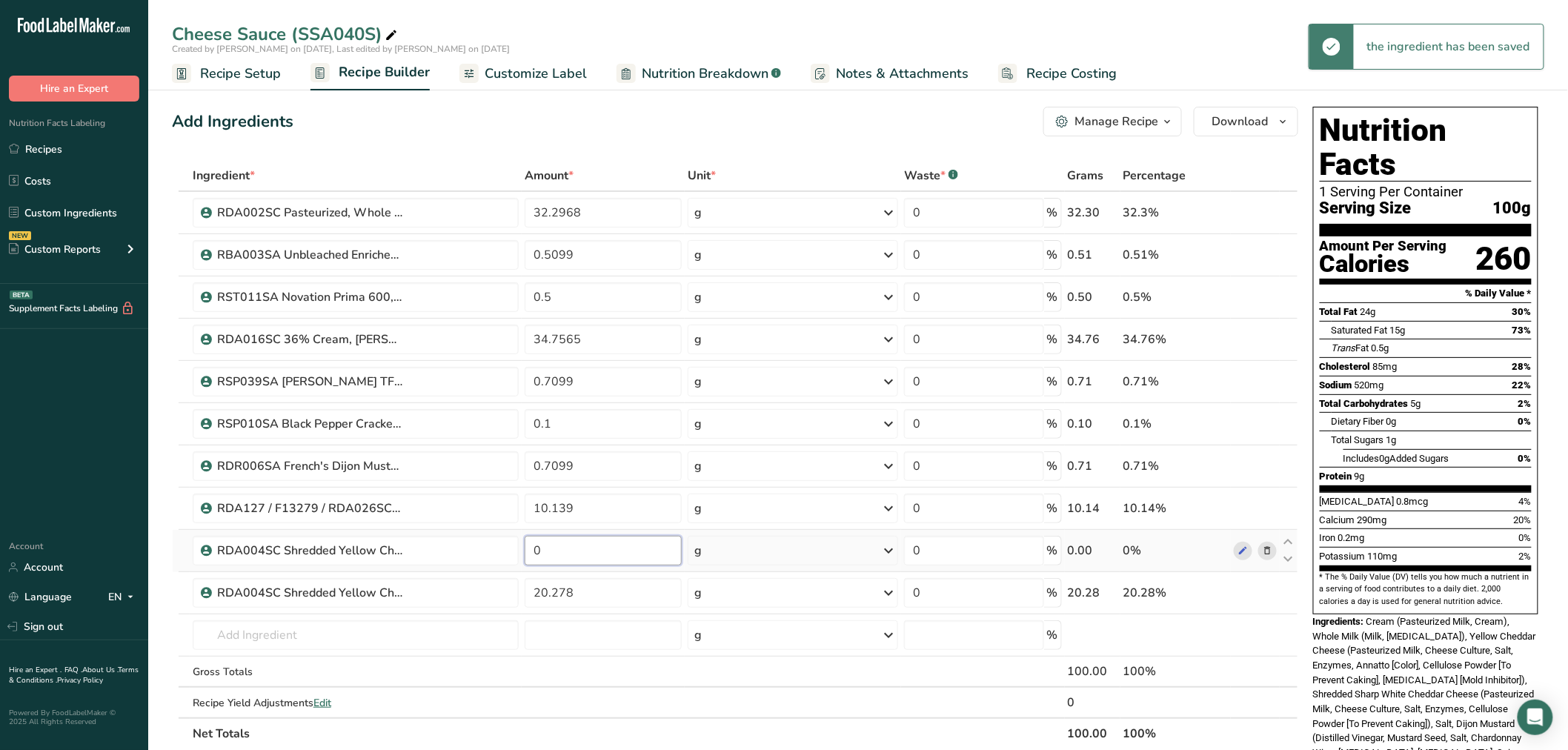
click at [612, 554] on input "0" at bounding box center [603, 550] width 157 height 30
click at [1270, 547] on div "Ingredient * Amount * Unit * Waste * .a-a{fill:#347362;}.b-a{fill:#fff;} Grams …" at bounding box center [735, 454] width 1126 height 589
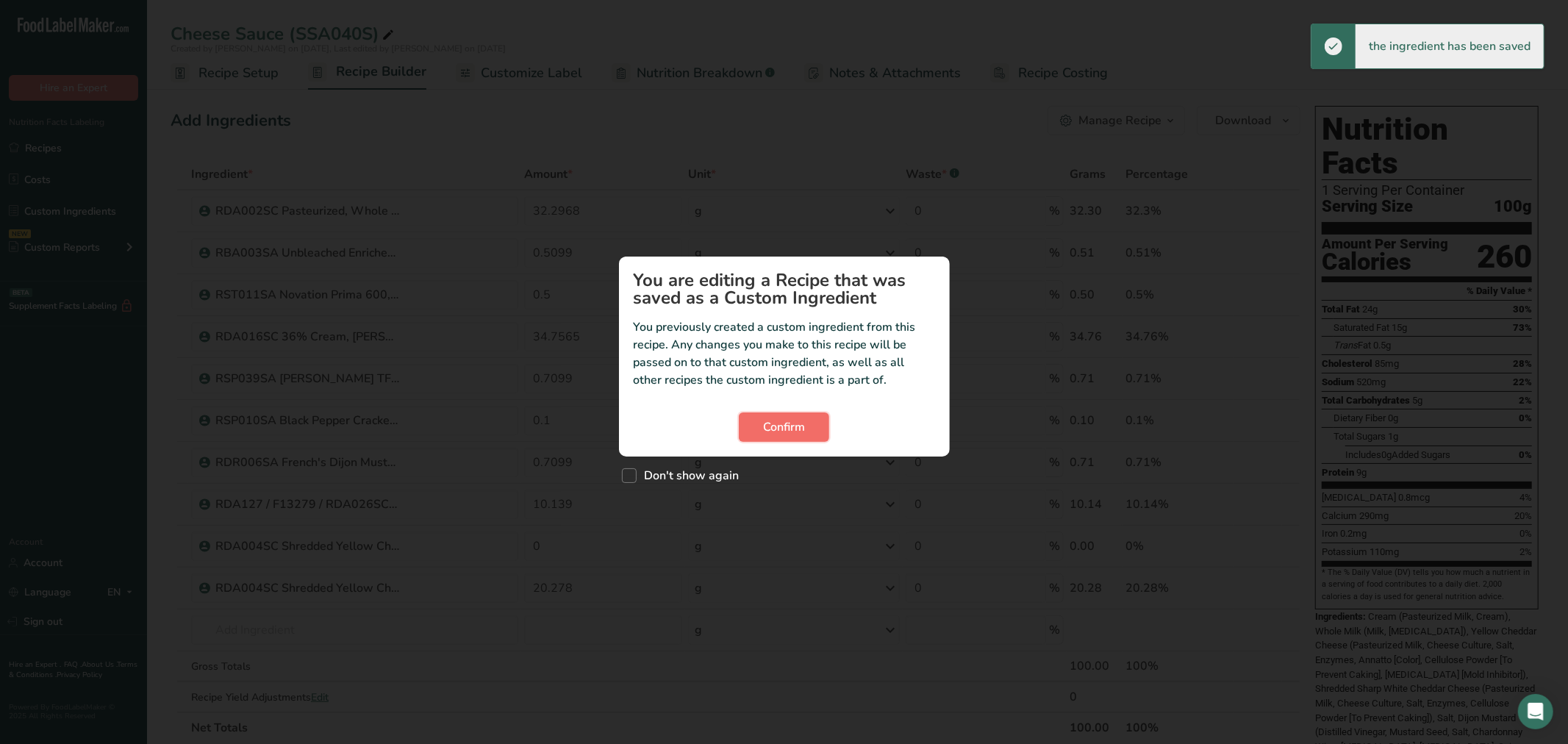
click at [769, 413] on button "Confirm" at bounding box center [784, 427] width 91 height 29
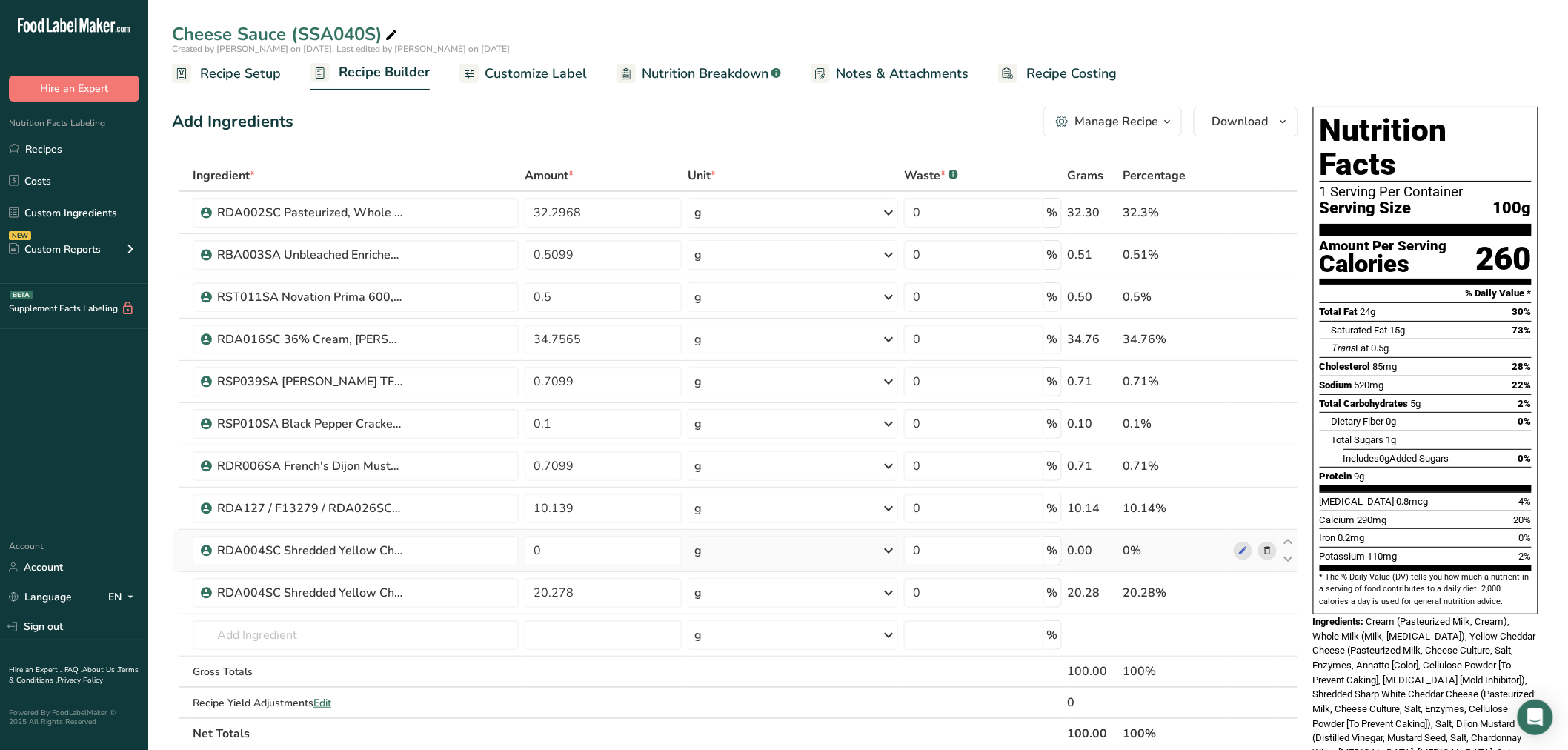
click at [1270, 553] on icon at bounding box center [1267, 551] width 10 height 15
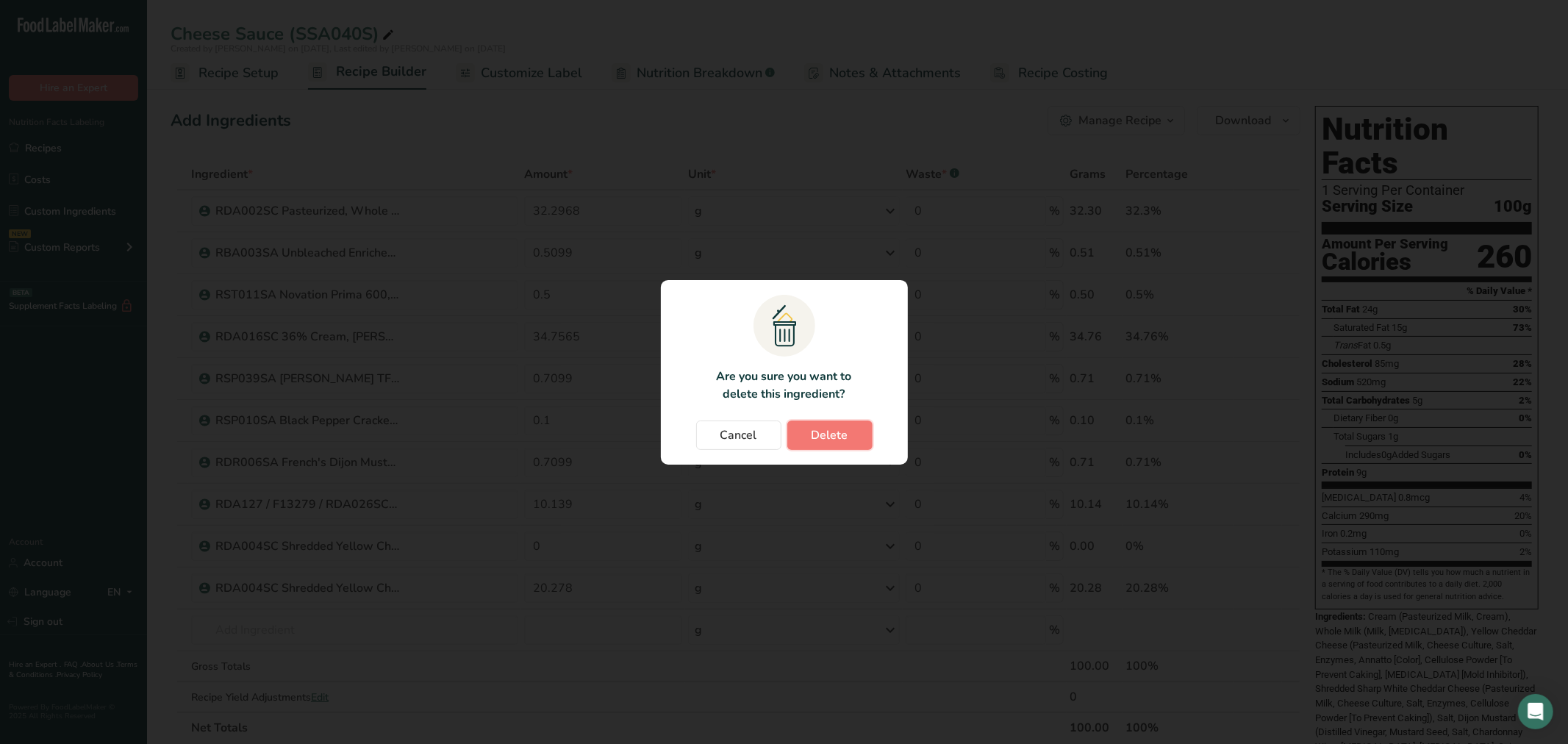
click at [828, 439] on span "Delete" at bounding box center [830, 435] width 37 height 18
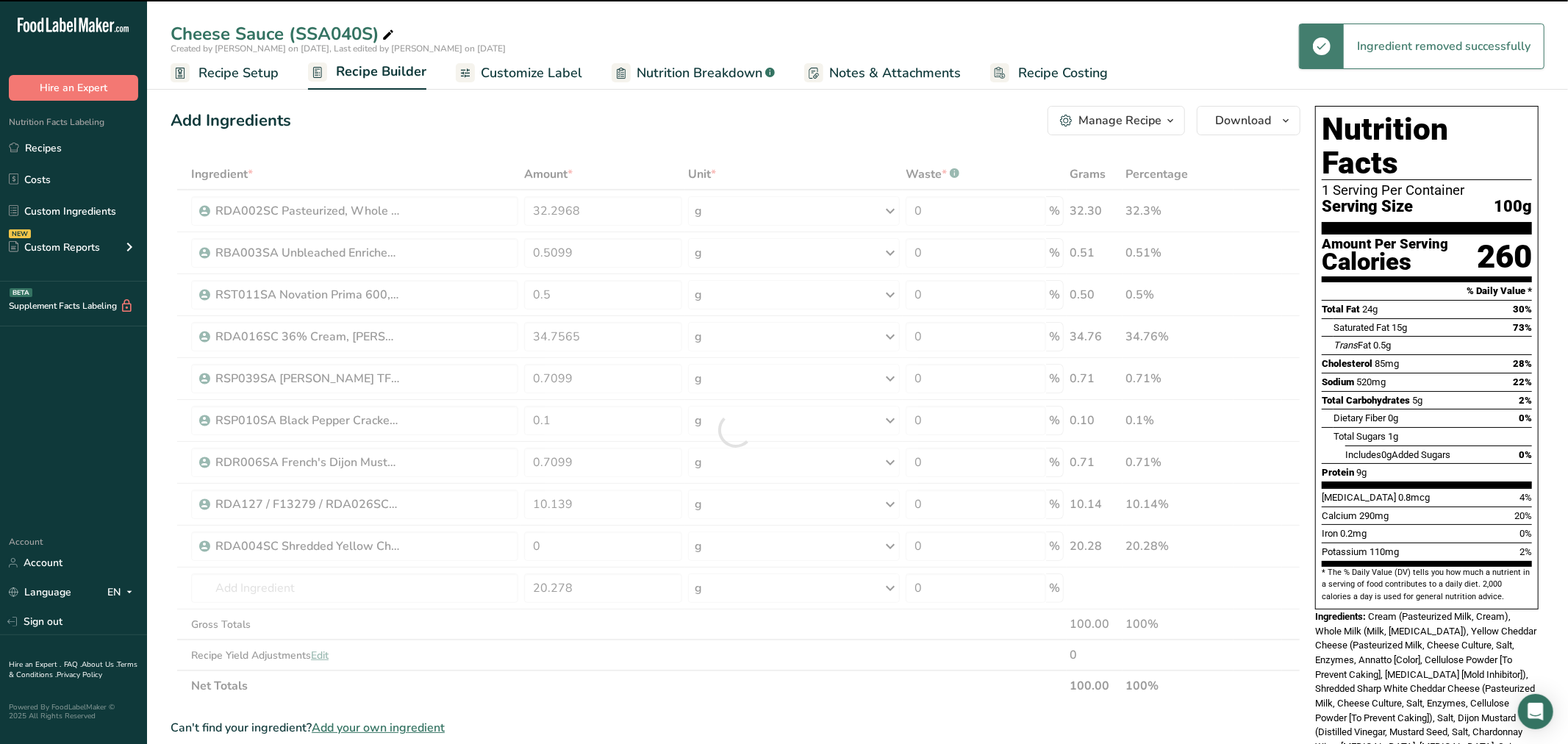
type input "20.278"
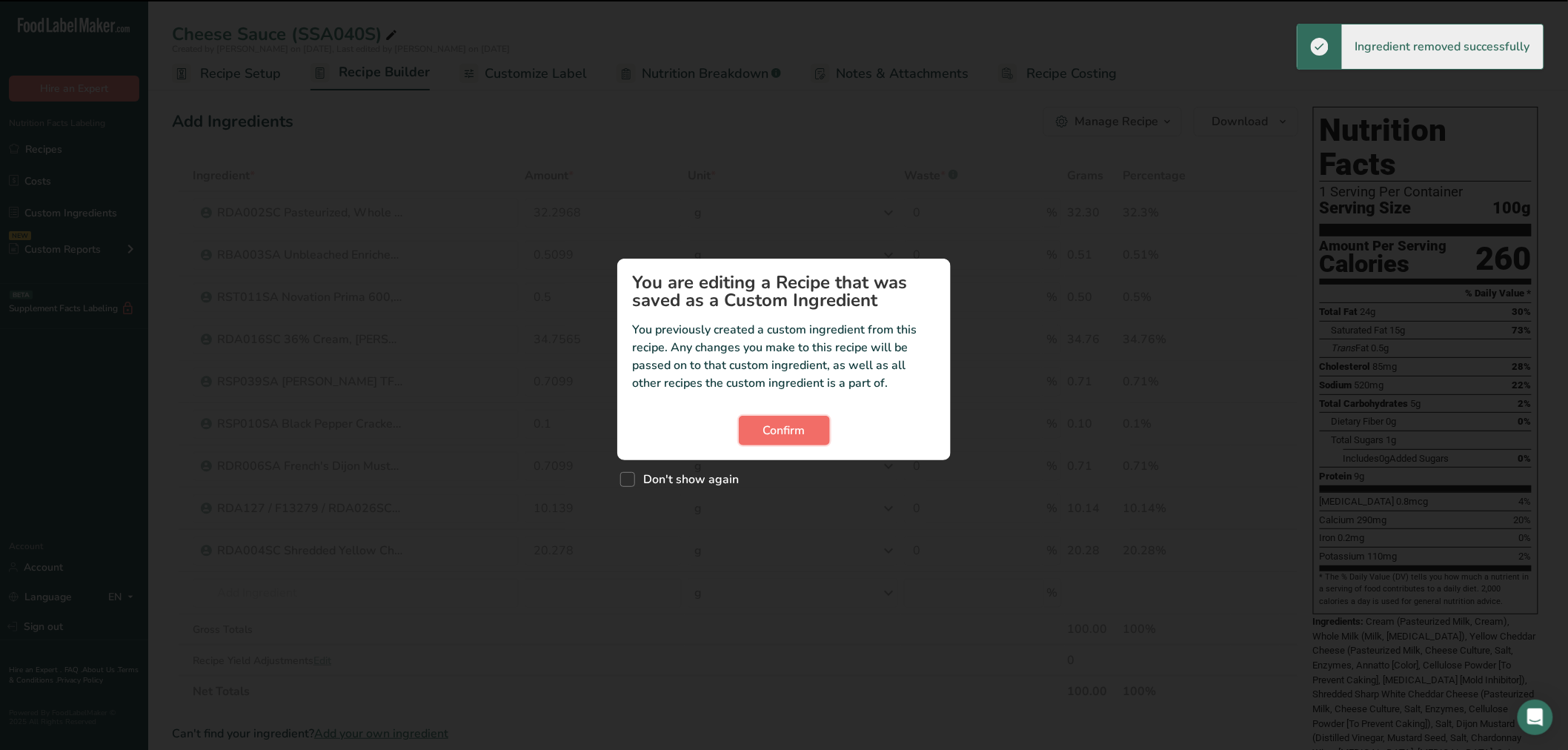
click at [802, 433] on span "Confirm" at bounding box center [785, 431] width 42 height 18
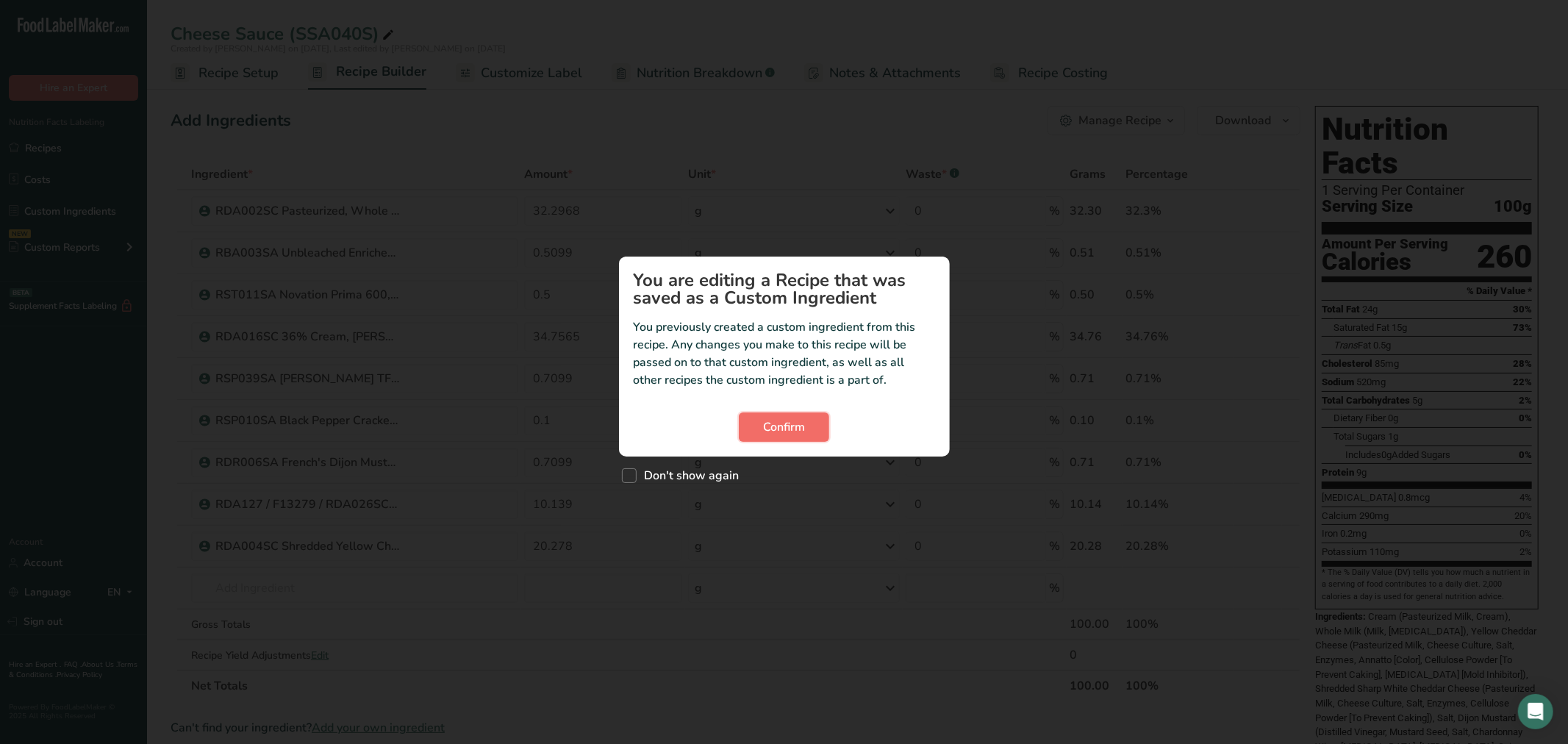
click at [772, 425] on span "Confirm" at bounding box center [784, 427] width 42 height 18
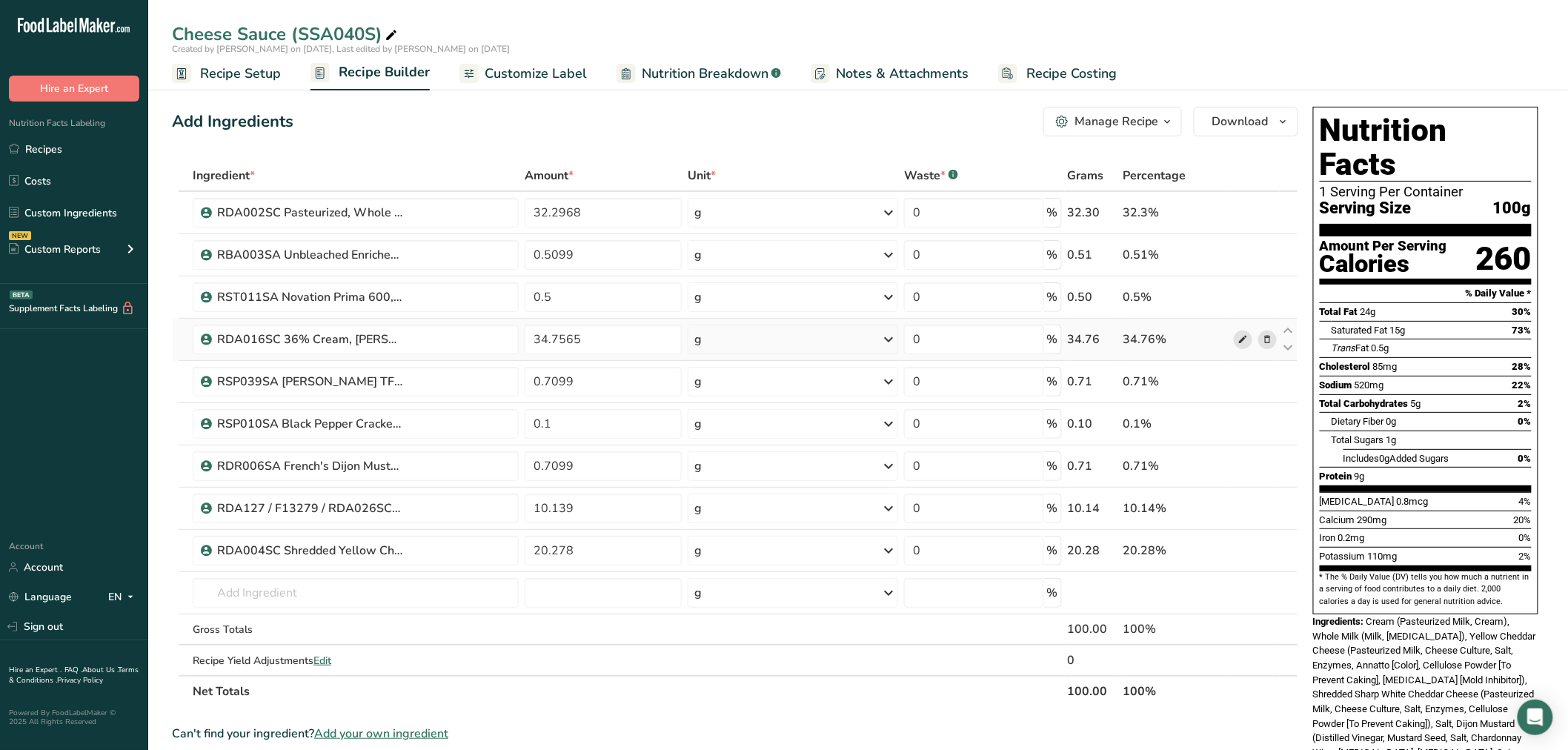
click at [1248, 335] on icon at bounding box center [1243, 340] width 10 height 15
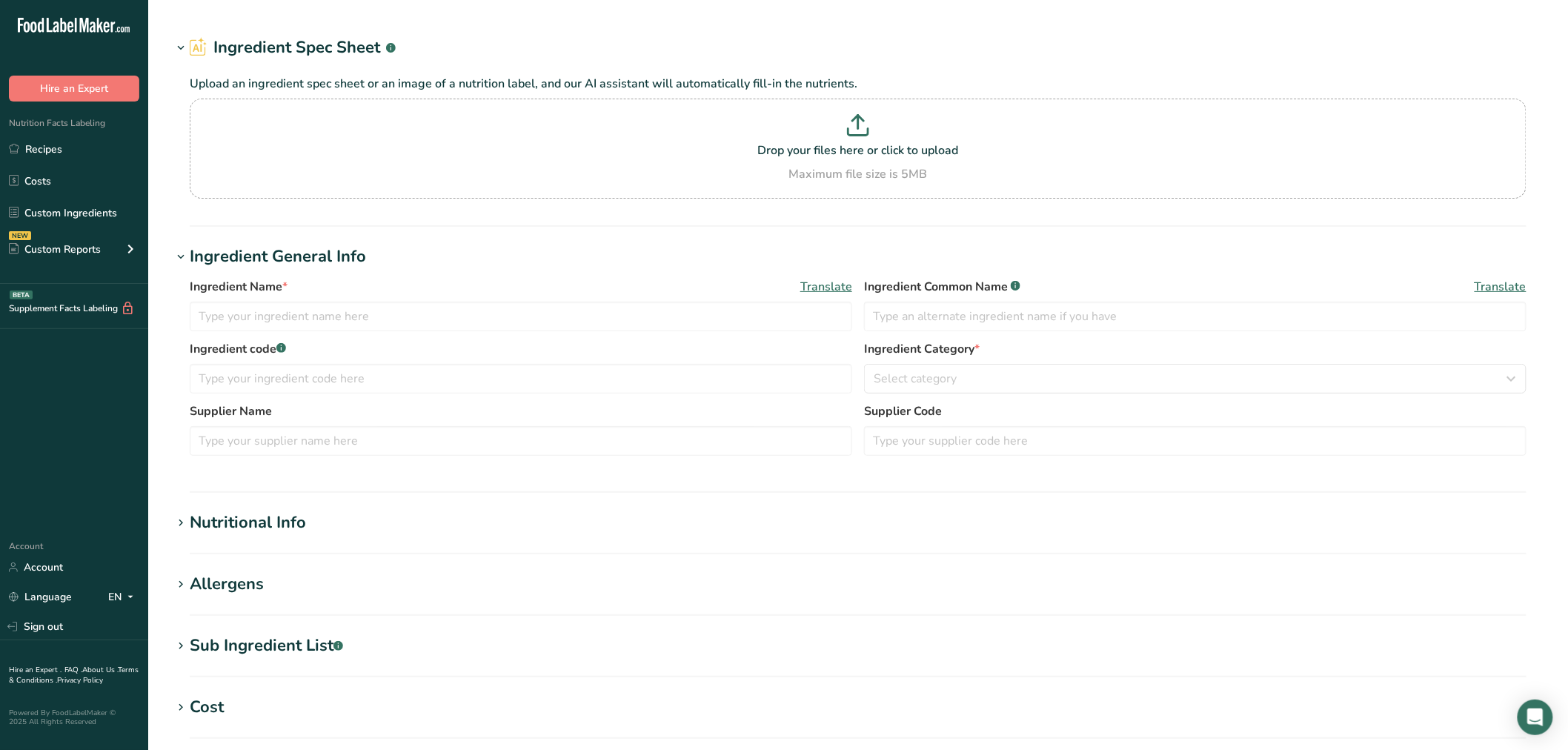
type input "RDA016SC 36% Cream, [PERSON_NAME] Dairy [DATE] CC"
type input "Cream"
type input "RDA016SC"
type input "[PERSON_NAME] Dairy Foods / Prairie Farms"
type input "25583 / [PERSON_NAME] #: 9520"
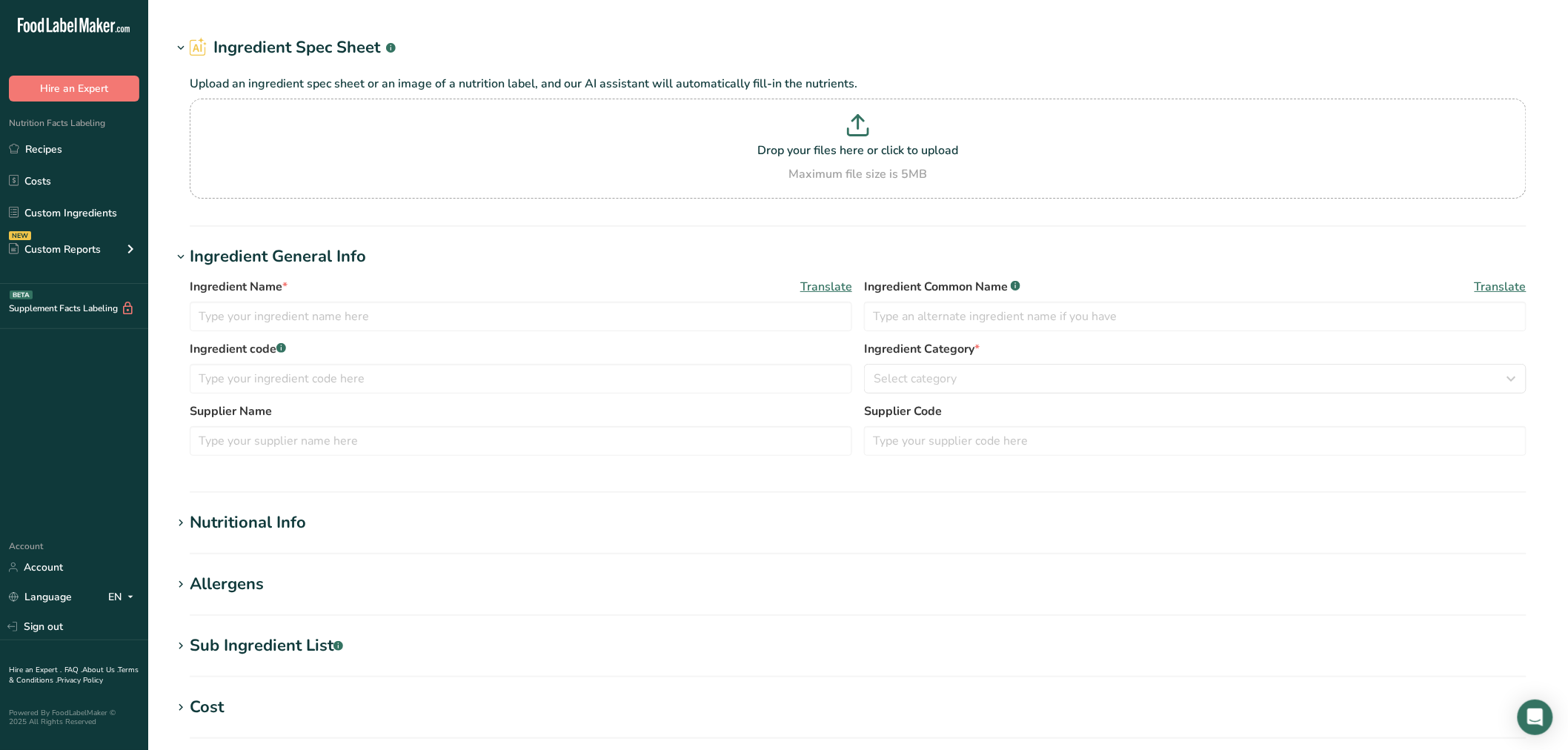
type textarea "Pasteurized Milk, Cream"
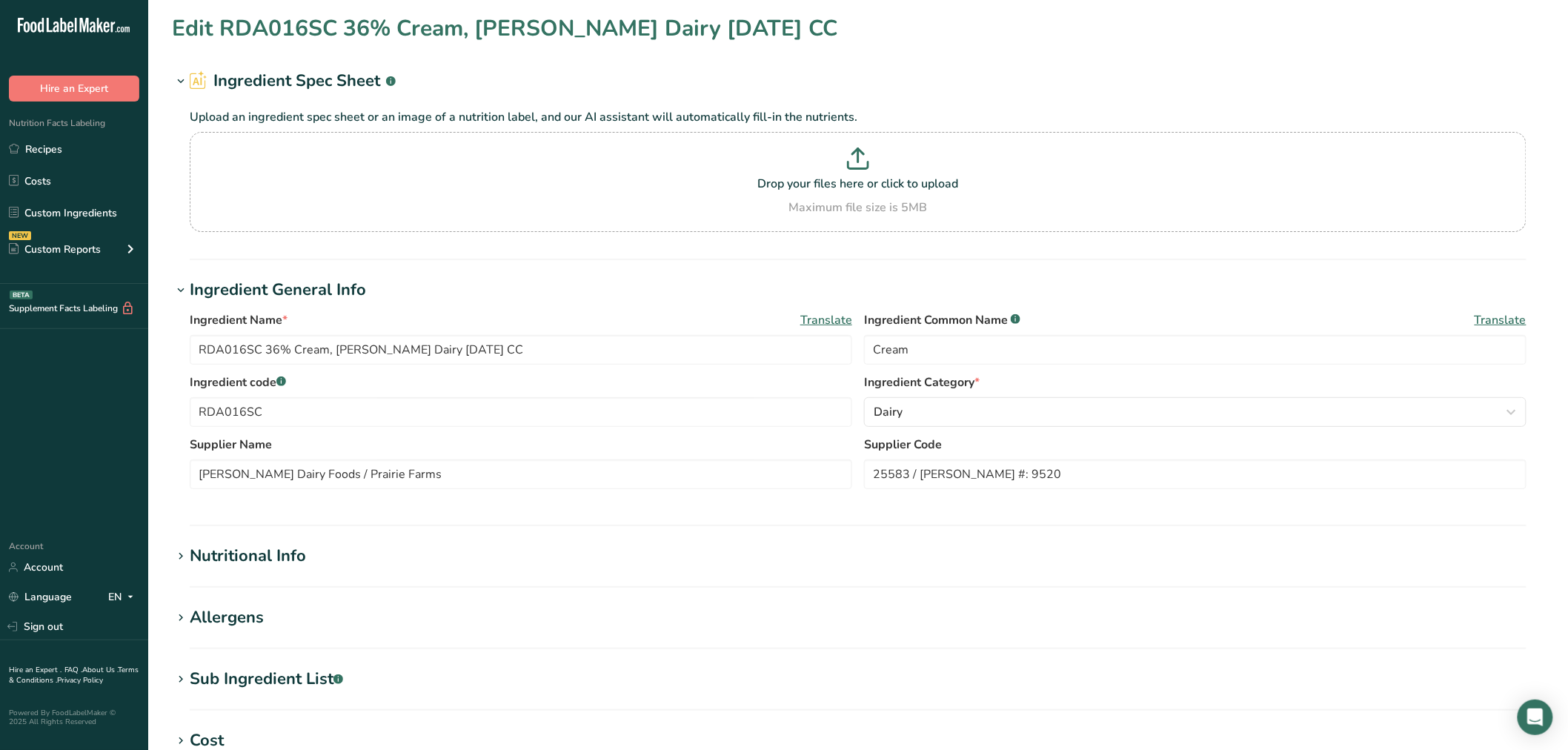
scroll to position [164, 0]
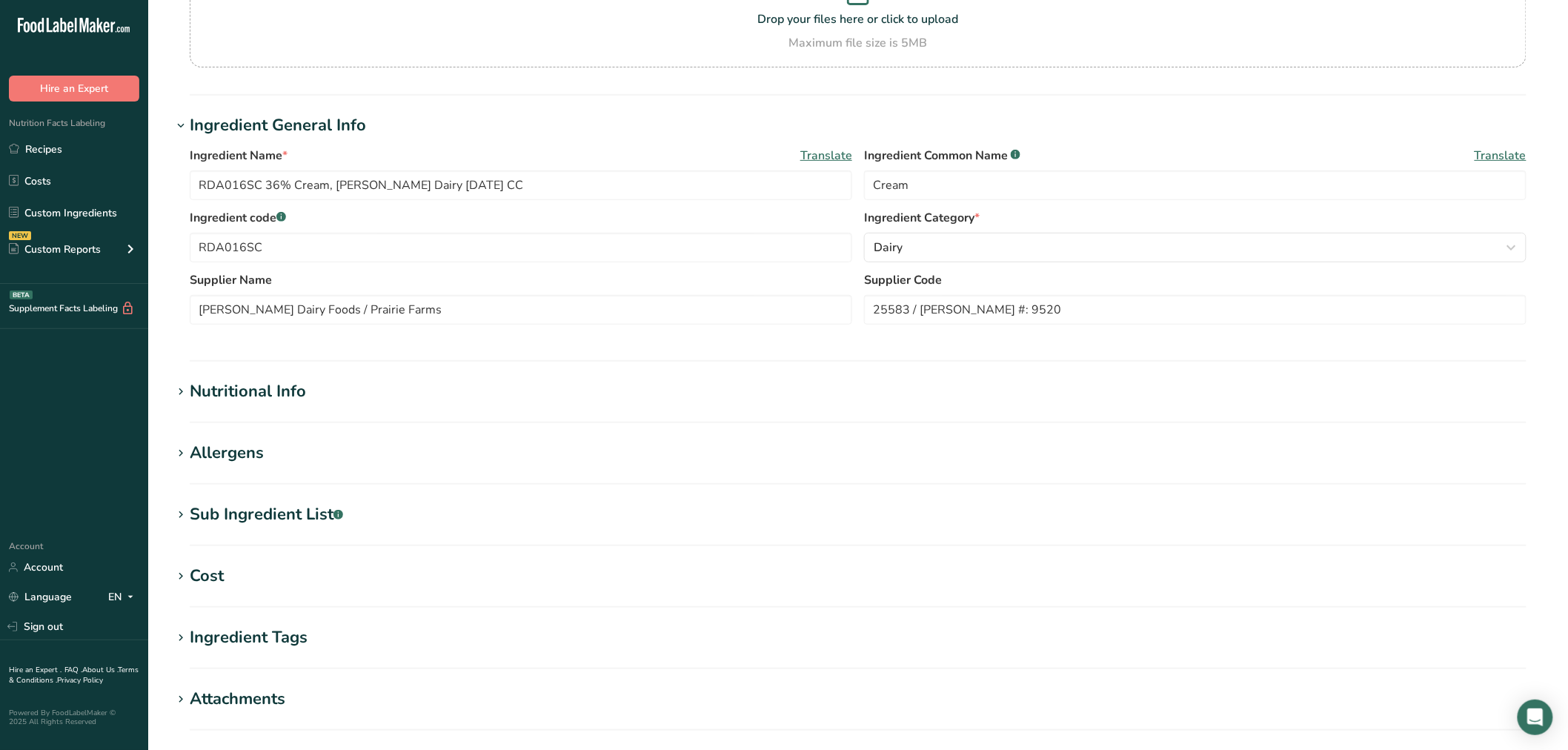
click at [281, 516] on div "Sub Ingredient List .a-a{fill:#347362;}.b-a{fill:#fff;}" at bounding box center [266, 514] width 153 height 25
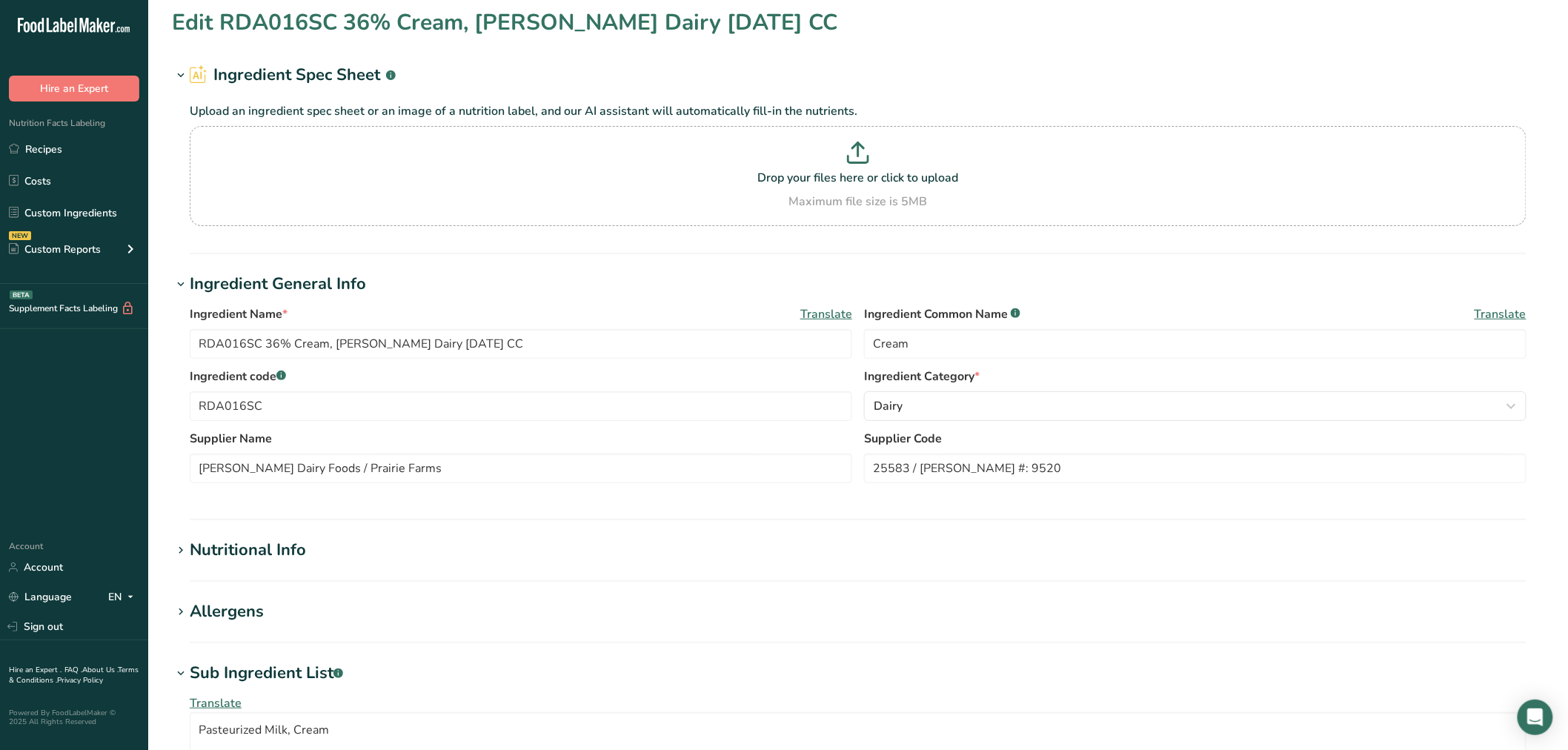
scroll to position [0, 0]
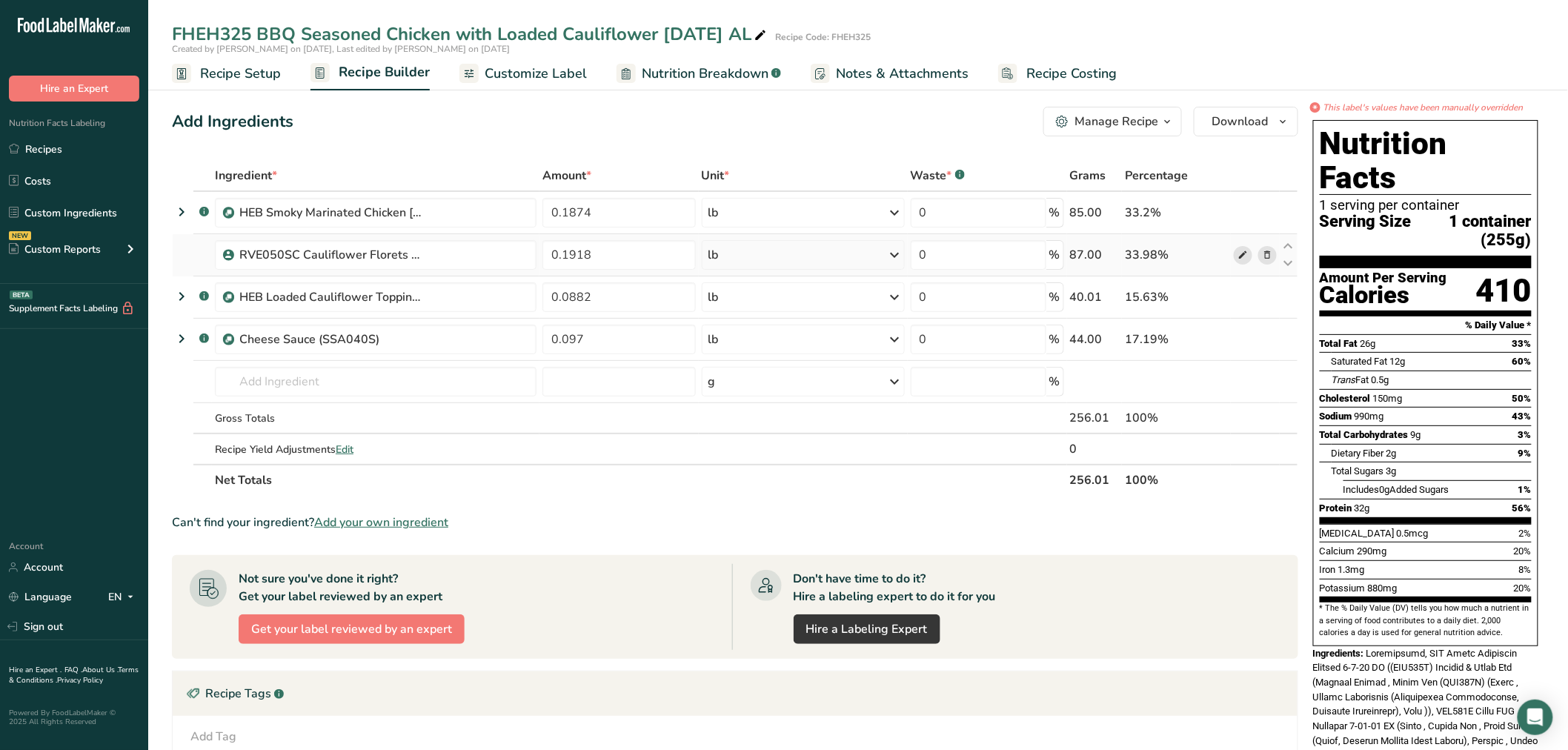
click at [1242, 253] on icon at bounding box center [1243, 255] width 10 height 15
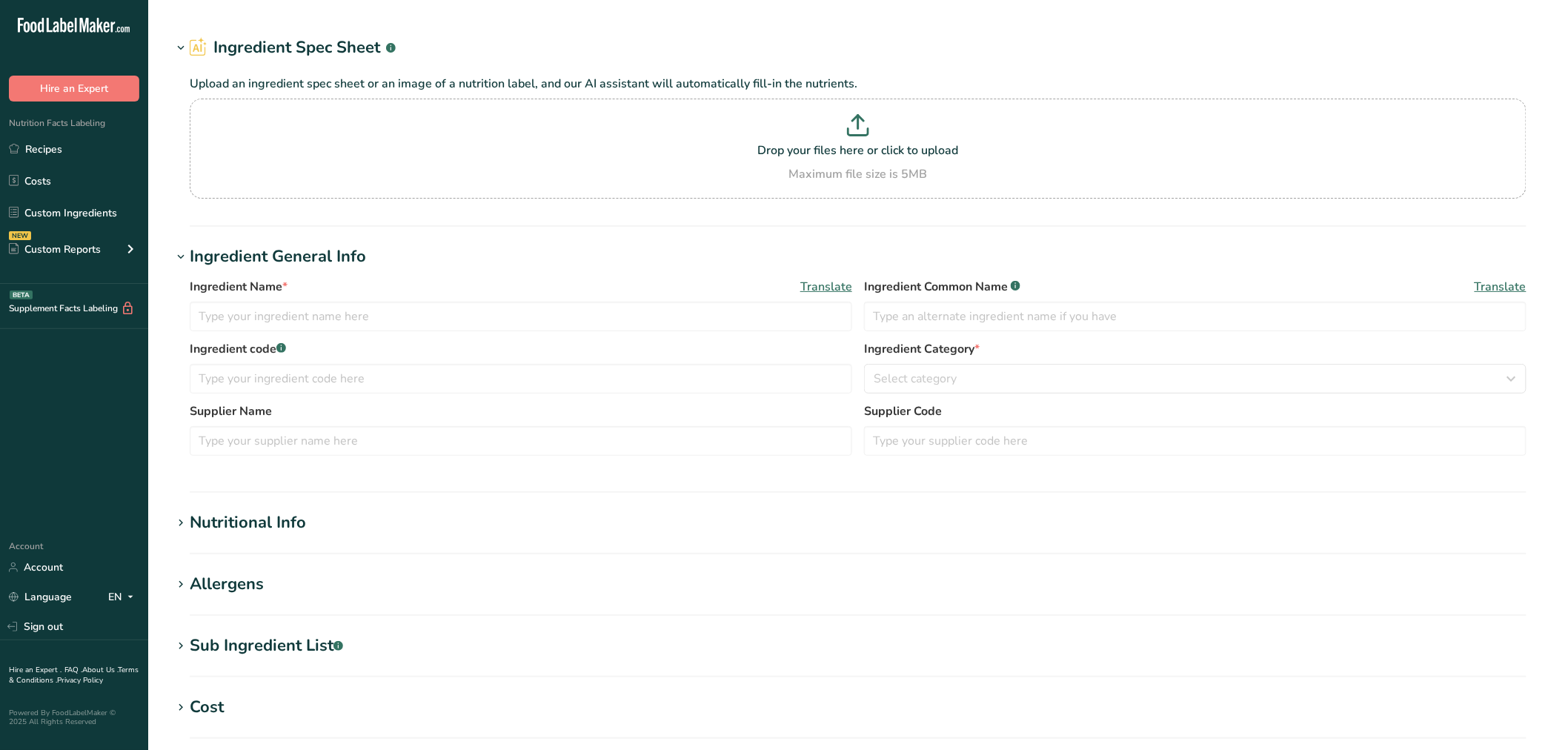
type input "RVE050SC Cauliflower Florets 1", [PERSON_NAME]'s [DATE] KM"
type input "Cauliflower"
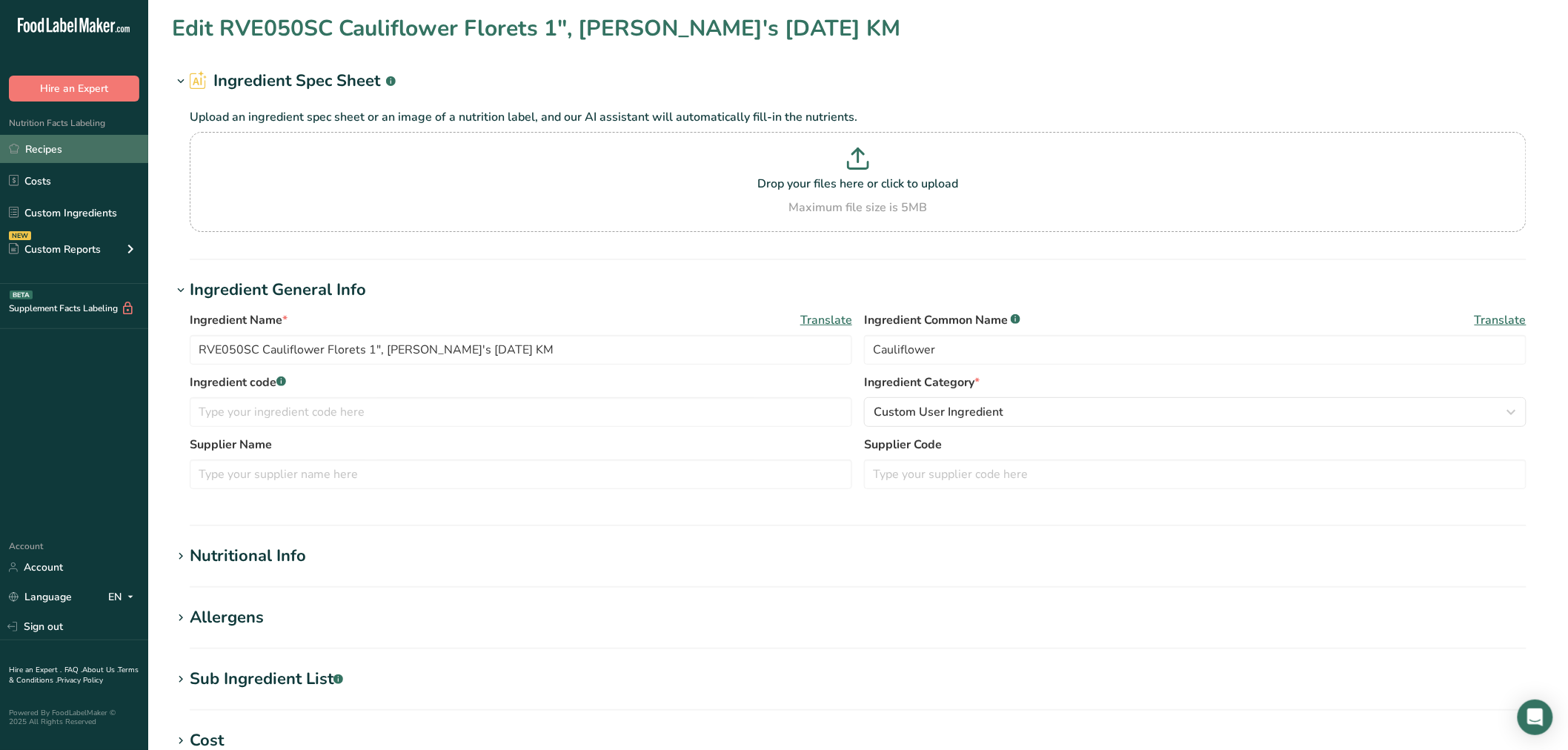
click at [31, 150] on link "Recipes" at bounding box center [74, 148] width 148 height 28
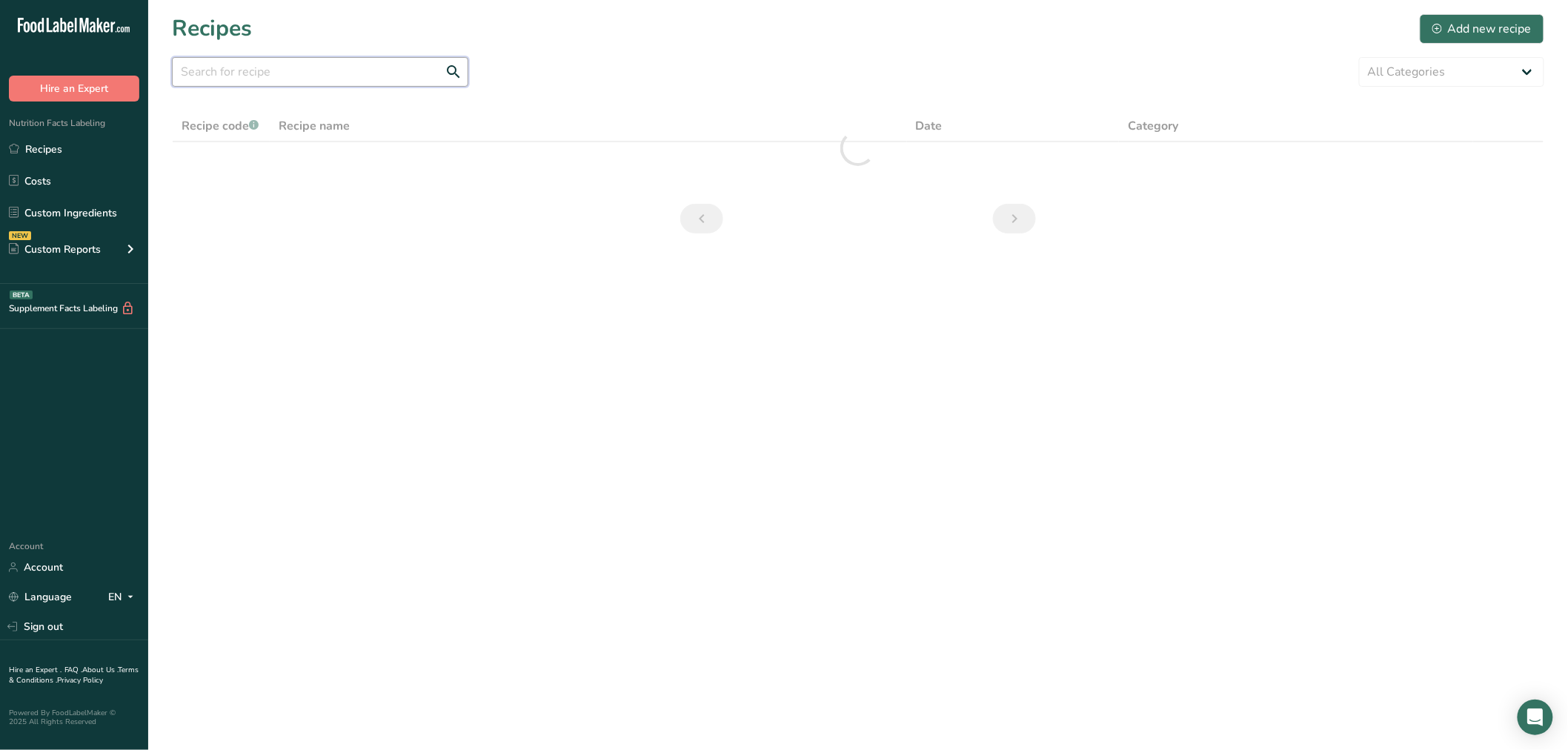
click at [237, 70] on input "text" at bounding box center [320, 71] width 297 height 30
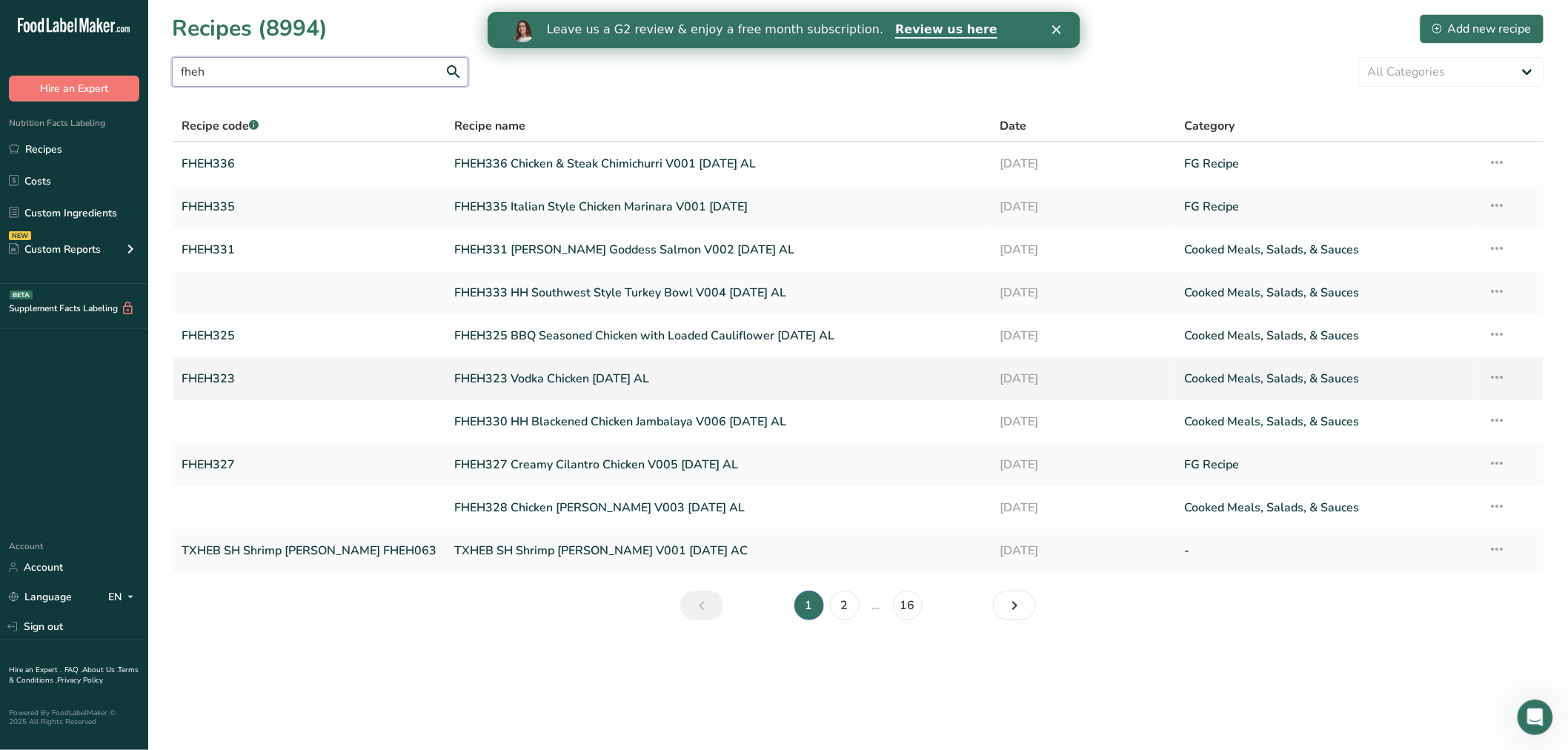
type input "fheh"
click at [454, 373] on link "FHEH323 Vodka Chicken [DATE] AL" at bounding box center [718, 378] width 528 height 31
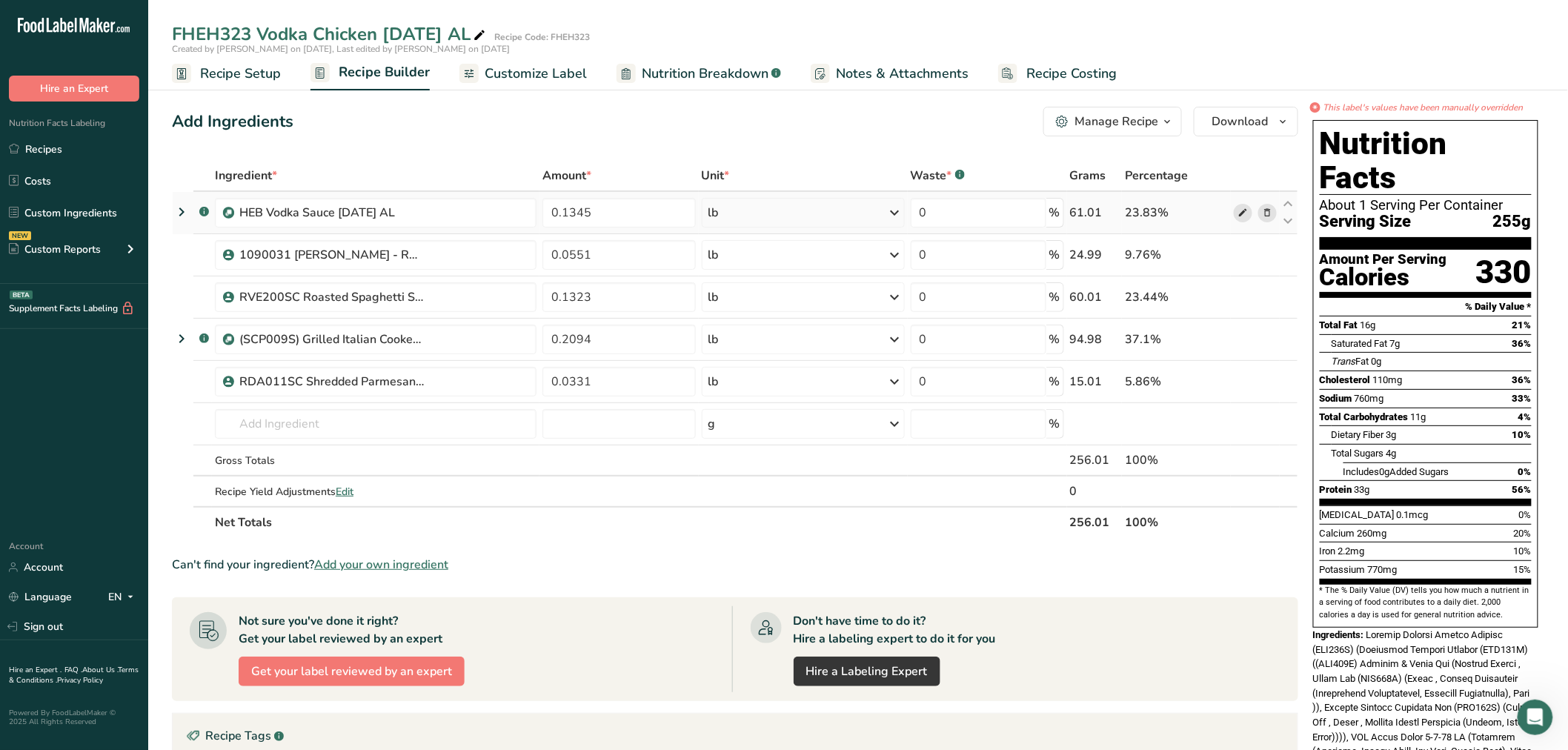
click at [1242, 209] on icon at bounding box center [1243, 213] width 10 height 15
click at [1242, 254] on icon at bounding box center [1243, 255] width 10 height 15
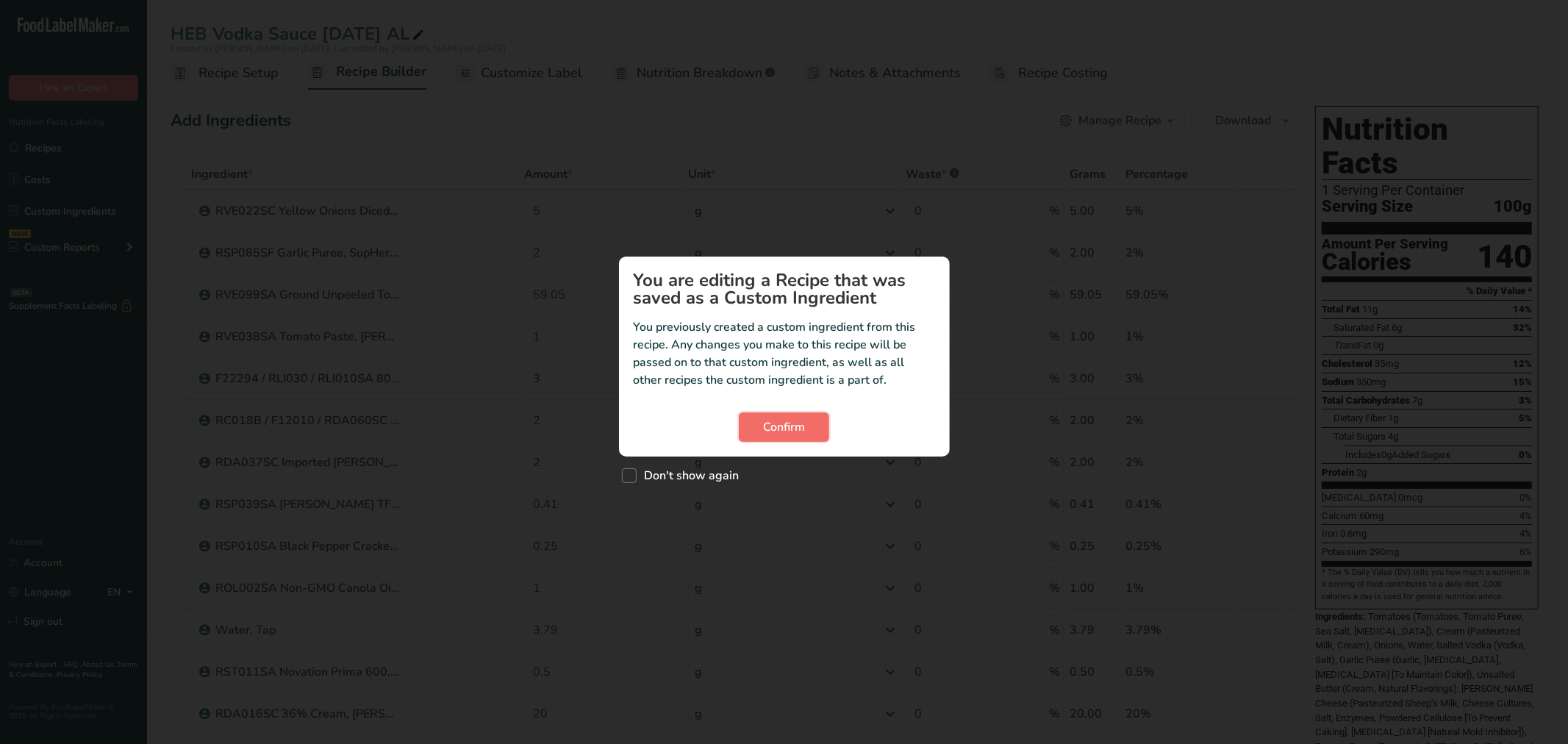
click at [815, 426] on button "Confirm" at bounding box center [784, 427] width 91 height 29
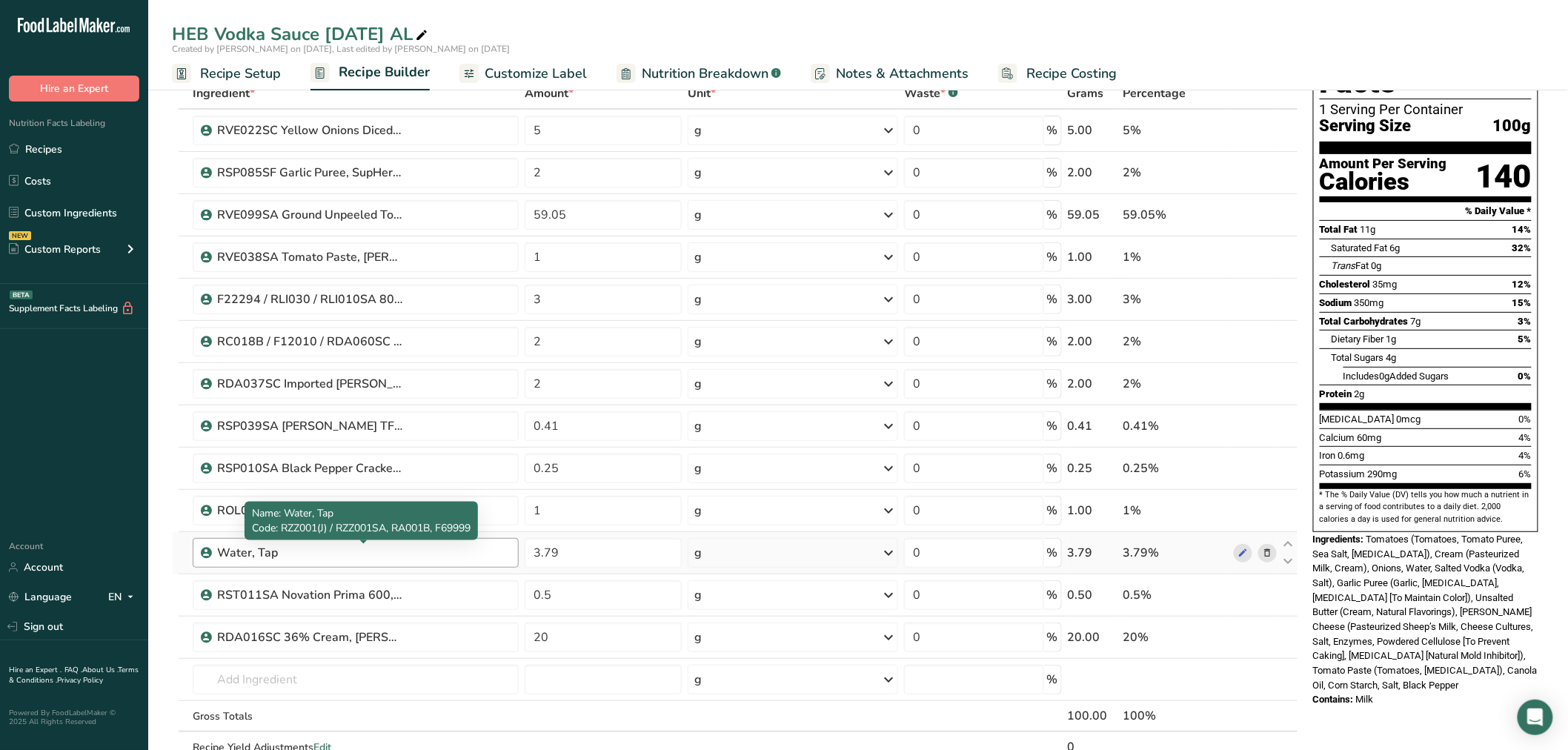
scroll to position [164, 0]
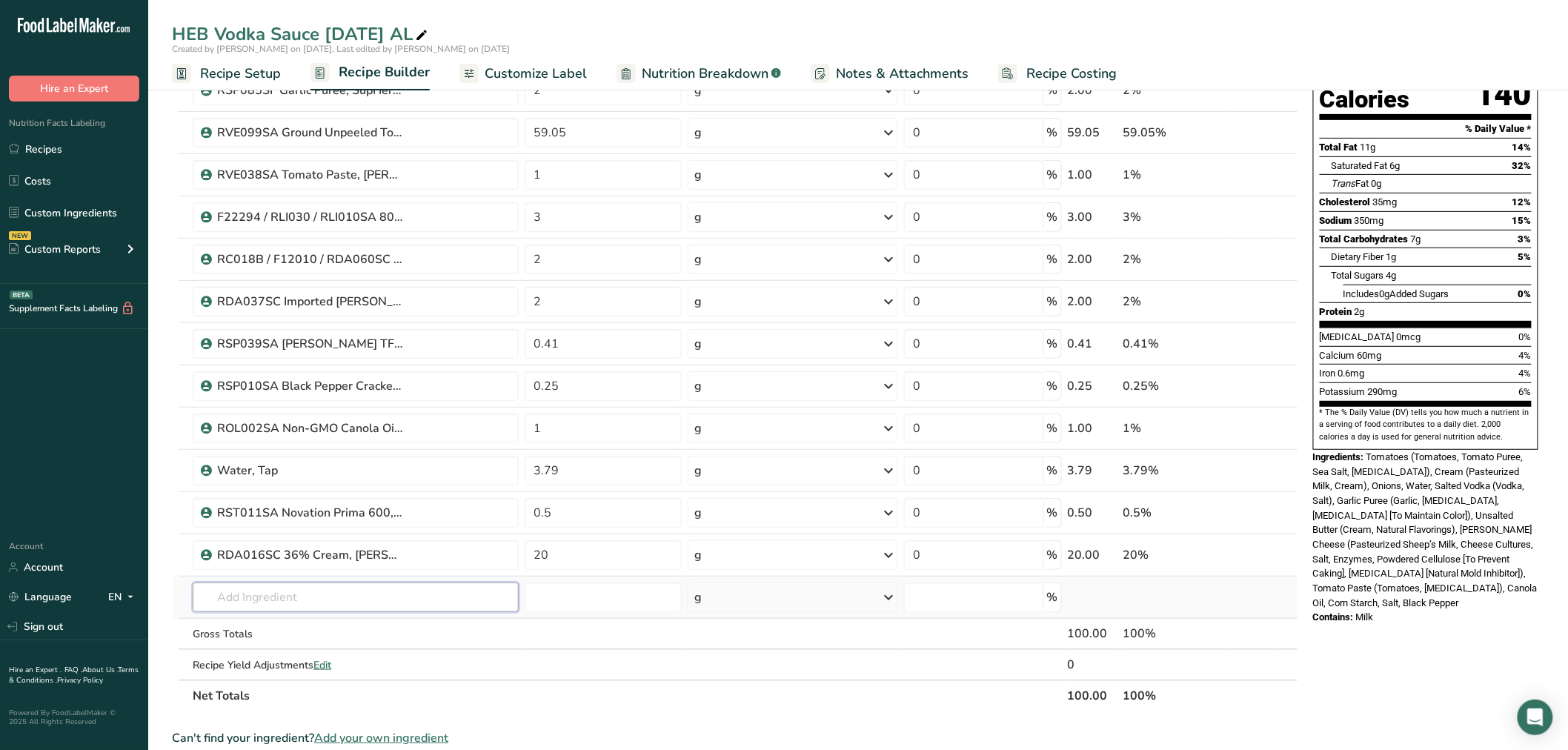
click at [262, 602] on input "text" at bounding box center [355, 597] width 326 height 30
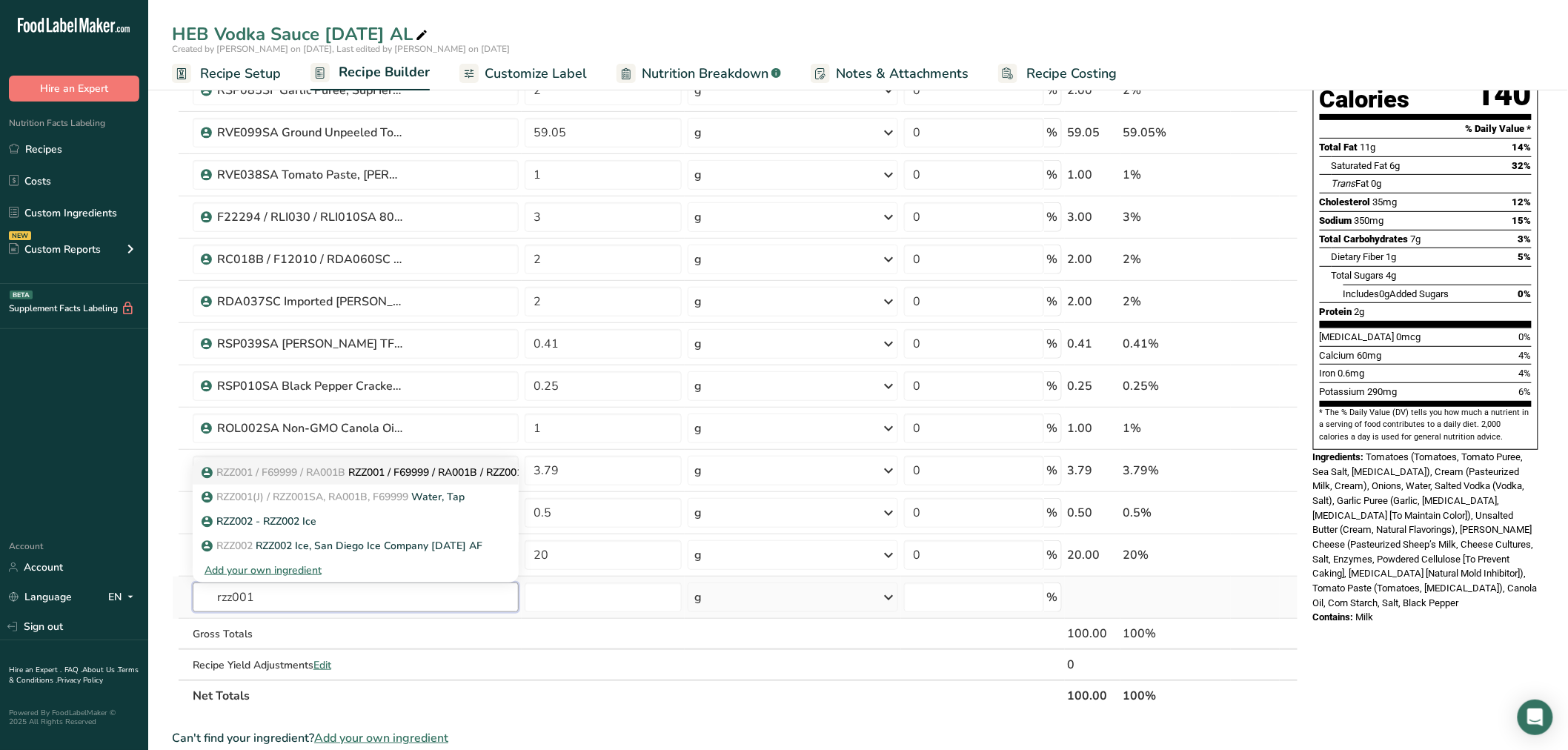
type input "rzz001"
click at [314, 472] on span "RZZ001 / F69999 / RA001B" at bounding box center [281, 472] width 129 height 14
type input "RZZ001 / F69999 / RA001B / RZZ001SA Water, Tap"
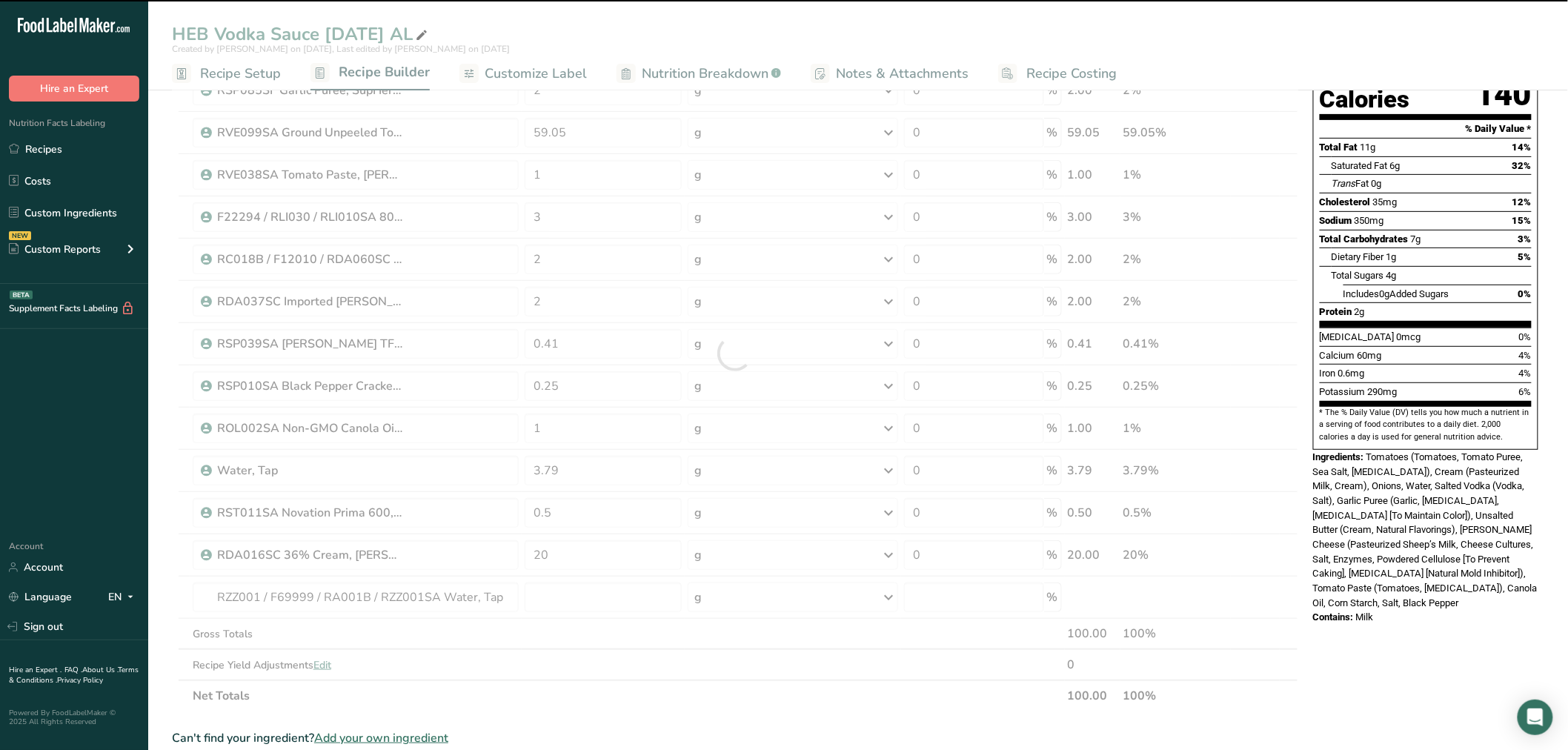
type input "0"
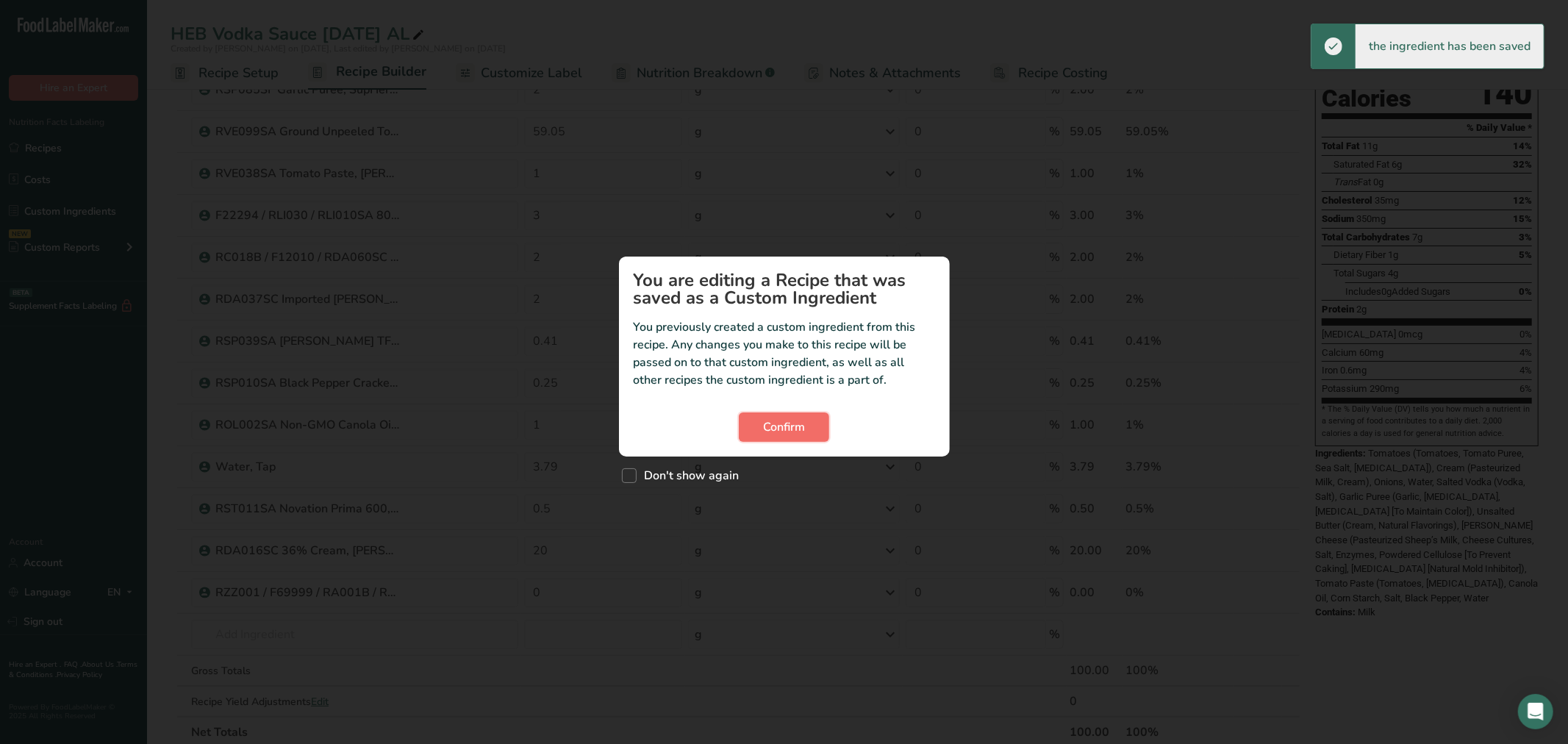
click at [822, 419] on button "Confirm" at bounding box center [784, 427] width 91 height 29
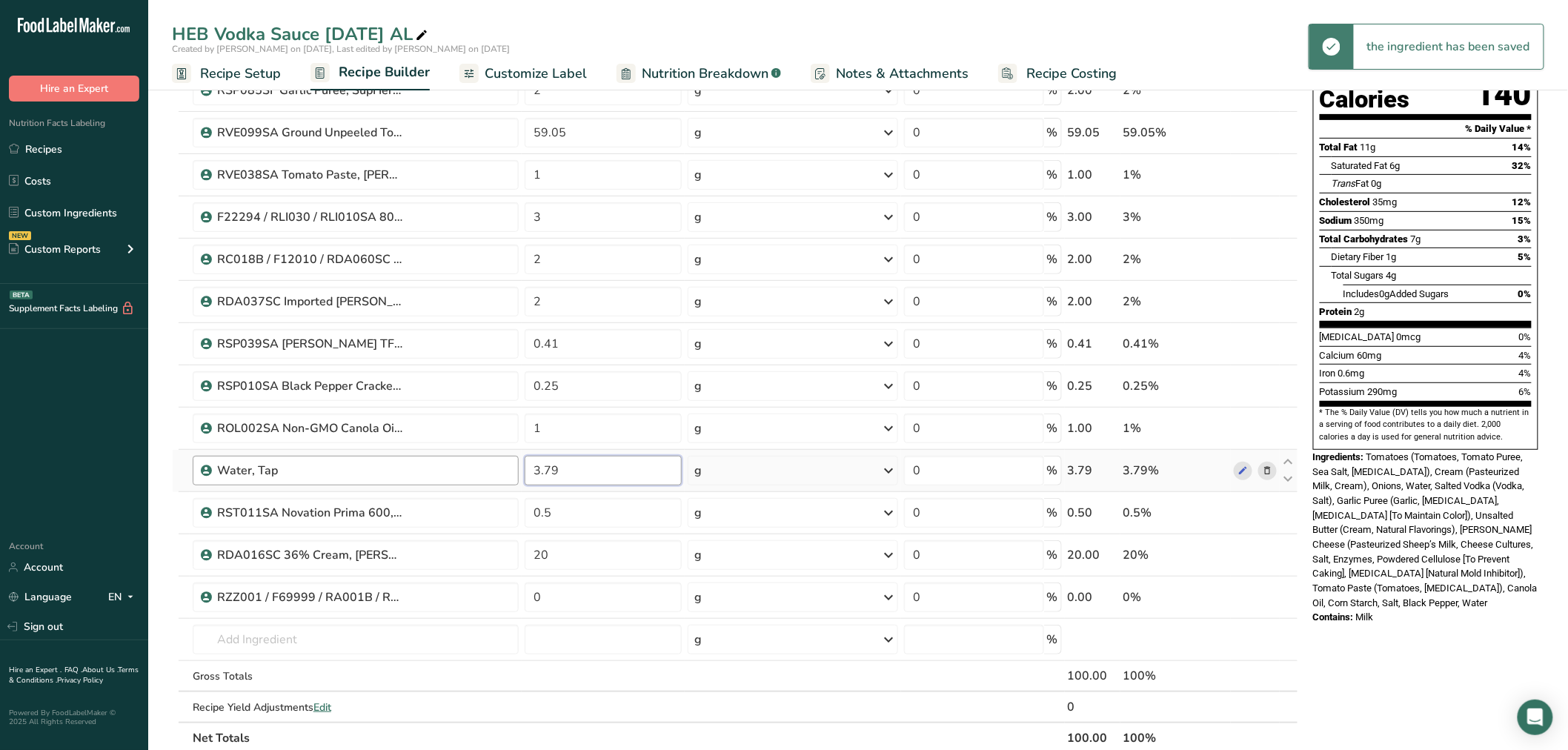
drag, startPoint x: 576, startPoint y: 469, endPoint x: 469, endPoint y: 463, distance: 107.2
click at [469, 463] on tr "Water, Tap 3.79 g Weight Units g kg mg See more Volume Units l Volume units req…" at bounding box center [735, 471] width 1125 height 42
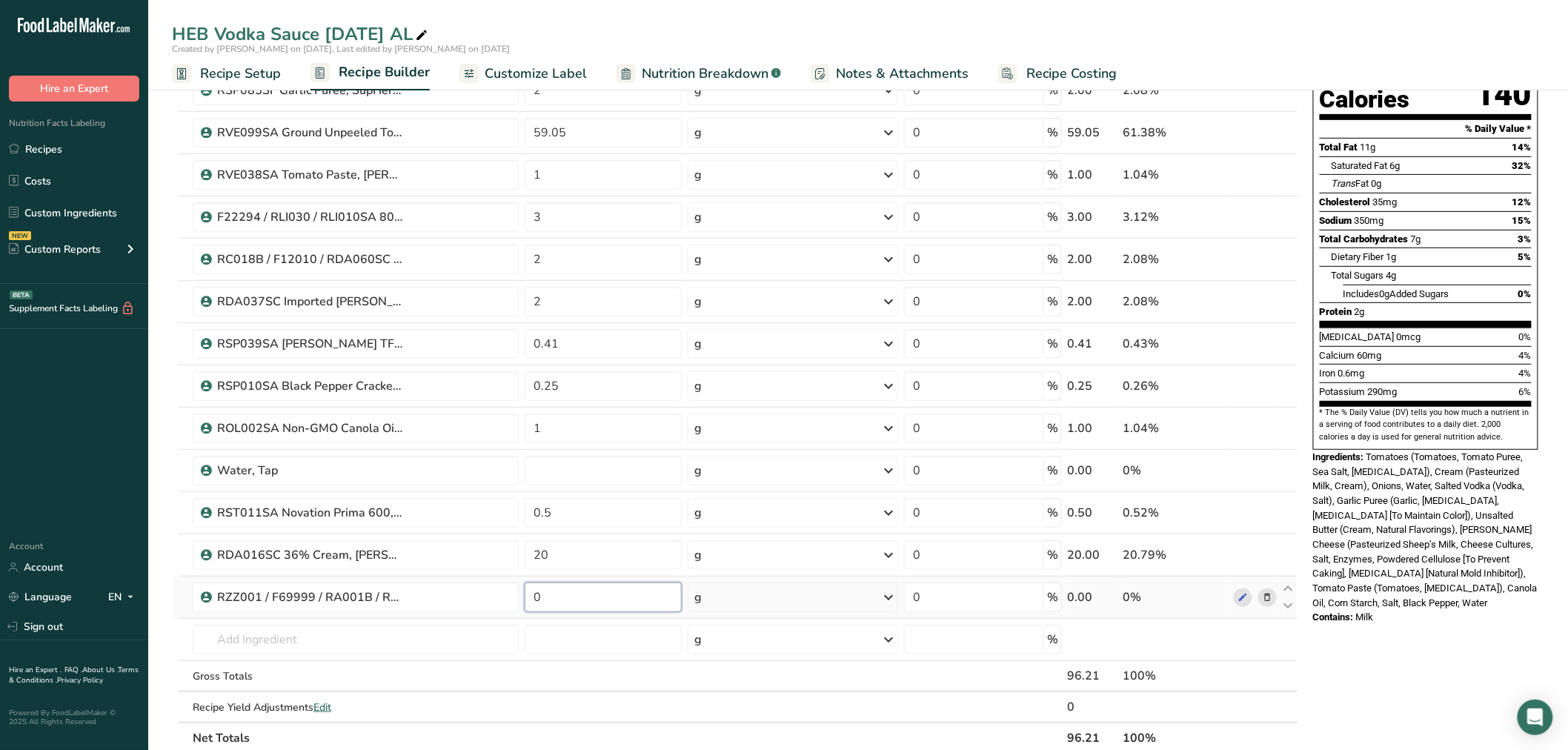
type input "0"
click at [575, 594] on div "Ingredient * Amount * Unit * Waste * .a-a{fill:#347362;}.b-a{fill:#fff;} Grams …" at bounding box center [735, 375] width 1126 height 758
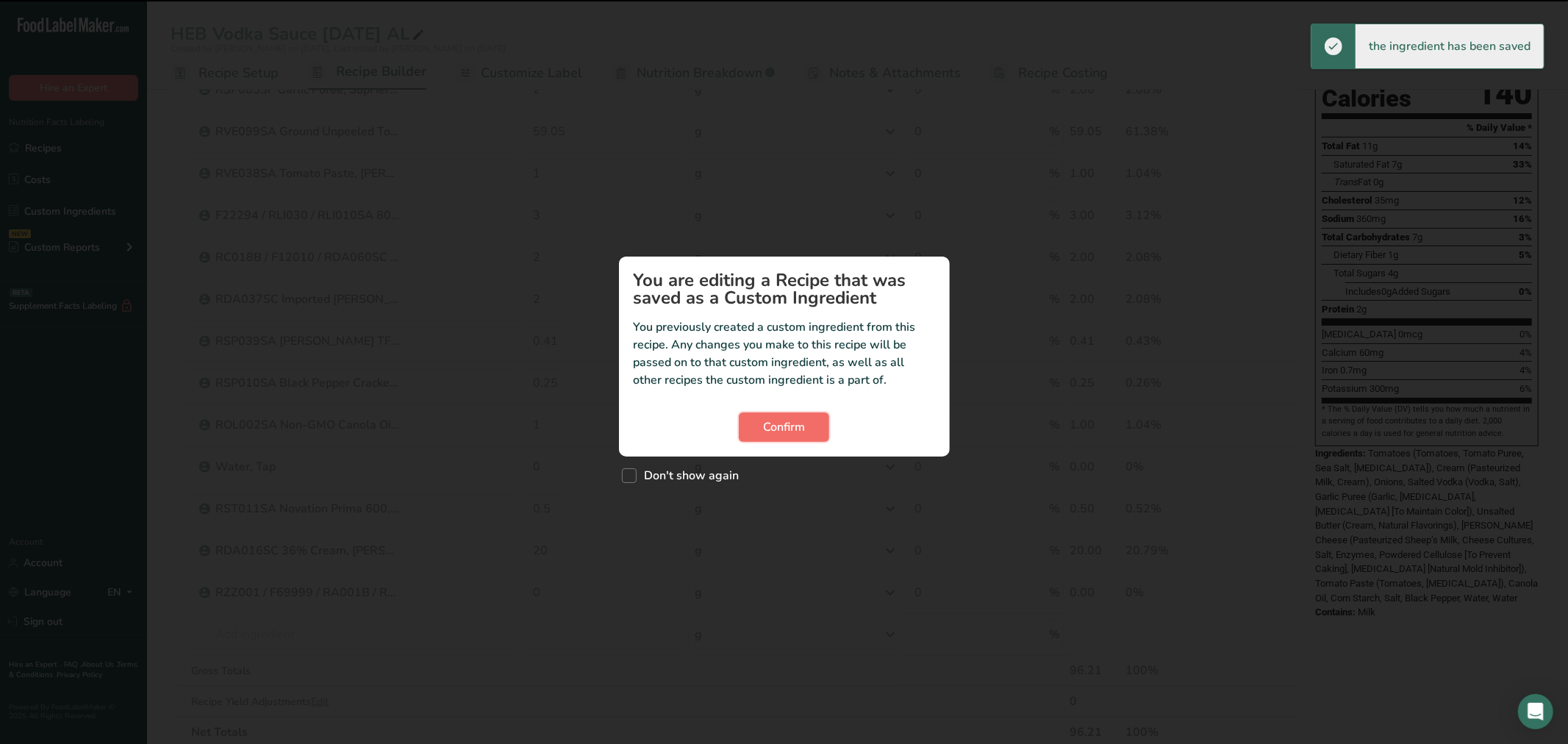
click at [784, 423] on span "Confirm" at bounding box center [784, 427] width 42 height 18
click at [802, 421] on span "Confirm" at bounding box center [784, 427] width 42 height 18
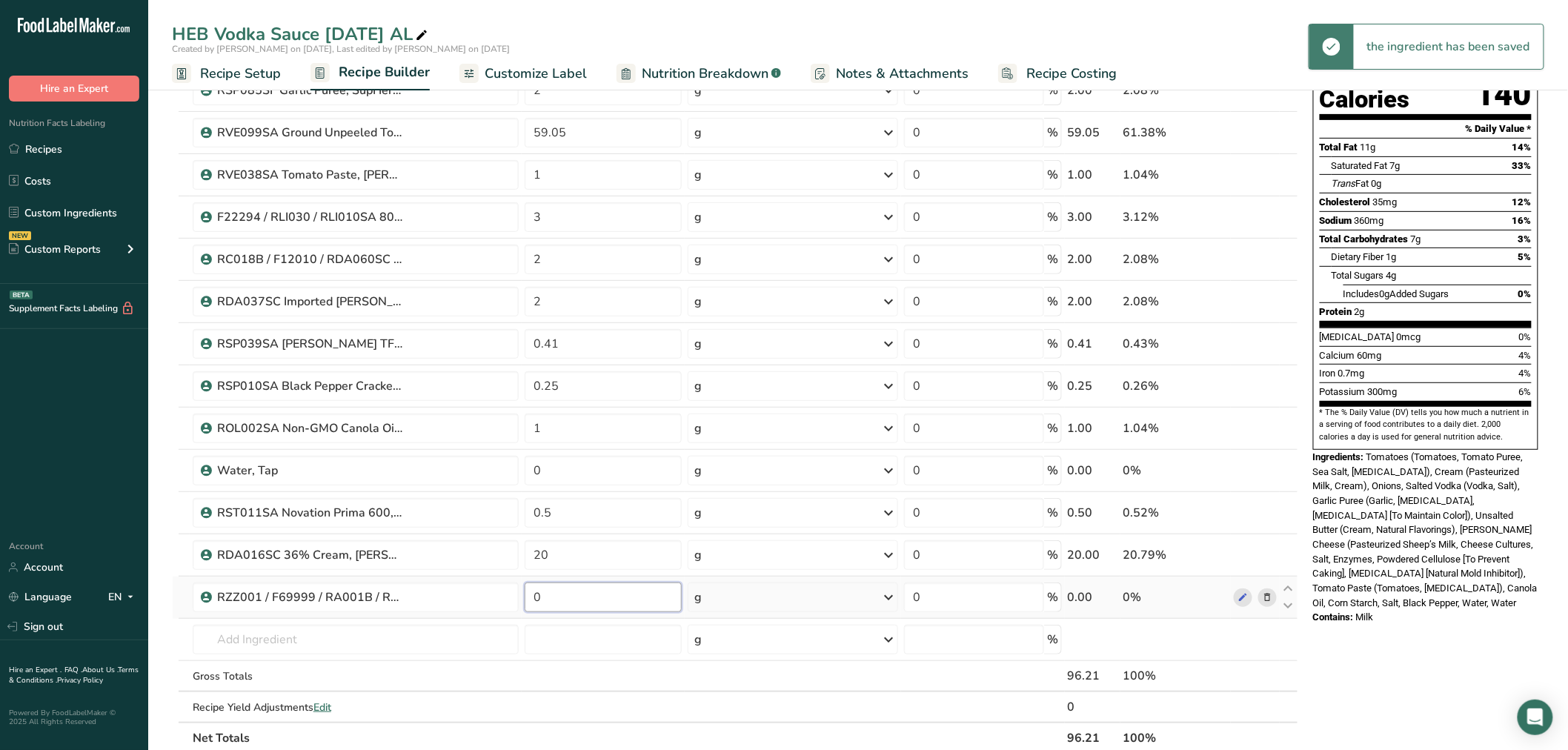
click at [588, 598] on input "0" at bounding box center [603, 597] width 157 height 30
click at [589, 596] on input "0" at bounding box center [603, 597] width 157 height 30
paste input "3.79"
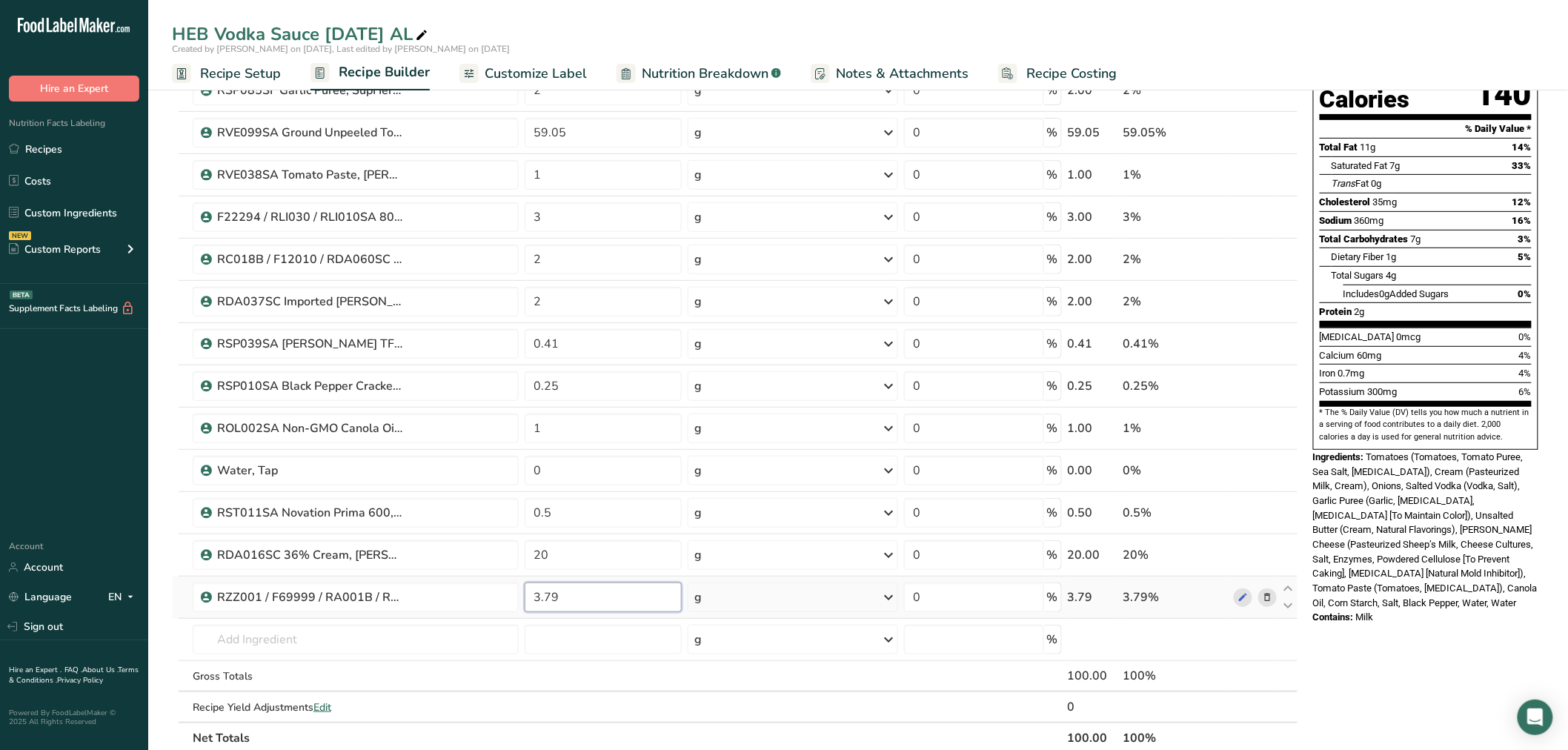
click at [619, 597] on input "3.79" at bounding box center [603, 597] width 157 height 30
type input "3.79"
click at [618, 641] on div "Ingredient * Amount * Unit * Waste * .a-a{fill:#347362;}.b-a{fill:#fff;} Grams …" at bounding box center [735, 375] width 1126 height 758
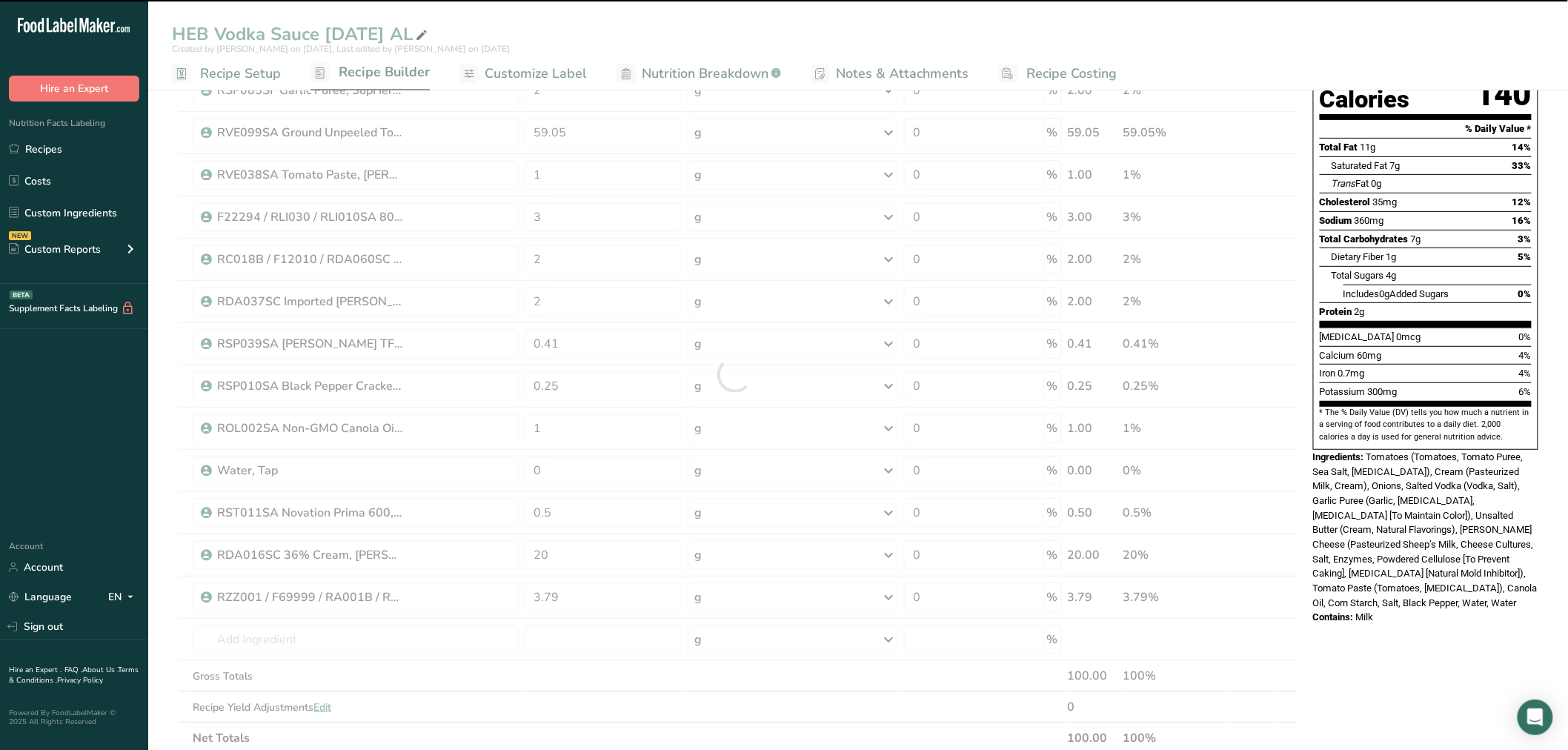
click at [618, 604] on div at bounding box center [735, 375] width 1126 height 758
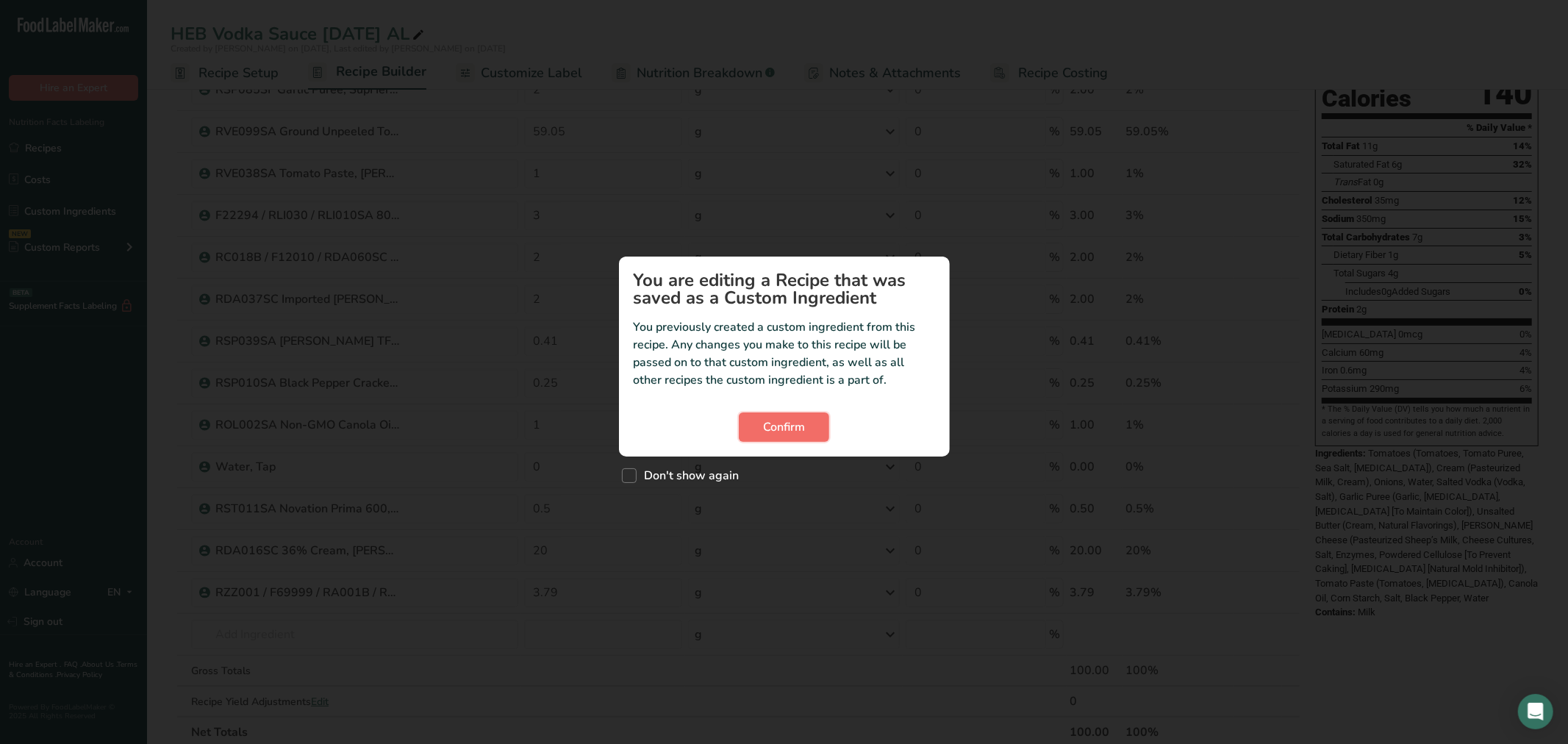
click at [790, 431] on span "Confirm" at bounding box center [784, 427] width 42 height 18
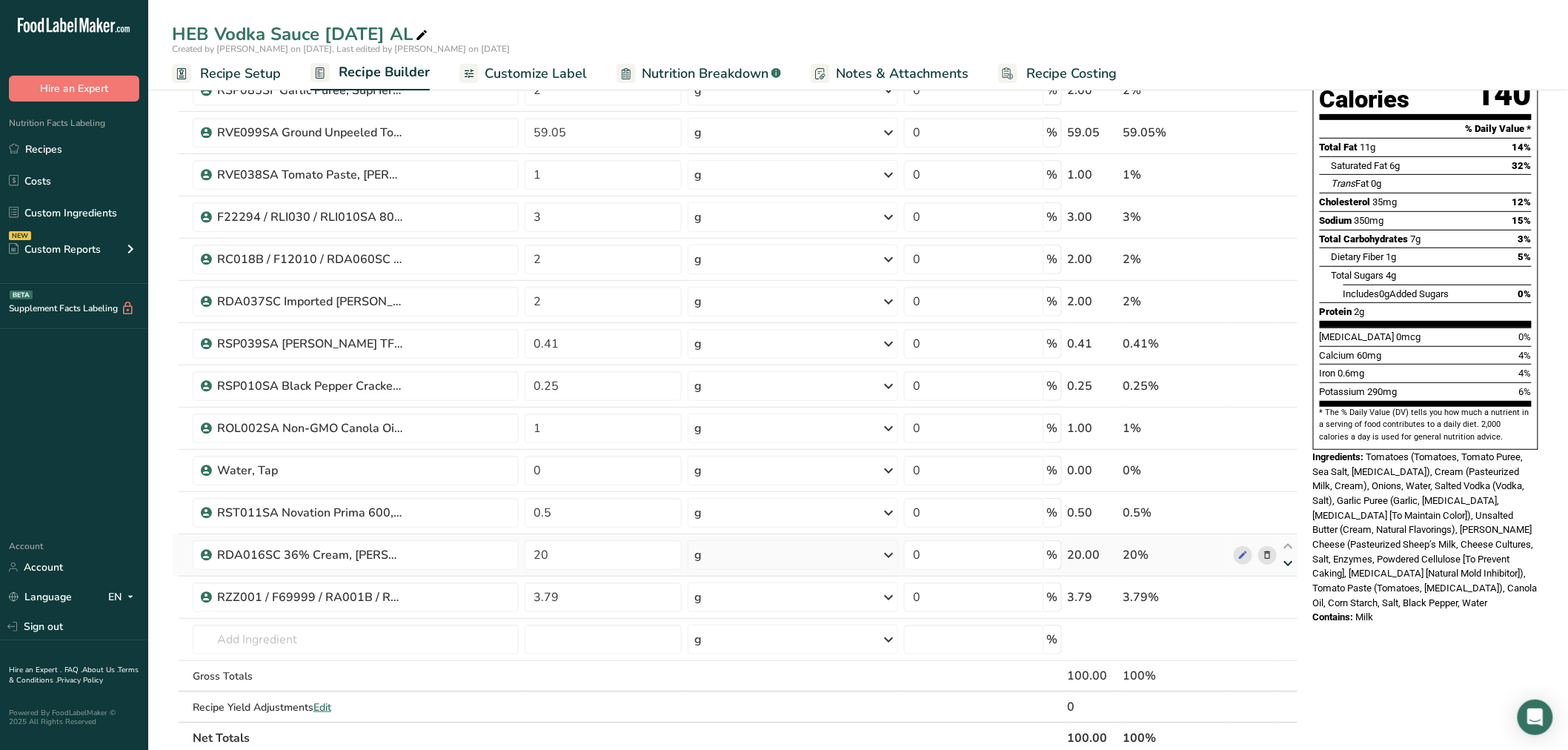
drag, startPoint x: 1288, startPoint y: 586, endPoint x: 1288, endPoint y: 564, distance: 22.0
click at [1288, 586] on icon at bounding box center [1288, 588] width 18 height 11
type input "3.79"
type input "20"
click at [1291, 545] on icon at bounding box center [1288, 546] width 18 height 11
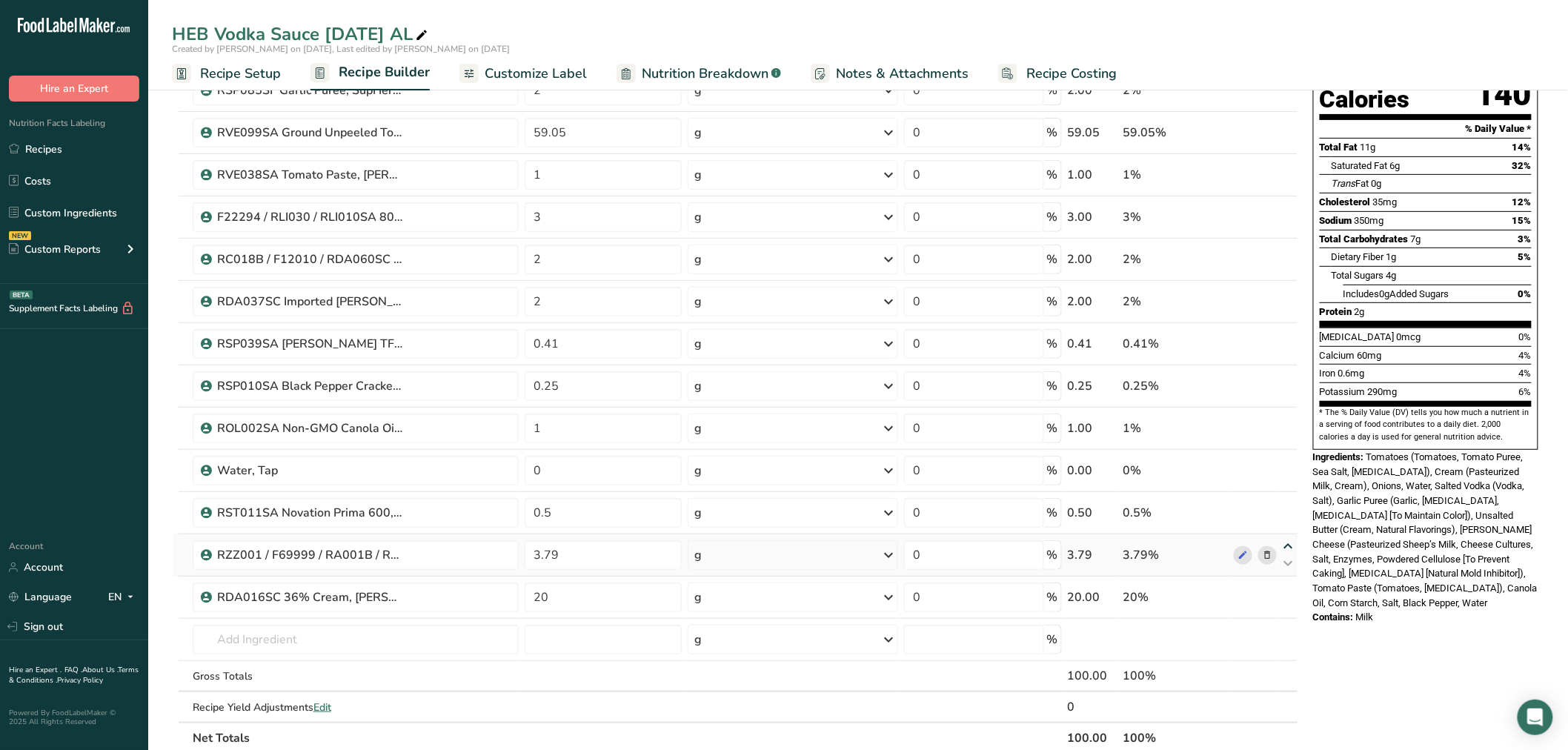
type input "3.79"
type input "0.5"
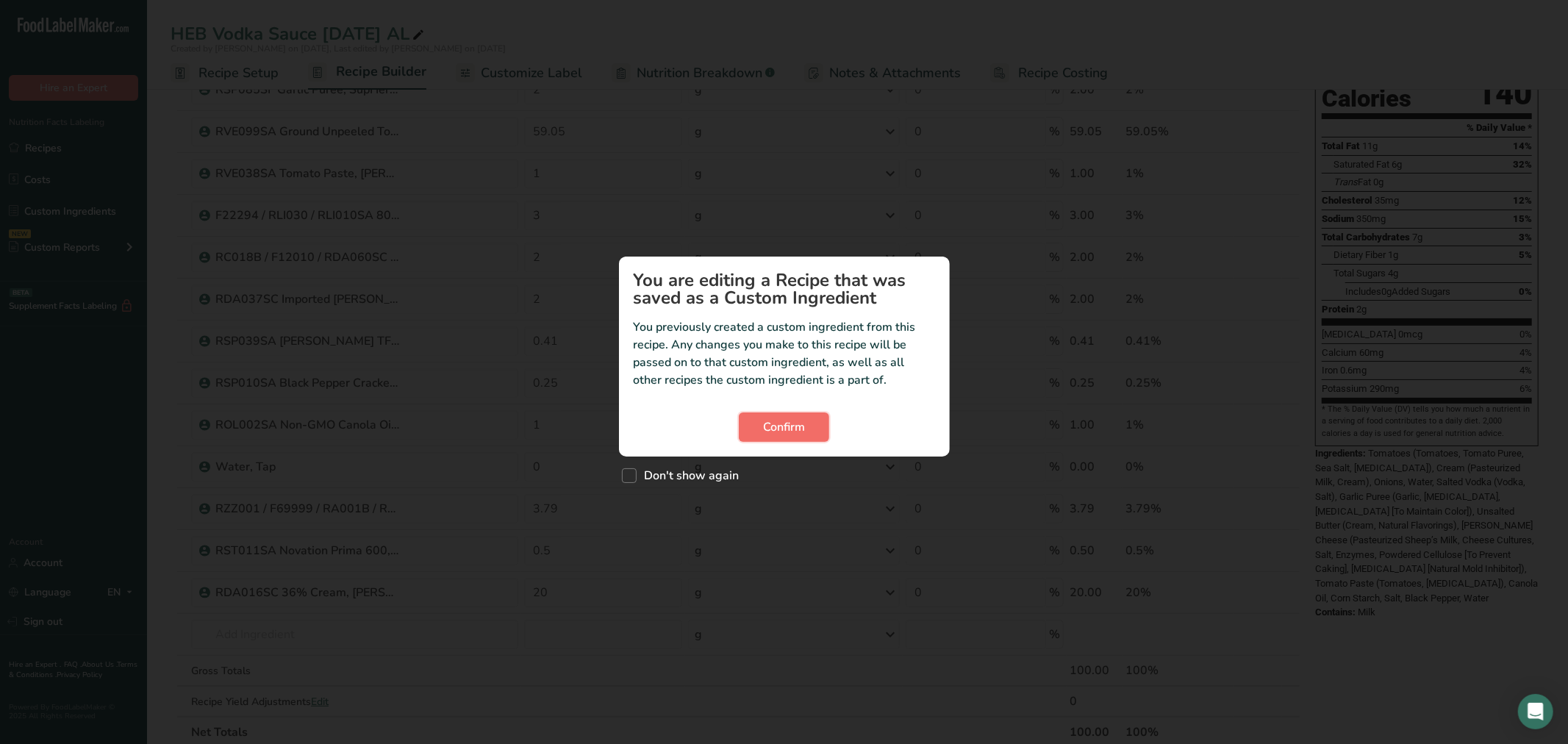
click at [789, 413] on button "Confirm" at bounding box center [784, 427] width 91 height 29
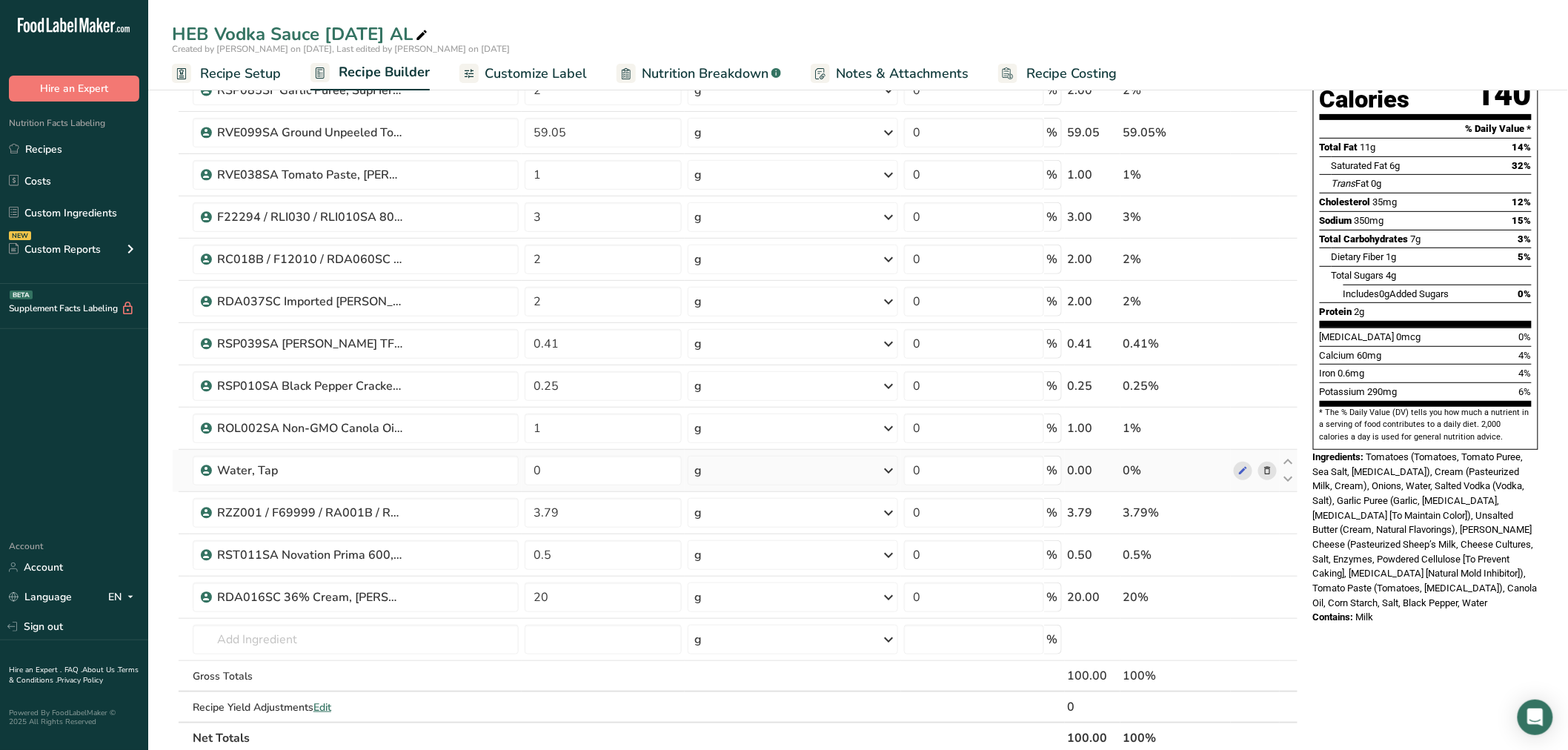
click at [1272, 473] on icon at bounding box center [1267, 470] width 10 height 15
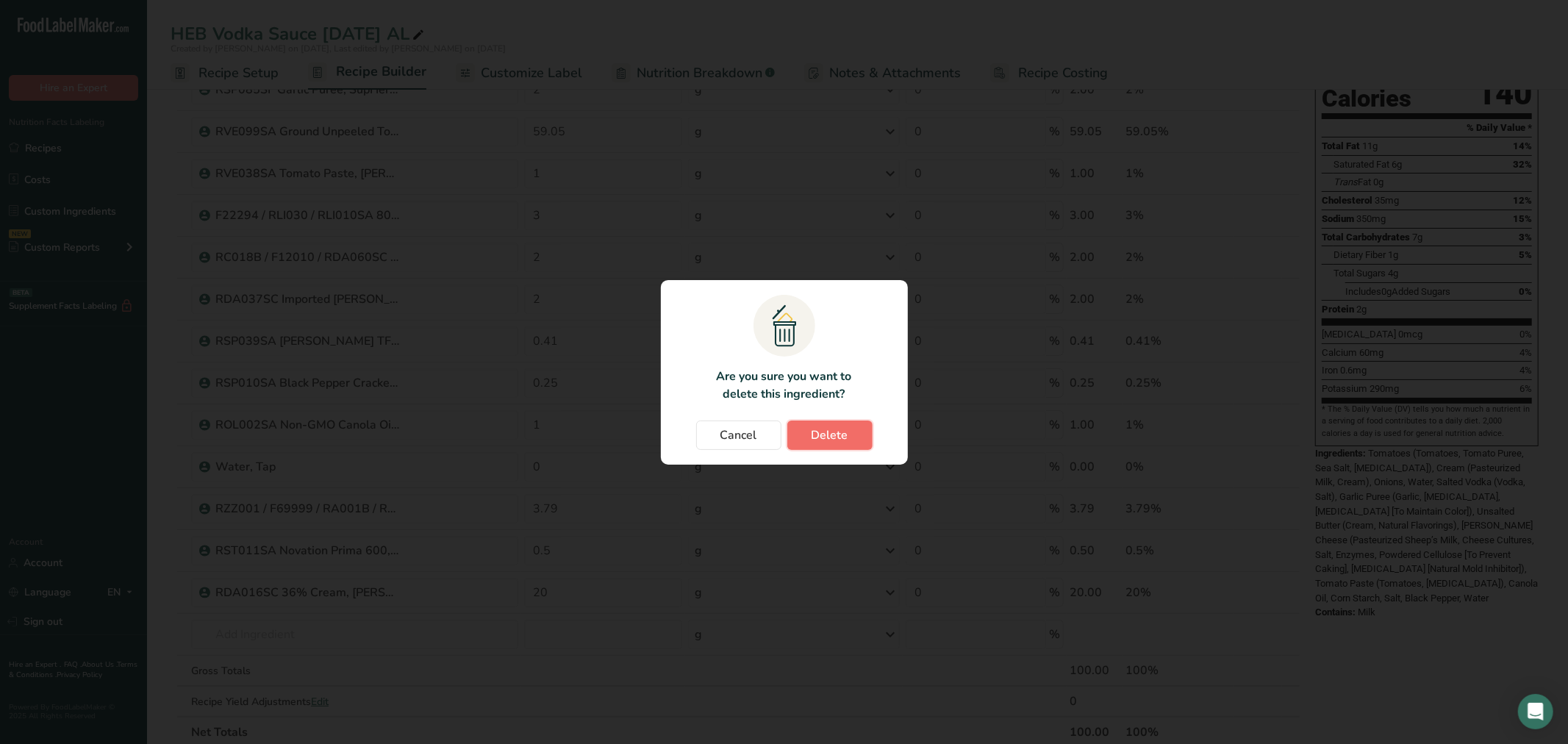
click at [805, 437] on button "Delete" at bounding box center [829, 435] width 85 height 29
type input "3.79"
type input "0.5"
type input "20"
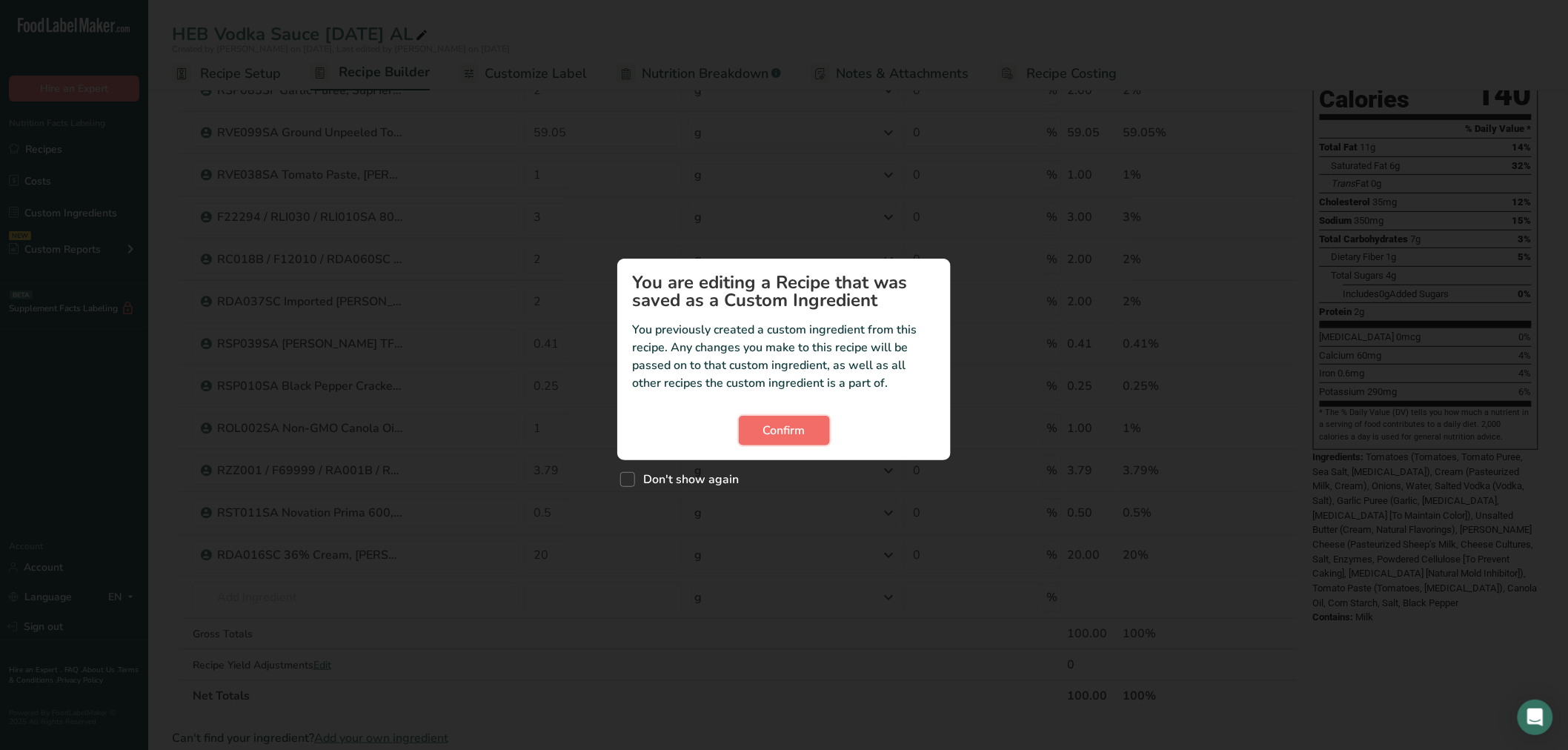
click at [793, 425] on span "Confirm" at bounding box center [785, 431] width 42 height 18
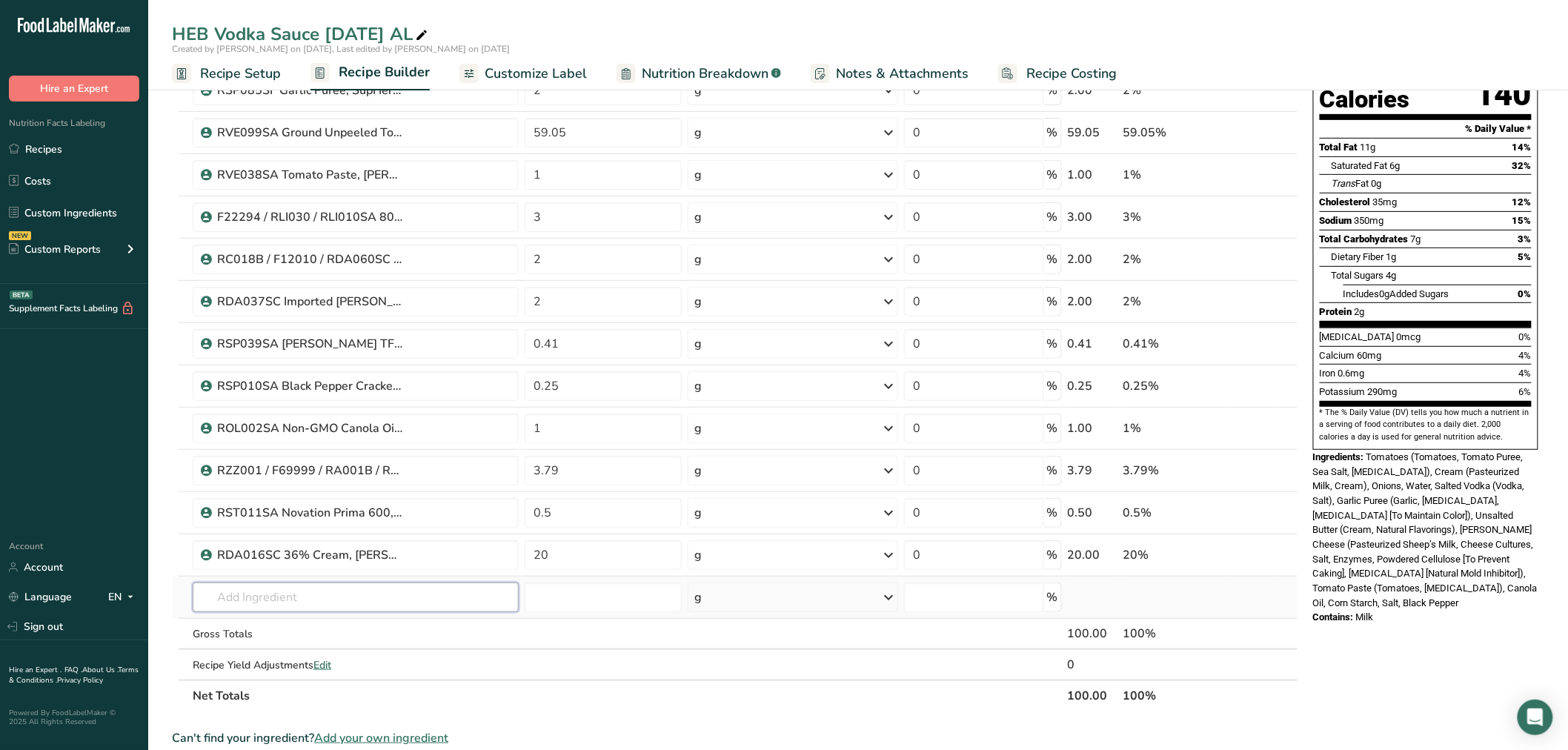
click at [280, 603] on input "text" at bounding box center [355, 597] width 326 height 30
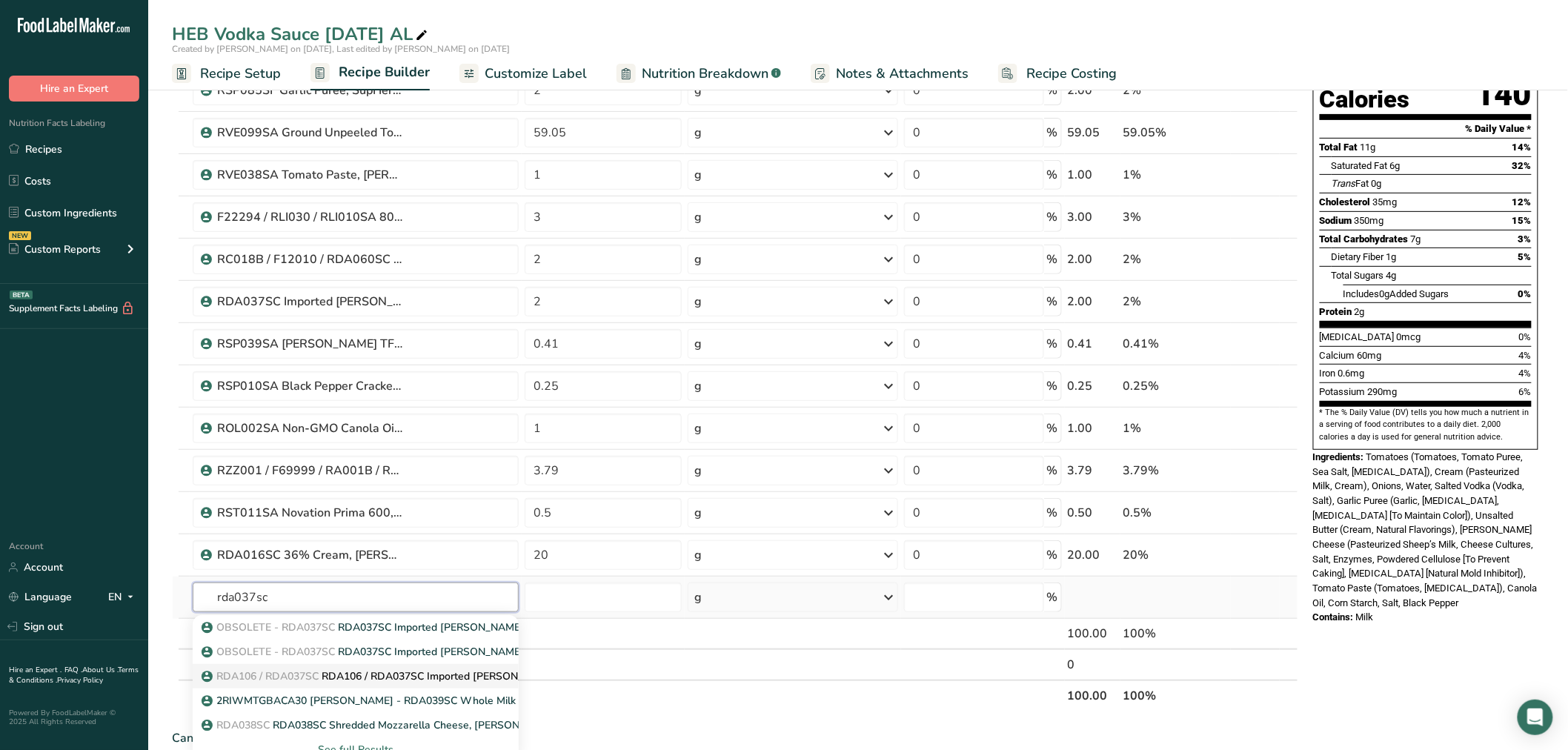
type input "rda037sc"
click at [411, 676] on p "RDA106 / RDA037SC RDA106 / RDA037SC Imported Pecorino Romano Cheese, Cheese Mer…" at bounding box center [474, 676] width 539 height 15
type input "RDA106 / RDA037SC Imported Pecorino Romano Cheese, Cheese Merchants 8-29-24 CC"
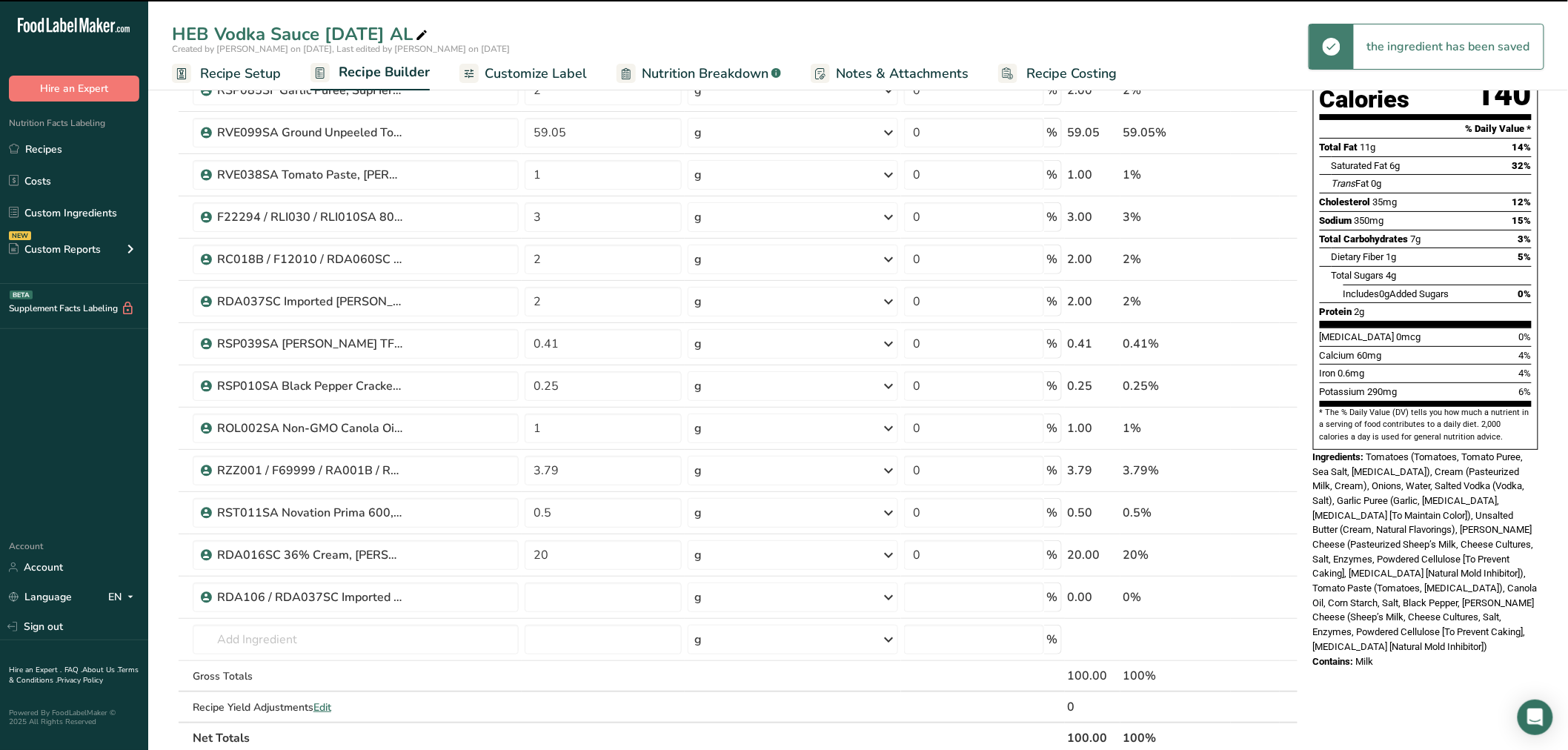
type input "0"
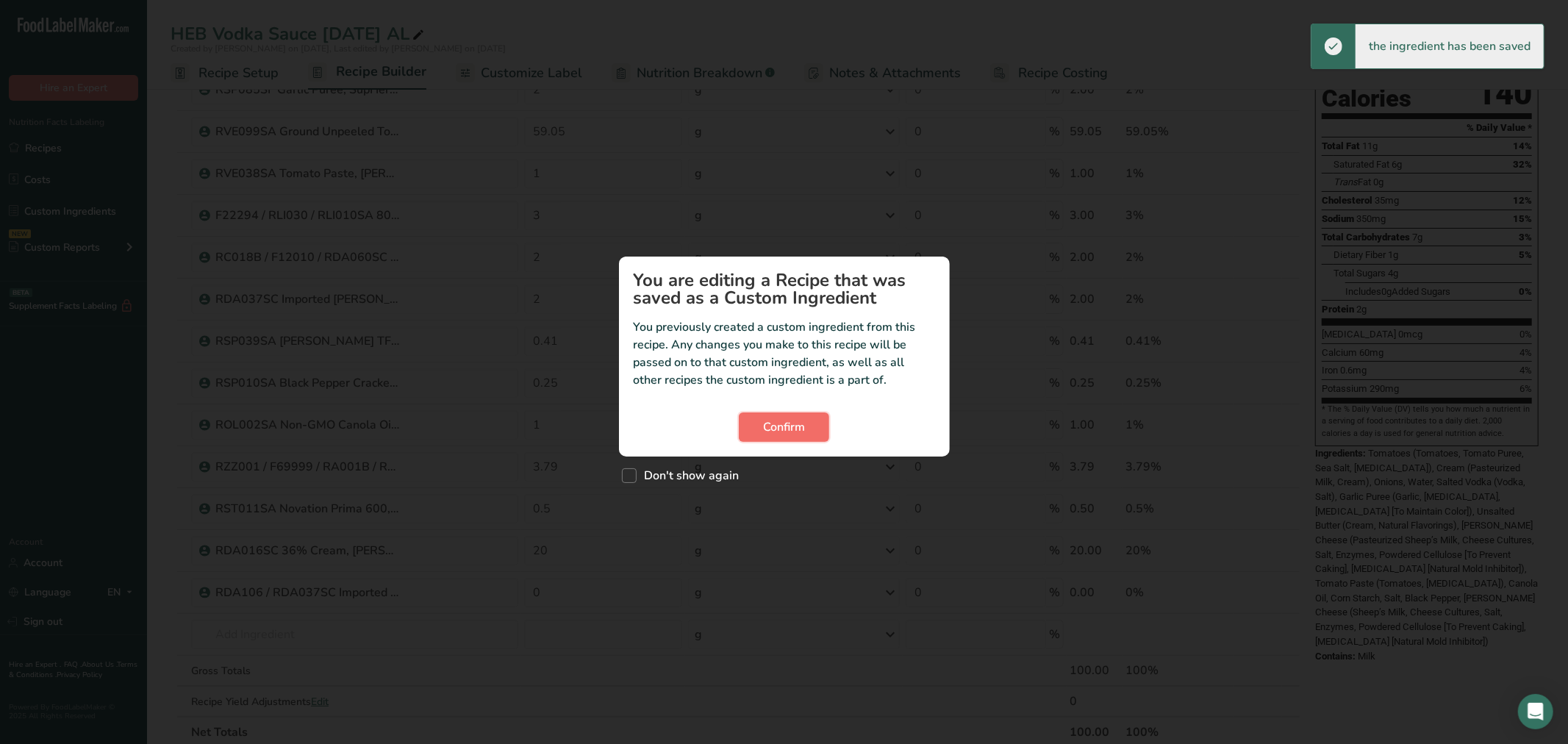
click at [795, 416] on button "Confirm" at bounding box center [784, 427] width 91 height 29
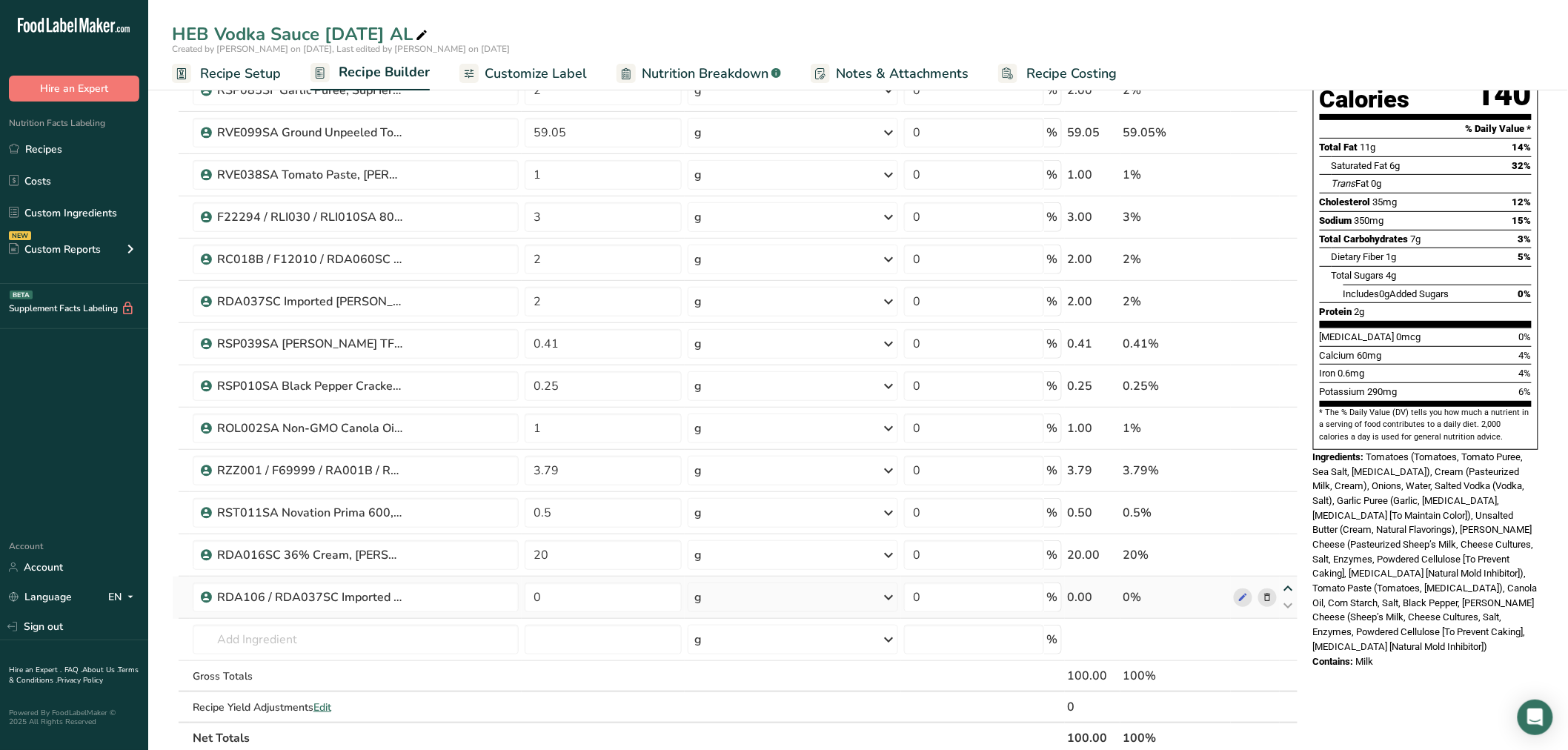
click at [1293, 583] on icon at bounding box center [1288, 588] width 18 height 11
type input "0"
type input "20"
click at [1293, 546] on icon at bounding box center [1288, 546] width 18 height 11
type input "0"
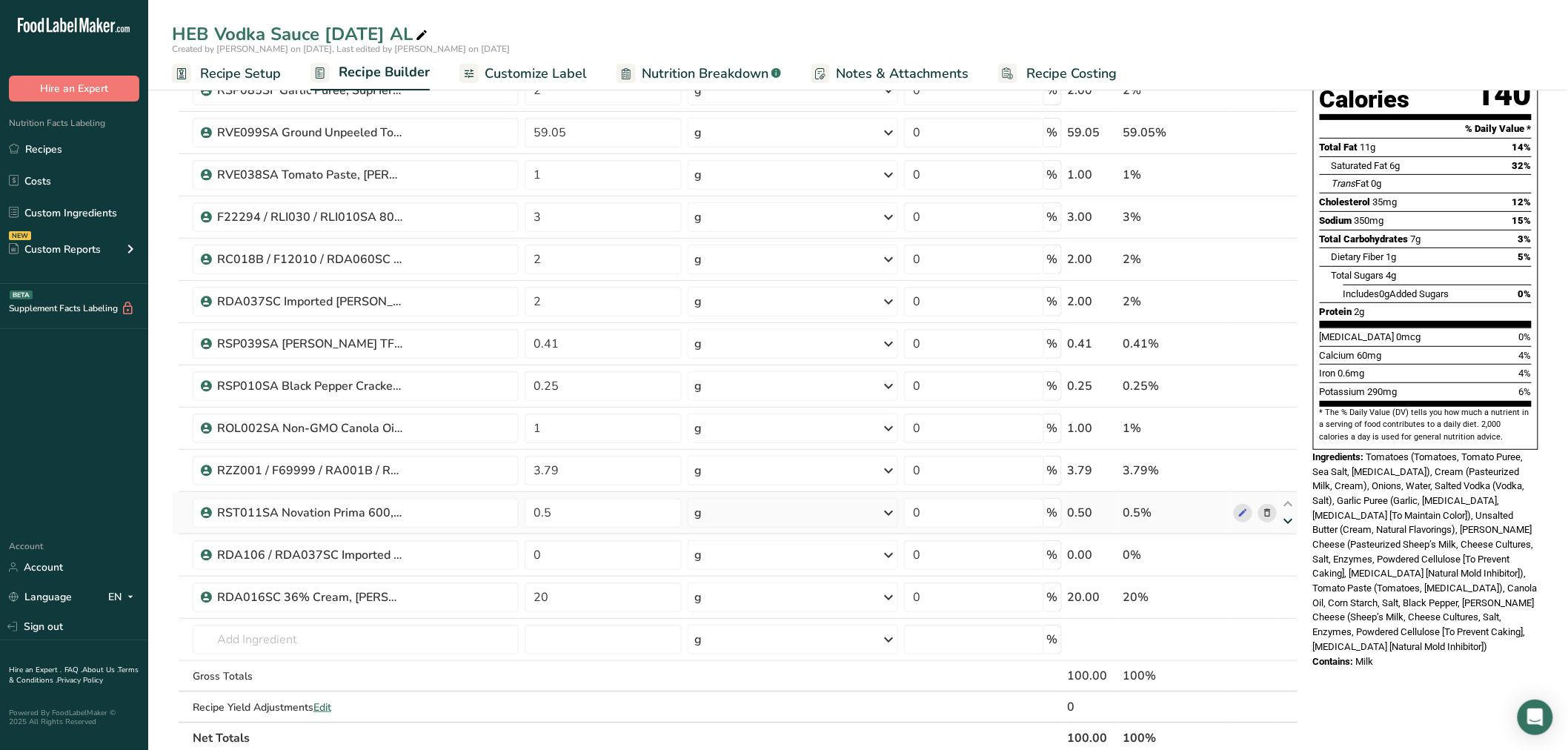
type input "0.5"
click at [1288, 501] on icon at bounding box center [1288, 503] width 18 height 11
type input "0"
type input "3.79"
click at [1288, 457] on icon at bounding box center [1288, 462] width 18 height 11
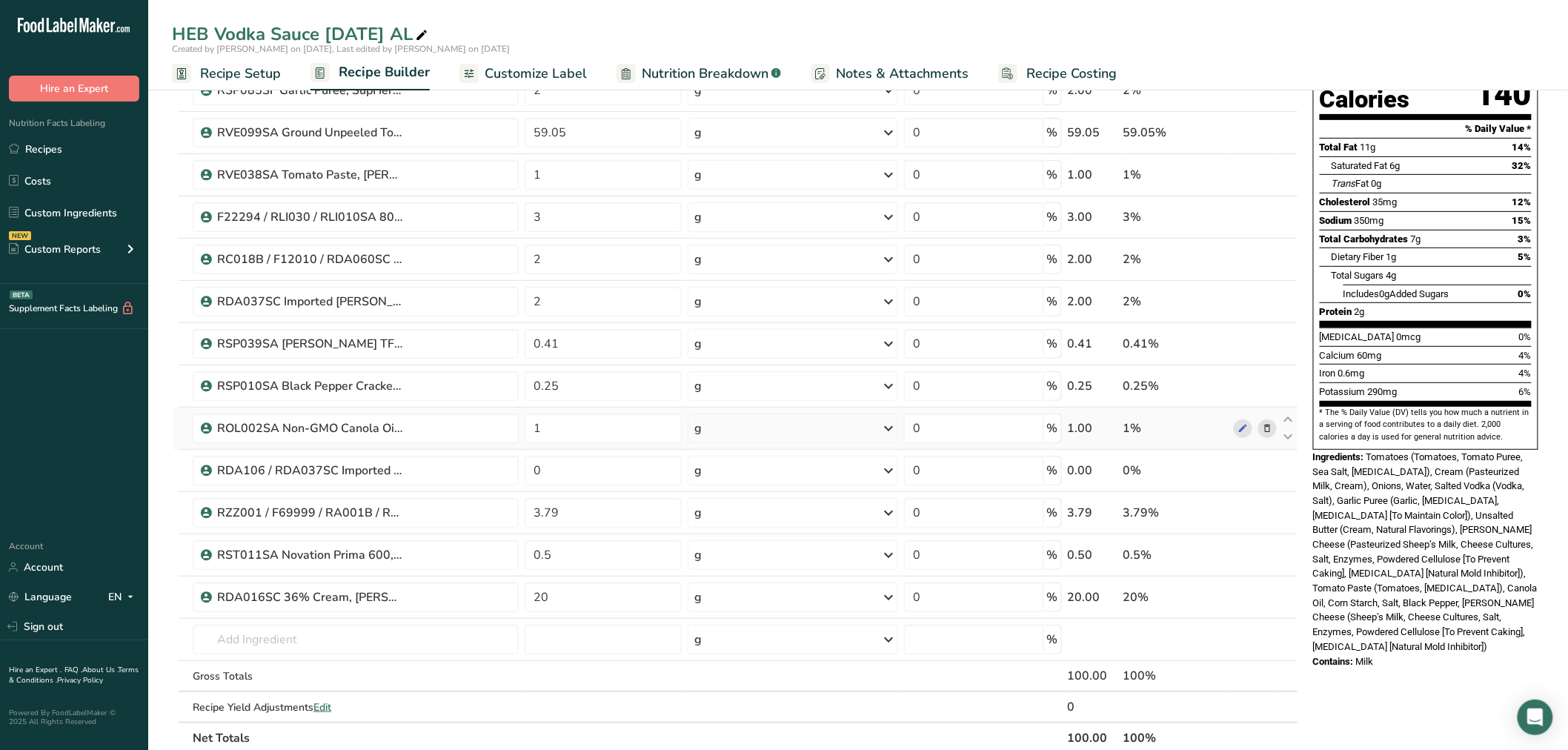
type input "0"
type input "1"
click at [1288, 421] on icon at bounding box center [1288, 419] width 18 height 11
type input "0"
type input "0.25"
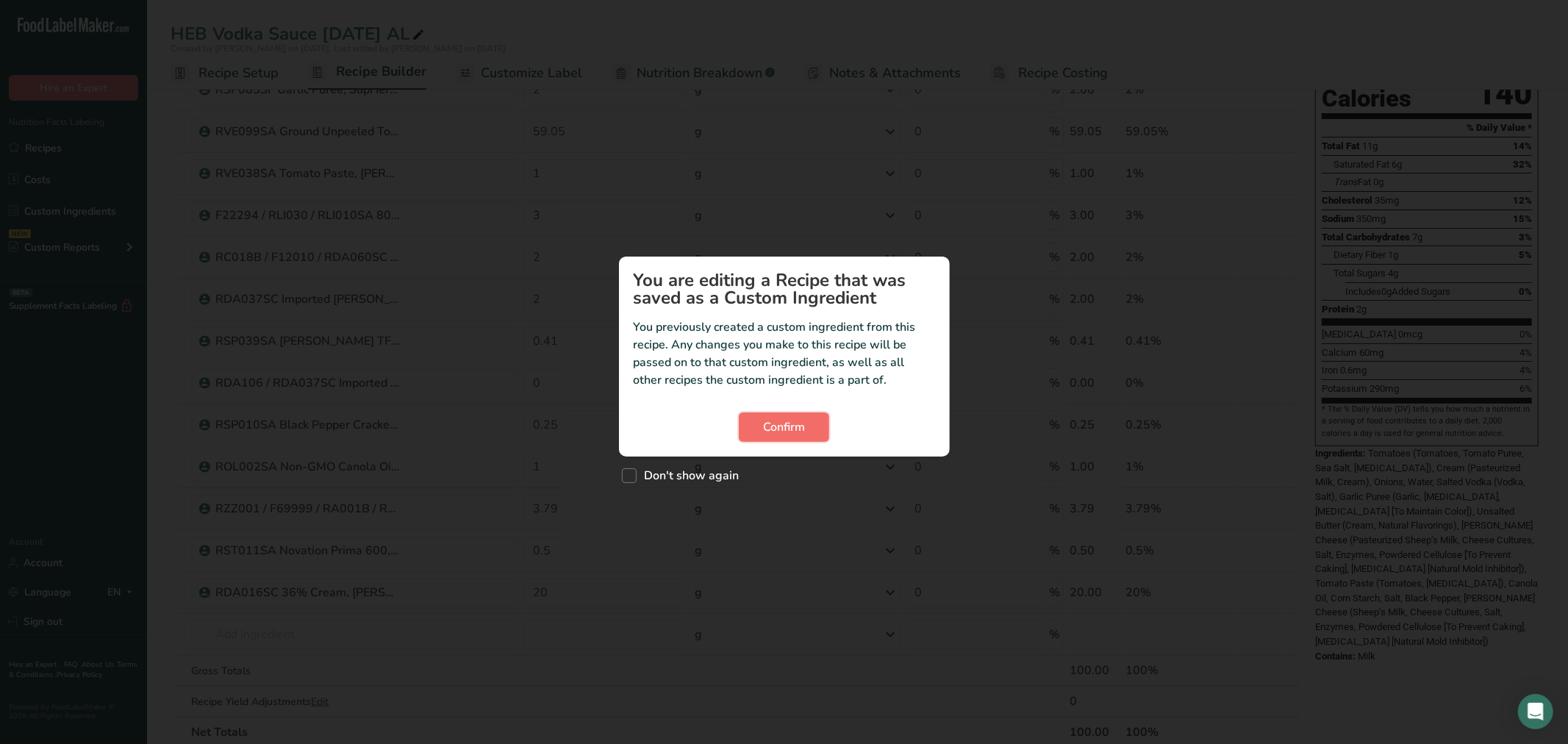
click at [763, 426] on button "Confirm" at bounding box center [784, 427] width 91 height 29
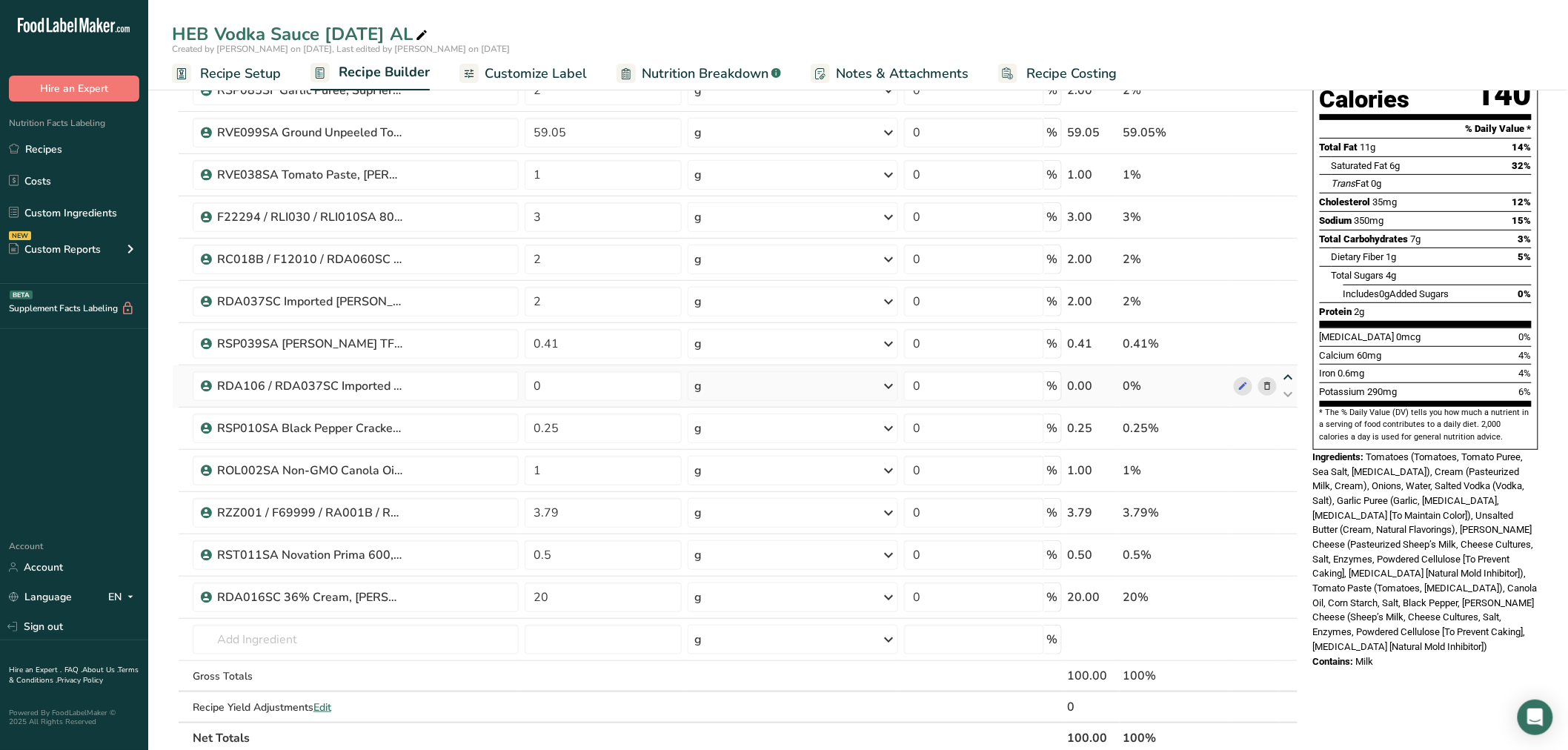
click at [1292, 375] on icon at bounding box center [1288, 377] width 18 height 11
type input "0"
type input "0.41"
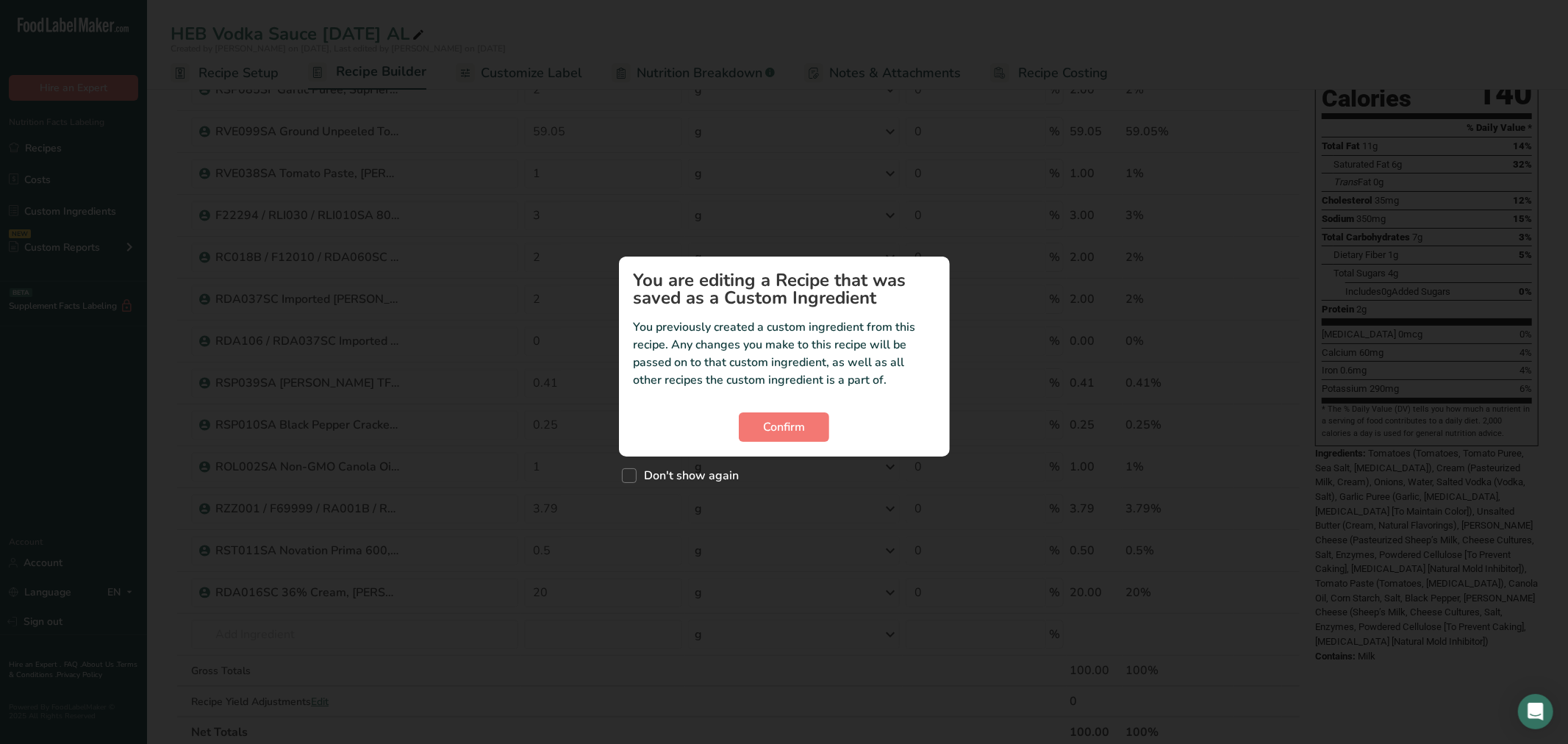
click at [793, 441] on section "You are editing a Recipe that was saved as a Custom Ingredient You previously c…" at bounding box center [784, 356] width 330 height 200
click at [773, 419] on span "Confirm" at bounding box center [784, 427] width 42 height 18
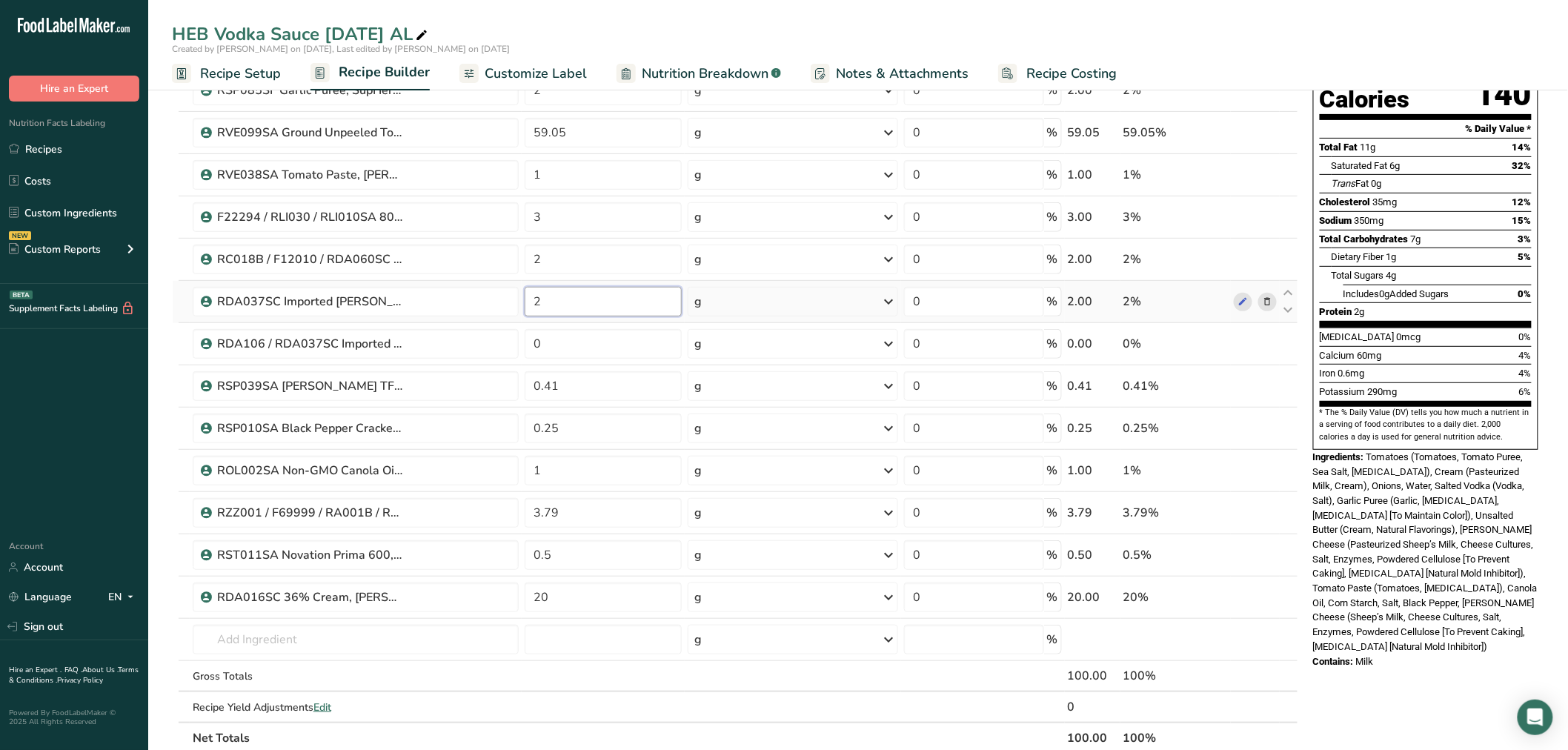
click at [593, 301] on input "2" at bounding box center [603, 301] width 157 height 30
click at [593, 300] on input "2" at bounding box center [603, 301] width 157 height 30
type input "0"
click at [595, 350] on div "Ingredient * Amount * Unit * Waste * .a-a{fill:#347362;}.b-a{fill:#fff;} Grams …" at bounding box center [735, 375] width 1126 height 758
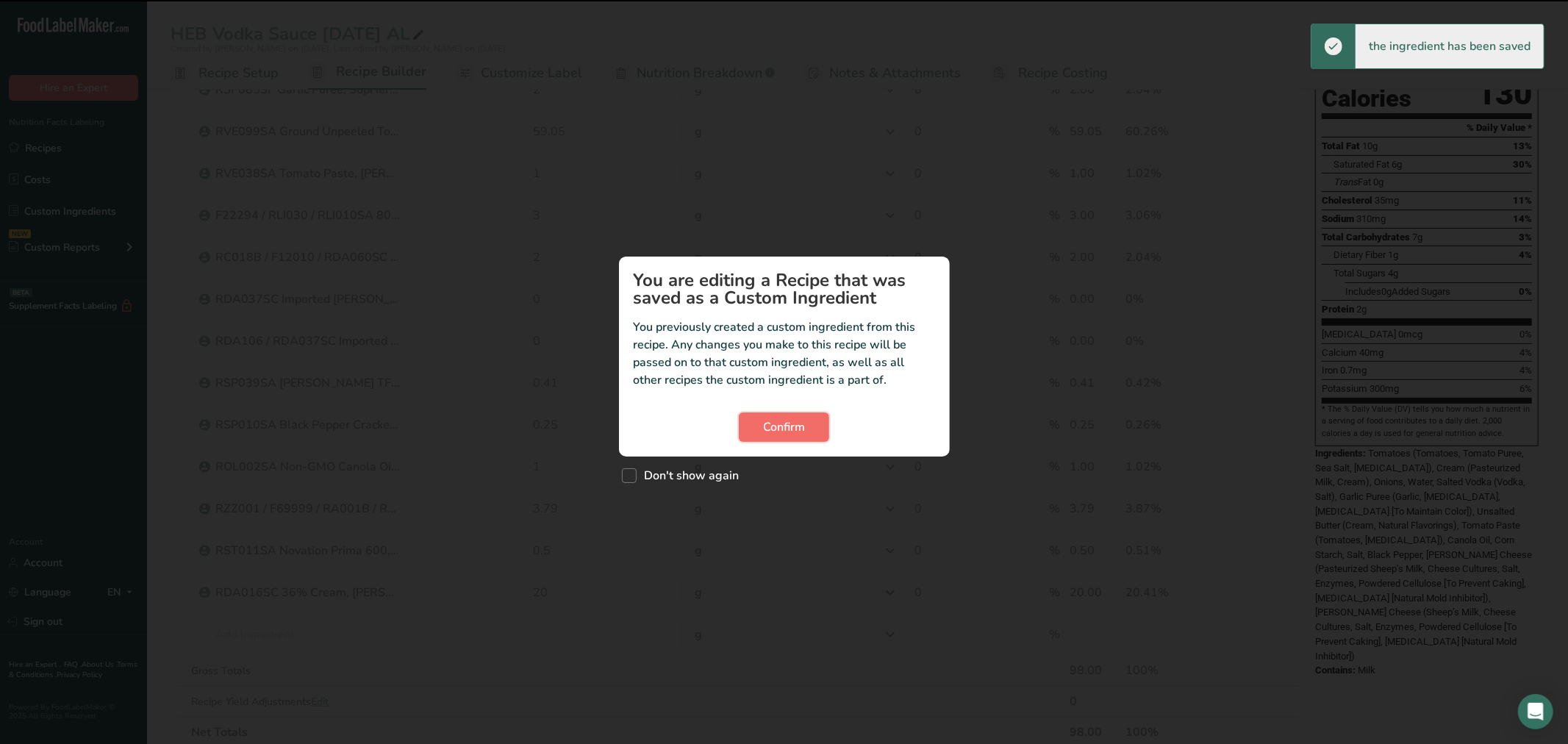
click at [784, 435] on button "Confirm" at bounding box center [784, 427] width 91 height 29
click at [794, 432] on span "Confirm" at bounding box center [784, 427] width 42 height 18
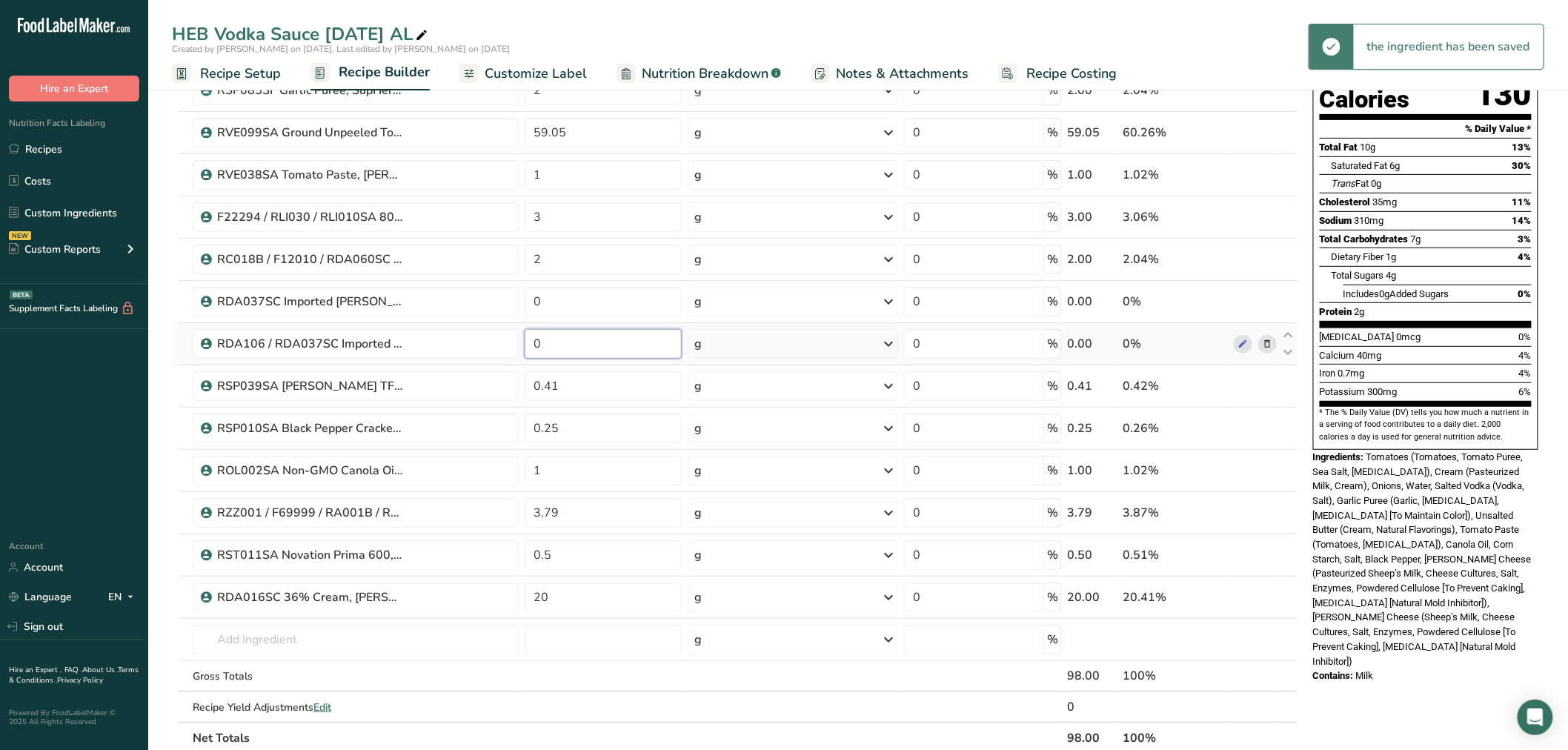
click at [632, 345] on input "0" at bounding box center [603, 343] width 157 height 30
click at [632, 344] on input "0" at bounding box center [603, 343] width 157 height 30
paste input "2"
type input "2"
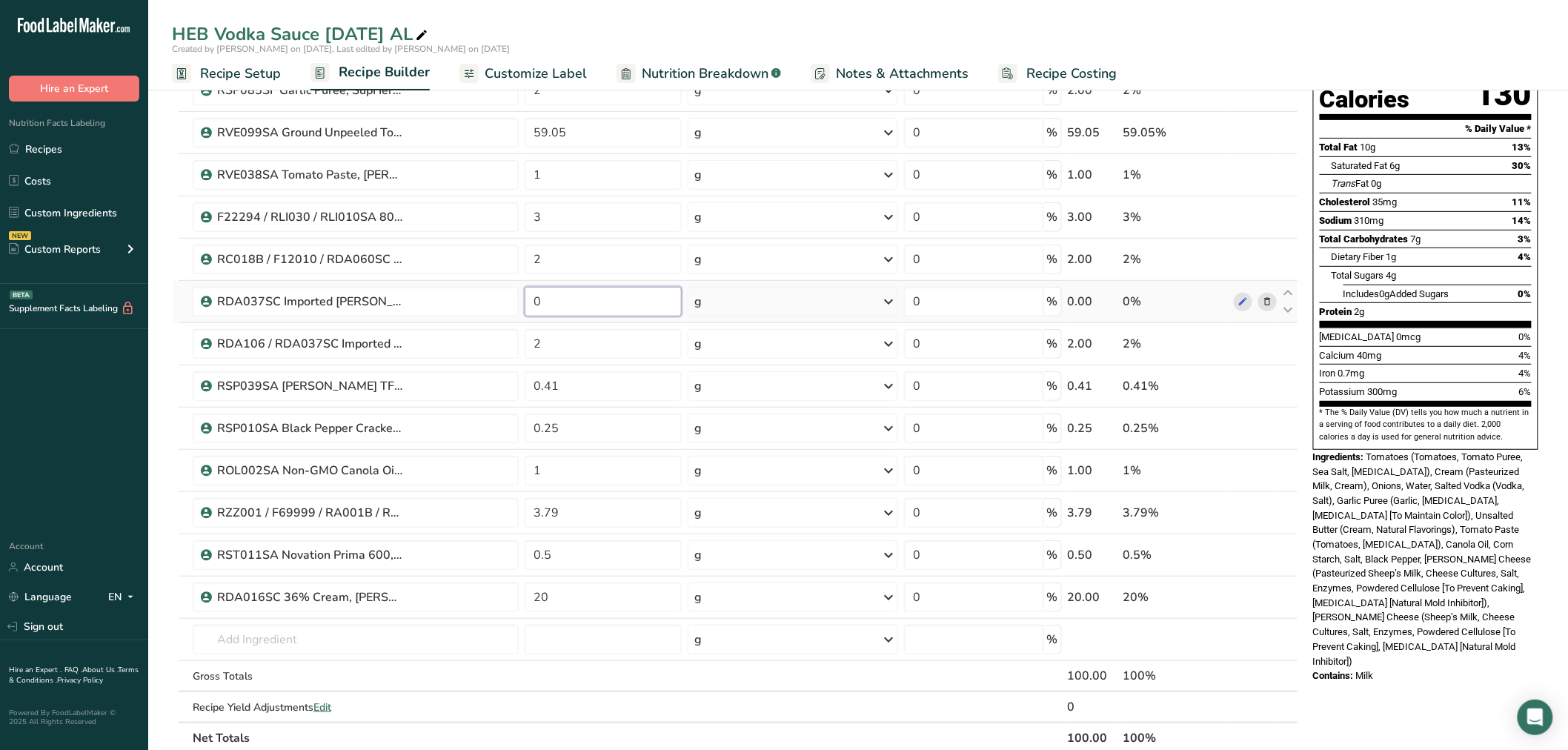
click at [616, 313] on div "Ingredient * Amount * Unit * Waste * .a-a{fill:#347362;}.b-a{fill:#fff;} Grams …" at bounding box center [735, 375] width 1126 height 758
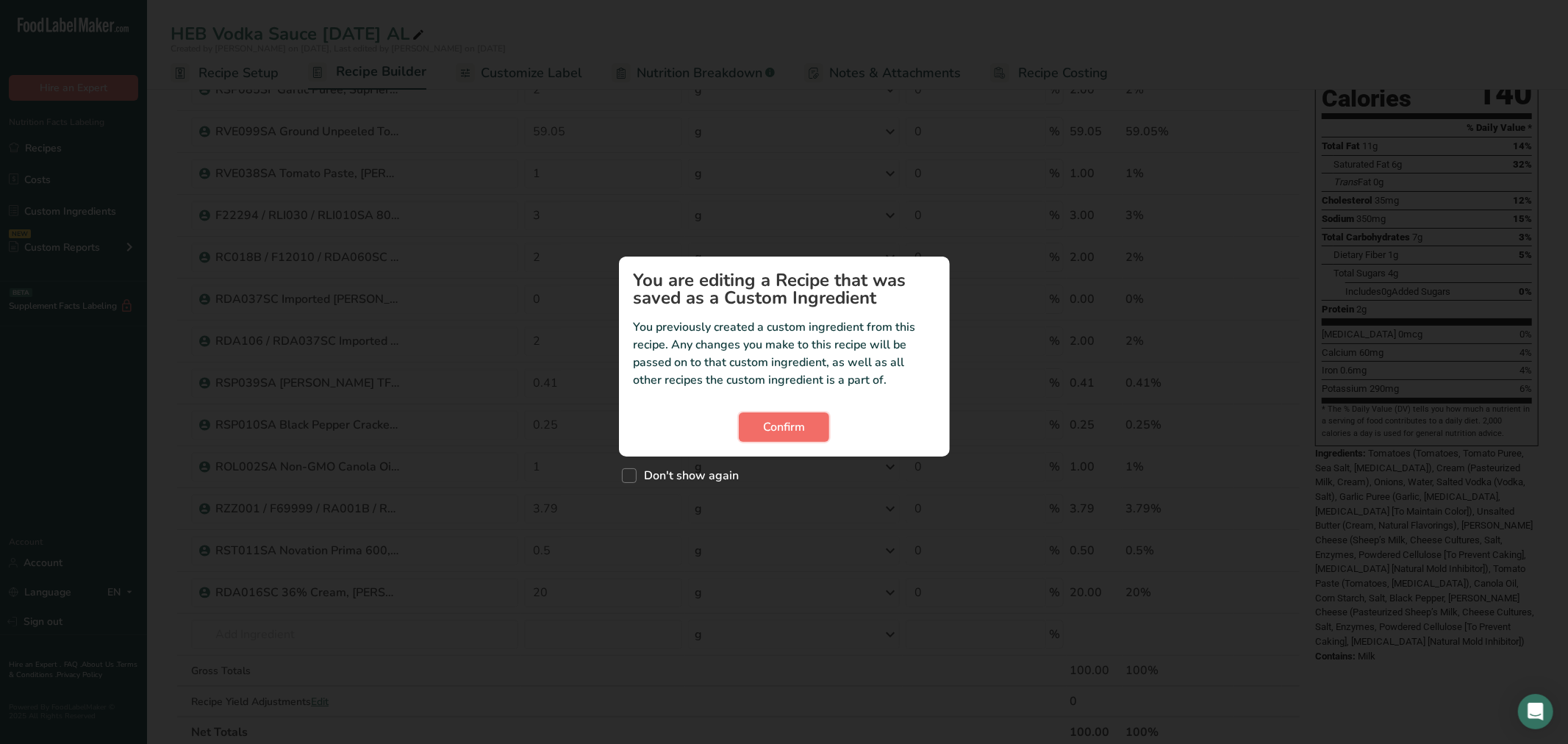
click at [752, 424] on button "Confirm" at bounding box center [784, 427] width 91 height 29
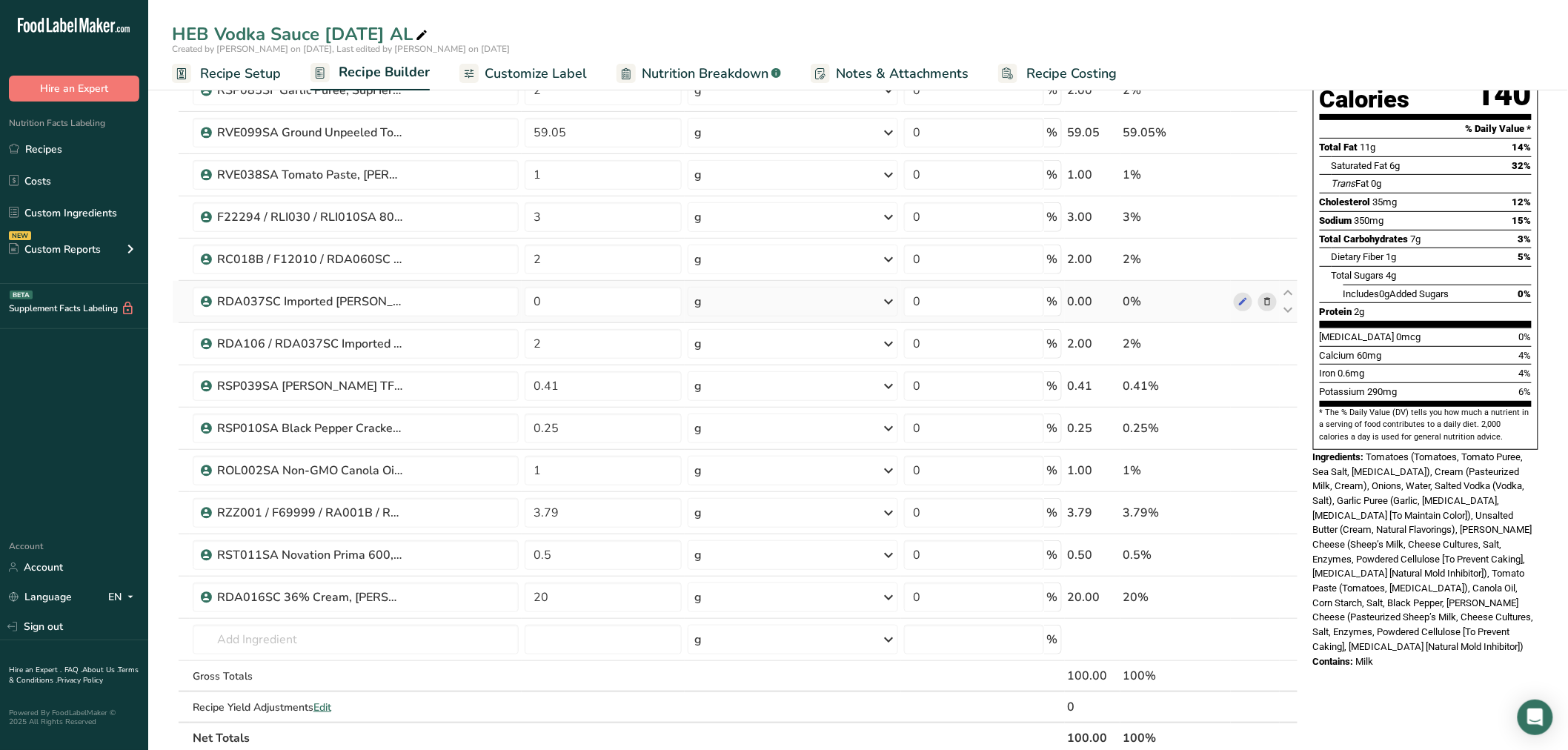
click at [1271, 303] on icon at bounding box center [1267, 302] width 10 height 15
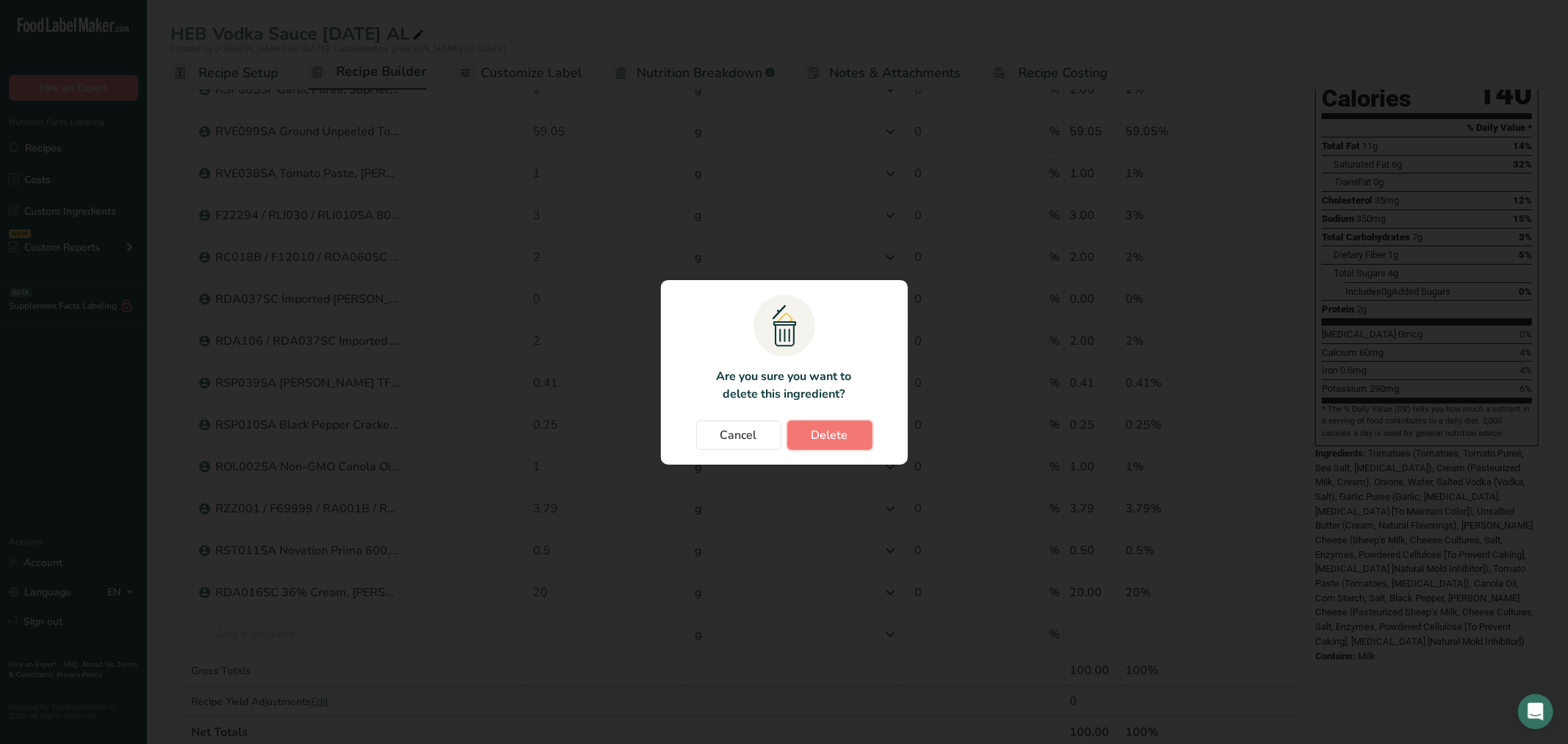
click at [834, 440] on span "Delete" at bounding box center [830, 435] width 37 height 18
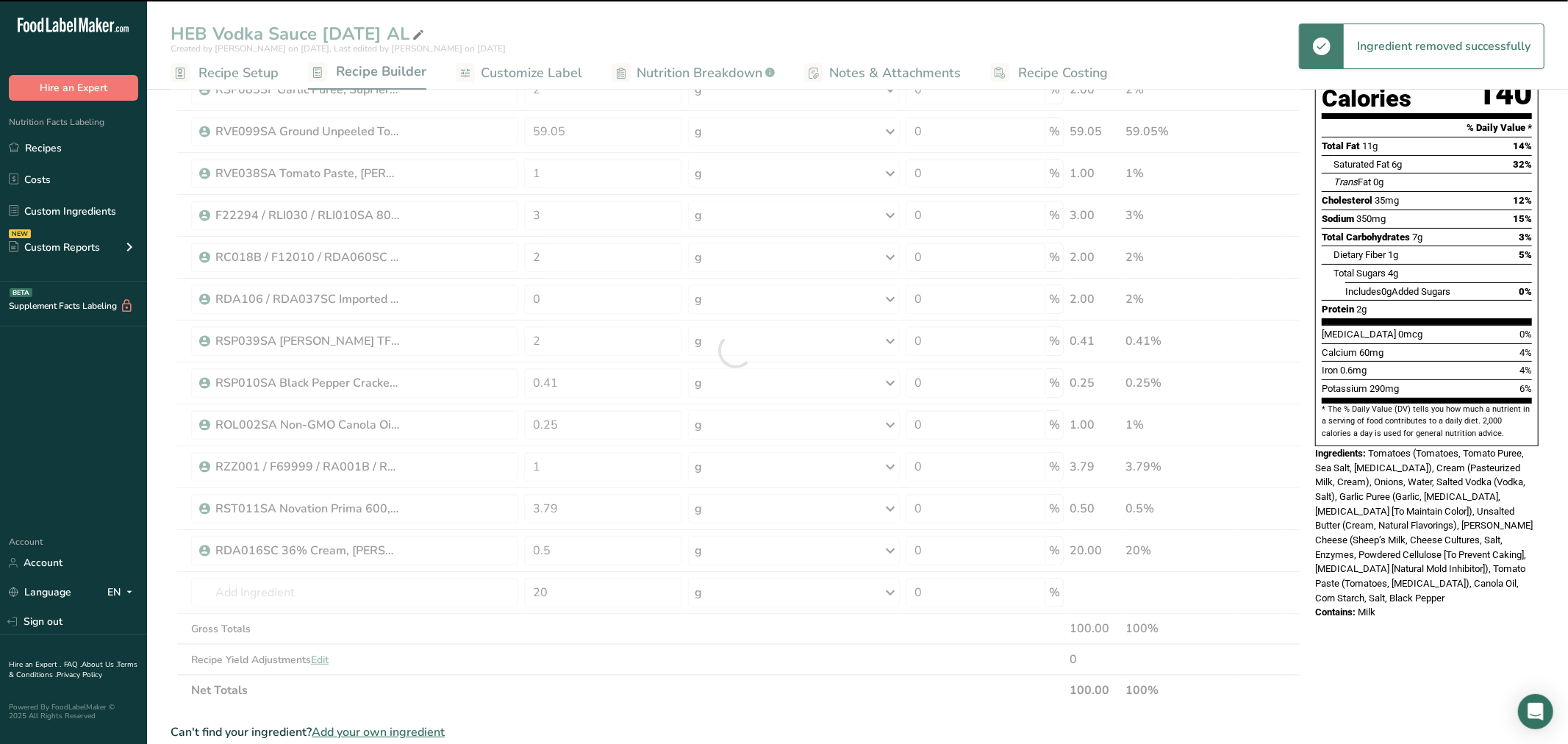
type input "2"
type input "0.41"
type input "0.25"
type input "1"
type input "3.79"
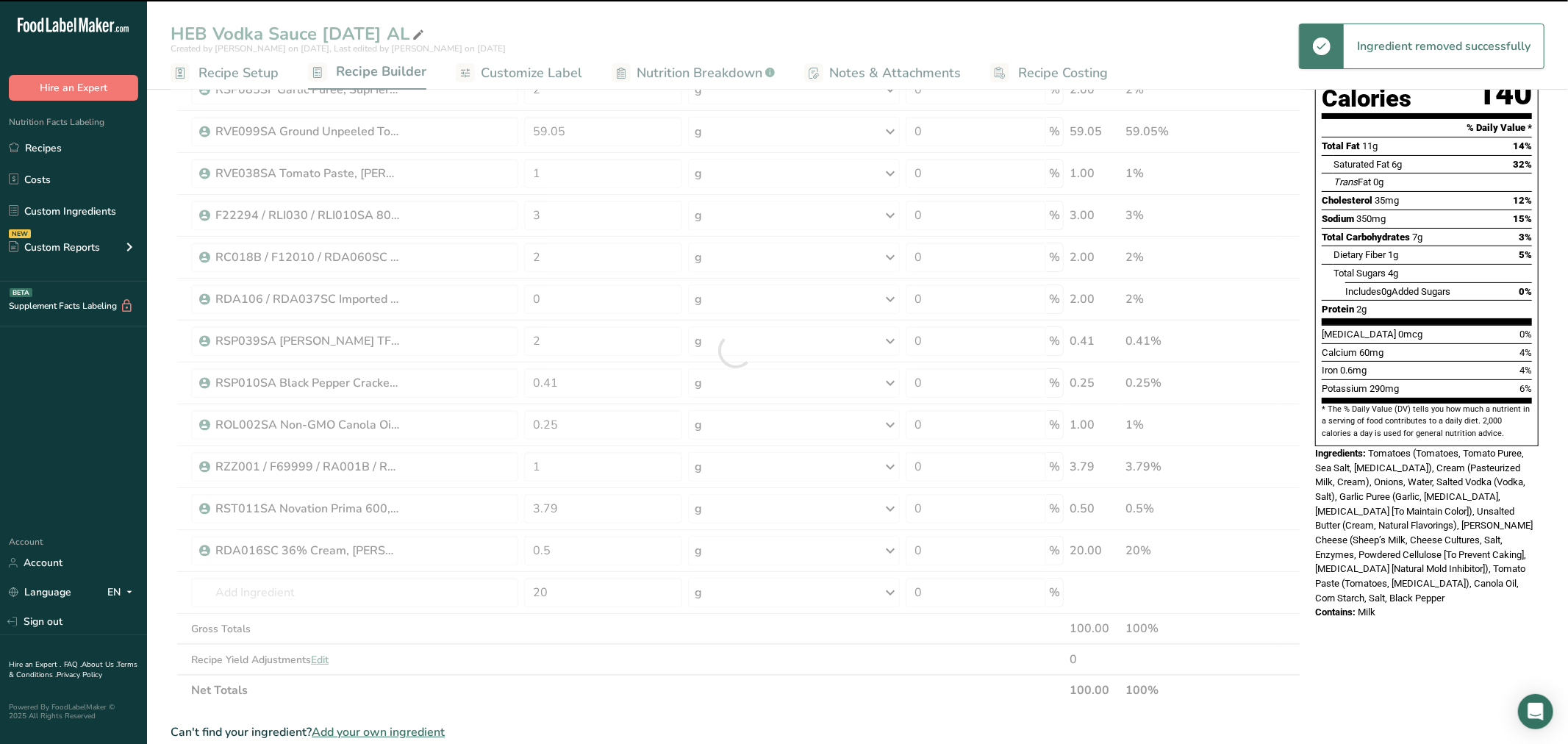
type input "0.5"
type input "20"
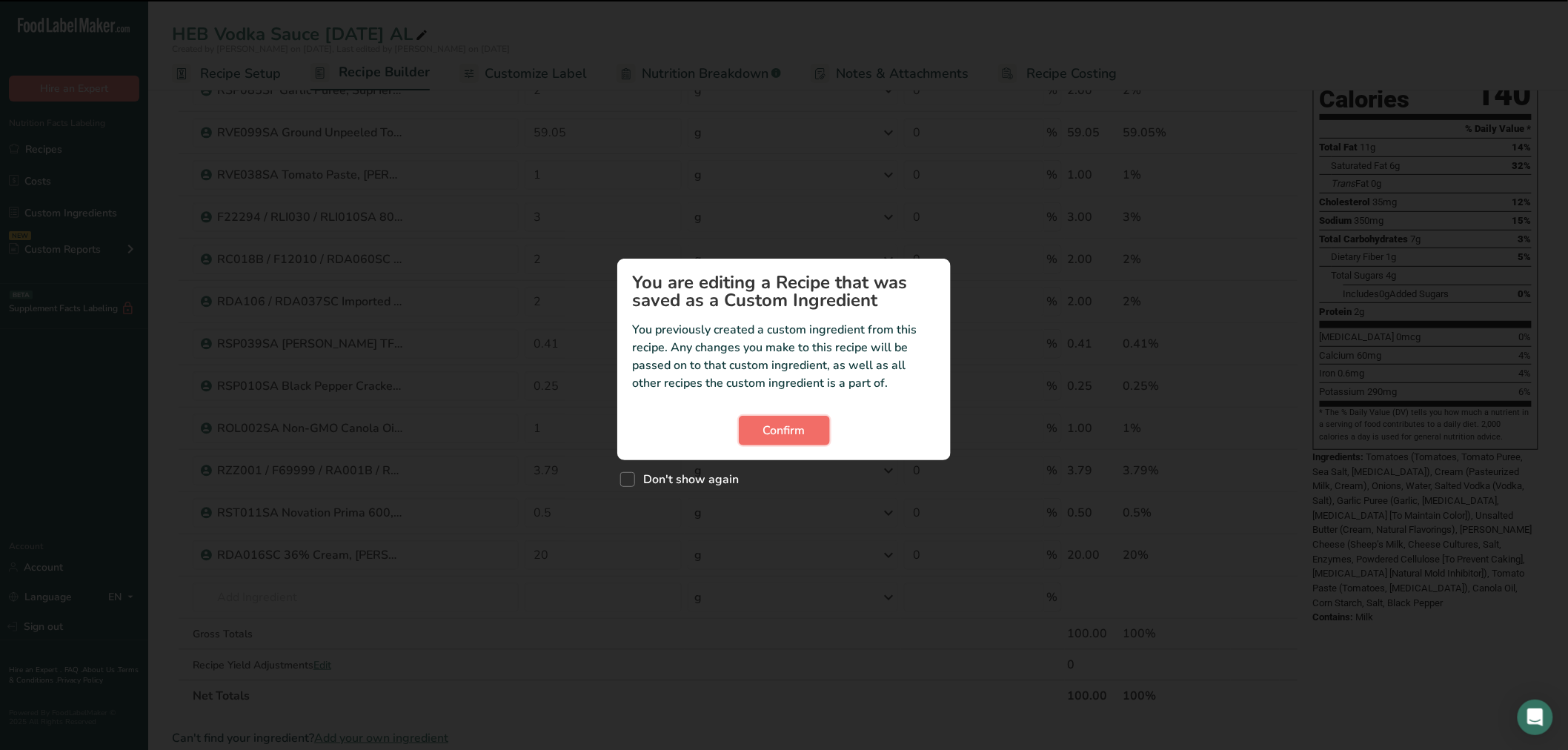
click at [799, 424] on span "Confirm" at bounding box center [785, 431] width 42 height 18
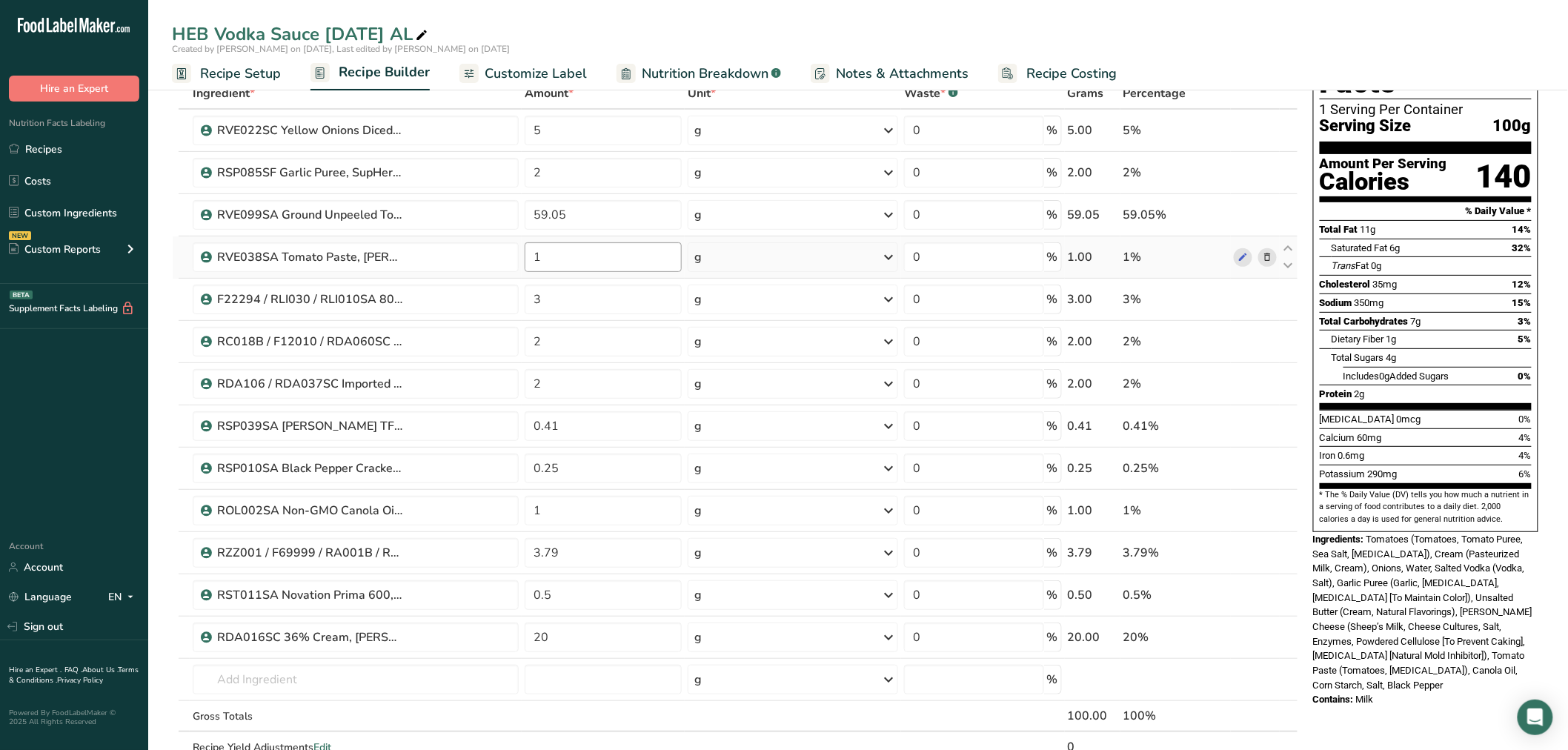
scroll to position [0, 0]
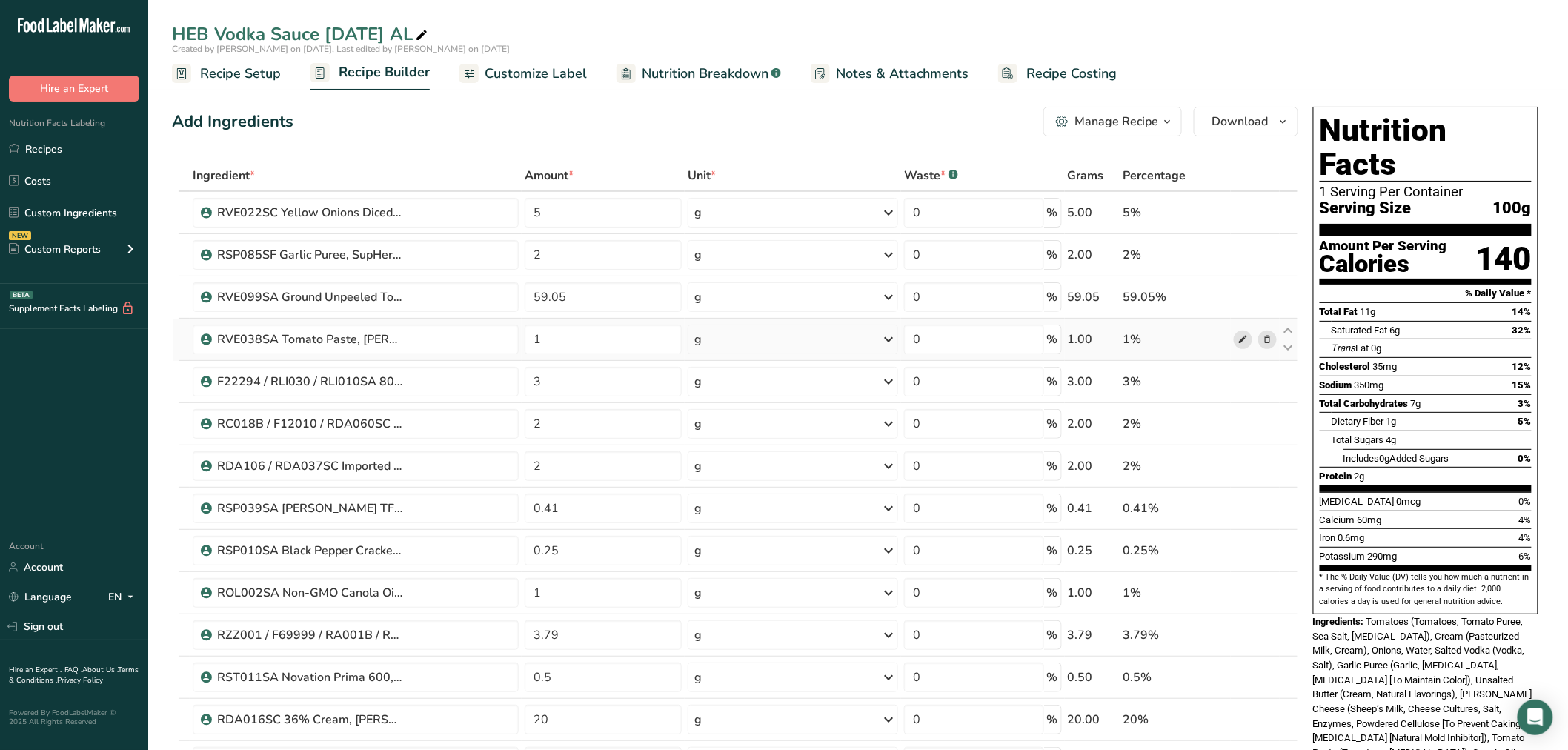
click at [1242, 336] on icon at bounding box center [1243, 340] width 10 height 15
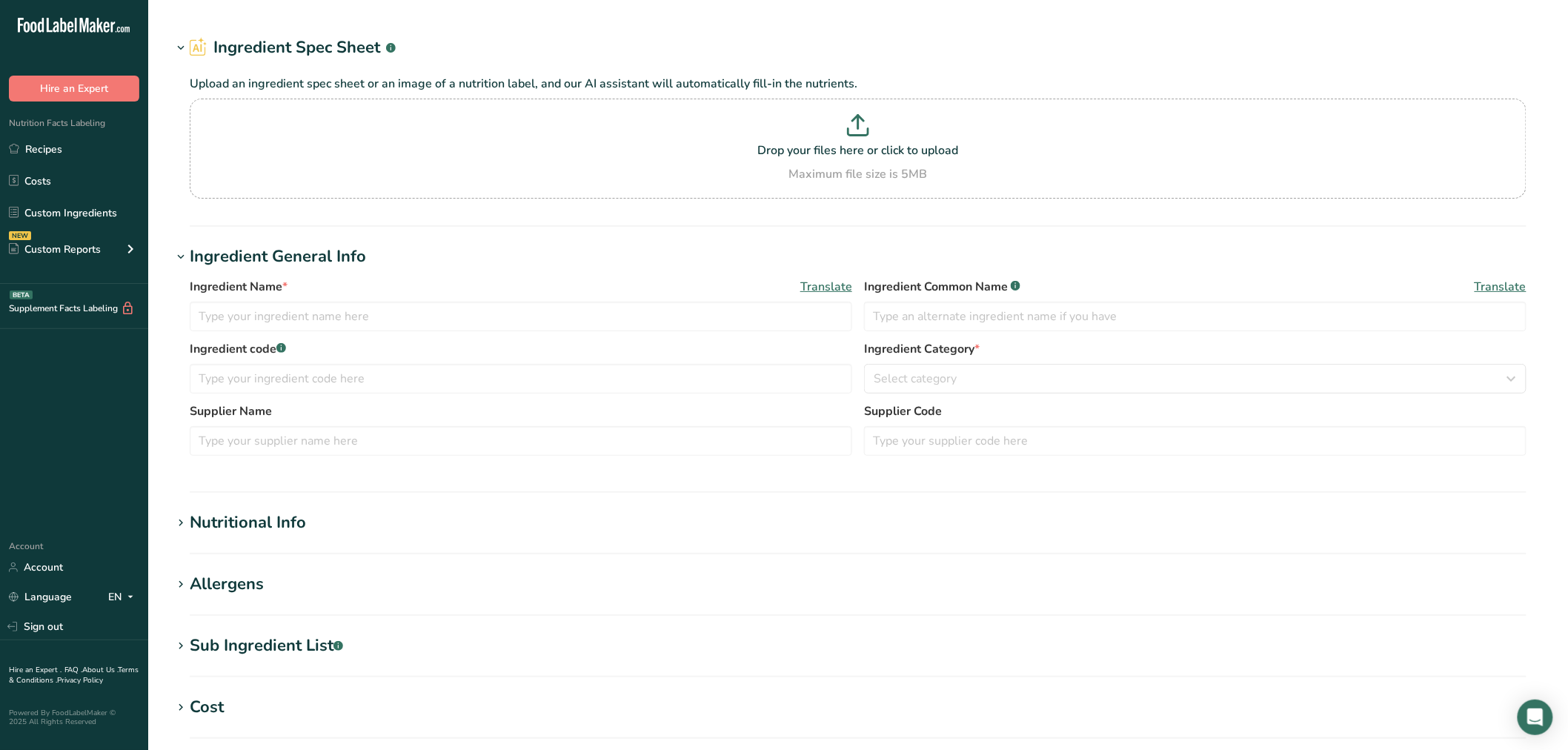
type input "RVE038SA Tomato Paste, [PERSON_NAME]'s [DATE] AF"
type input "Tomato Paste"
type input "[PERSON_NAME]'s - F10440"
type input "RVE038SA"
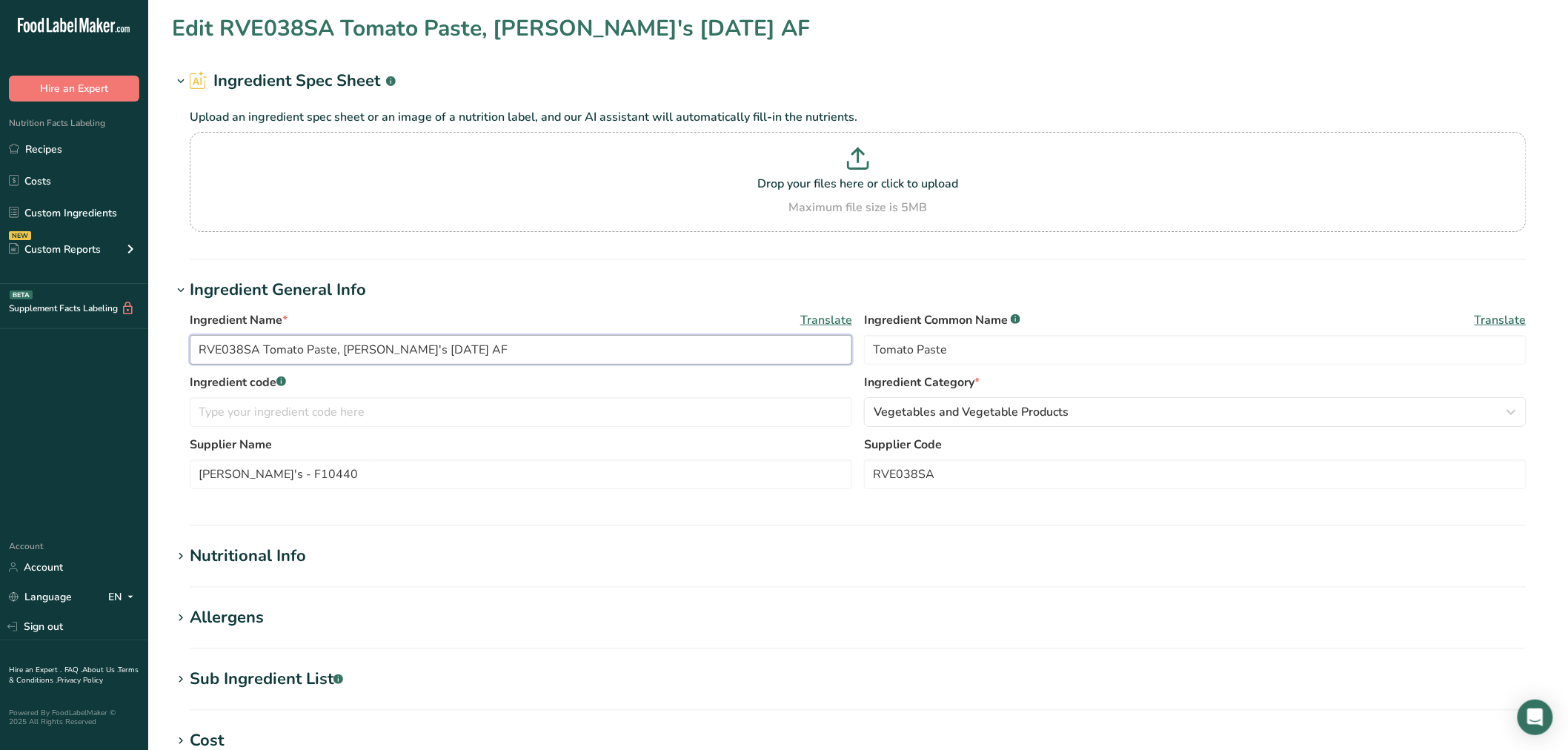
drag, startPoint x: 413, startPoint y: 349, endPoint x: 438, endPoint y: 364, distance: 29.2
click at [413, 349] on input "RVE038SA Tomato Paste, [PERSON_NAME]'s [DATE] AF" at bounding box center [521, 349] width 663 height 30
type input "RVE038SA Tomato Paste, [PERSON_NAME]'s [DATE] AF"
drag, startPoint x: 258, startPoint y: 351, endPoint x: 23, endPoint y: 363, distance: 235.3
click at [23, 363] on div ".a-20{fill:#fff;} Hire an Expert Nutrition Facts Labeling Recipes Costs Custom …" at bounding box center [784, 568] width 1568 height 1136
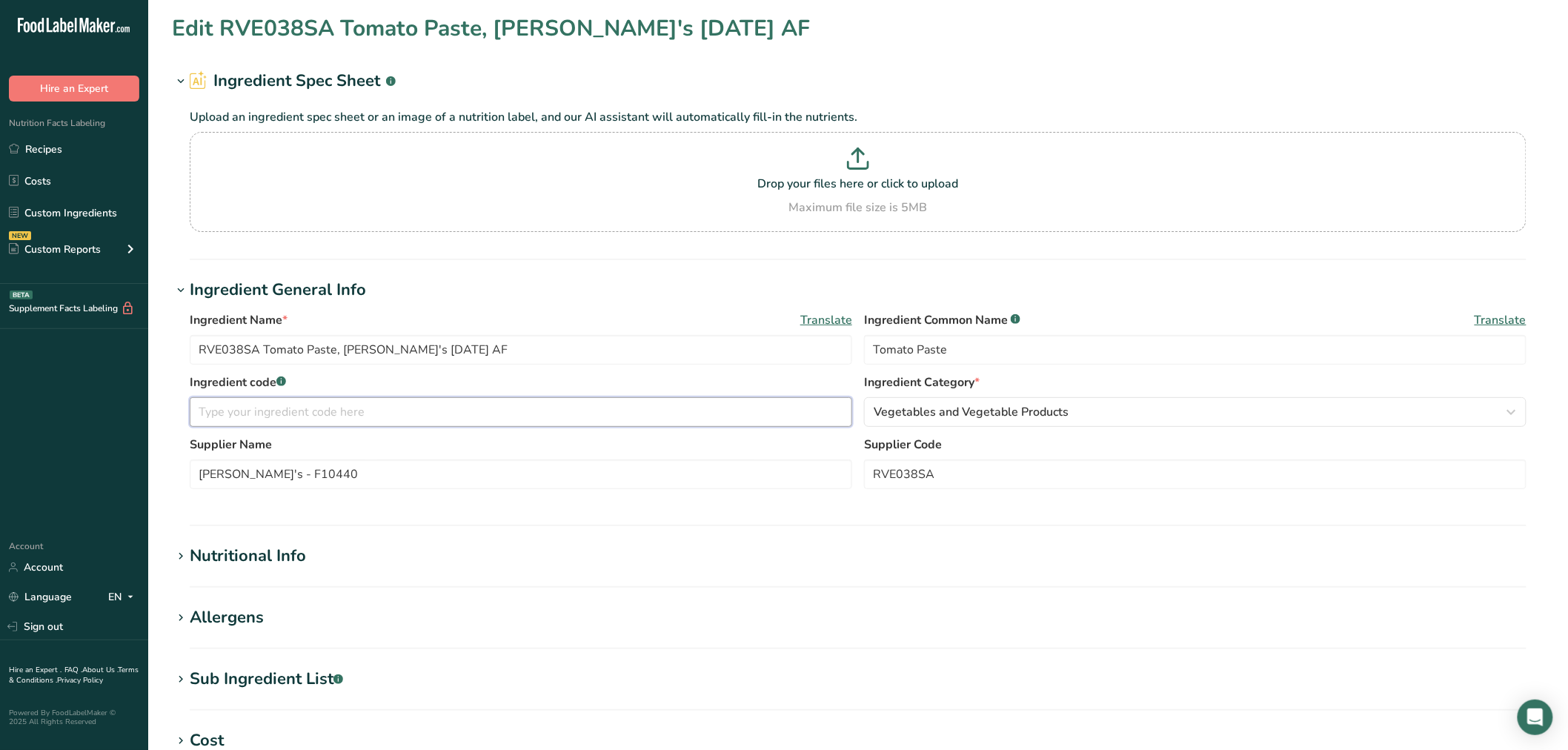
click at [194, 416] on input "text" at bounding box center [521, 412] width 663 height 30
paste input "RVE038SA"
type input "RVE038SA"
drag, startPoint x: 342, startPoint y: 477, endPoint x: 169, endPoint y: 469, distance: 173.2
click at [169, 469] on section "Edit RVE038SA Tomato Paste, [PERSON_NAME]'s [DATE] AF Ingredient Spec Sheet .a-…" at bounding box center [858, 544] width 1420 height 1088
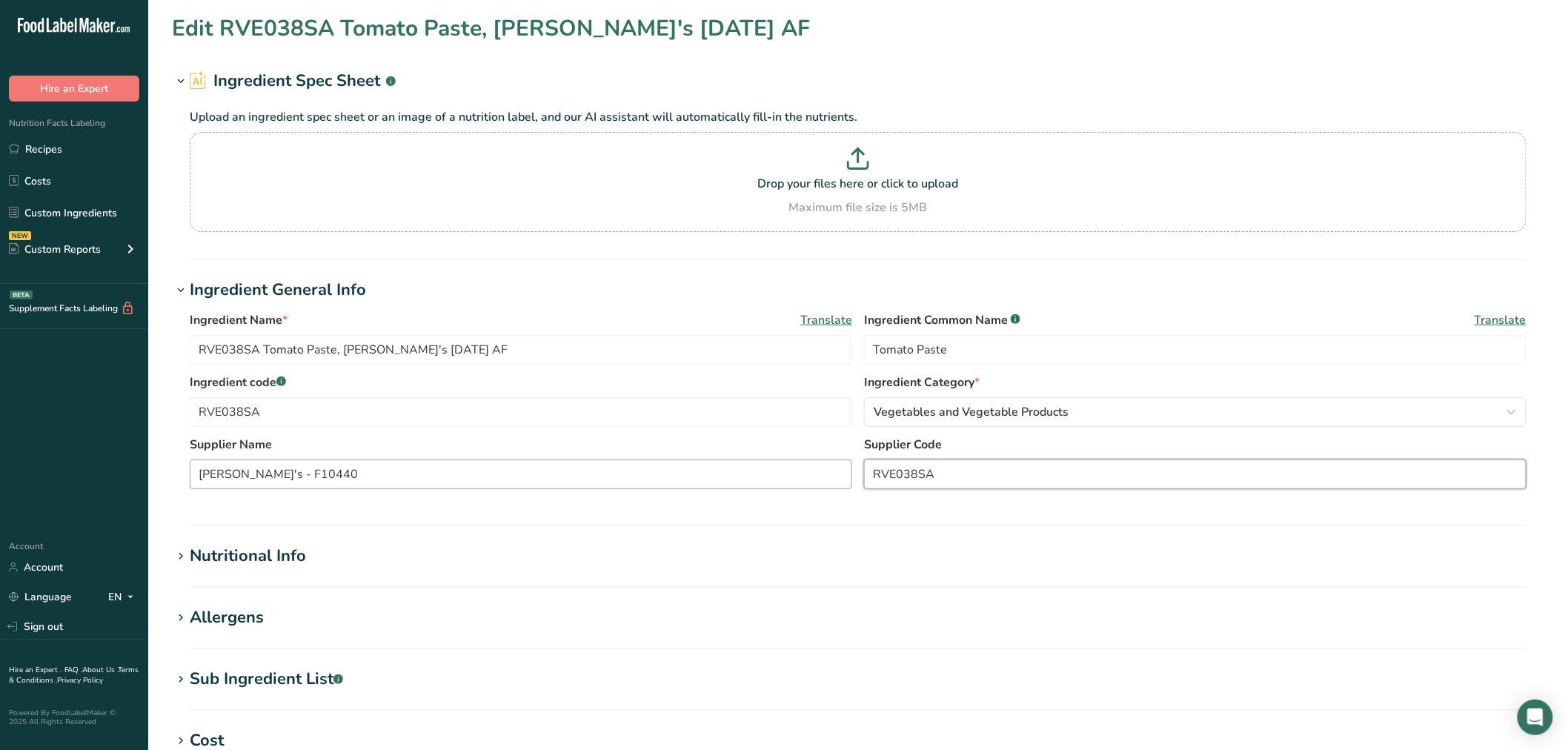
drag, startPoint x: 965, startPoint y: 470, endPoint x: 770, endPoint y: 470, distance: 195.0
click at [770, 469] on div "Supplier Name [PERSON_NAME]'s - F10440 Supplier Code RVE038SA" at bounding box center [858, 466] width 1337 height 62
paste input "[PERSON_NAME]'s - F10440"
type input "[PERSON_NAME]'s - F10440"
drag, startPoint x: 362, startPoint y: 481, endPoint x: 259, endPoint y: 472, distance: 103.4
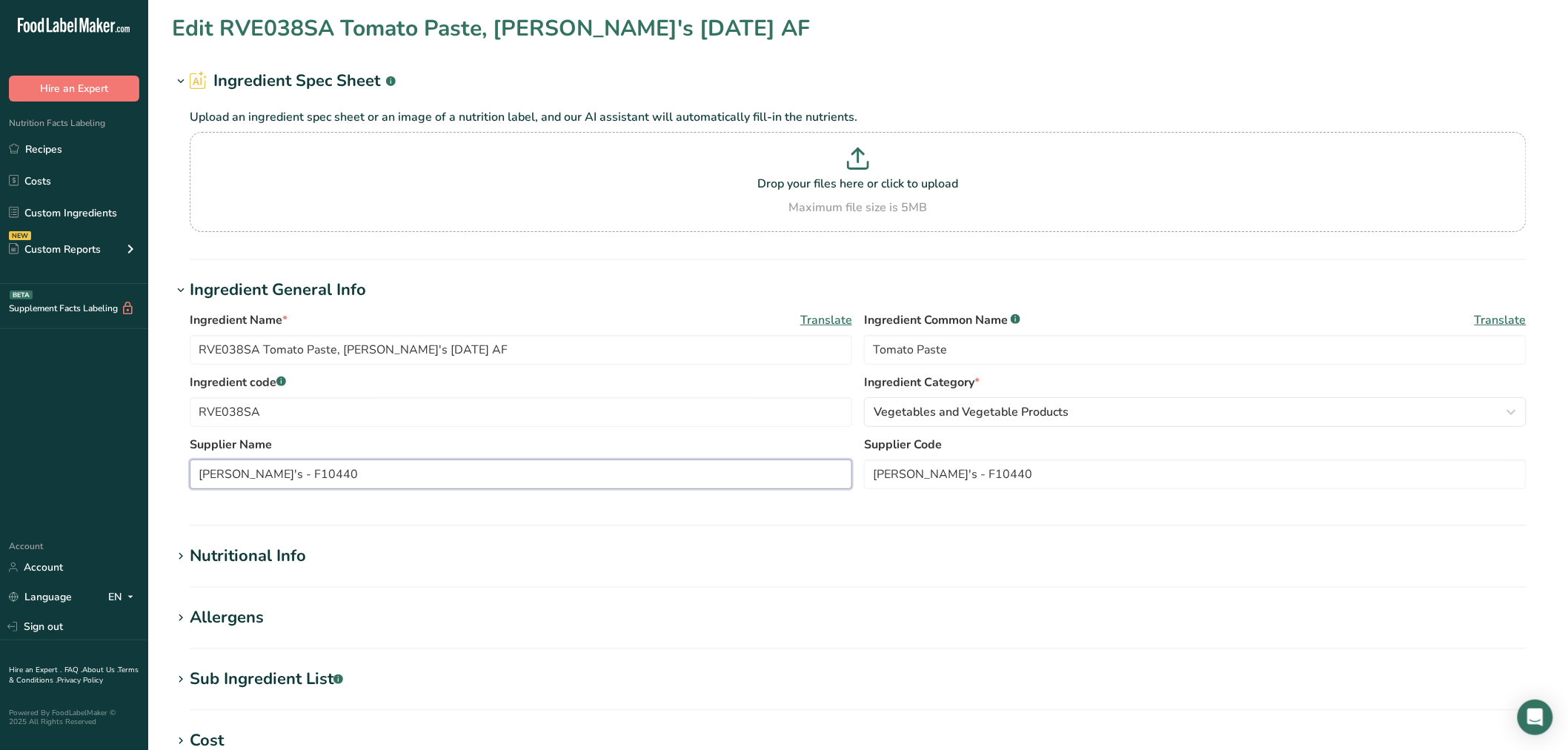
click at [259, 472] on input "[PERSON_NAME]'s - F10440" at bounding box center [521, 474] width 663 height 30
type input "[PERSON_NAME]'s"
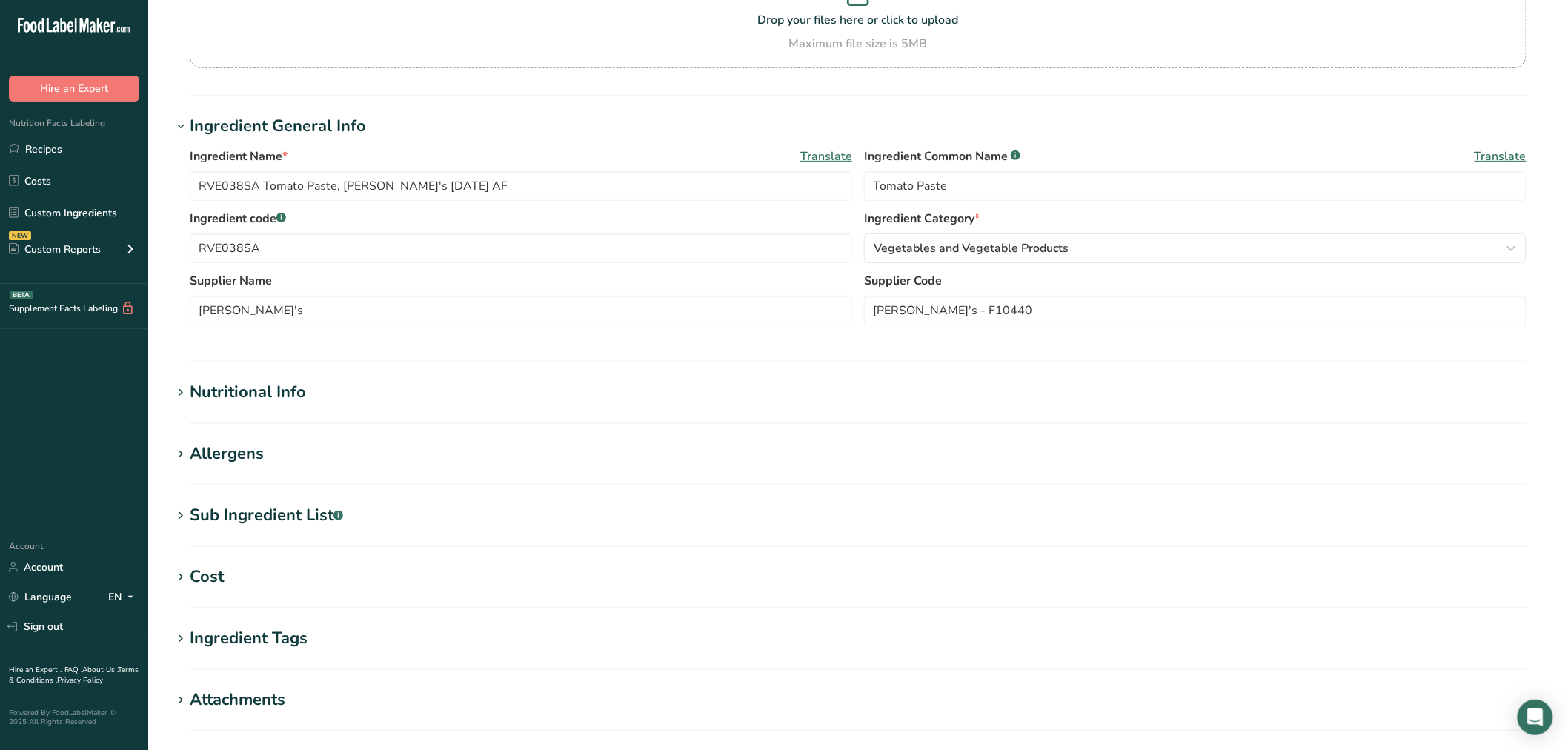
scroll to position [164, 0]
click at [301, 520] on div "Sub Ingredient List .a-a{fill:#347362;}.b-a{fill:#fff;}" at bounding box center [266, 514] width 153 height 25
click at [249, 504] on div "Sub Ingredient List .a-a{fill:#347362;}.b-a{fill:#fff;}" at bounding box center [266, 514] width 153 height 25
click at [237, 461] on div "Allergens" at bounding box center [226, 453] width 74 height 25
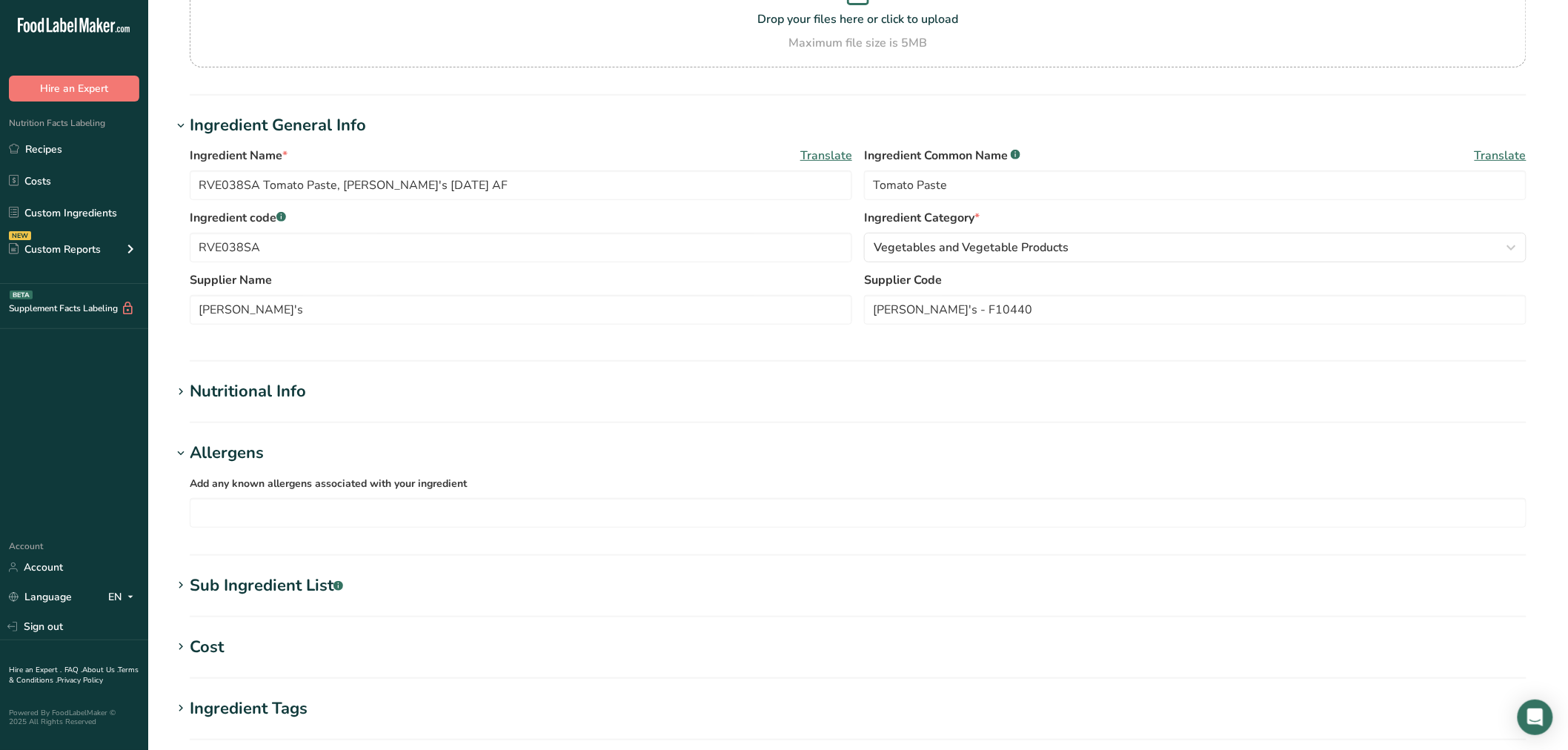
click at [238, 457] on div "Allergens" at bounding box center [226, 453] width 74 height 25
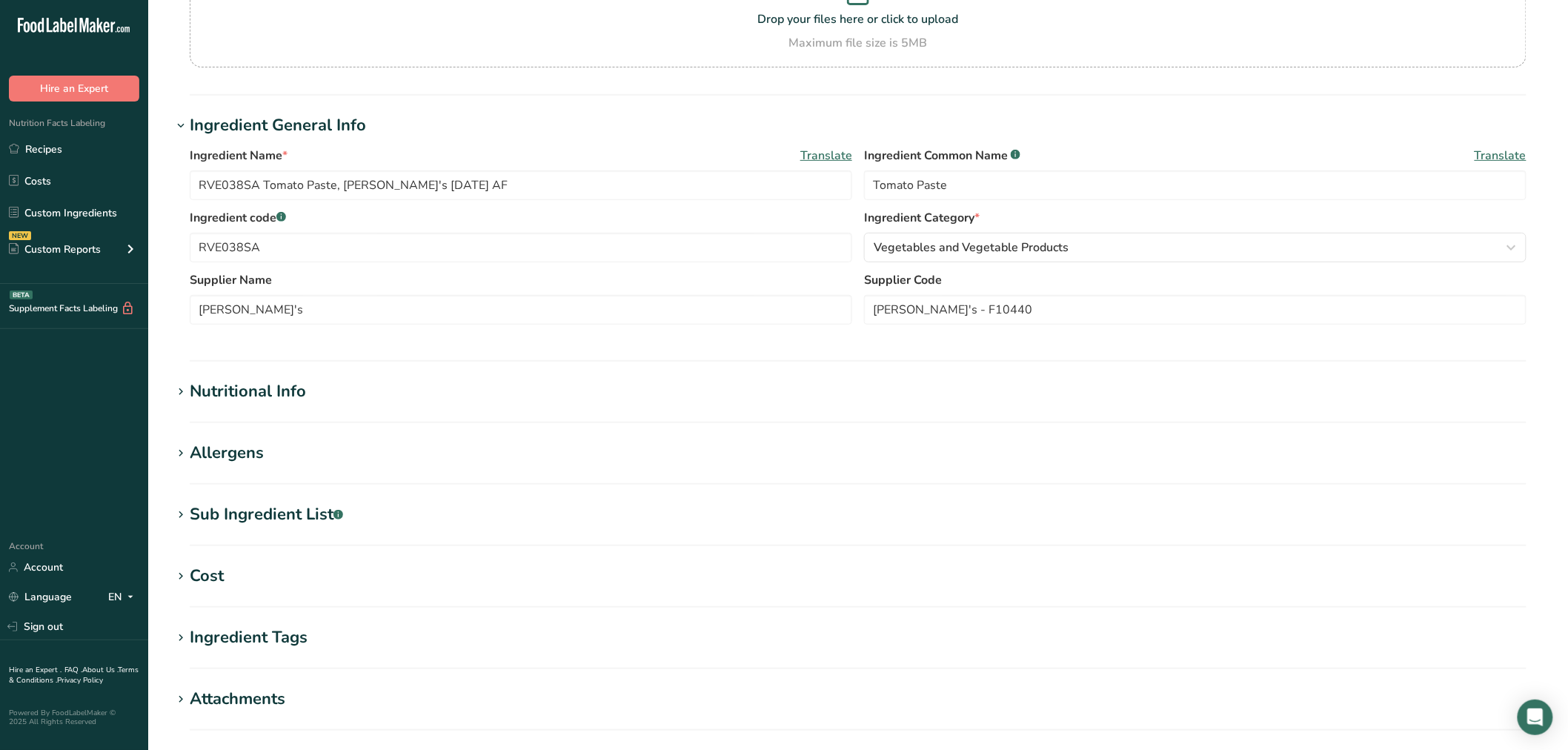
click at [253, 381] on div "Nutritional Info" at bounding box center [247, 392] width 116 height 25
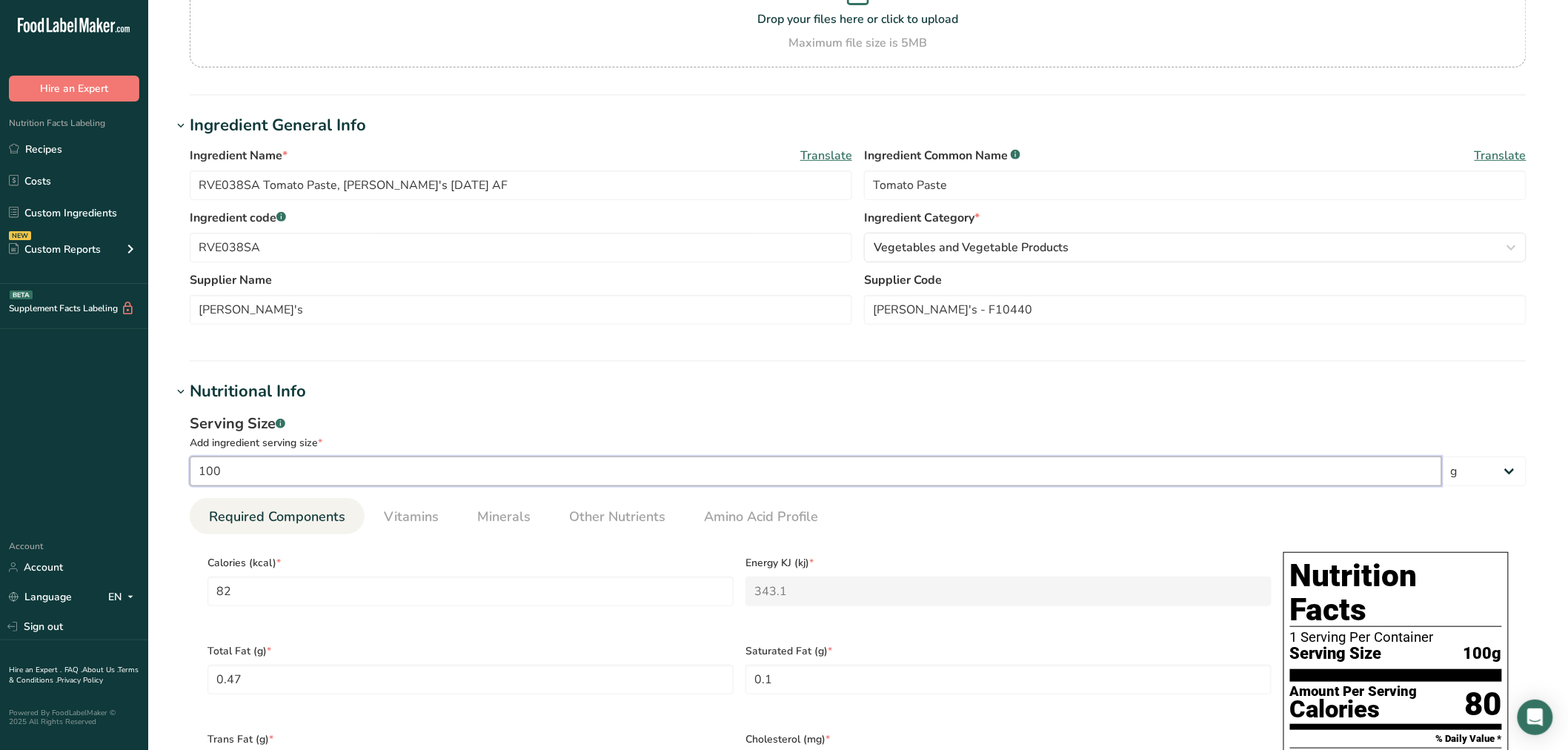
click at [298, 471] on input "100" at bounding box center [816, 471] width 1253 height 30
click at [314, 589] on input "82" at bounding box center [470, 591] width 526 height 30
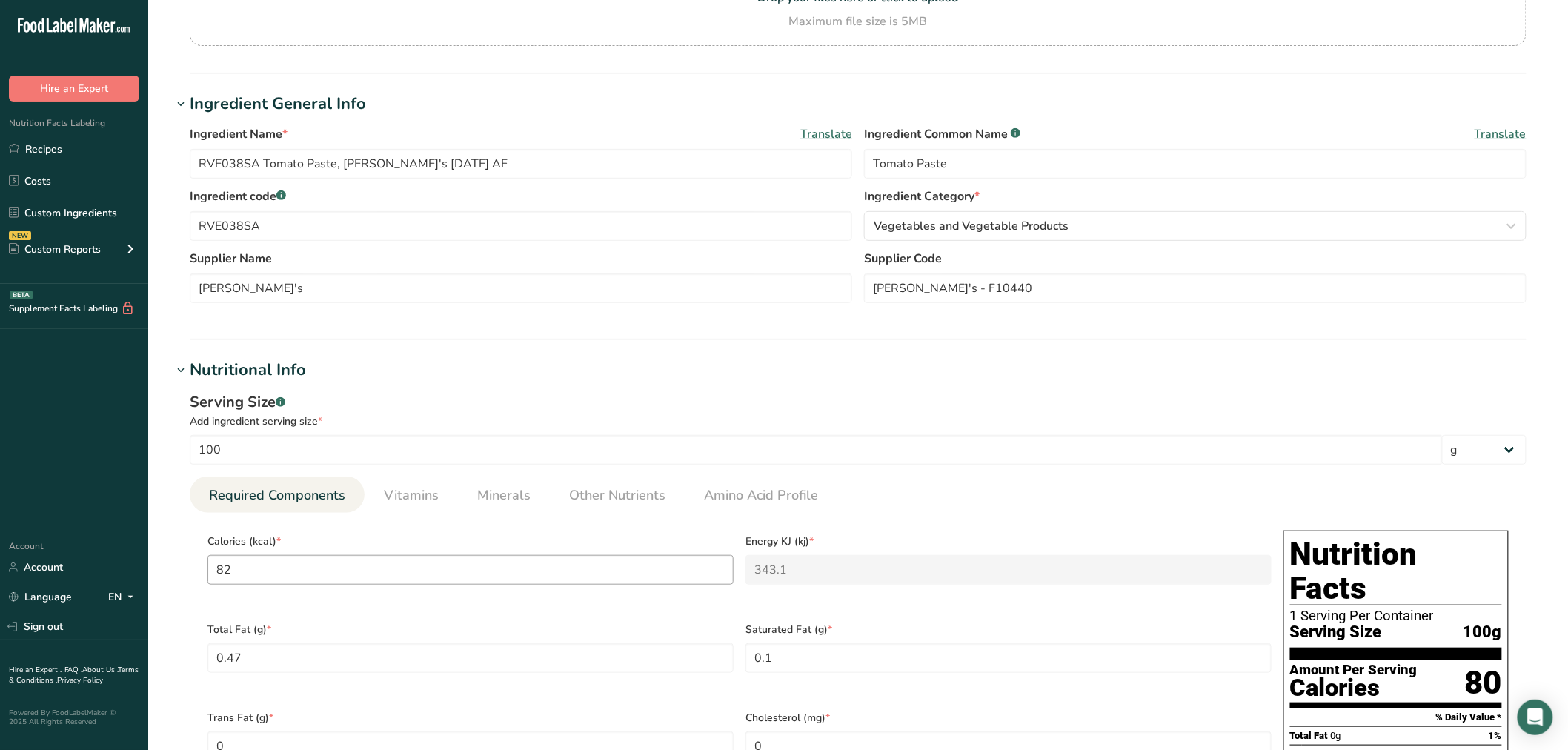
scroll to position [628, 0]
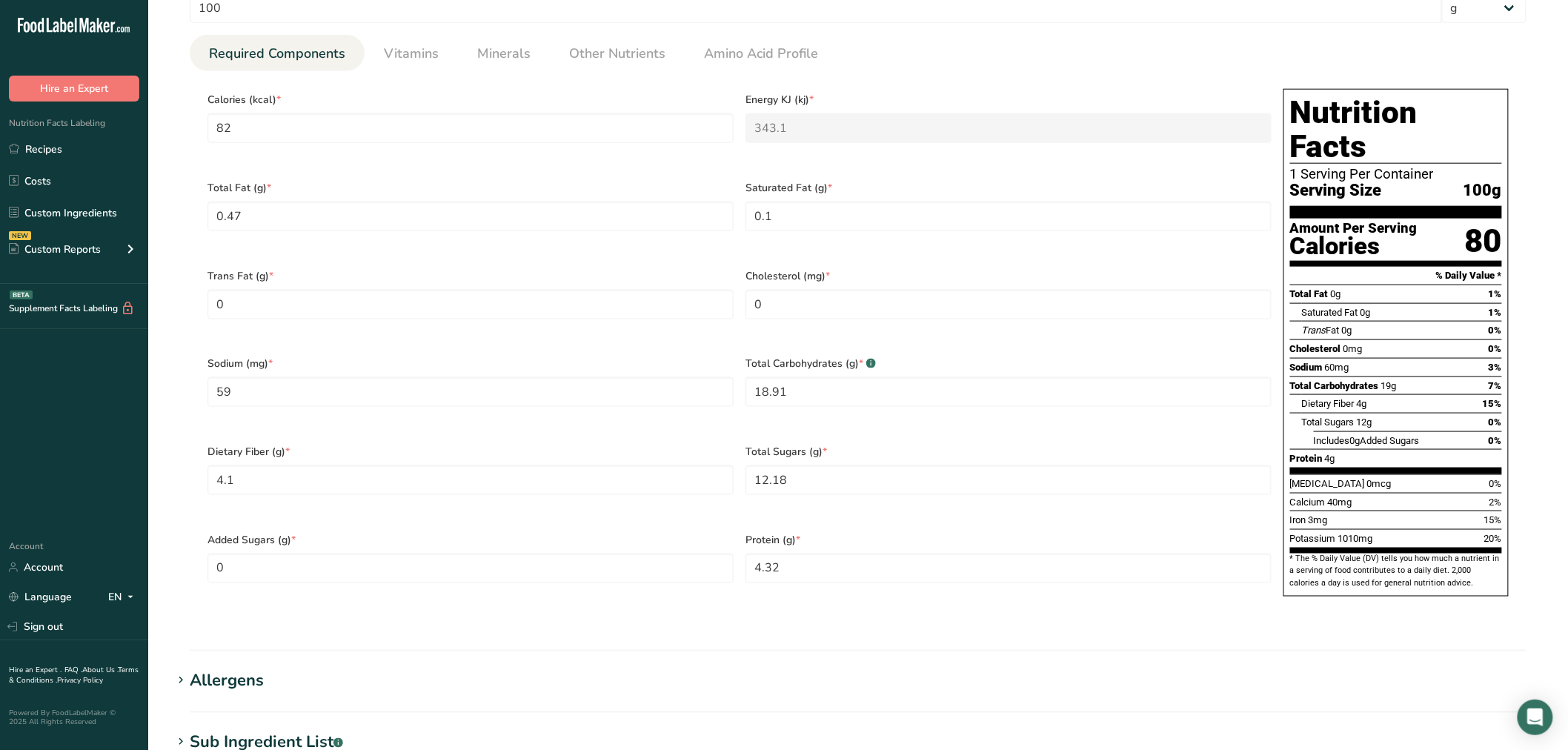
click at [403, 74] on section "Calories (kcal) * 82 Energy KJ (kj) * 343.1 Total Fat (g) * 0.47 Saturated Fat …" at bounding box center [858, 347] width 1337 height 552
click at [395, 55] on span "Vitamins" at bounding box center [411, 54] width 55 height 20
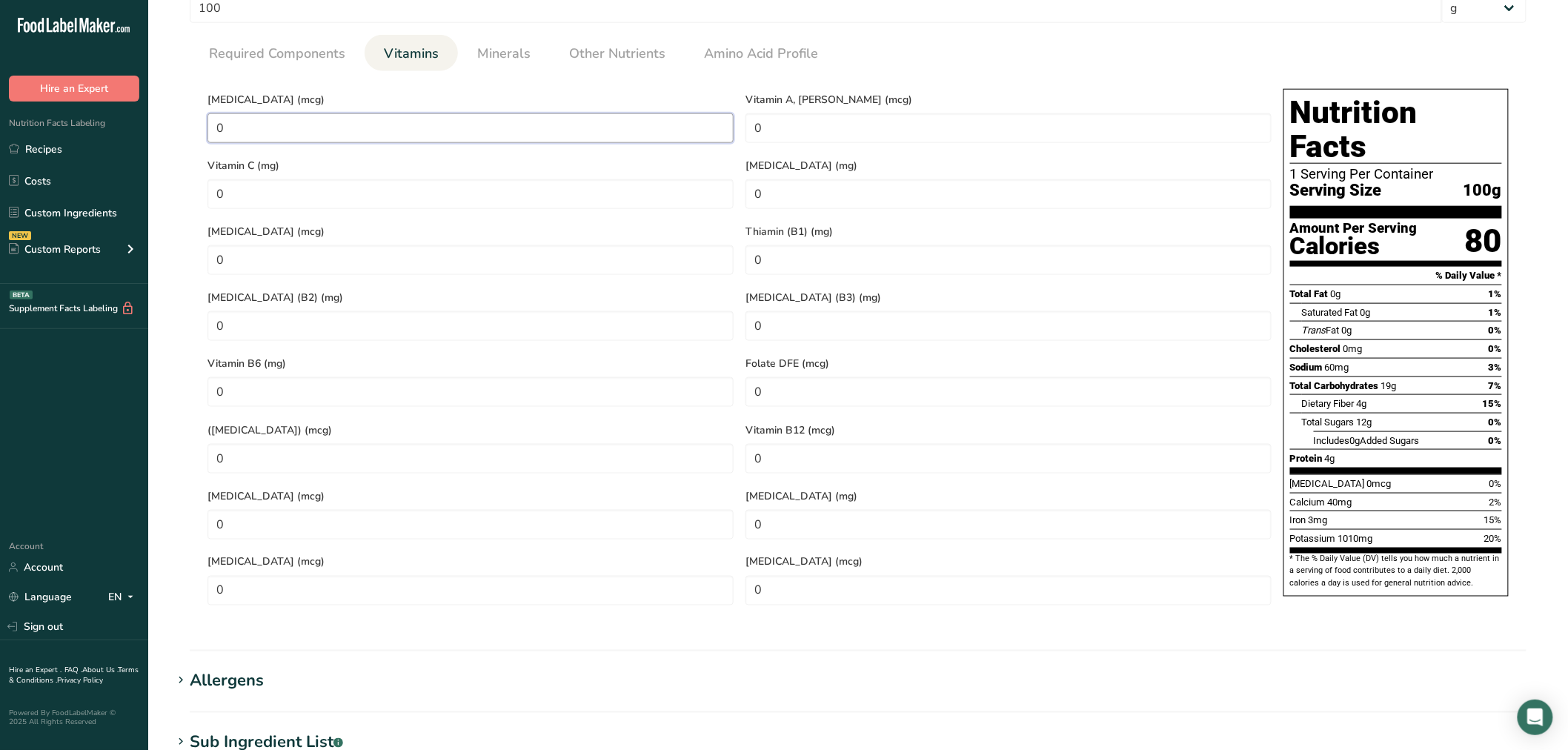
click at [386, 131] on D "0" at bounding box center [470, 128] width 526 height 30
type RAE "76.25"
click at [502, 65] on link "Minerals" at bounding box center [503, 53] width 65 height 38
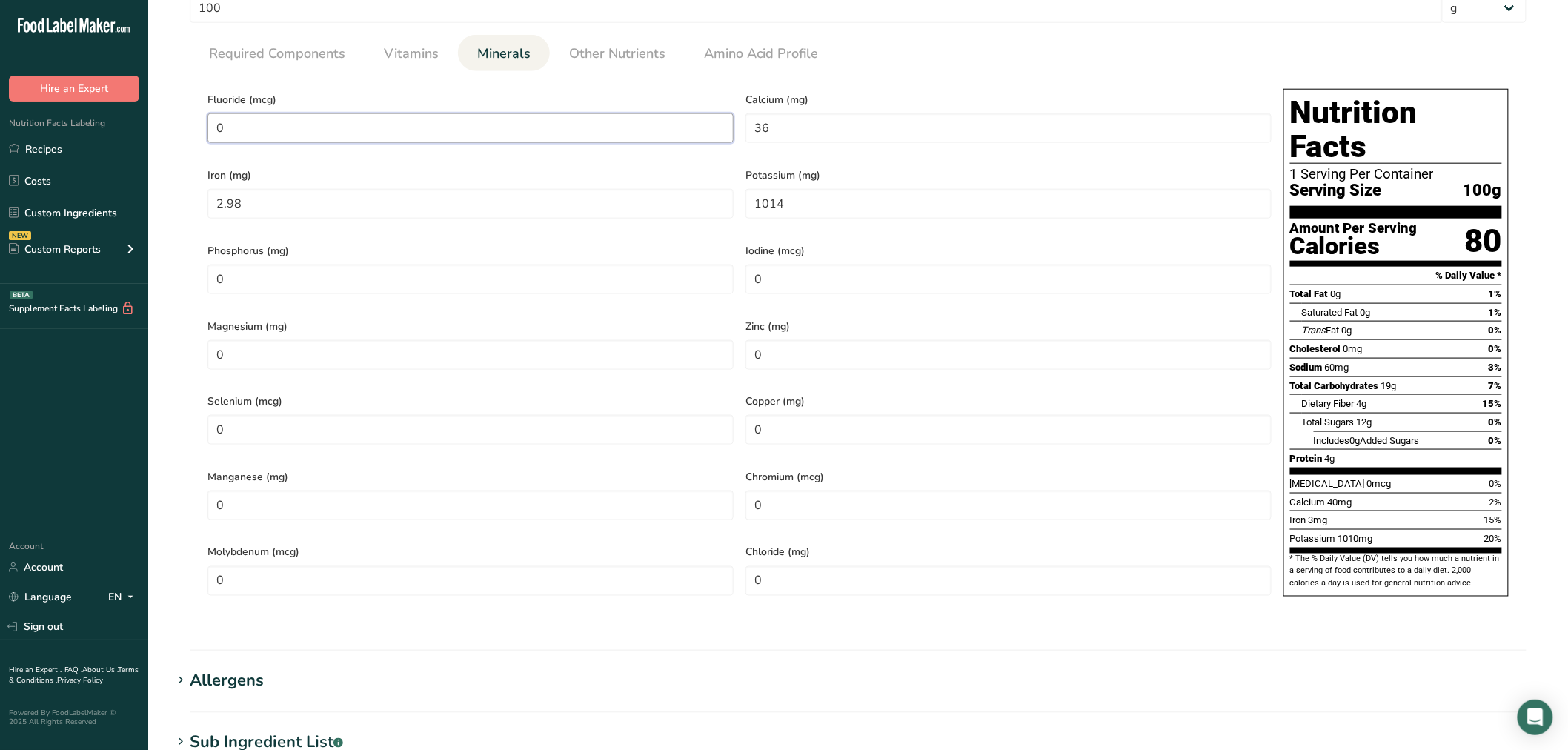
click at [329, 123] on input "0" at bounding box center [470, 128] width 526 height 30
type input "0"
type input "36"
type input "2.98"
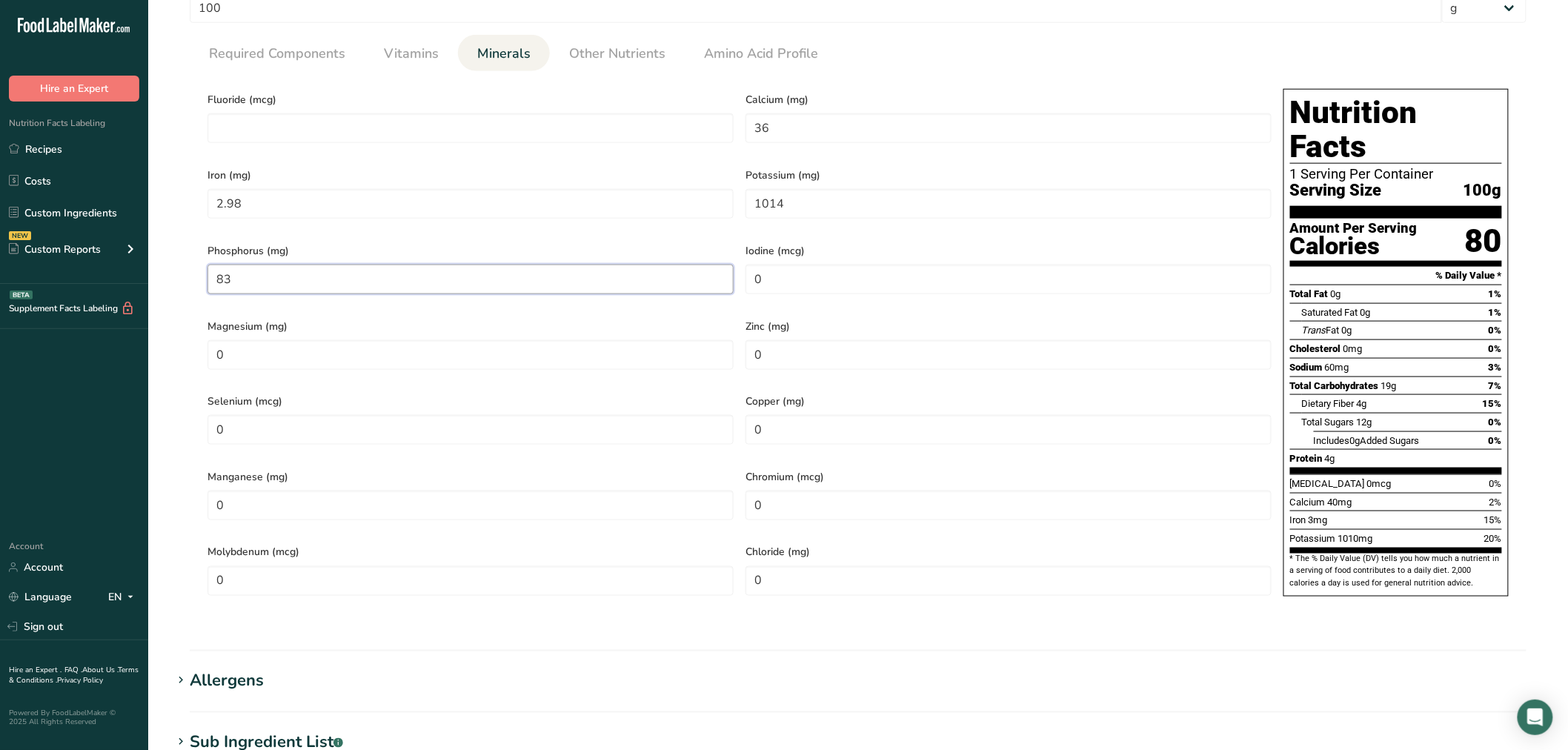
type input "83"
type input "42"
type input "0.63"
type input "5.3"
type input "0.365"
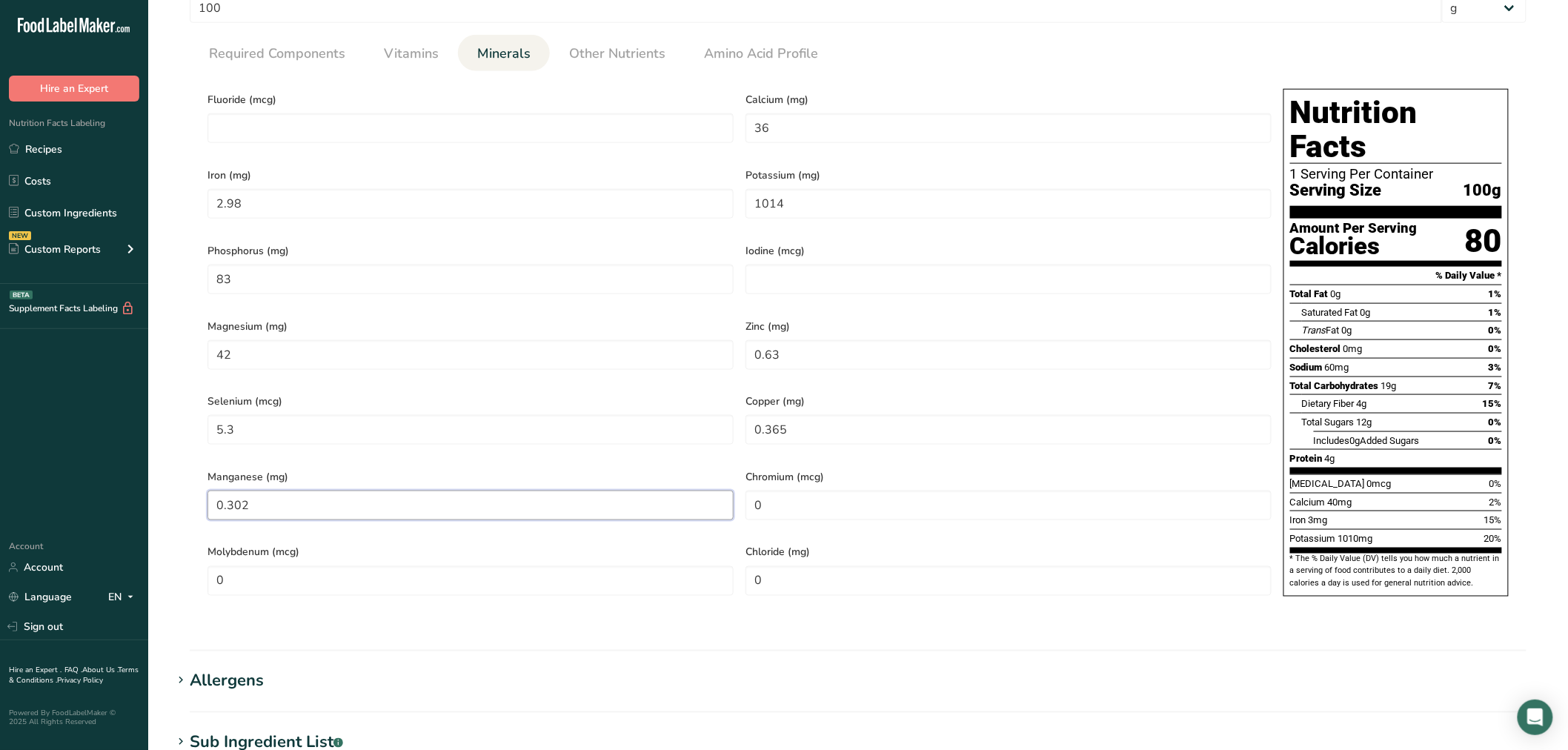
type input "0.302"
click at [584, 54] on span "Other Nutrients" at bounding box center [618, 54] width 97 height 20
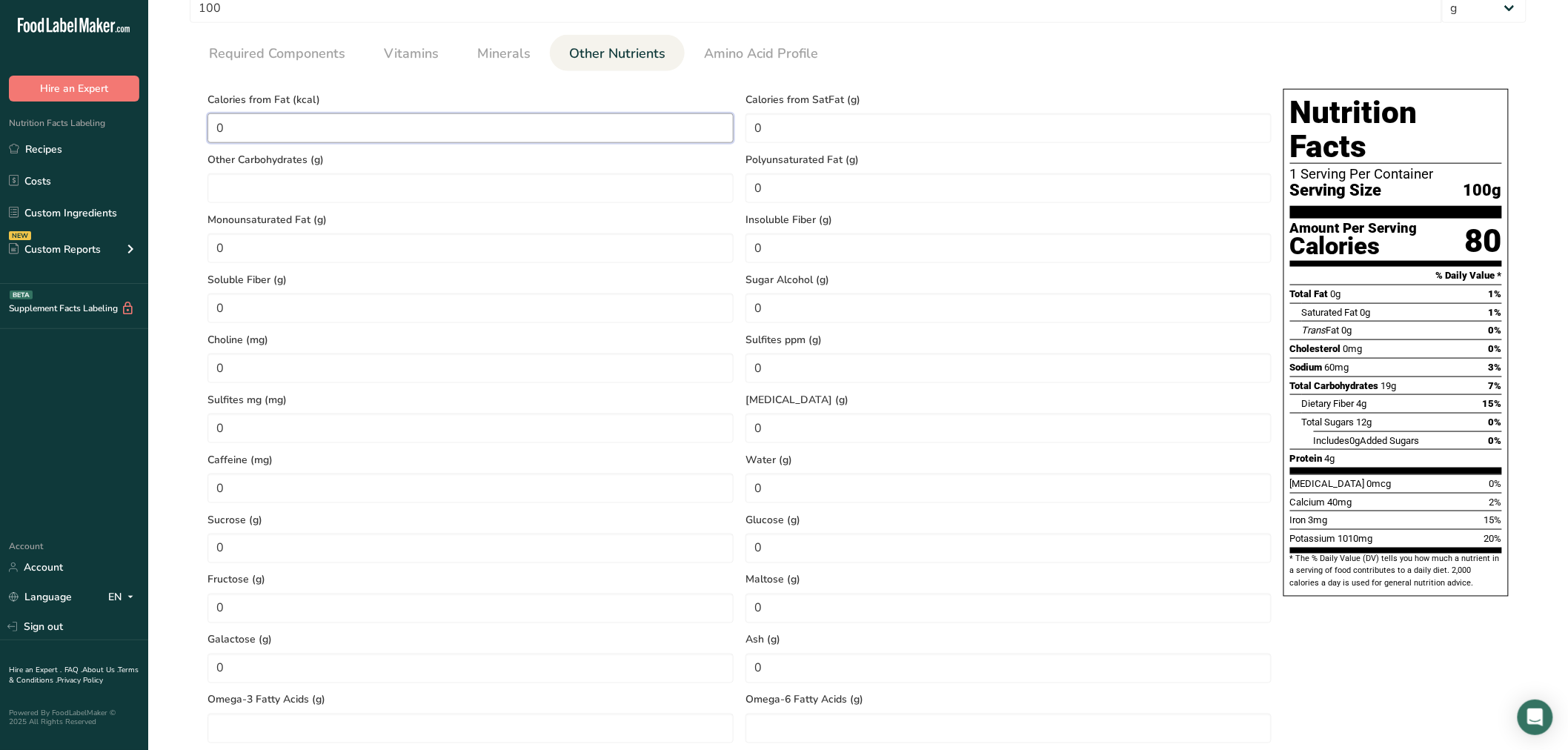
click at [558, 114] on Fat "0" at bounding box center [470, 128] width 526 height 30
type Fat "0"
type input "73.5"
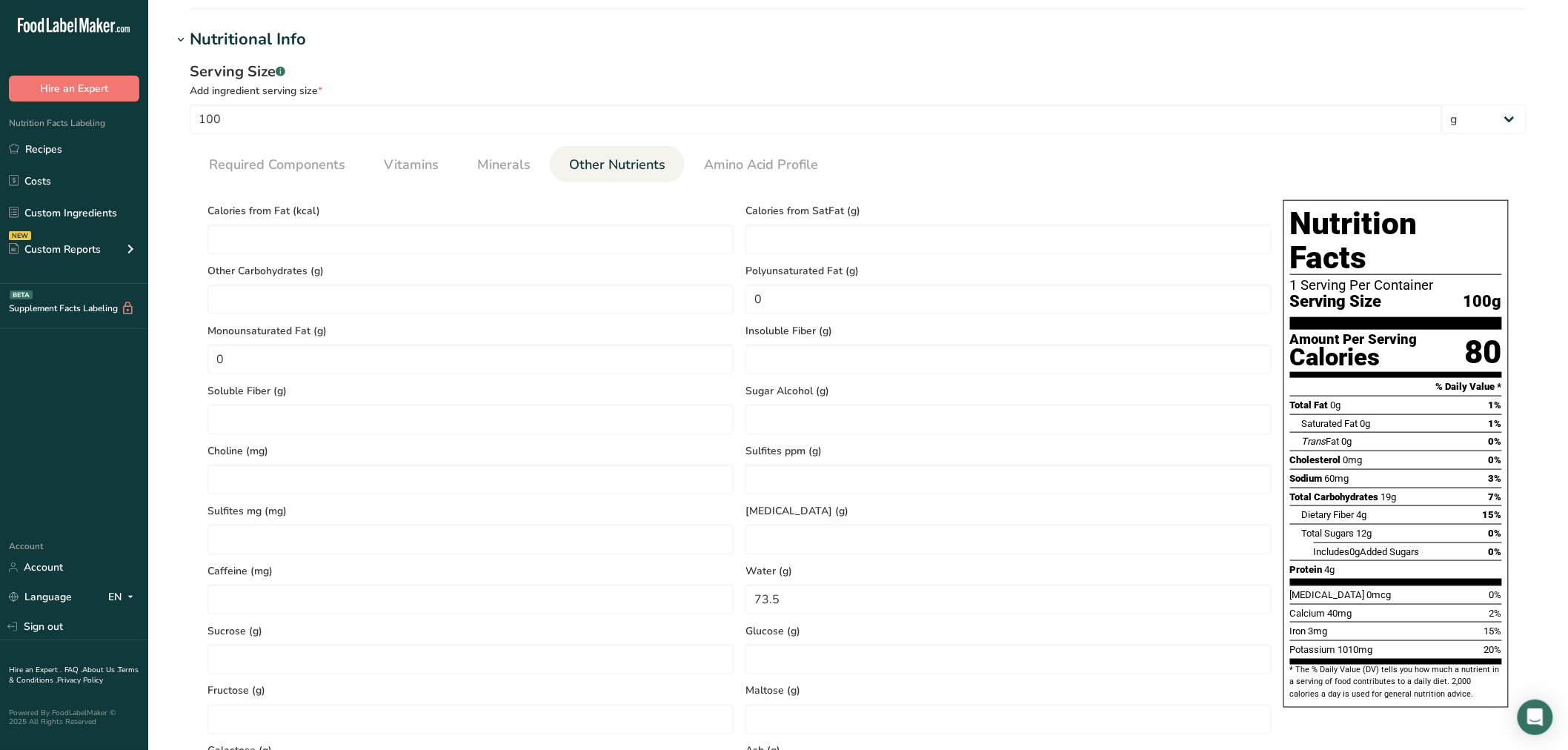
scroll to position [463, 0]
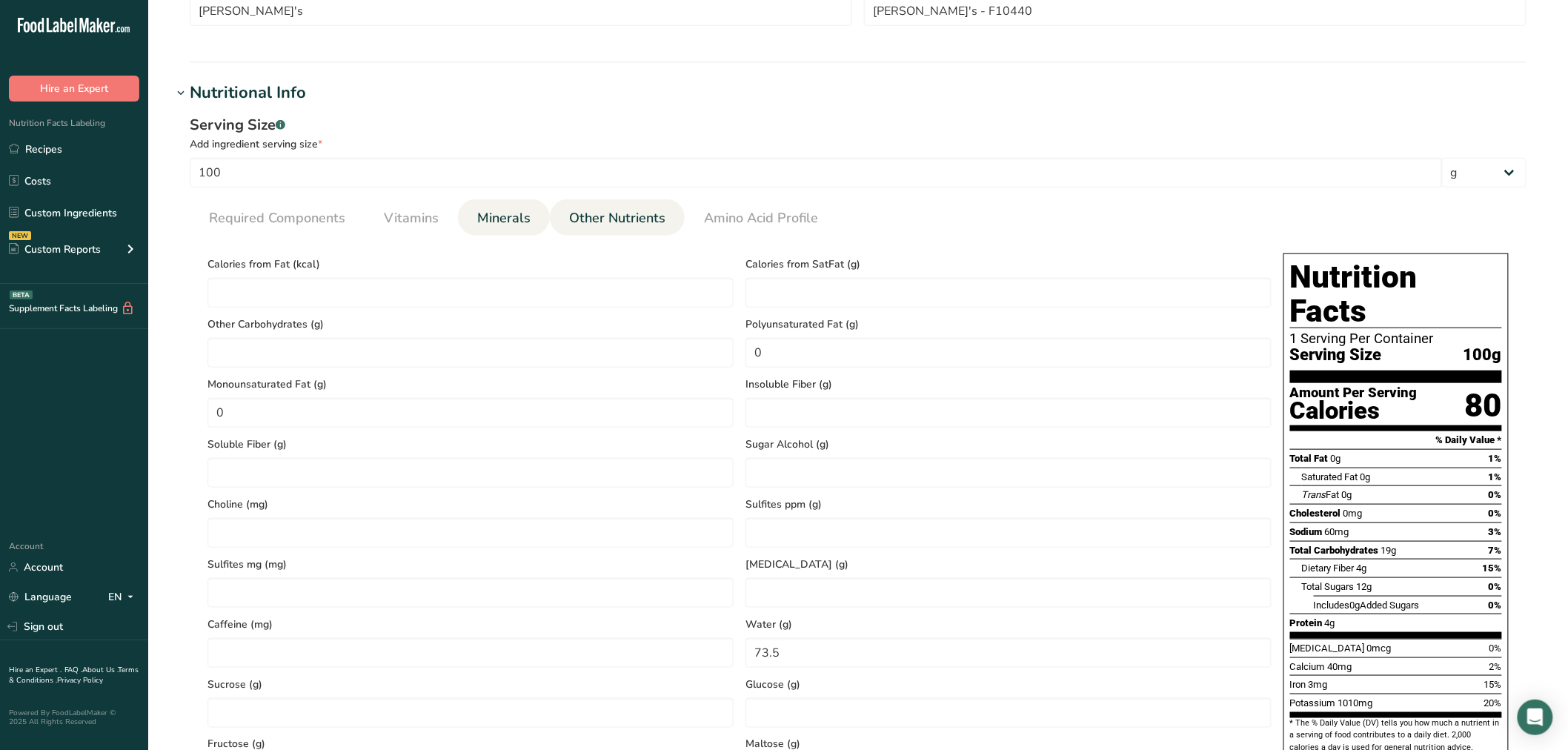
click at [468, 225] on li "Minerals" at bounding box center [503, 217] width 92 height 36
click at [504, 223] on span "Minerals" at bounding box center [503, 219] width 53 height 20
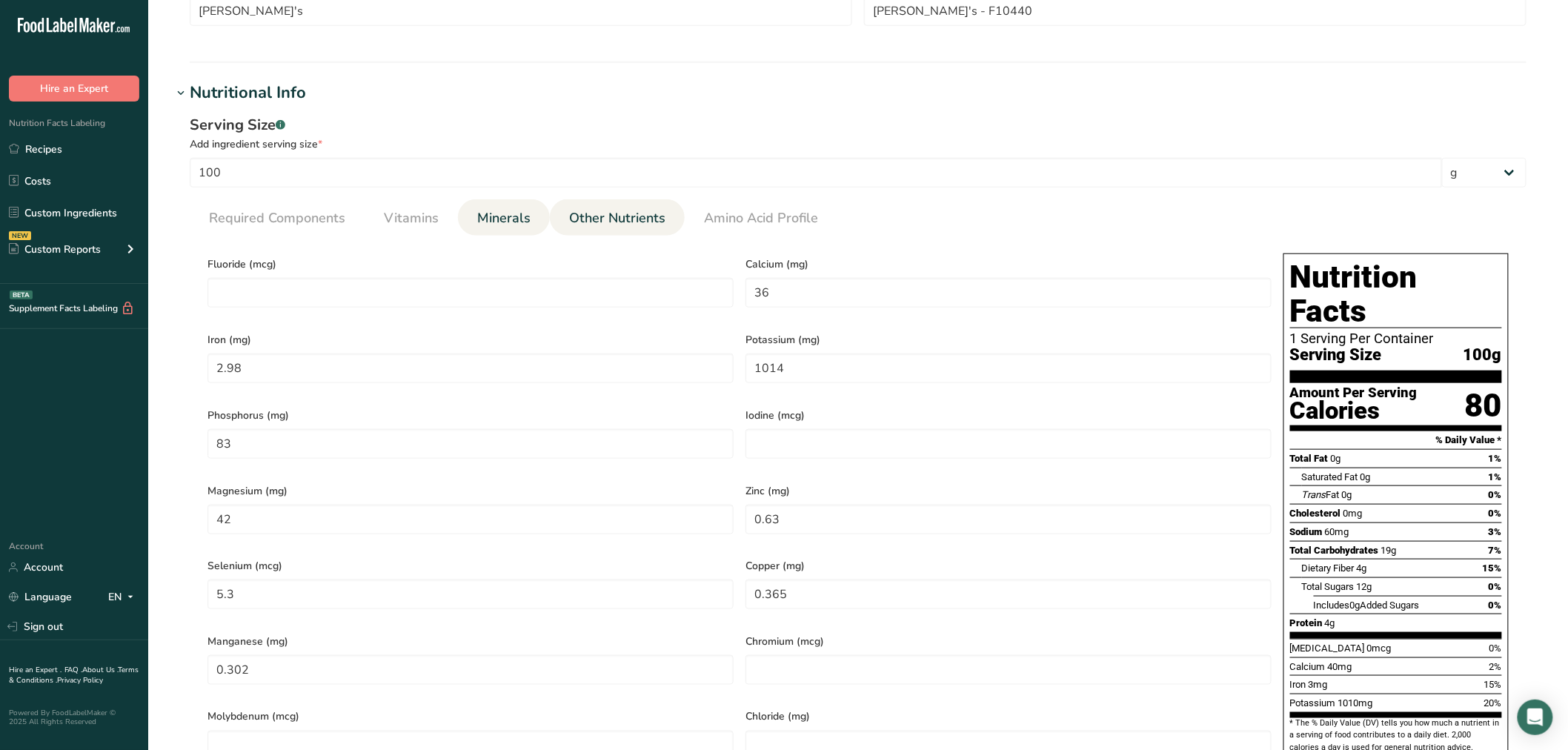
click at [609, 208] on span "Other Nutrients" at bounding box center [618, 219] width 97 height 20
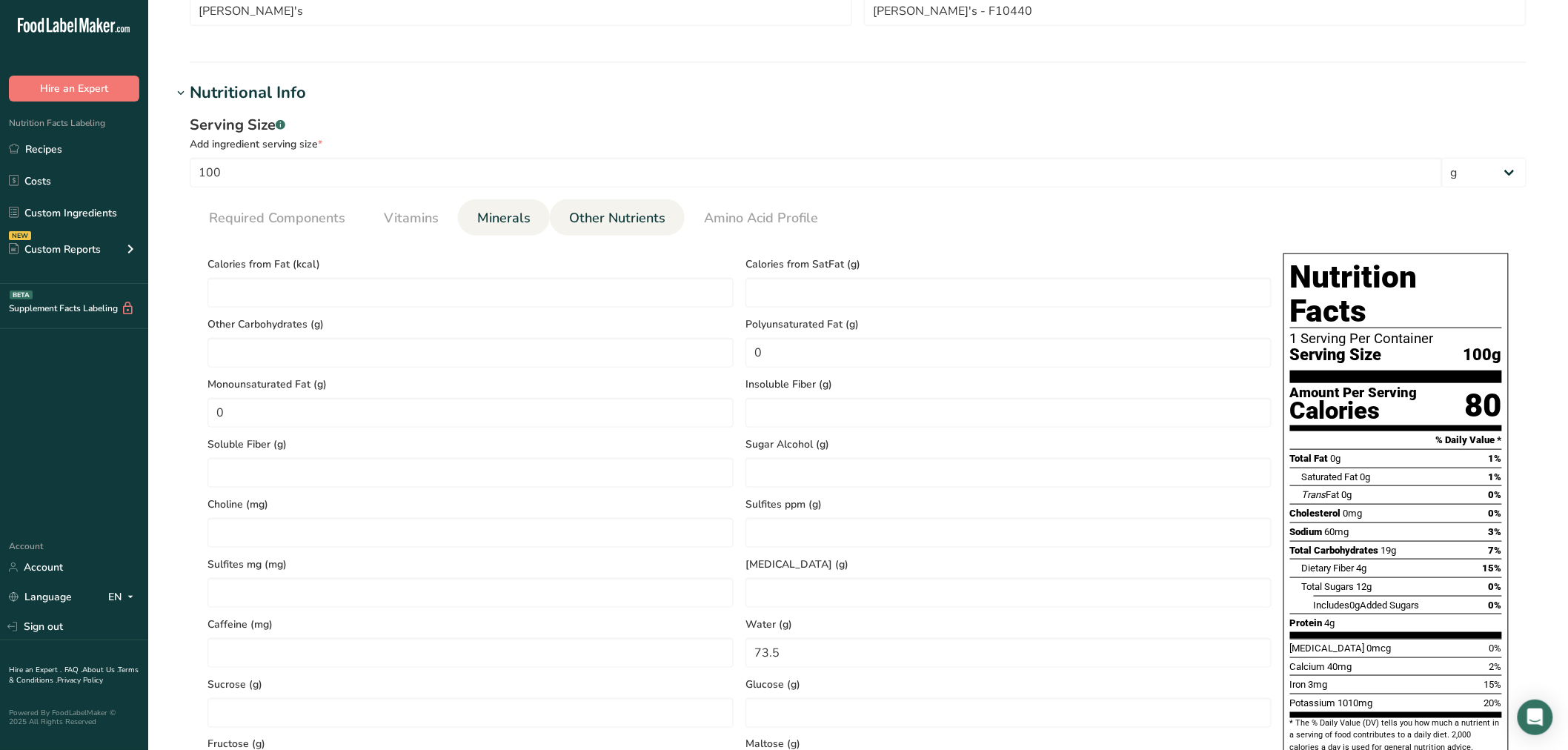
click at [467, 218] on li "Minerals" at bounding box center [503, 217] width 92 height 36
click at [403, 216] on span "Vitamins" at bounding box center [411, 219] width 55 height 20
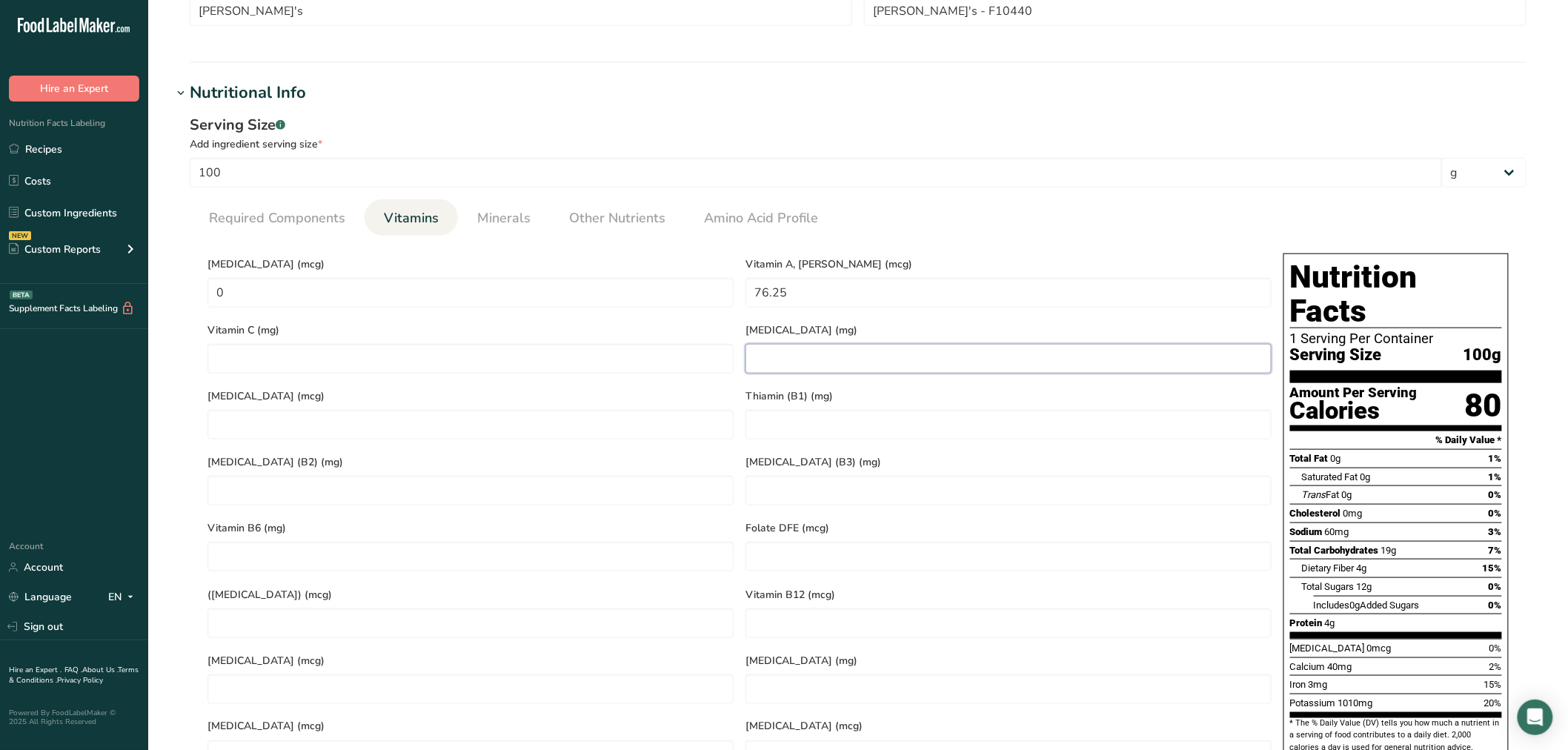
click at [809, 362] on E "number" at bounding box center [1009, 358] width 526 height 30
type E "4.3"
type K "11.4"
type \(B1\) "0.06"
type \(B2\) "0.153"
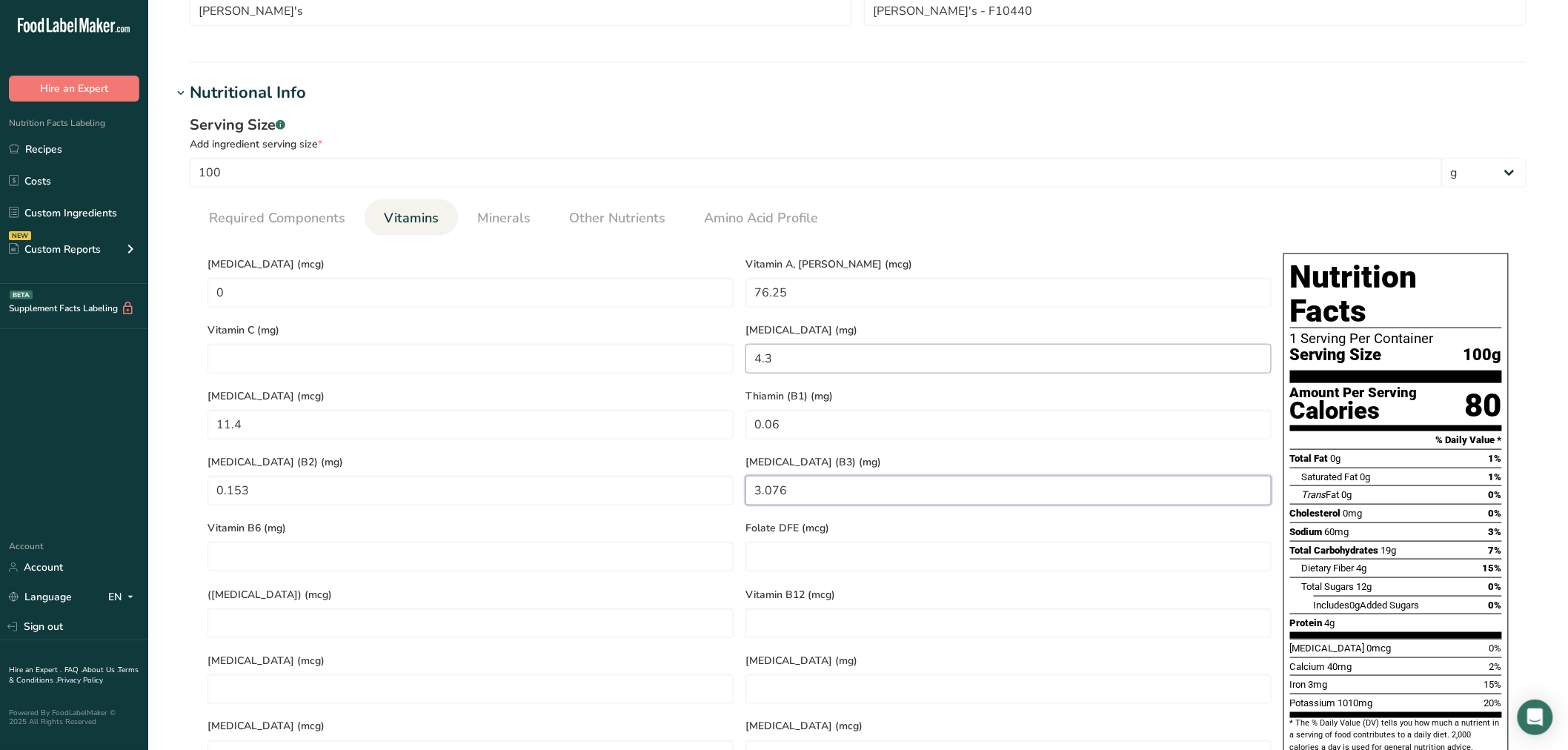
type \(B3\) "3.076"
type B6 "0.216"
type B12 "0"
click at [308, 219] on span "Required Components" at bounding box center [277, 219] width 136 height 20
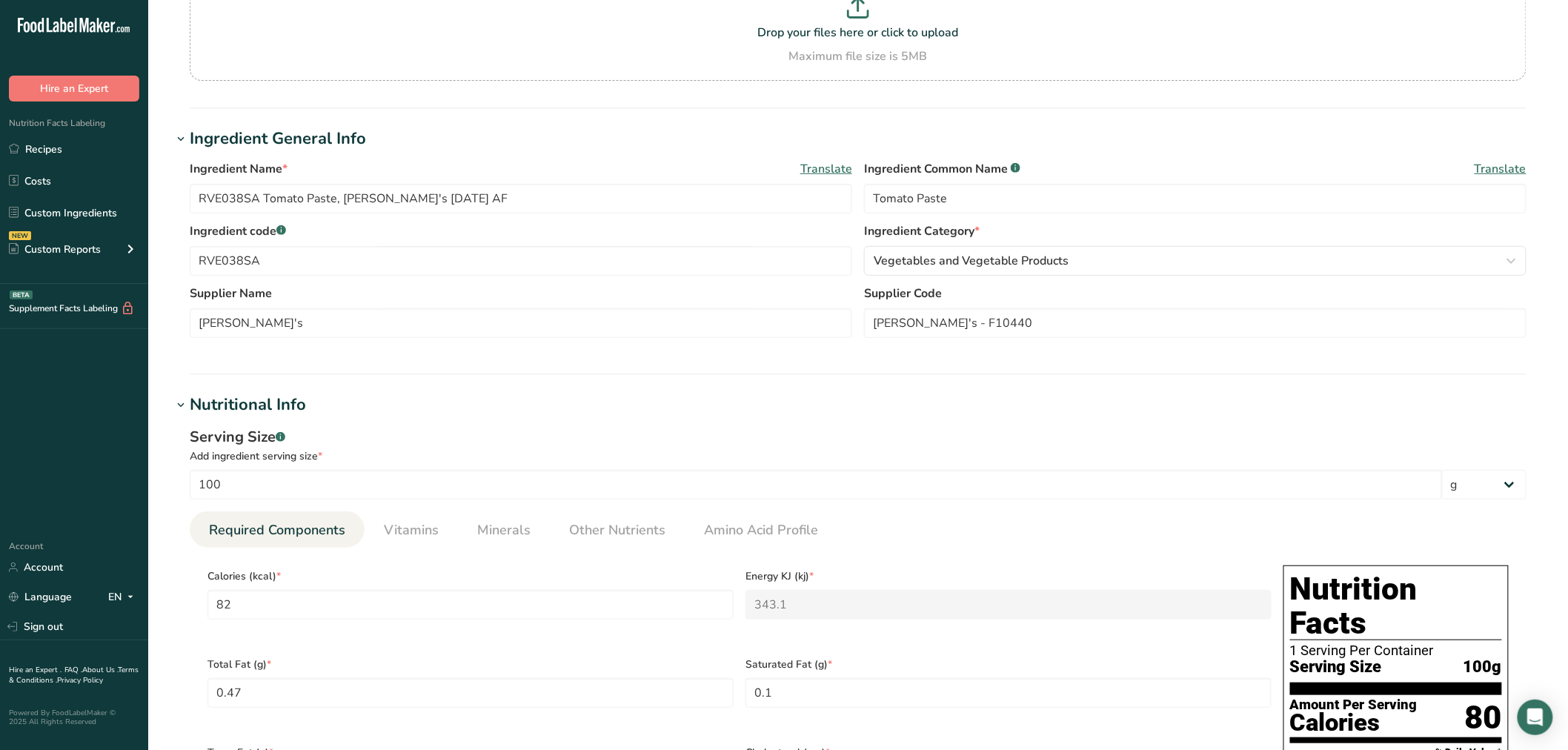
scroll to position [134, 0]
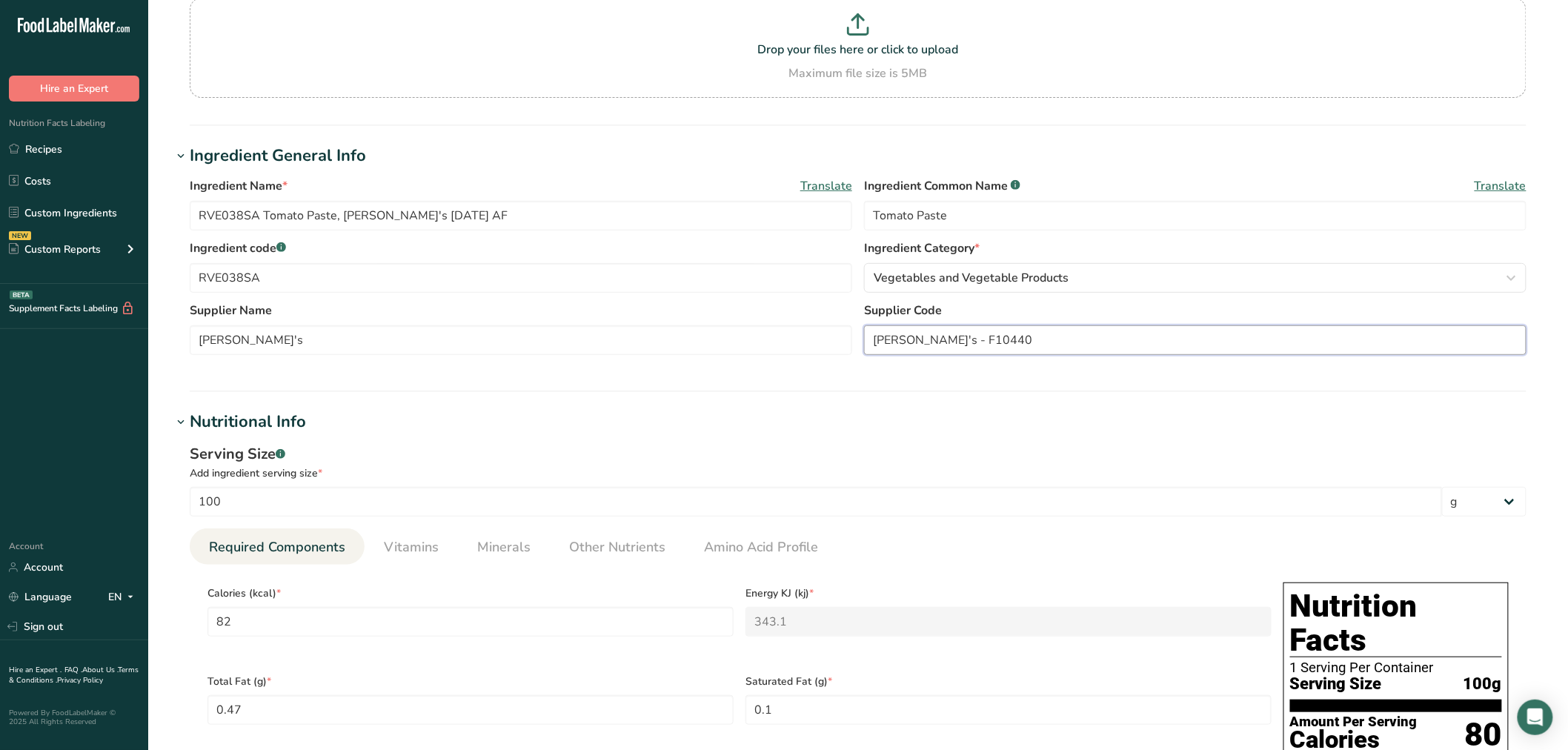
click at [1035, 346] on input "Furmano's - F10440" at bounding box center [1195, 340] width 663 height 30
paste input "UPC: 00041188043502 GTIN: 00041188104401"
click at [1127, 341] on input "Furmano's - F10440 / UPC: 00041188043502 GTIN: 00041188104401" at bounding box center [1195, 340] width 663 height 30
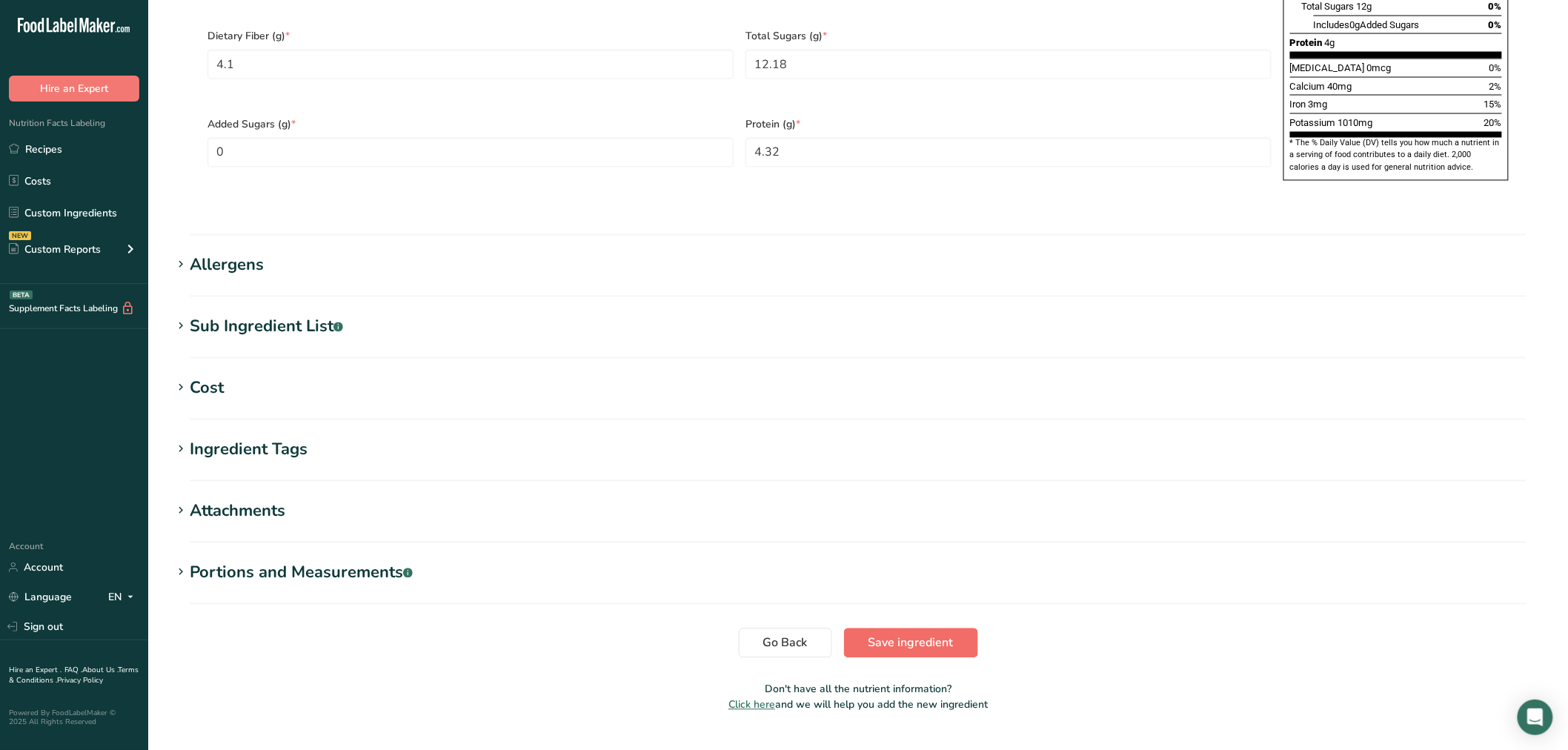
type input "Furmano's - F10440 / UPC: 00041188043502 / GTIN: 00041188104401"
click at [897, 634] on span "Save ingredient" at bounding box center [911, 642] width 86 height 18
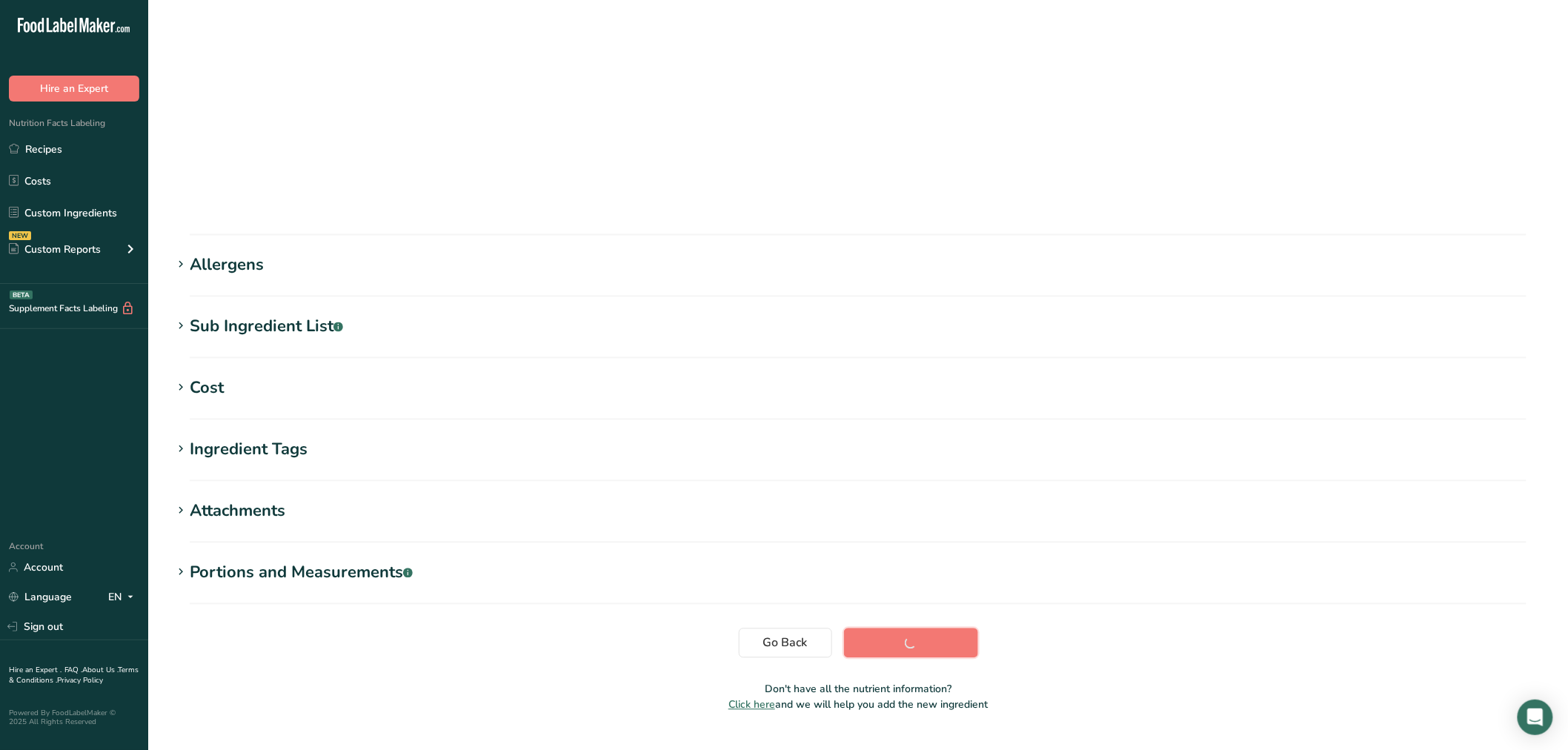
scroll to position [33, 0]
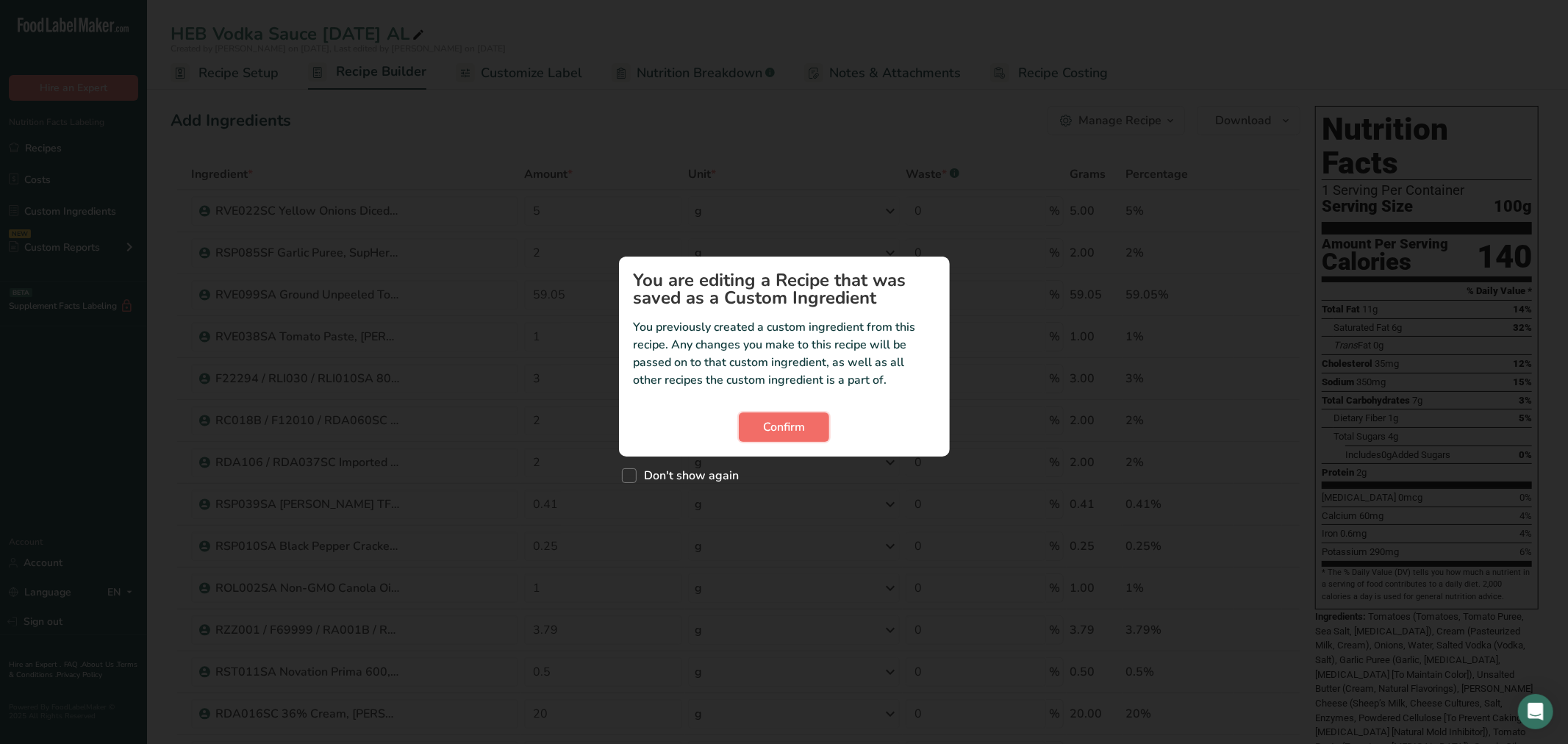
click at [784, 413] on button "Confirm" at bounding box center [784, 427] width 91 height 29
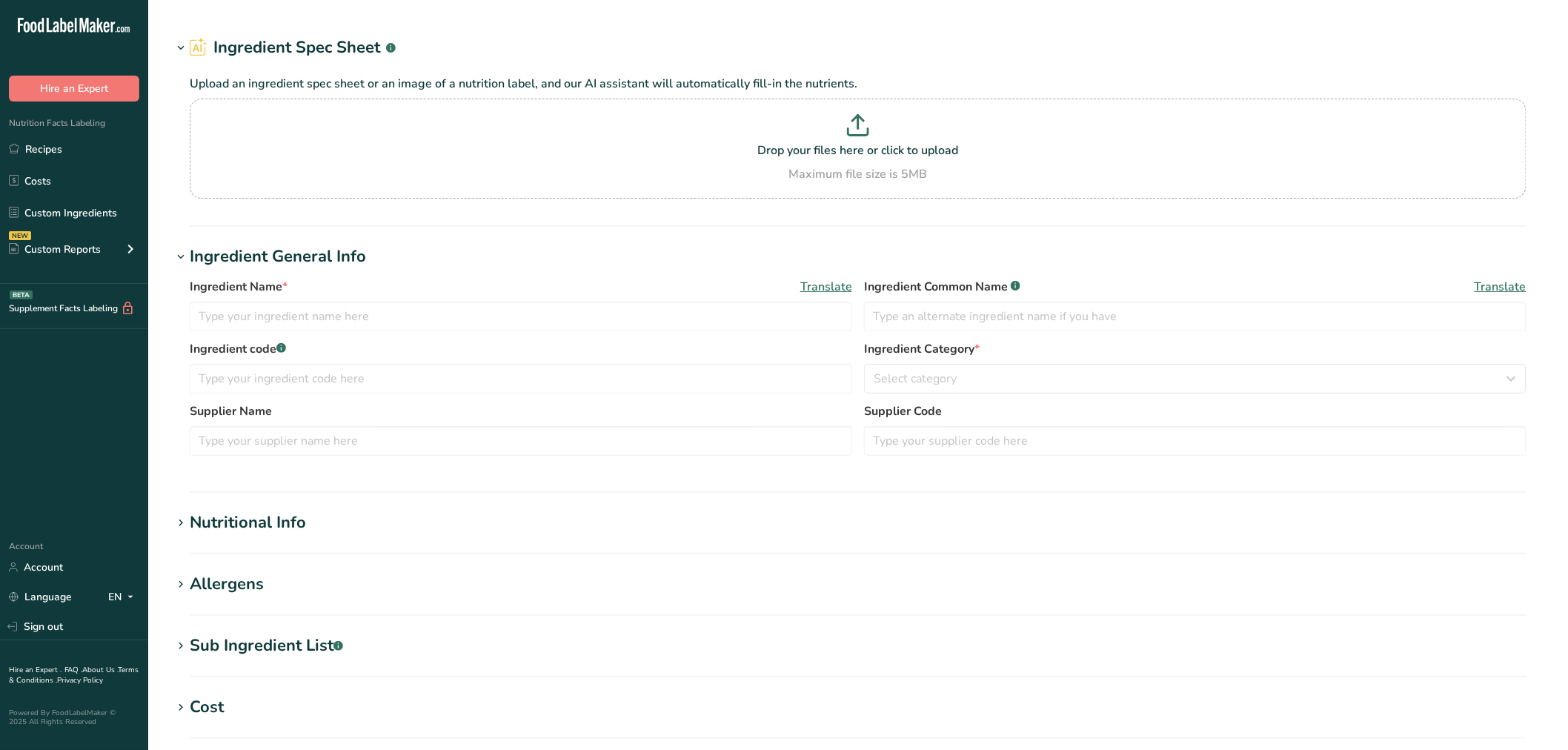
type input "1090031 [PERSON_NAME] - RVE122SC Baby Spinach Leaves, [PERSON_NAME] Farms [DATE…"
type input "Spinach"
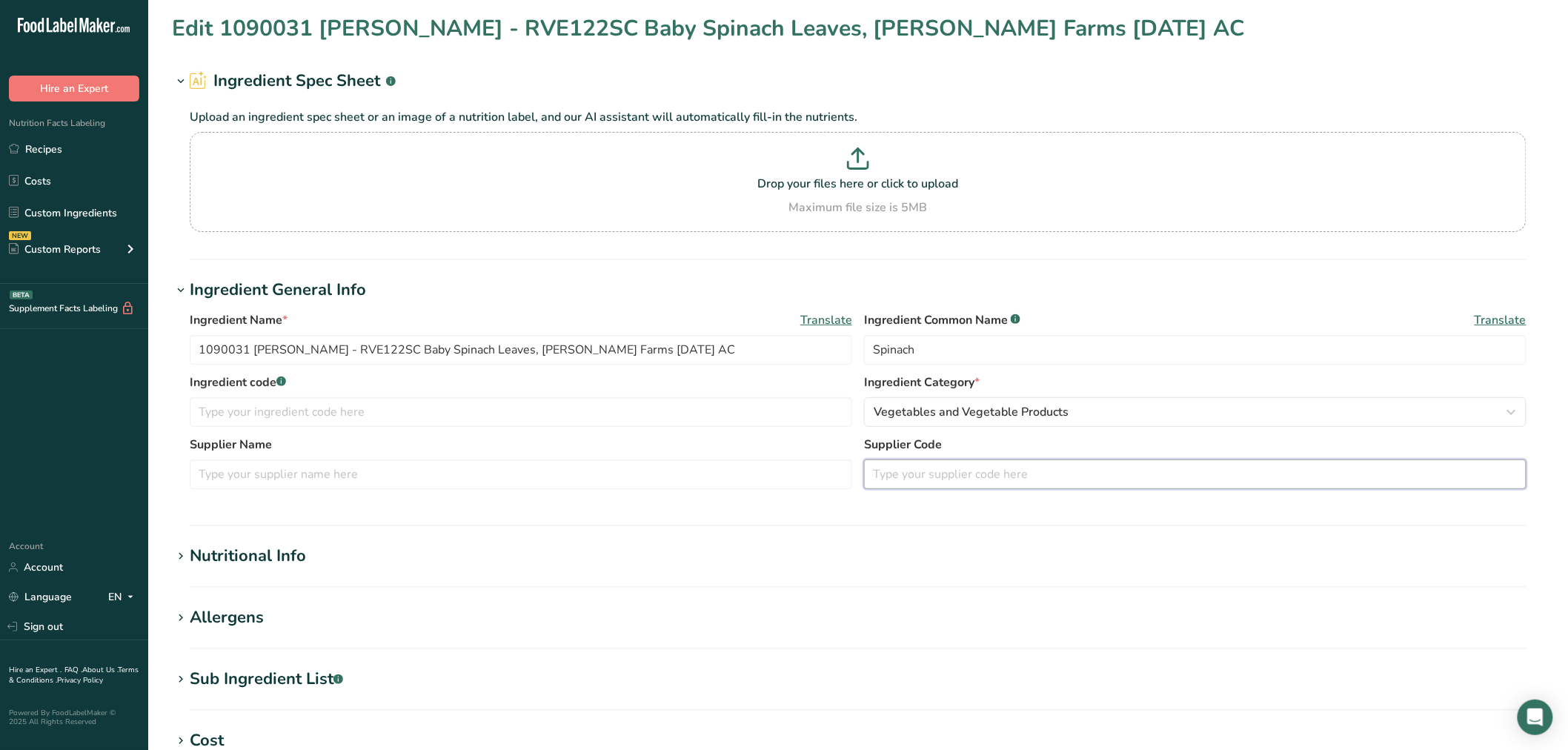
click at [947, 469] on input "text" at bounding box center [1195, 474] width 663 height 30
paste input "1800000"
type input "1800000"
drag, startPoint x: 352, startPoint y: 348, endPoint x: 297, endPoint y: 354, distance: 55.3
click at [297, 354] on input "1090031 Taylor - RVE122SC Baby Spinach Leaves, Taylor Farms 10-28-20 AC" at bounding box center [521, 349] width 663 height 30
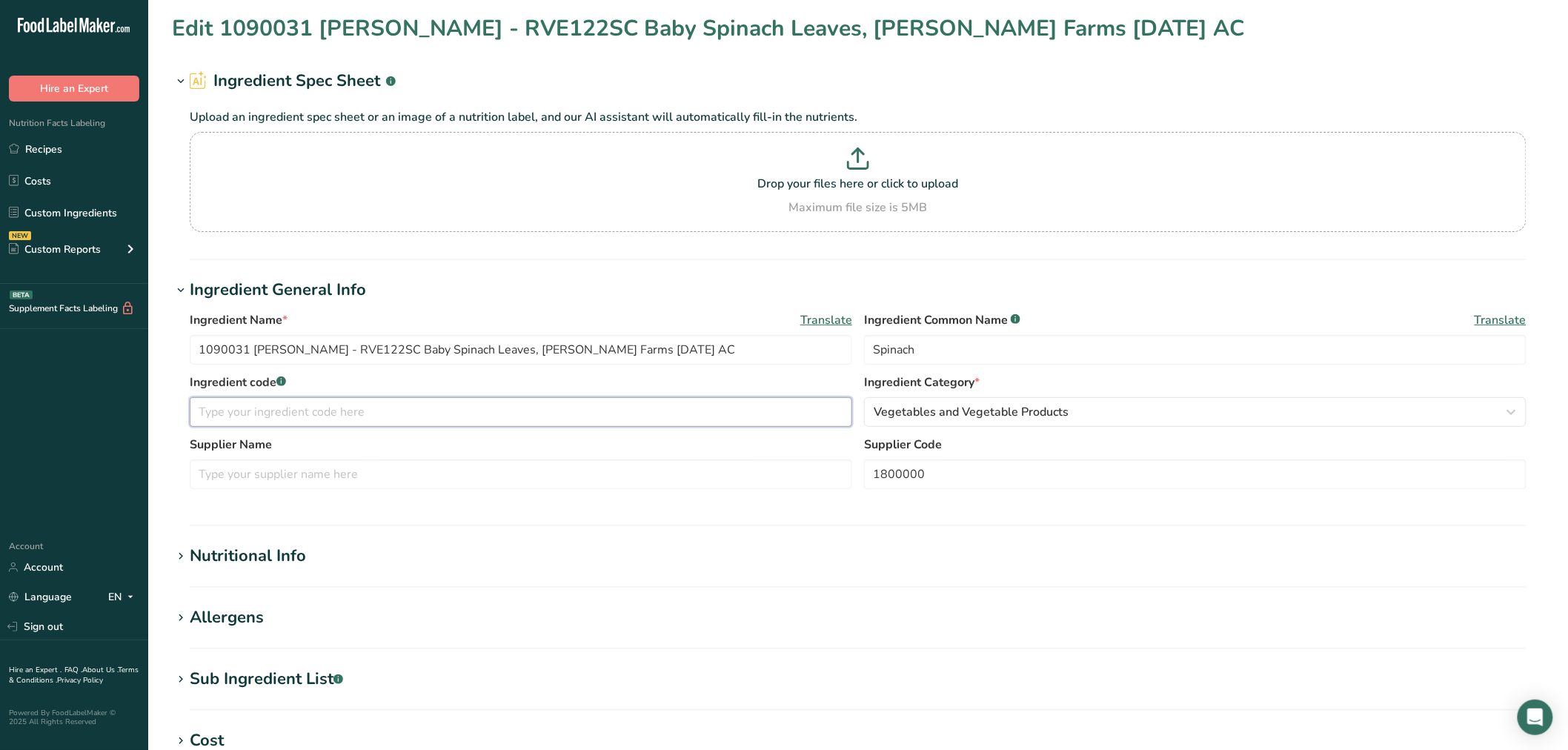
click at [347, 417] on input "text" at bounding box center [521, 412] width 663 height 30
paste input "RVE122SC"
type input "RVE122SC"
drag, startPoint x: 481, startPoint y: 349, endPoint x: 543, endPoint y: 360, distance: 63.0
click at [543, 360] on input "1090031 Taylor - RVE122SC Baby Spinach Leaves, Taylor Farms 10-28-20 AC" at bounding box center [521, 349] width 663 height 30
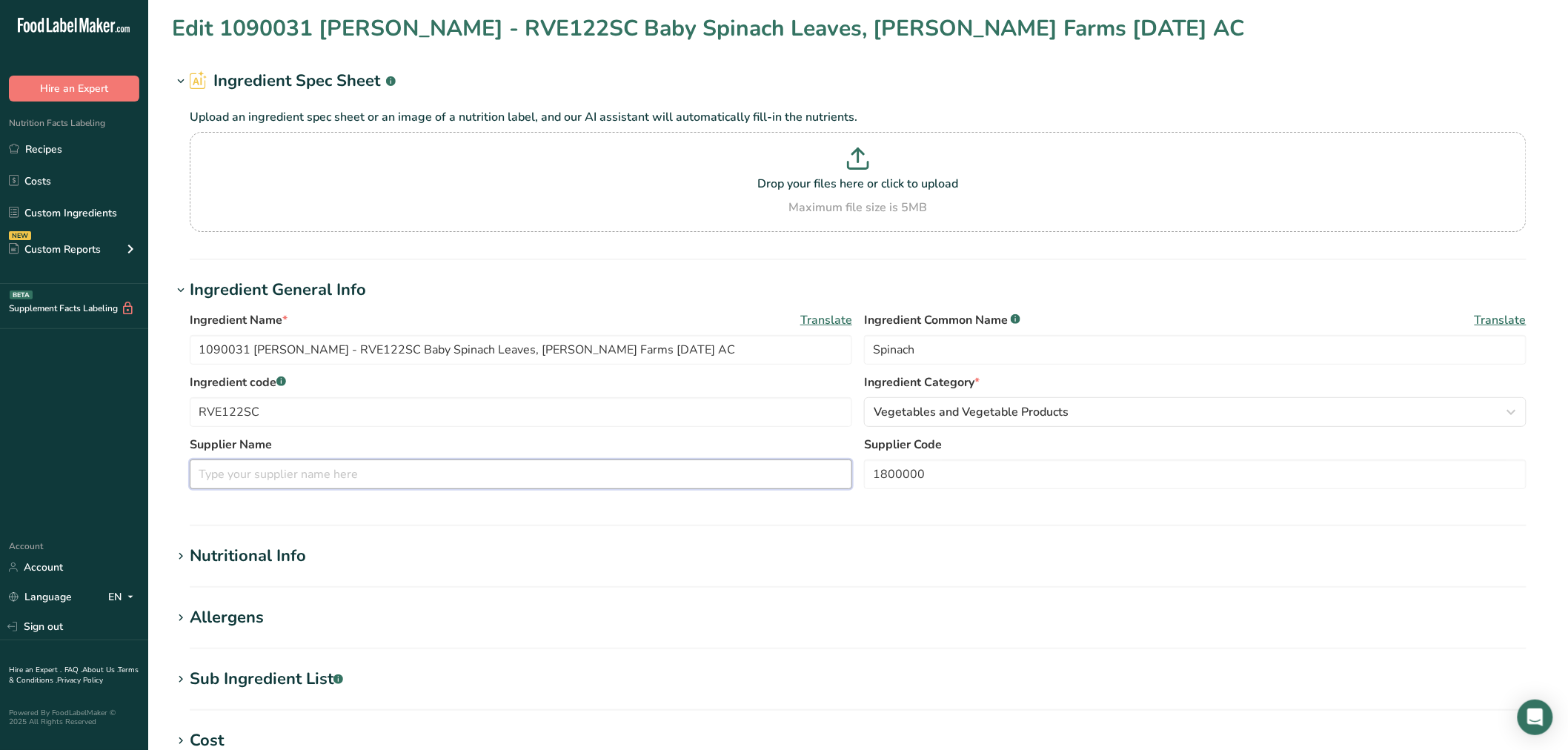
click at [379, 475] on input "text" at bounding box center [521, 474] width 663 height 30
paste input "Taylor Farms"
type input "Taylor Farms"
drag, startPoint x: 293, startPoint y: 349, endPoint x: 76, endPoint y: 338, distance: 217.3
click at [68, 333] on div ".a-20{fill:#fff;} Hire an Expert Nutrition Facts Labeling Recipes Costs Custom …" at bounding box center [784, 568] width 1568 height 1136
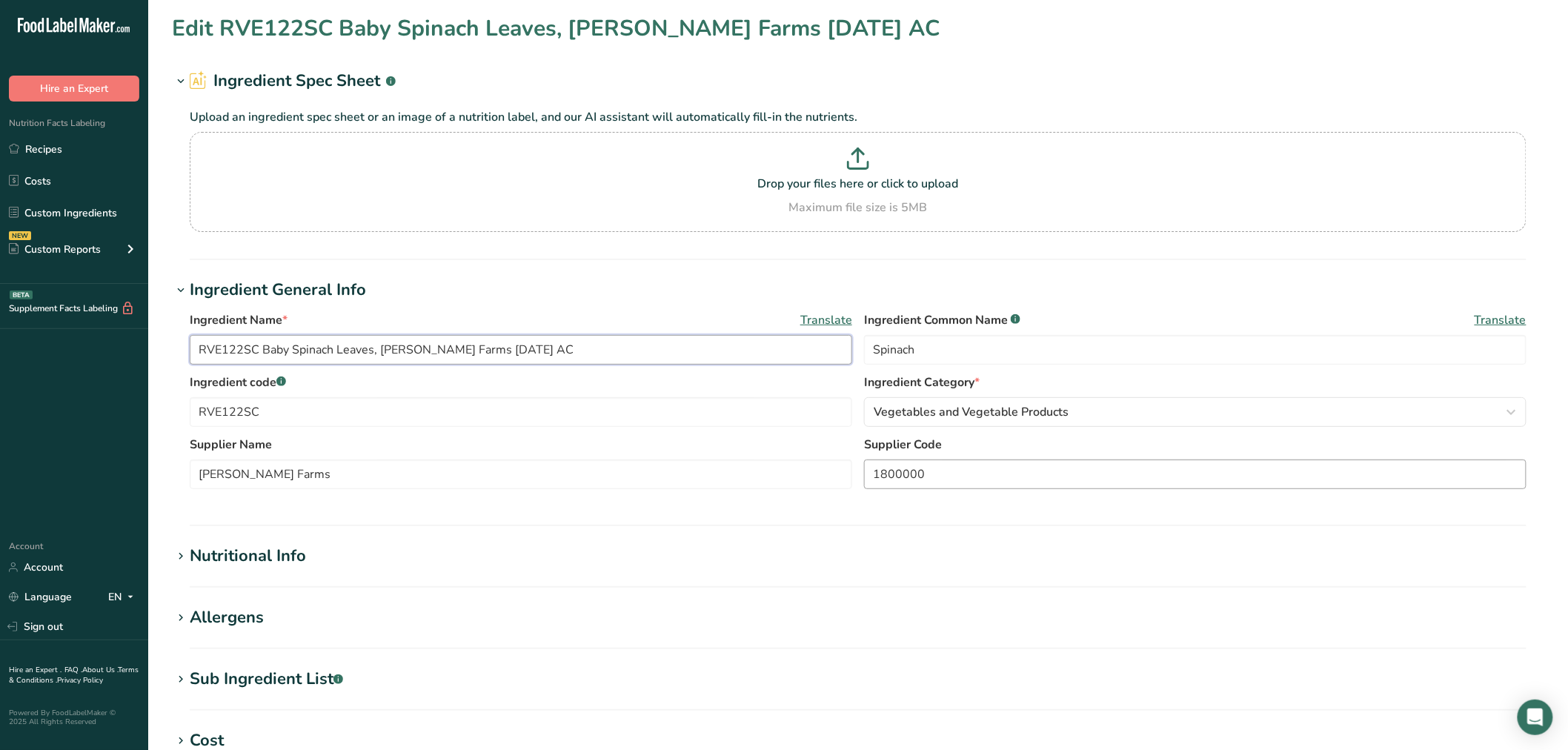
type input "RVE122SC Baby Spinach Leaves, Taylor Farms 10-28-20 AC"
click at [1059, 461] on input "1800000" at bounding box center [1195, 474] width 663 height 30
paste input "1090031 Taylor -"
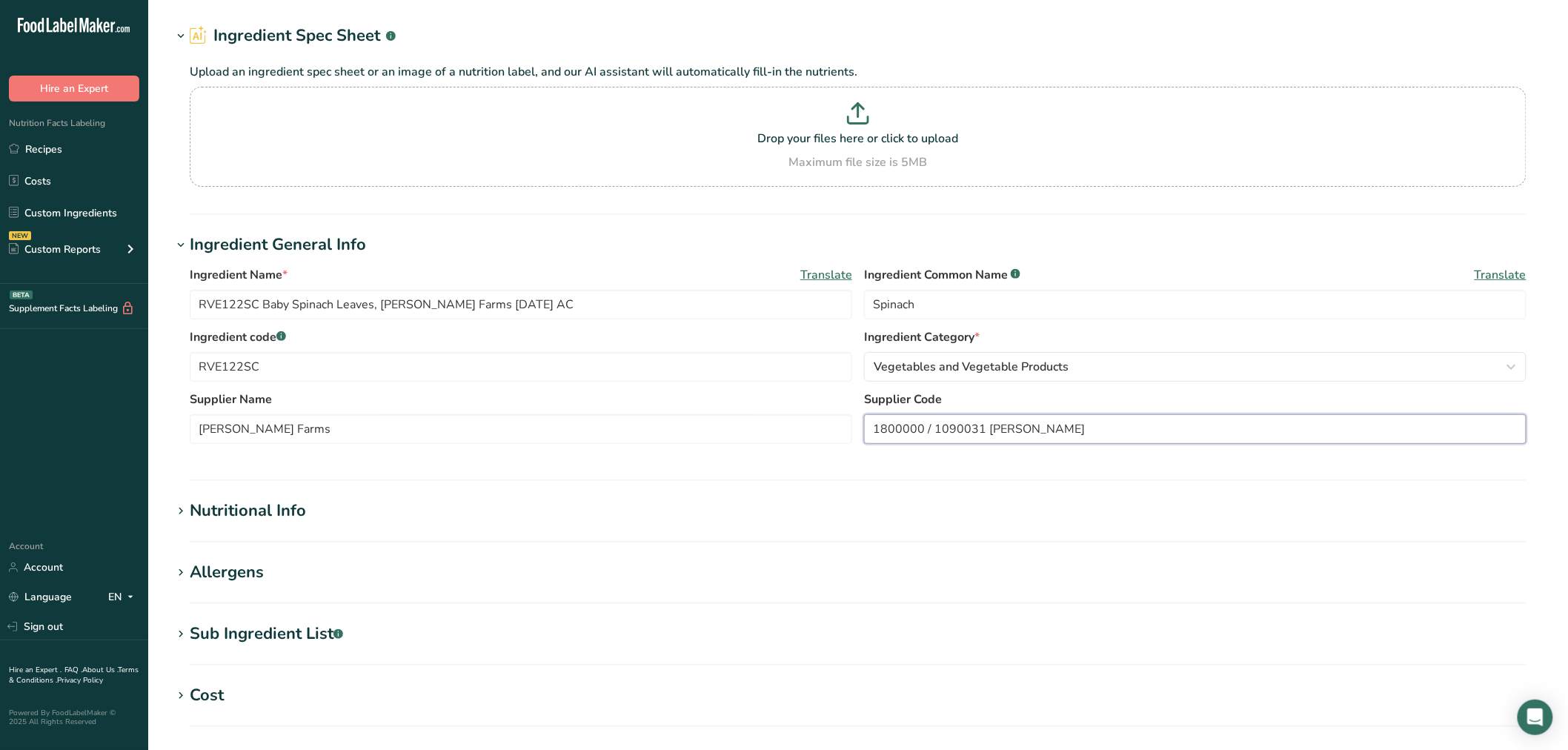
scroll to position [82, 0]
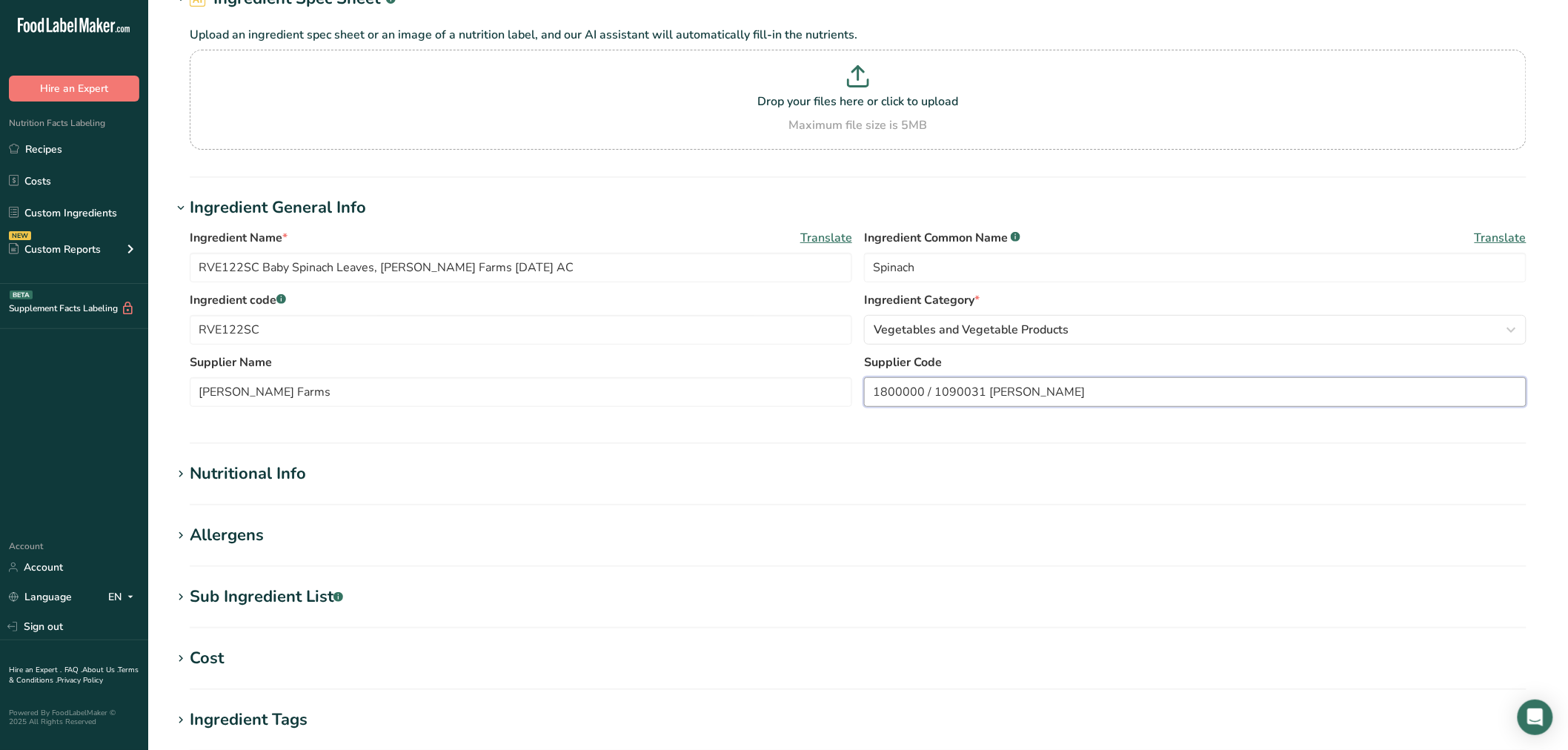
type input "1800000 / 1090031 Taylor"
click at [291, 595] on div "Sub Ingredient List .a-a{fill:#347362;}.b-a{fill:#fff;}" at bounding box center [266, 597] width 153 height 25
click at [259, 531] on div "Allergens" at bounding box center [226, 535] width 74 height 25
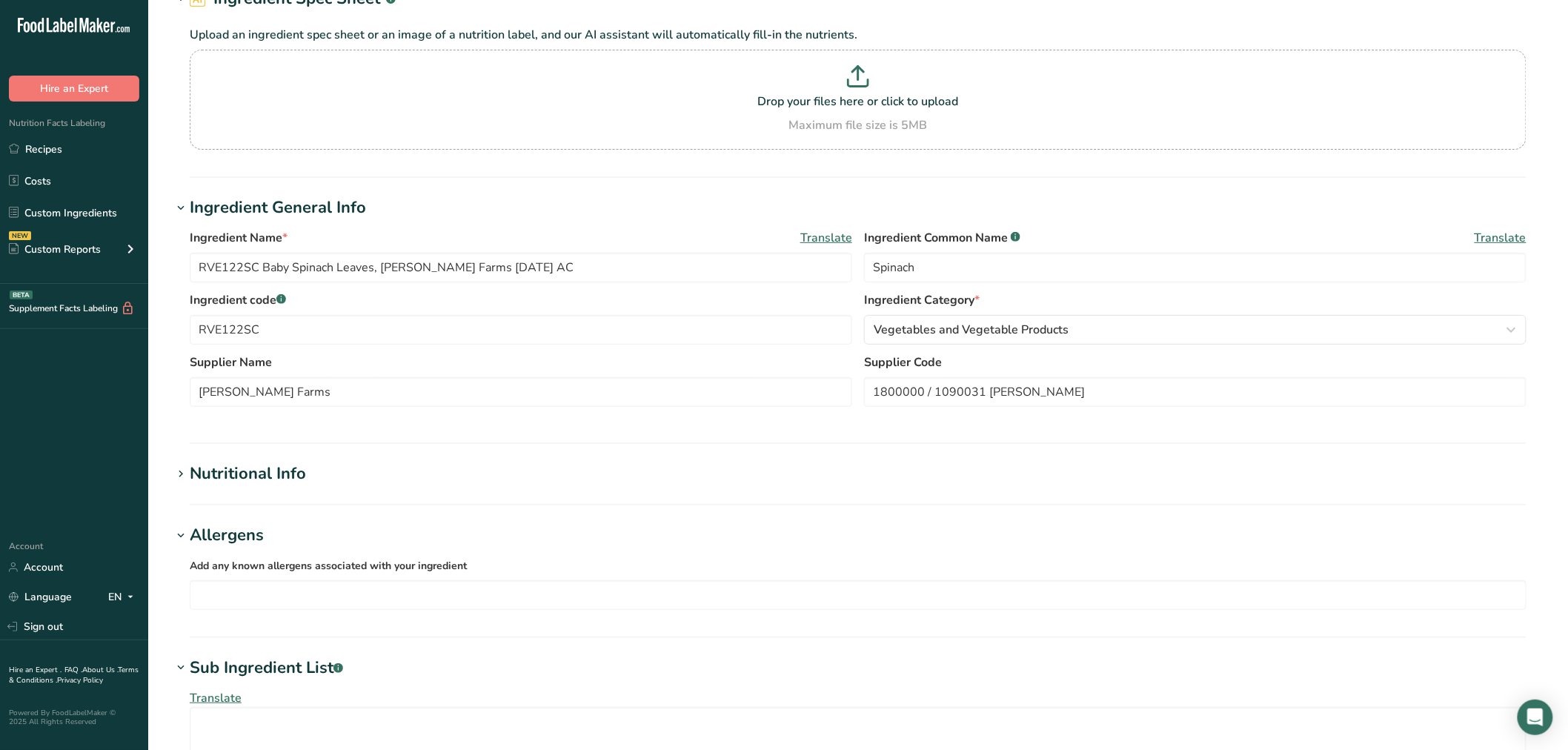
click at [253, 534] on div "Allergens" at bounding box center [226, 535] width 74 height 25
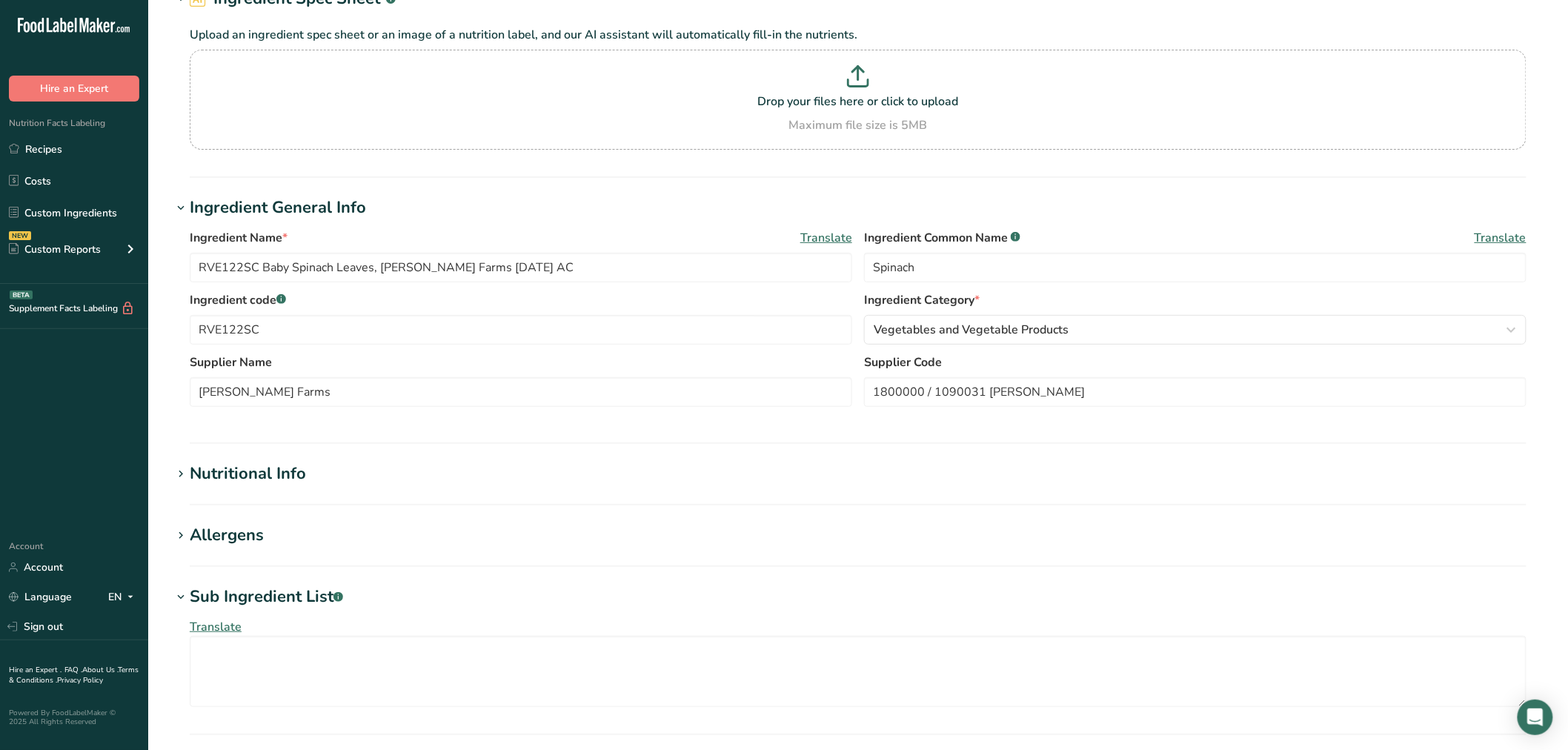
drag, startPoint x: 249, startPoint y: 616, endPoint x: 250, endPoint y: 608, distance: 8.1
click at [251, 615] on div "Translate" at bounding box center [858, 663] width 1372 height 107
click at [249, 603] on div "Sub Ingredient List .a-a{fill:#347362;}.b-a{fill:#fff;}" at bounding box center [266, 597] width 153 height 25
click at [270, 469] on div "Nutritional Info" at bounding box center [247, 474] width 116 height 25
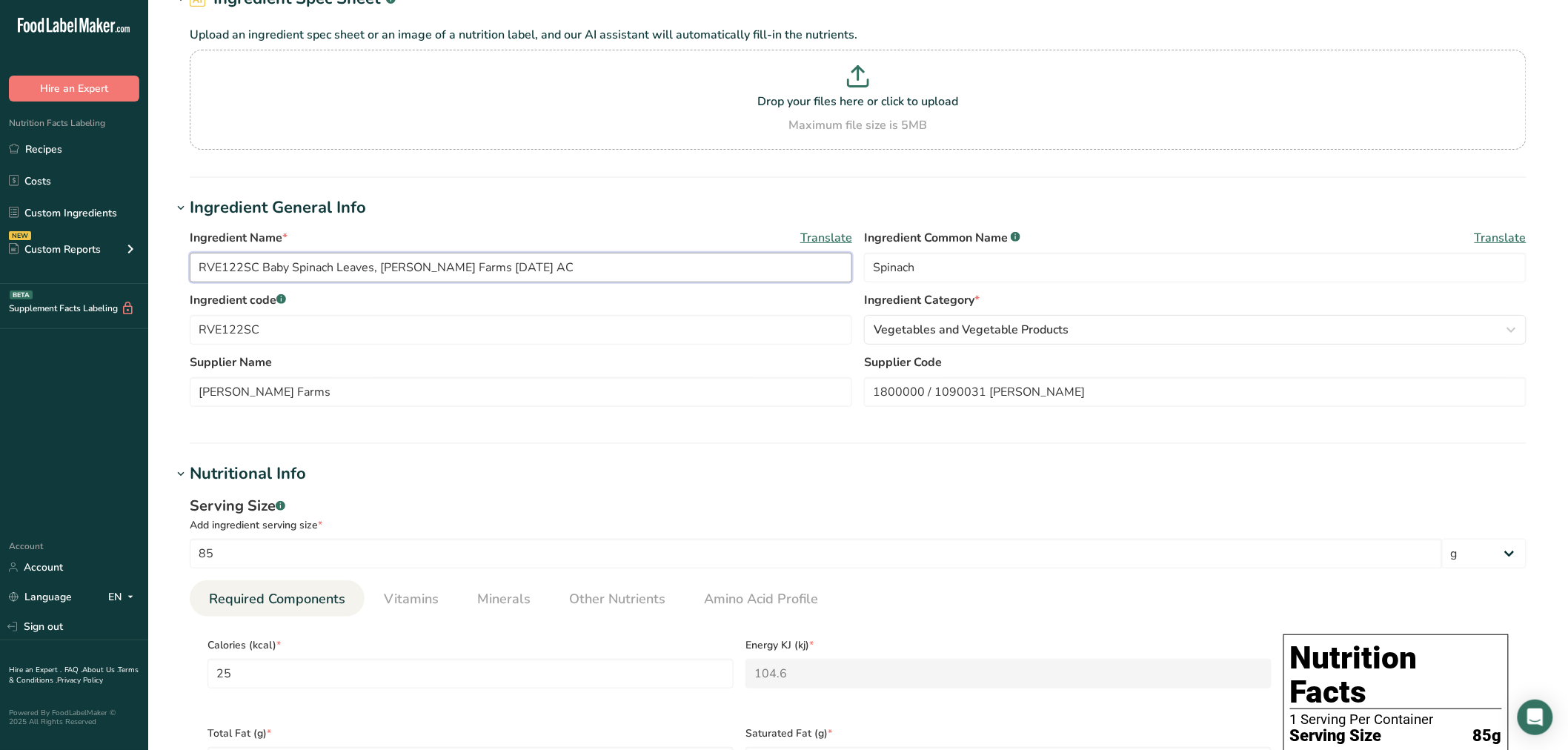
click at [465, 268] on input "RVE122SC Baby Spinach Leaves, Taylor Farms 10-28-20 AC" at bounding box center [521, 267] width 663 height 30
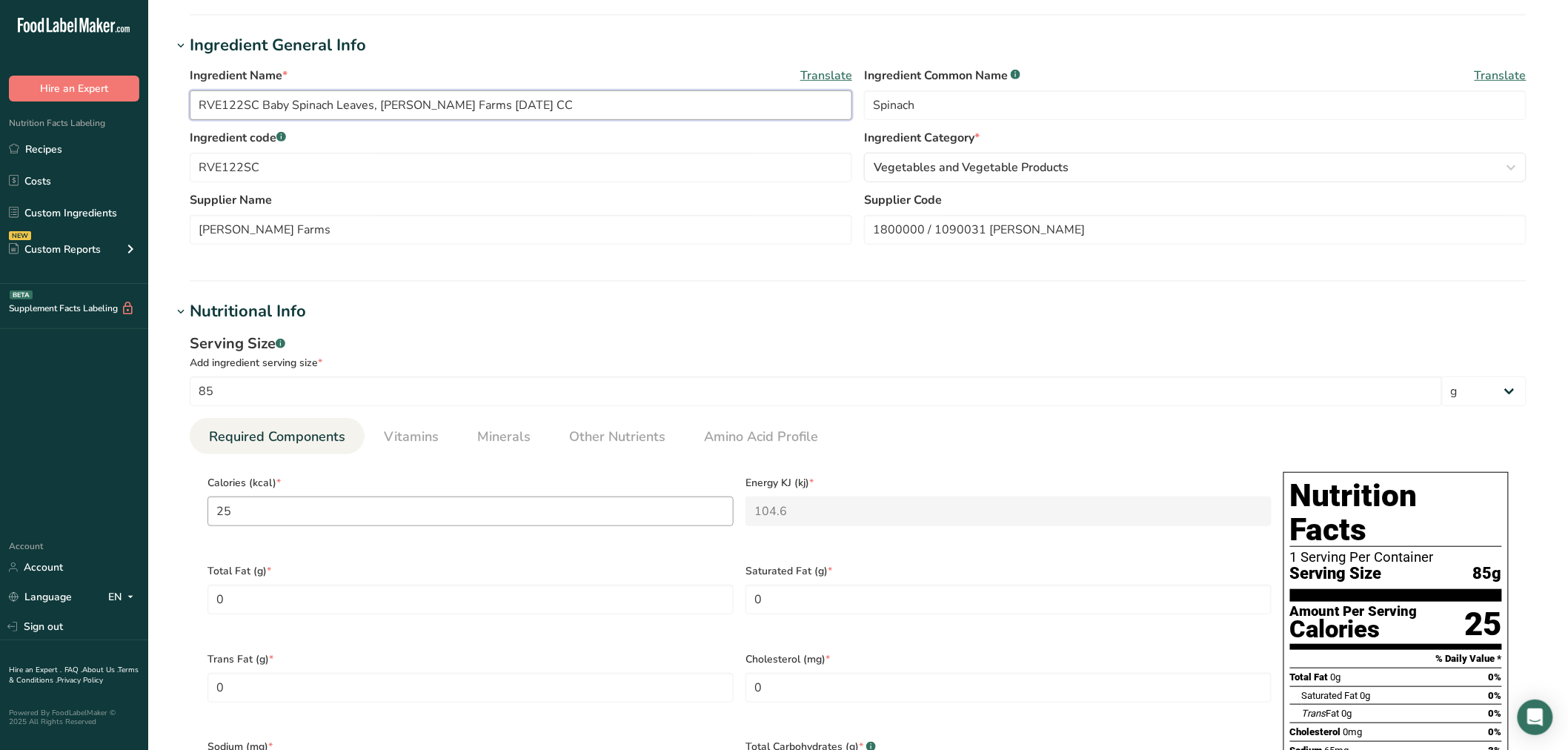
scroll to position [247, 0]
type input "RVE122SC Baby Spinach Leaves, [PERSON_NAME] Farms [DATE] CC"
click at [323, 507] on input "25" at bounding box center [470, 508] width 526 height 30
type Fat "0.33"
type Fat "0.05"
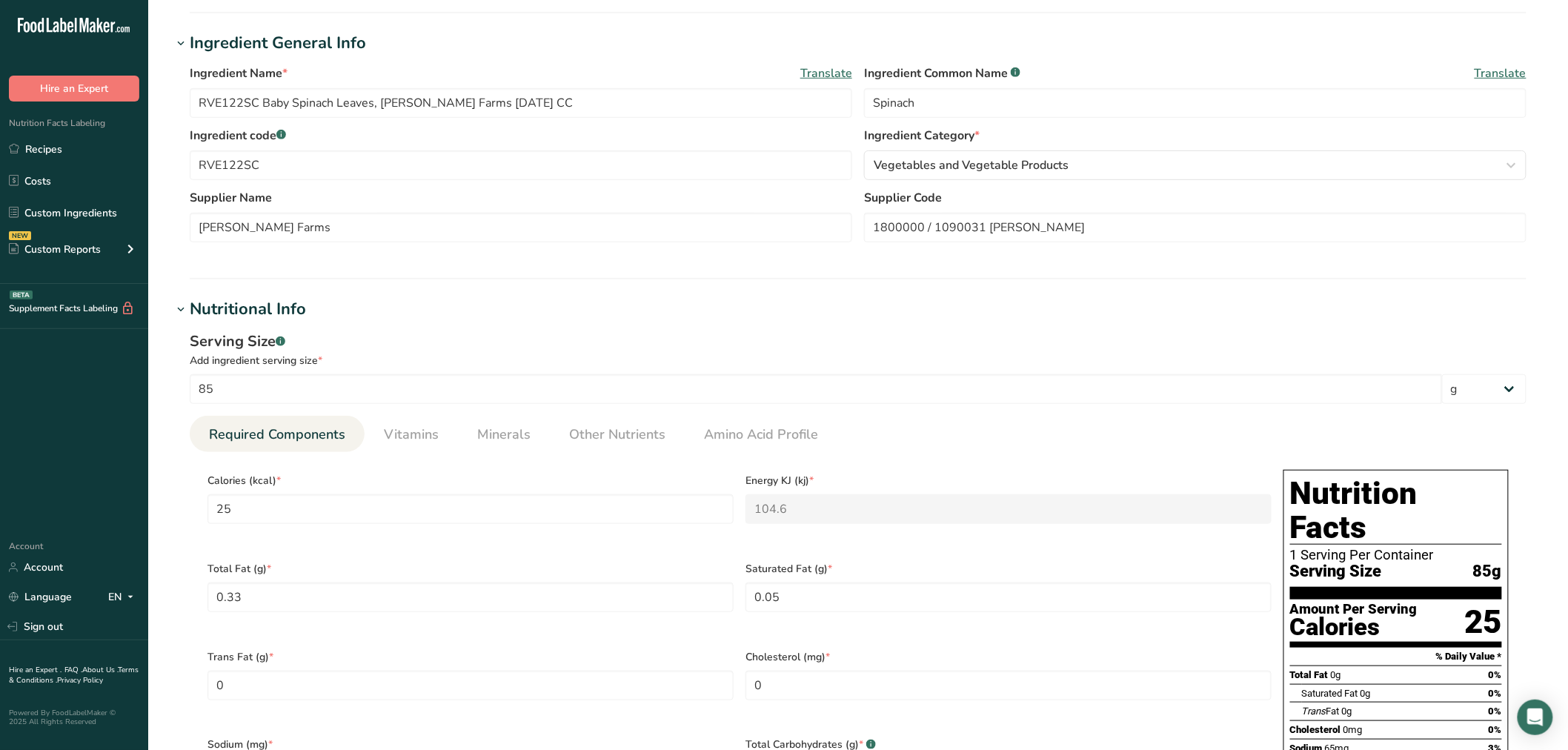
scroll to position [269, 0]
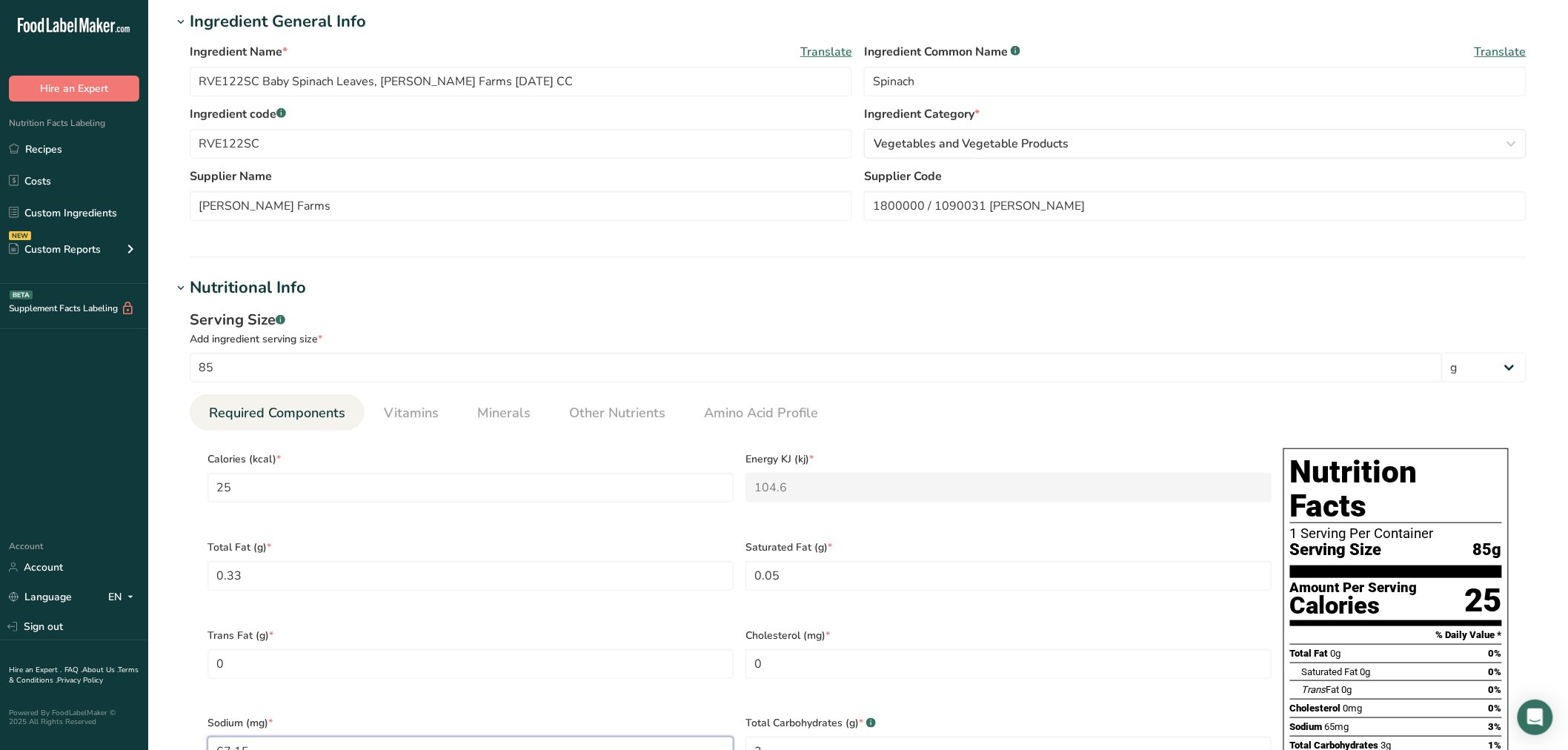
type input "67.15"
type Carbohydrates "3.09"
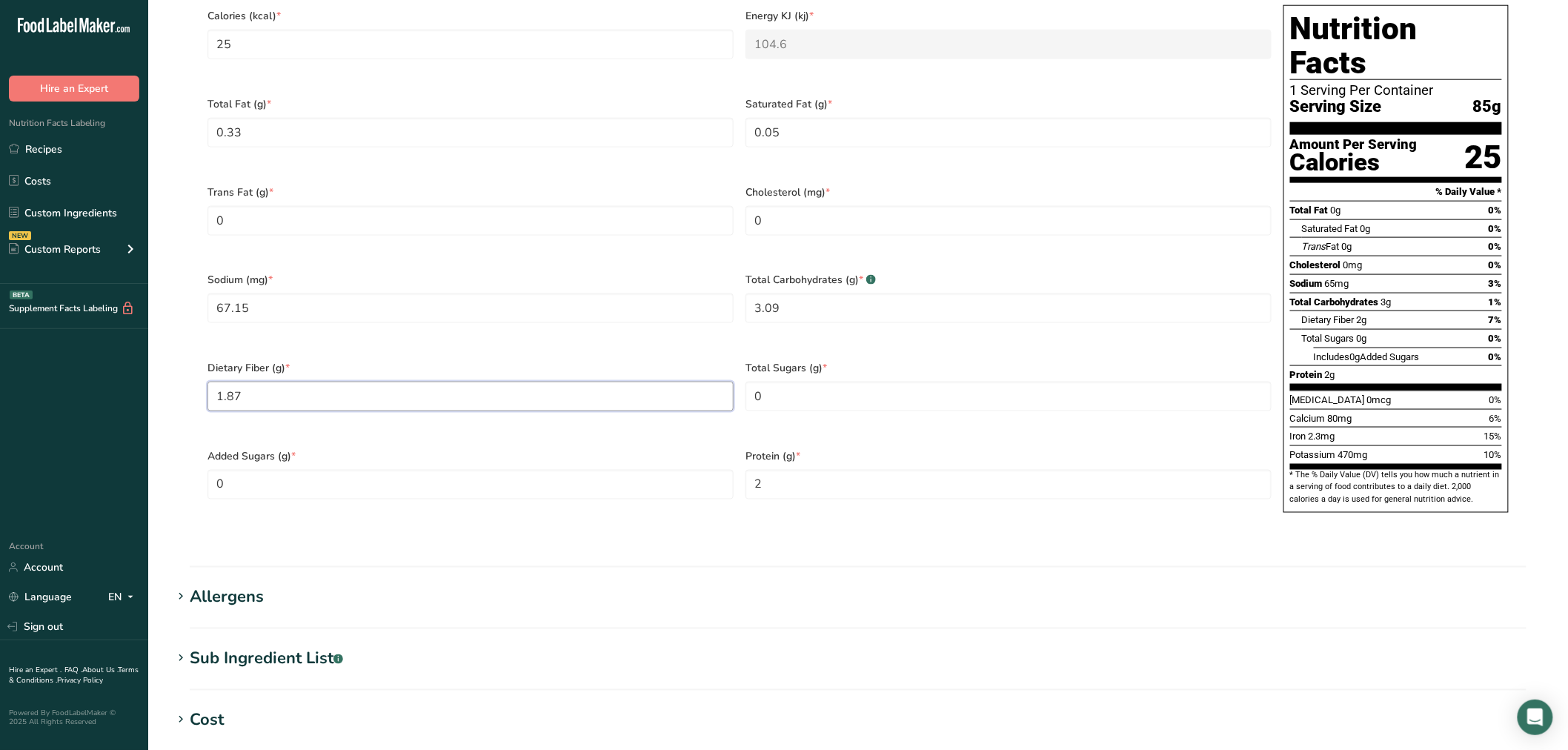
type Fiber "1.87"
type Sugars "0.36"
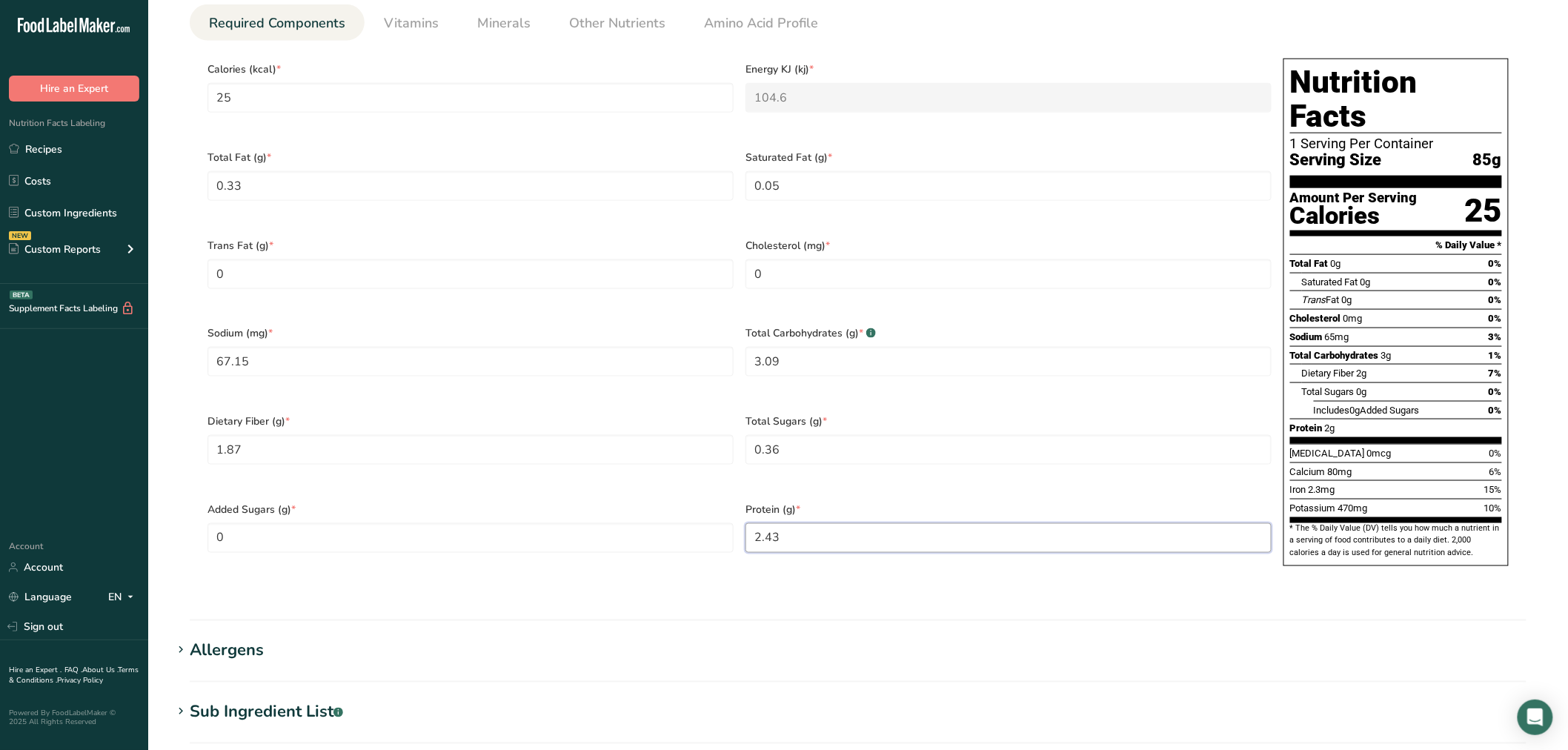
scroll to position [628, 0]
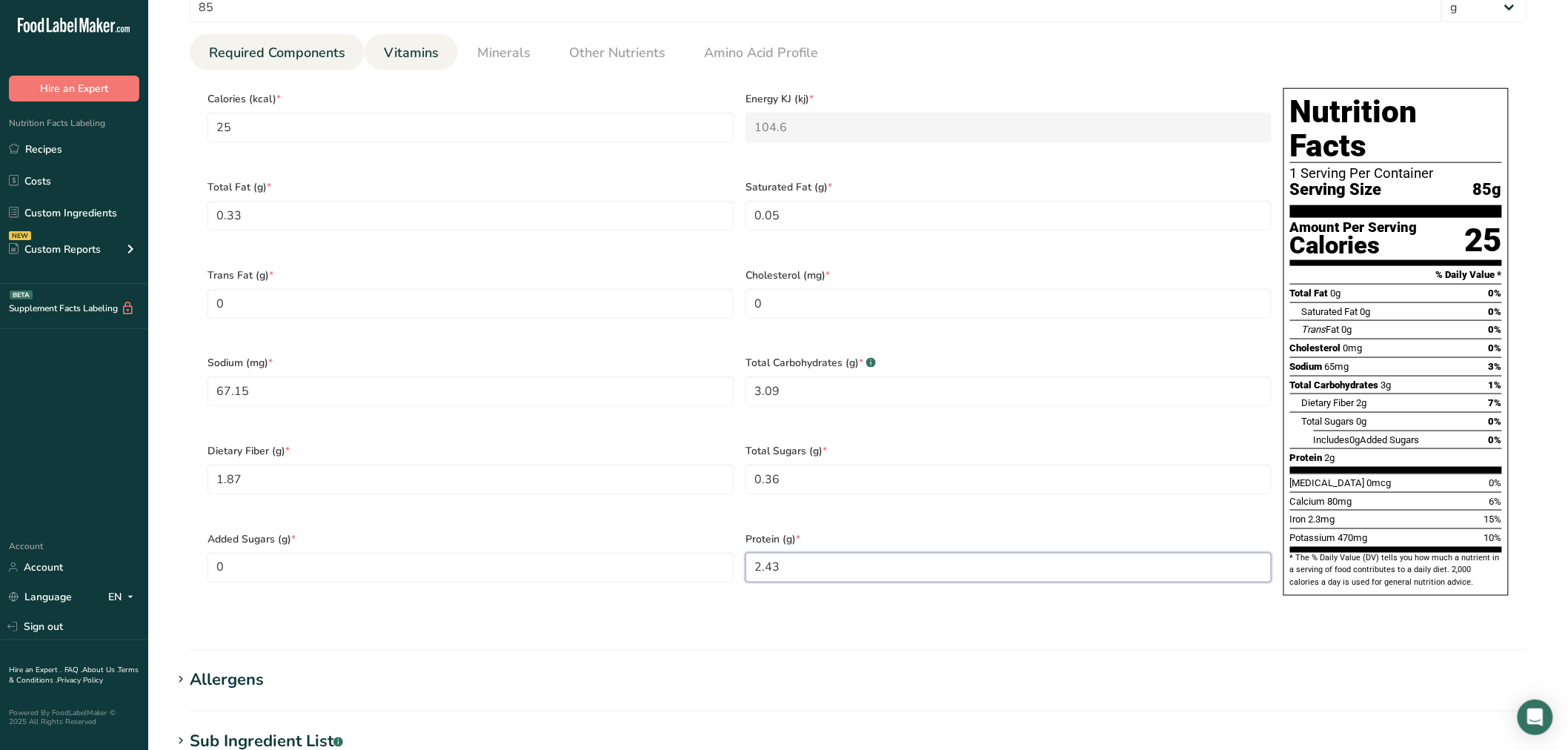
type input "2.43"
click at [403, 56] on span "Vitamins" at bounding box center [411, 53] width 55 height 20
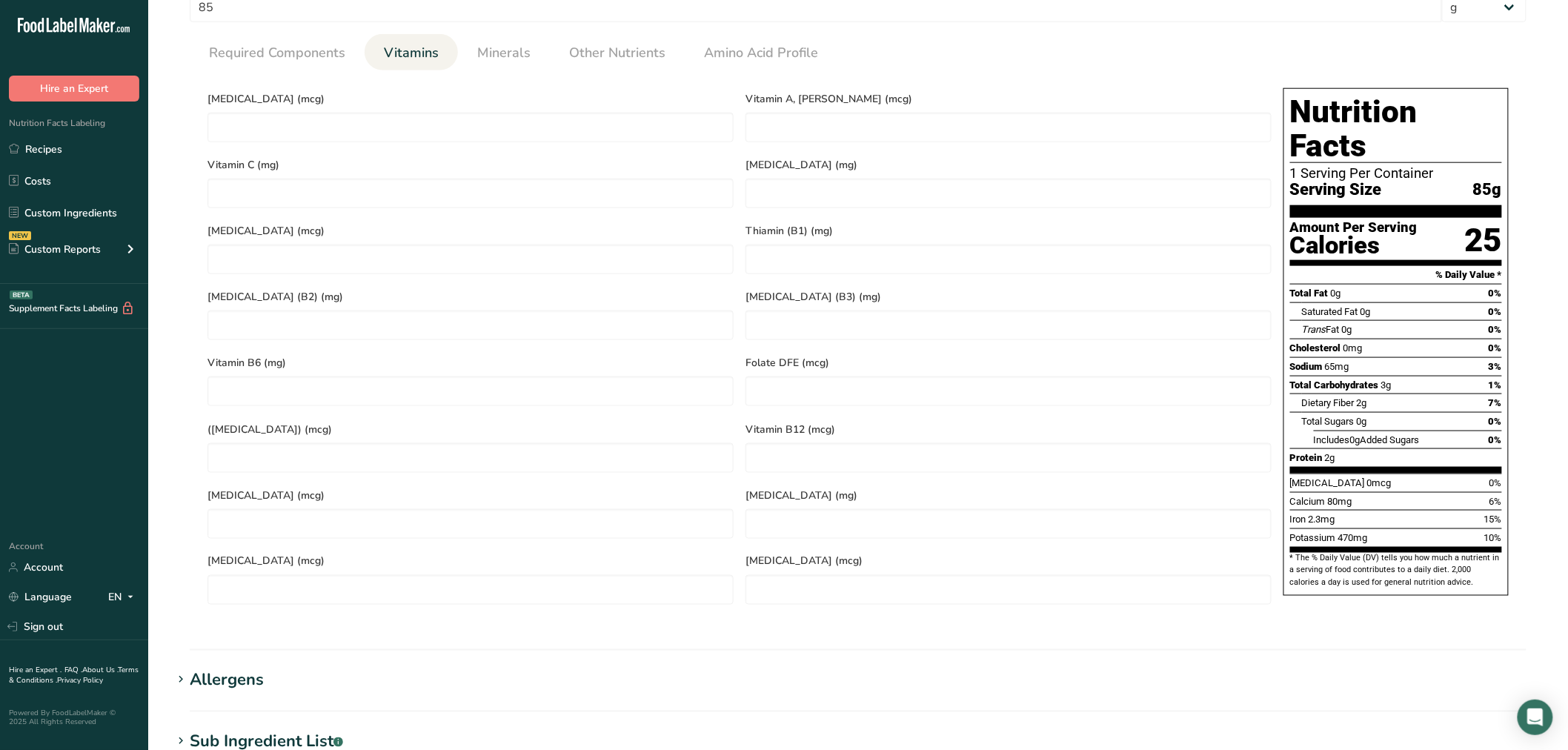
click at [583, 148] on div "Vitamin C (mg)" at bounding box center [470, 181] width 538 height 66
click at [583, 136] on D "number" at bounding box center [470, 127] width 526 height 30
type D "0"
type C "23.88"
click at [537, 68] on ul "Required Components Vitamins Minerals Other Nutrients Amino Acid Profile" at bounding box center [858, 52] width 1337 height 36
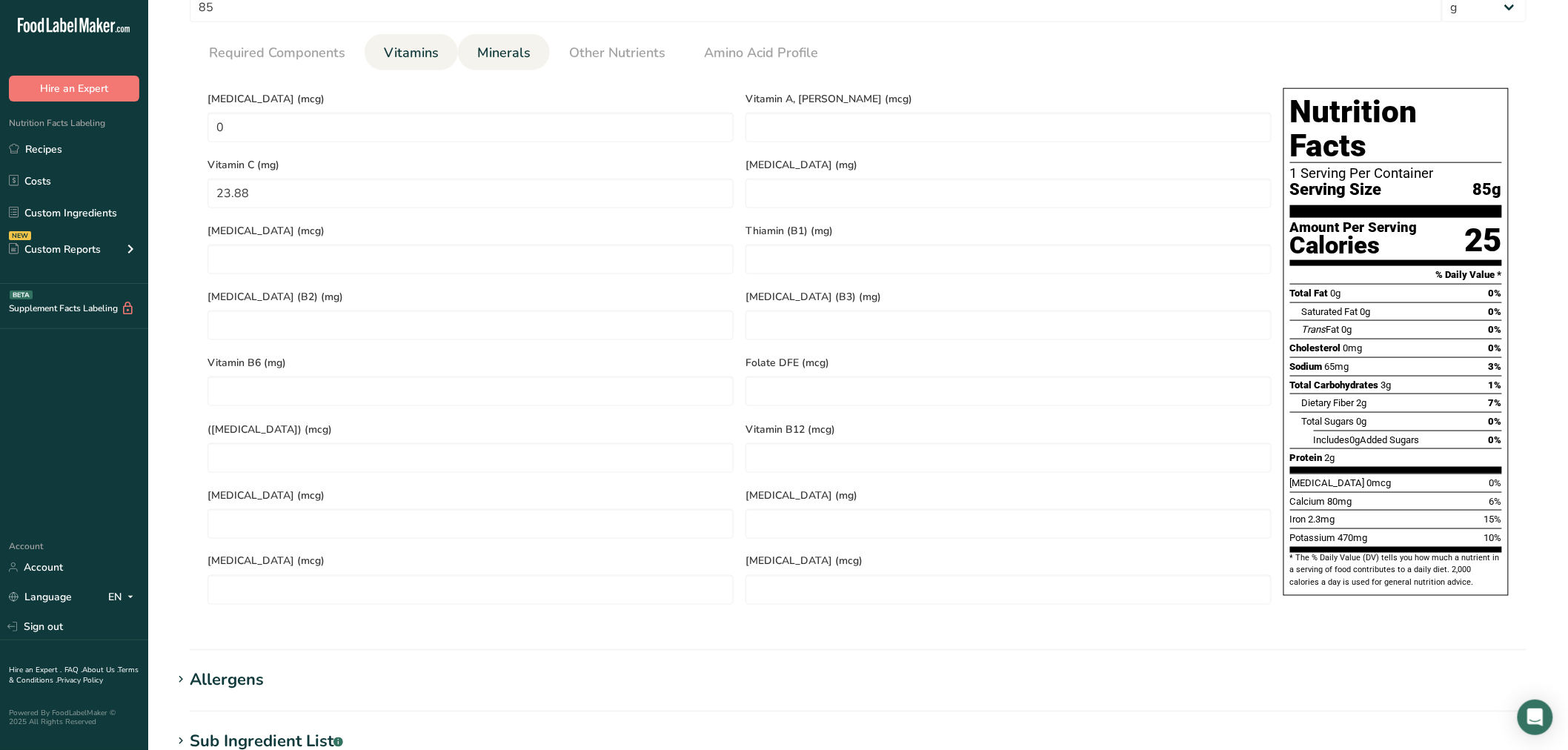
click at [524, 56] on span "Minerals" at bounding box center [503, 53] width 53 height 20
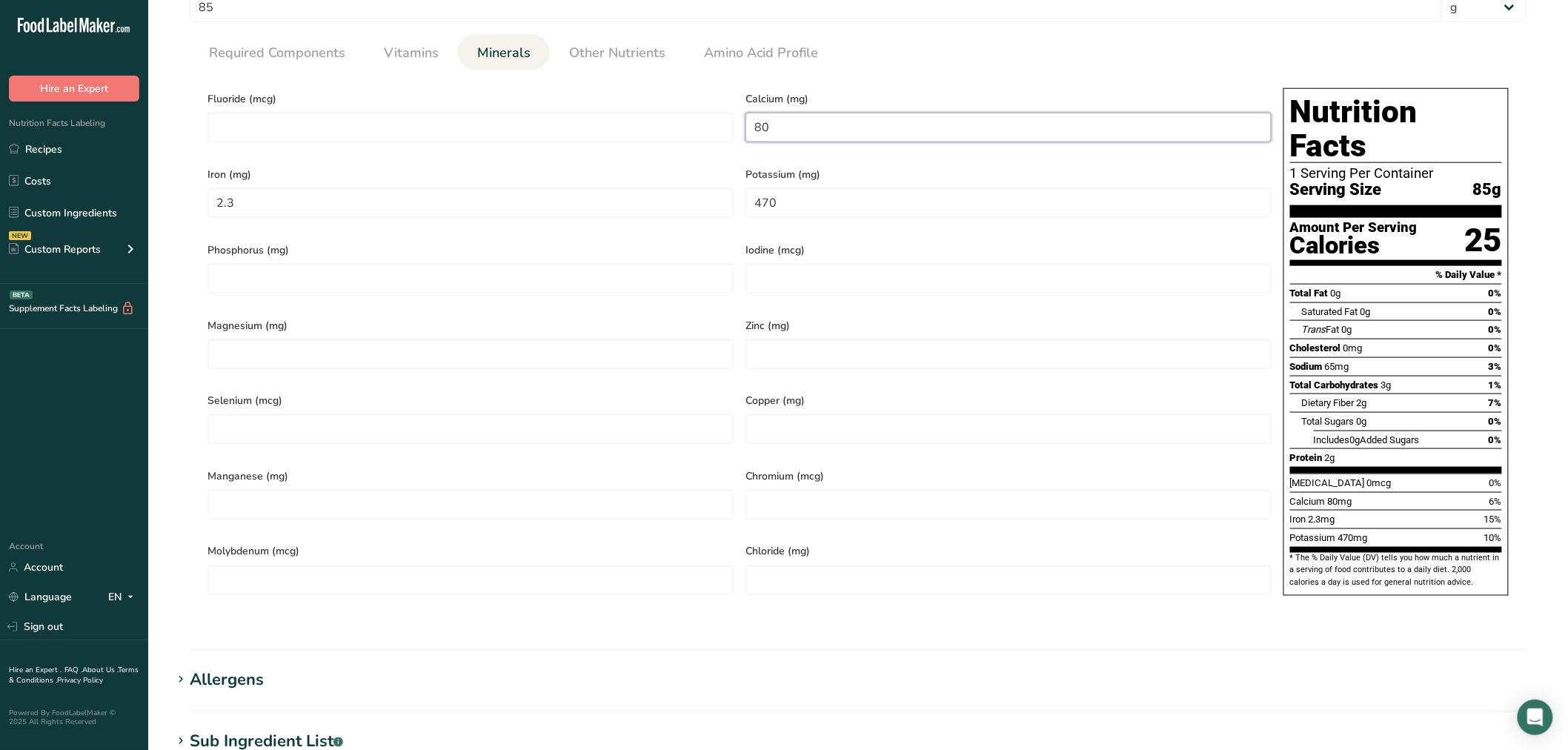
click at [849, 137] on input "80" at bounding box center [1009, 127] width 526 height 30
type input "84.15"
type input "474.3"
click at [598, 70] on section "Calories (kcal) * 25 Energy KJ (kj) * 104.6 Total Fat (g) * 0.33 Saturated Fat …" at bounding box center [858, 346] width 1337 height 552
click at [634, 62] on span "Other Nutrients" at bounding box center [618, 53] width 97 height 20
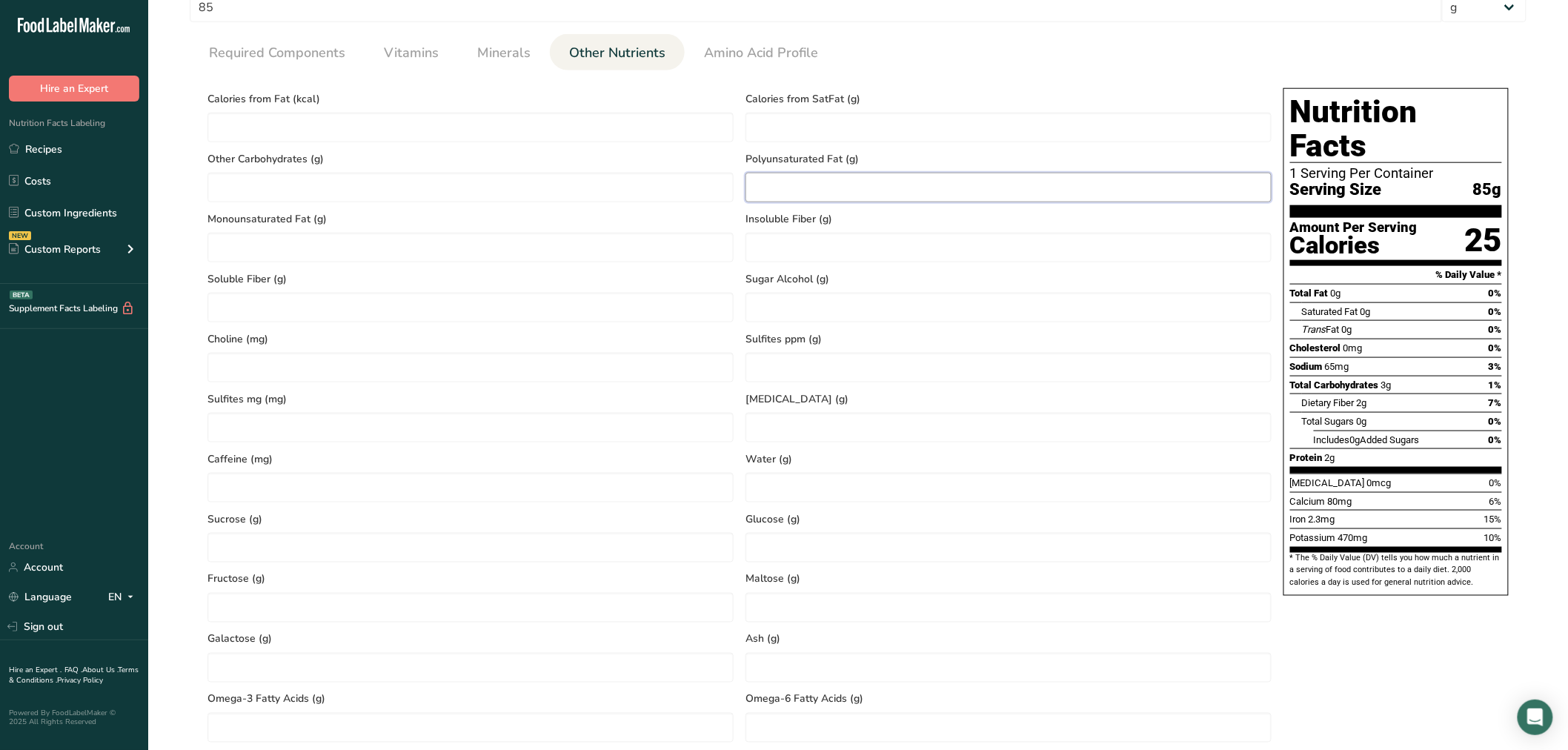
click at [899, 193] on Fat "number" at bounding box center [1009, 187] width 526 height 30
type Fat "0.14"
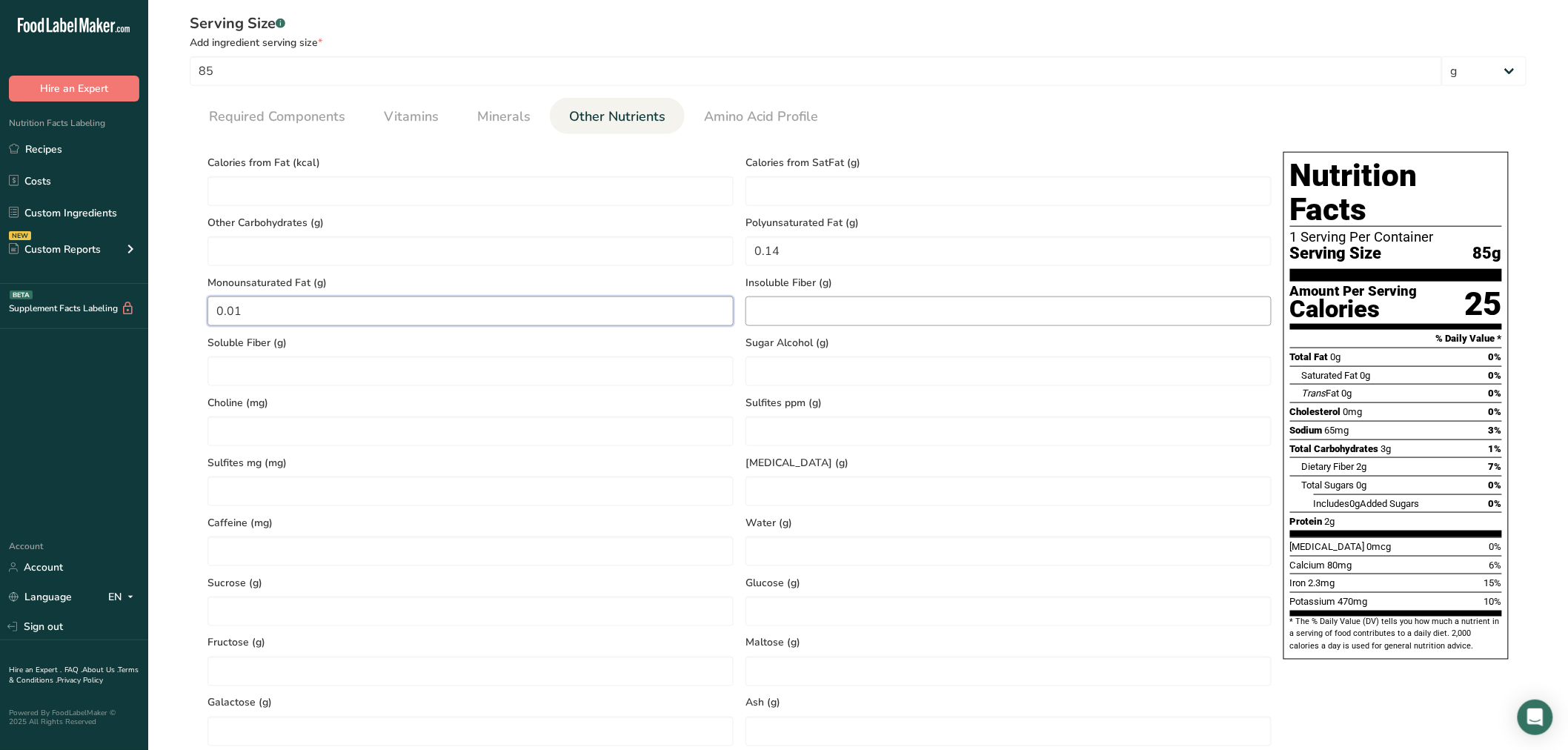
scroll to position [546, 0]
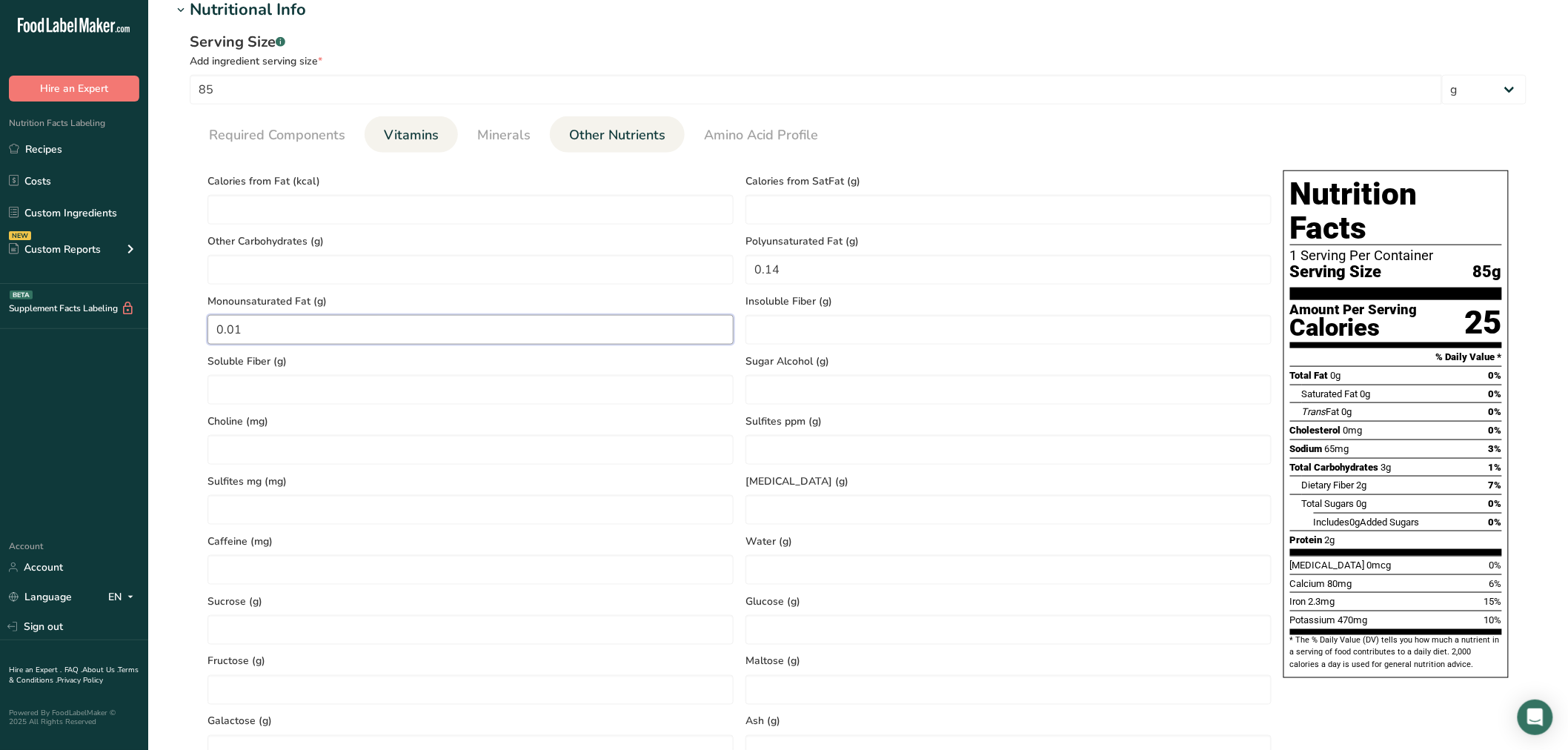
type Fat "0.01"
click at [416, 136] on span "Vitamins" at bounding box center [411, 136] width 55 height 20
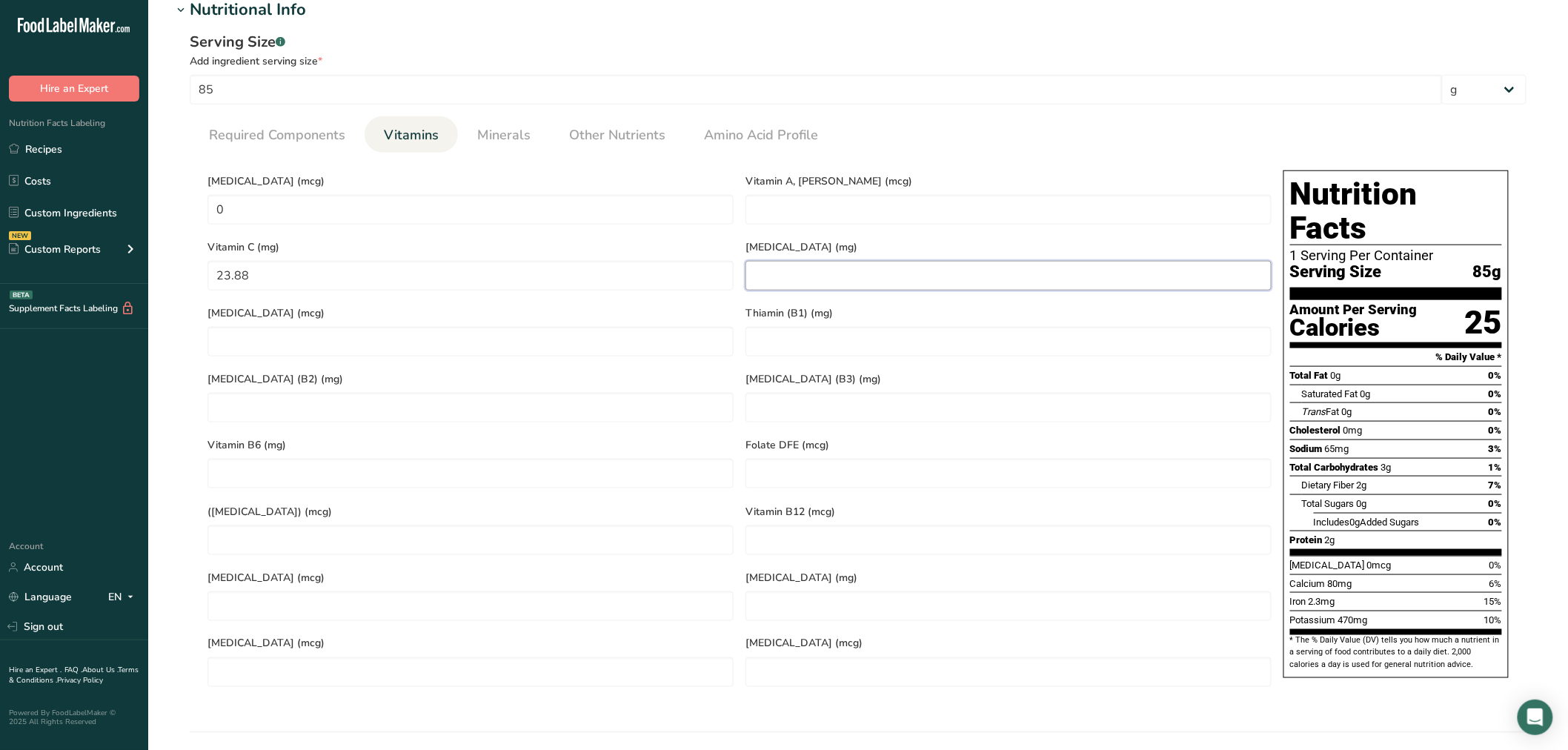
click at [858, 272] on E "number" at bounding box center [1009, 275] width 526 height 30
type E "1.73"
type K "410.46"
type \(B1\) "0.07"
type \(B2\) "0.16"
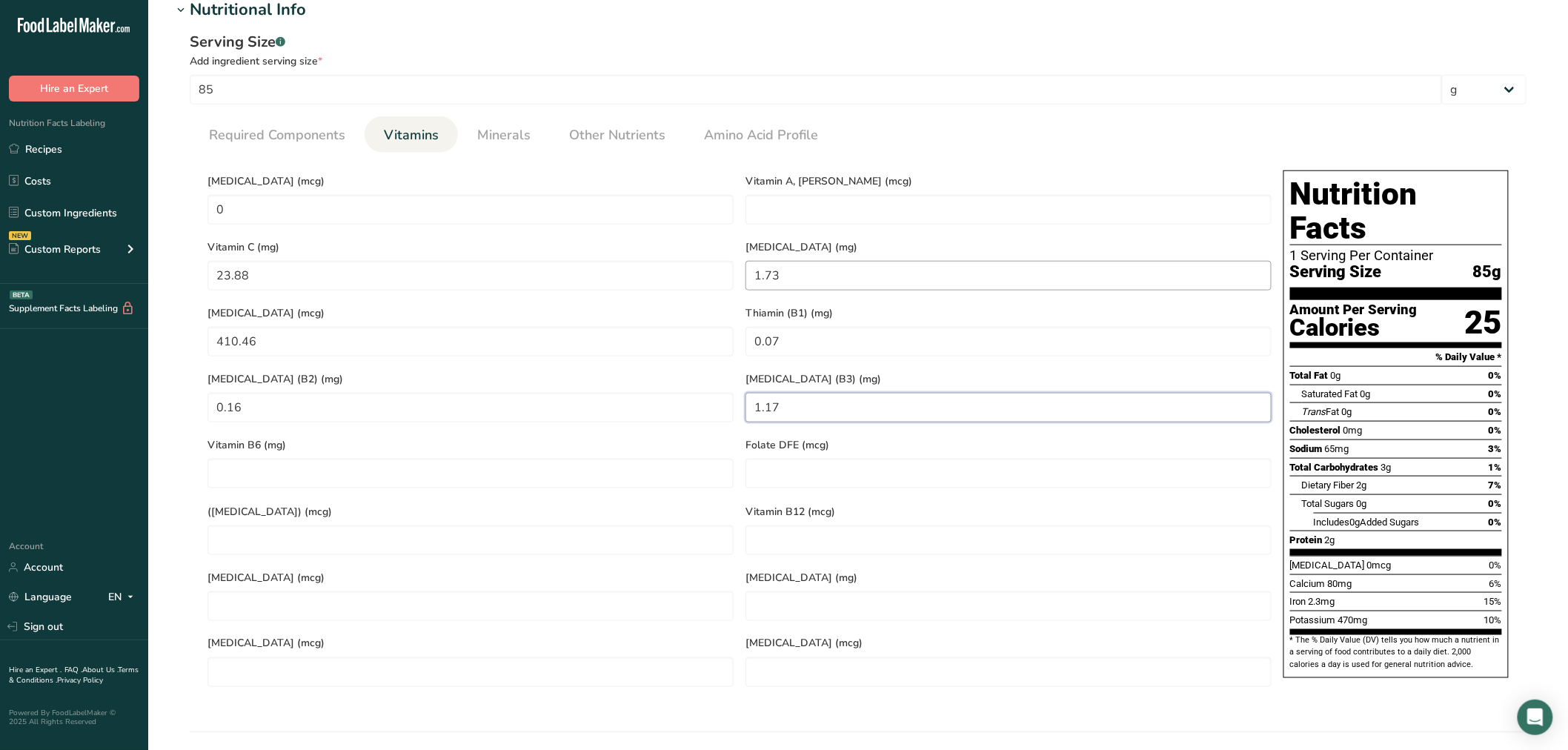
type \(B3\) "1.17"
type B6 "0.17"
type B12 "0"
click at [544, 139] on li "Minerals" at bounding box center [503, 134] width 92 height 36
click at [530, 141] on link "Minerals" at bounding box center [503, 135] width 65 height 38
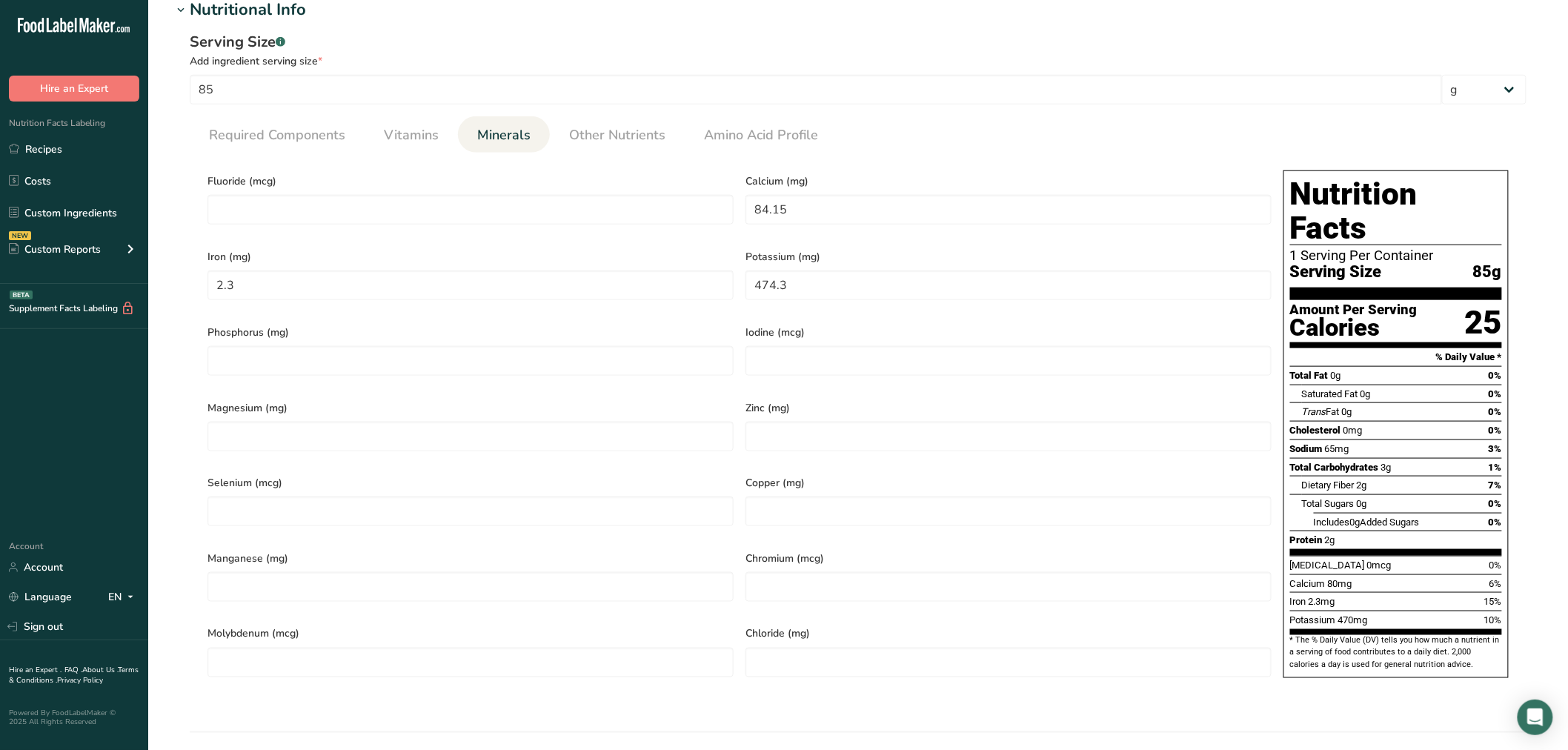
click at [907, 369] on div "Iodine (mcg)" at bounding box center [1009, 353] width 538 height 75
click at [903, 350] on input "number" at bounding box center [1009, 360] width 526 height 30
type input "1.7"
type input "67.15"
type input "0.45"
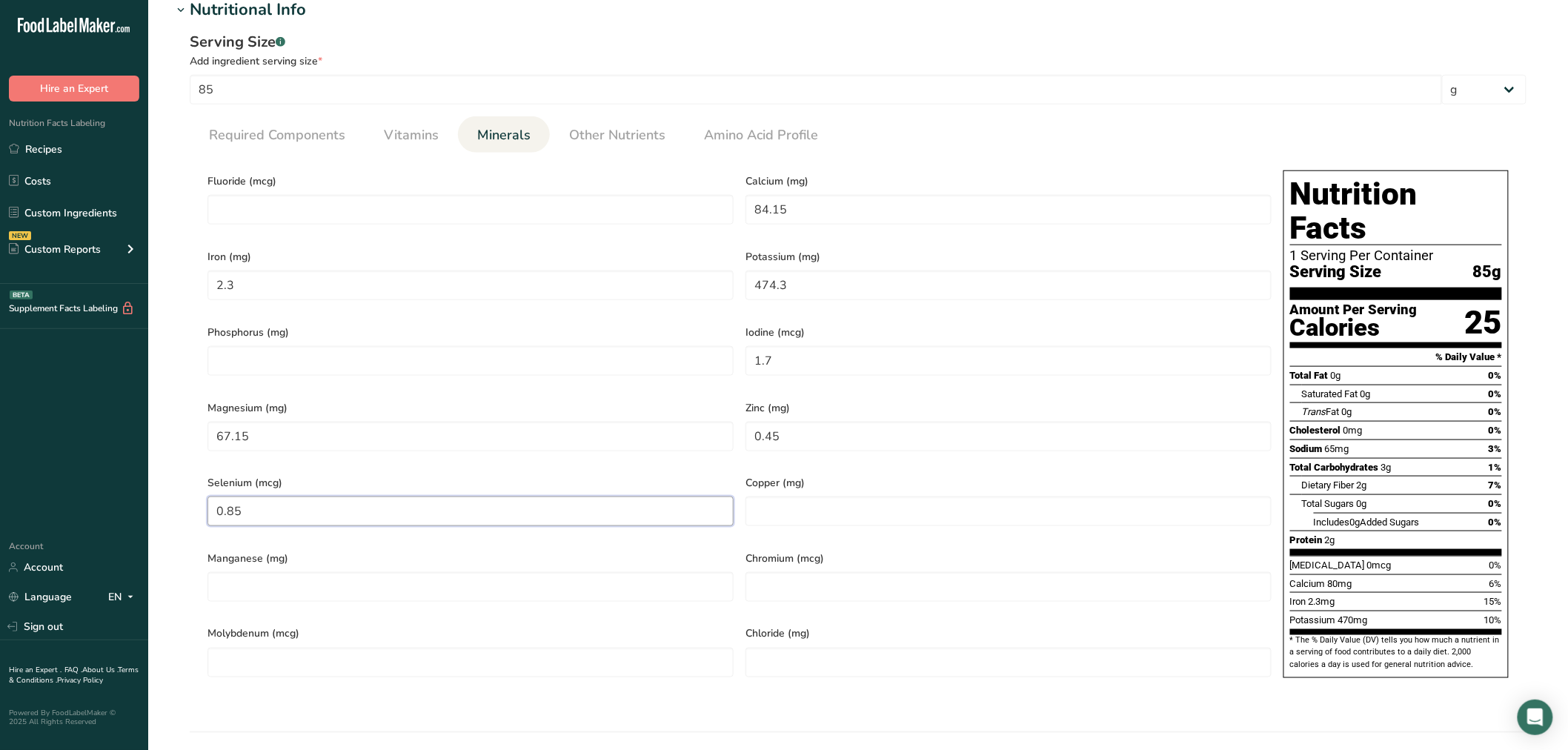
type input "0.85"
type input "0.11"
type input "0.76"
type input "4.25"
type input "83.3"
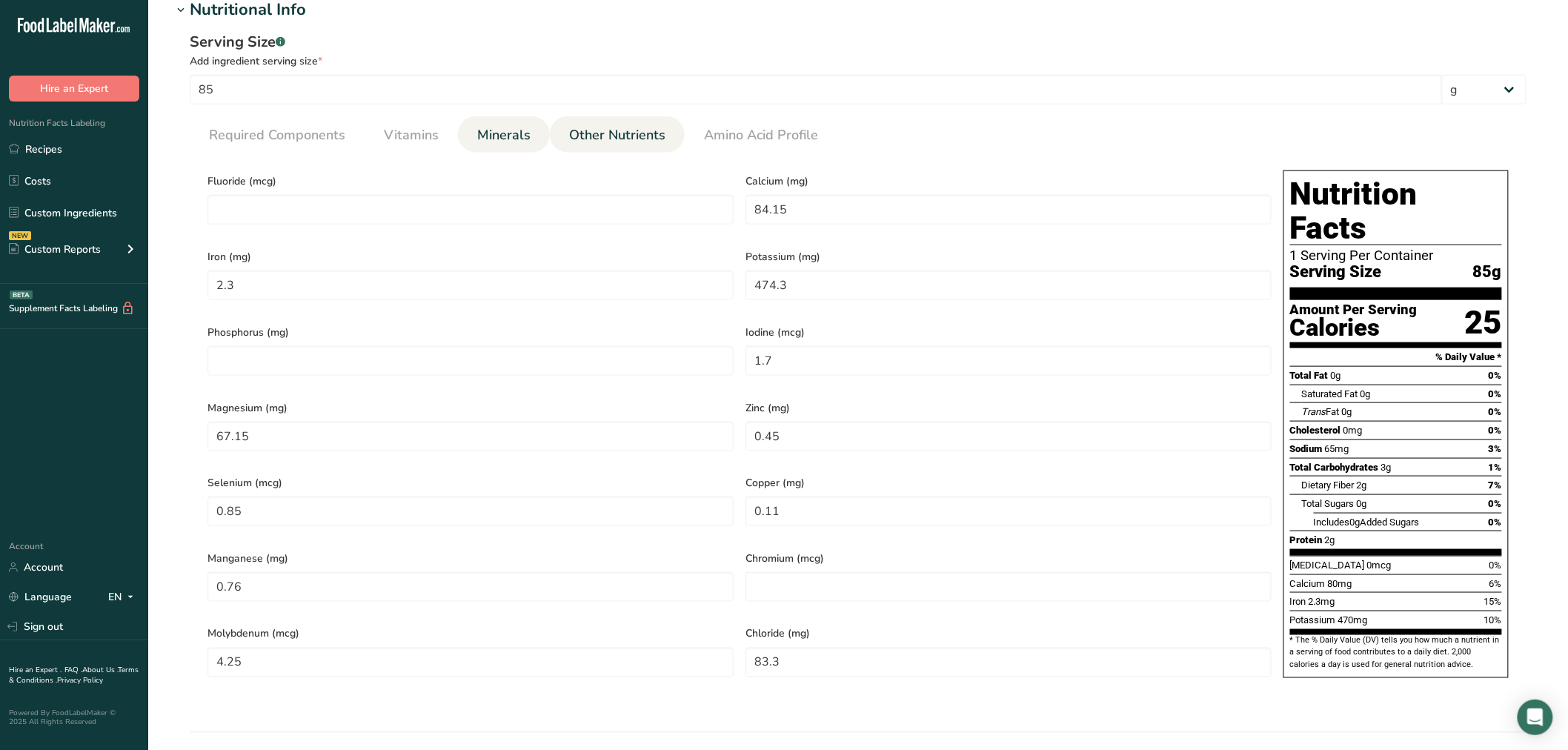
click at [591, 138] on span "Other Nutrients" at bounding box center [618, 136] width 97 height 20
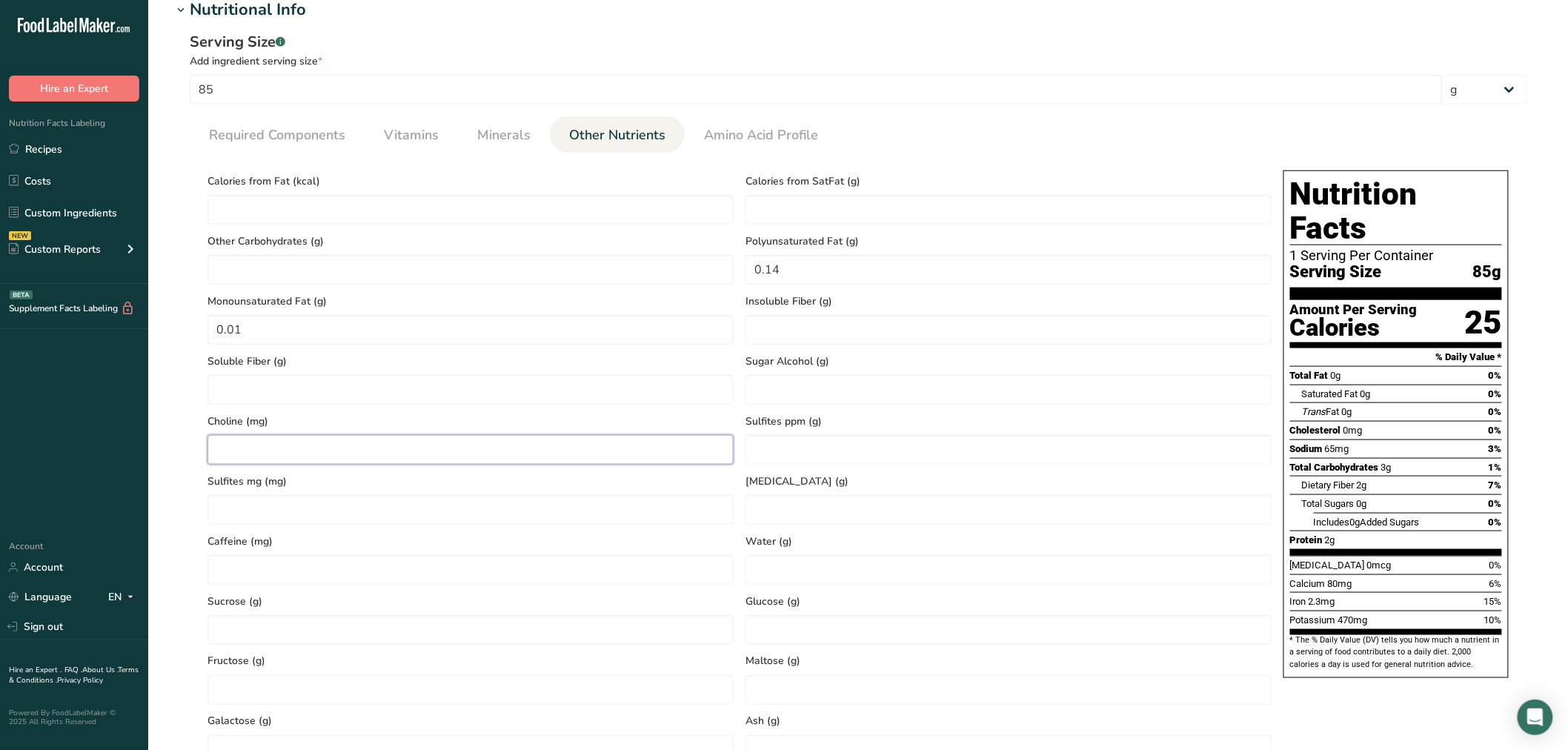
click at [398, 451] on input "number" at bounding box center [470, 449] width 526 height 30
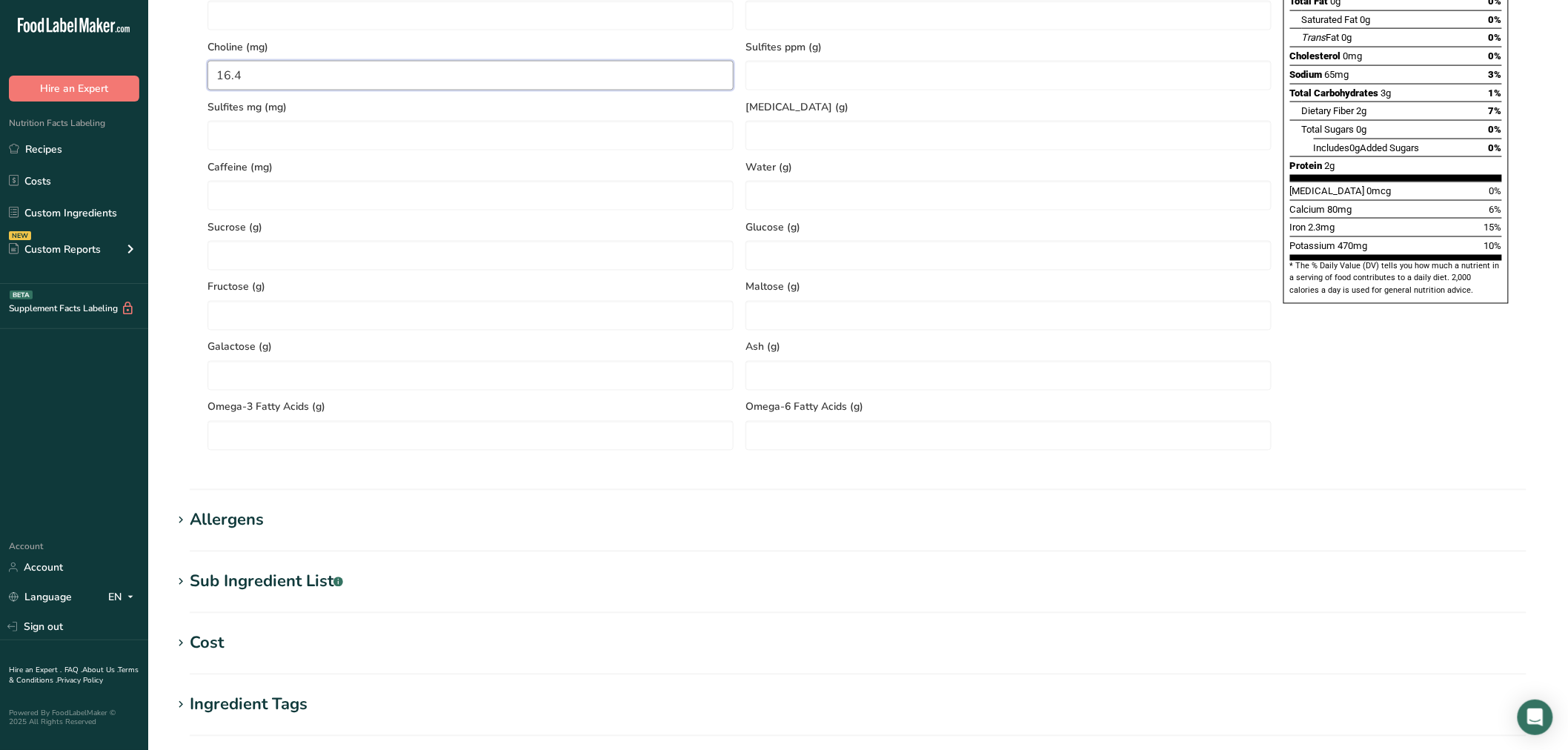
scroll to position [1070, 0]
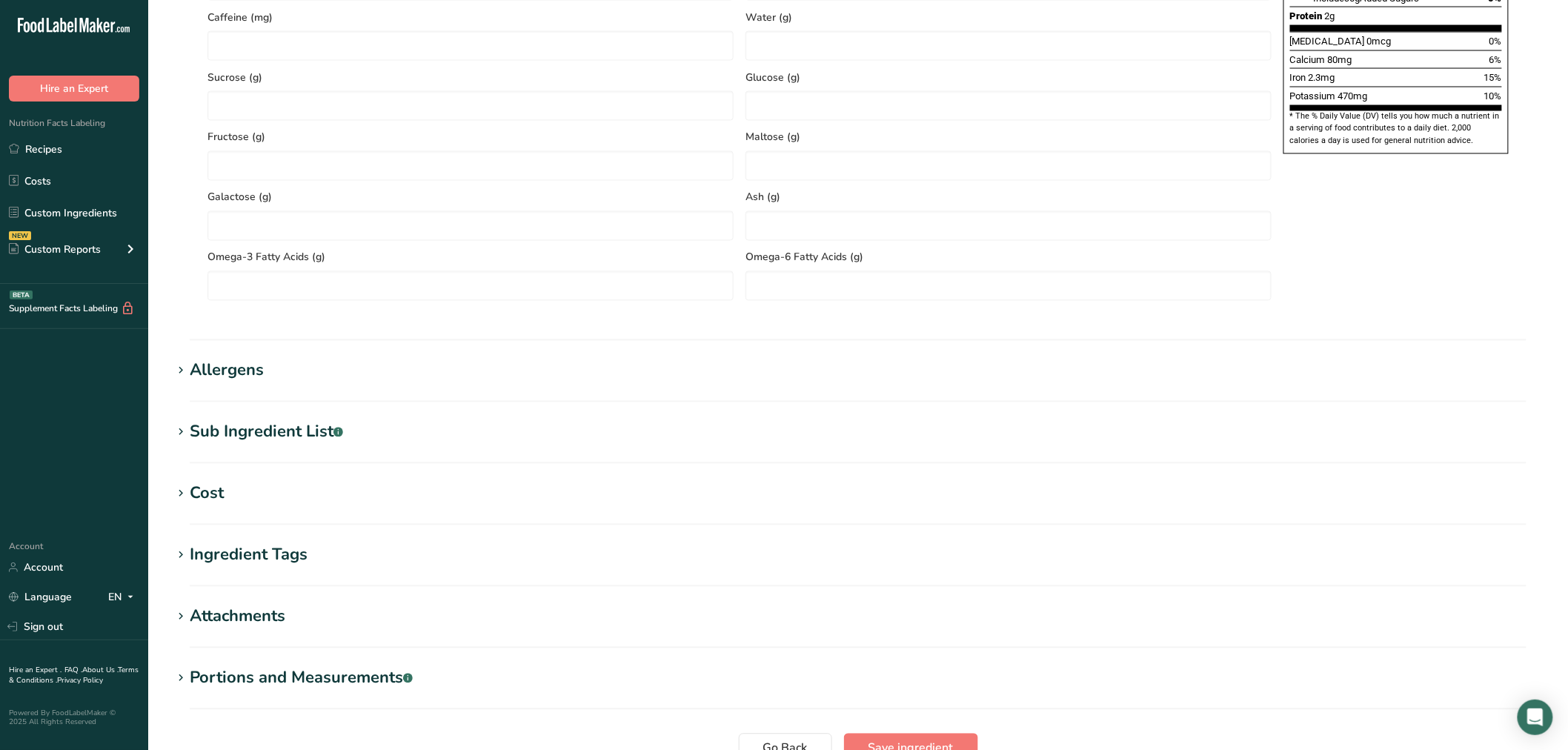
type input "16.4"
click at [319, 433] on div "Sub Ingredient List .a-a{fill:#347362;}.b-a{fill:#fff;}" at bounding box center [266, 432] width 153 height 25
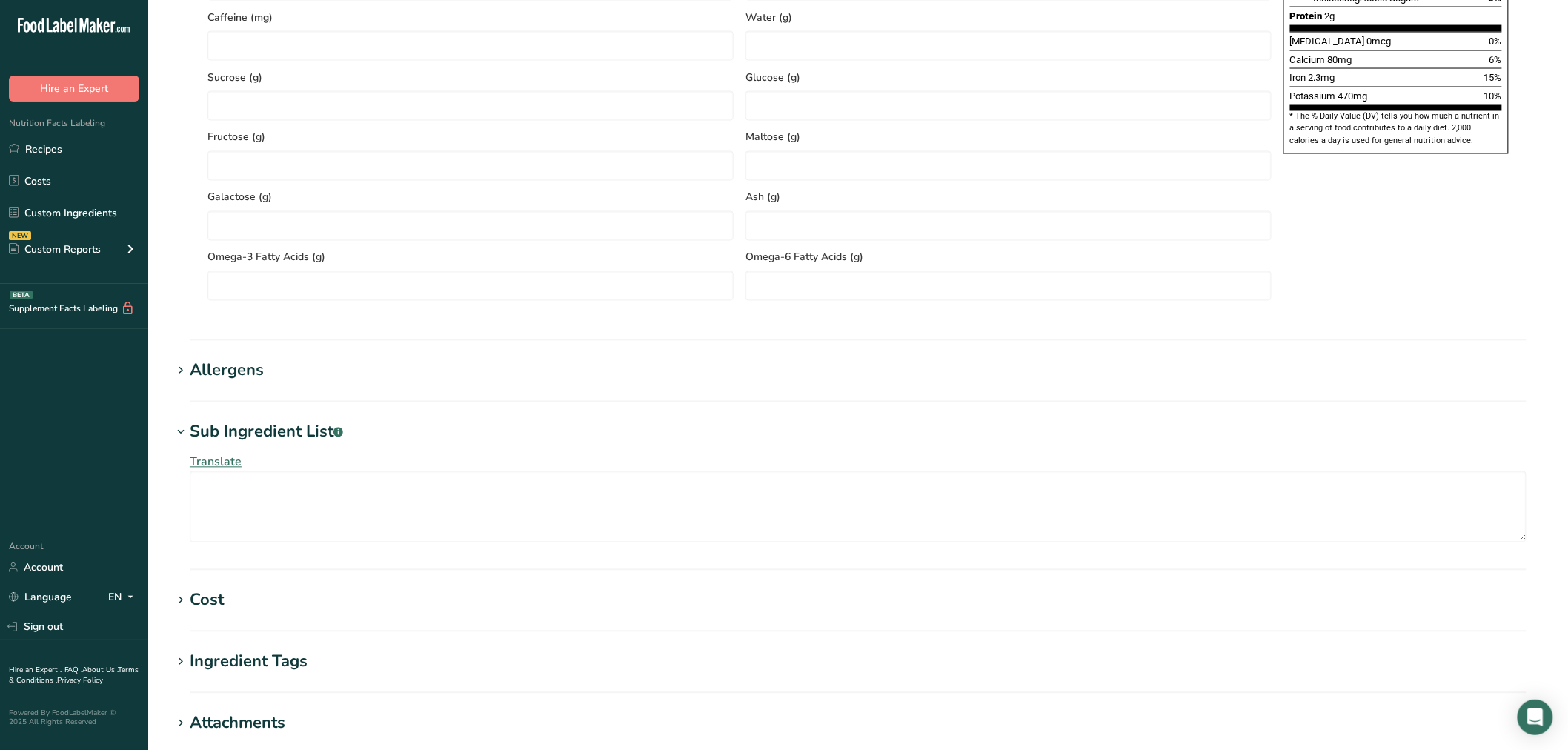
click at [234, 365] on div "Allergens" at bounding box center [226, 370] width 74 height 25
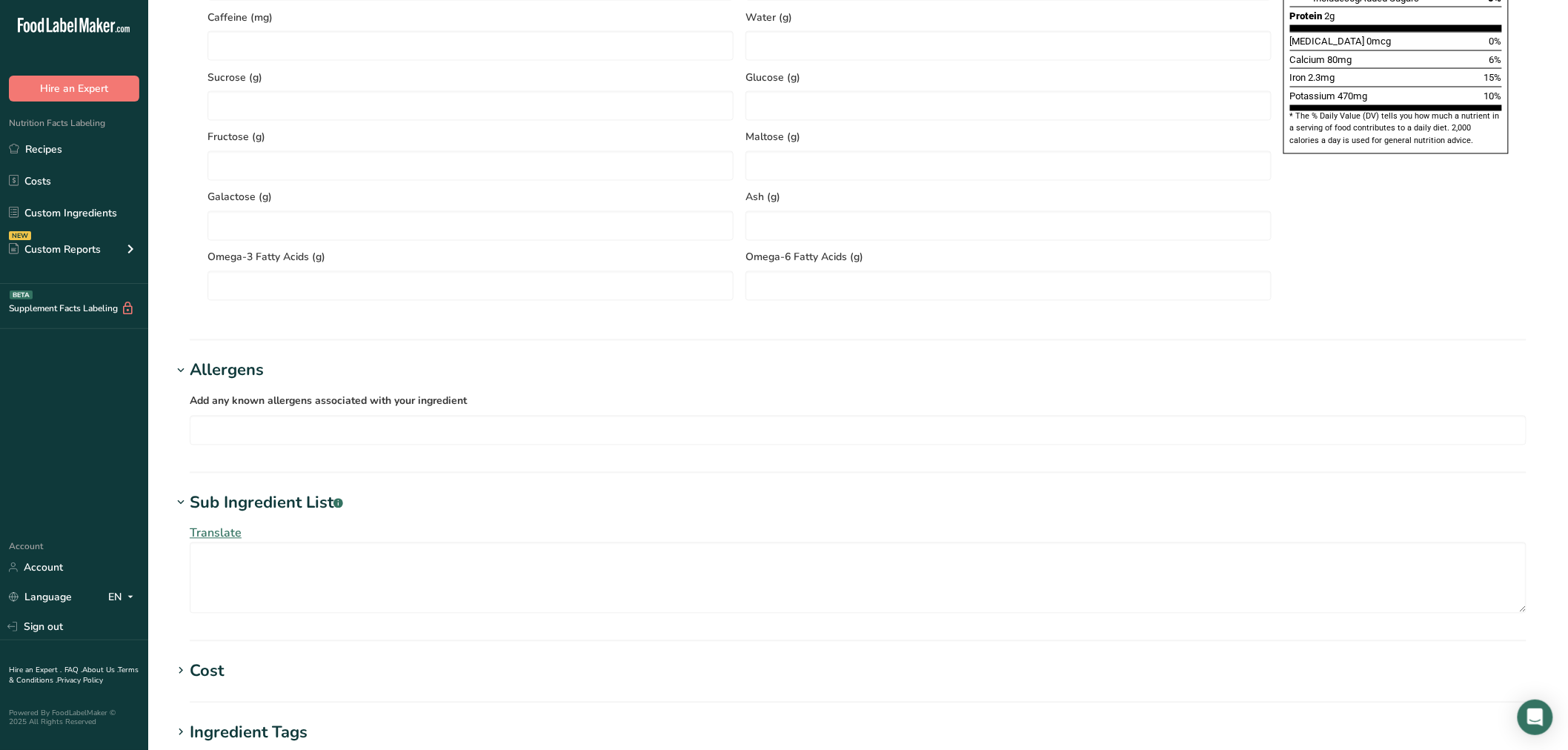
click at [240, 370] on div "Allergens" at bounding box center [226, 370] width 74 height 25
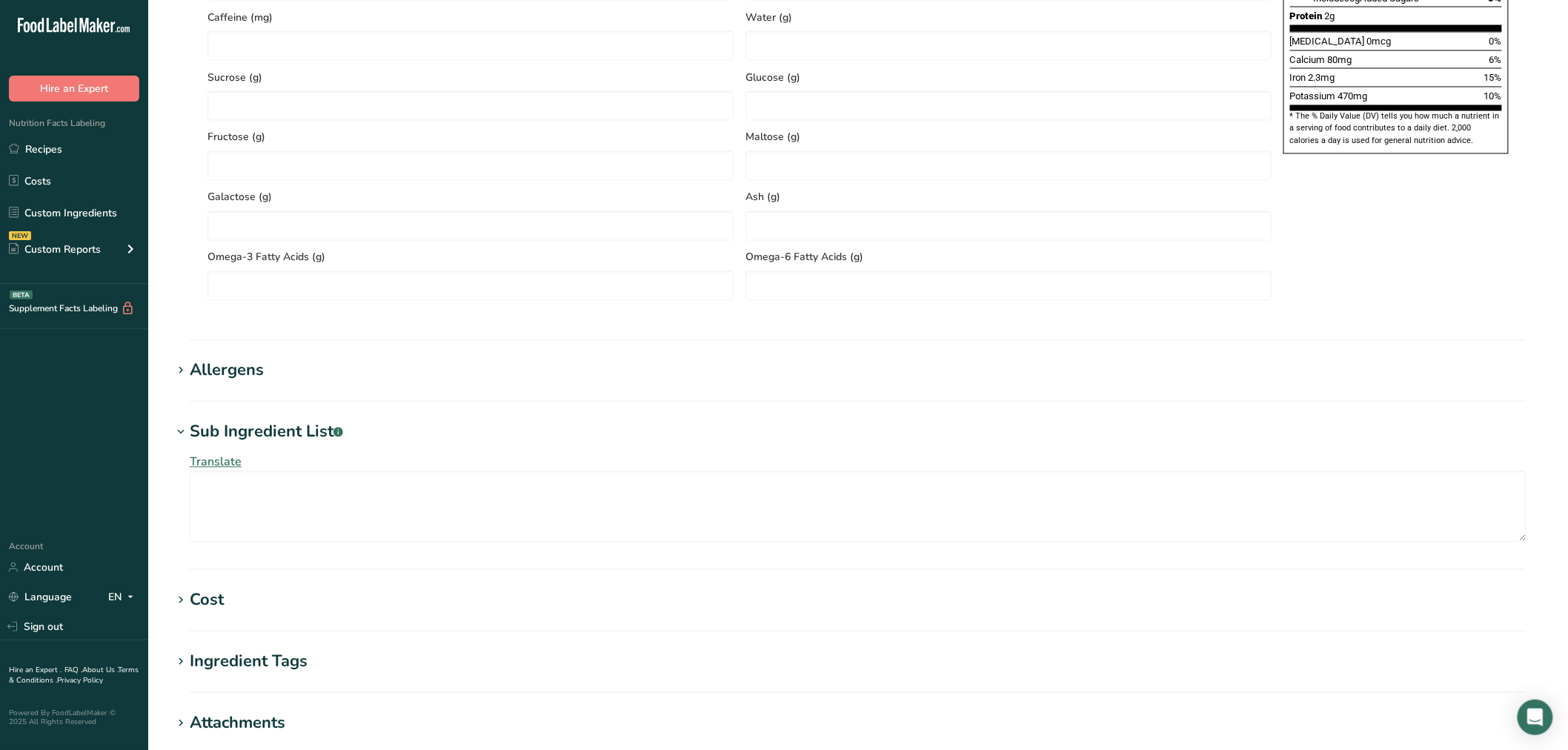
click at [265, 428] on div "Sub Ingredient List .a-a{fill:#347362;}.b-a{fill:#fff;}" at bounding box center [266, 432] width 153 height 25
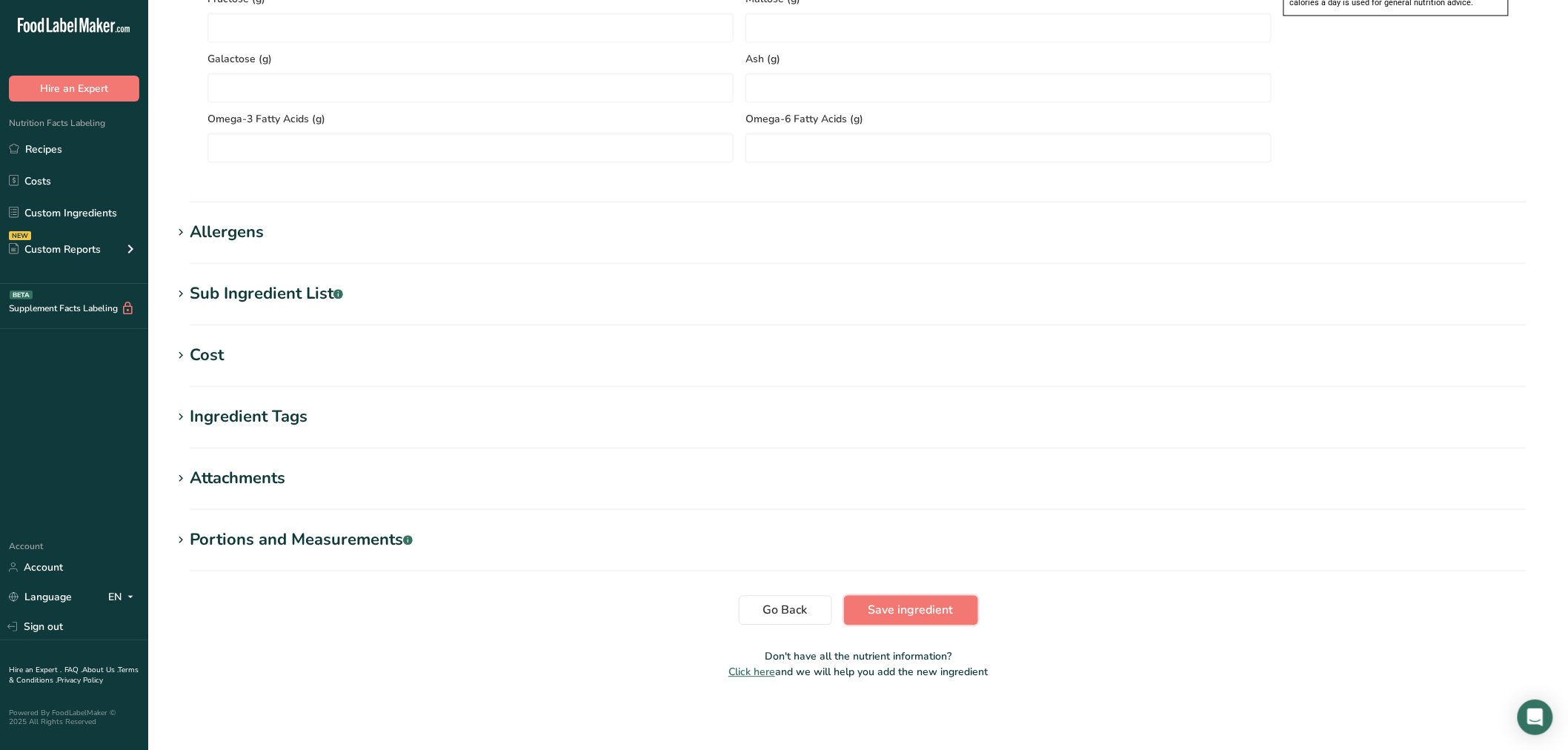
click at [868, 604] on button "Save ingredient" at bounding box center [911, 609] width 134 height 30
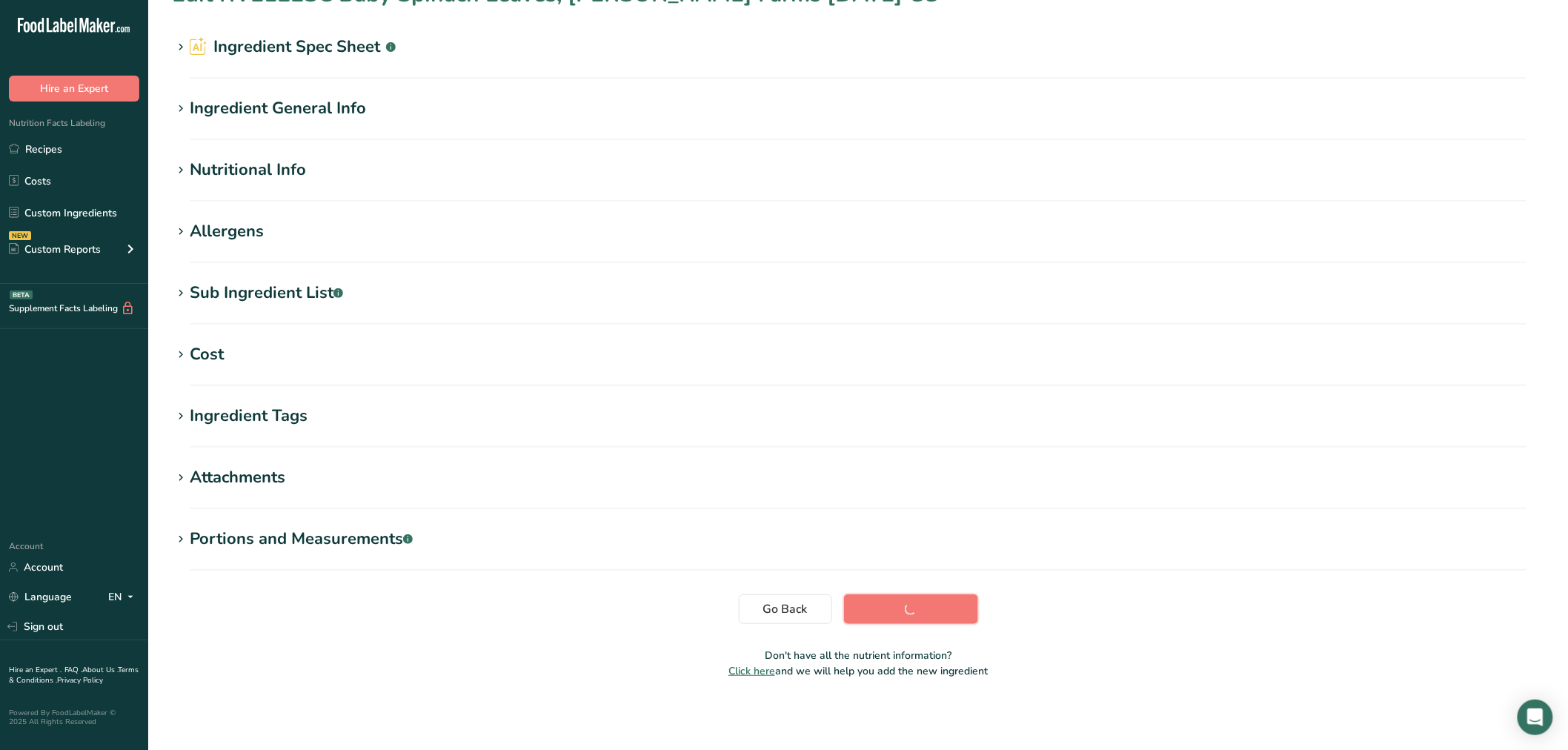
scroll to position [33, 0]
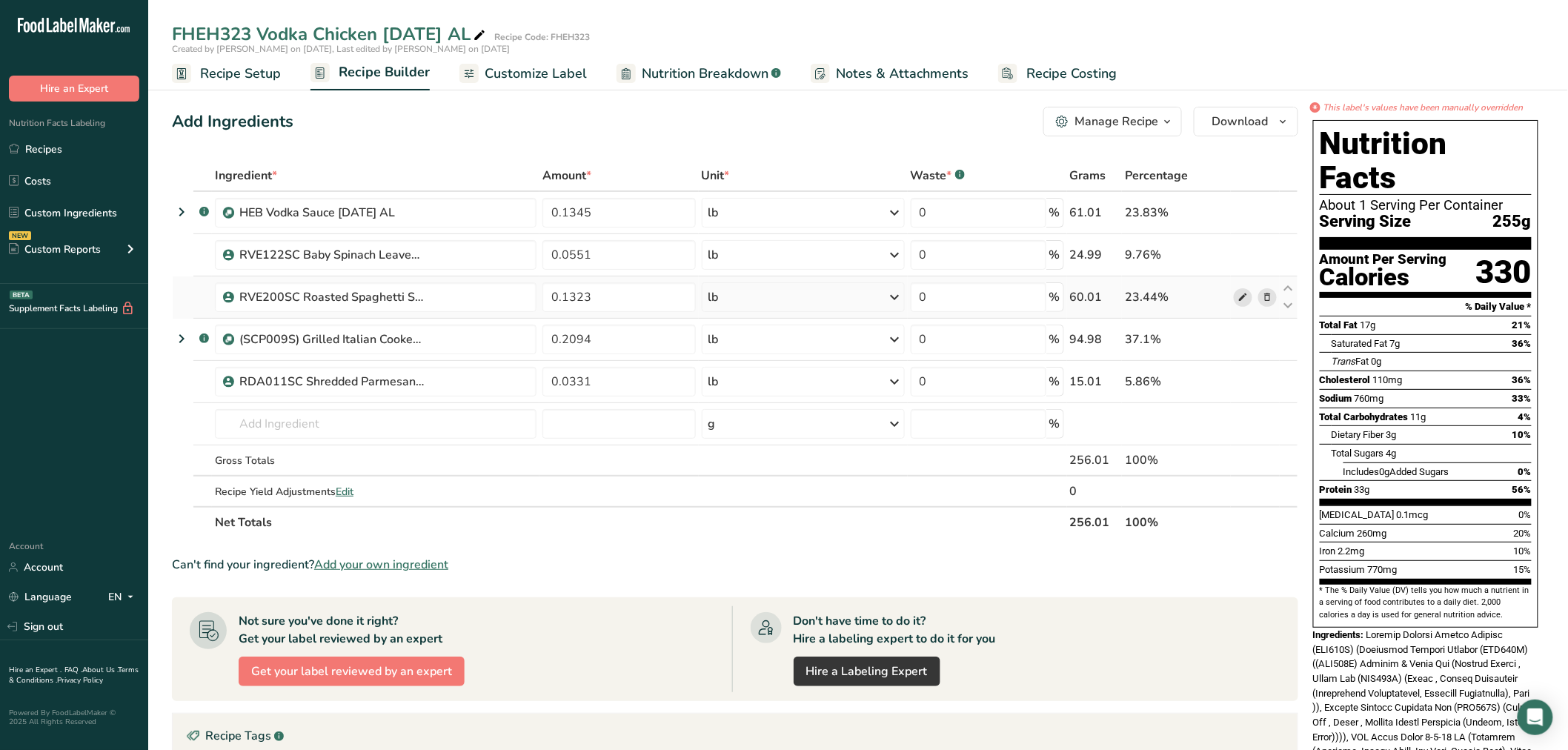
click at [1243, 295] on icon at bounding box center [1243, 297] width 10 height 15
click at [347, 412] on input "text" at bounding box center [375, 424] width 321 height 30
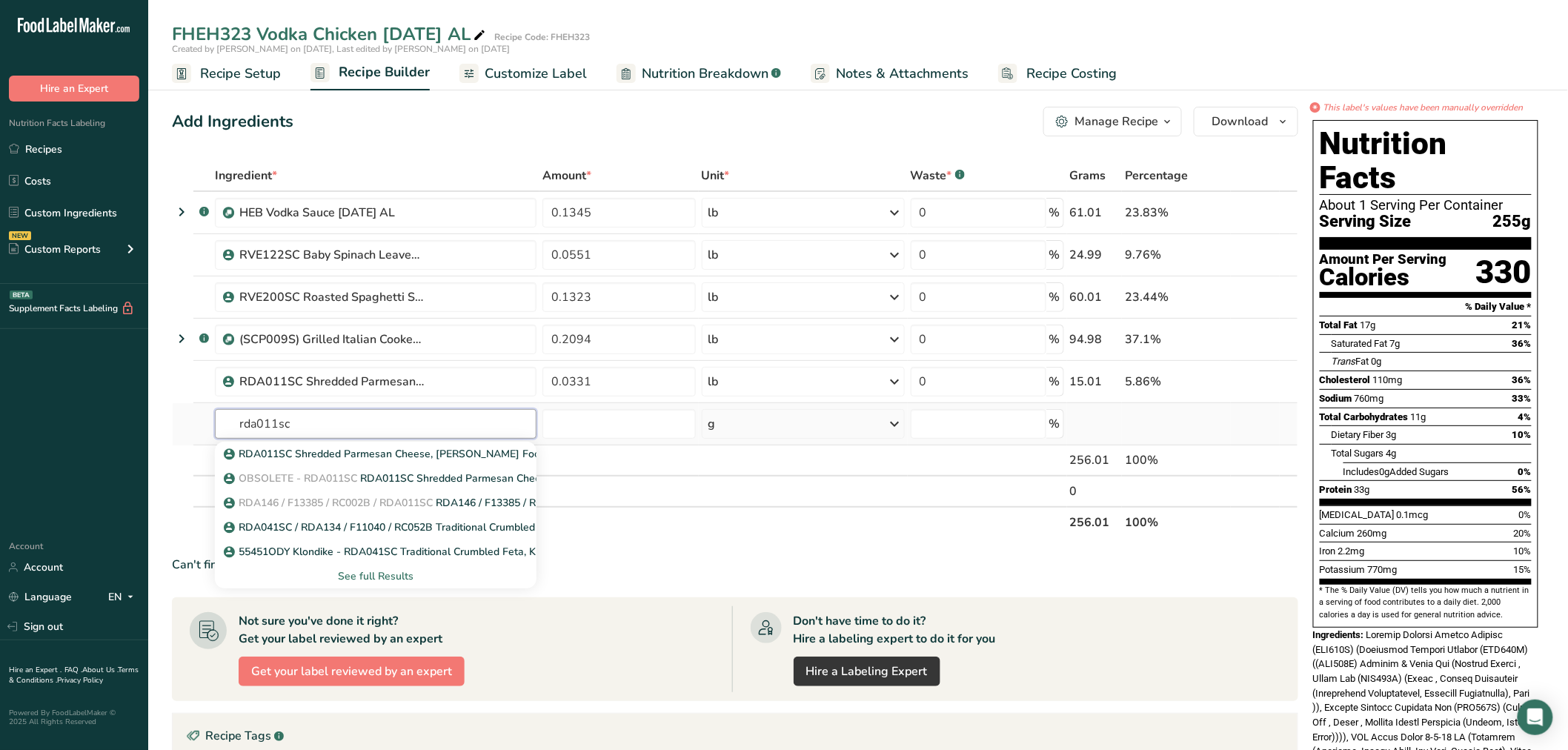
type input "rda011sc"
click at [393, 575] on div "See full Results" at bounding box center [375, 576] width 297 height 15
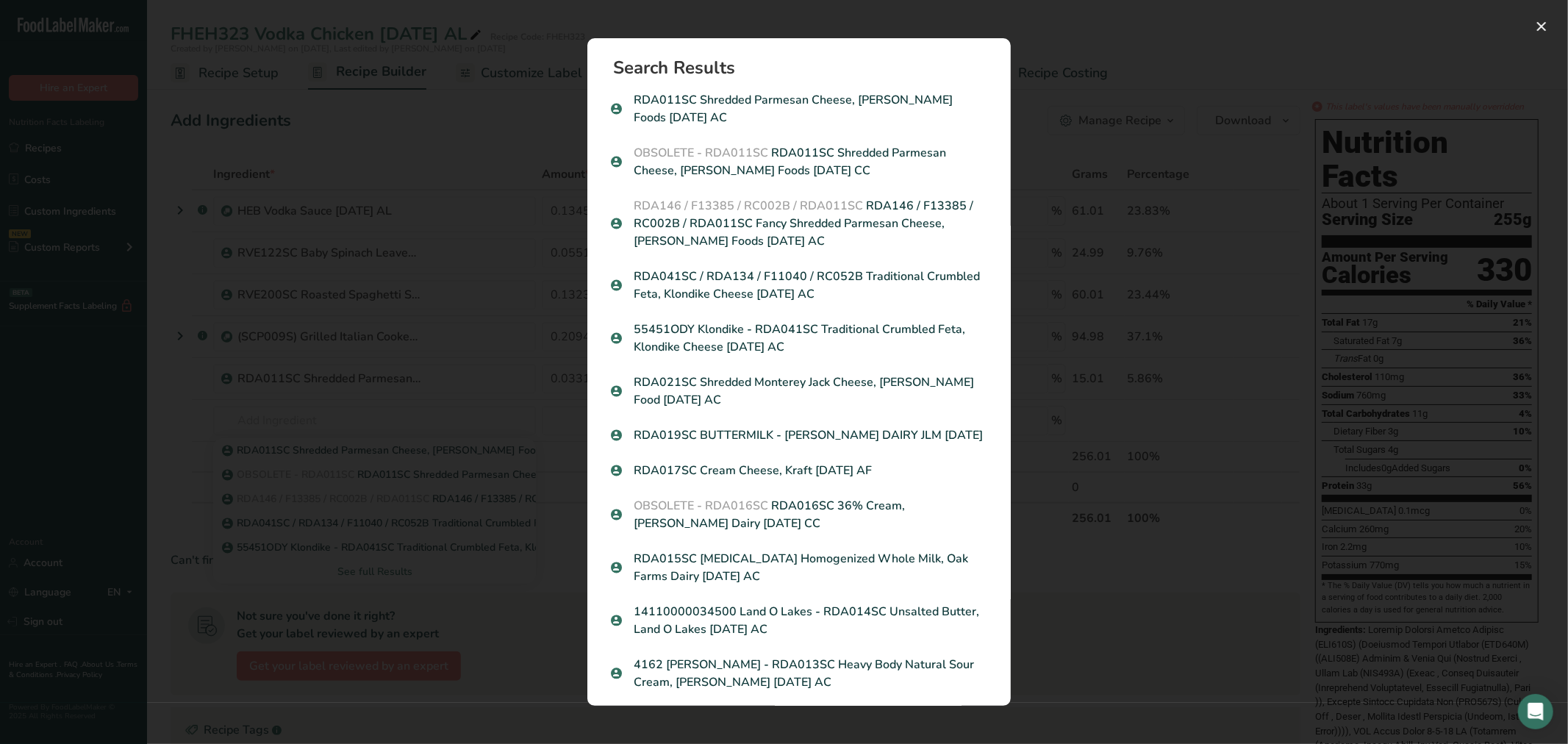
click at [811, 222] on p "RDA146 / F13385 / RC002B / RDA011SC RDA146 / F13385 / RC002B / RDA011SC Fancy S…" at bounding box center [800, 223] width 377 height 53
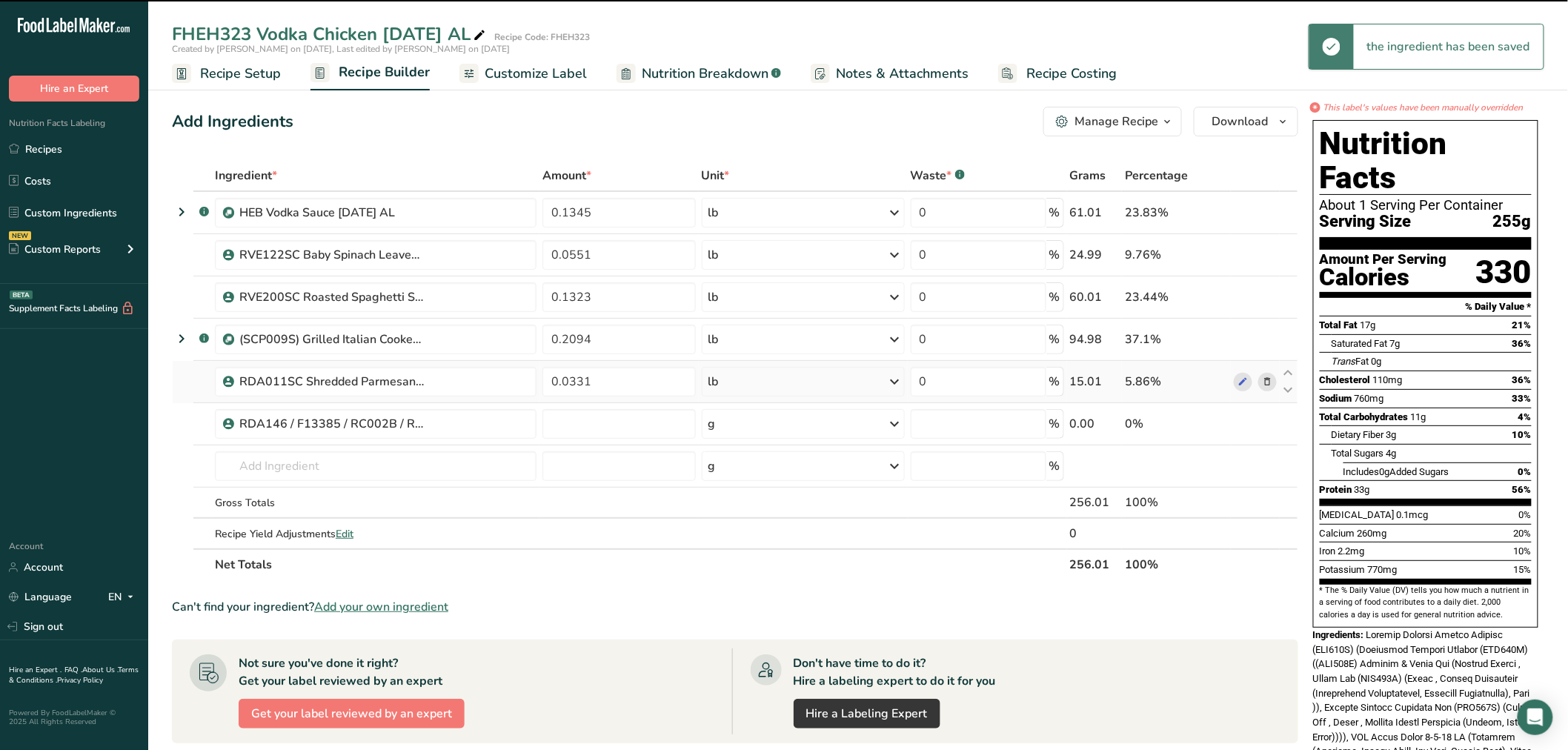
type input "0"
drag, startPoint x: 615, startPoint y: 381, endPoint x: 498, endPoint y: 374, distance: 117.2
click at [498, 374] on tr "RDA011SC Shredded Parmesan Cheese, [PERSON_NAME] Foods [DATE] AC 0.0331 lb Weig…" at bounding box center [735, 382] width 1125 height 42
type input "0"
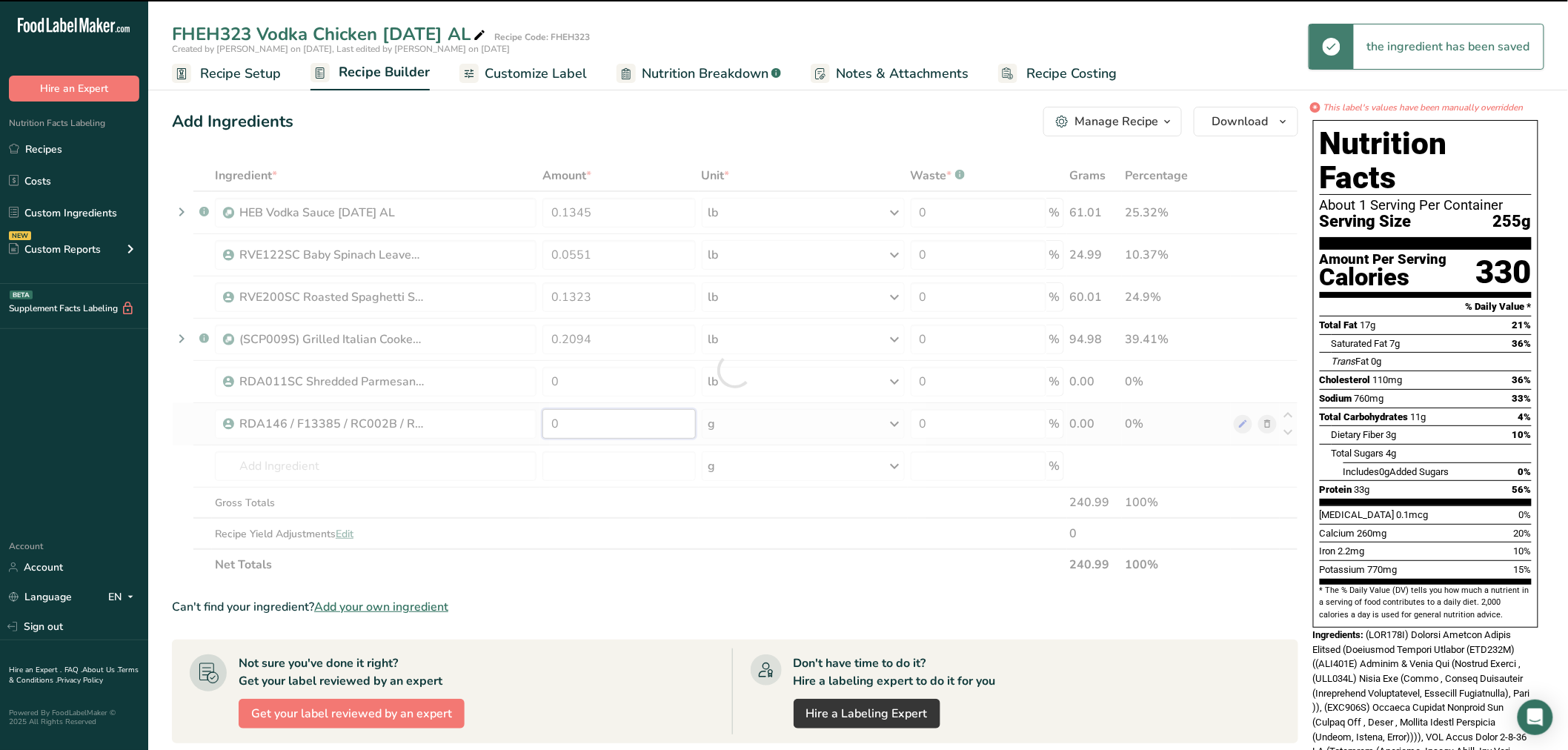
click at [598, 422] on div "Ingredient * Amount * Unit * Waste * .a-a{fill:#347362;}.b-a{fill:#fff;} Grams …" at bounding box center [735, 370] width 1126 height 420
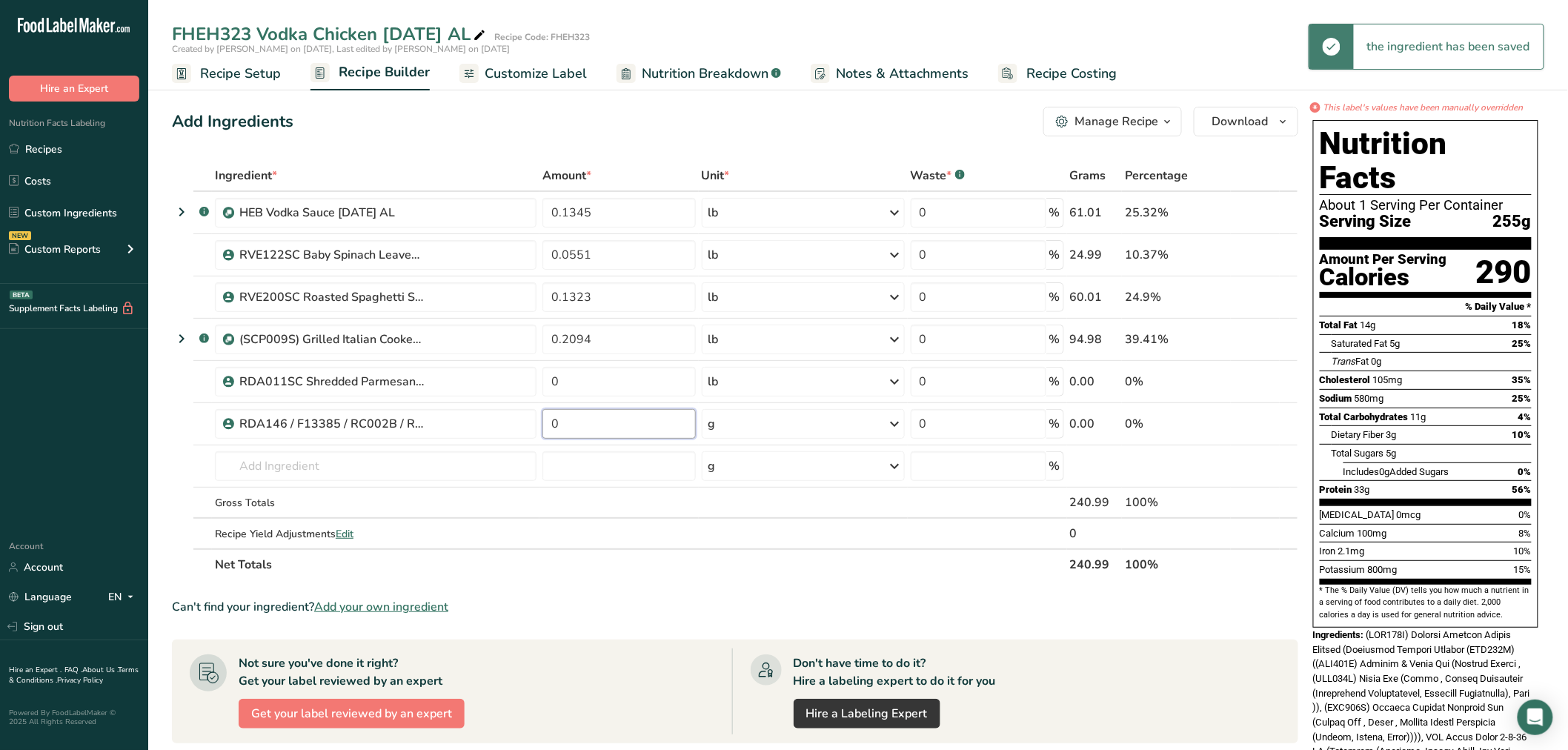
click at [598, 422] on input "0" at bounding box center [619, 424] width 153 height 30
paste input ".0331"
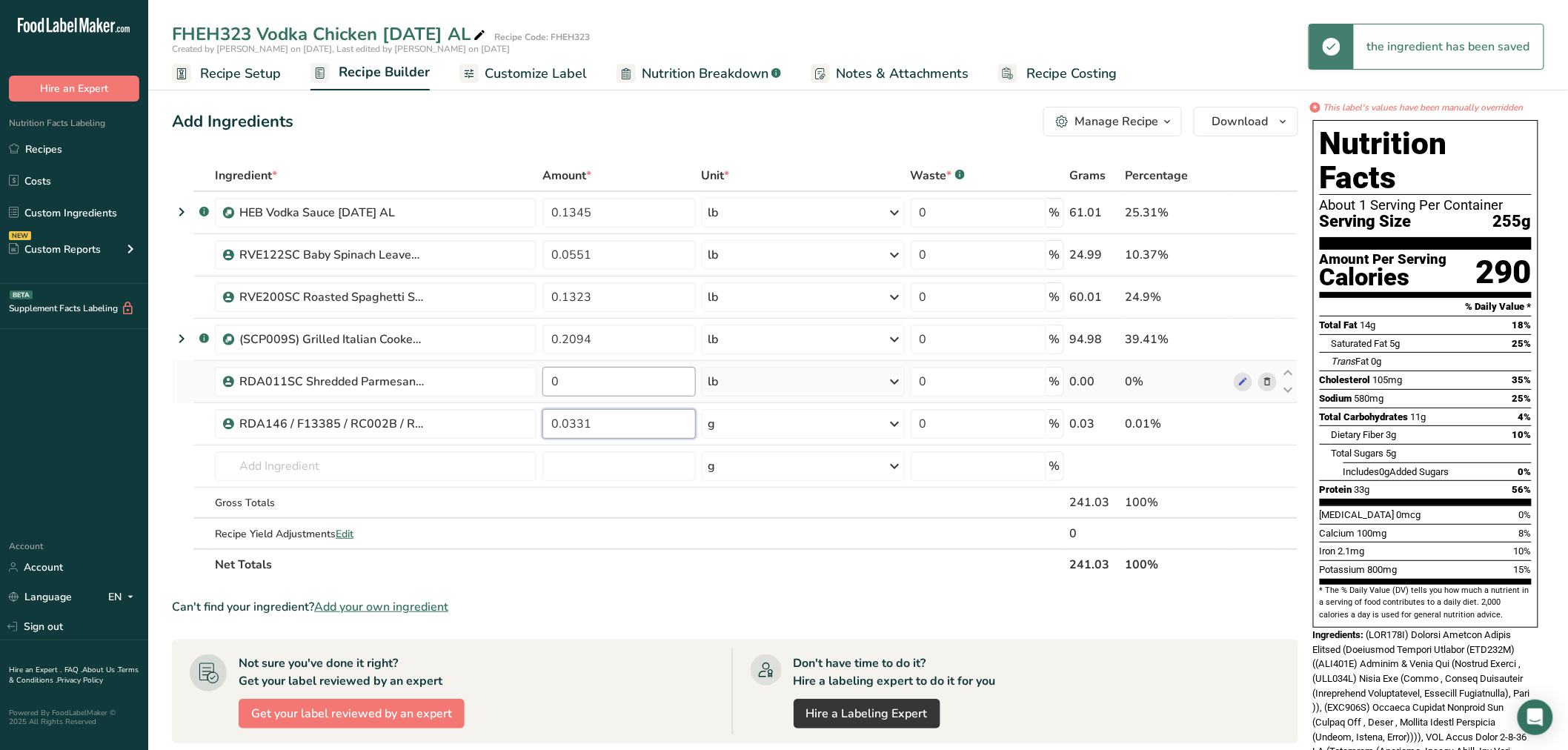
type input "0.0331"
click at [647, 386] on div "Ingredient * Amount * Unit * Waste * .a-a{fill:#347362;}.b-a{fill:#fff;} Grams …" at bounding box center [735, 370] width 1126 height 420
click at [1269, 384] on div "Ingredient * Amount * Unit * Waste * .a-a{fill:#347362;}.b-a{fill:#fff;} Grams …" at bounding box center [735, 370] width 1126 height 420
click at [1271, 382] on icon at bounding box center [1267, 382] width 10 height 15
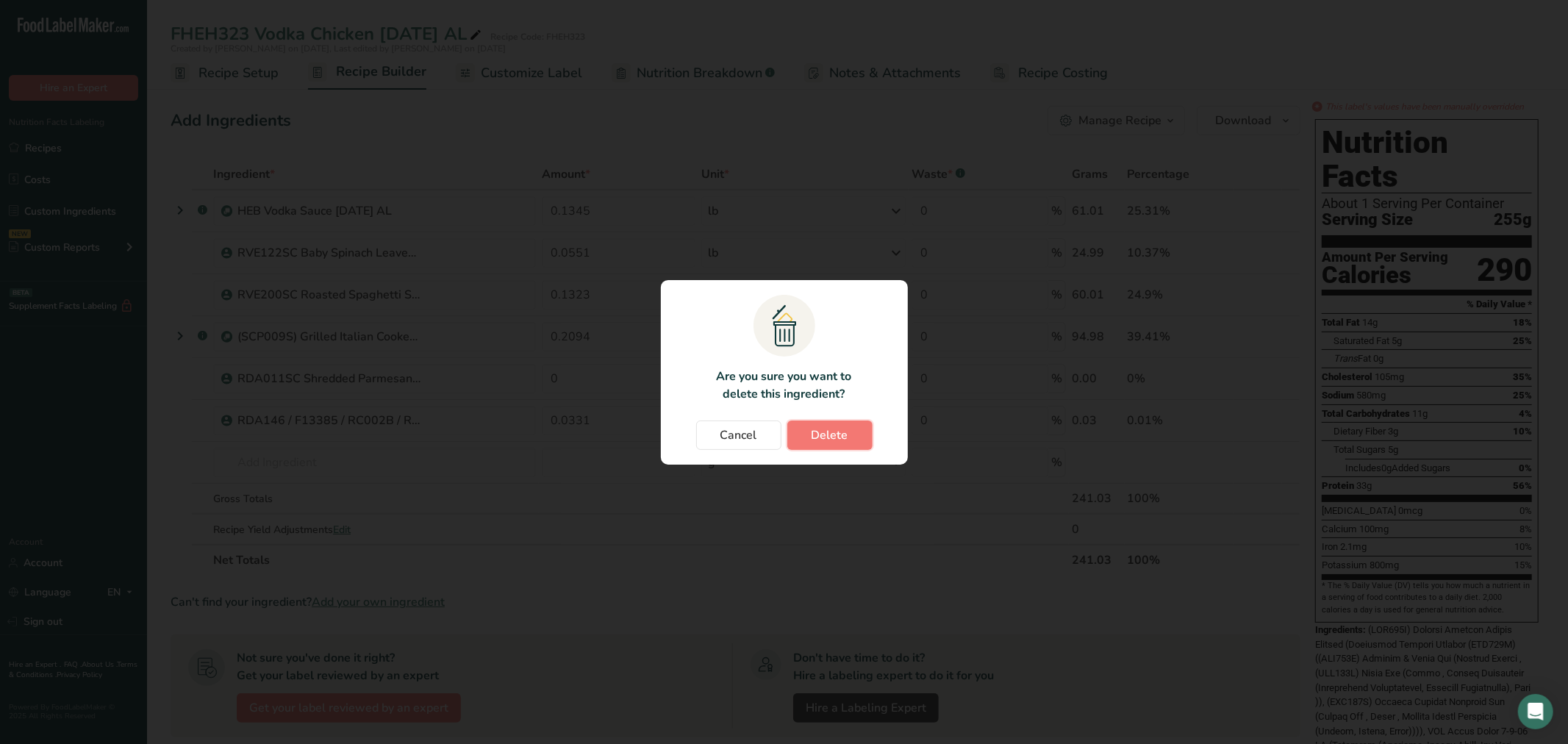
click at [827, 435] on span "Delete" at bounding box center [830, 435] width 37 height 18
type input "0.0331"
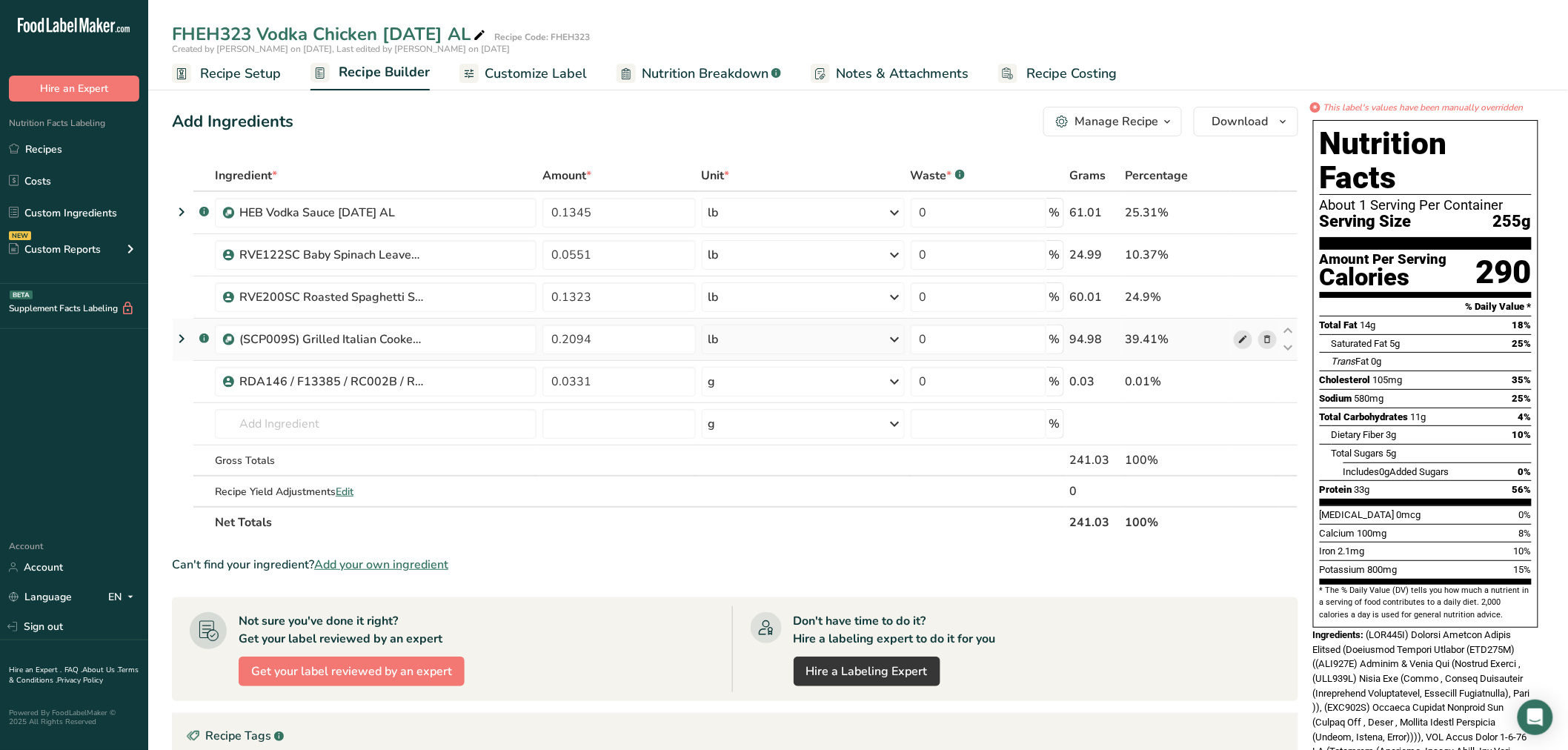
click at [1252, 335] on span at bounding box center [1243, 339] width 18 height 18
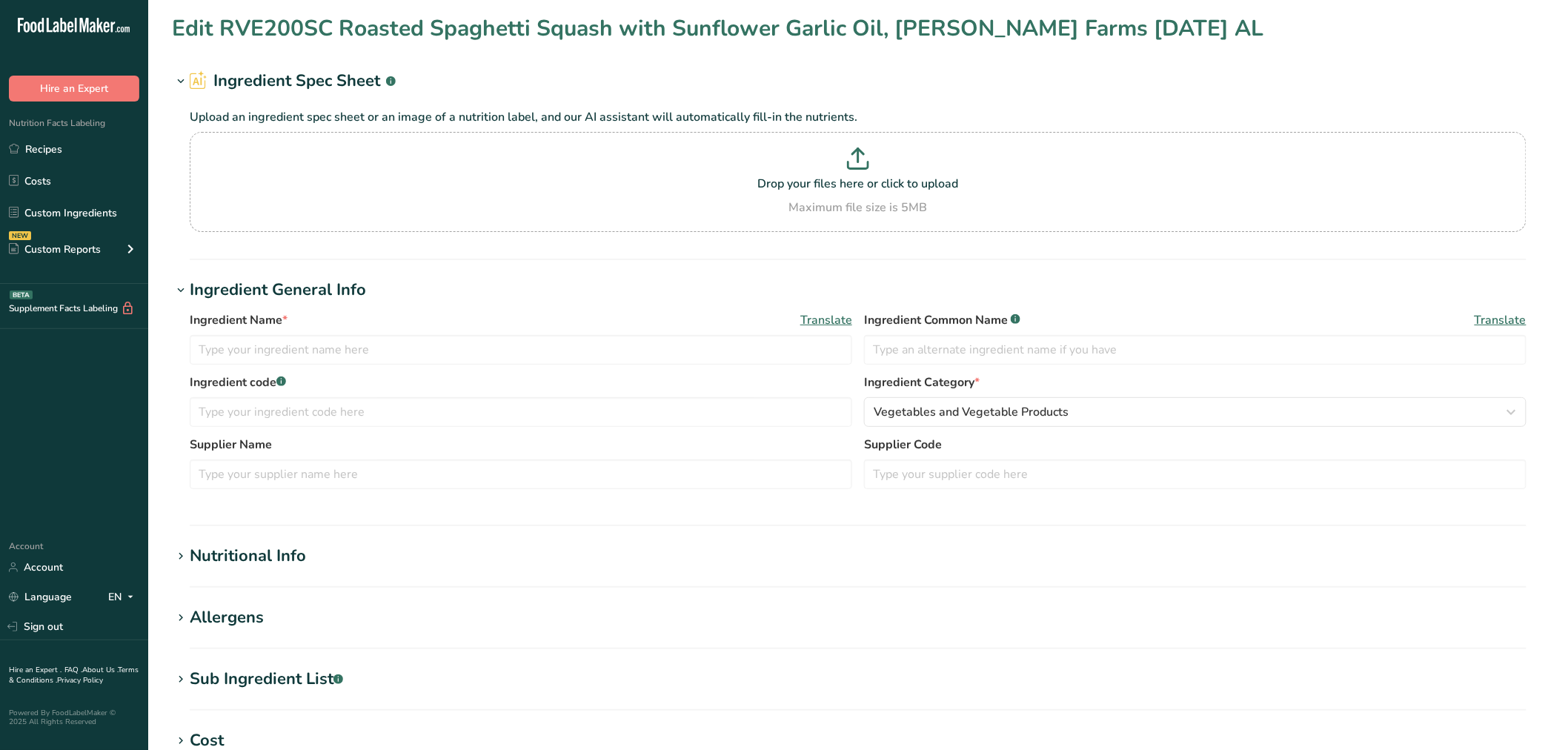
type input "RVE200SC Roasted Spaghetti Squash with Sunflower Garlic Oil, [PERSON_NAME] Farm…"
type input "Roasted Spaghetti Squash"
type input "2900568"
drag, startPoint x: 373, startPoint y: 414, endPoint x: 113, endPoint y: 400, distance: 260.4
click at [113, 400] on div ".a-20{fill:#fff;} Hire an Expert Nutrition Facts Labeling Recipes Costs Custom …" at bounding box center [784, 568] width 1568 height 1136
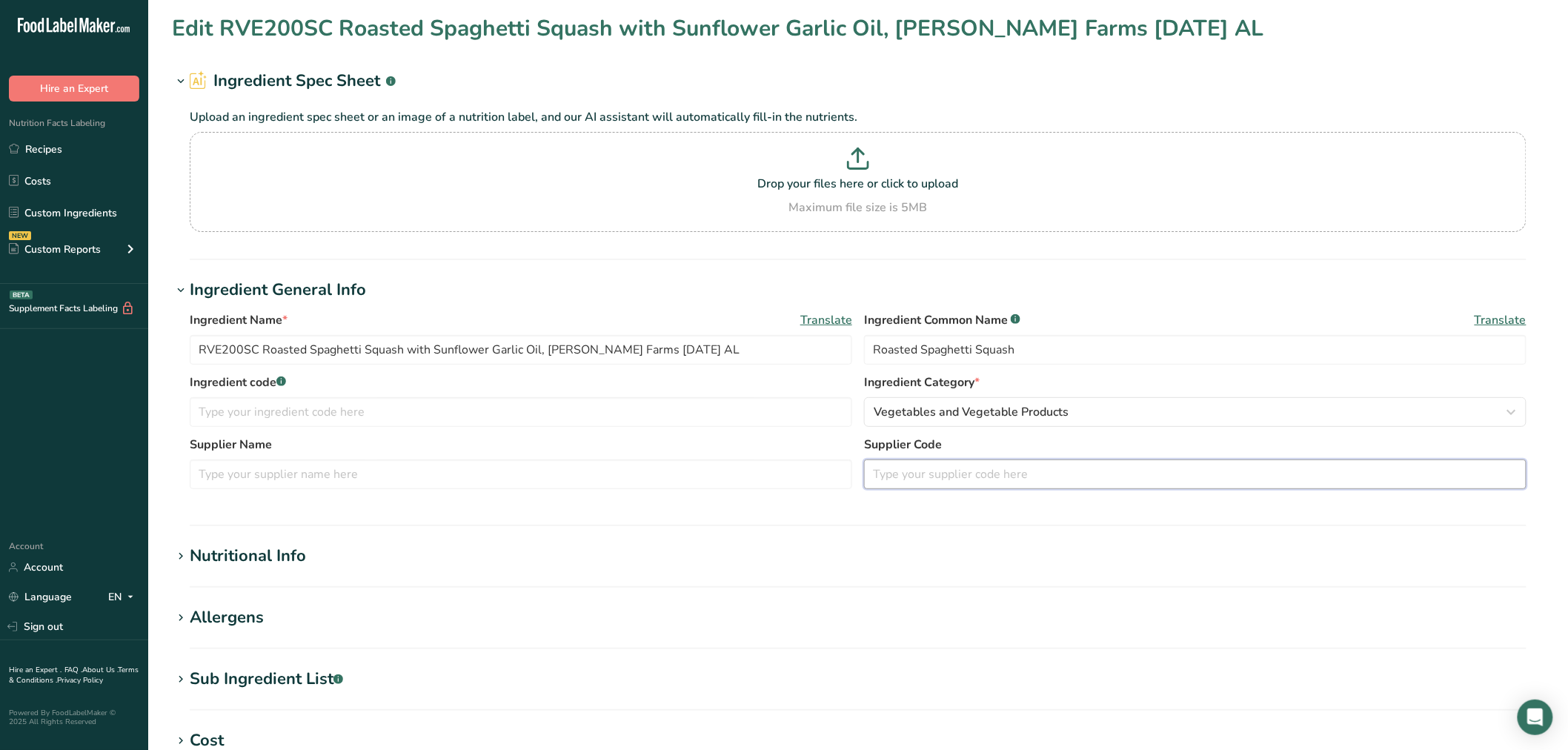
click at [965, 463] on input "text" at bounding box center [1195, 474] width 663 height 30
paste input "2900568"
type input "2900568"
drag, startPoint x: 264, startPoint y: 349, endPoint x: 153, endPoint y: 346, distance: 111.0
click at [153, 346] on section "Edit RVE200SC Roasted Spaghetti Squash with Sunflower Garlic Oil, [PERSON_NAME]…" at bounding box center [858, 544] width 1420 height 1088
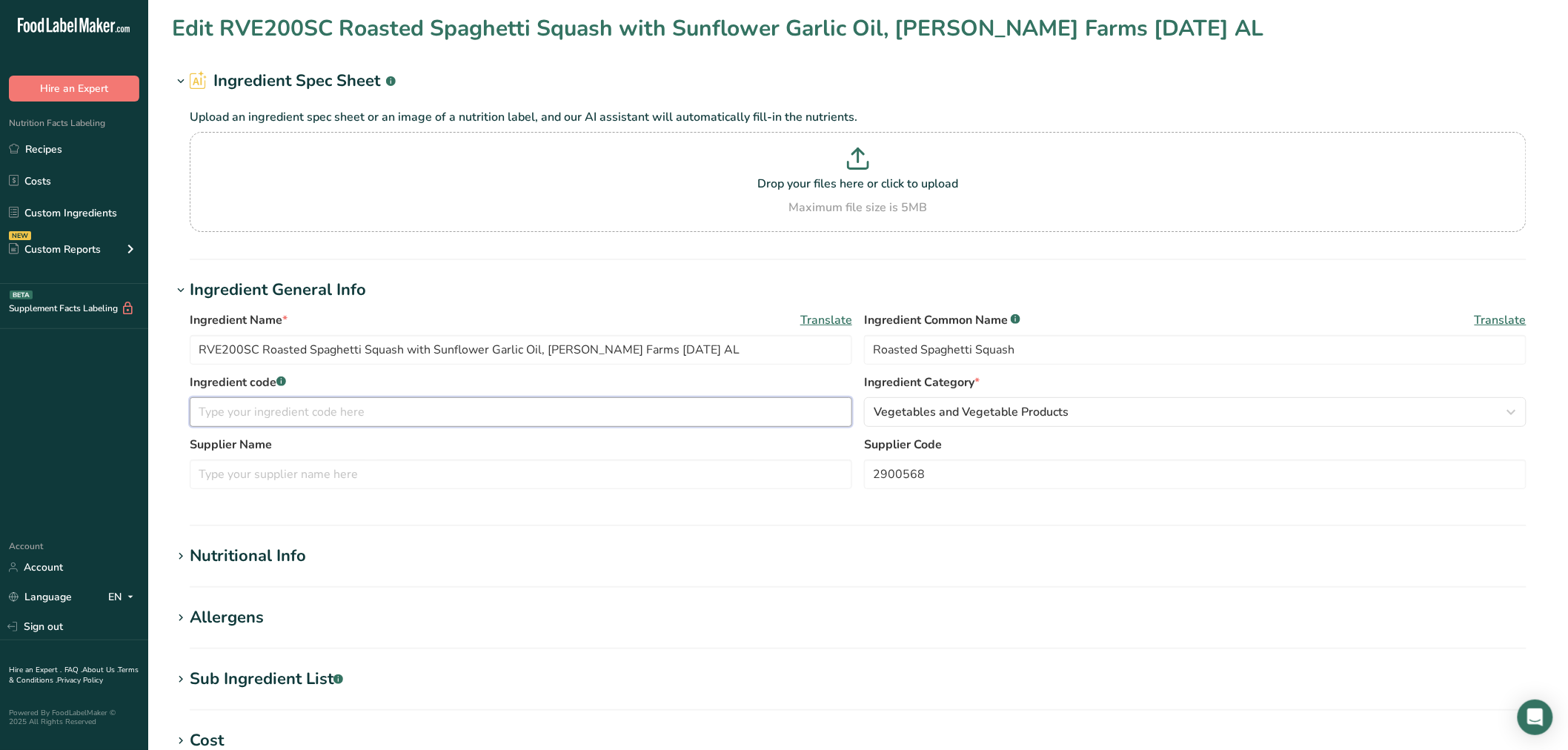
click at [231, 401] on input "text" at bounding box center [521, 412] width 663 height 30
paste input "RVE200SC"
type input "RVE200SC"
drag, startPoint x: 548, startPoint y: 351, endPoint x: 589, endPoint y: 354, distance: 41.1
click at [589, 354] on input "RVE200SC Roasted Spaghetti Squash with Sunflower Garlic Oil, [PERSON_NAME] Farm…" at bounding box center [521, 349] width 663 height 30
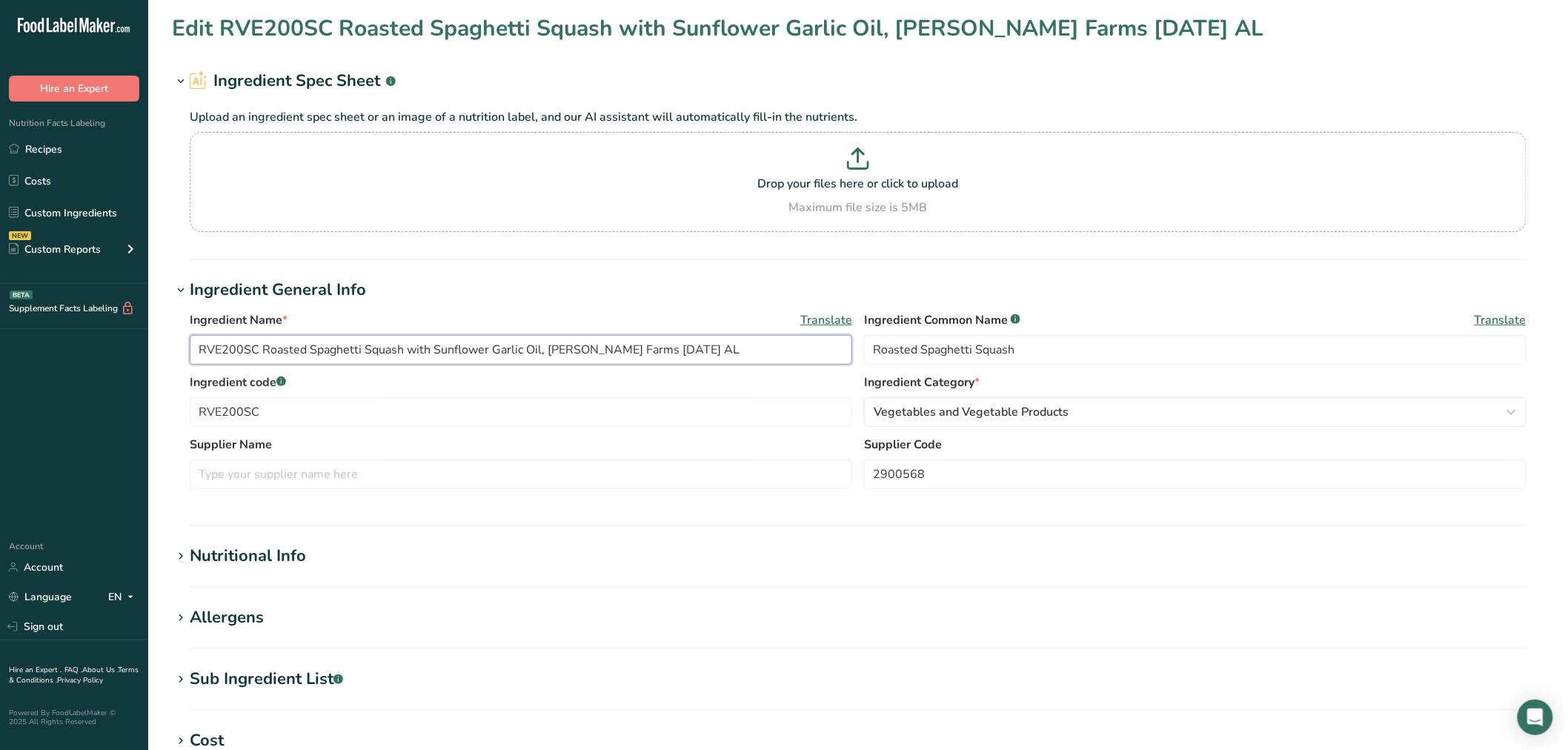
drag, startPoint x: 613, startPoint y: 349, endPoint x: 544, endPoint y: 350, distance: 69.0
click at [544, 350] on input "RVE200SC Roasted Spaghetti Squash with Sunflower Garlic Oil, [PERSON_NAME] Farm…" at bounding box center [521, 349] width 663 height 30
click at [389, 464] on input "text" at bounding box center [521, 474] width 663 height 30
paste input "[PERSON_NAME] Farms"
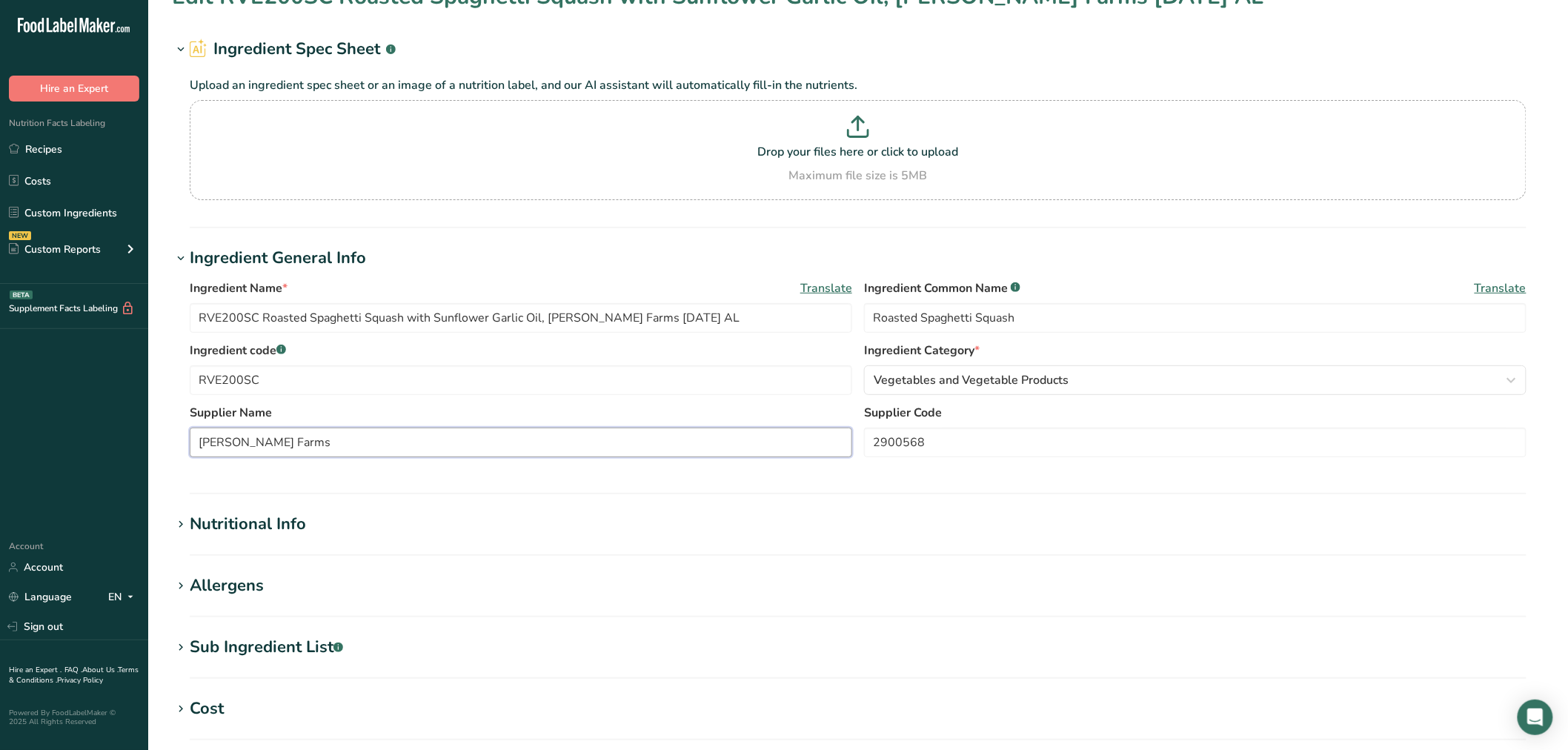
scroll to position [82, 0]
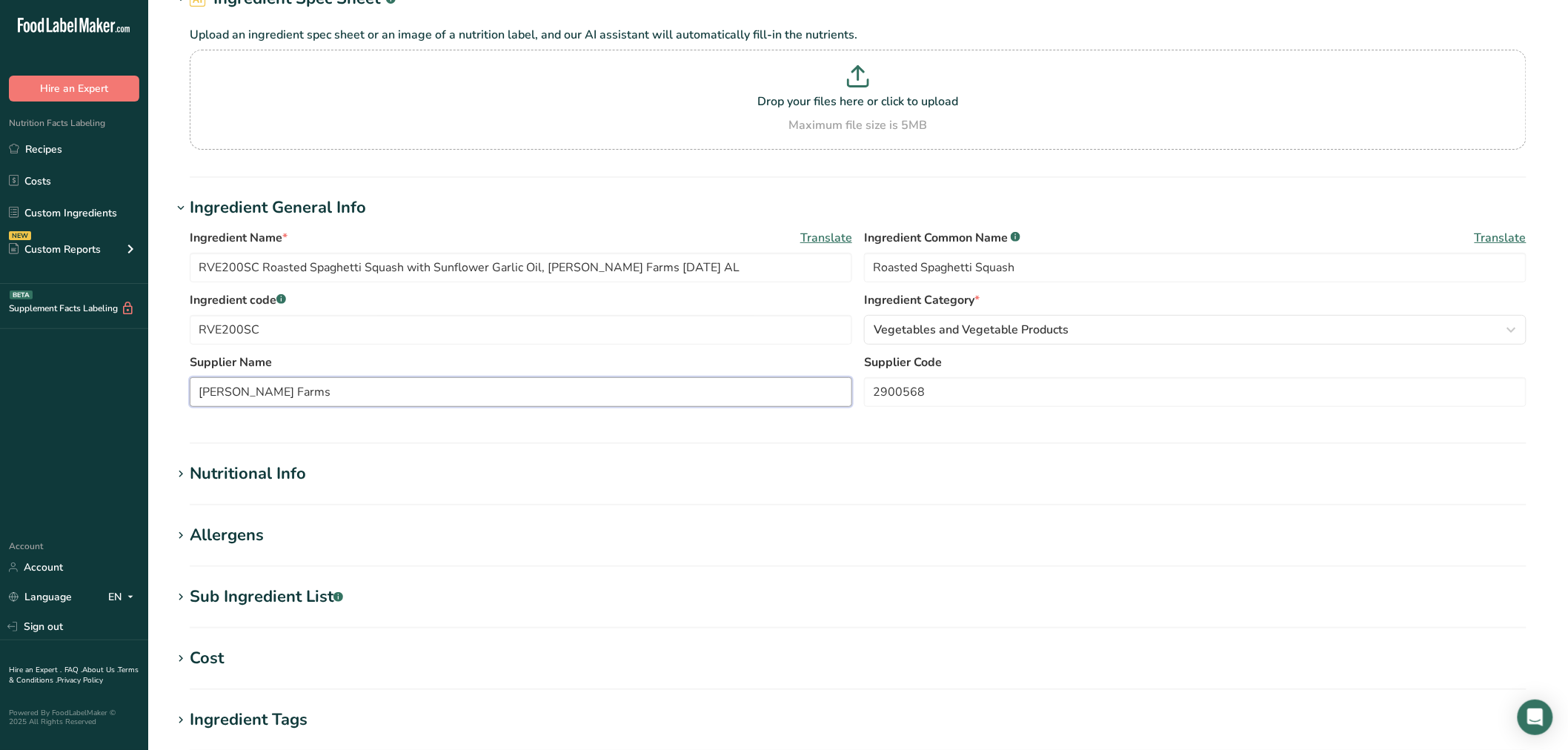
type input "[PERSON_NAME] Farms"
click at [267, 586] on div "Sub Ingredient List .a-a{fill:#347362;}.b-a{fill:#fff;}" at bounding box center [266, 597] width 153 height 25
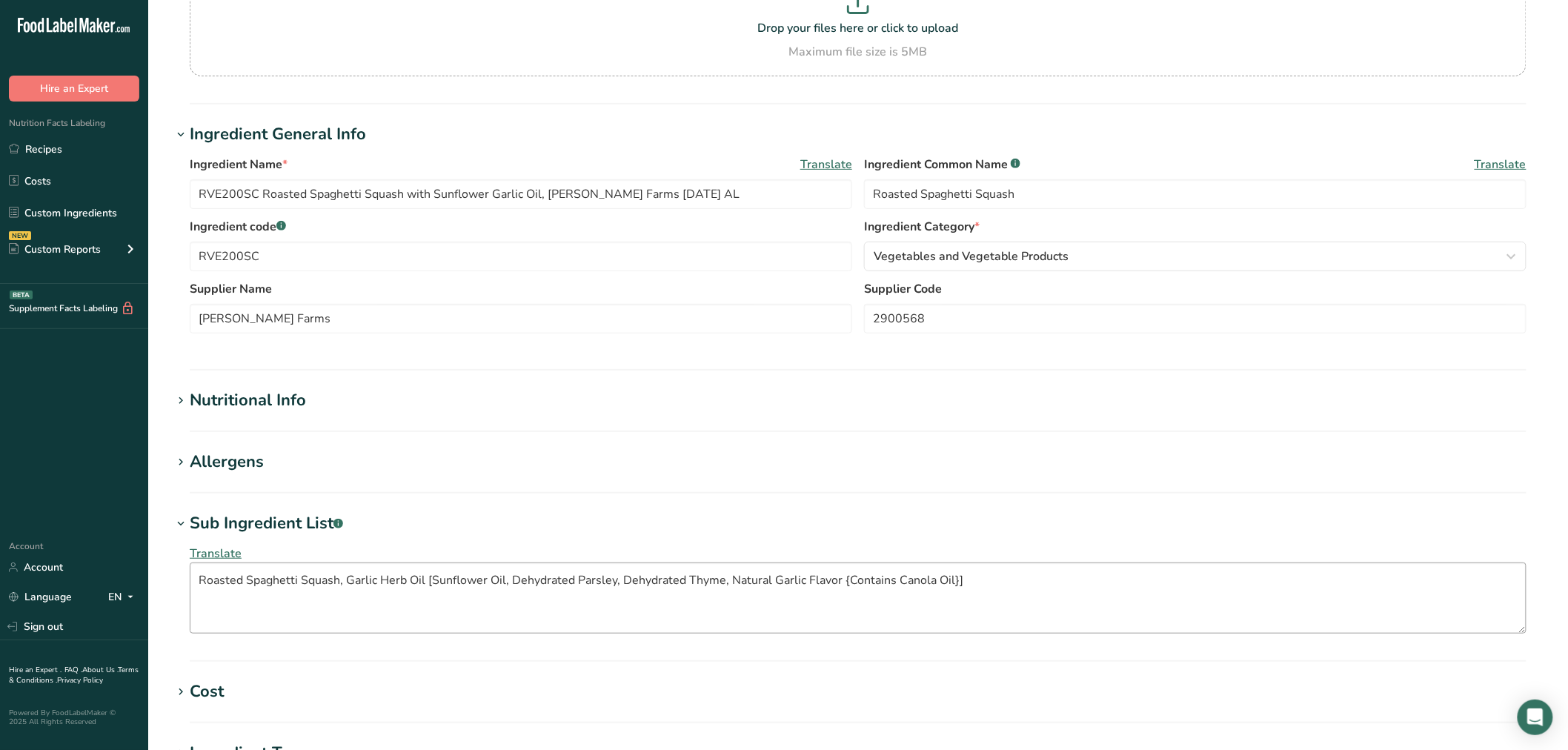
scroll to position [247, 0]
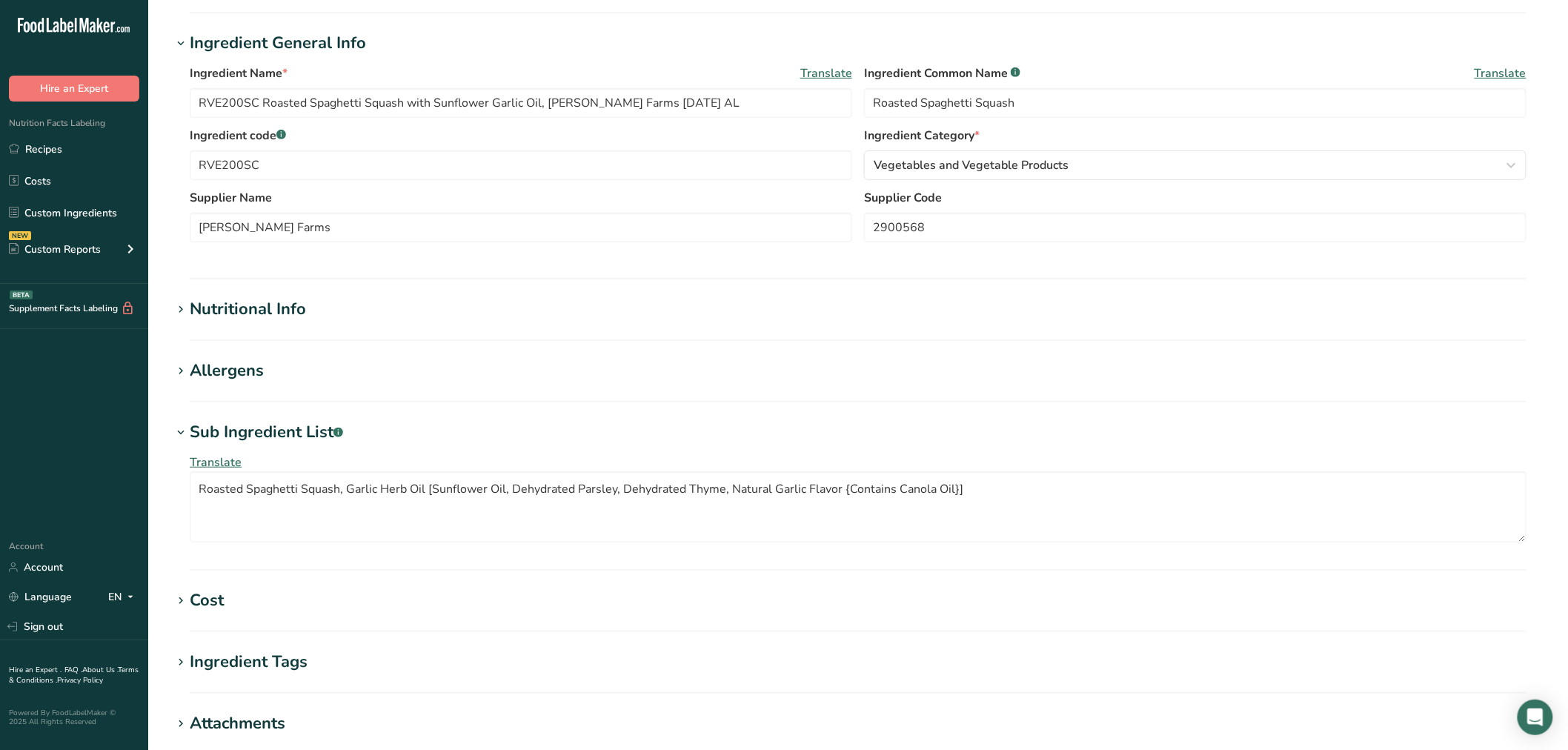
click at [232, 369] on div "Allergens" at bounding box center [226, 370] width 74 height 25
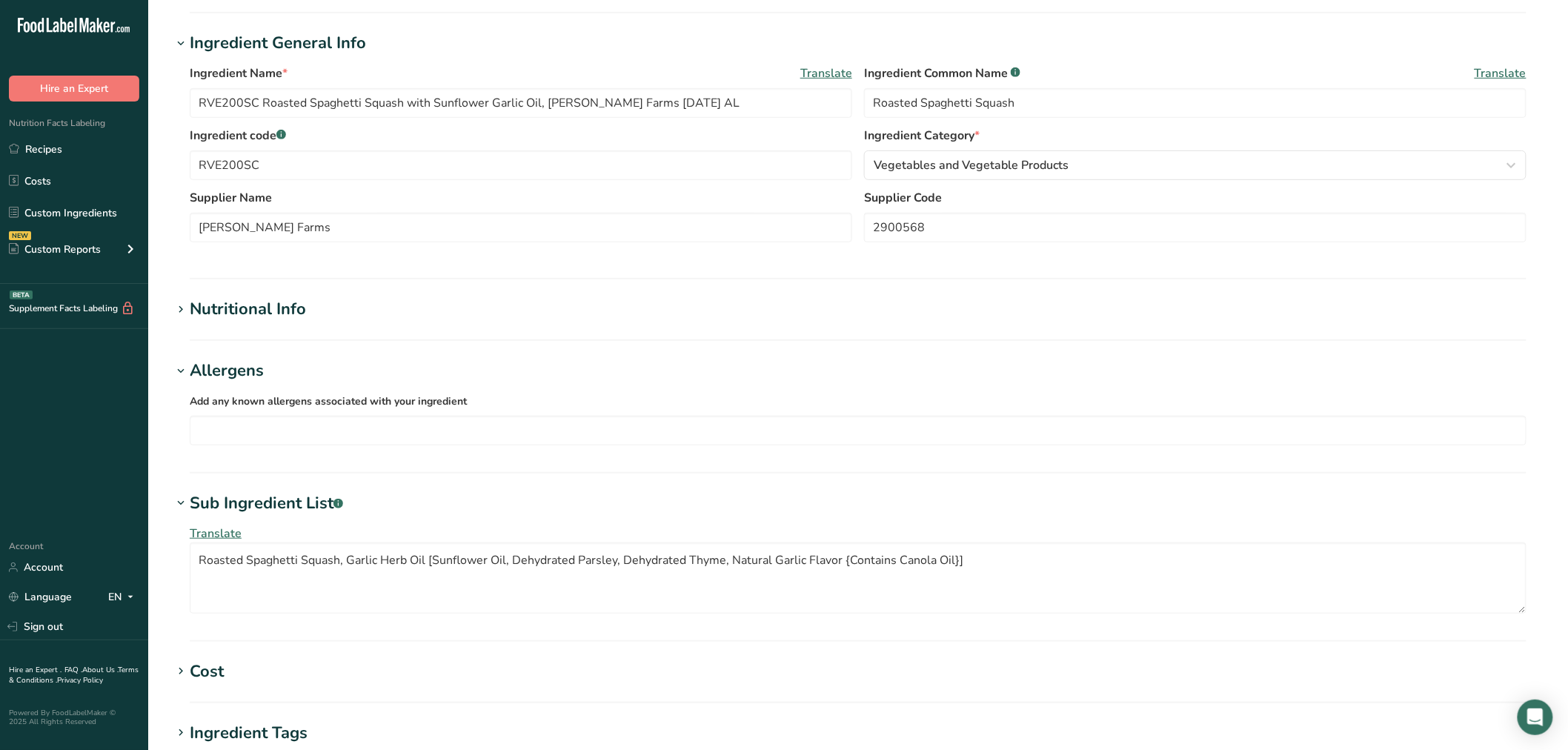
click at [233, 369] on div "Allergens" at bounding box center [226, 370] width 74 height 25
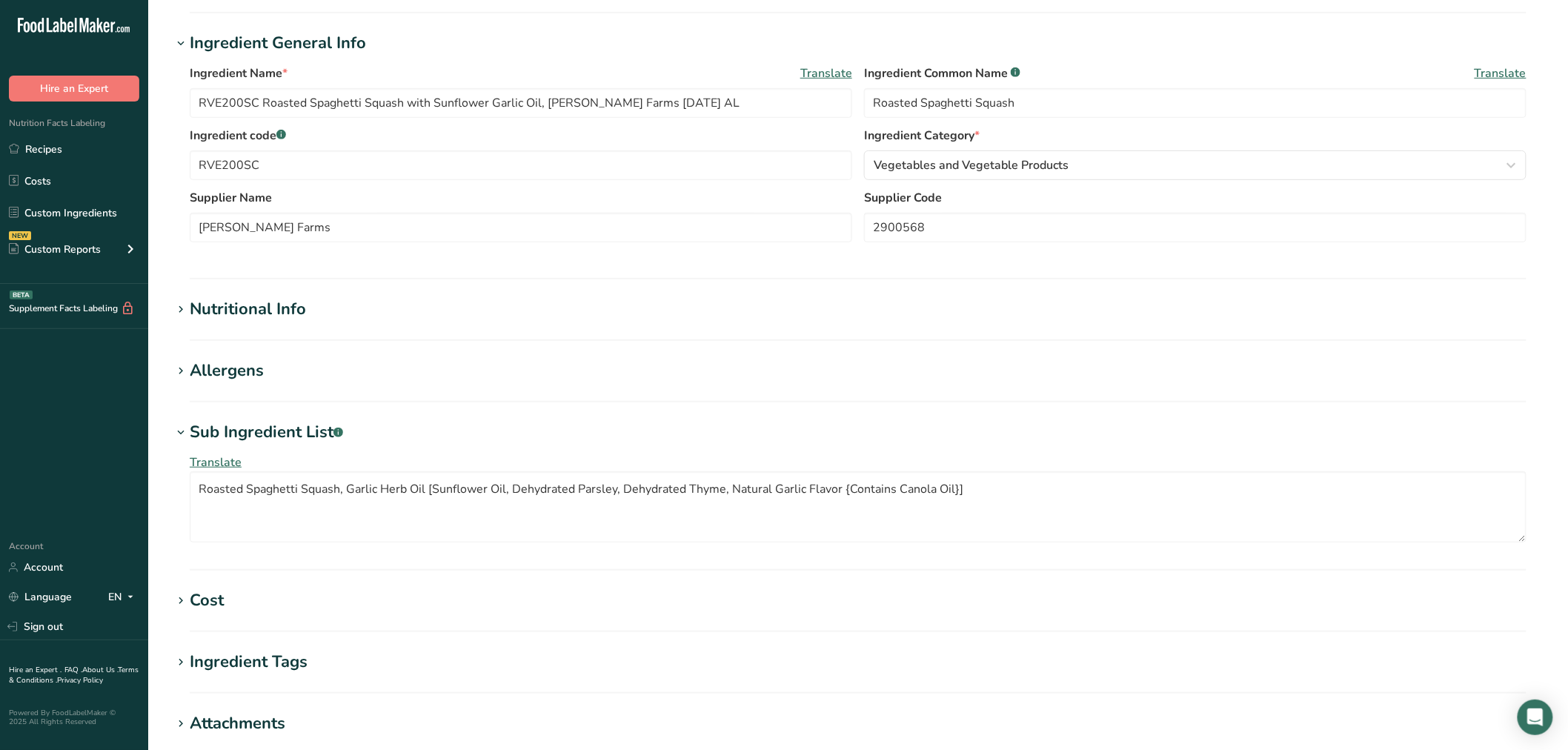
click at [231, 323] on section "Nutritional Info Serving Size .a-a{fill:#347362;}.b-a{fill:#fff;} Add ingredien…" at bounding box center [858, 319] width 1372 height 44
click at [232, 311] on div "Nutritional Info" at bounding box center [247, 309] width 116 height 25
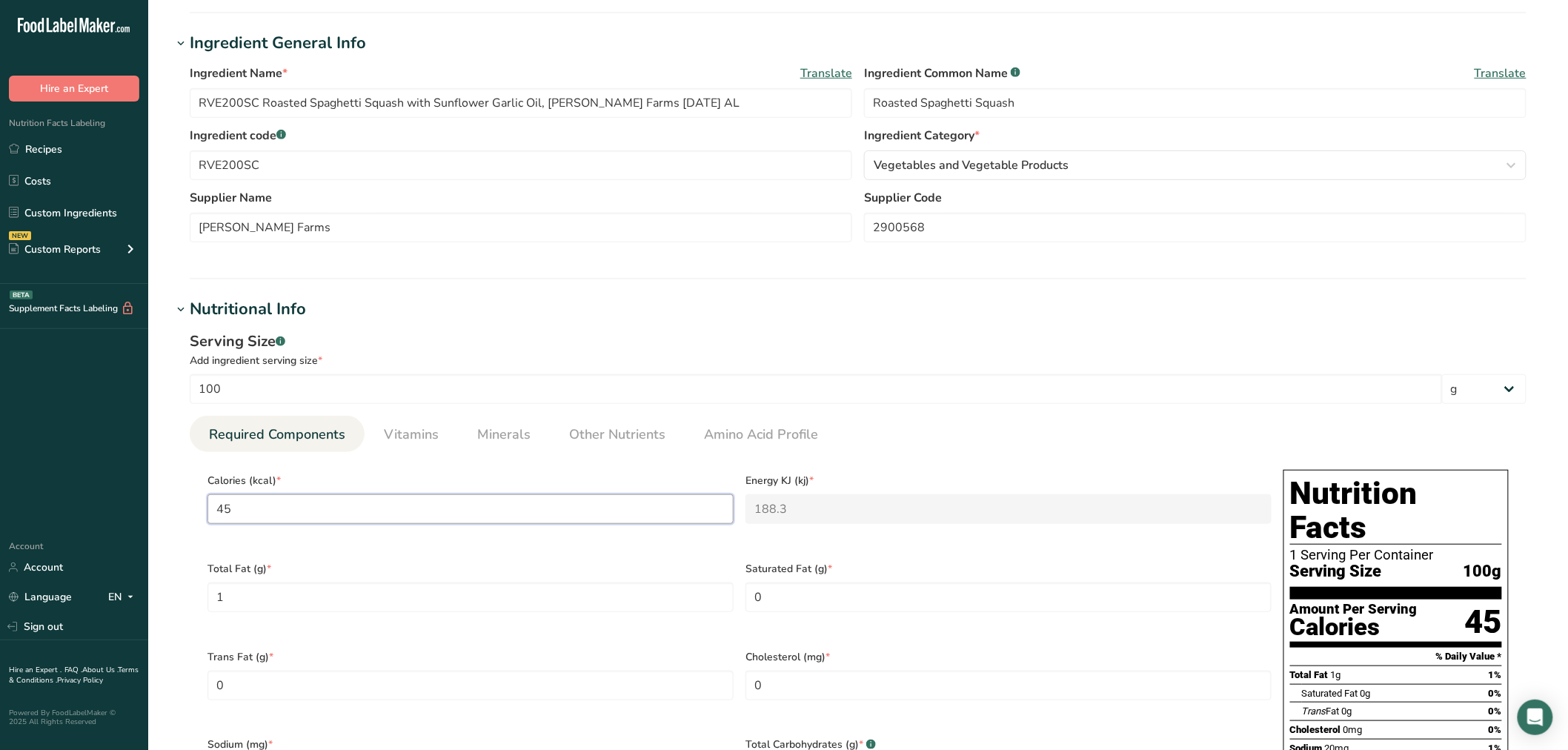
click at [357, 510] on input "45" at bounding box center [470, 508] width 526 height 30
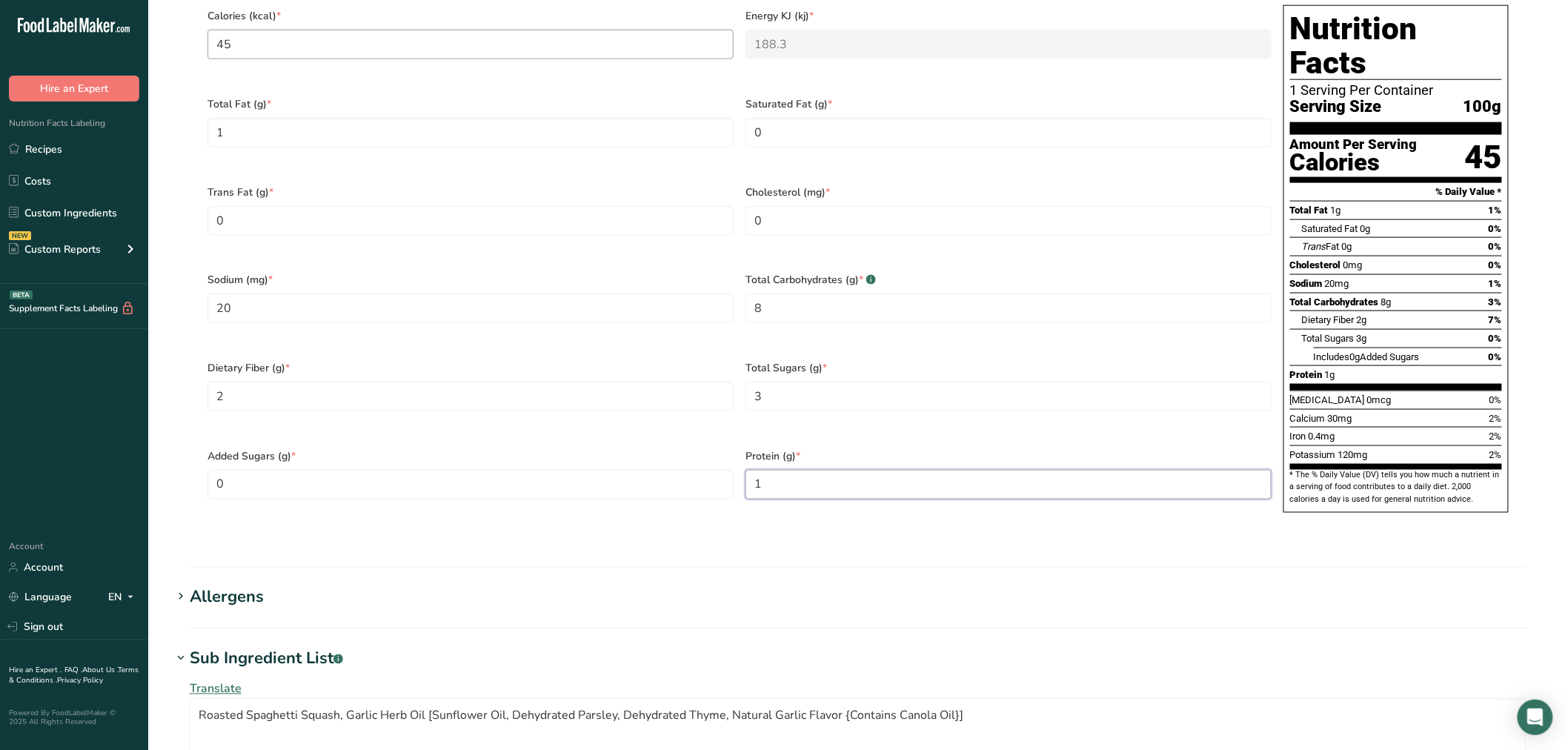
scroll to position [628, 0]
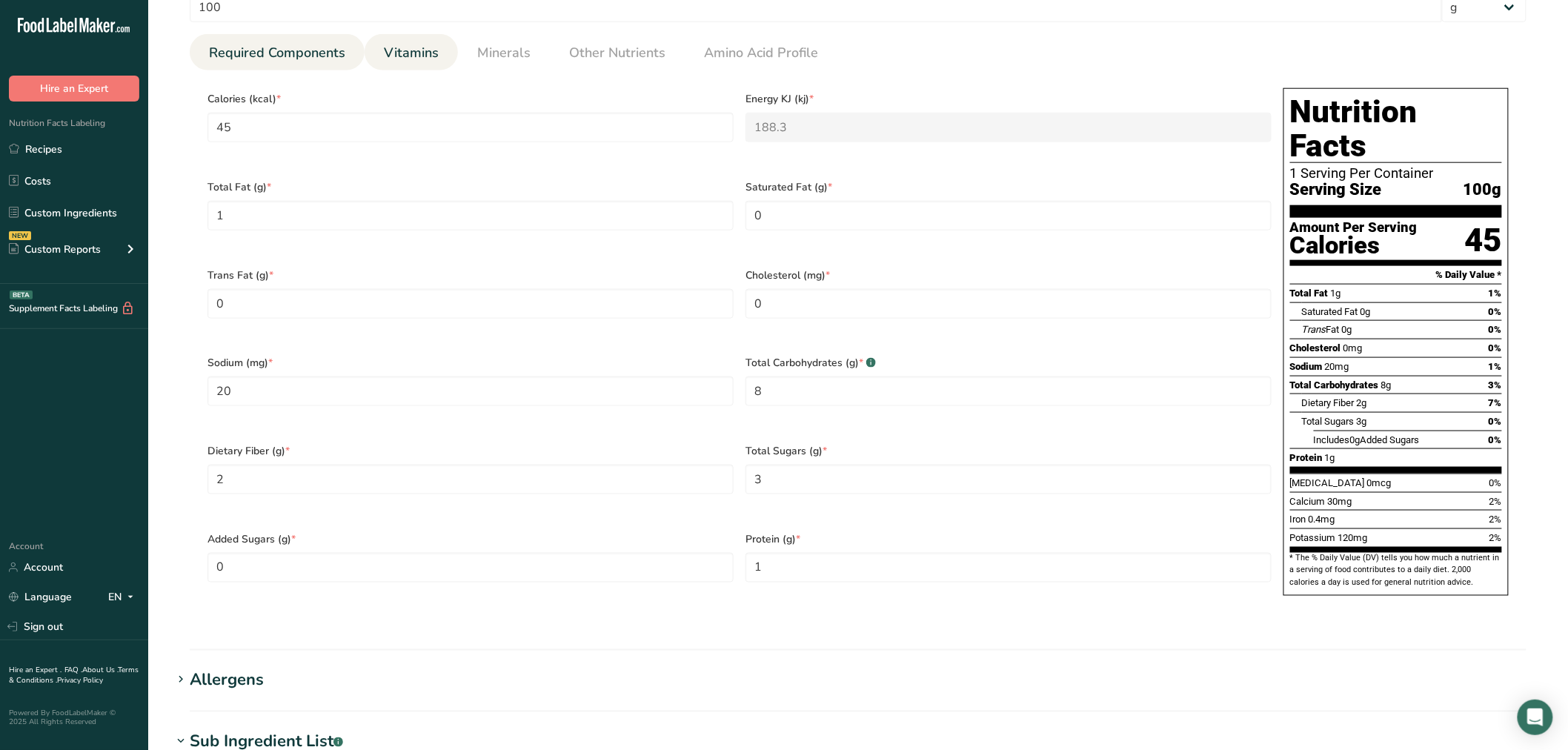
click at [384, 52] on span "Vitamins" at bounding box center [411, 53] width 55 height 20
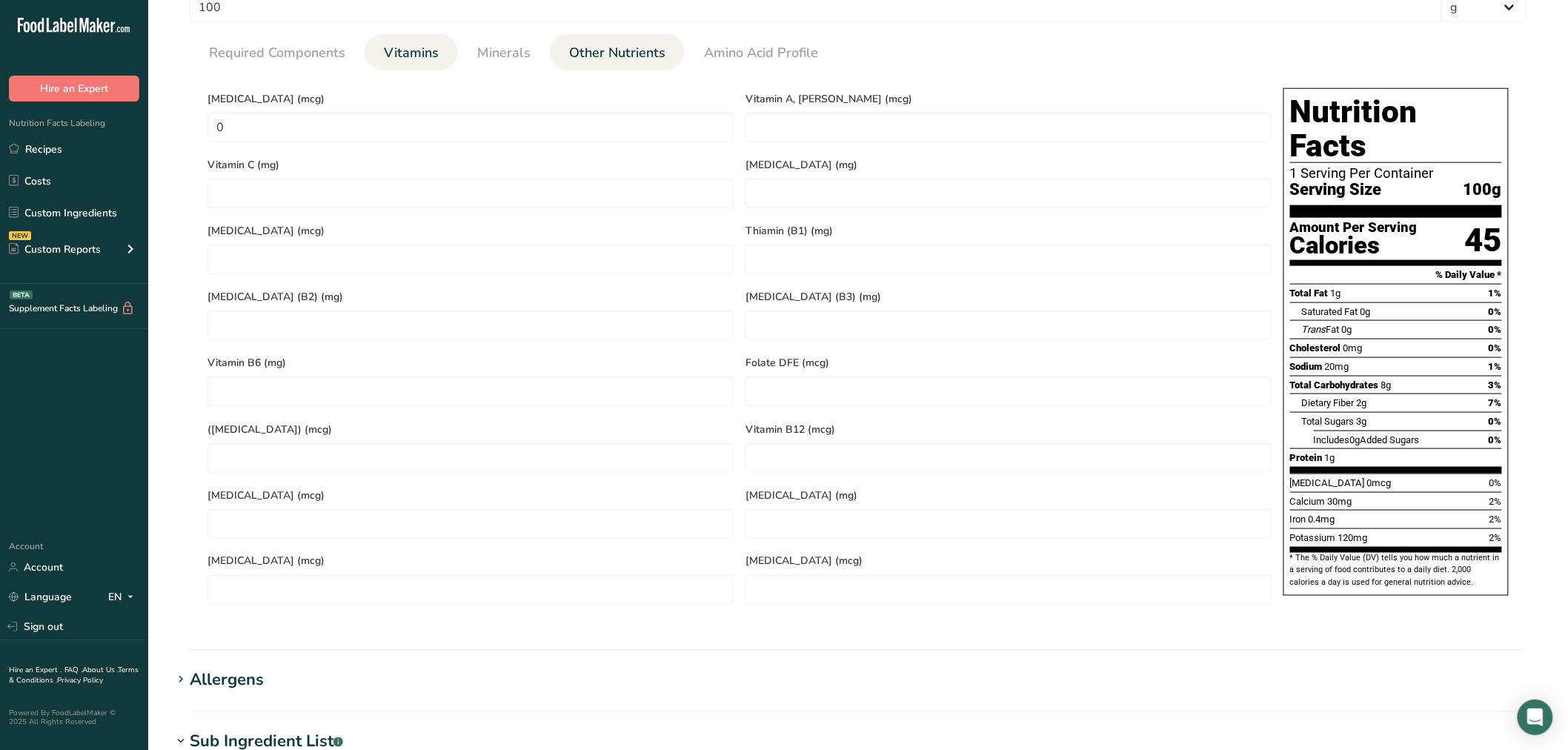
click at [600, 46] on span "Other Nutrients" at bounding box center [618, 53] width 97 height 20
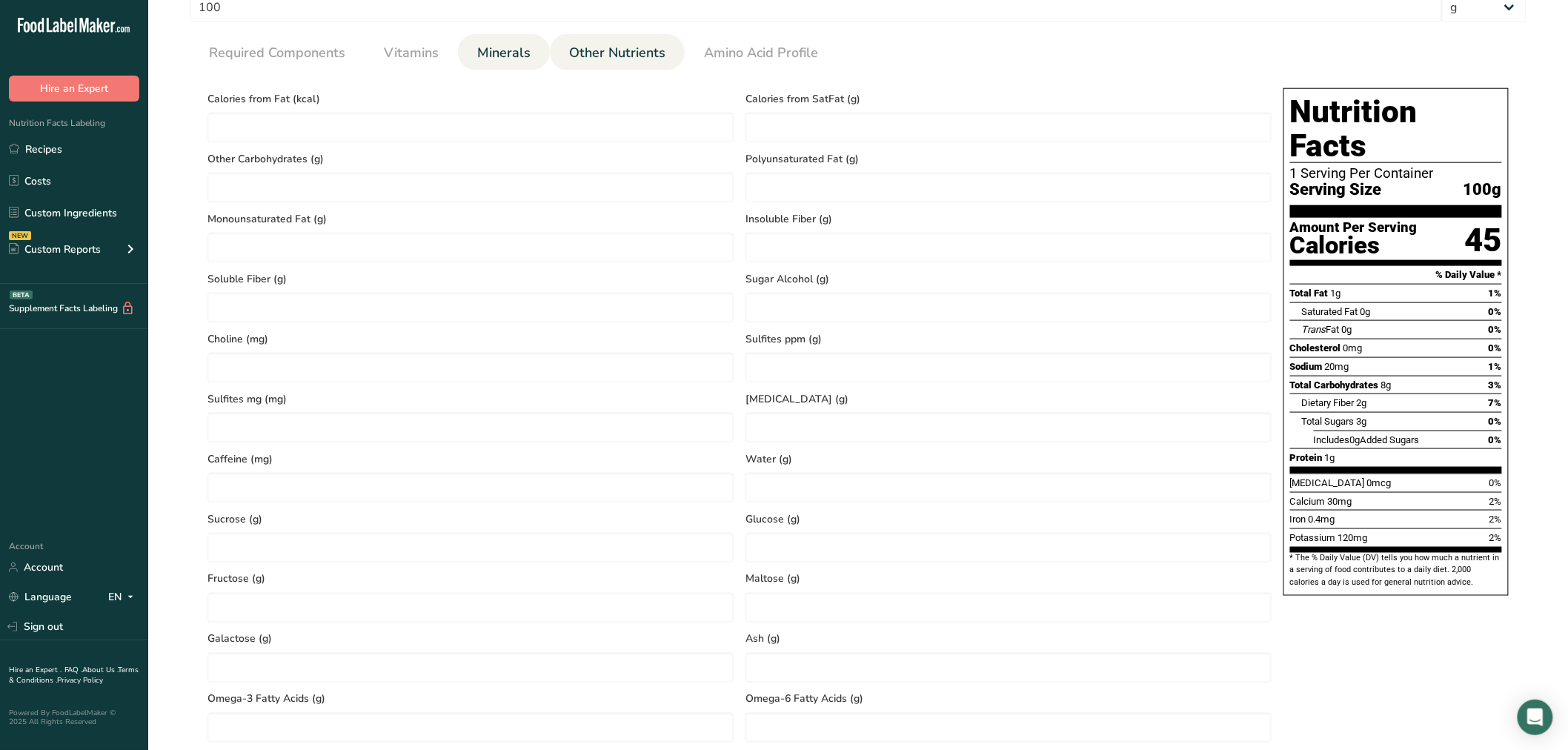
click at [516, 53] on span "Minerals" at bounding box center [503, 53] width 53 height 20
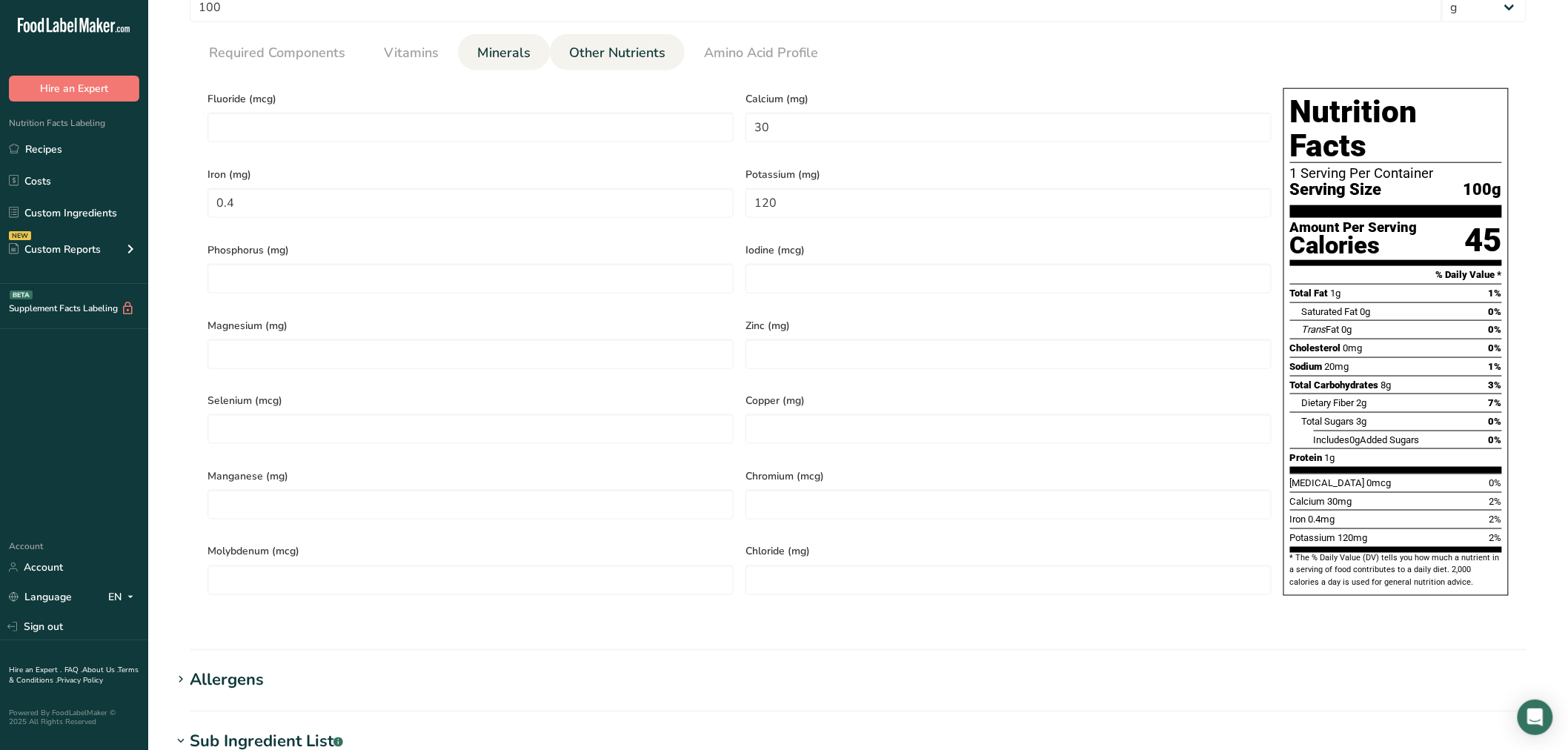
click at [581, 39] on link "Other Nutrients" at bounding box center [618, 53] width 108 height 38
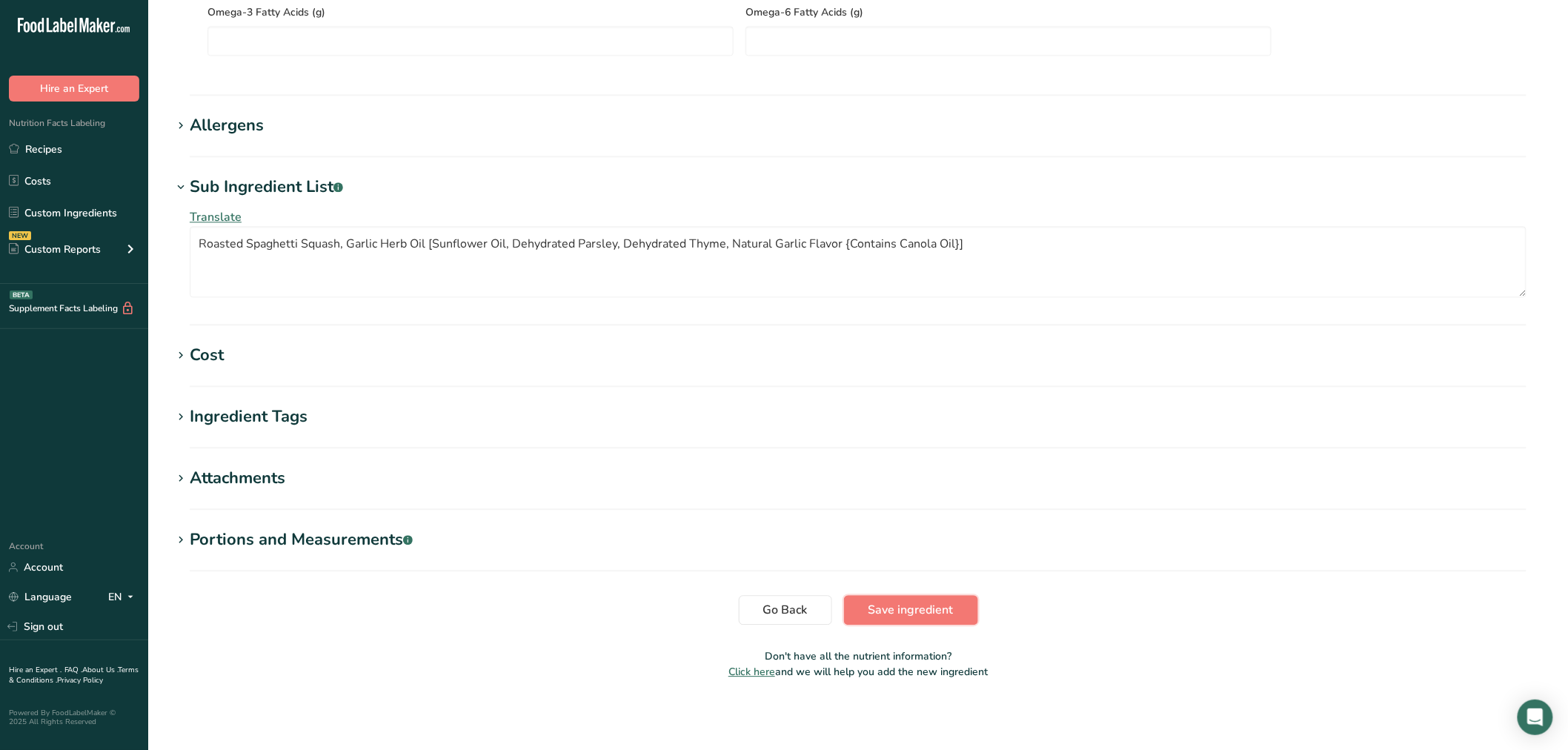
click at [903, 605] on span "Save ingredient" at bounding box center [911, 609] width 86 height 18
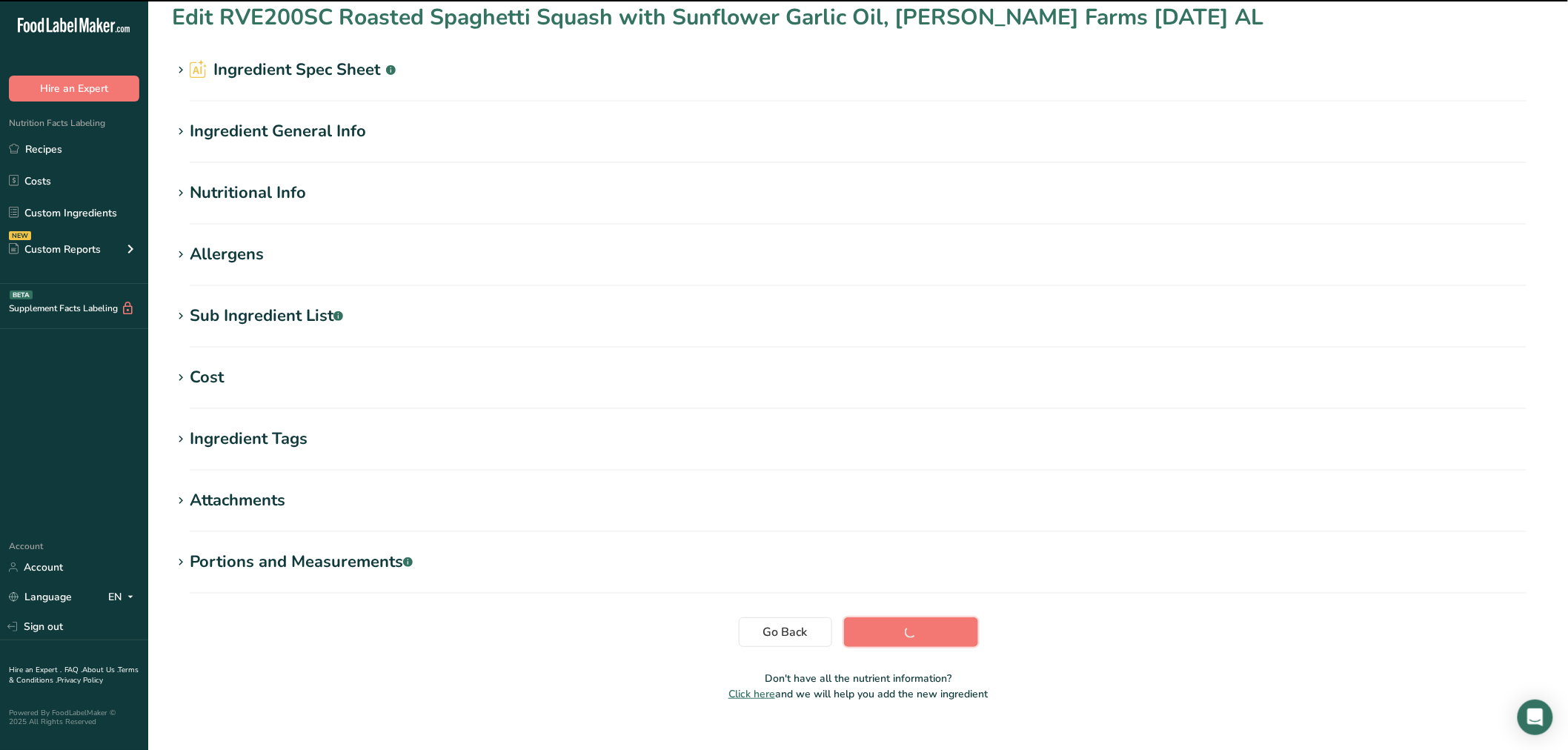
scroll to position [0, 0]
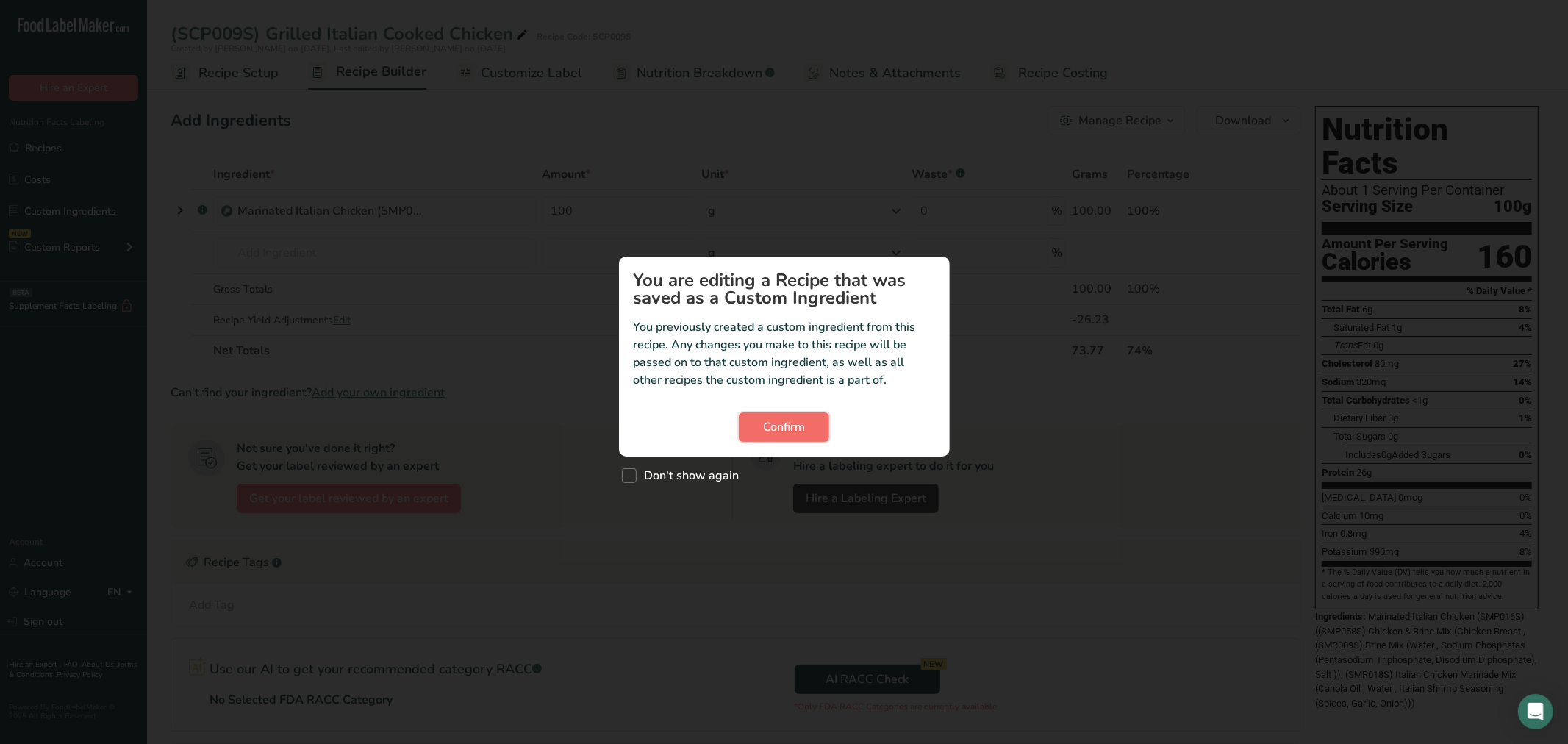
click at [778, 432] on span "Confirm" at bounding box center [784, 427] width 42 height 18
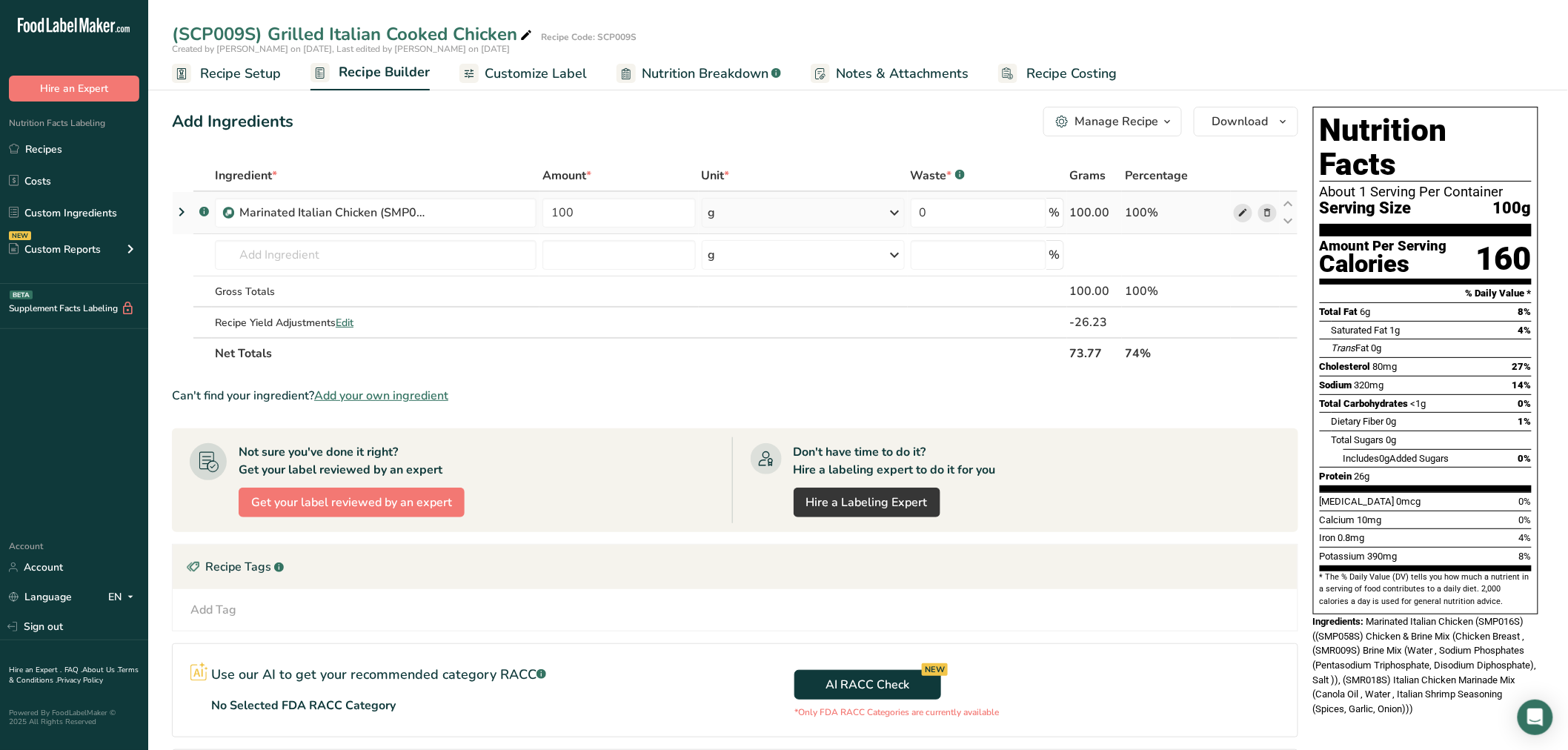
click at [1237, 210] on icon at bounding box center [1243, 213] width 10 height 15
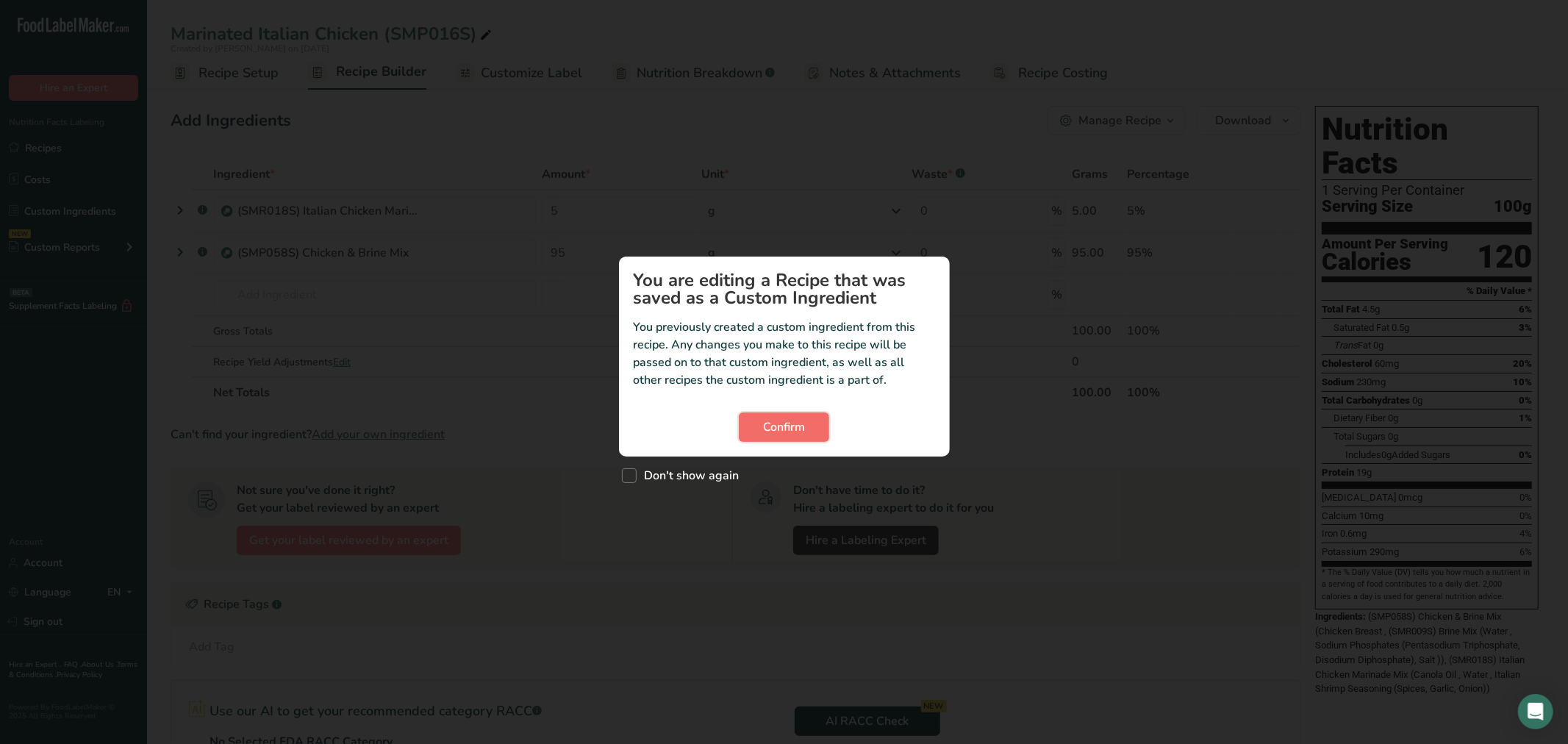
click at [815, 429] on button "Confirm" at bounding box center [784, 427] width 91 height 29
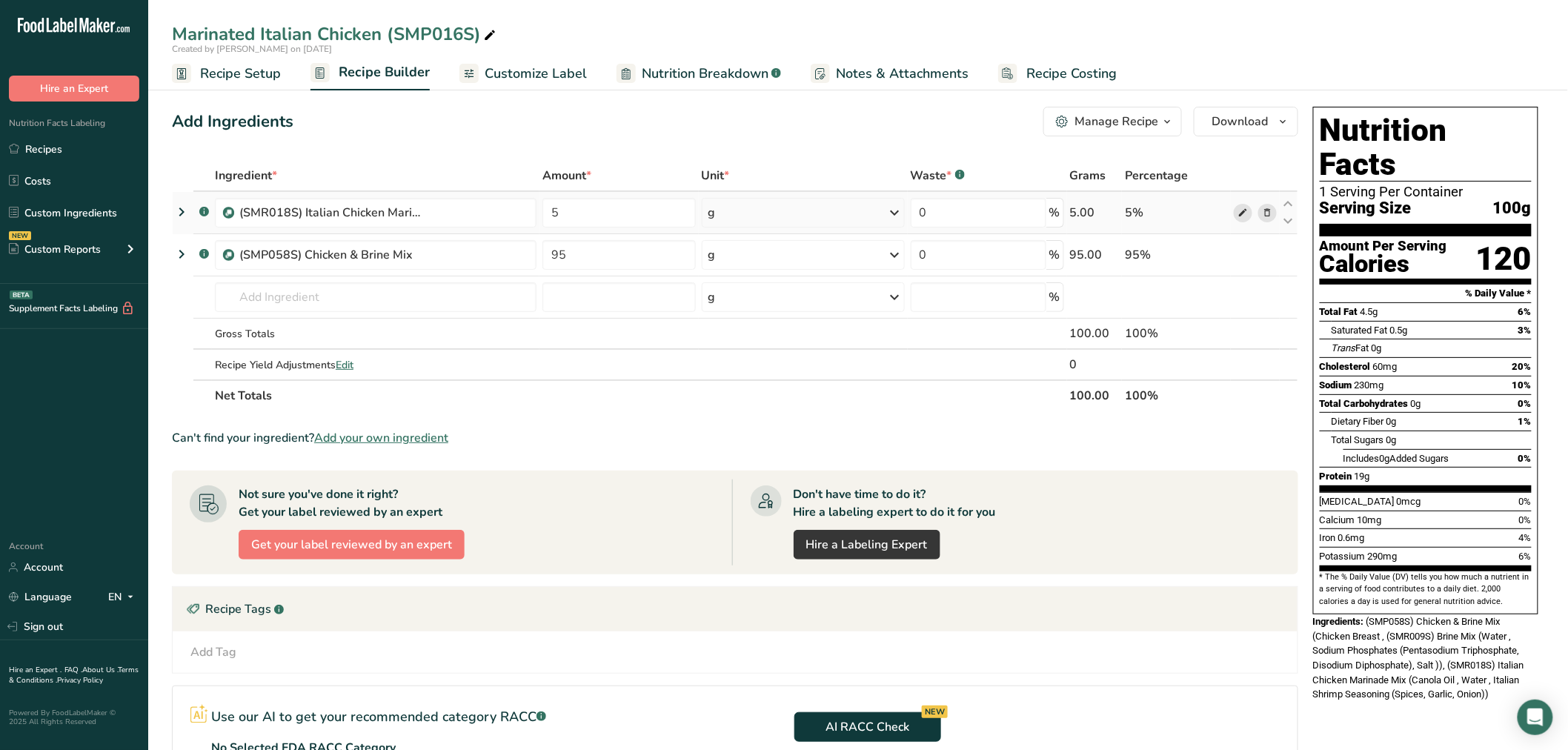
click at [1246, 211] on icon at bounding box center [1243, 213] width 10 height 15
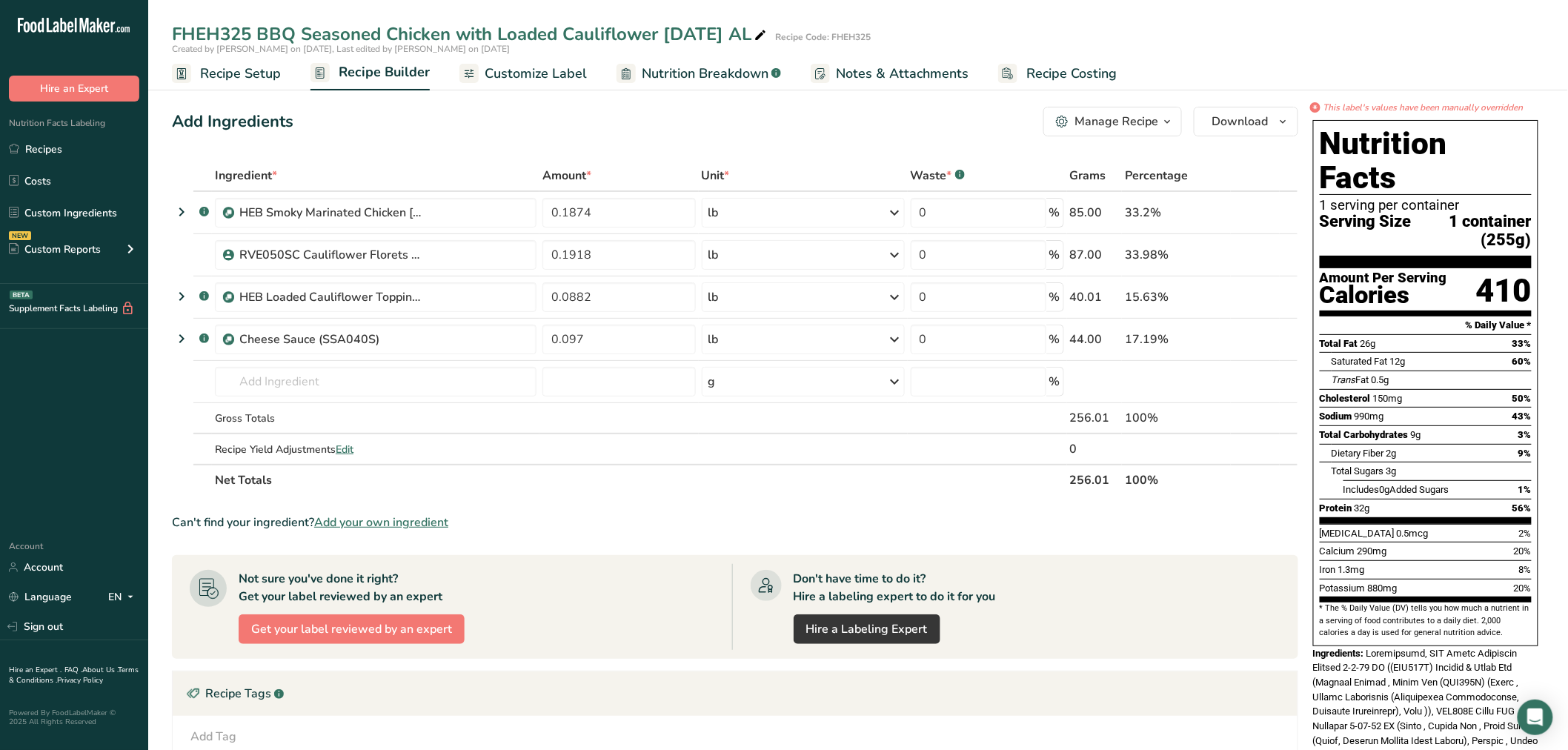
drag, startPoint x: 392, startPoint y: 145, endPoint x: 383, endPoint y: 120, distance: 26.6
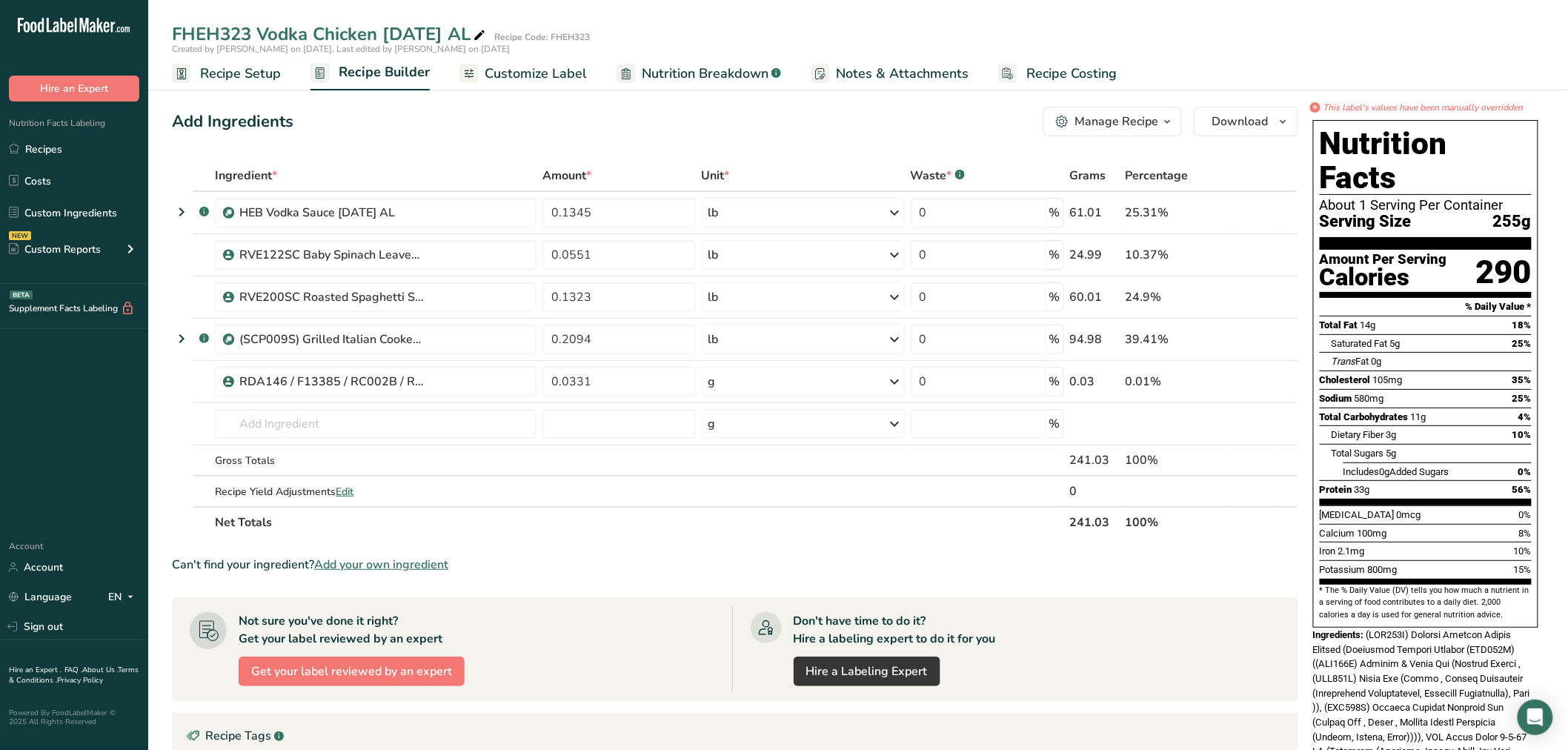
click at [544, 79] on span "Customize Label" at bounding box center [536, 74] width 103 height 20
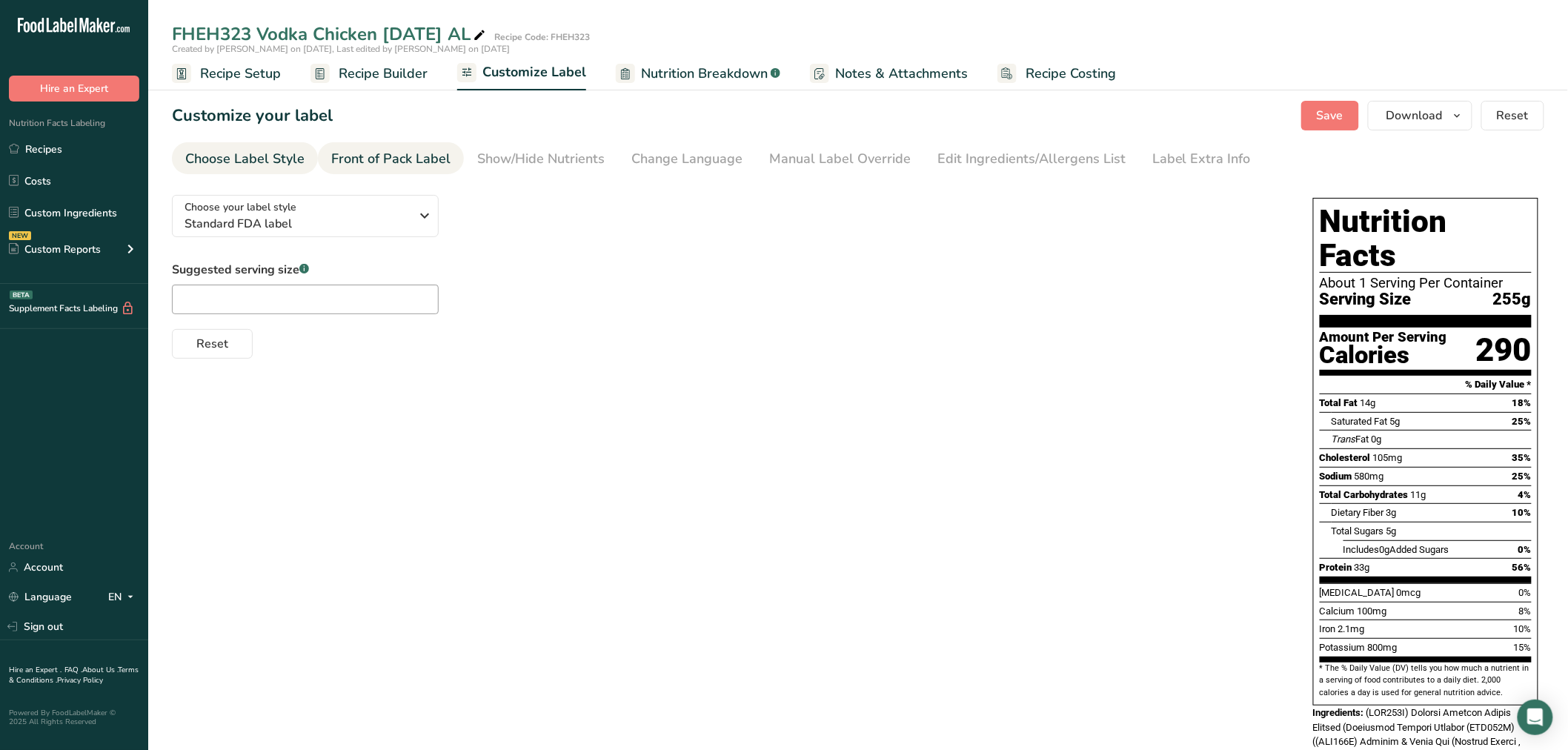
click at [434, 158] on div "Front of Pack Label" at bounding box center [391, 159] width 120 height 20
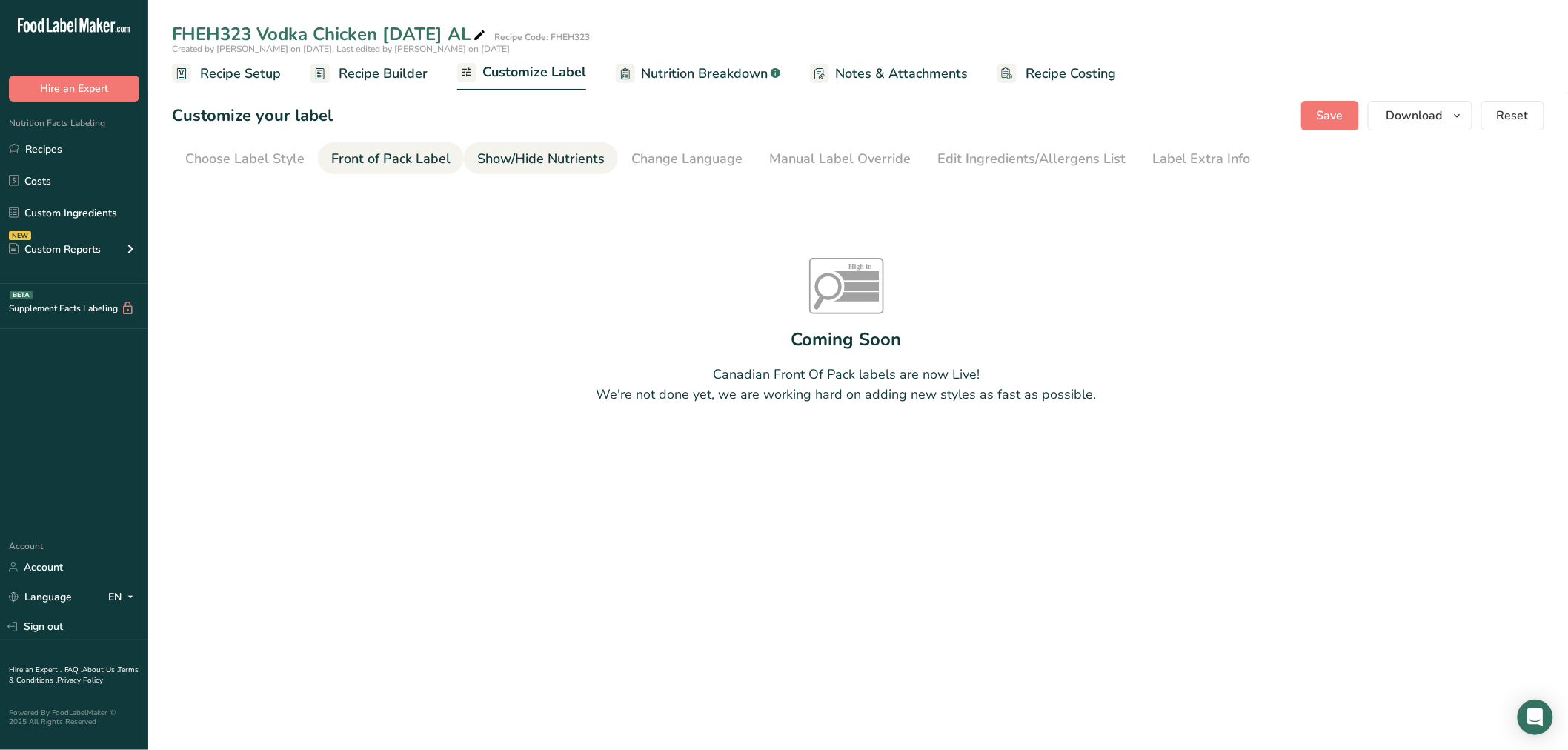
drag, startPoint x: 514, startPoint y: 157, endPoint x: 513, endPoint y: 166, distance: 9.1
click at [514, 157] on div "Show/Hide Nutrients" at bounding box center [541, 159] width 127 height 20
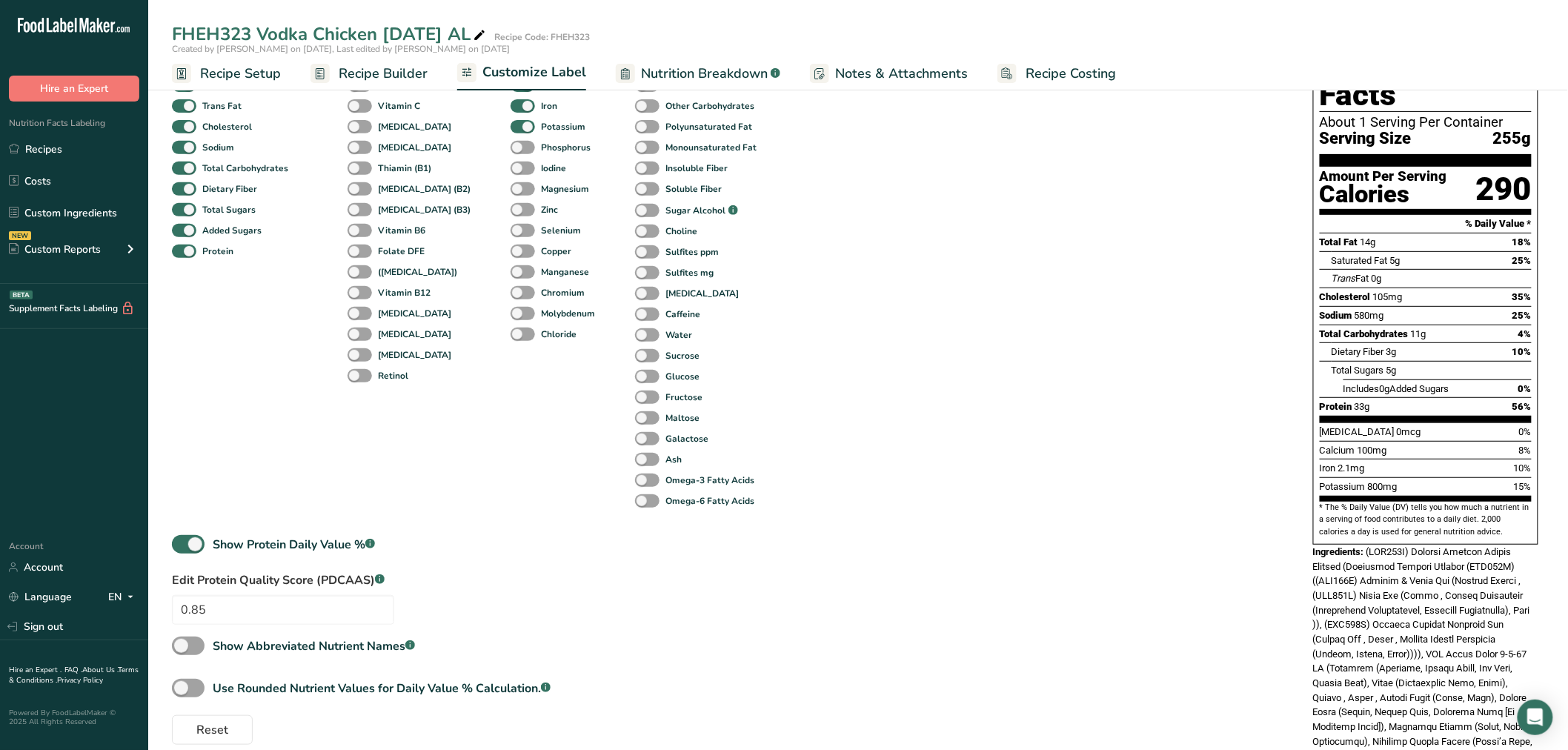
scroll to position [164, 0]
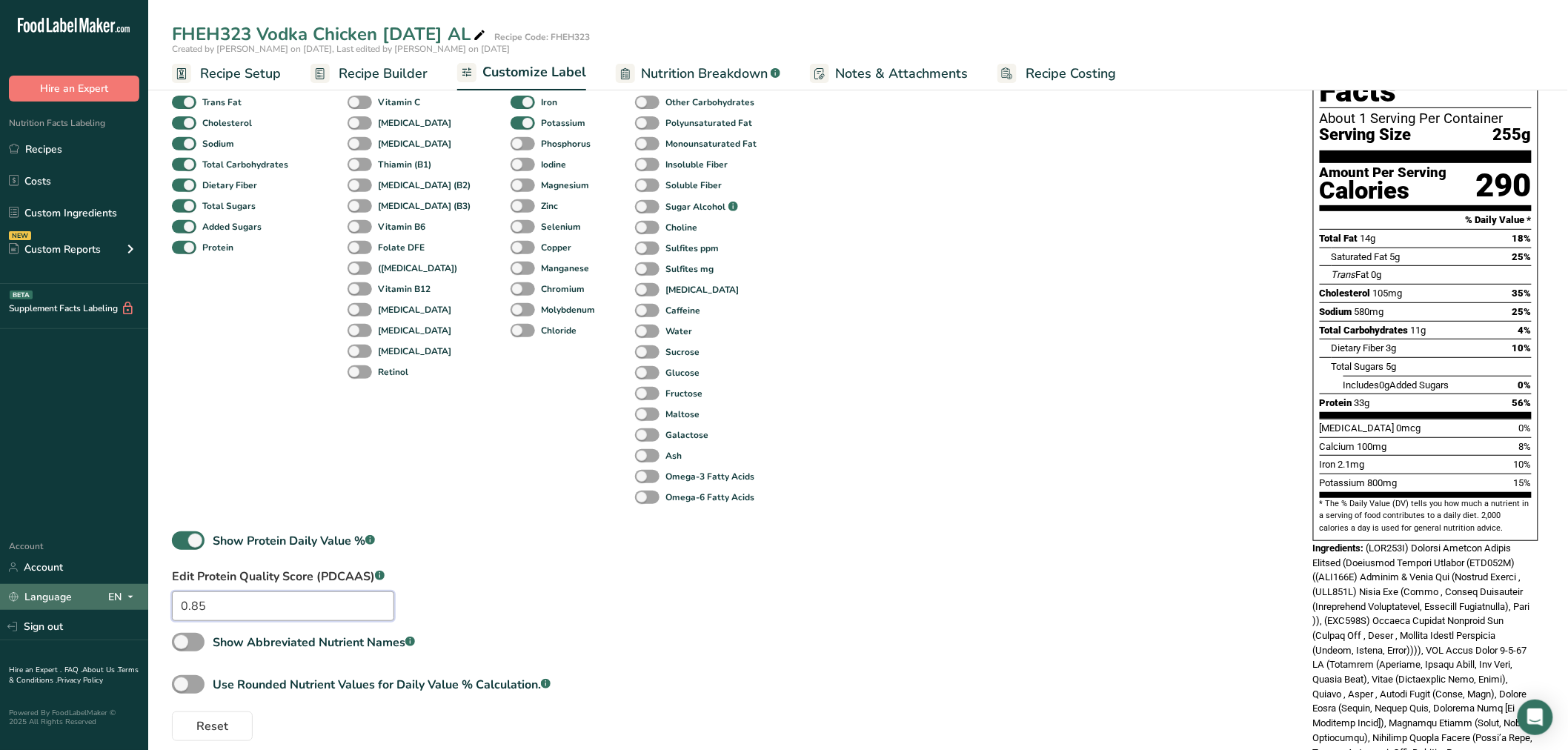
drag, startPoint x: 227, startPoint y: 609, endPoint x: 107, endPoint y: 603, distance: 120.1
click at [107, 603] on div ".a-20{fill:#fff;} Hire an Expert Nutrition Facts Labeling Recipes Costs Custom …" at bounding box center [784, 397] width 1568 height 1124
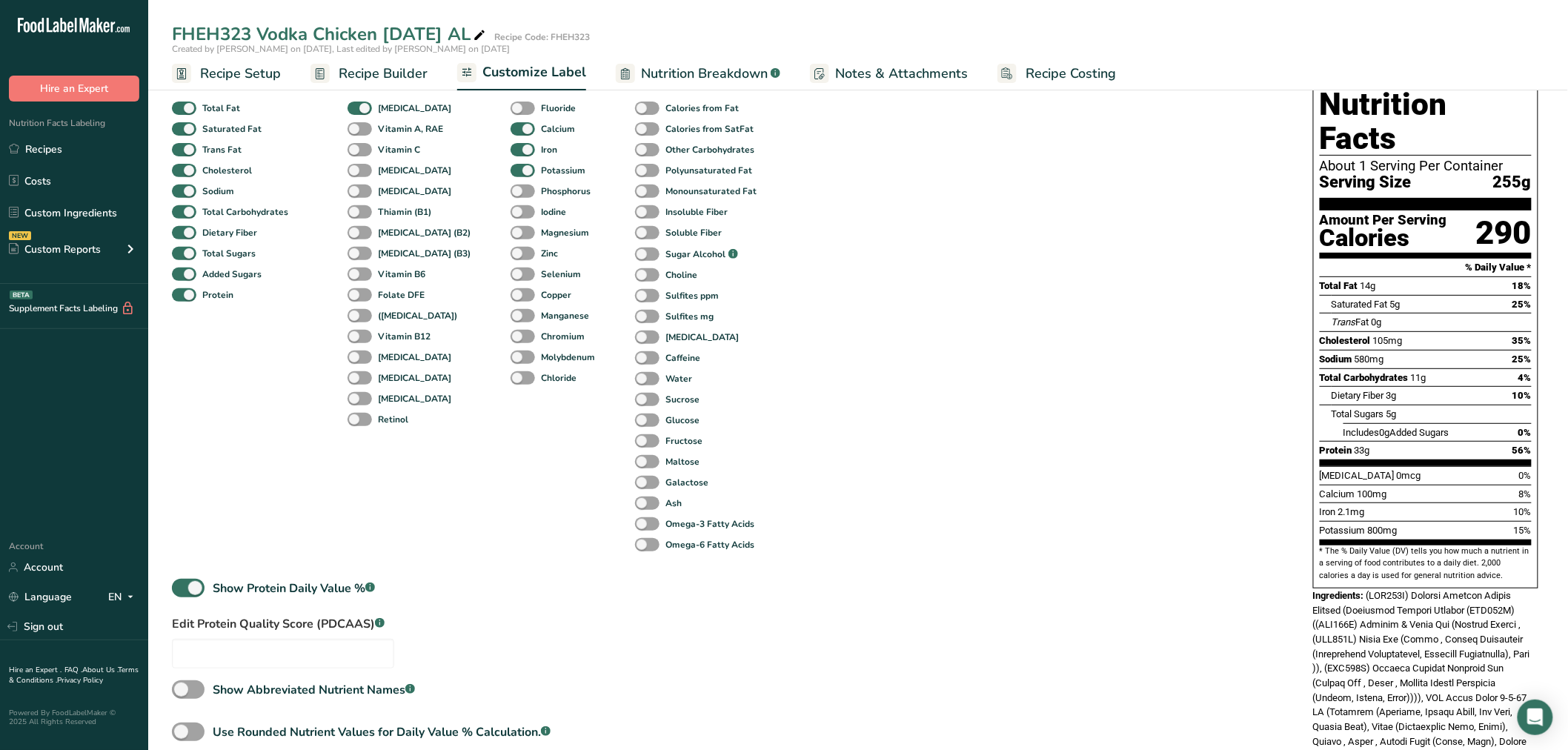
scroll to position [82, 0]
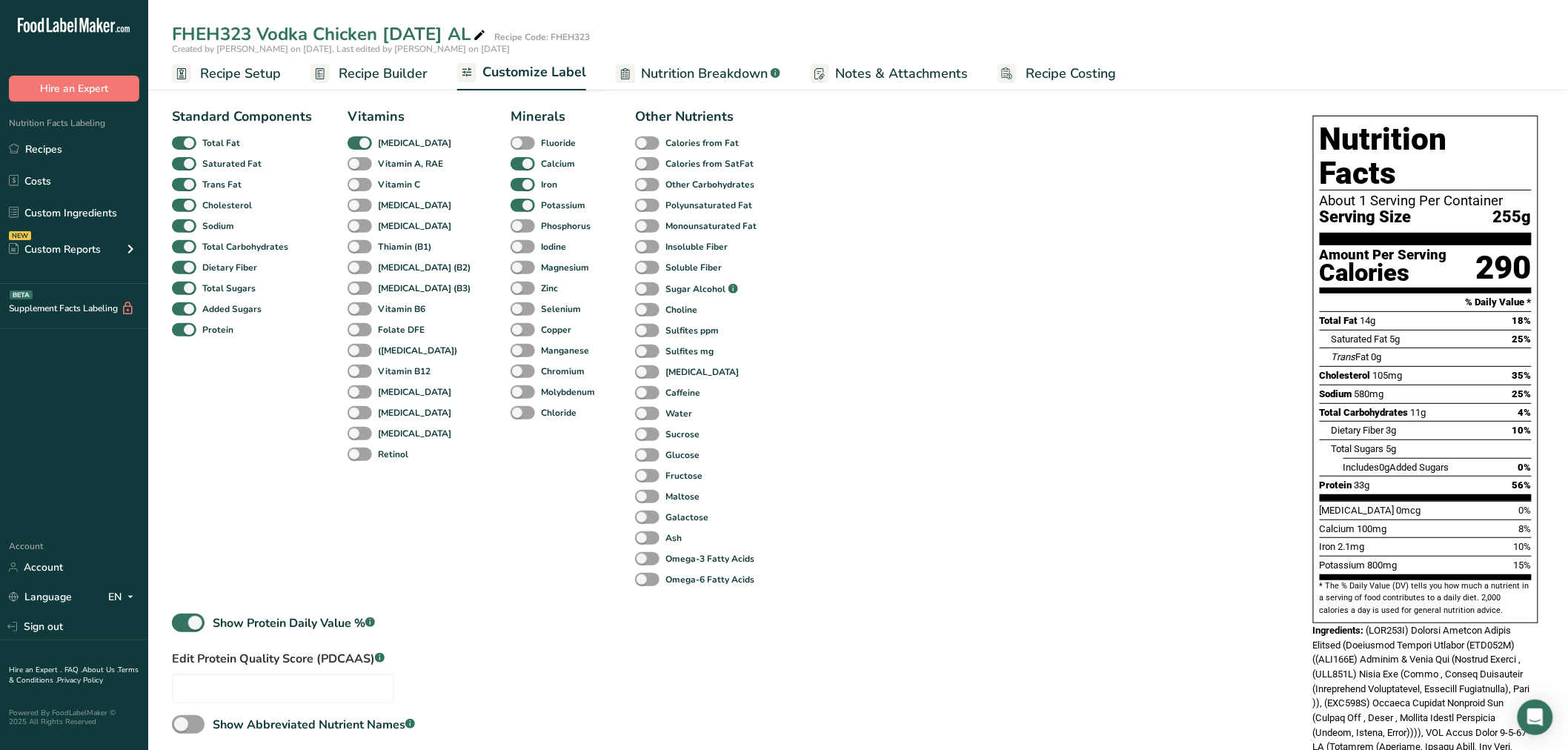
click at [515, 456] on div "Minerals Fluoride Calcium Iron Potassium Phosphorus Iodine Magnesium Zinc Selen…" at bounding box center [554, 348] width 89 height 483
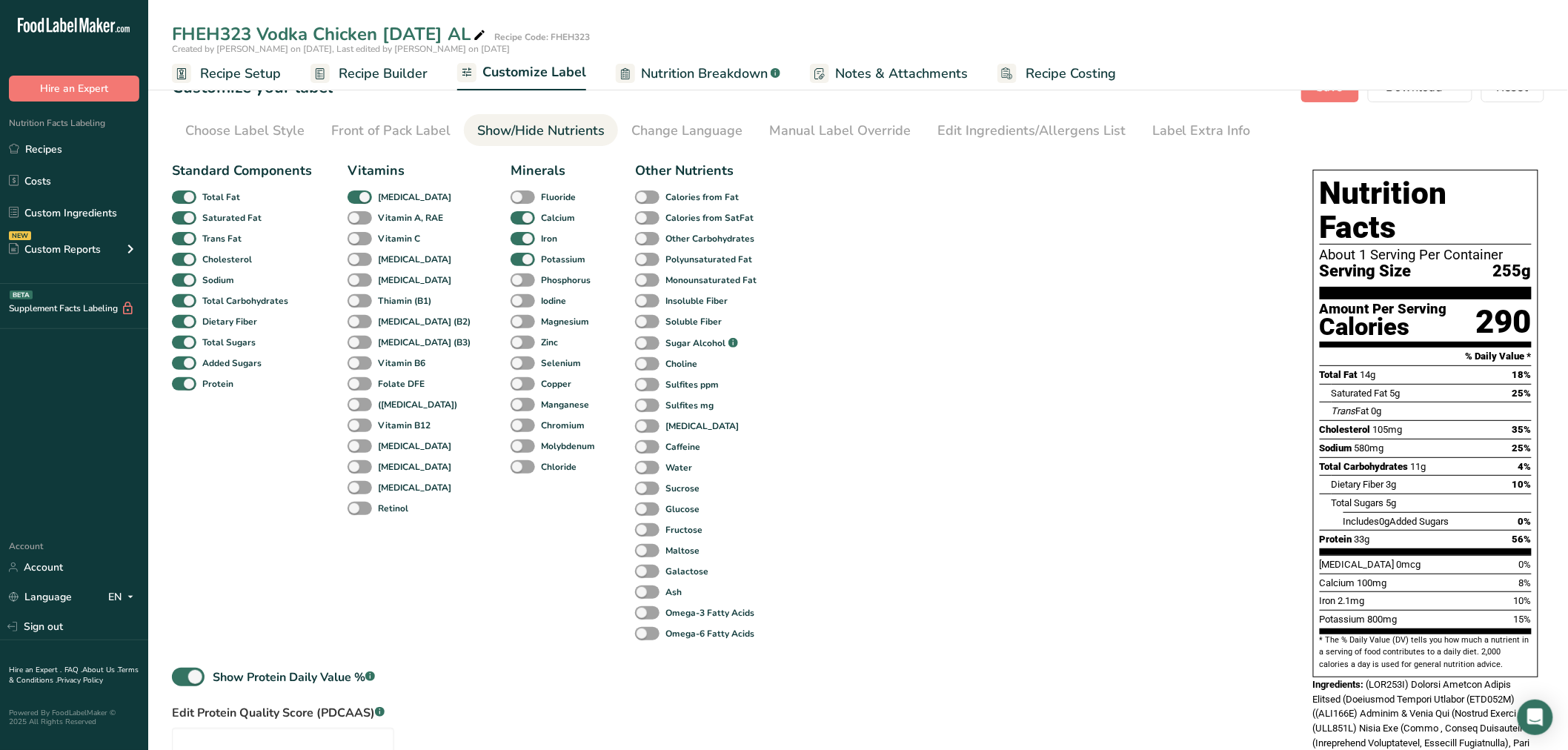
scroll to position [0, 0]
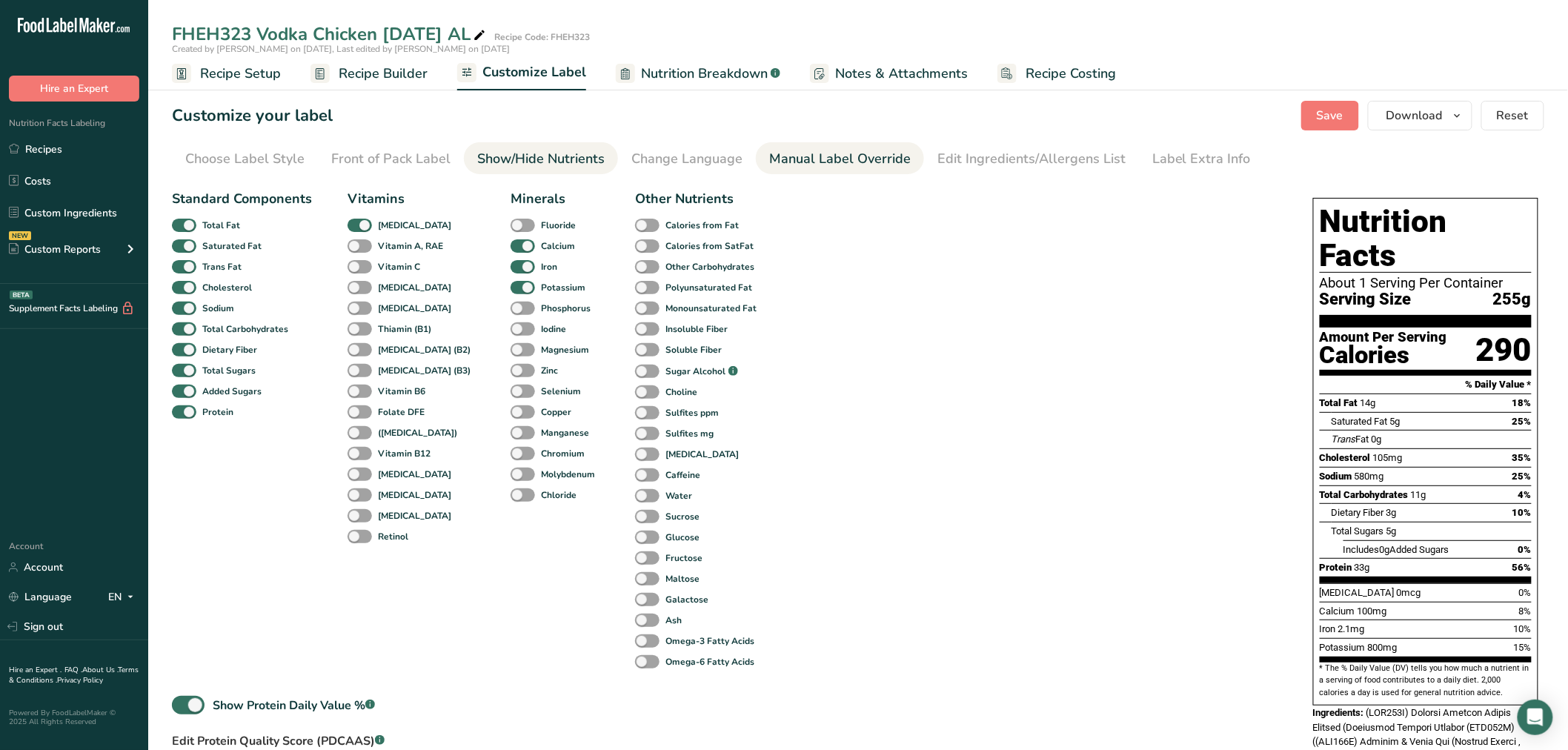
click at [887, 150] on div "Manual Label Override" at bounding box center [840, 159] width 142 height 20
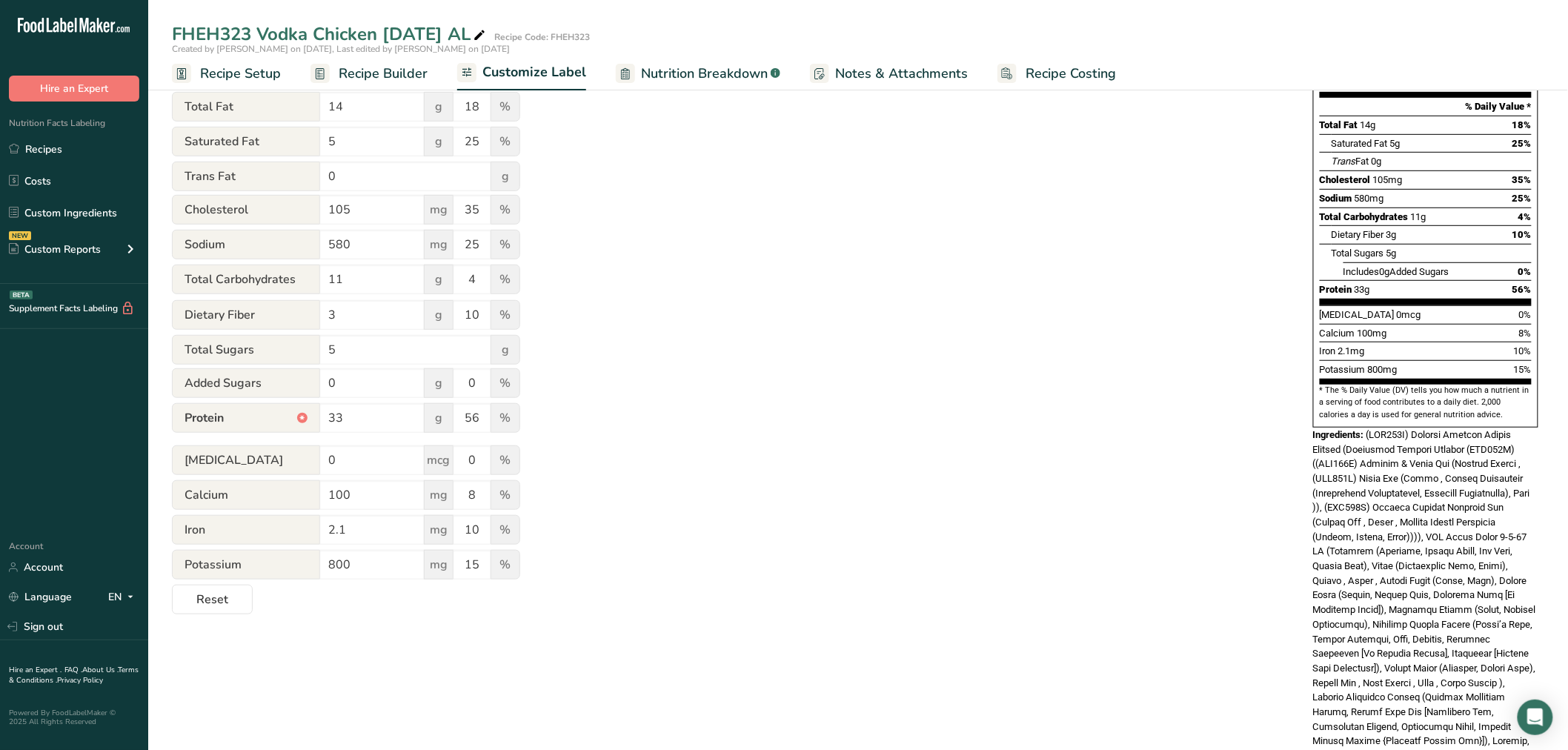
scroll to position [329, 0]
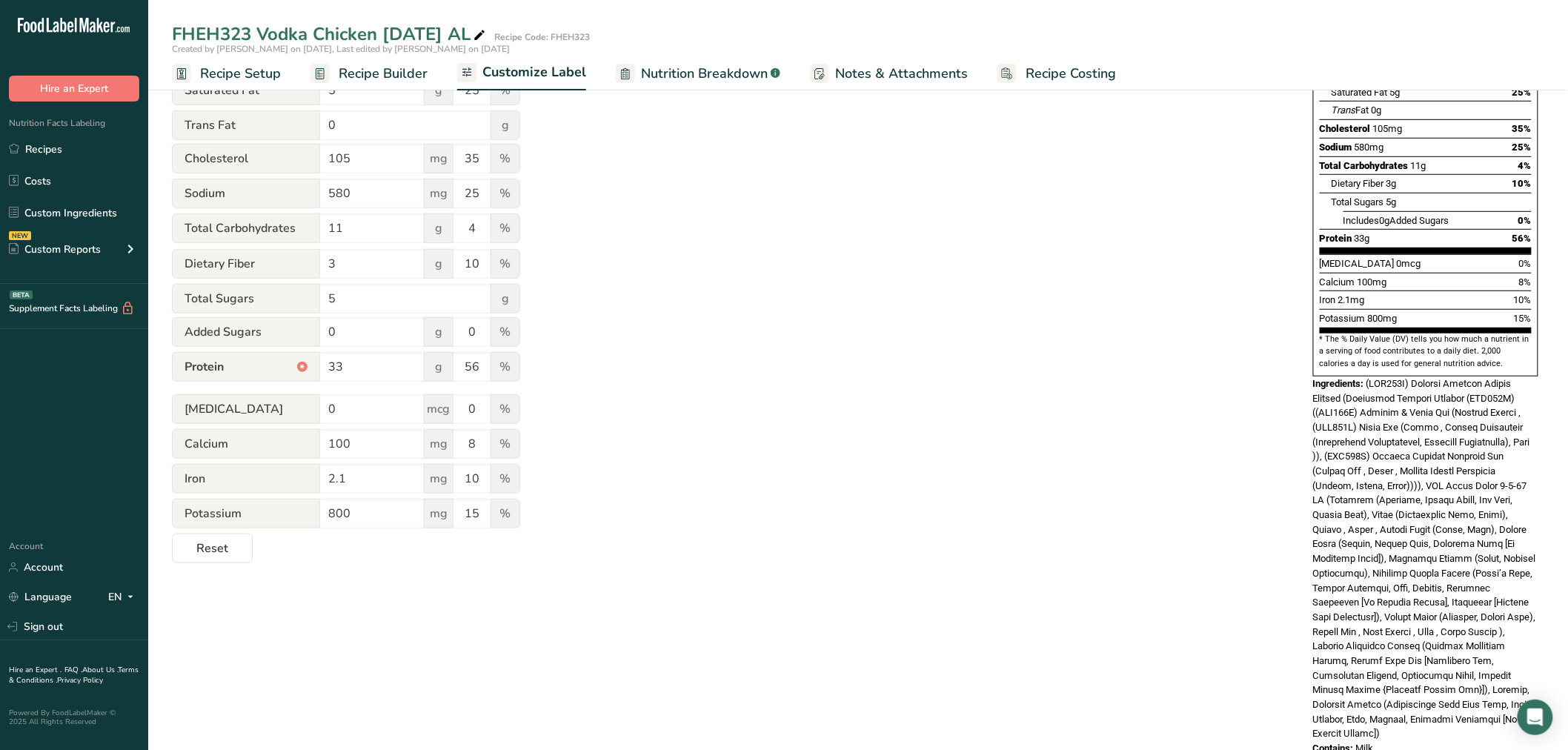
click at [308, 367] on span "Protein *" at bounding box center [246, 366] width 148 height 30
click at [298, 365] on div "*" at bounding box center [303, 367] width 10 height 10
click at [303, 365] on div "*" at bounding box center [303, 367] width 10 height 10
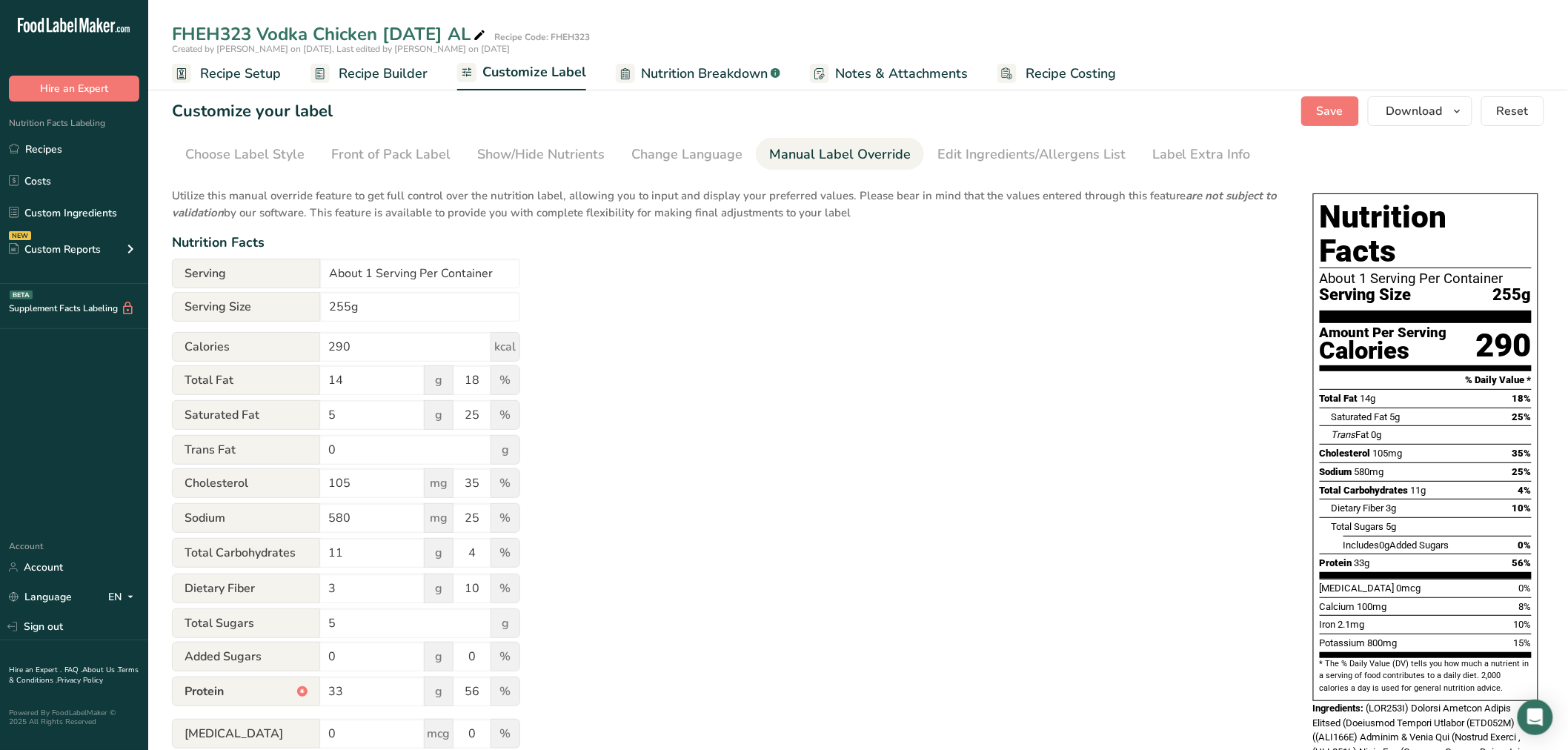
scroll to position [0, 0]
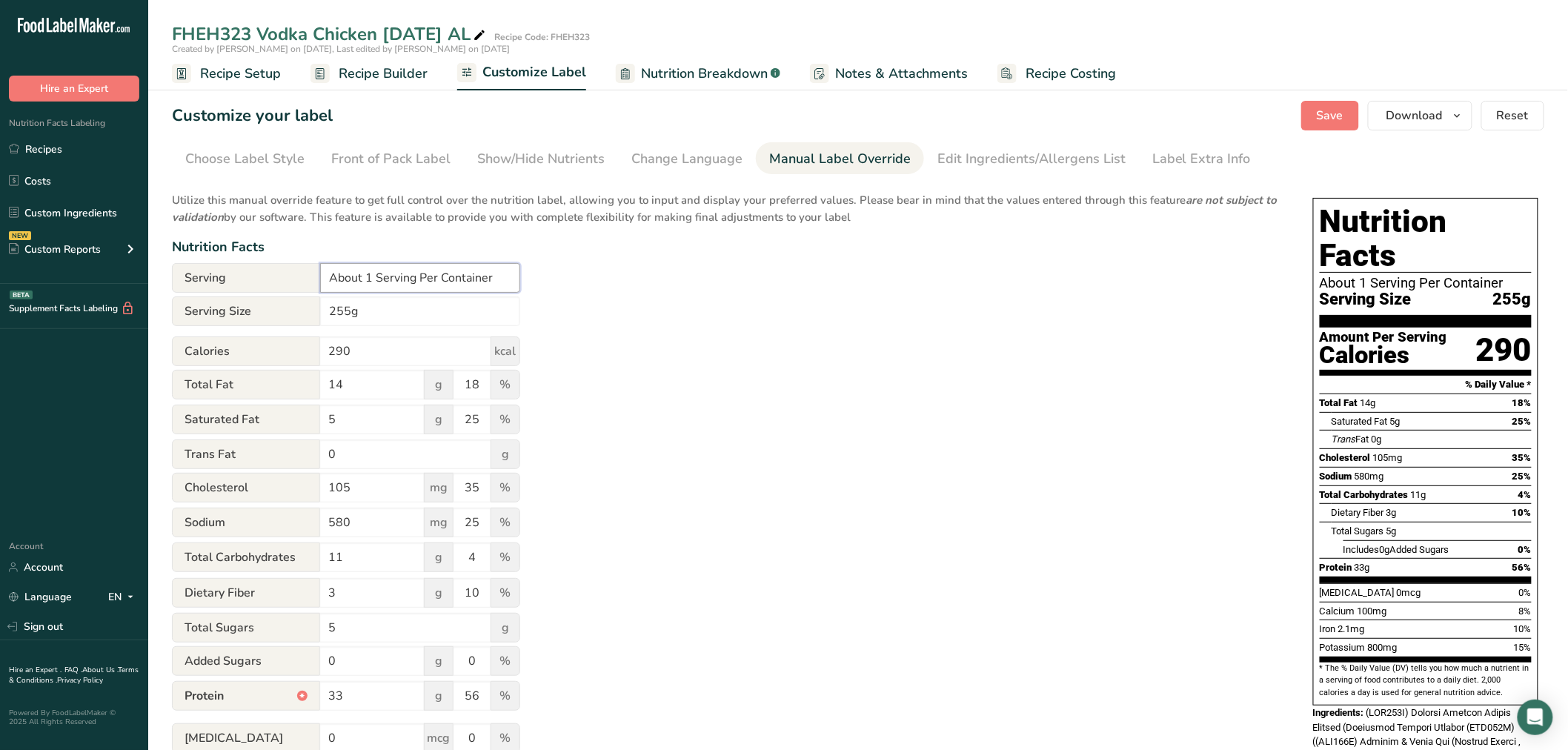
drag, startPoint x: 501, startPoint y: 273, endPoint x: 287, endPoint y: 280, distance: 214.1
click at [287, 280] on div "Serving About 1 Serving Per Container" at bounding box center [346, 277] width 348 height 30
click at [1508, 119] on span "Reset" at bounding box center [1513, 115] width 32 height 18
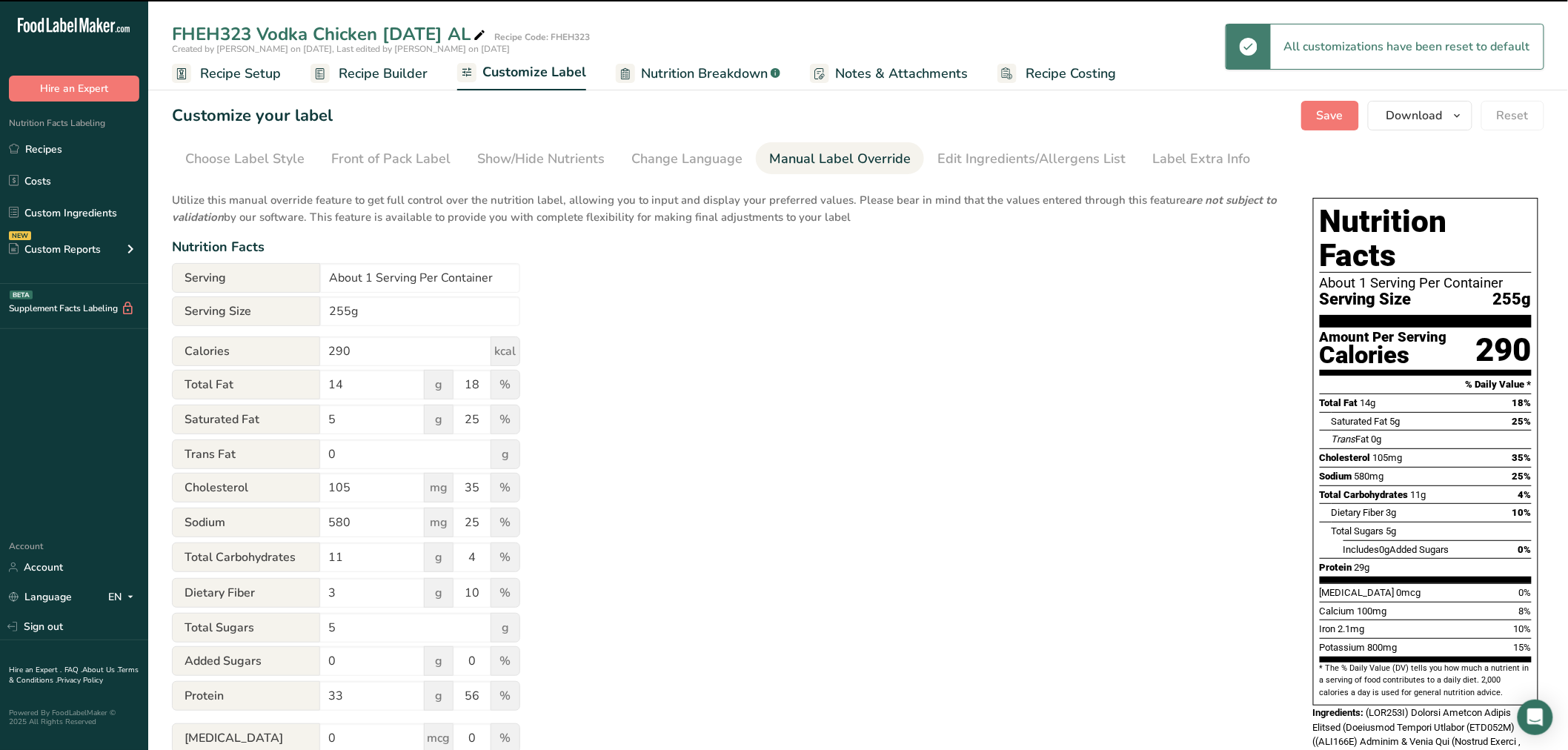
type input "29"
type input "58"
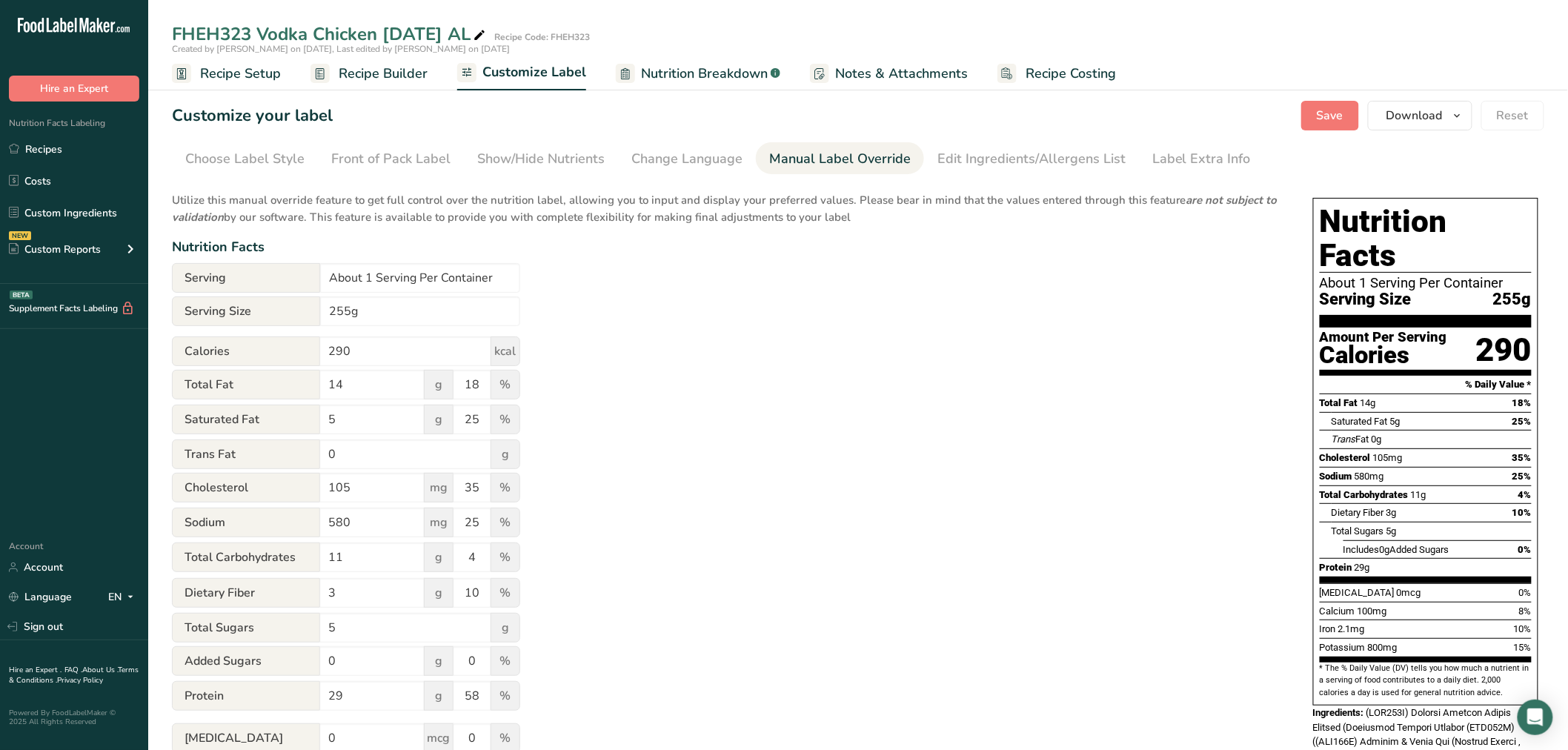
drag, startPoint x: 265, startPoint y: 72, endPoint x: 275, endPoint y: 76, distance: 10.8
click at [265, 72] on span "Recipe Setup" at bounding box center [240, 74] width 81 height 20
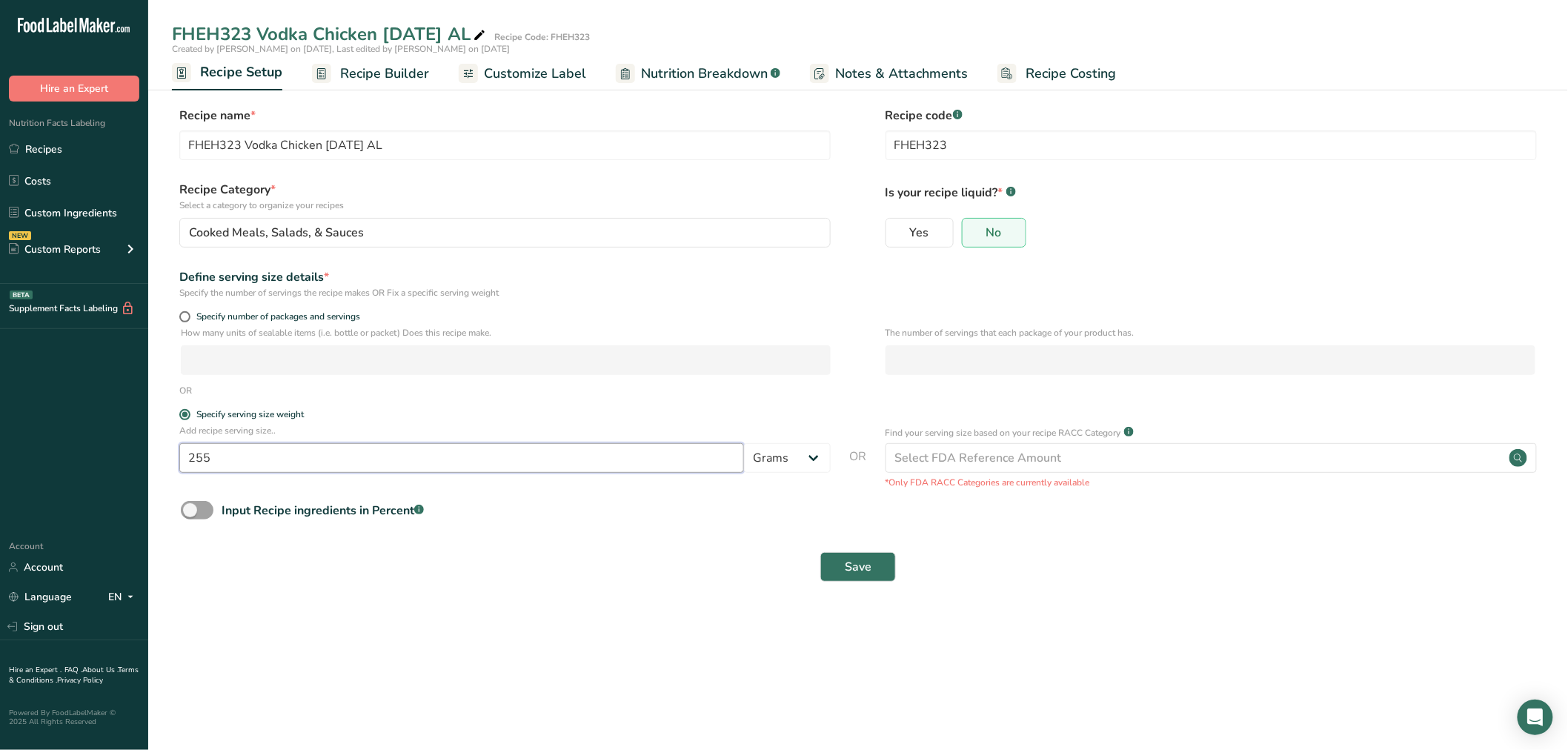
drag, startPoint x: 299, startPoint y: 461, endPoint x: 152, endPoint y: 455, distance: 147.1
click at [152, 455] on section "Recipe name * FHEH323 Vodka Chicken 5-1-25 AL Recipe code .a-a{fill:#347362;}.b…" at bounding box center [858, 346] width 1420 height 537
type input "100"
click at [876, 574] on button "Save" at bounding box center [858, 566] width 75 height 30
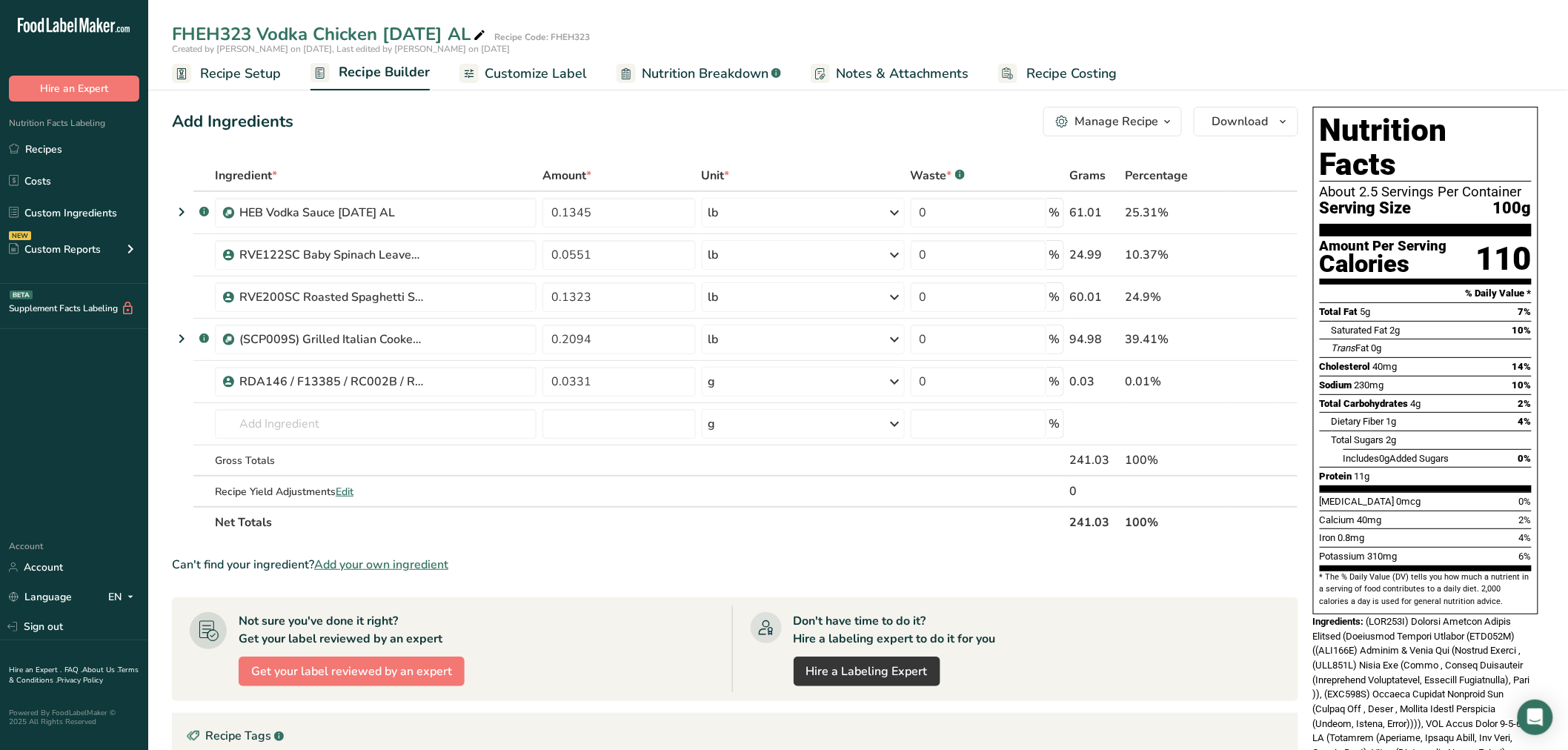
click at [249, 74] on span "Recipe Setup" at bounding box center [240, 74] width 81 height 20
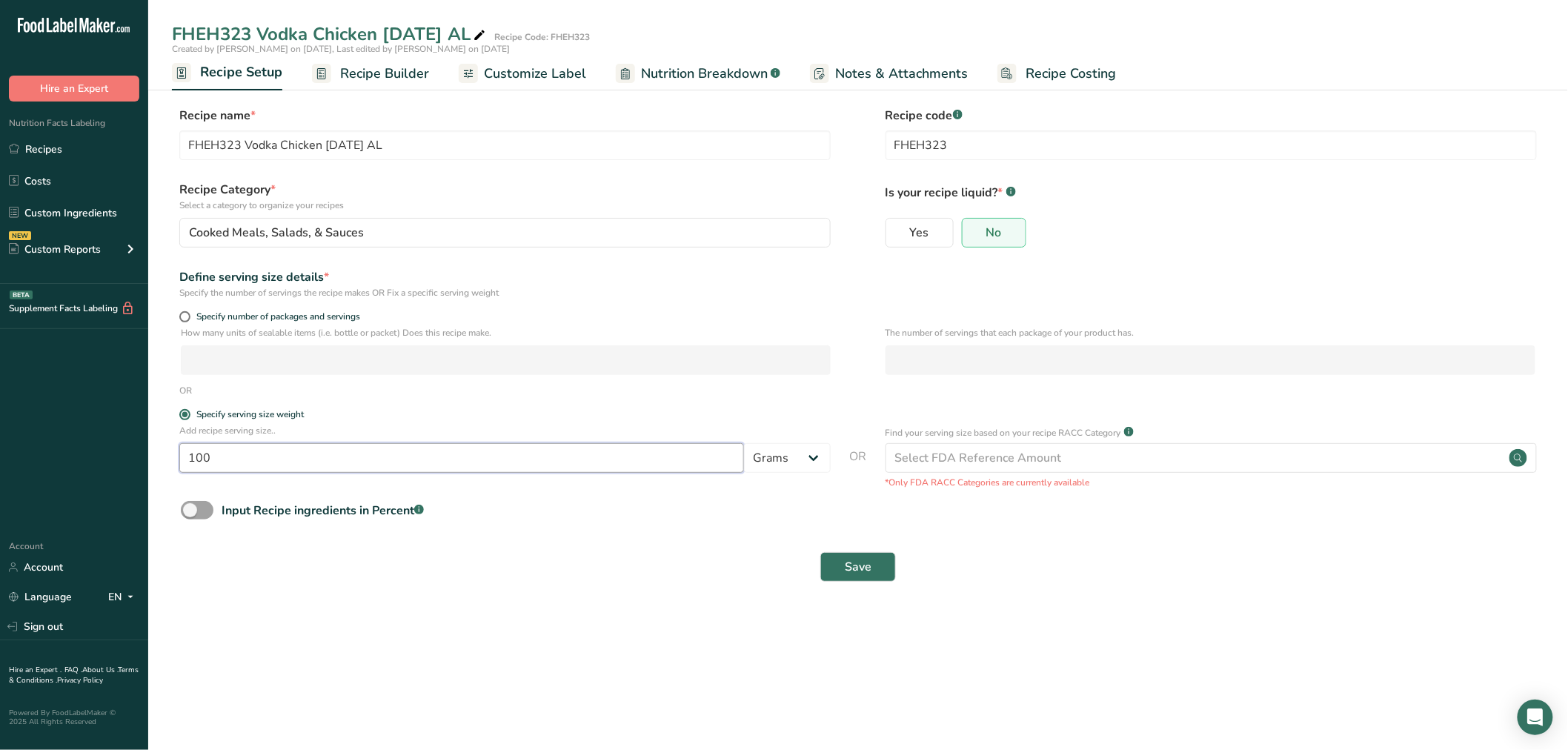
drag, startPoint x: 252, startPoint y: 457, endPoint x: -23, endPoint y: 440, distance: 275.5
click at [0, 440] on html ".a-20{fill:#fff;} Hire an Expert Nutrition Facts Labeling Recipes Costs Custom …" at bounding box center [784, 375] width 1568 height 750
type input "255"
click at [820, 552] on button "Save" at bounding box center [858, 566] width 75 height 30
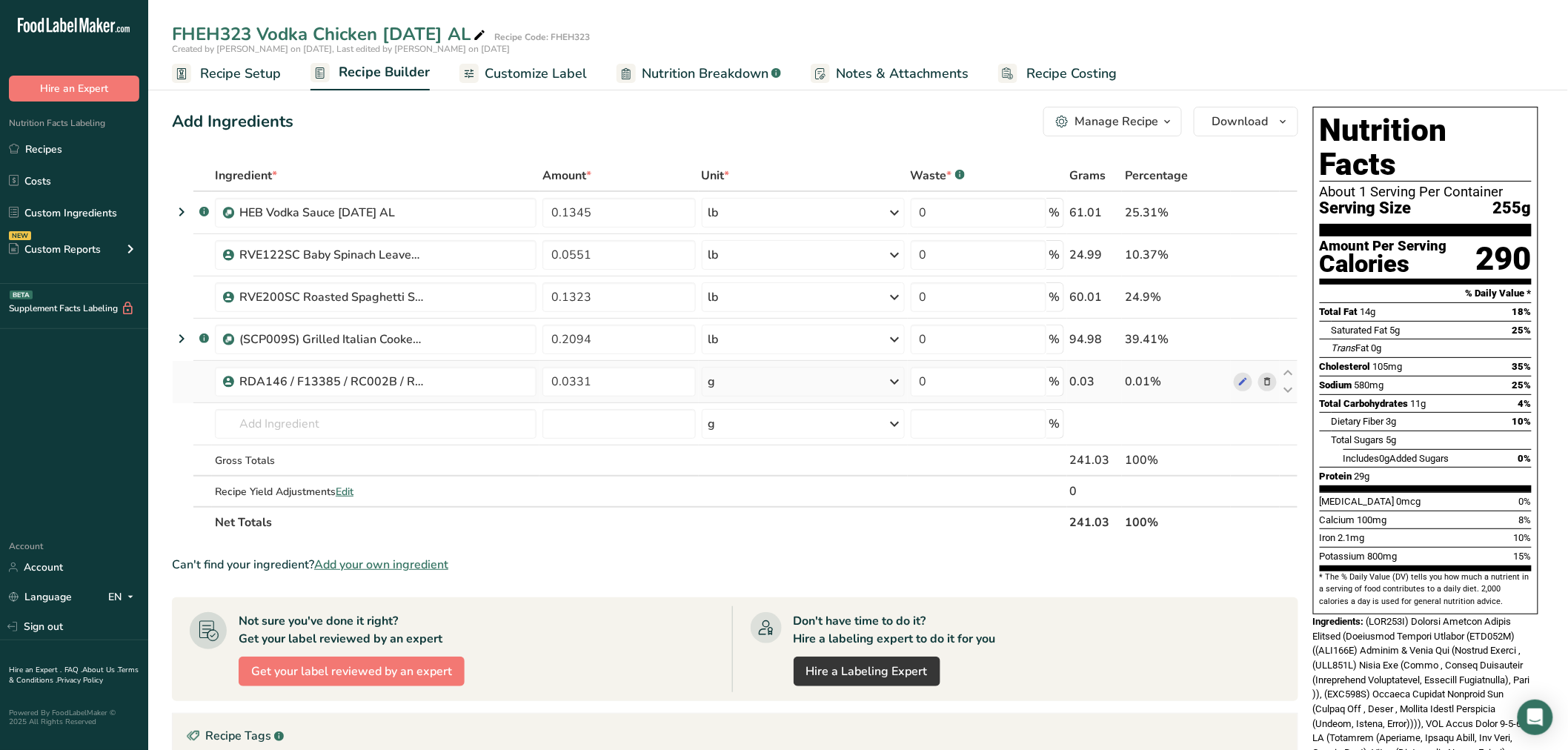
click at [734, 380] on div "g" at bounding box center [803, 381] width 203 height 30
click at [759, 492] on div "See more" at bounding box center [773, 499] width 125 height 15
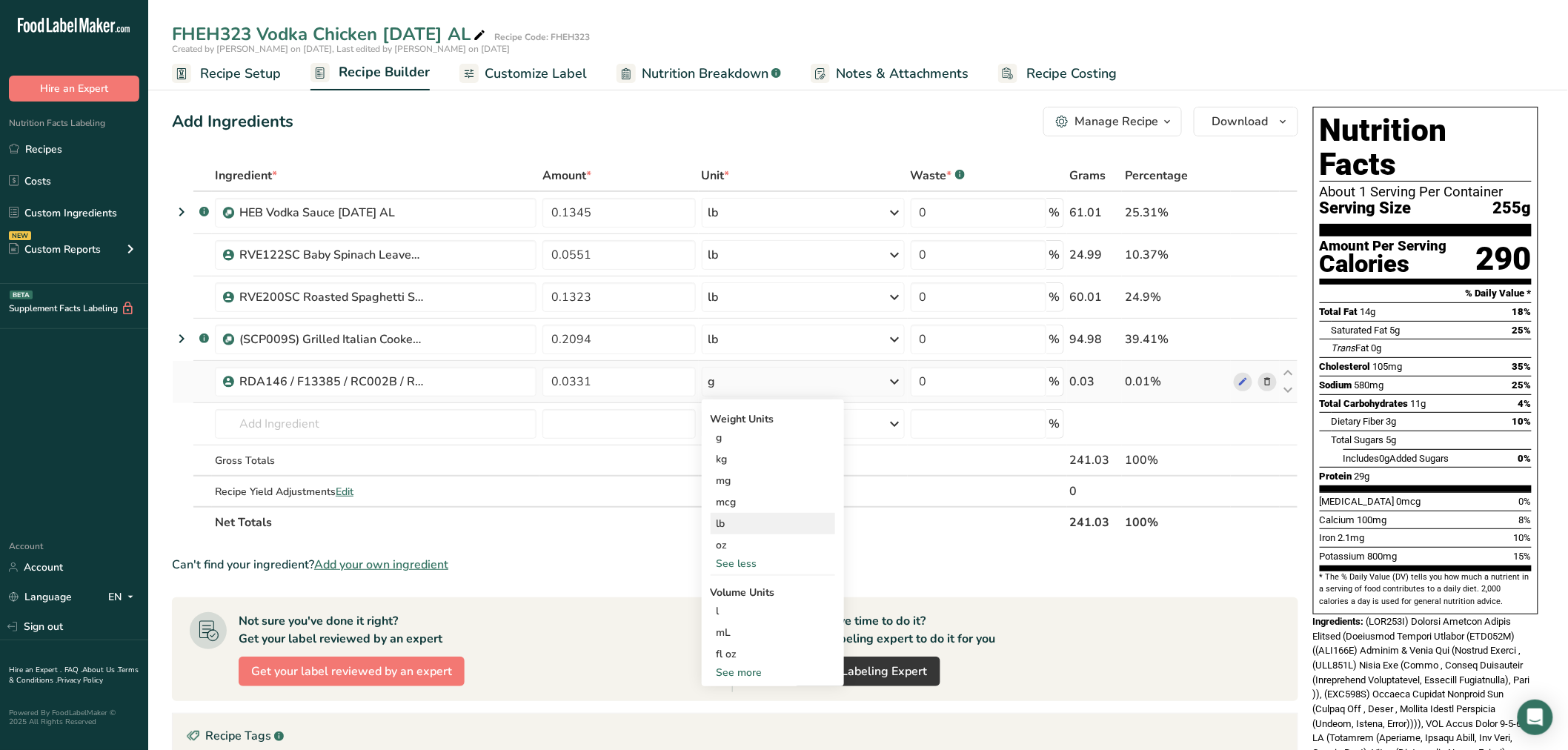
click at [745, 523] on div "lb" at bounding box center [773, 523] width 125 height 21
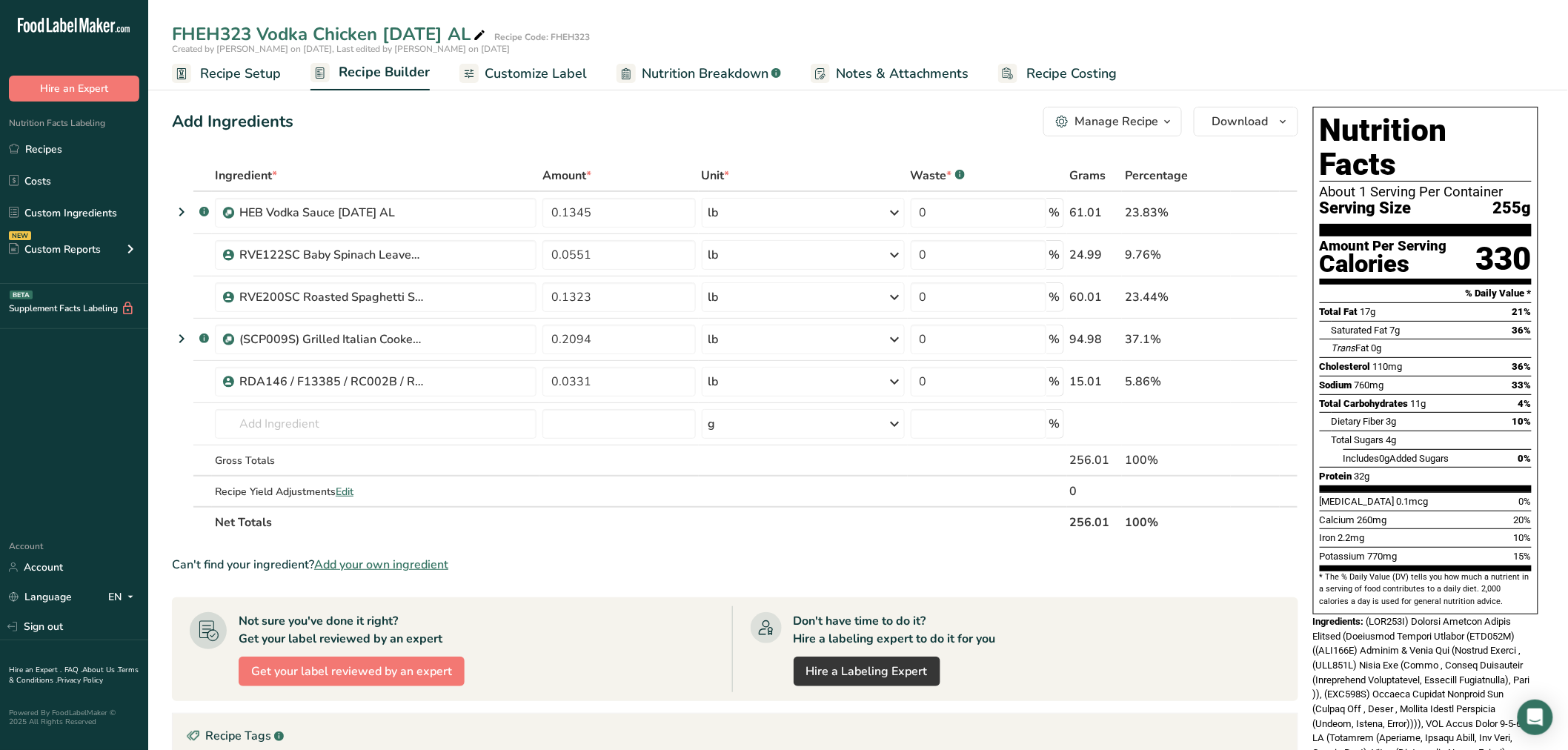
click at [263, 77] on span "Recipe Setup" at bounding box center [240, 74] width 81 height 20
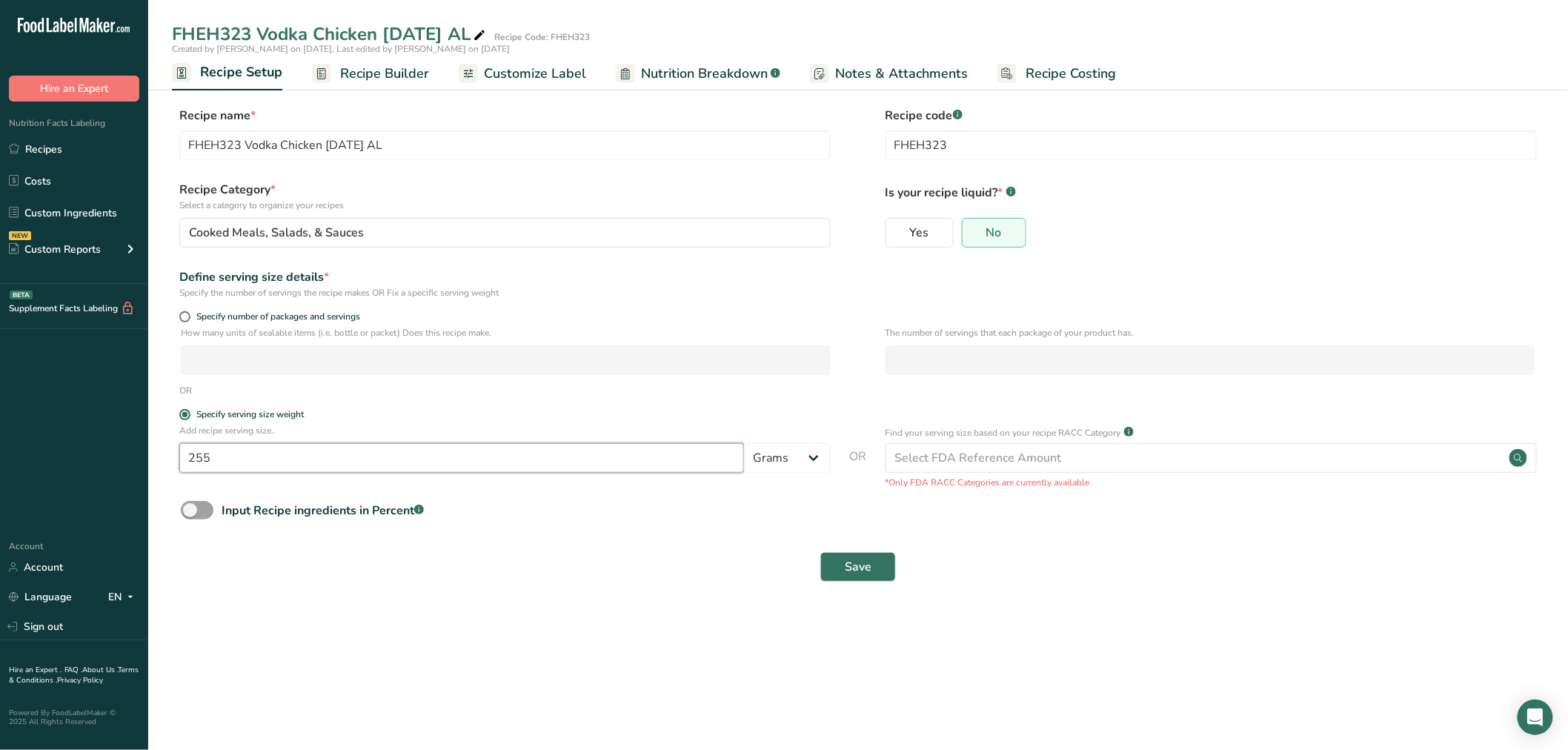
drag, startPoint x: 262, startPoint y: 460, endPoint x: -9, endPoint y: 428, distance: 272.9
click at [0, 428] on html ".a-20{fill:#fff;} Hire an Expert Nutrition Facts Labeling Recipes Costs Custom …" at bounding box center [784, 375] width 1568 height 750
type input "100"
click at [820, 552] on button "Save" at bounding box center [858, 566] width 75 height 30
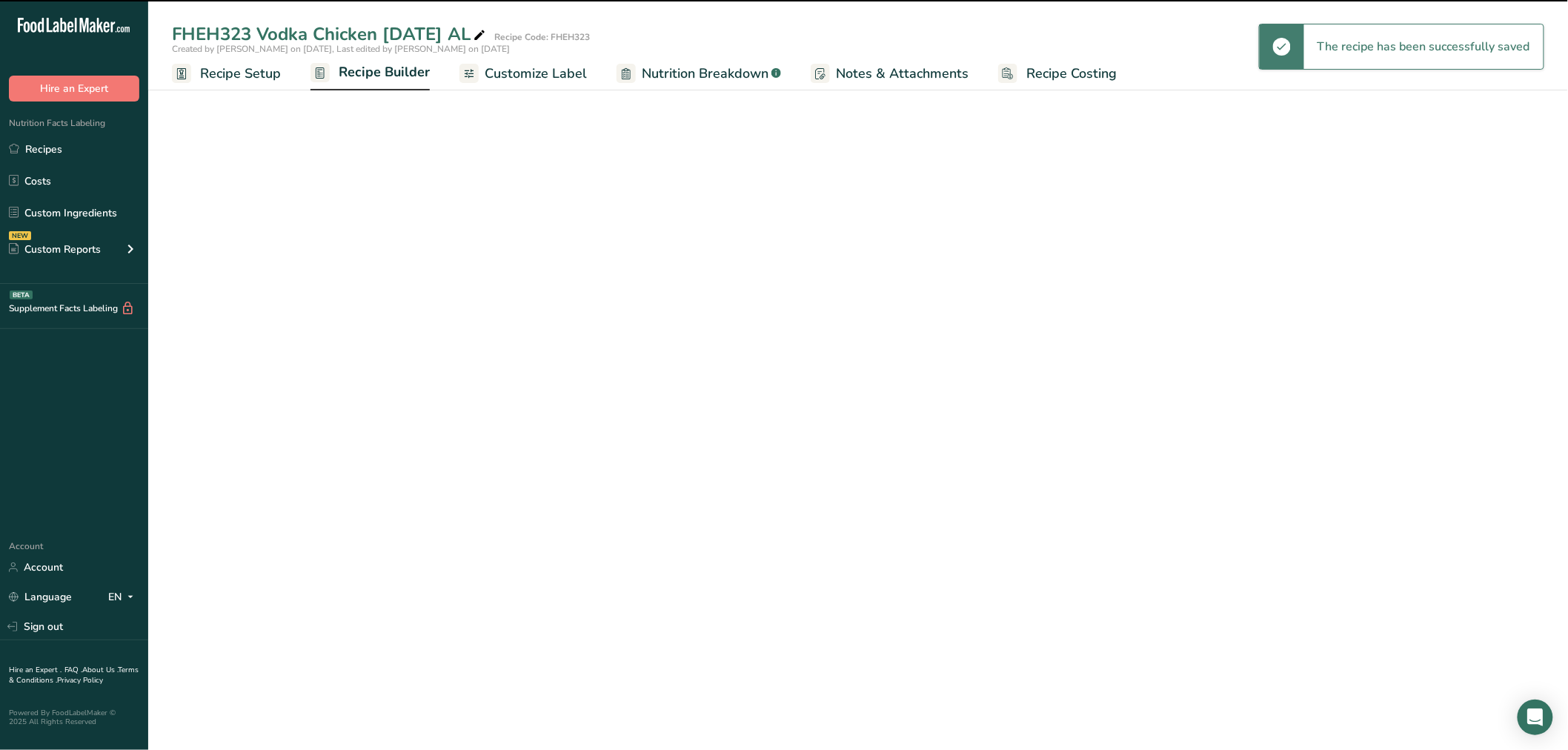
click at [387, 78] on span "Recipe Builder" at bounding box center [385, 72] width 92 height 20
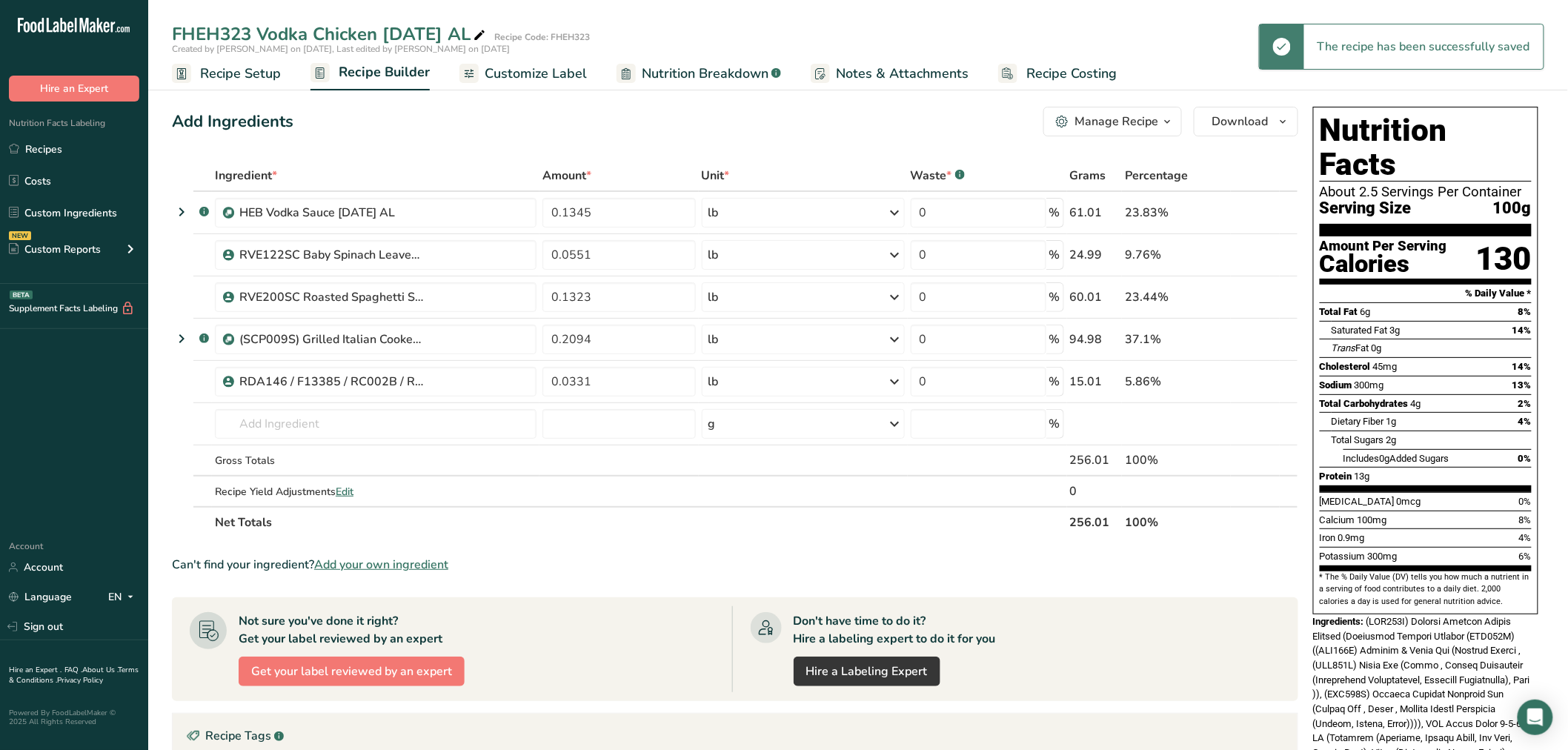
click at [387, 78] on span "Recipe Builder" at bounding box center [385, 72] width 92 height 20
click at [493, 70] on span "Customize Label" at bounding box center [536, 74] width 103 height 20
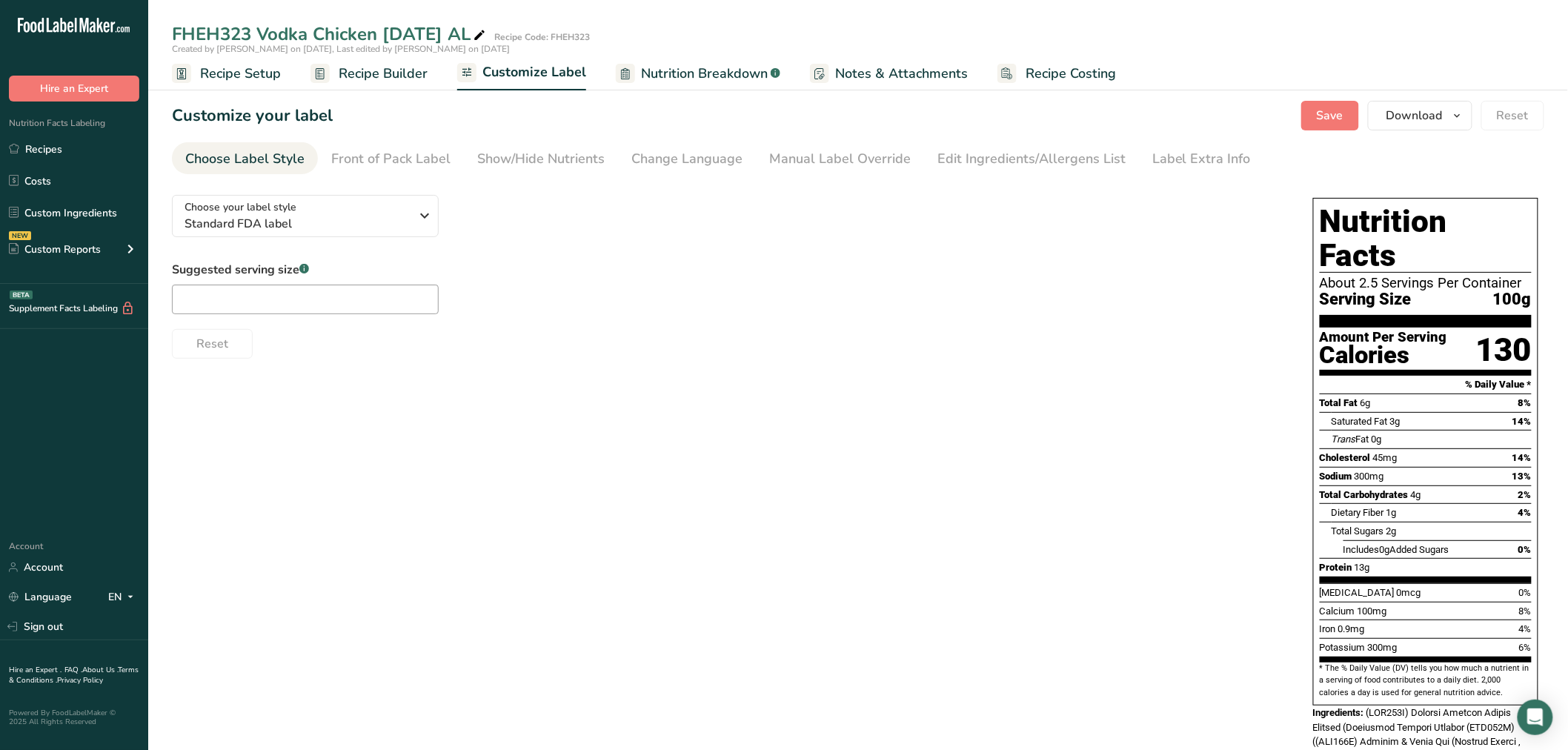
click at [386, 73] on span "Recipe Builder" at bounding box center [383, 74] width 89 height 20
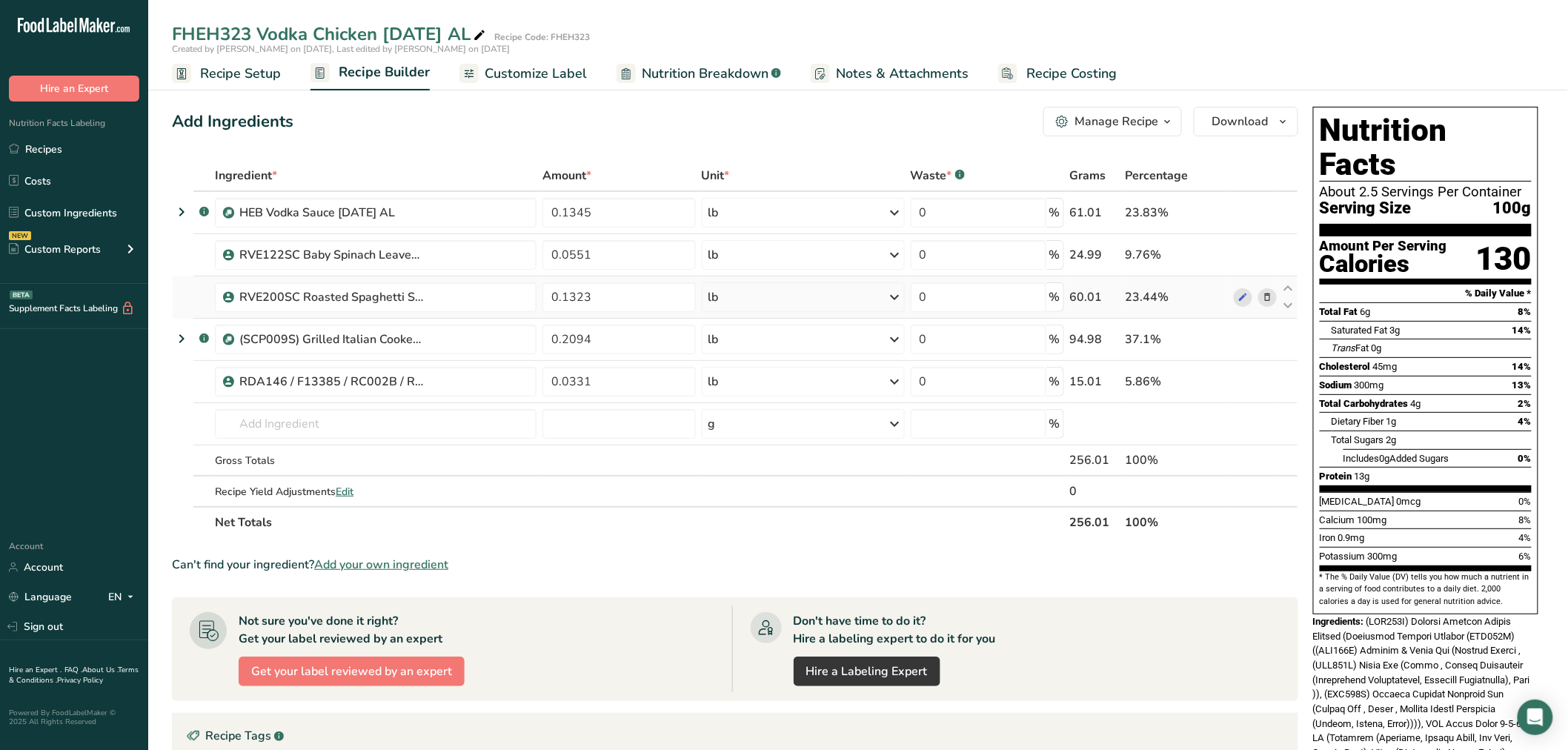
drag, startPoint x: 242, startPoint y: 81, endPoint x: 302, endPoint y: 276, distance: 204.0
click at [242, 81] on span "Recipe Setup" at bounding box center [240, 74] width 81 height 20
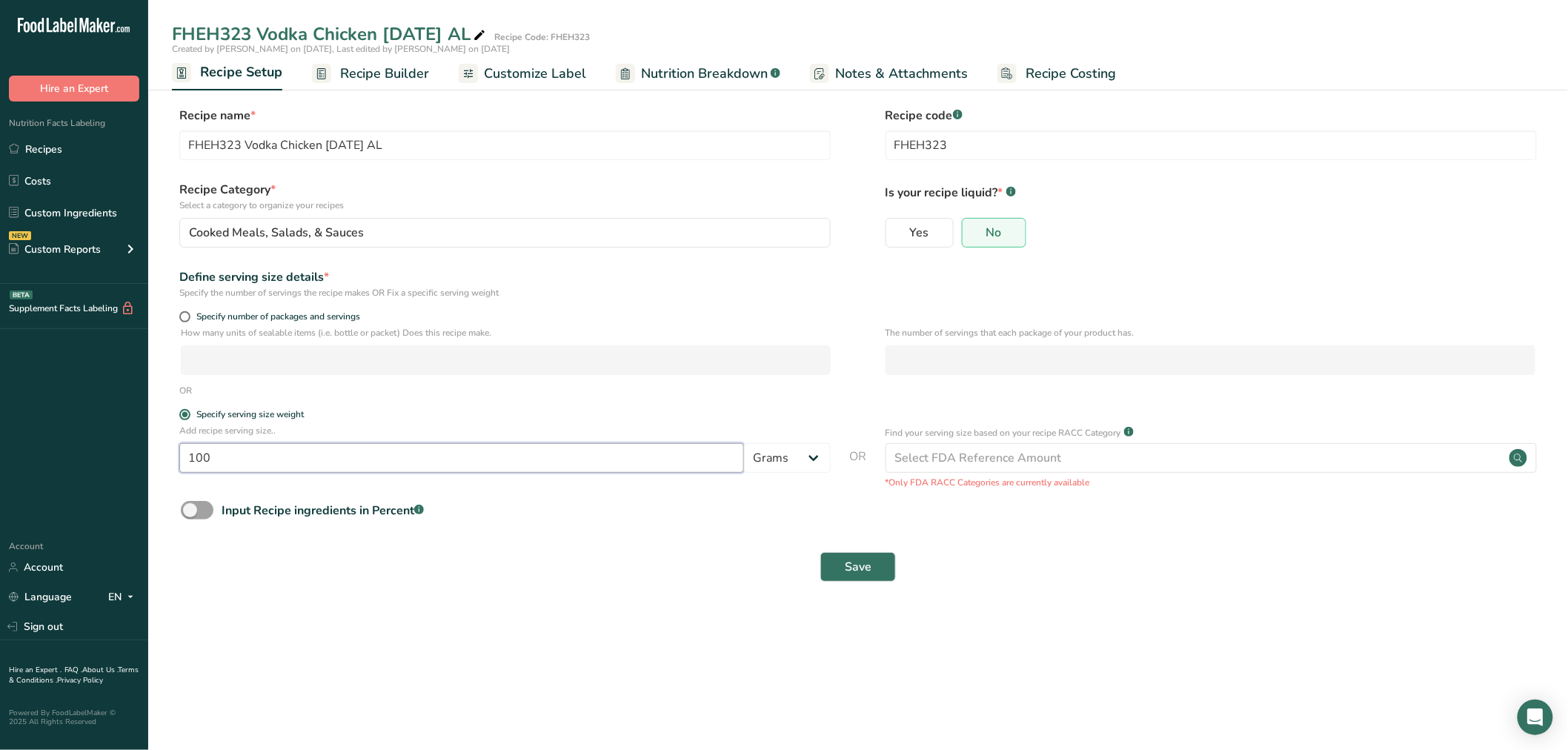
drag, startPoint x: 313, startPoint y: 446, endPoint x: 144, endPoint y: 445, distance: 169.0
click at [158, 456] on section "Recipe name * FHEH323 Vodka Chicken 5-1-25 AL Recipe code .a-a{fill:#347362;}.b…" at bounding box center [858, 346] width 1420 height 537
type input "255"
click at [820, 552] on button "Save" at bounding box center [858, 566] width 75 height 30
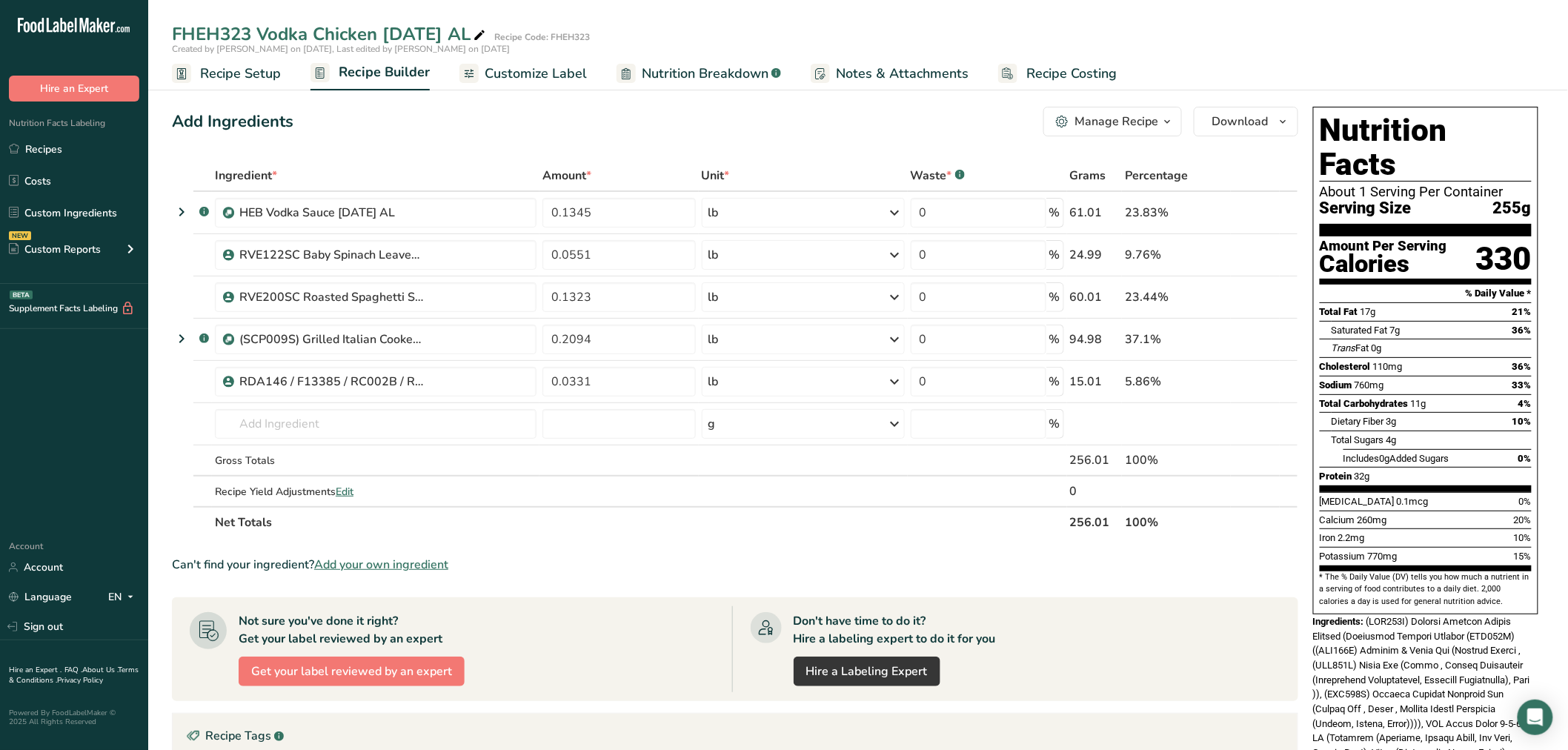
drag, startPoint x: 485, startPoint y: 71, endPoint x: 487, endPoint y: 80, distance: 9.2
click at [485, 71] on span "Customize Label" at bounding box center [536, 74] width 103 height 20
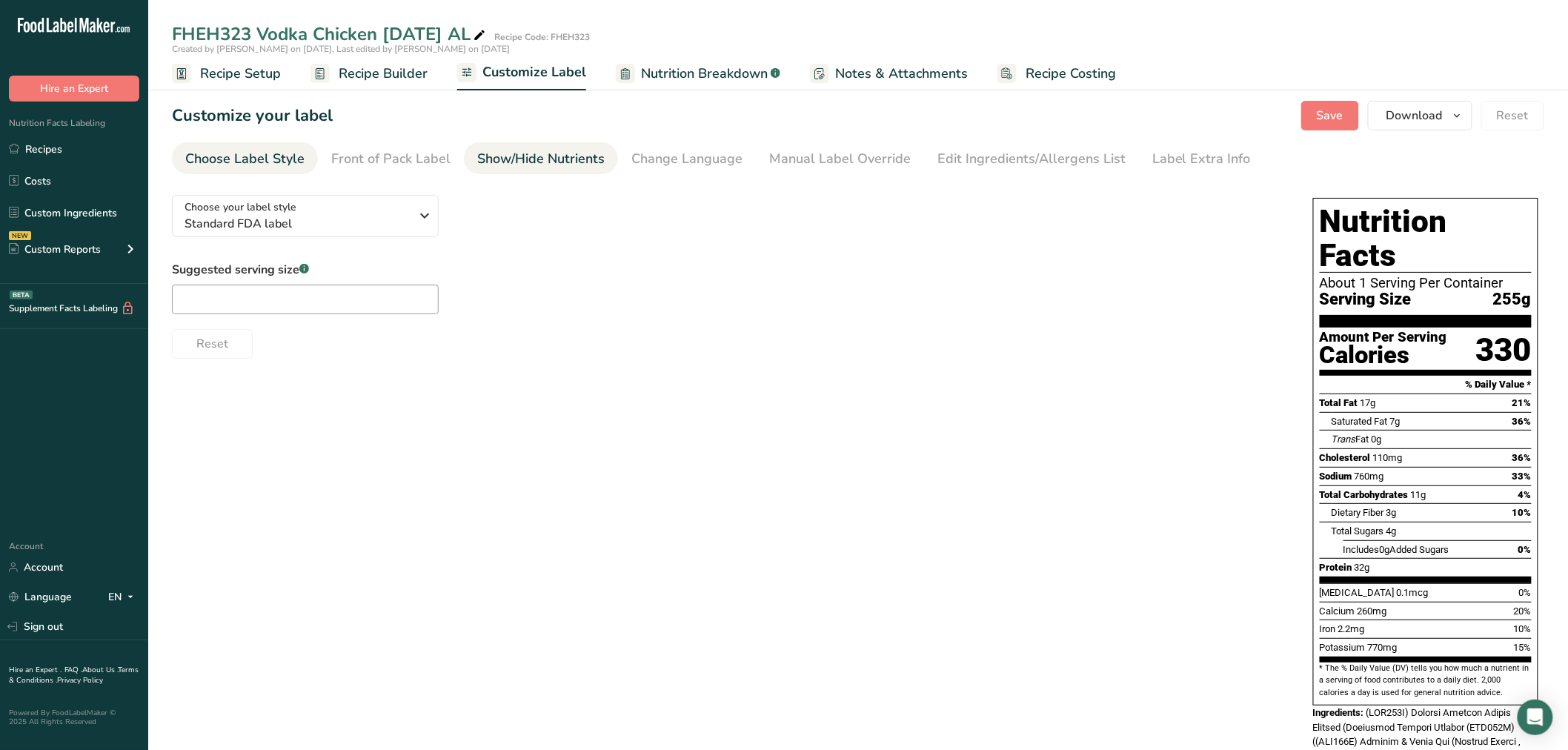
click at [498, 159] on div "Show/Hide Nutrients" at bounding box center [541, 159] width 127 height 20
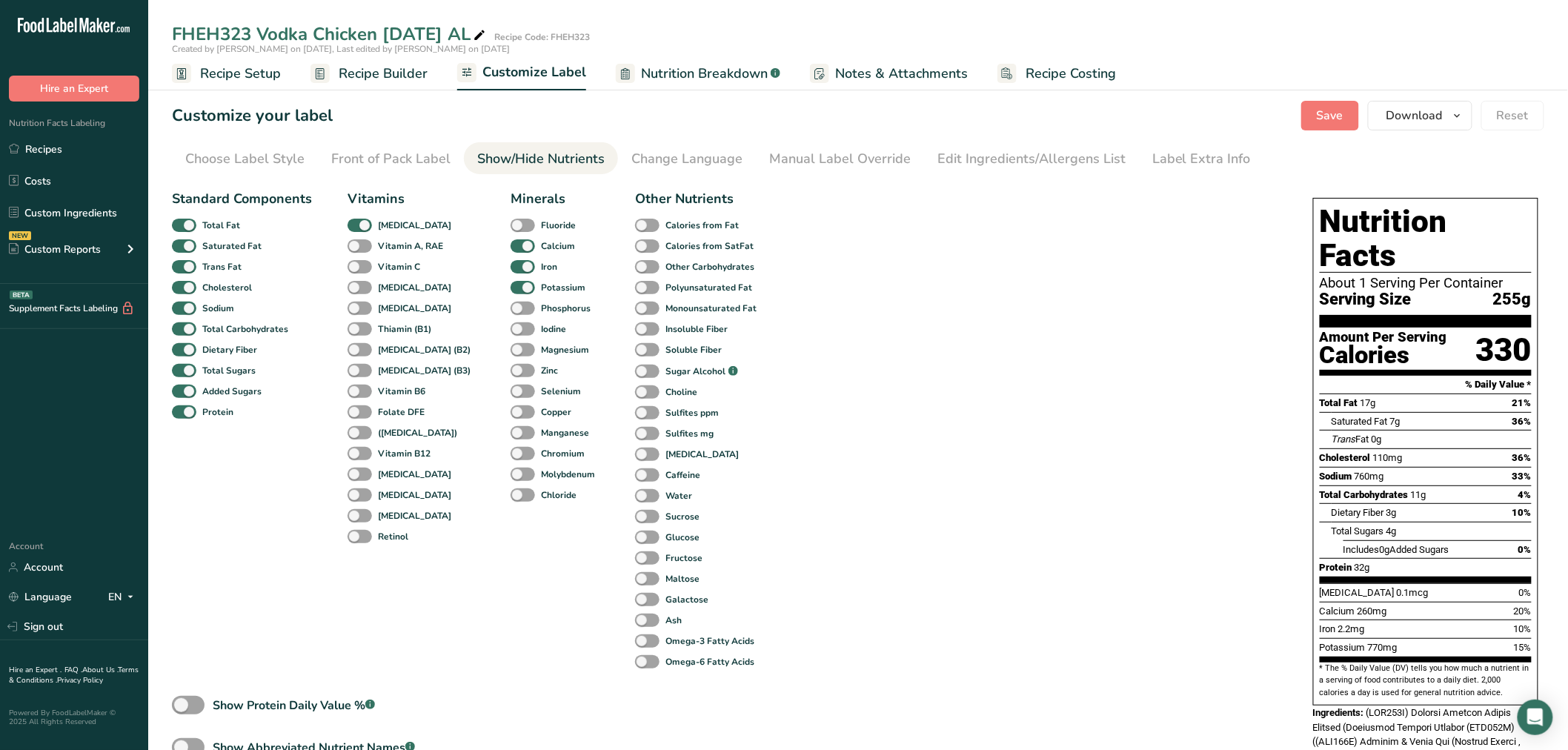
click at [292, 716] on div "Show Protein Daily Value % .a-a{fill:#347362;}.b-a{fill:#fff;}" at bounding box center [282, 706] width 221 height 21
click at [297, 700] on div "Show Protein Daily Value % .a-a{fill:#347362;}.b-a{fill:#fff;}" at bounding box center [293, 705] width 162 height 18
click at [181, 700] on input "Show Protein Daily Value % .a-a{fill:#347362;}.b-a{fill:#fff;}" at bounding box center [176, 704] width 9 height 9
checkbox input "true"
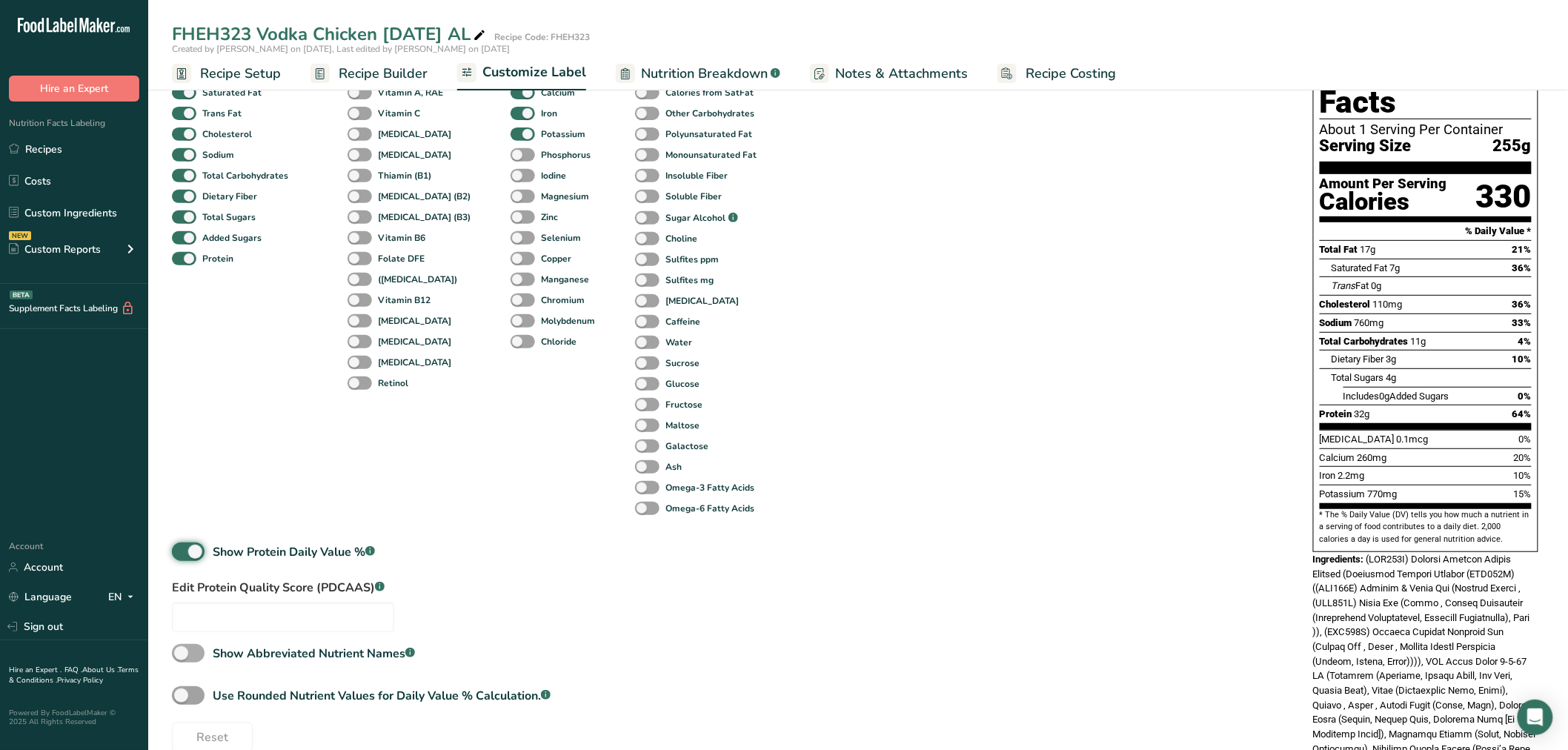
scroll to position [164, 0]
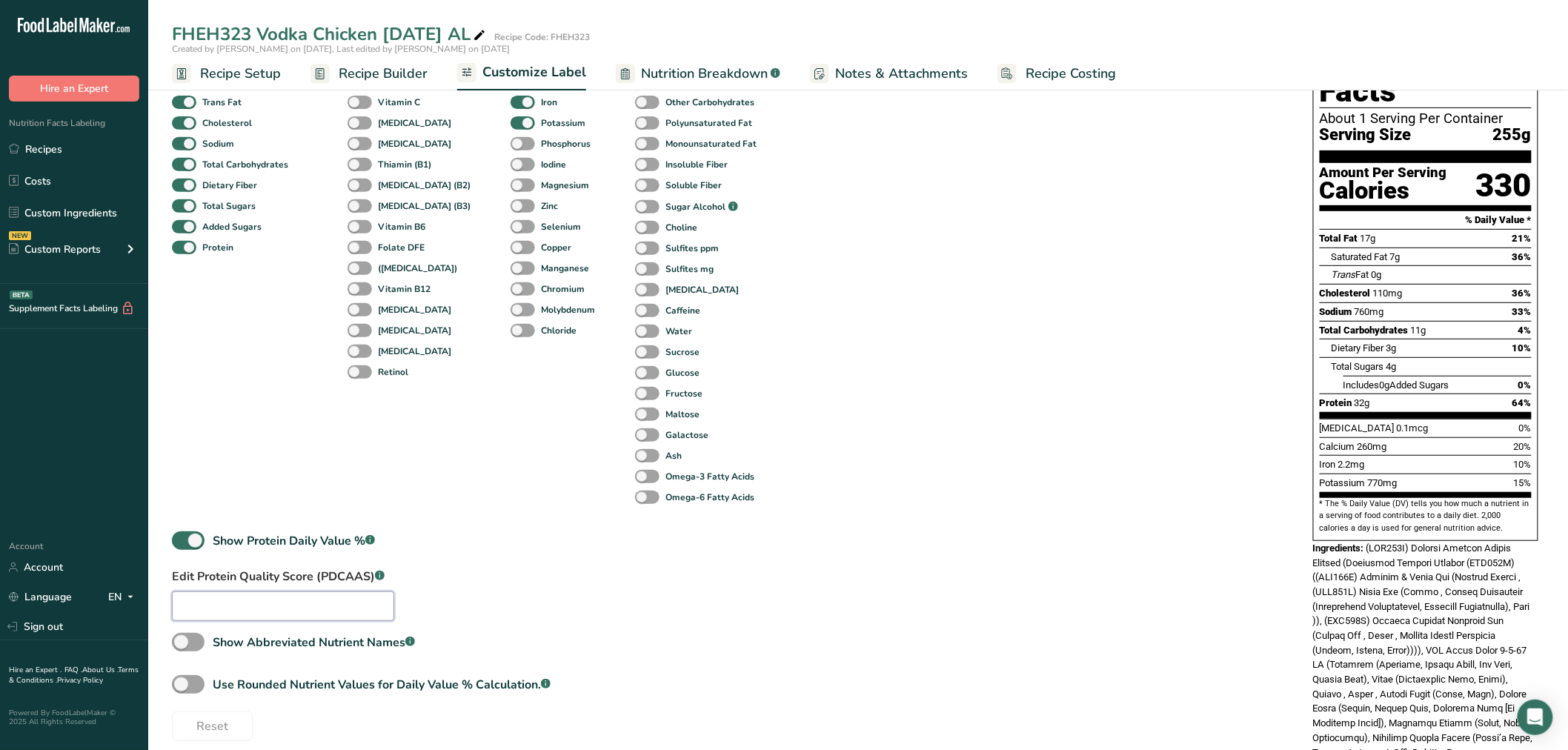
click at [271, 600] on input "text" at bounding box center [283, 606] width 222 height 30
type input "0.85"
click at [475, 469] on div "Standard Components Total Fat Saturated Fat Trans Fat Cholesterol Sodium Total …" at bounding box center [466, 272] width 589 height 495
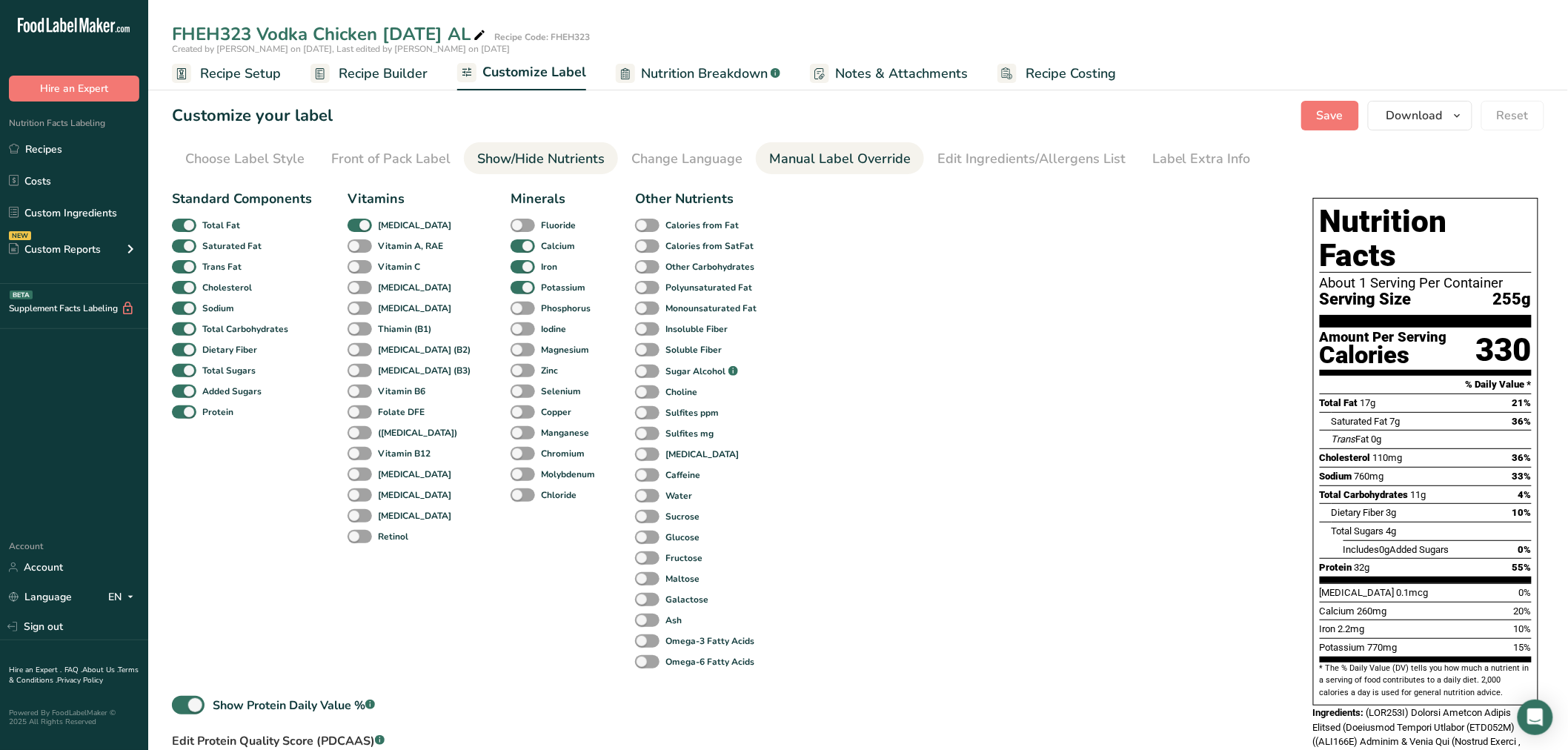
click at [850, 158] on div "Manual Label Override" at bounding box center [840, 159] width 142 height 20
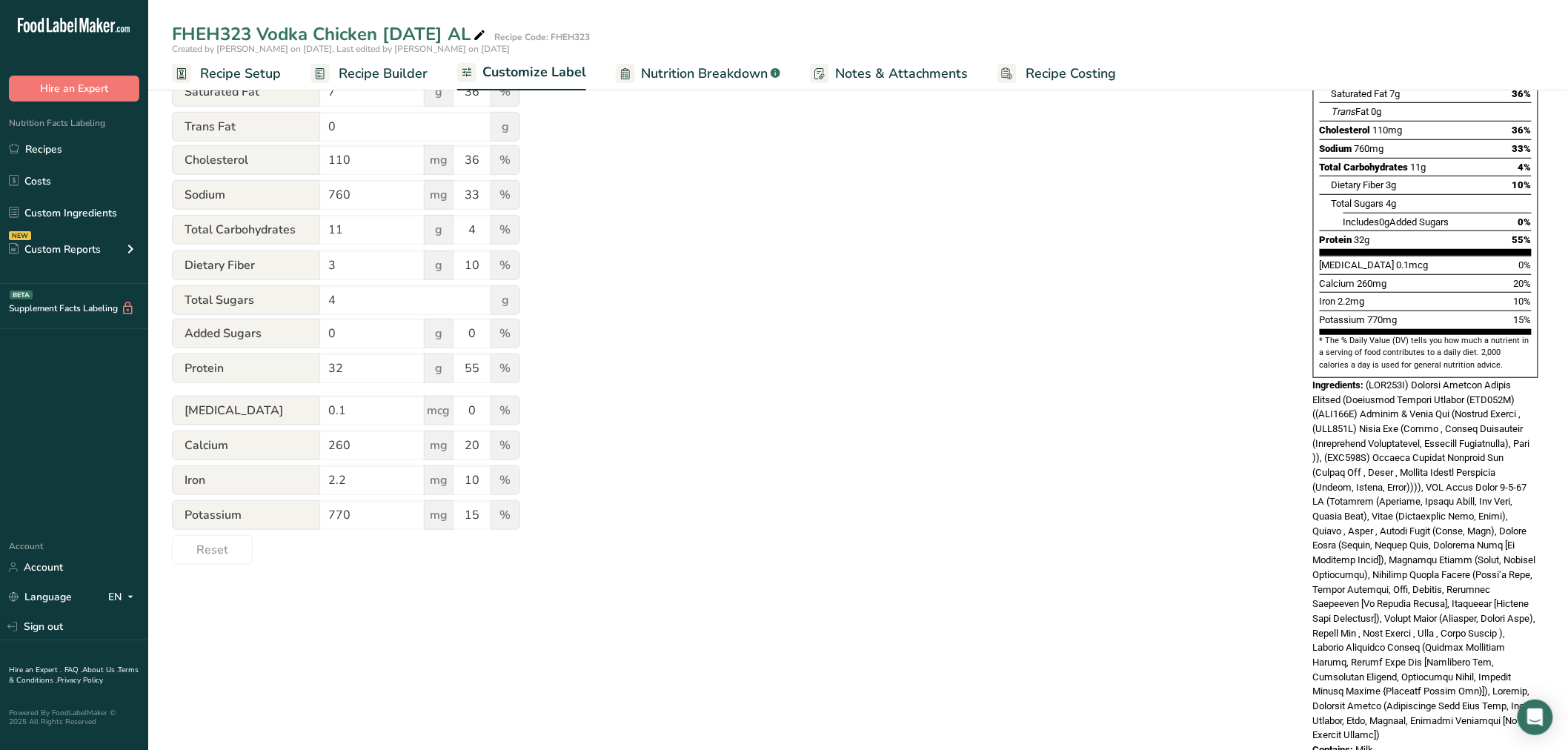
scroll to position [329, 0]
click at [395, 369] on input "32" at bounding box center [372, 366] width 104 height 30
type input "30"
click at [477, 364] on input "55" at bounding box center [472, 366] width 37 height 30
type input "51"
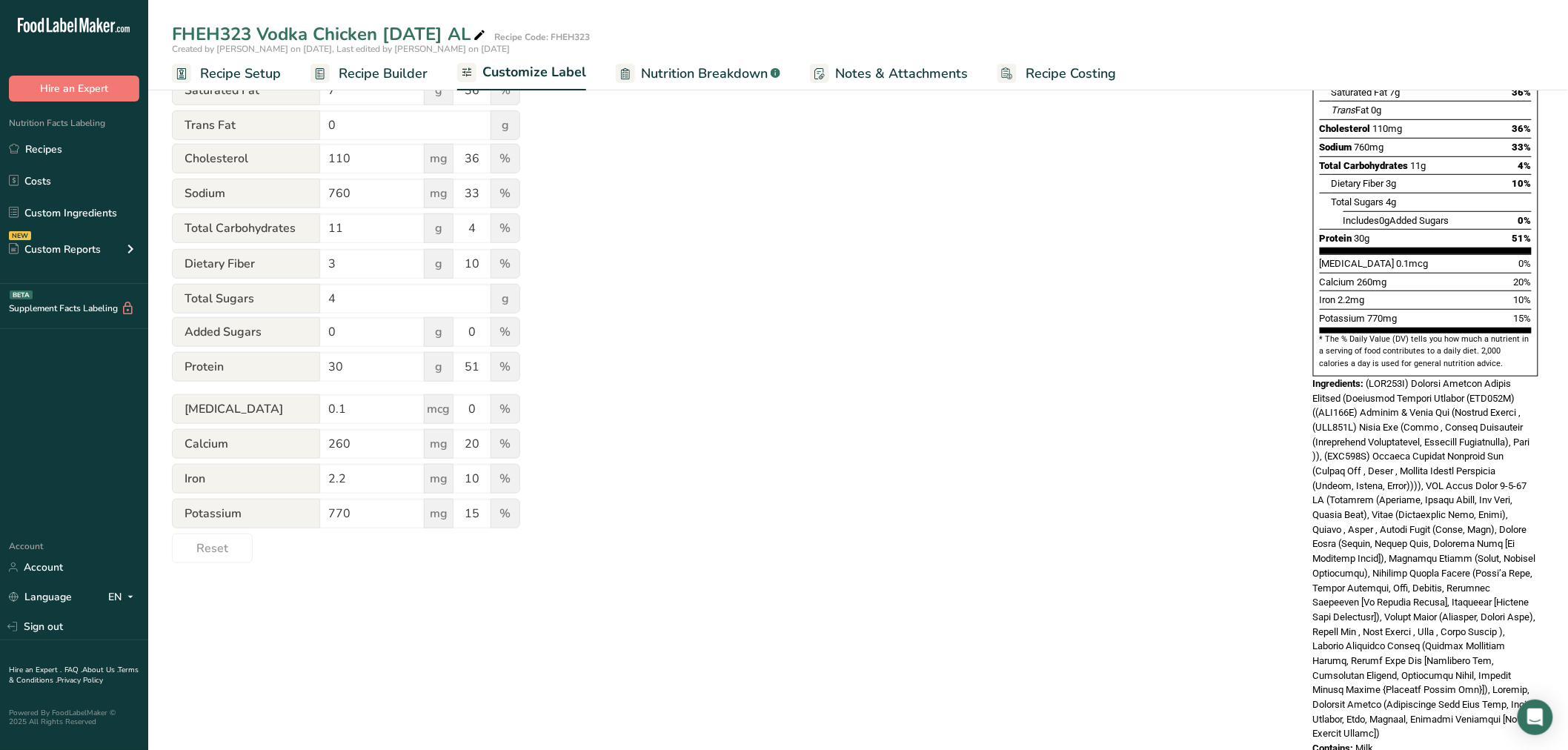
click at [747, 398] on div "Utilize this manual override feature to get full control over the nutrition lab…" at bounding box center [728, 208] width 1112 height 709
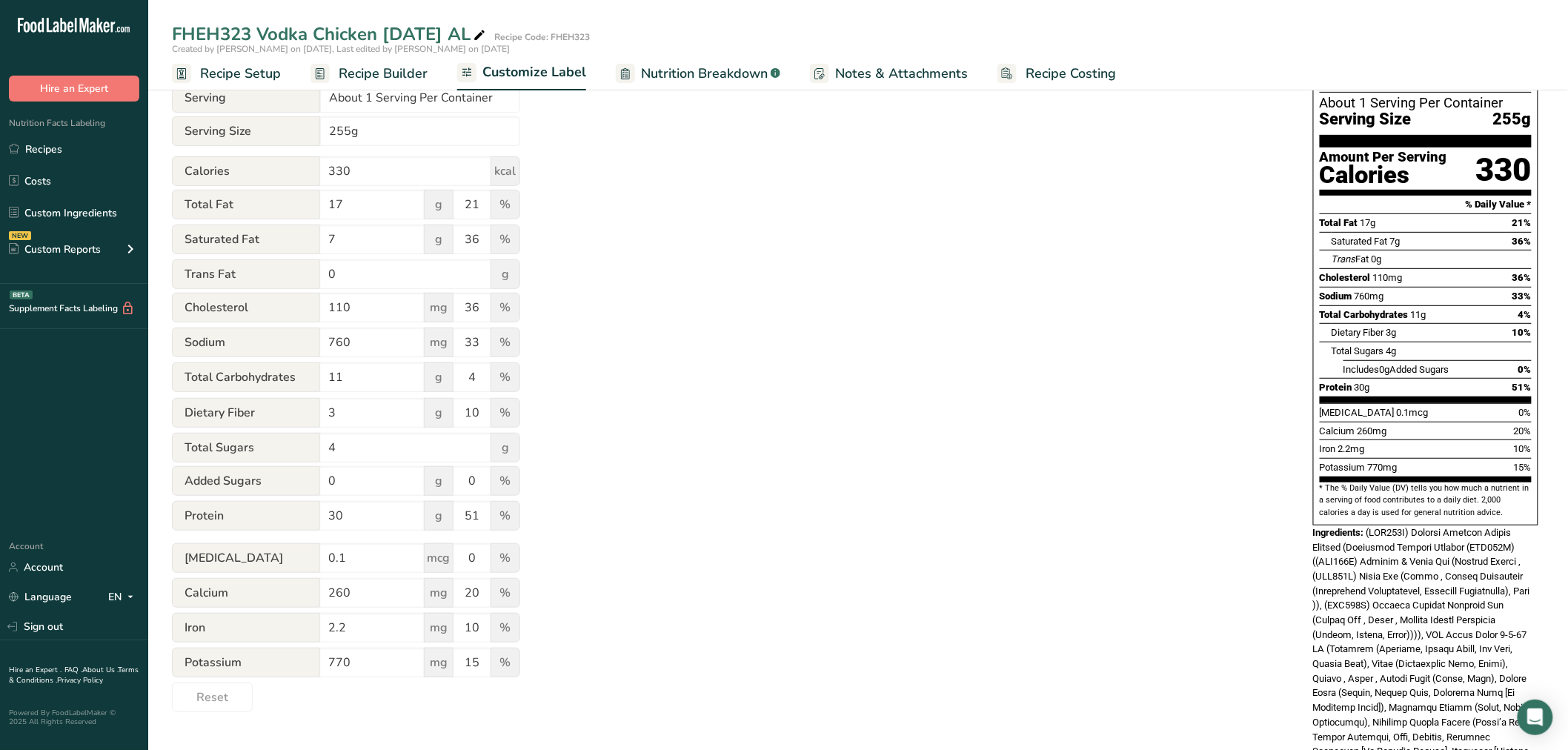
scroll to position [0, 0]
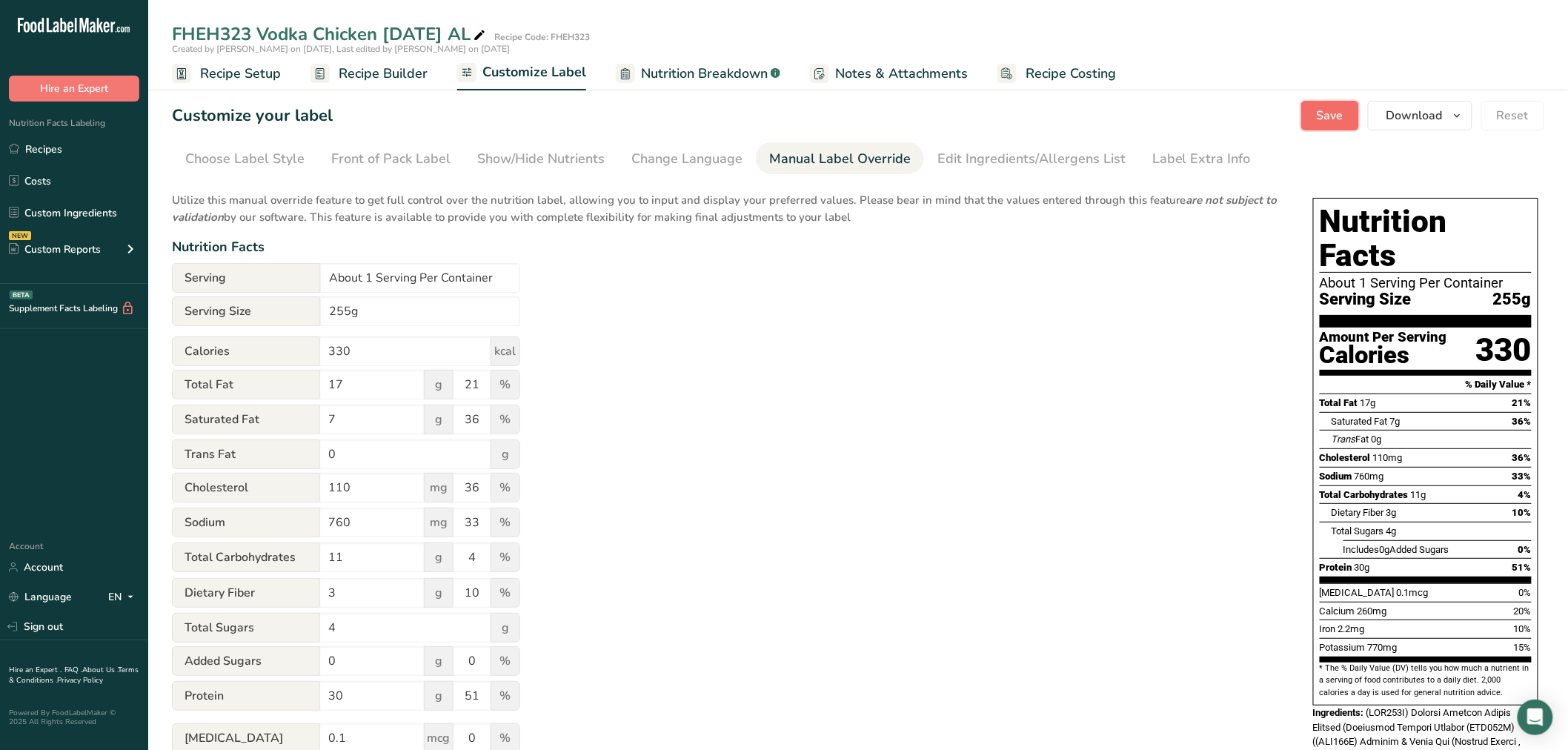
click at [1336, 121] on span "Save" at bounding box center [1330, 115] width 26 height 18
click at [392, 75] on span "Recipe Builder" at bounding box center [383, 74] width 89 height 20
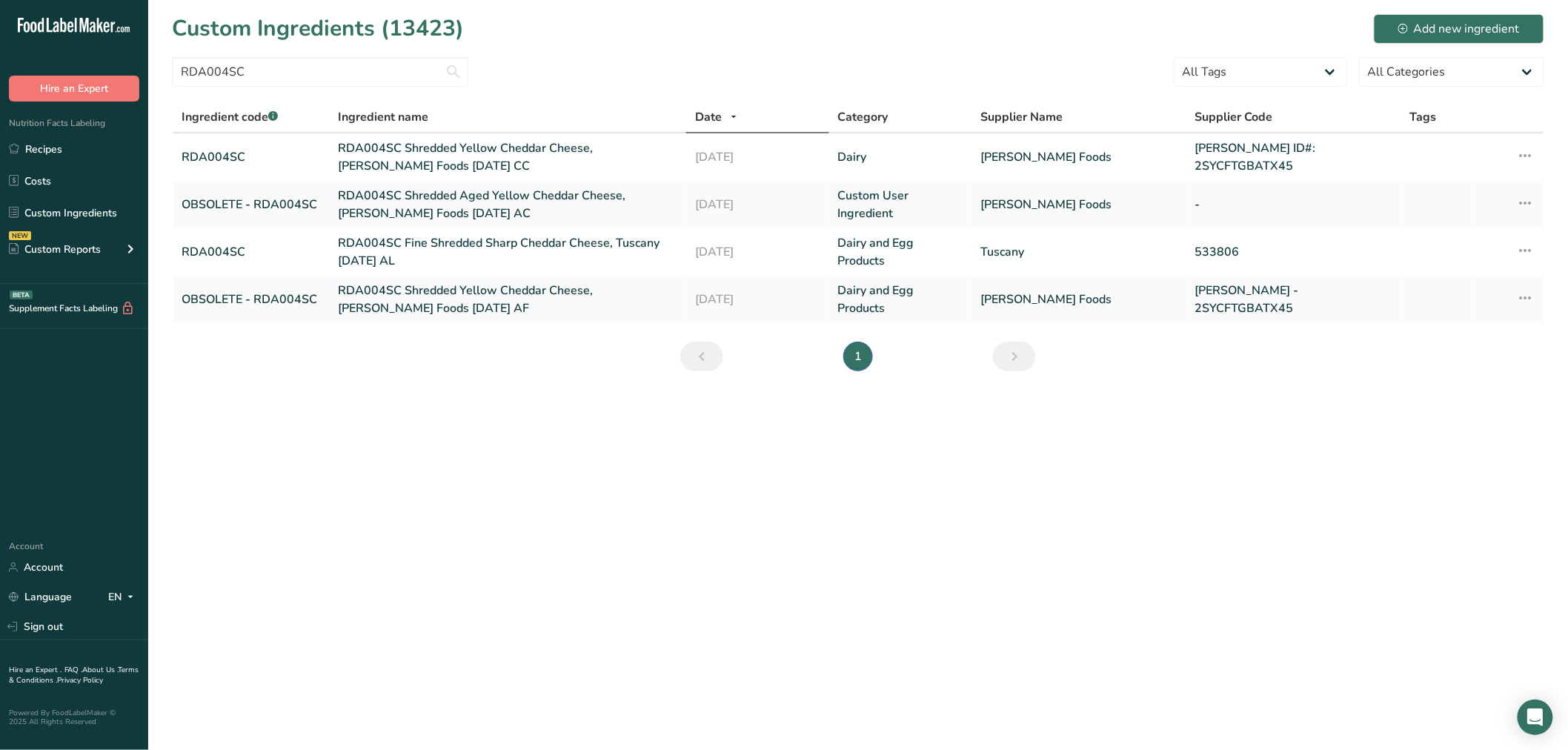
click at [443, 439] on main "Custom Ingredients (13423) Add new ingredient RDA004SC All Tags Source of Antio…" at bounding box center [784, 375] width 1568 height 750
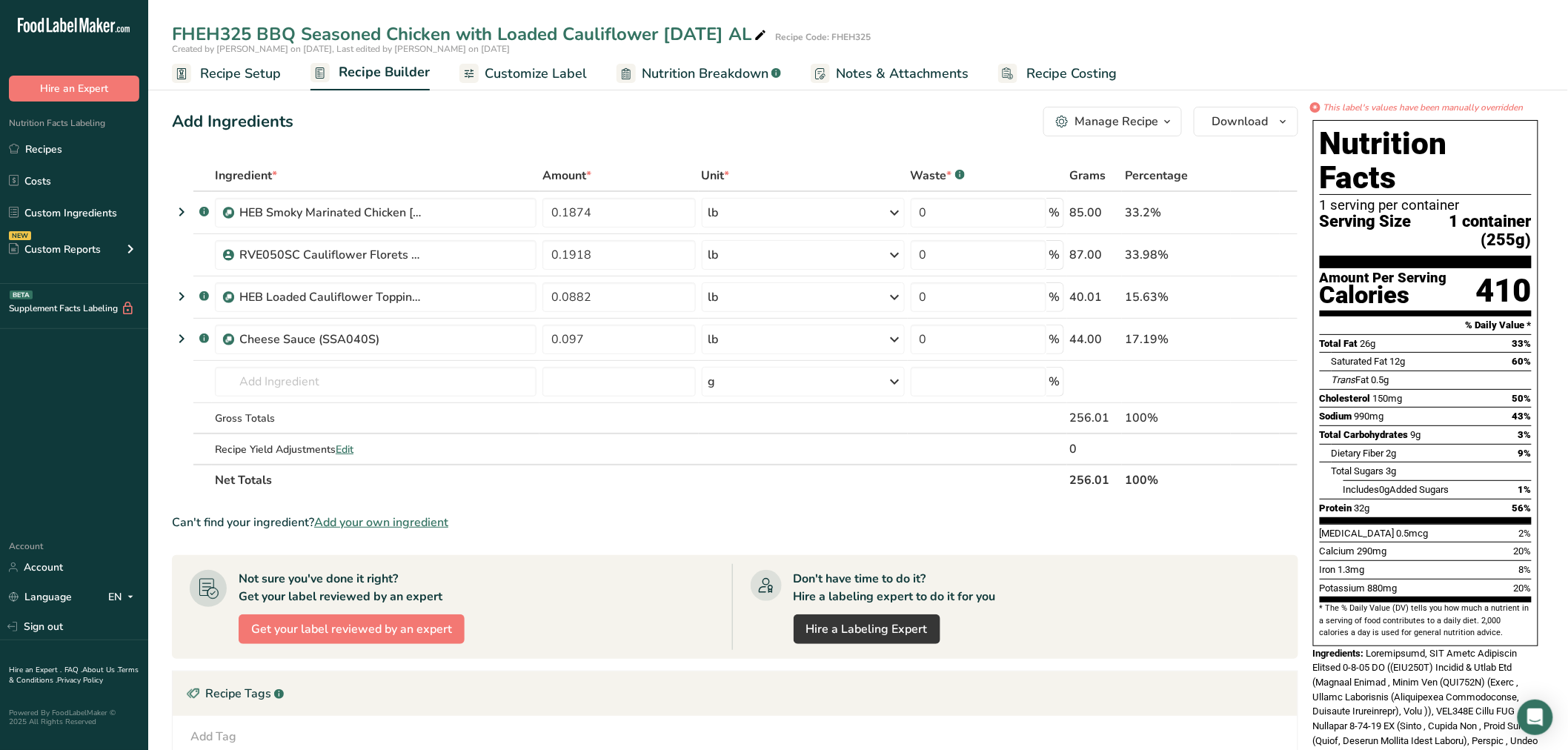
click at [269, 75] on span "Recipe Setup" at bounding box center [240, 74] width 81 height 20
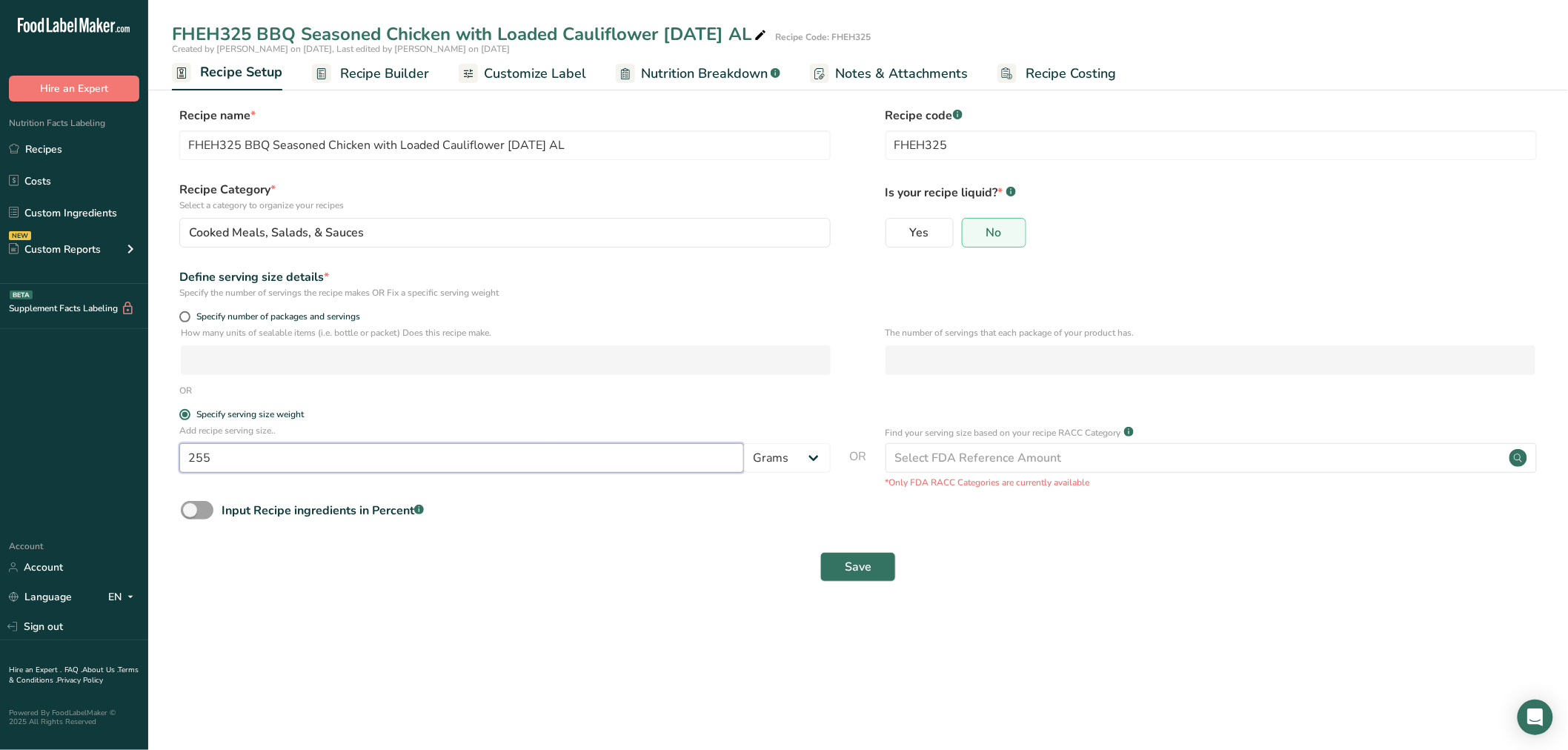
drag, startPoint x: 270, startPoint y: 449, endPoint x: 120, endPoint y: 439, distance: 150.3
click at [120, 439] on div ".a-20{fill:#fff;} Hire an Expert Nutrition Facts Labeling Recipes Costs Custom …" at bounding box center [784, 375] width 1568 height 750
type input "100"
click at [820, 552] on button "Save" at bounding box center [858, 566] width 75 height 30
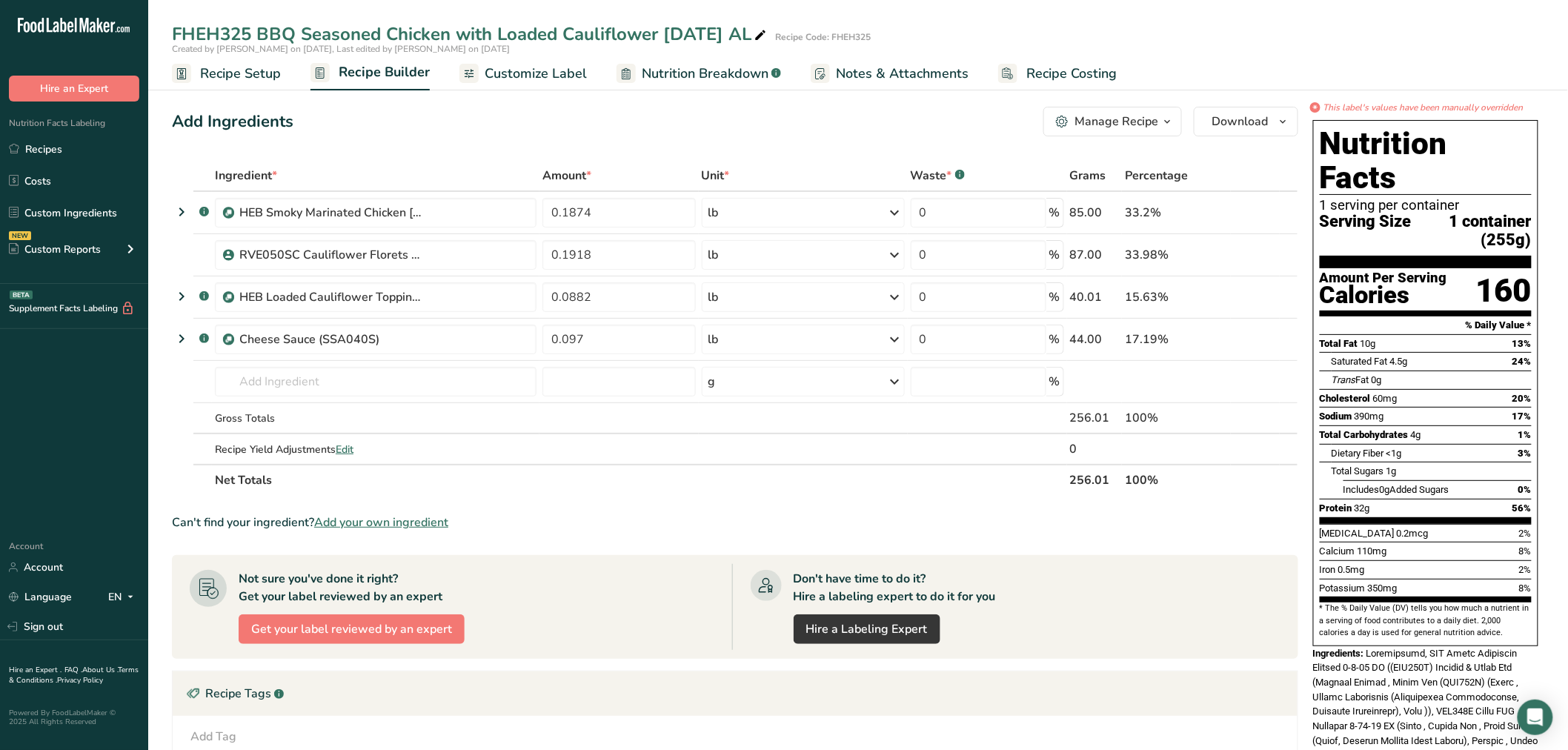
click at [260, 70] on span "Recipe Setup" at bounding box center [240, 74] width 81 height 20
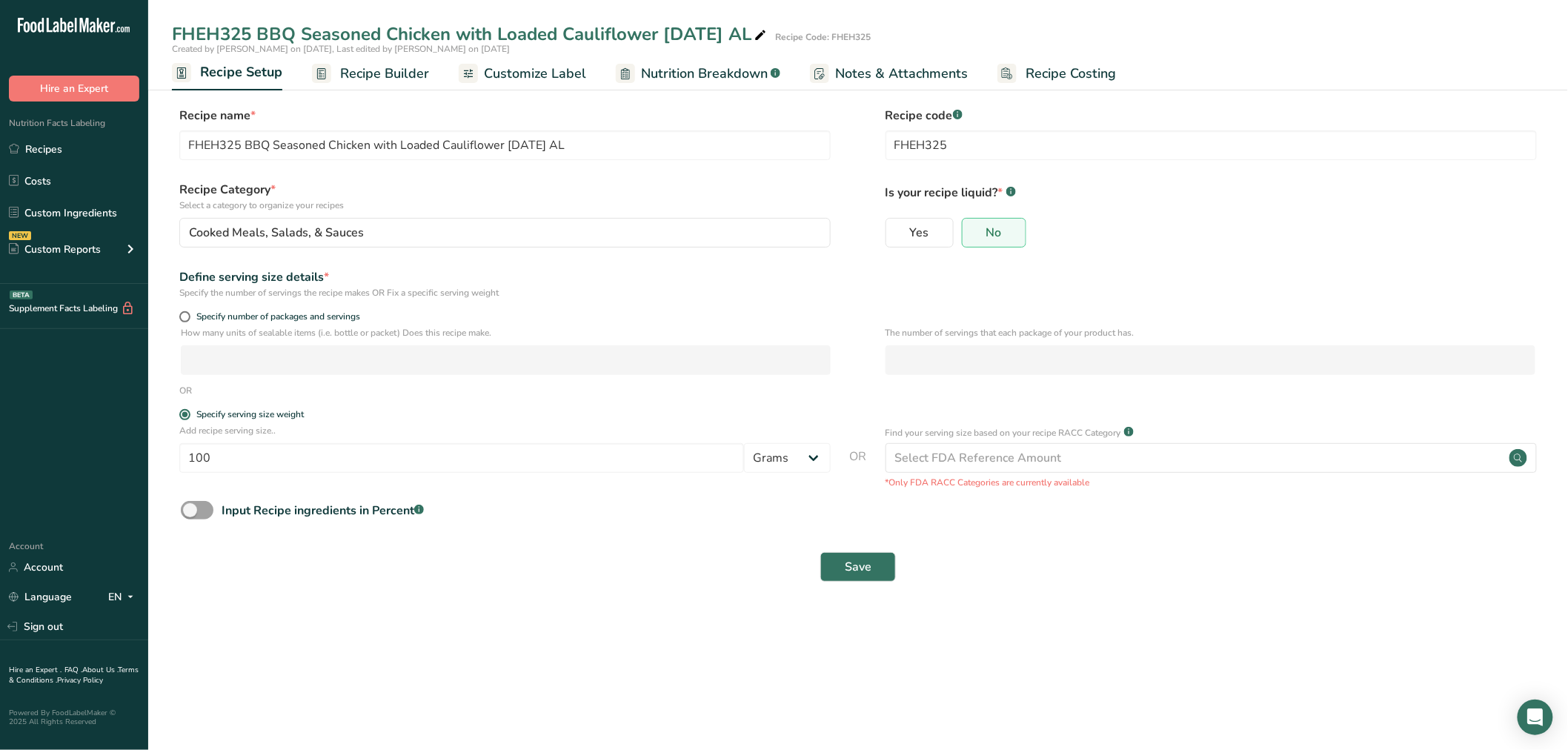
click at [335, 72] on link "Recipe Builder" at bounding box center [370, 73] width 117 height 33
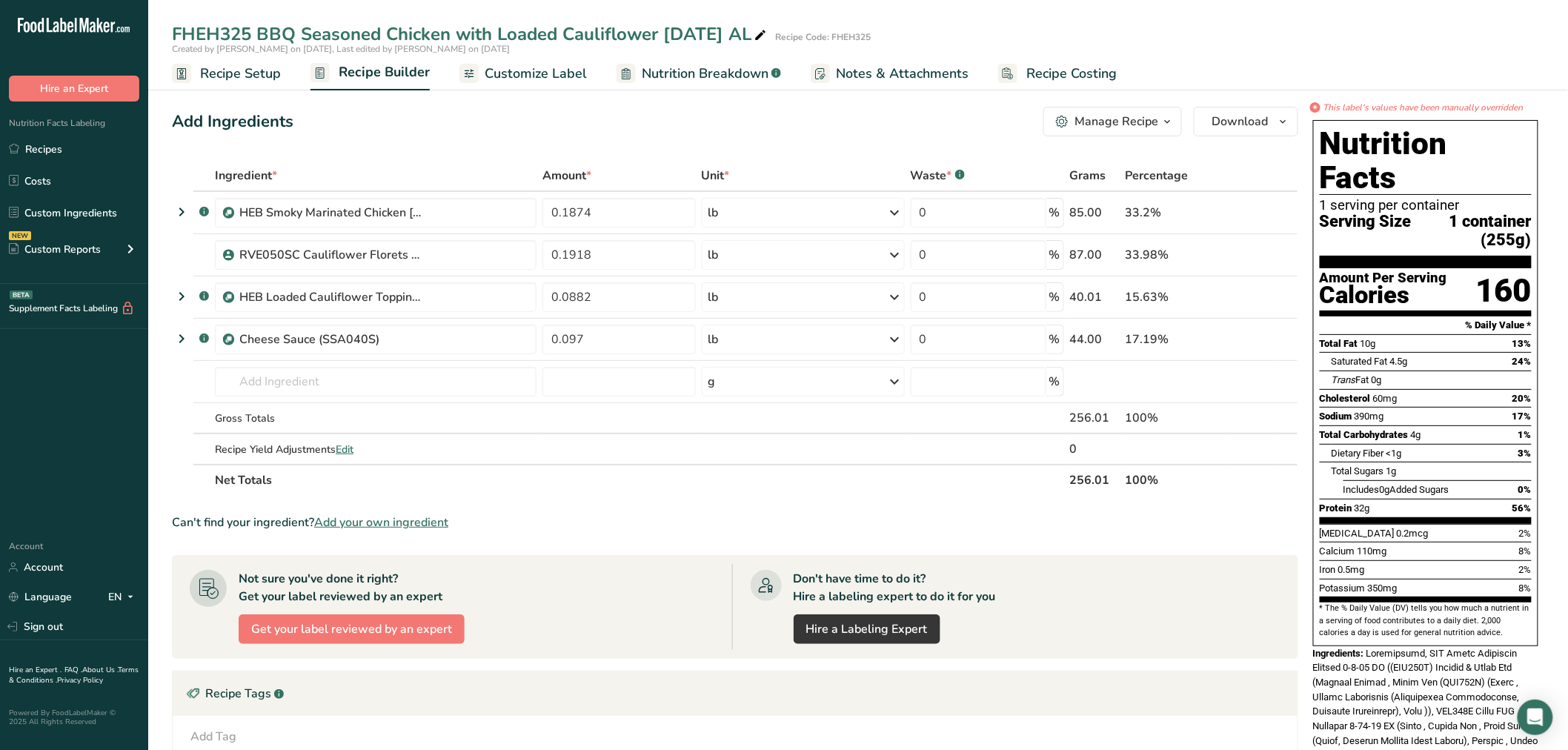
click at [534, 86] on link "Customize Label" at bounding box center [523, 73] width 127 height 33
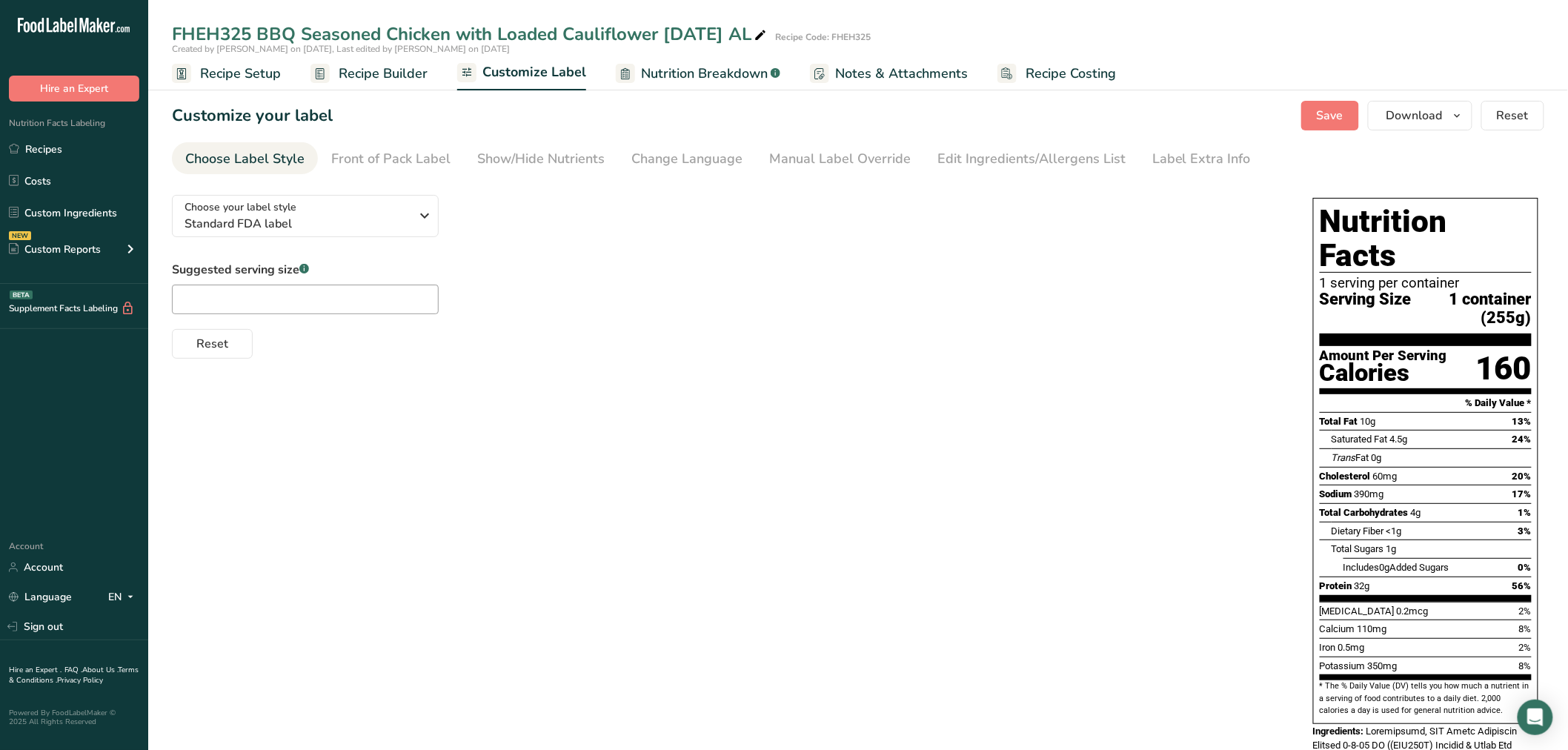
click at [675, 80] on span "Nutrition Breakdown" at bounding box center [704, 74] width 127 height 20
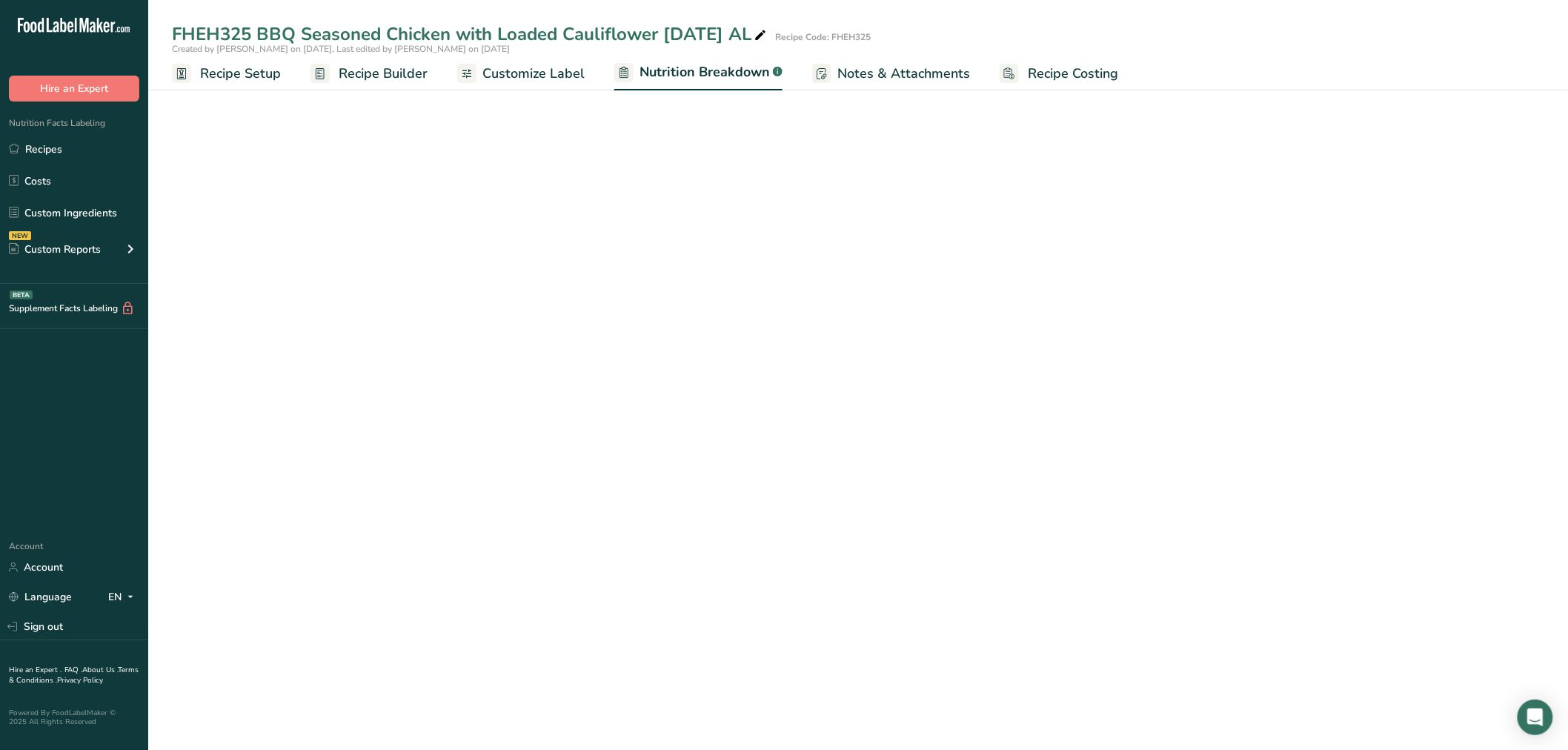
click at [559, 79] on span "Customize Label" at bounding box center [533, 74] width 103 height 20
select select "Calories"
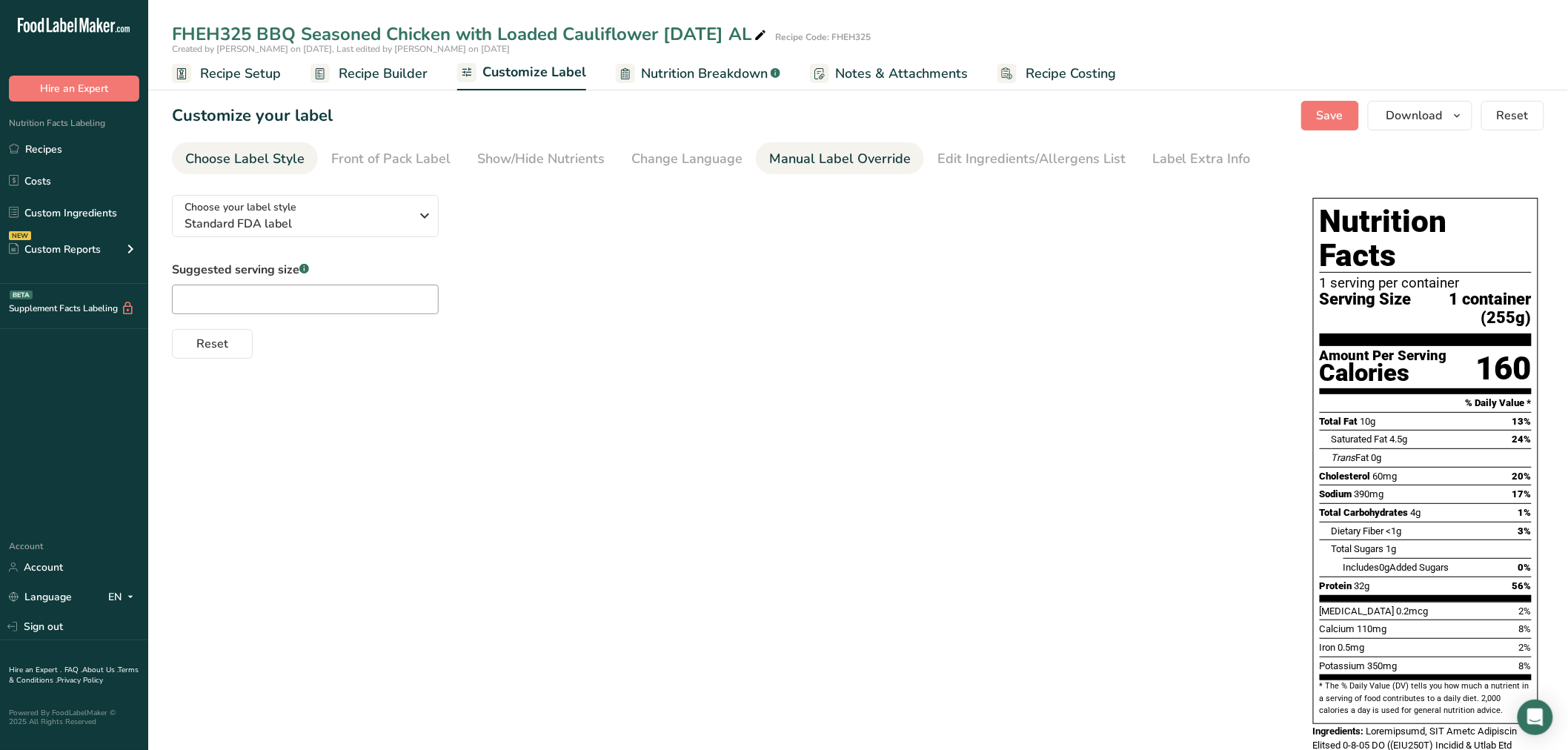
click at [823, 149] on div "Manual Label Override" at bounding box center [840, 159] width 142 height 20
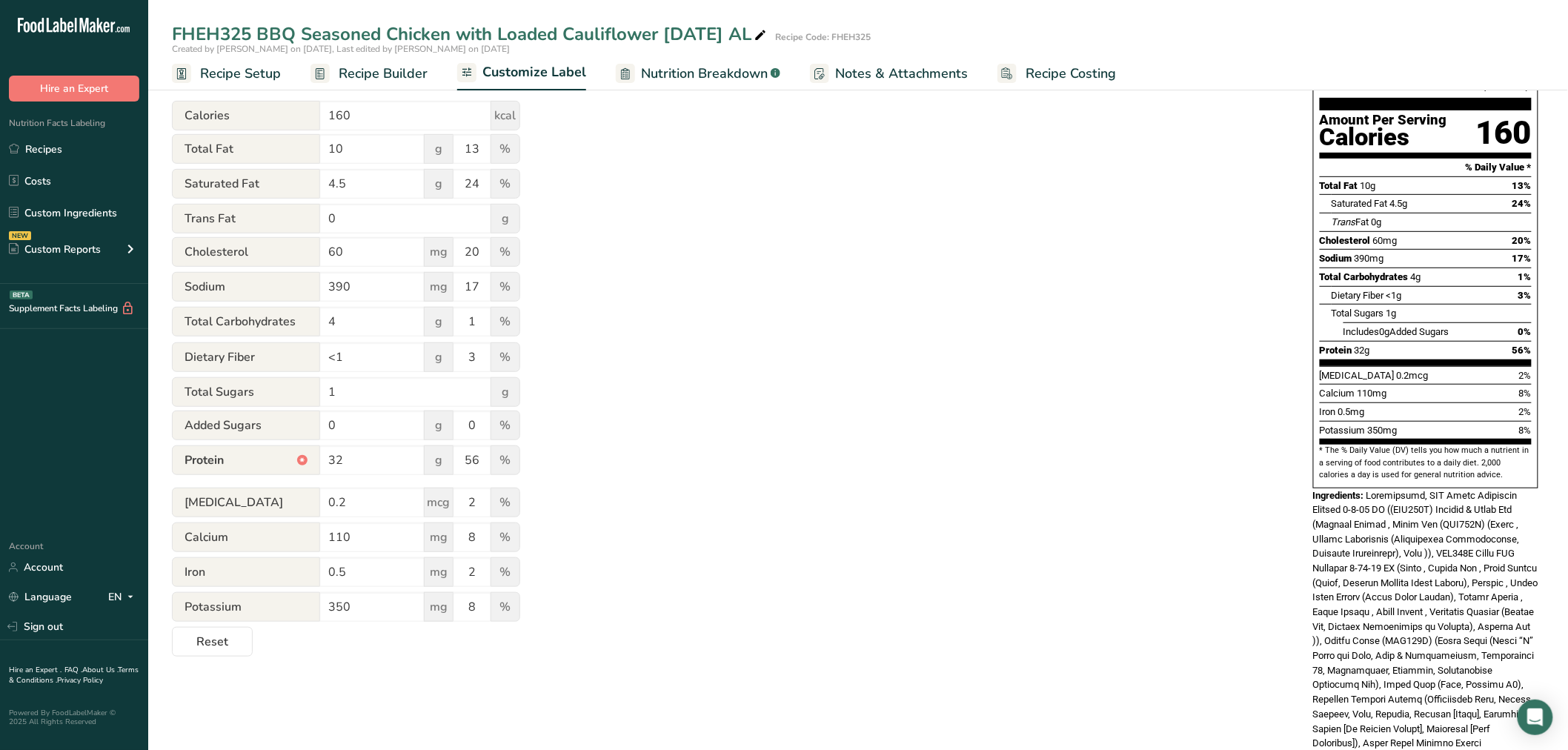
scroll to position [82, 0]
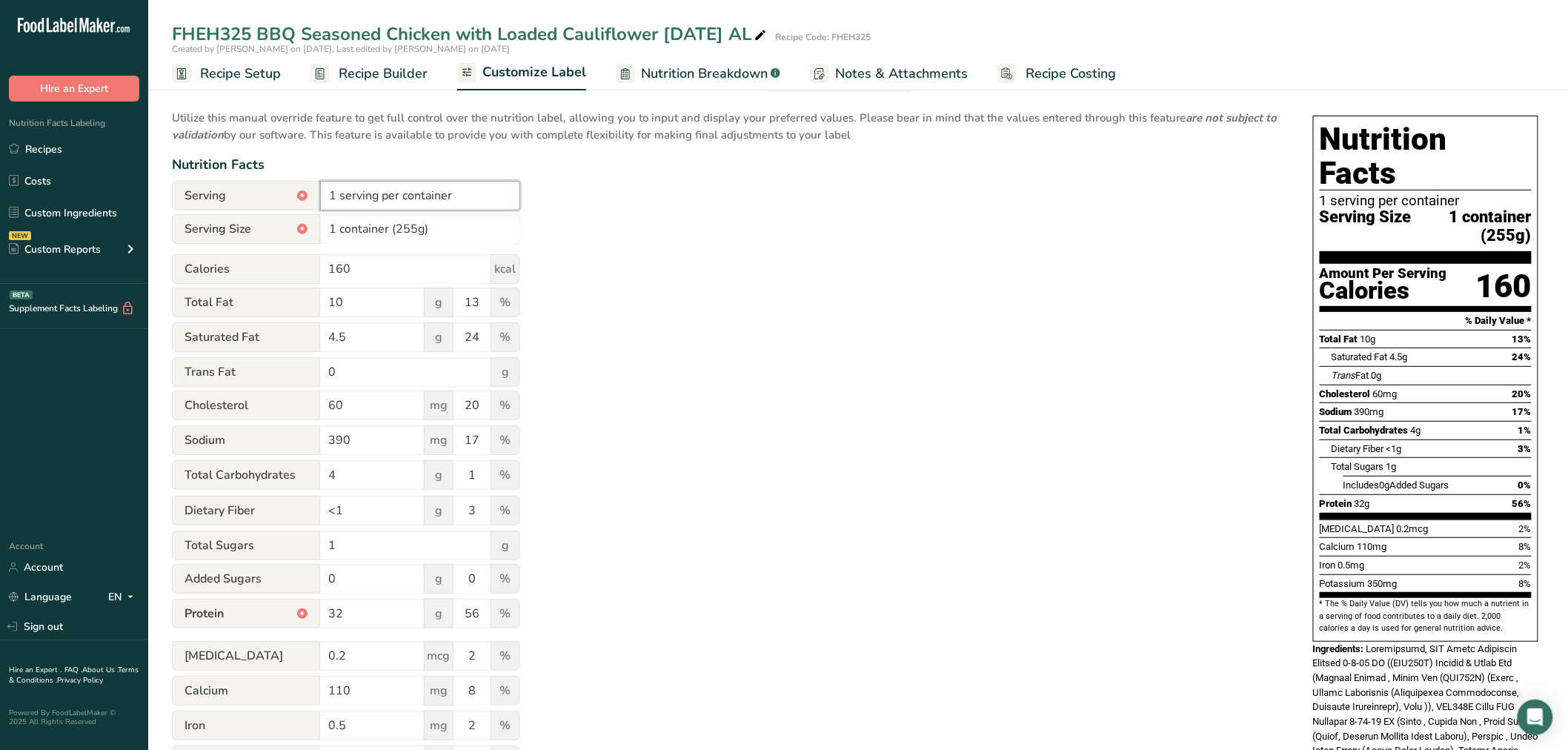
drag, startPoint x: 491, startPoint y: 190, endPoint x: 285, endPoint y: 180, distance: 206.2
click at [285, 181] on div "Serving * 1 serving per container" at bounding box center [346, 195] width 348 height 30
click at [447, 223] on input "1 container (255g)" at bounding box center [420, 229] width 200 height 30
click at [304, 225] on body ".a-20{fill:#fff;} Hire an Expert Nutrition Facts Labeling Recipes Costs Custom …" at bounding box center [784, 561] width 1568 height 1287
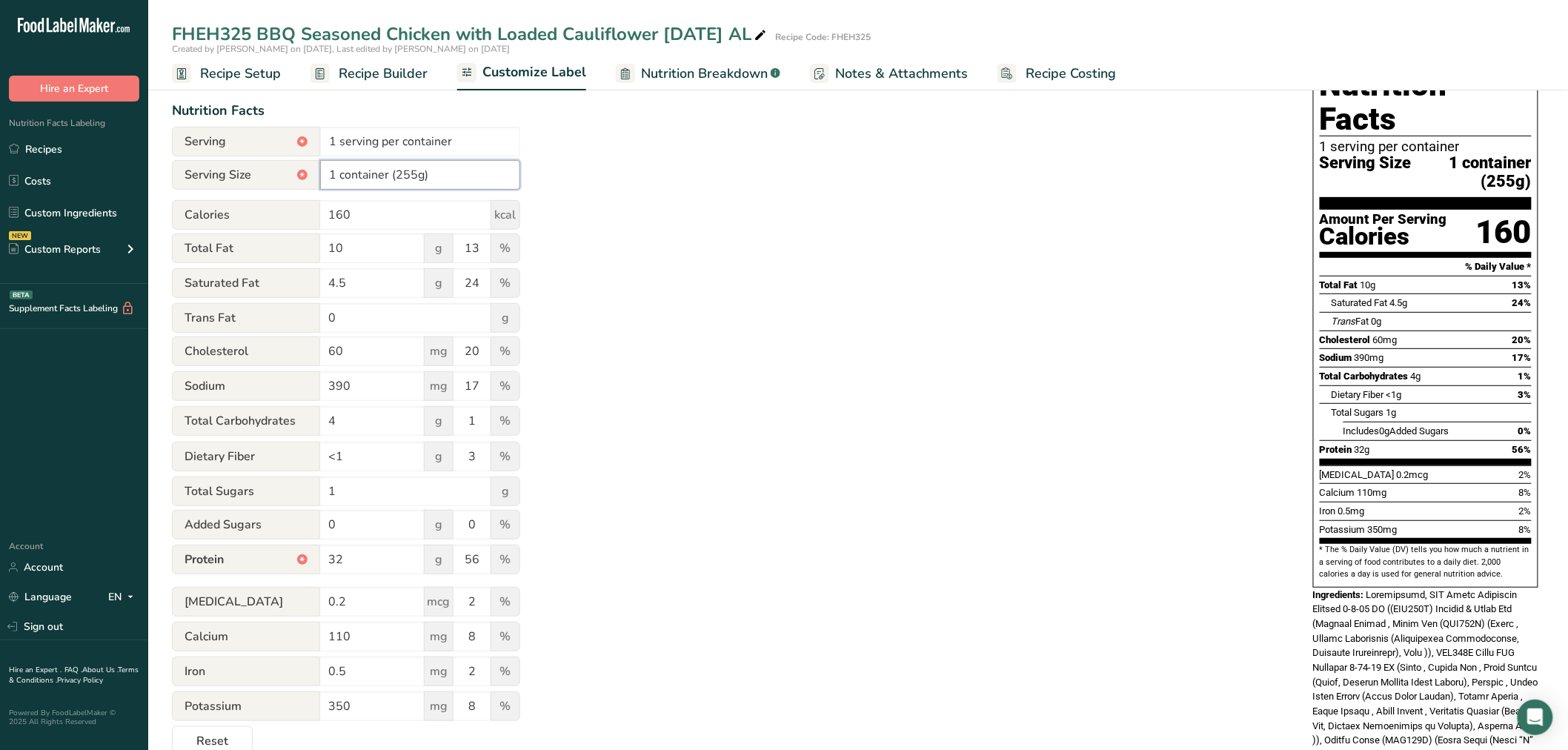
scroll to position [164, 0]
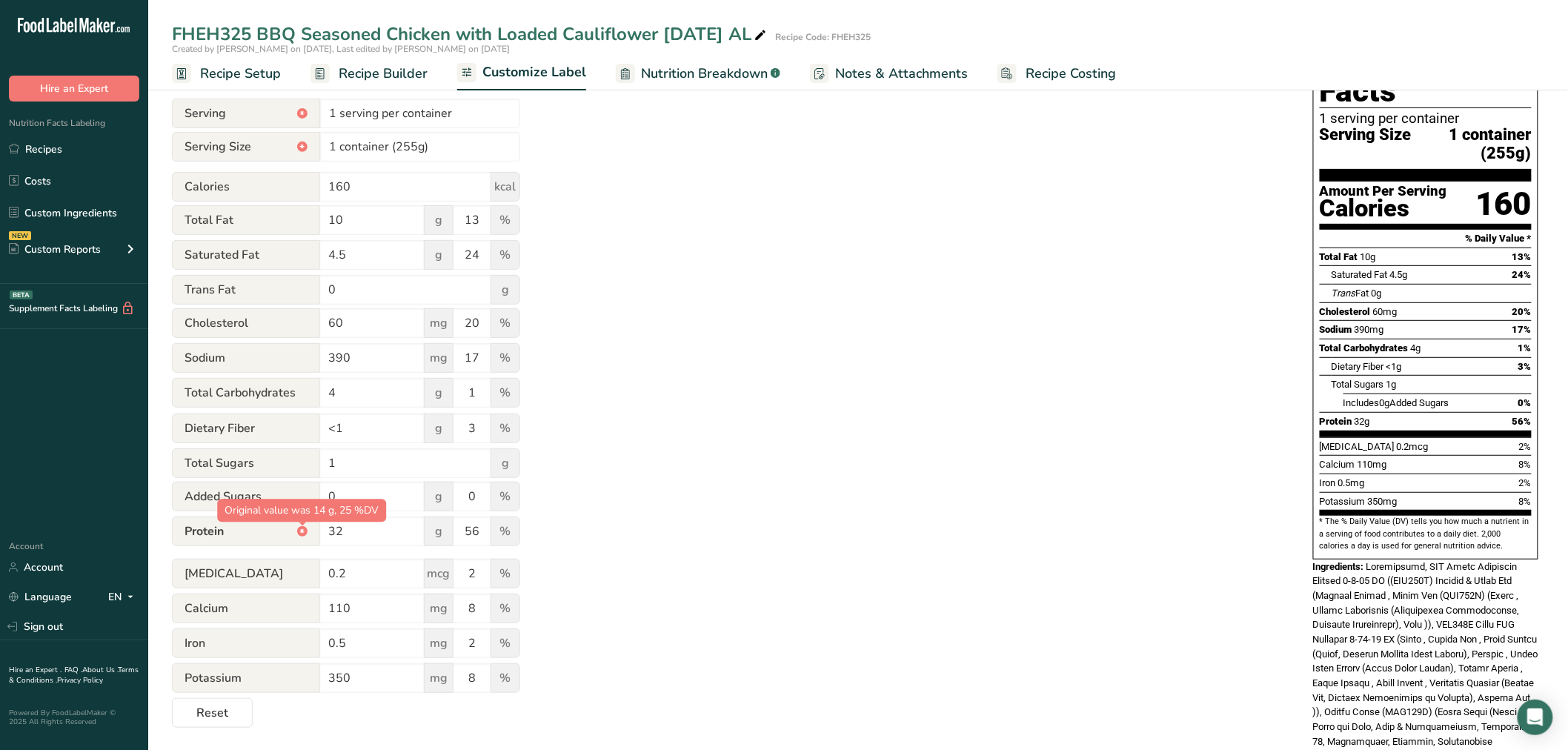
click at [299, 529] on div at bounding box center [302, 525] width 8 height 8
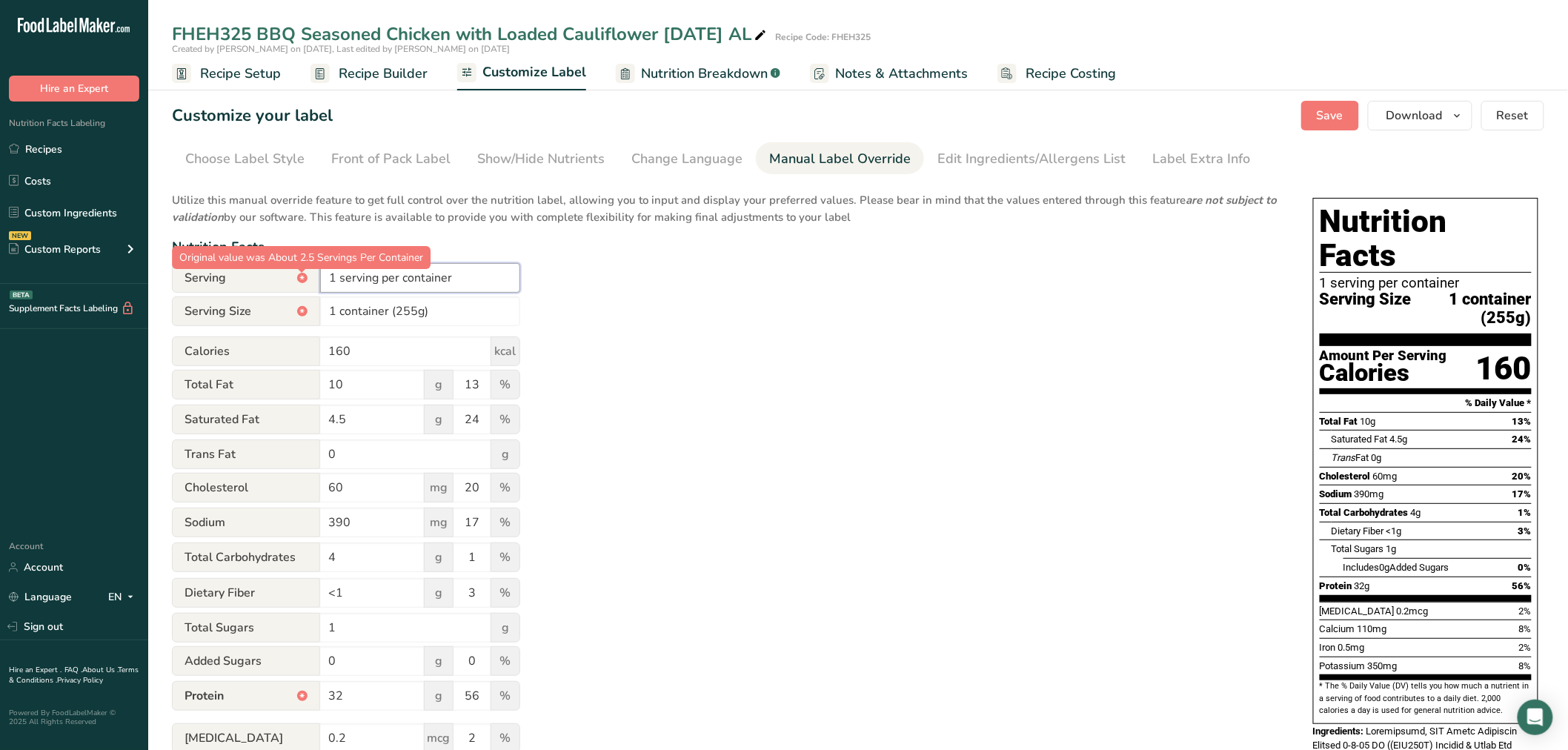
drag, startPoint x: 479, startPoint y: 286, endPoint x: 297, endPoint y: 278, distance: 182.2
click at [297, 278] on div "Serving * 1 serving per container" at bounding box center [346, 277] width 348 height 30
click at [1510, 115] on span "Reset" at bounding box center [1513, 115] width 32 height 18
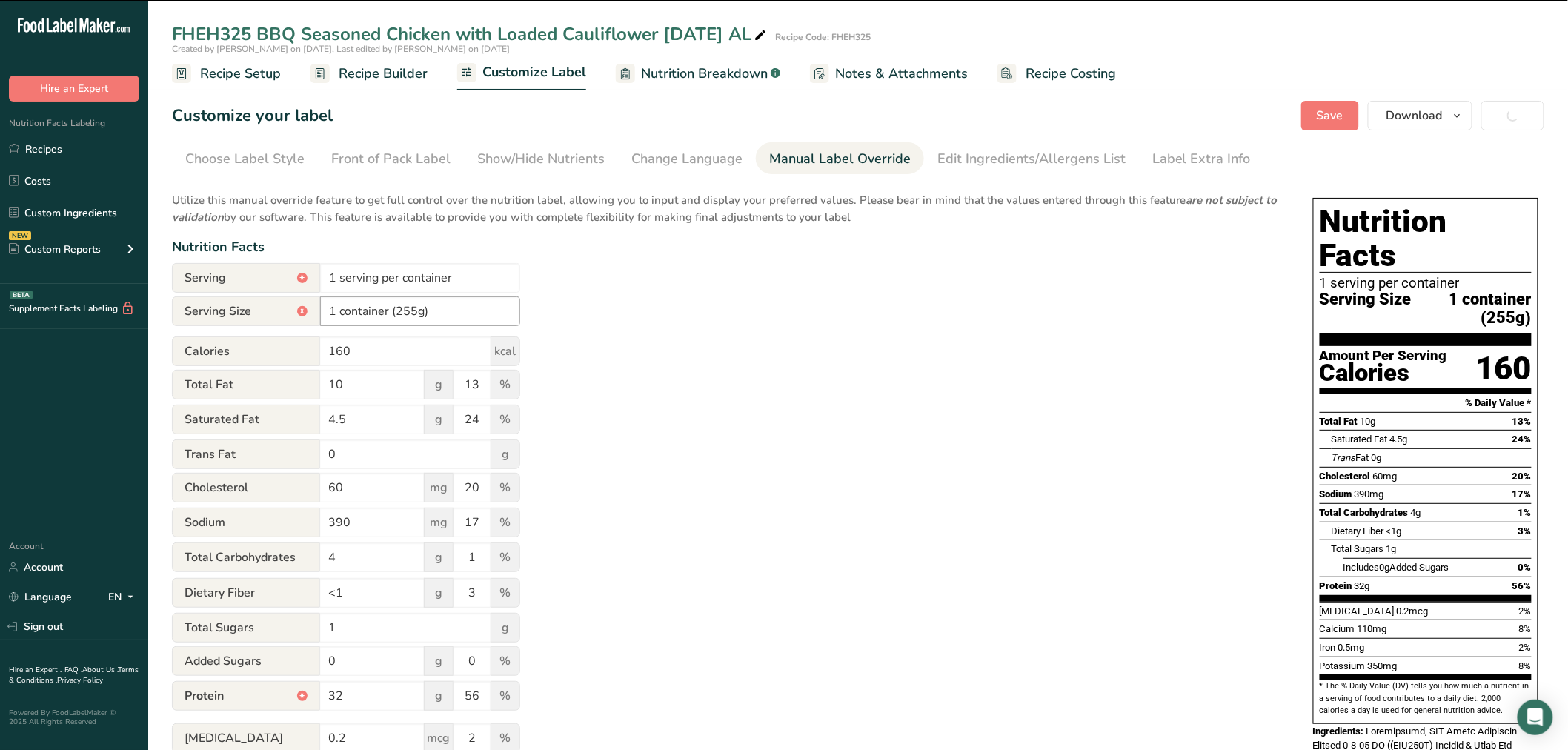
type input "About 2.5 Servings Per Container"
type input "100g"
type input "14"
type input "28"
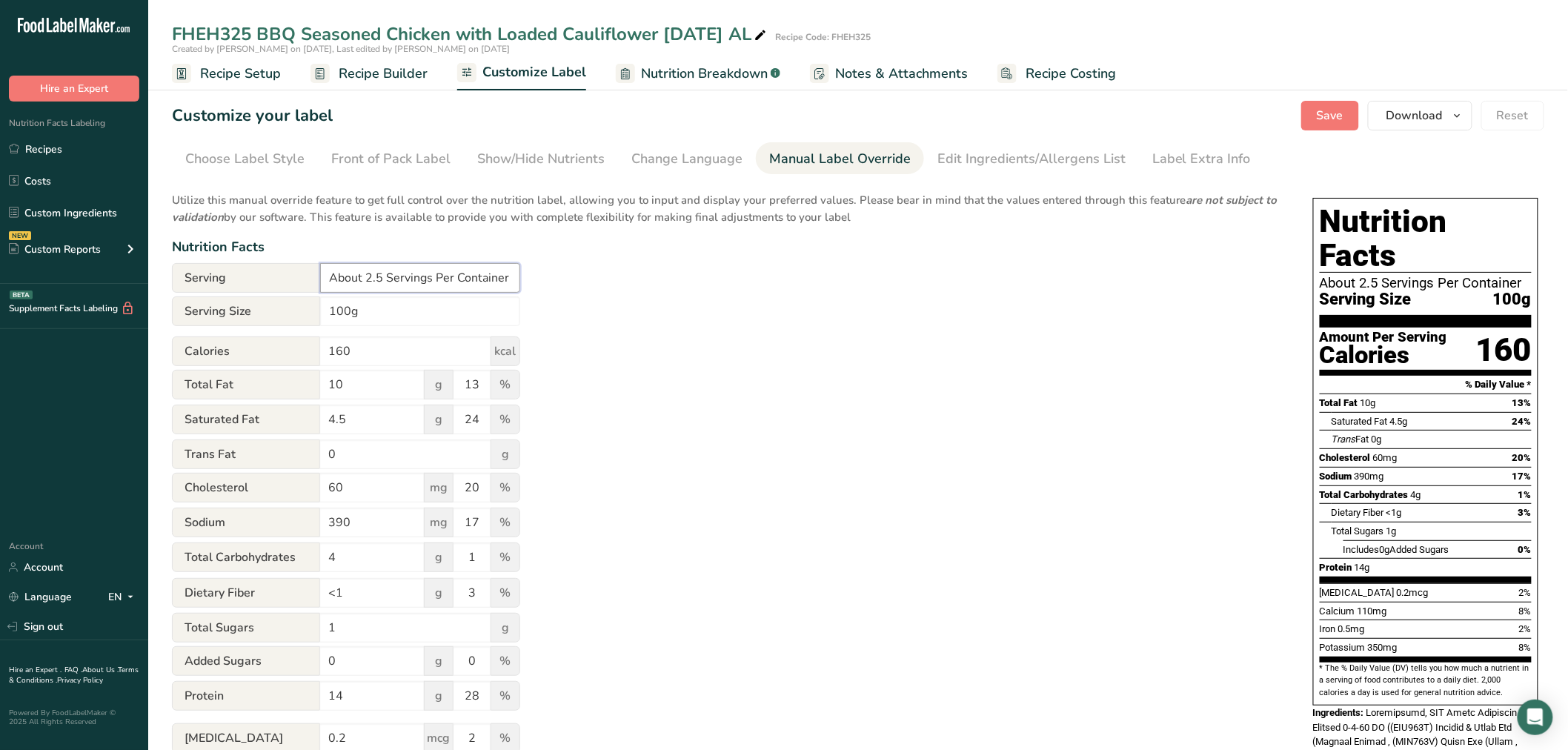
drag, startPoint x: 511, startPoint y: 275, endPoint x: 267, endPoint y: 257, distance: 244.7
click at [267, 257] on div "Utilize this manual override feature to get full control over the nutrition lab…" at bounding box center [728, 537] width 1112 height 709
paste input "1 serving per c"
type input "1 serving per container"
click at [331, 314] on input "100g" at bounding box center [420, 311] width 200 height 30
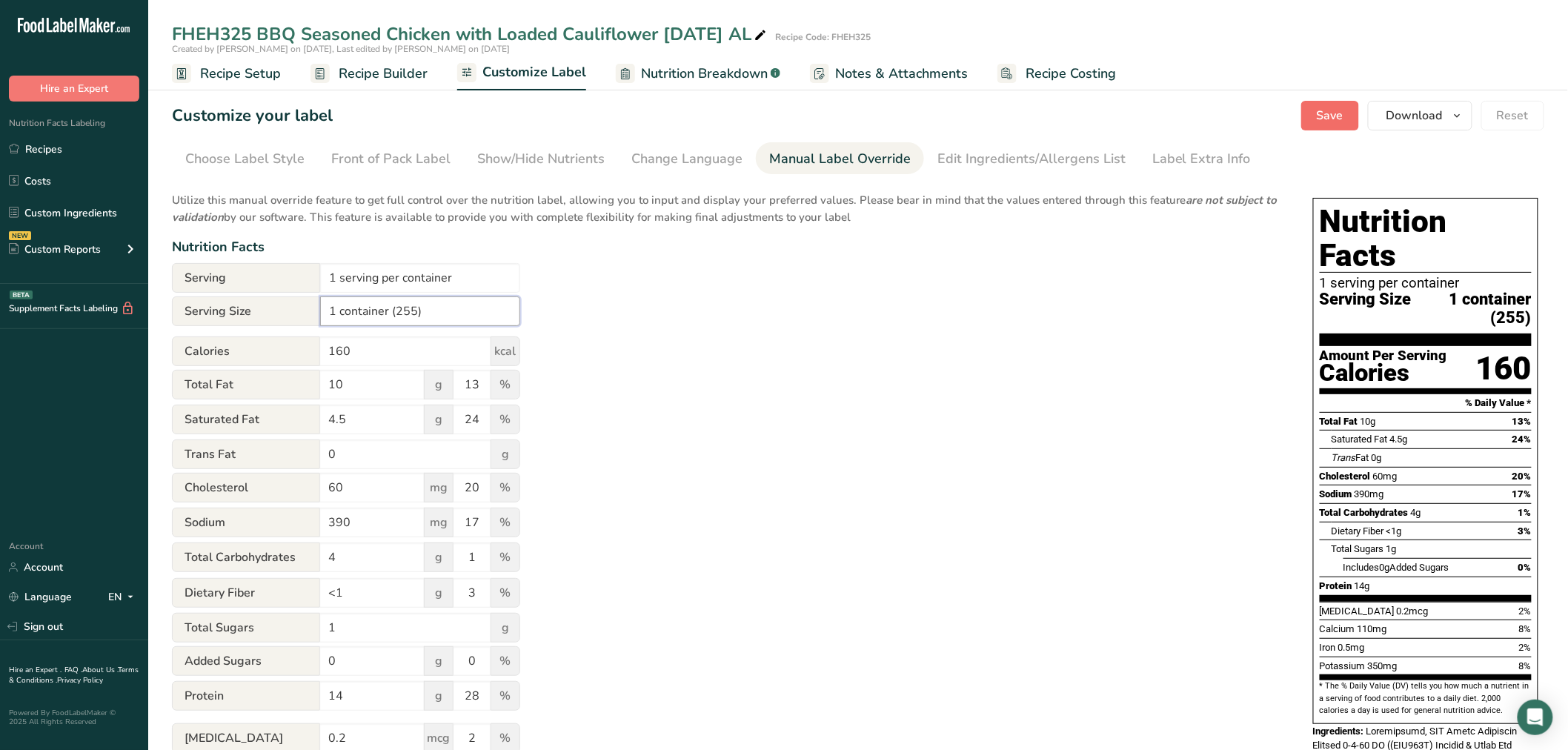
type input "1 container (255)"
click at [1342, 115] on span "Save" at bounding box center [1330, 115] width 26 height 18
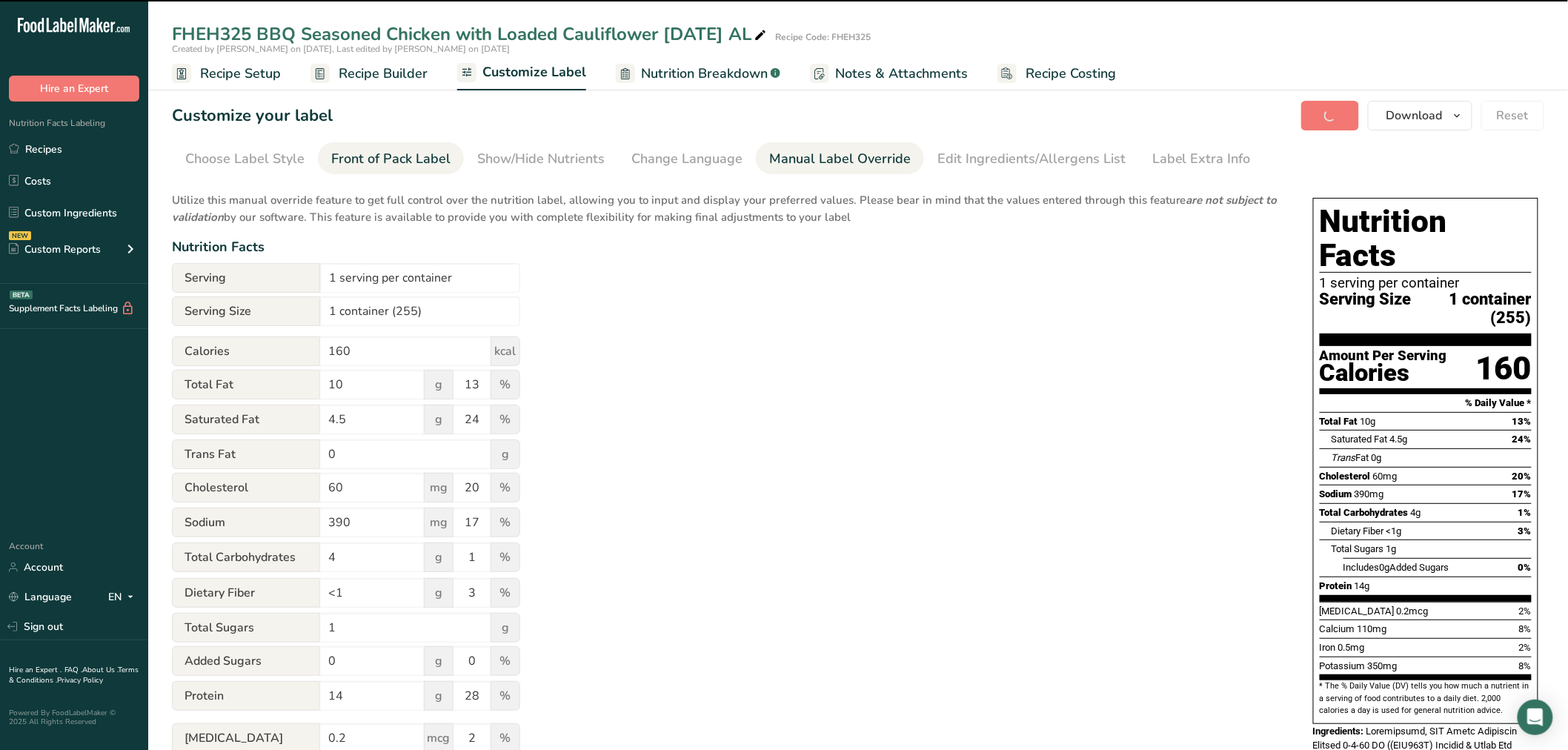
click at [405, 149] on div "Front of Pack Label" at bounding box center [391, 159] width 120 height 20
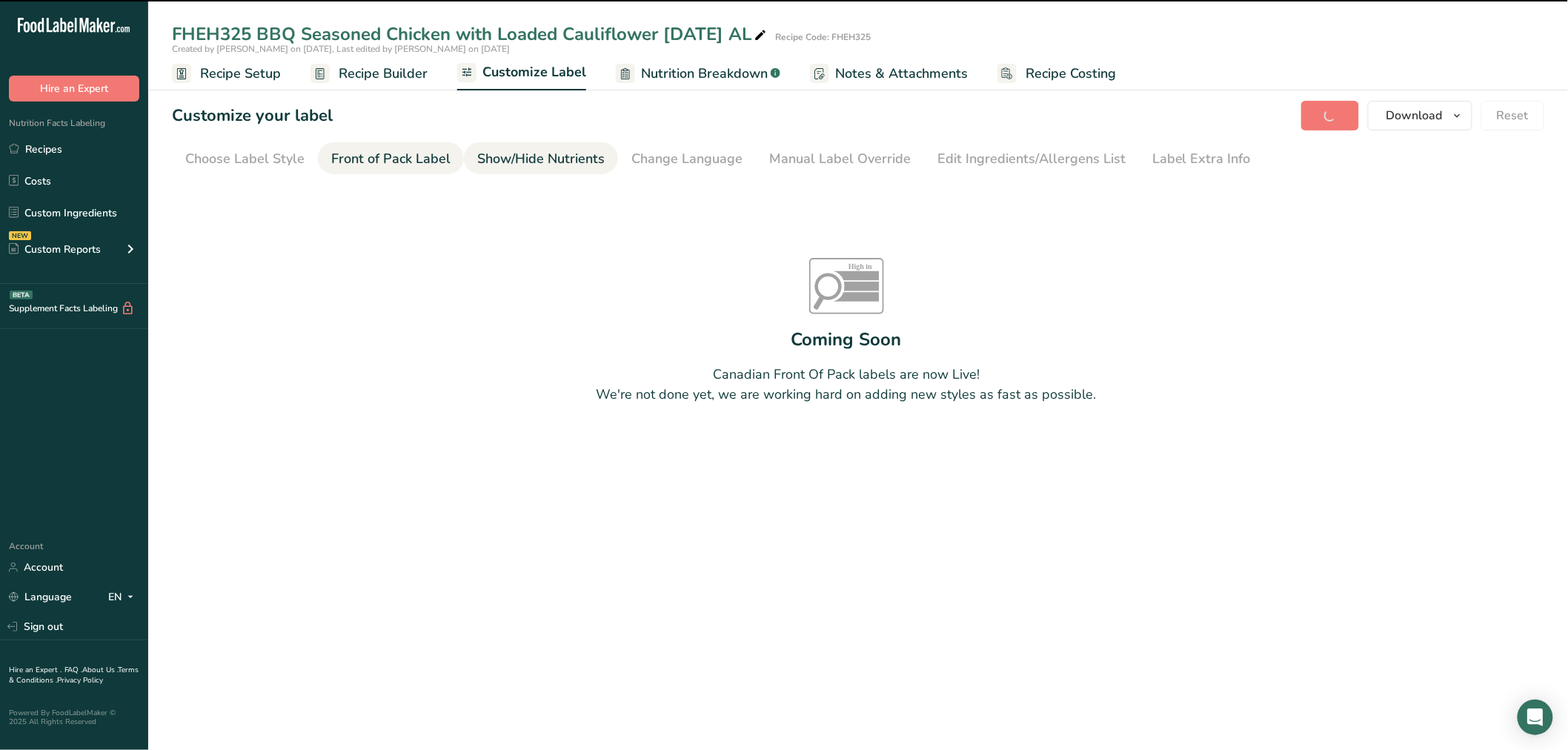
click at [545, 174] on section "Customize your label Save Download Choose what to show on your downloaded label…" at bounding box center [858, 290] width 1420 height 426
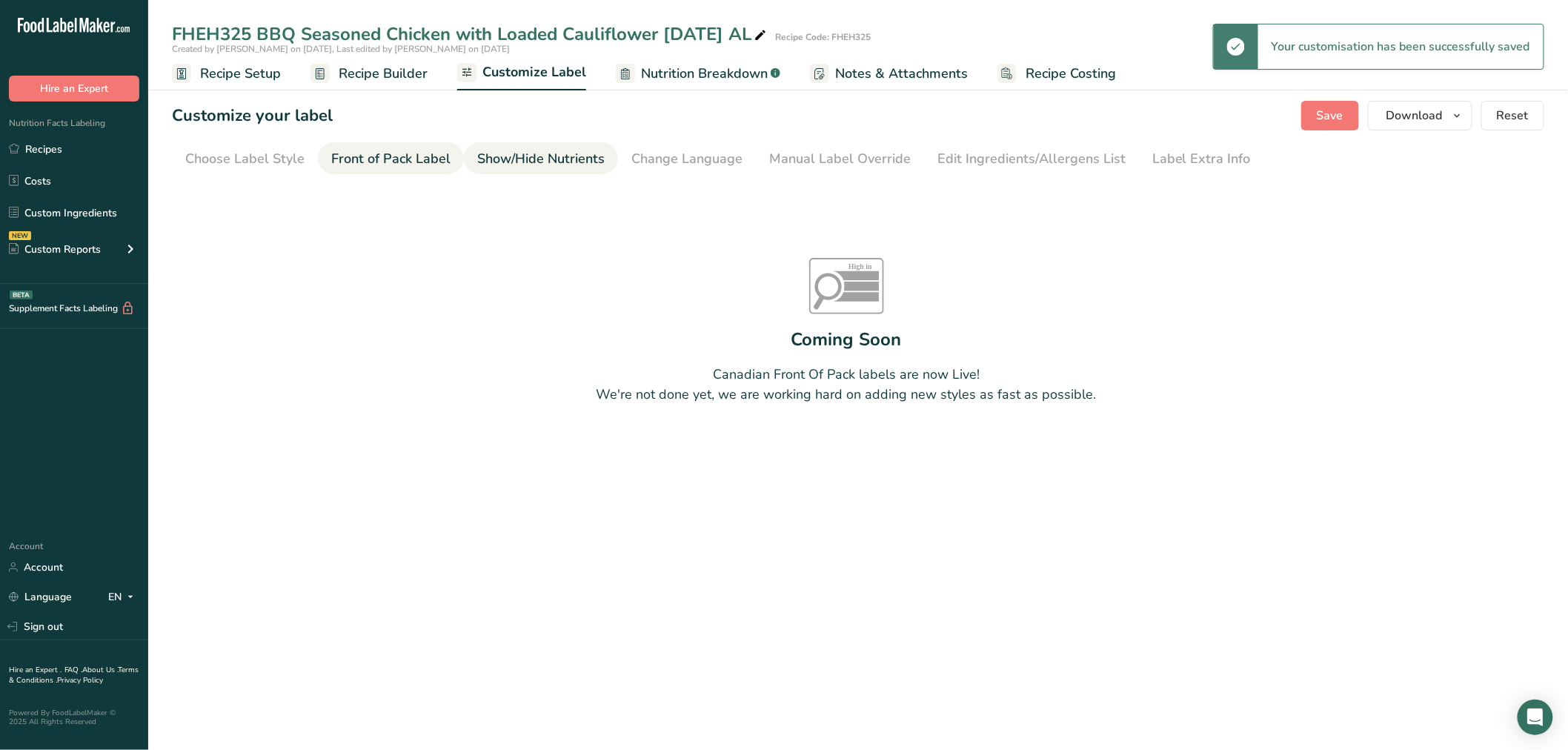
click at [539, 168] on div "Show/Hide Nutrients" at bounding box center [541, 159] width 127 height 20
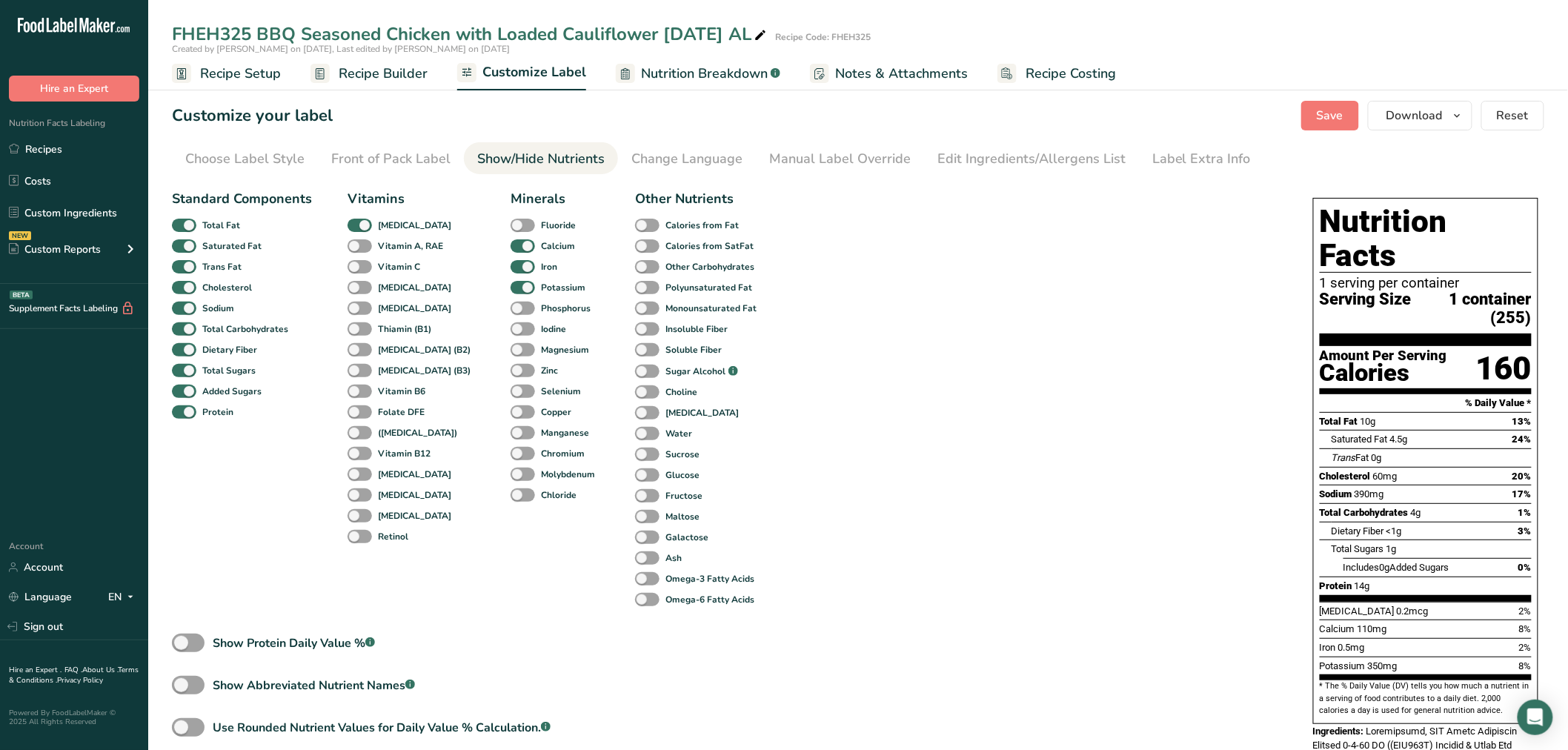
click at [343, 81] on span "Recipe Builder" at bounding box center [383, 74] width 89 height 20
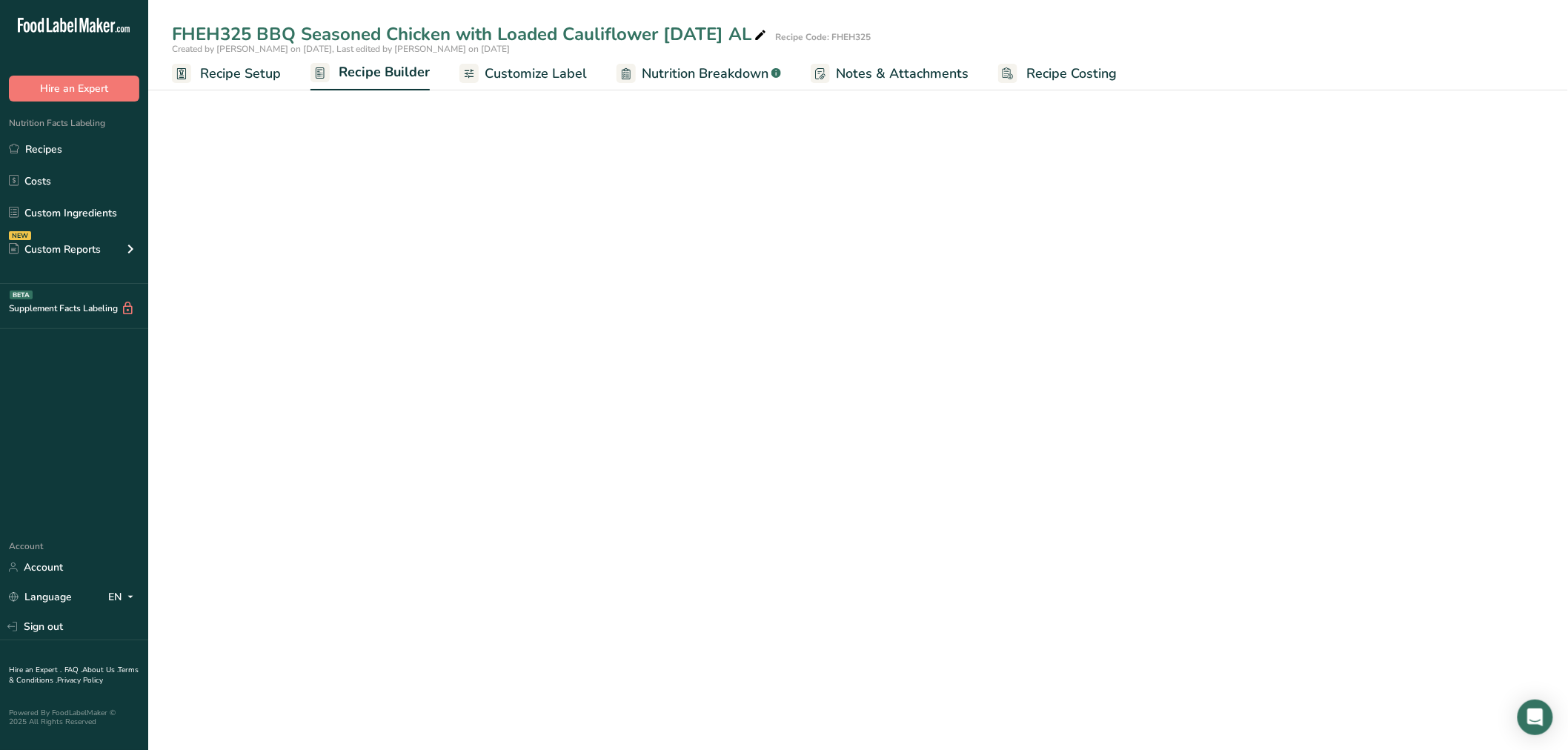
click at [349, 75] on span "Recipe Builder" at bounding box center [385, 72] width 92 height 20
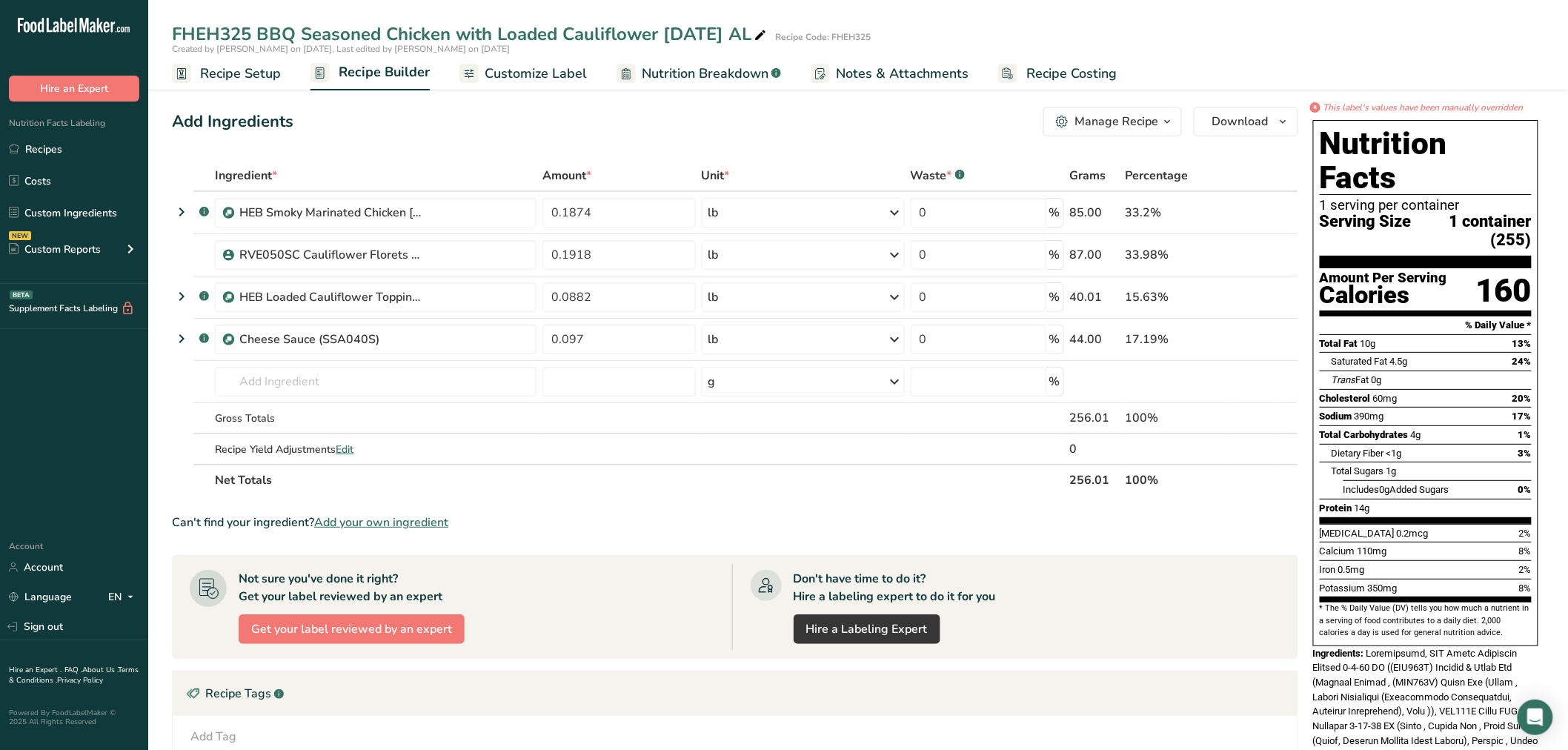
click at [253, 81] on span "Recipe Setup" at bounding box center [240, 74] width 81 height 20
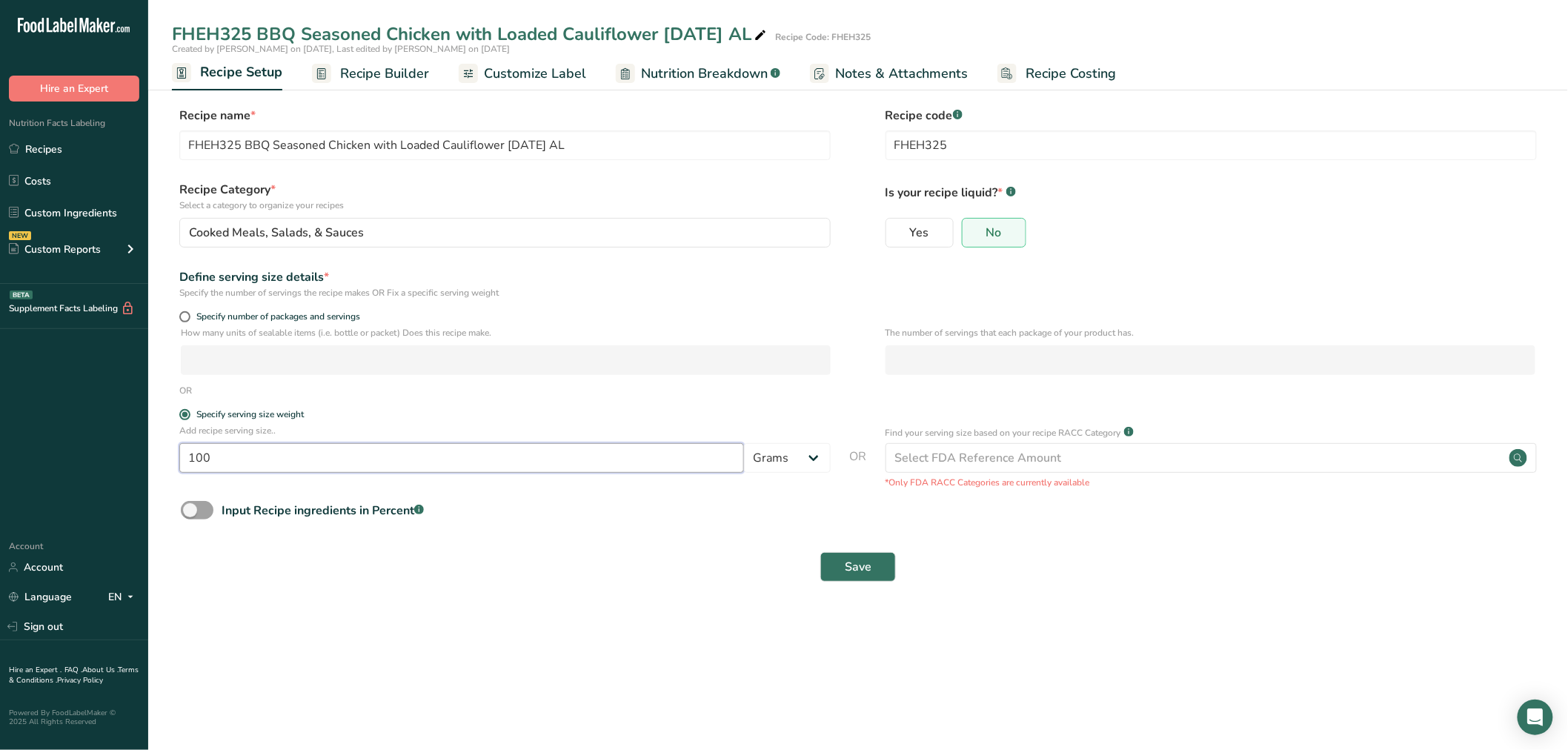
drag, startPoint x: 263, startPoint y: 457, endPoint x: 142, endPoint y: 447, distance: 121.4
click at [146, 453] on div ".a-20{fill:#fff;} Hire an Expert Nutrition Facts Labeling Recipes Costs Custom …" at bounding box center [784, 375] width 1568 height 750
type input "255"
click at [820, 552] on button "Save" at bounding box center [858, 566] width 75 height 30
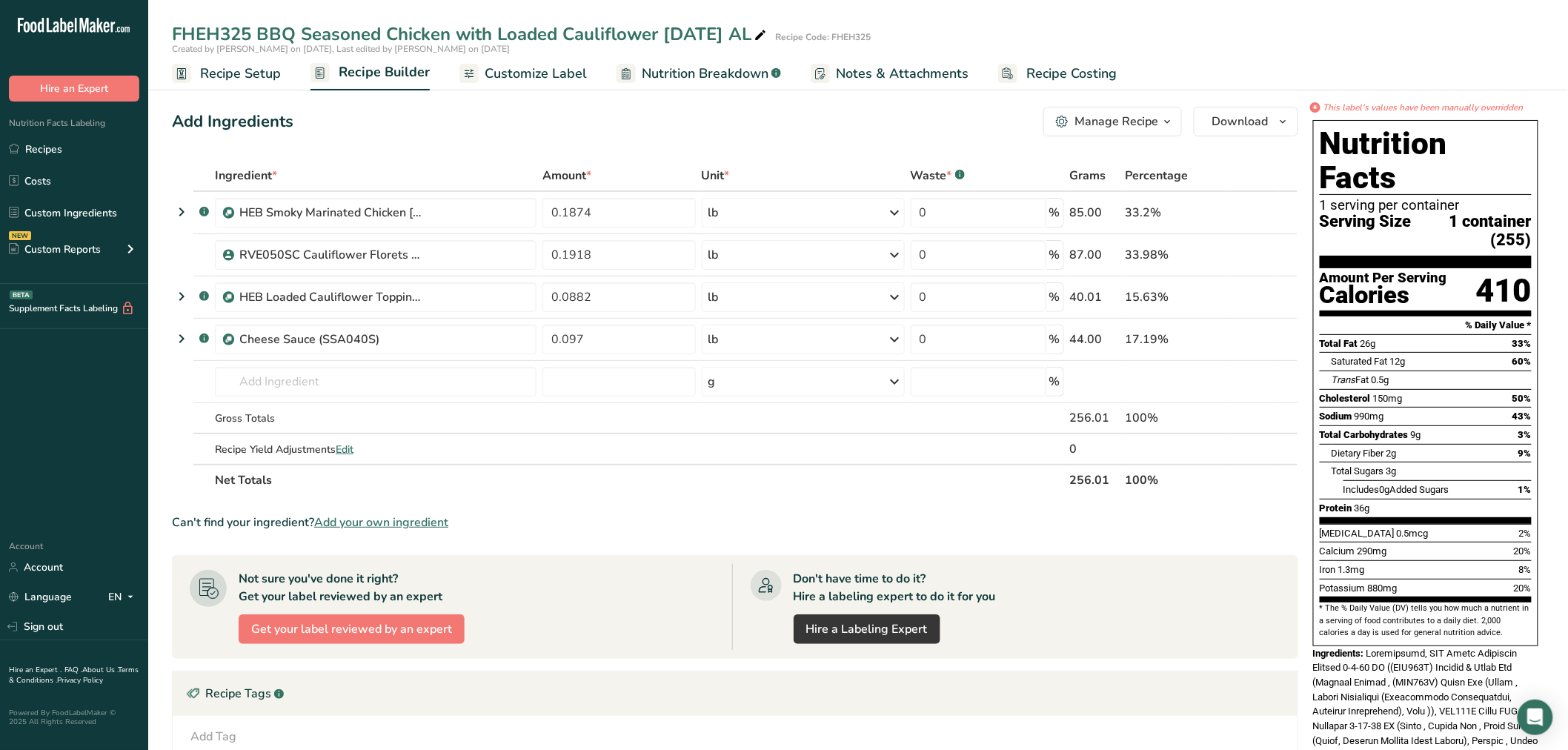
drag, startPoint x: 537, startPoint y: 70, endPoint x: 537, endPoint y: 82, distance: 12.0
click at [537, 70] on span "Customize Label" at bounding box center [536, 74] width 103 height 20
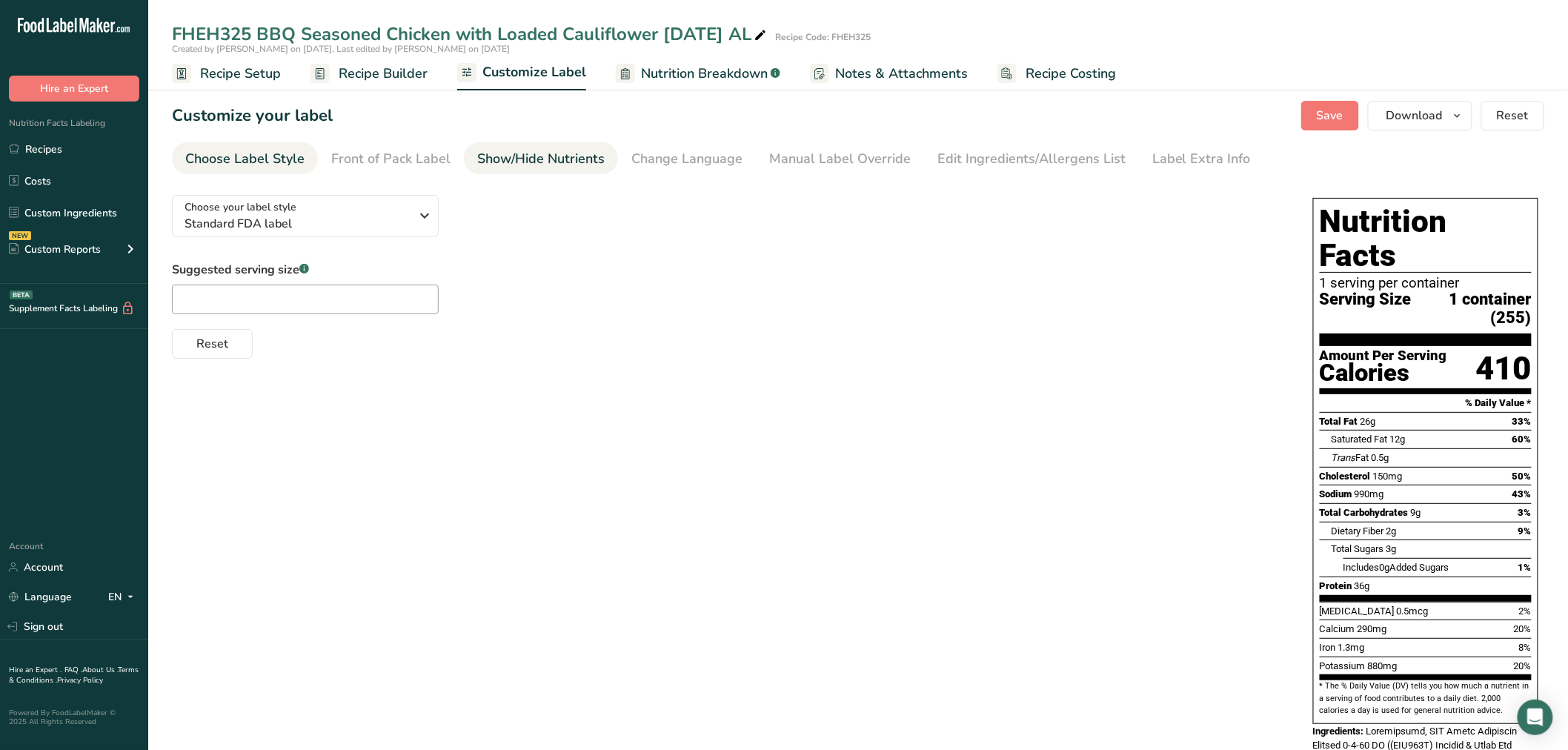
click at [484, 158] on div "Show/Hide Nutrients" at bounding box center [541, 159] width 127 height 20
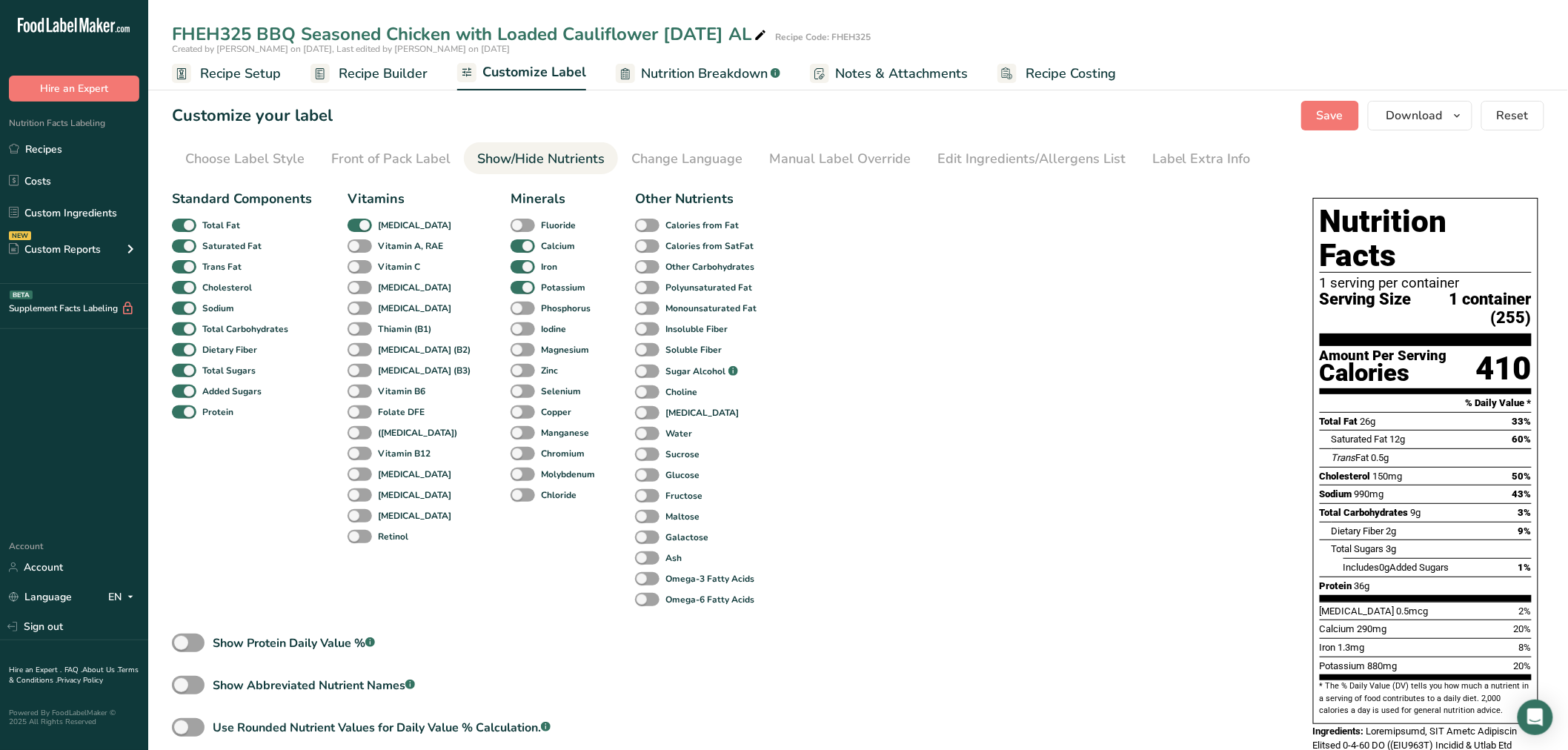
click at [307, 633] on div "Standard Components Total Fat Saturated Fat Trans Fat [MEDICAL_DATA] Sodium Tot…" at bounding box center [728, 483] width 1112 height 601
click at [308, 645] on div "Show Protein Daily Value % .a-a{fill:#347362;}.b-a{fill:#fff;}" at bounding box center [293, 642] width 162 height 18
click at [181, 645] on input "Show Protein Daily Value % .a-a{fill:#347362;}.b-a{fill:#fff;}" at bounding box center [176, 642] width 9 height 9
checkbox input "true"
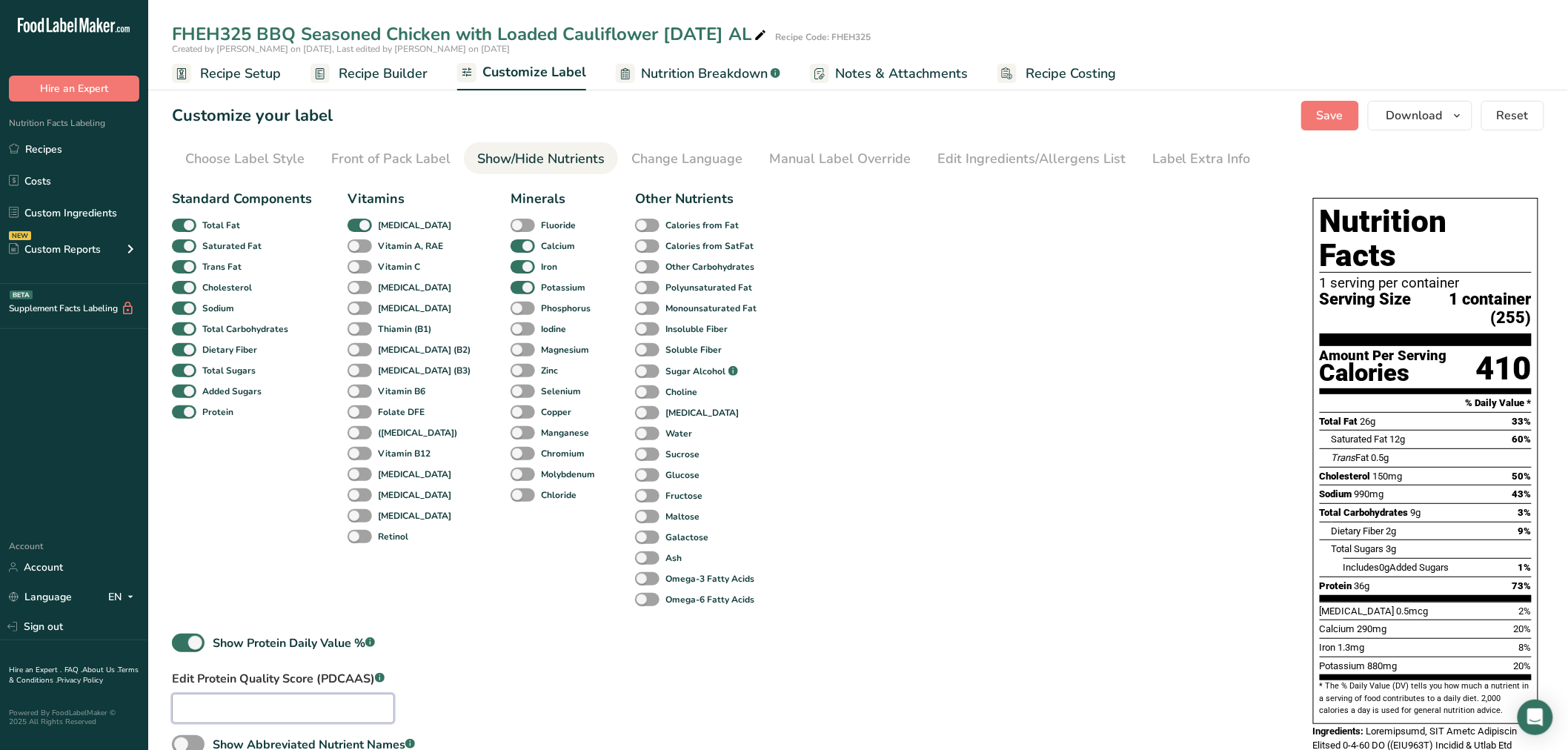
click at [299, 719] on input "text" at bounding box center [283, 708] width 222 height 30
type input "3"
type input "0.88"
click at [534, 588] on div "Minerals Fluoride Calcium Iron Potassium Phosphorus Iodine Magnesium Zinc Selen…" at bounding box center [554, 399] width 89 height 421
click at [826, 161] on div "Manual Label Override" at bounding box center [840, 159] width 142 height 20
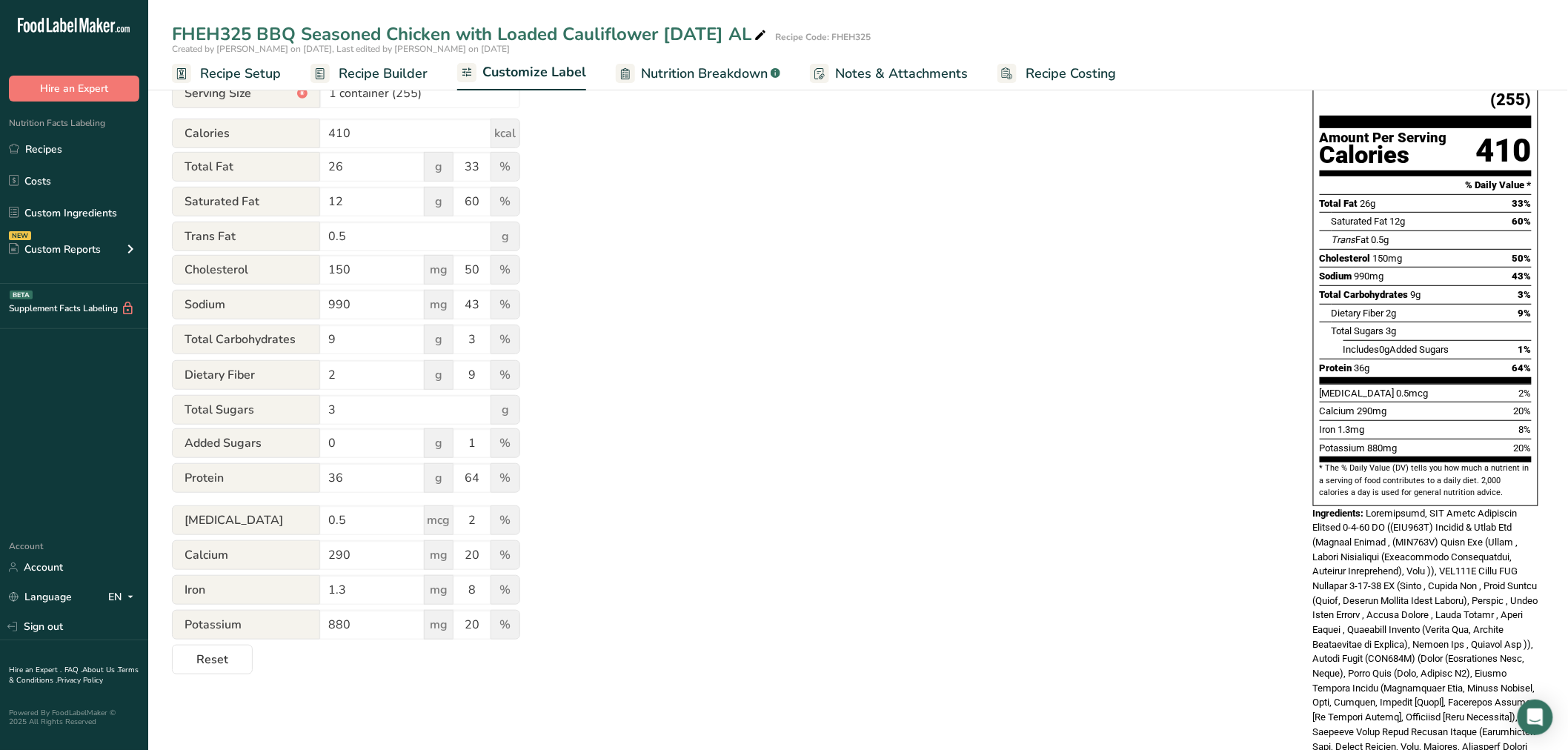
scroll to position [247, 0]
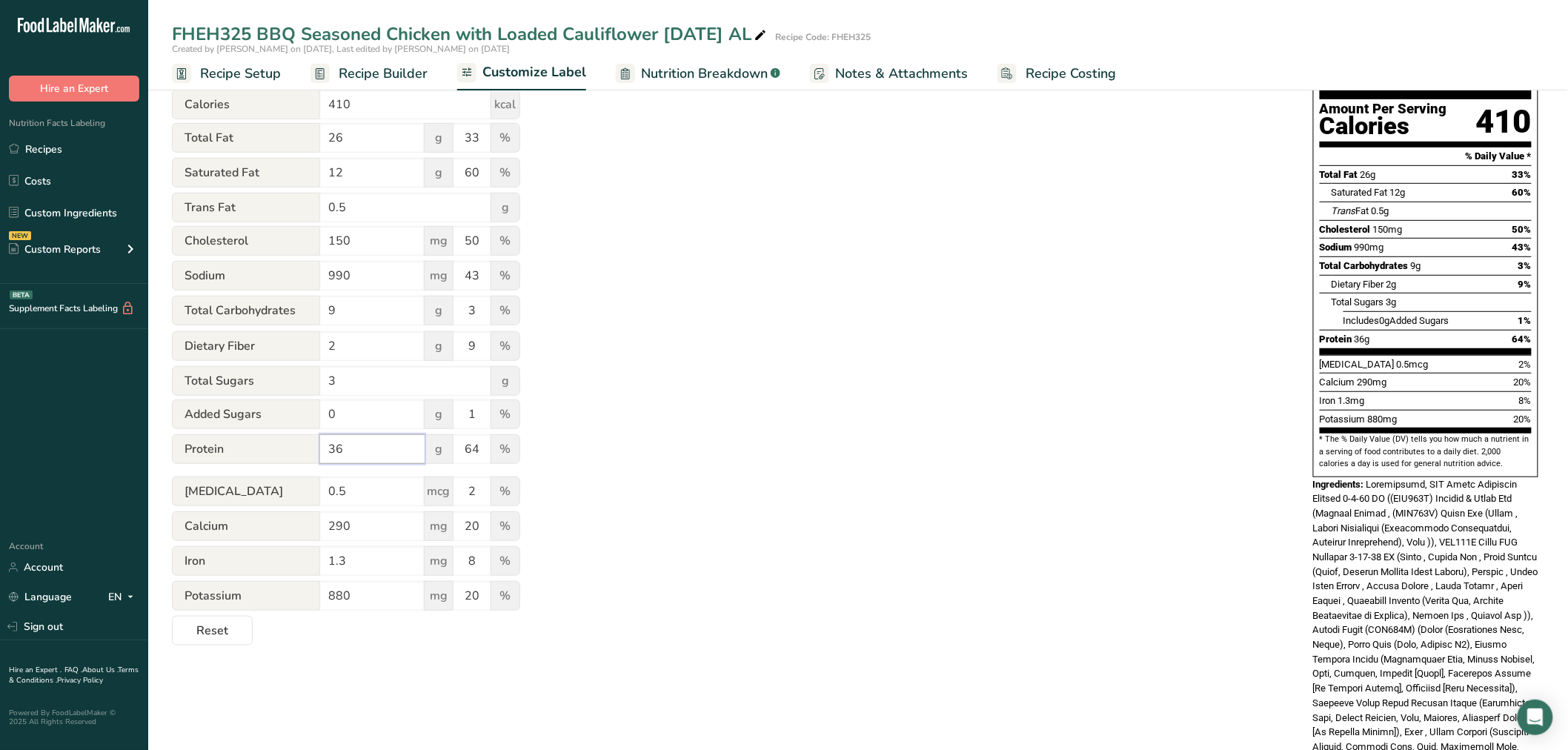
click at [376, 452] on input "36" at bounding box center [372, 448] width 104 height 30
type input "32"
click at [475, 450] on input "64" at bounding box center [472, 448] width 37 height 30
type input "6"
type input "56"
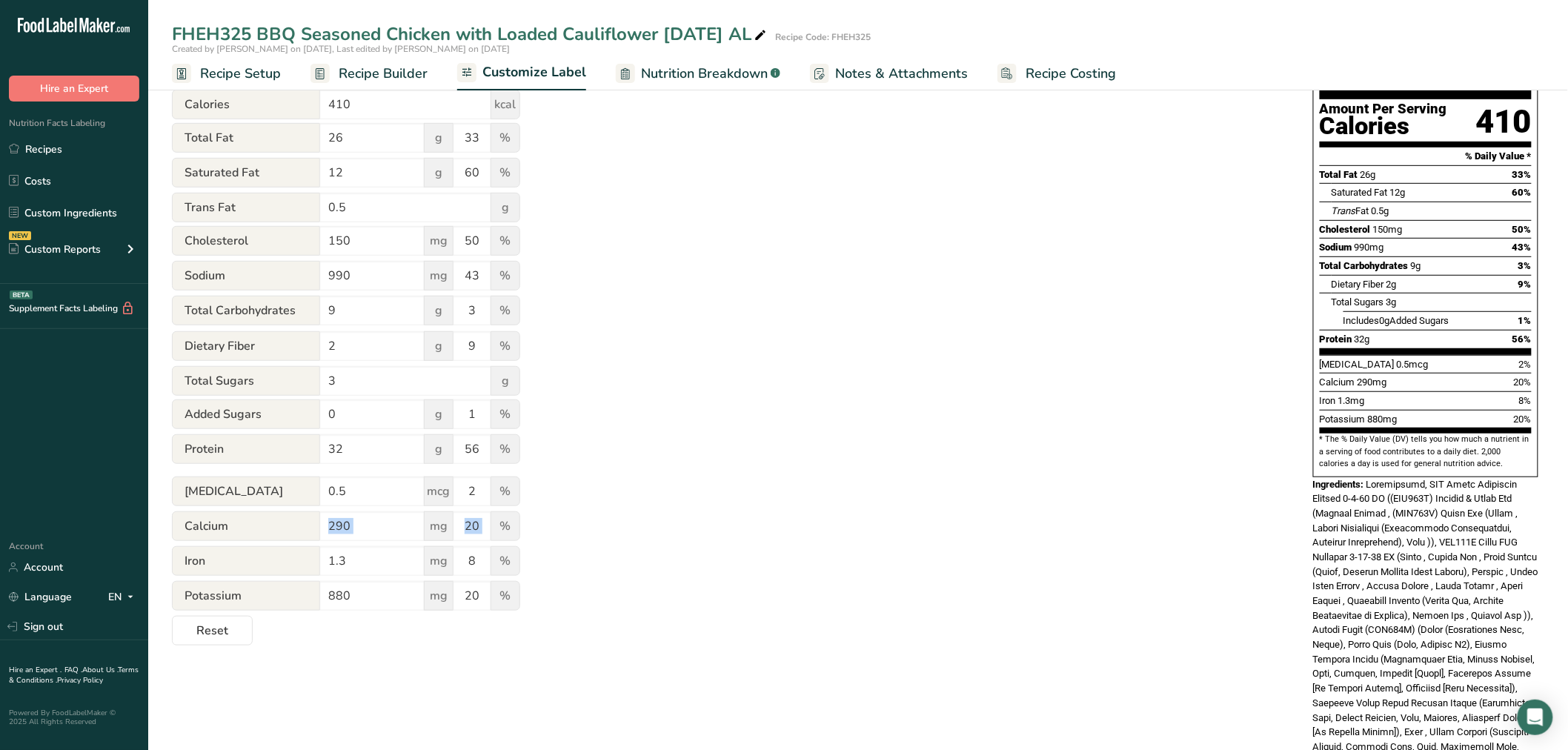
click at [623, 511] on div "Utilize this manual override feature to get full control over the nutrition lab…" at bounding box center [728, 291] width 1112 height 709
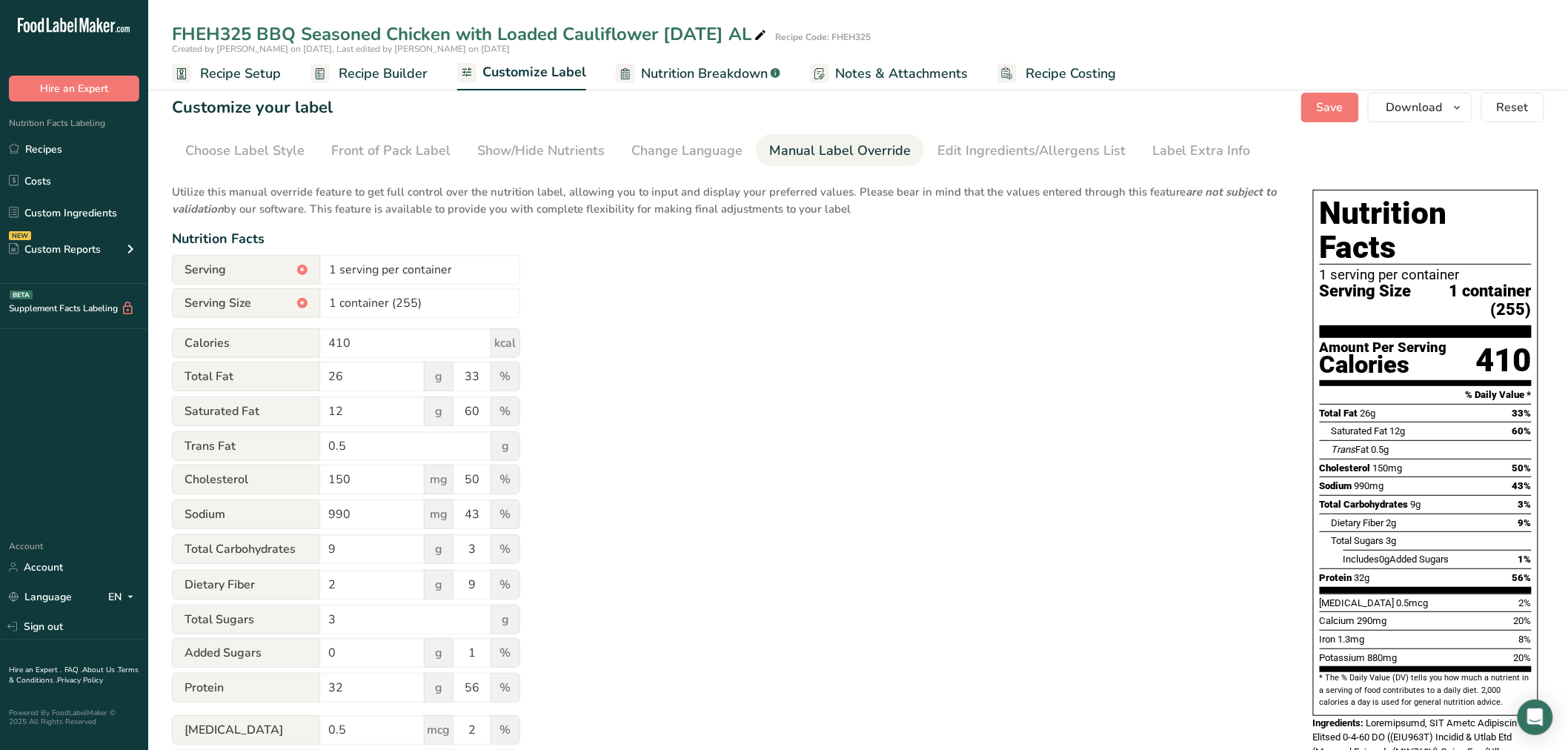
scroll to position [0, 0]
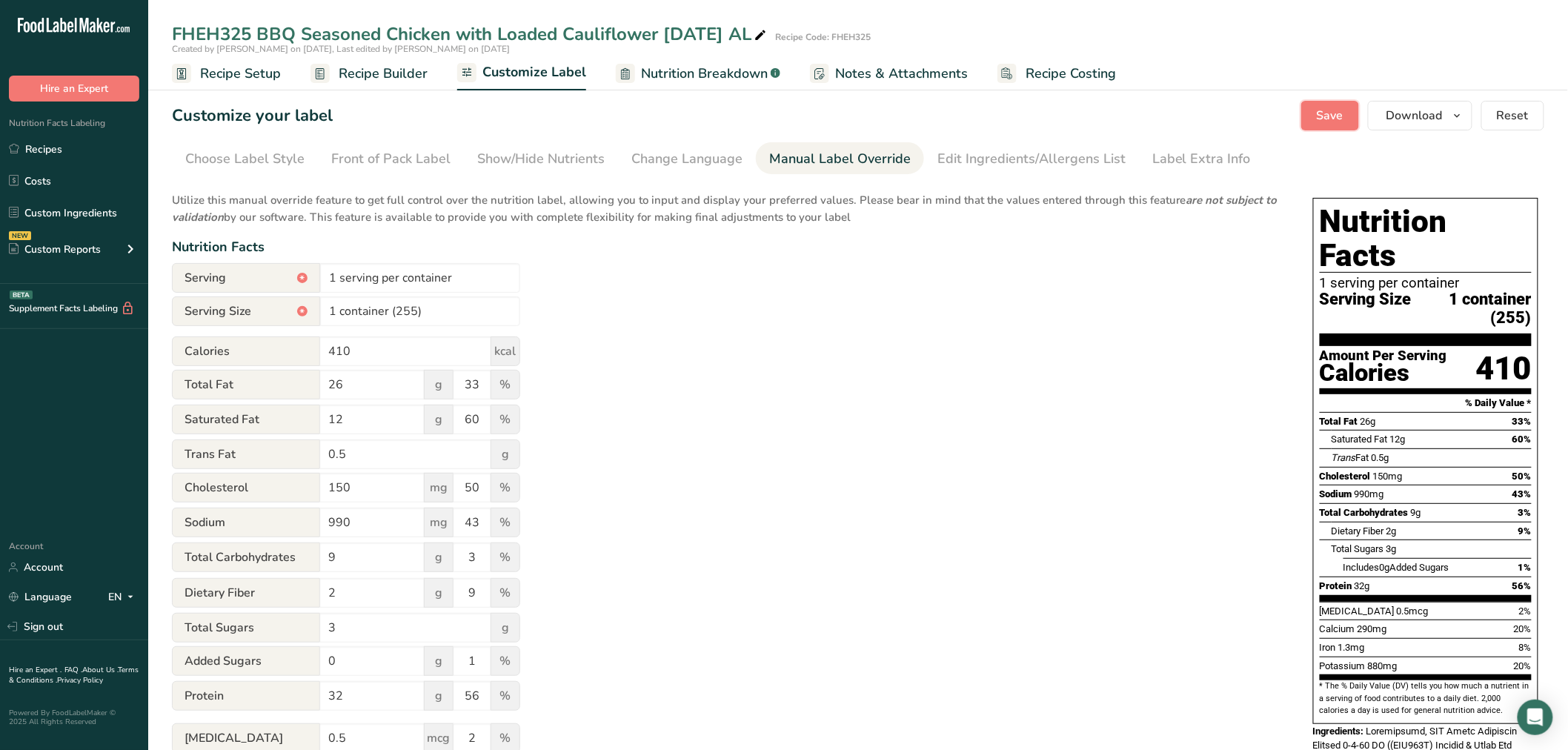
click at [1307, 123] on button "Save" at bounding box center [1330, 115] width 58 height 30
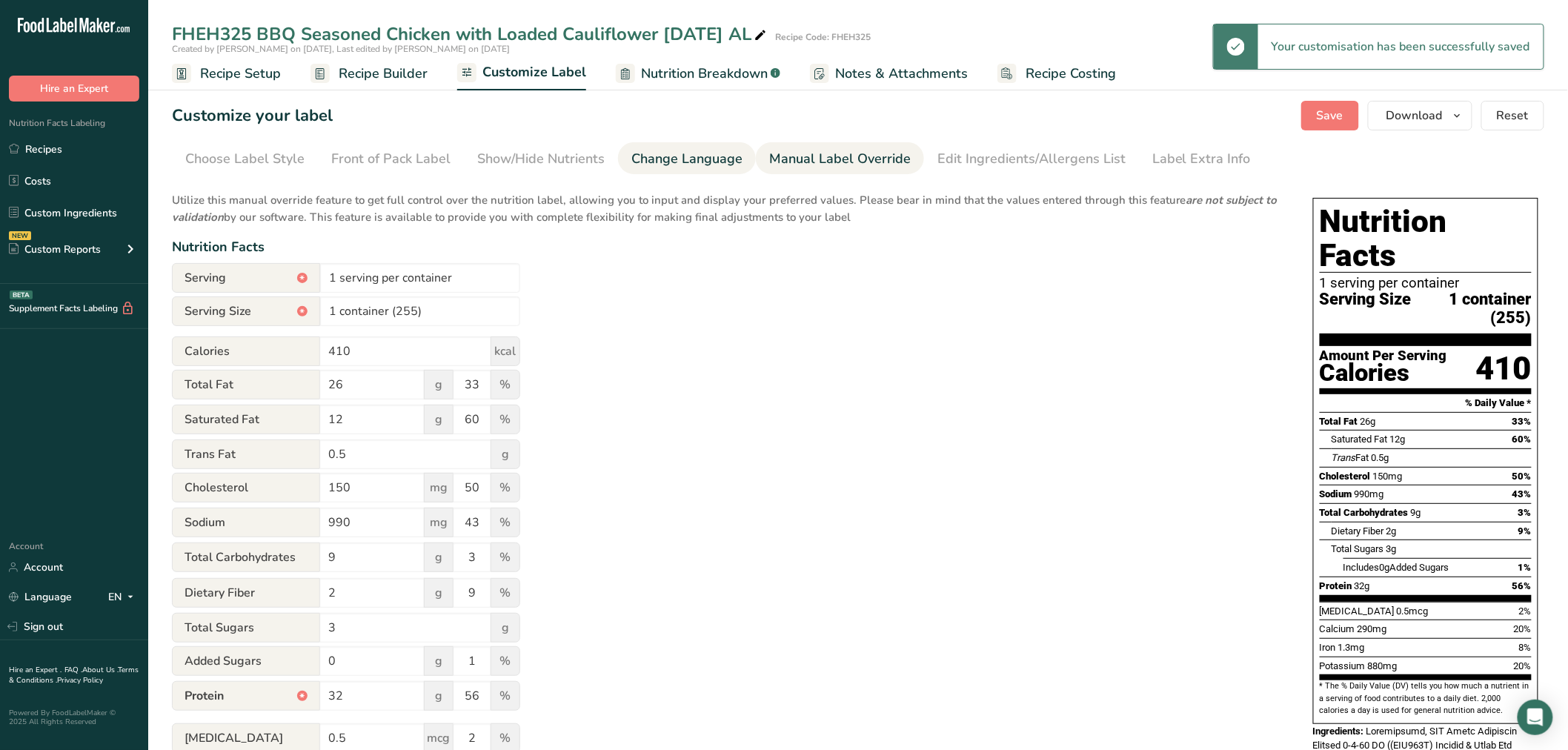
drag, startPoint x: 386, startPoint y: 65, endPoint x: 692, endPoint y: 144, distance: 316.0
click at [386, 65] on span "Recipe Builder" at bounding box center [383, 74] width 89 height 20
